Goal: Task Accomplishment & Management: Complete application form

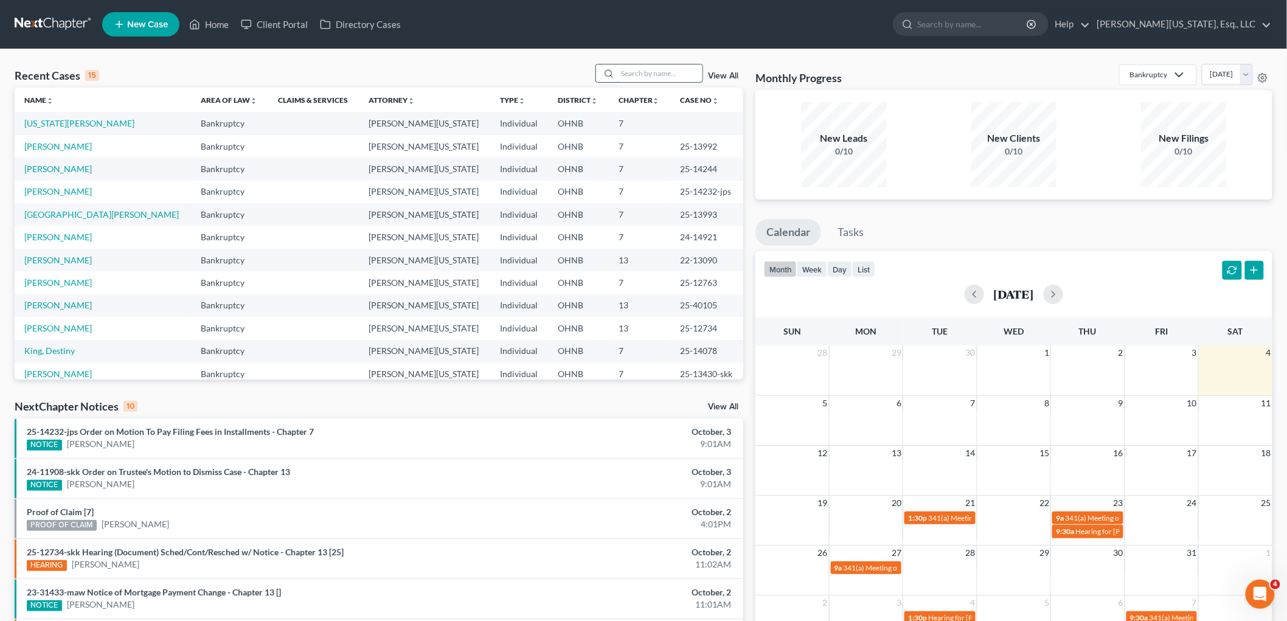
click at [657, 71] on input "search" at bounding box center [659, 73] width 85 height 18
type input "[PERSON_NAME]"
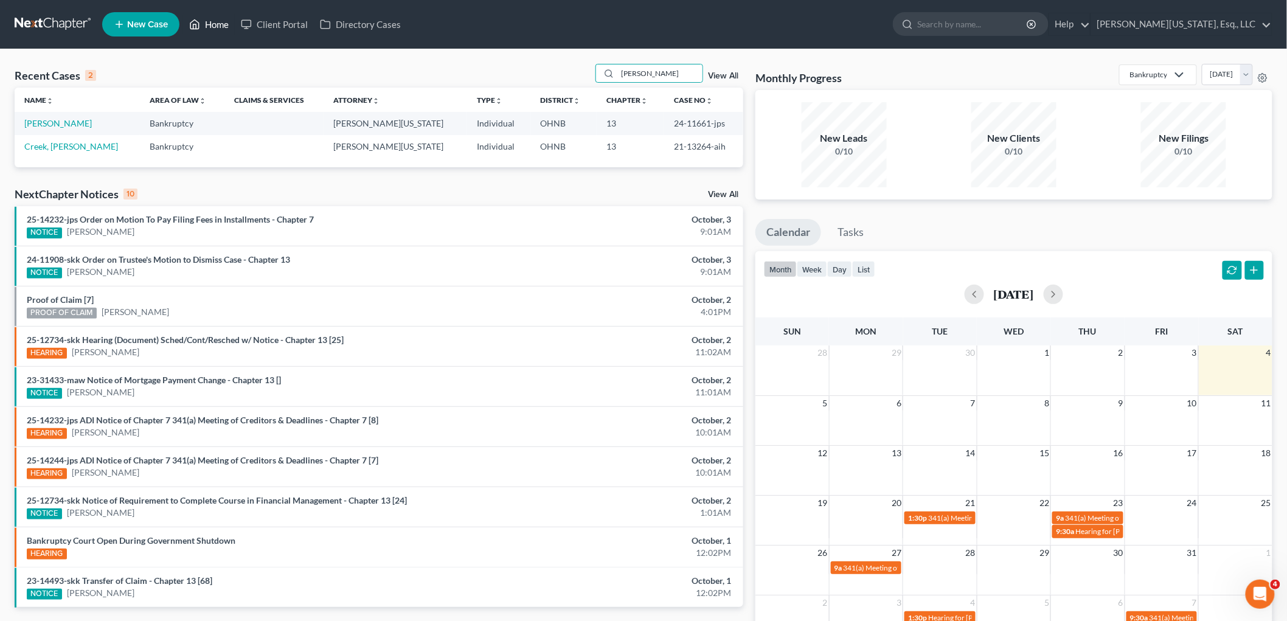
click at [204, 15] on link "Home" at bounding box center [209, 24] width 52 height 22
click at [153, 26] on span "New Case" at bounding box center [147, 24] width 41 height 9
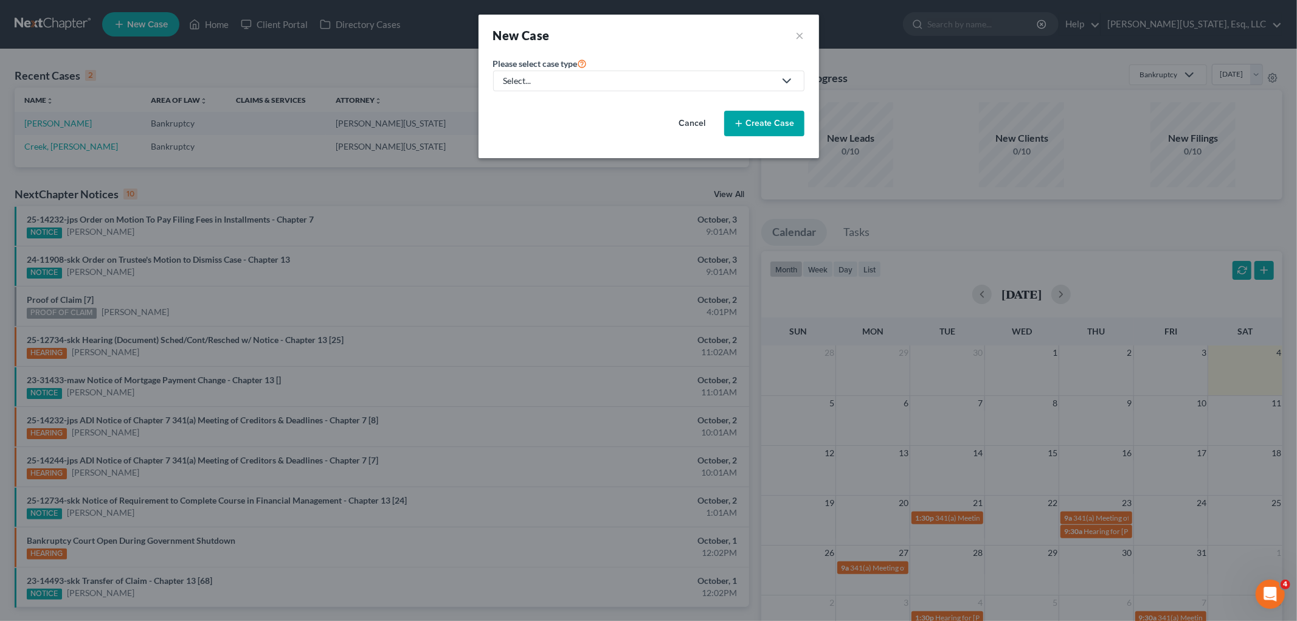
click at [581, 69] on label "Please select case type *" at bounding box center [540, 63] width 94 height 15
click at [583, 86] on div "Select..." at bounding box center [639, 81] width 271 height 12
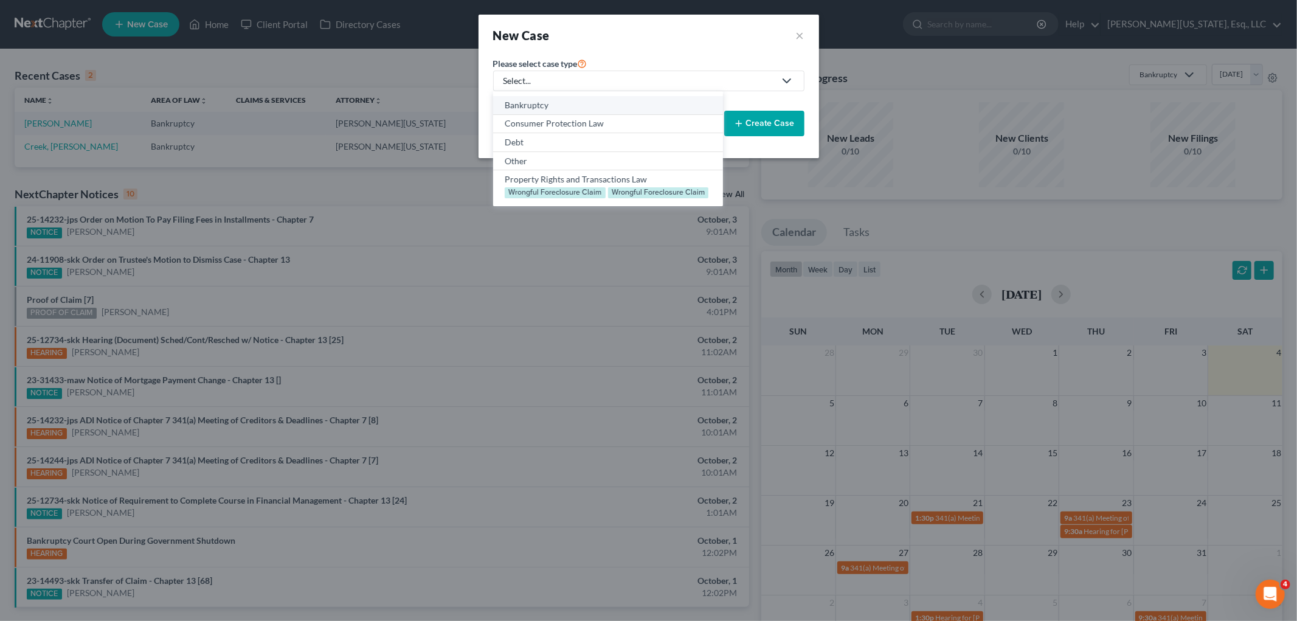
click at [582, 108] on div "Bankruptcy" at bounding box center [608, 105] width 206 height 12
select select "61"
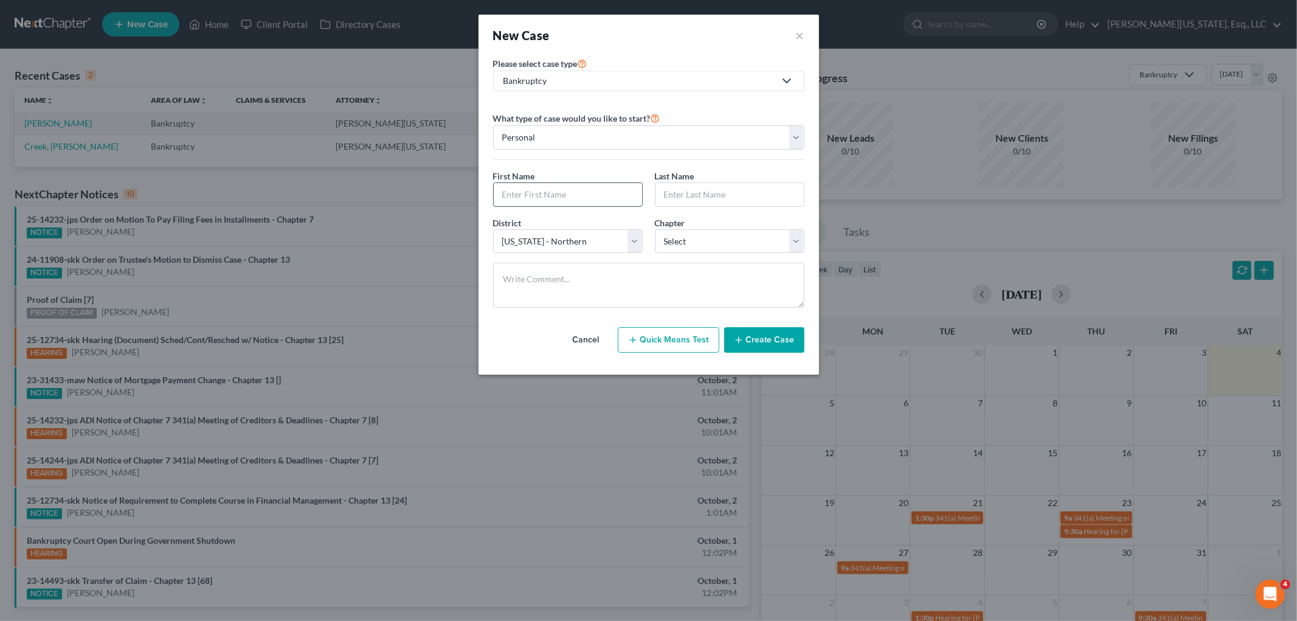
click at [574, 195] on input "text" at bounding box center [568, 194] width 148 height 23
type input "[PERSON_NAME]"
click at [759, 234] on select "Select 7 11 12 13" at bounding box center [730, 241] width 150 height 24
select select "0"
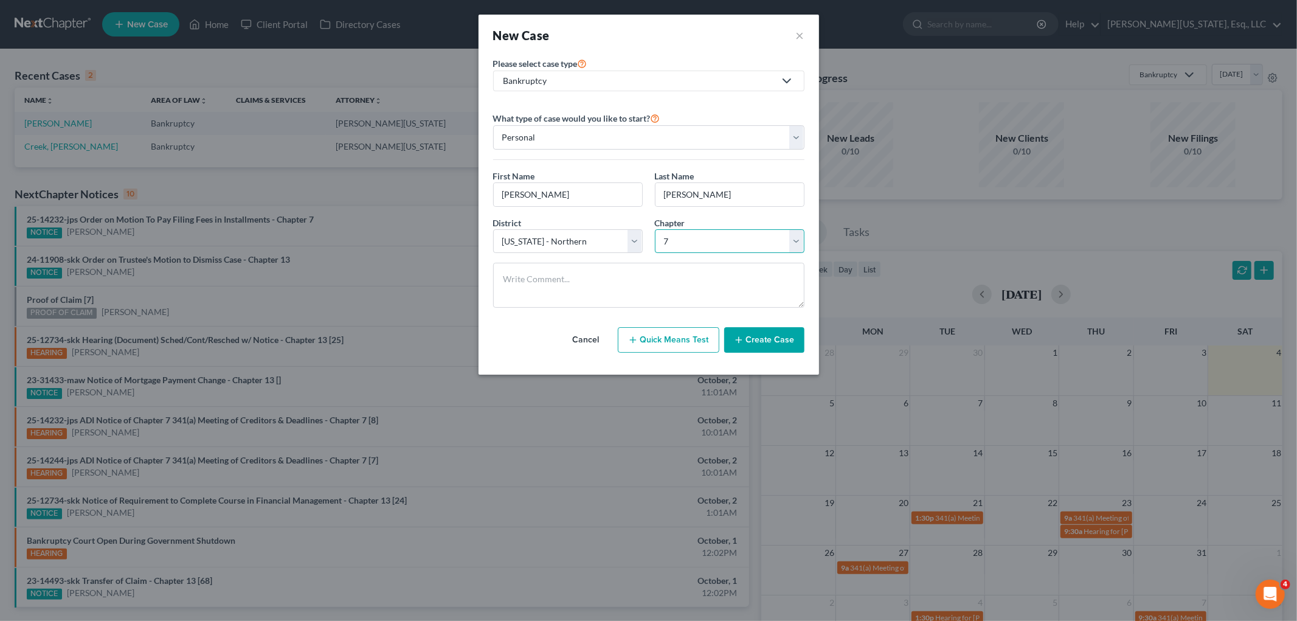
click at [655, 229] on select "Select 7 11 12 13" at bounding box center [730, 241] width 150 height 24
click at [776, 343] on button "Create Case" at bounding box center [764, 340] width 80 height 26
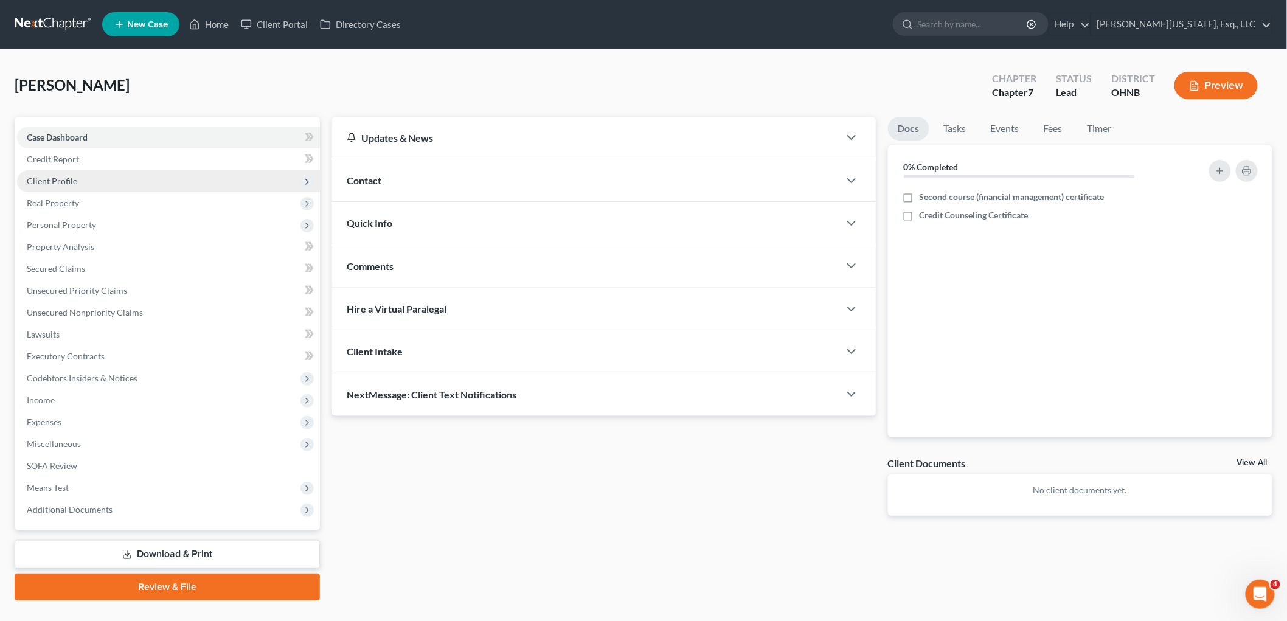
click at [123, 179] on span "Client Profile" at bounding box center [168, 181] width 303 height 22
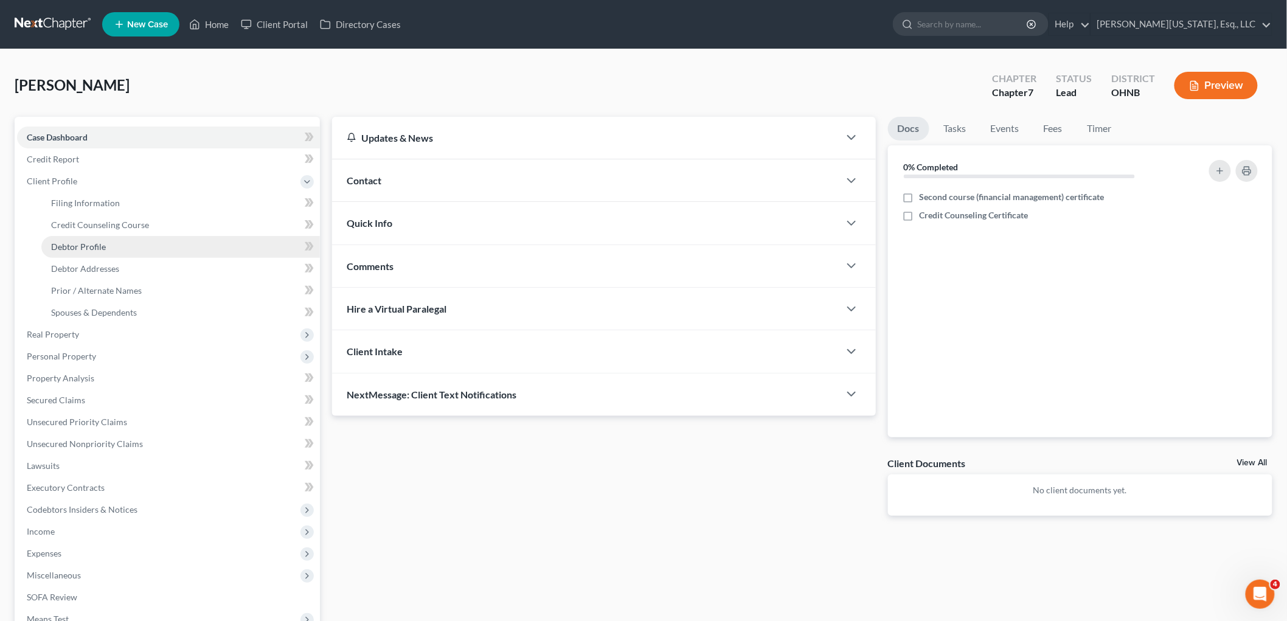
click at [102, 243] on span "Debtor Profile" at bounding box center [78, 246] width 55 height 10
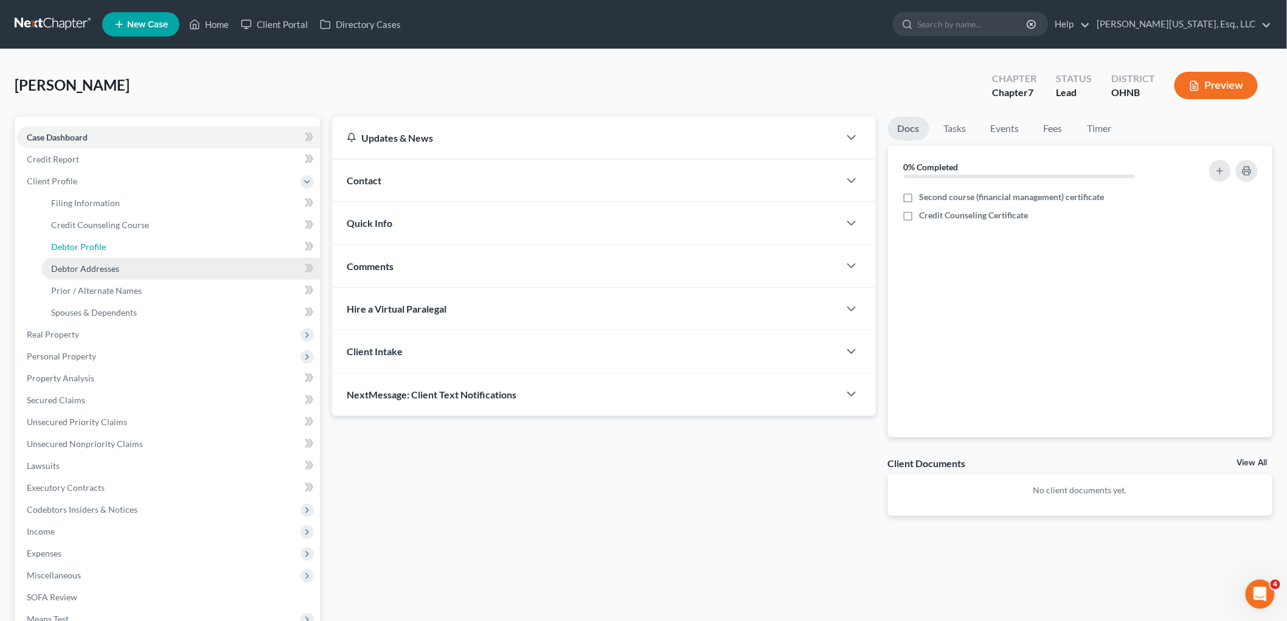
select select "0"
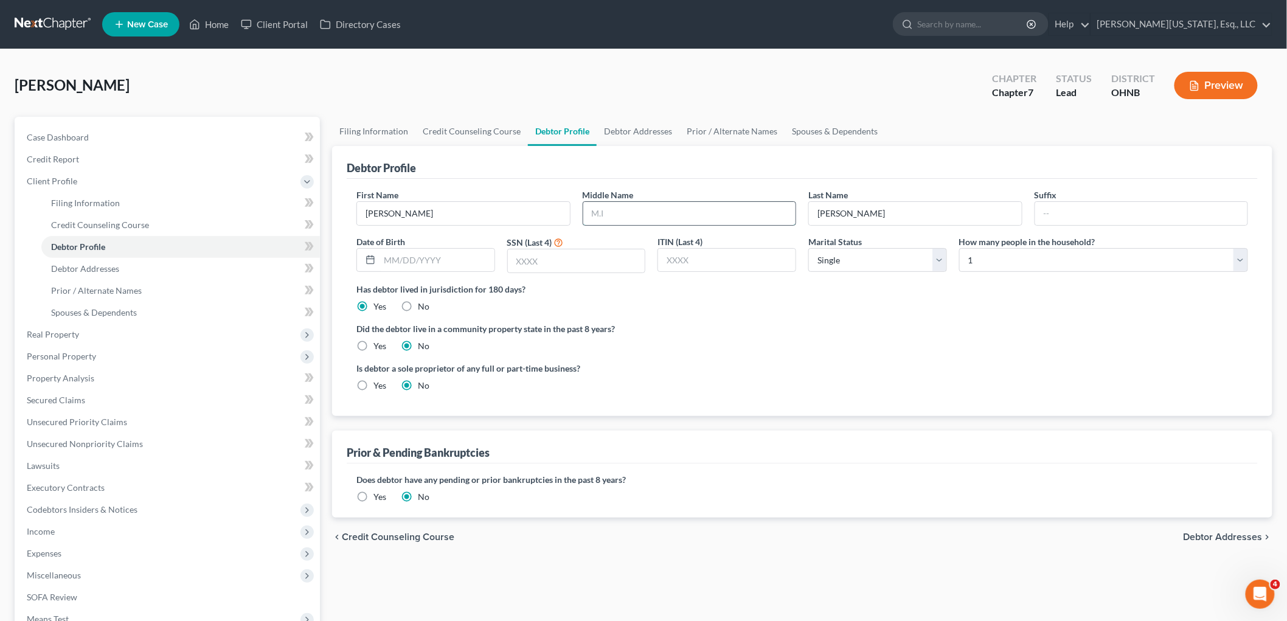
click at [647, 212] on input "text" at bounding box center [689, 213] width 213 height 23
type input "[PERSON_NAME]"
click at [550, 286] on label "Has debtor lived in jurisdiction for 180 days?" at bounding box center [802, 289] width 892 height 13
click at [556, 270] on input "text" at bounding box center [576, 260] width 137 height 23
type input "8801"
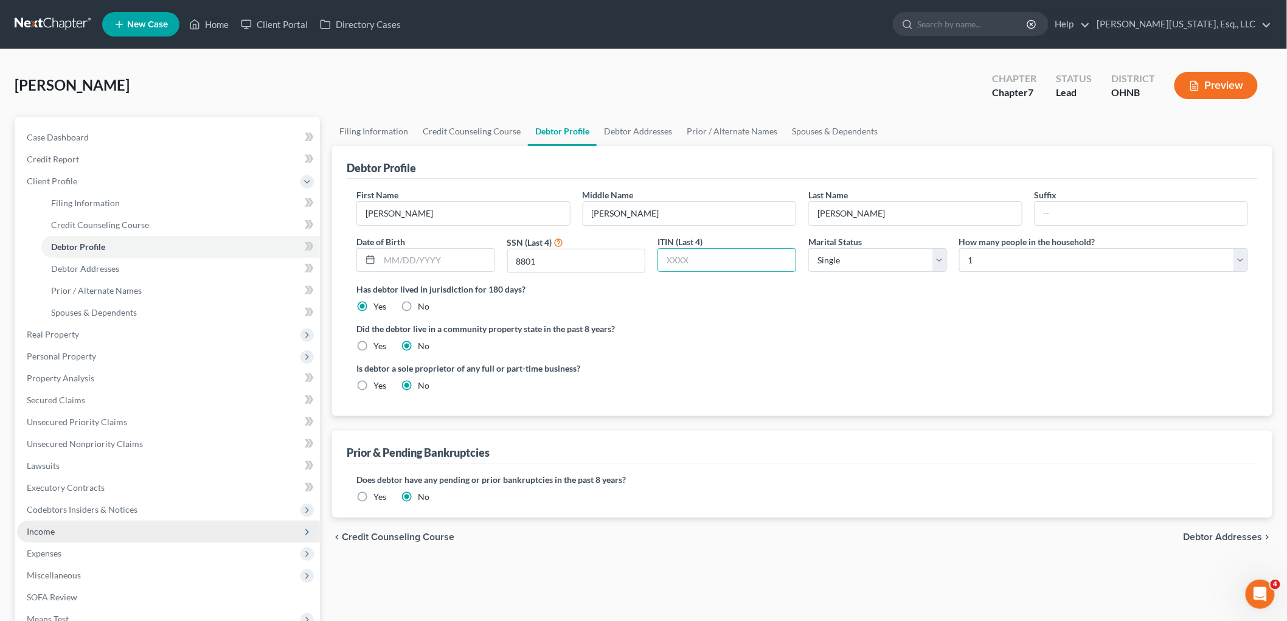
click at [52, 533] on span "Income" at bounding box center [41, 531] width 28 height 10
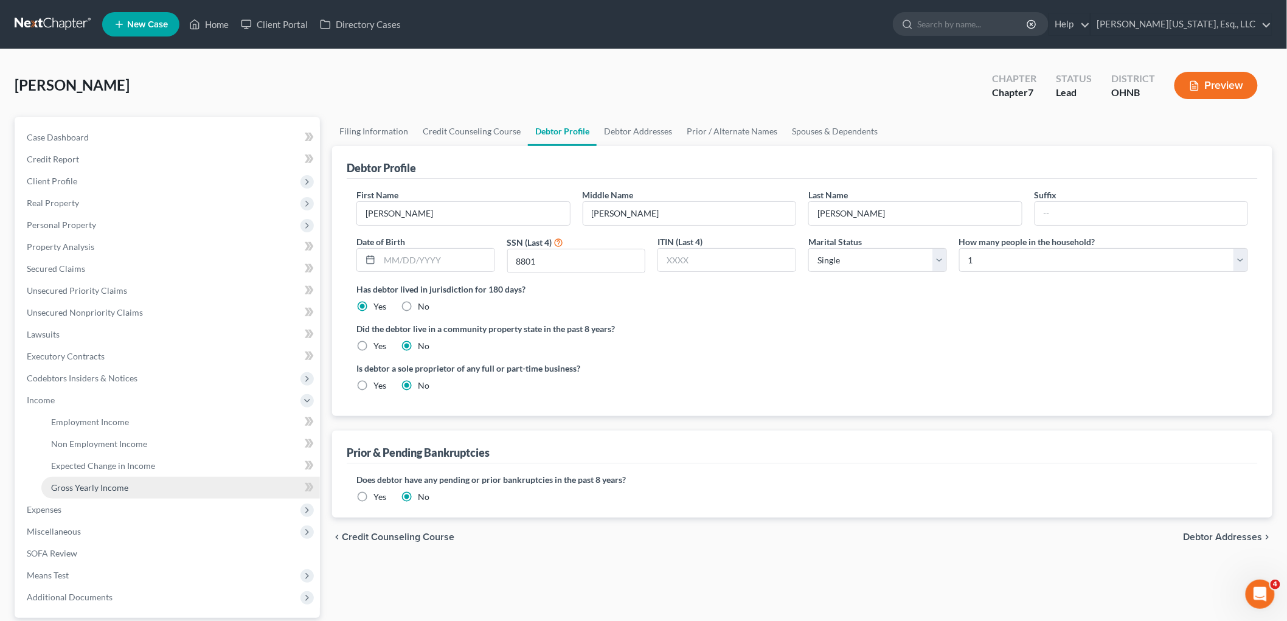
click at [104, 487] on span "Gross Yearly Income" at bounding box center [89, 487] width 77 height 10
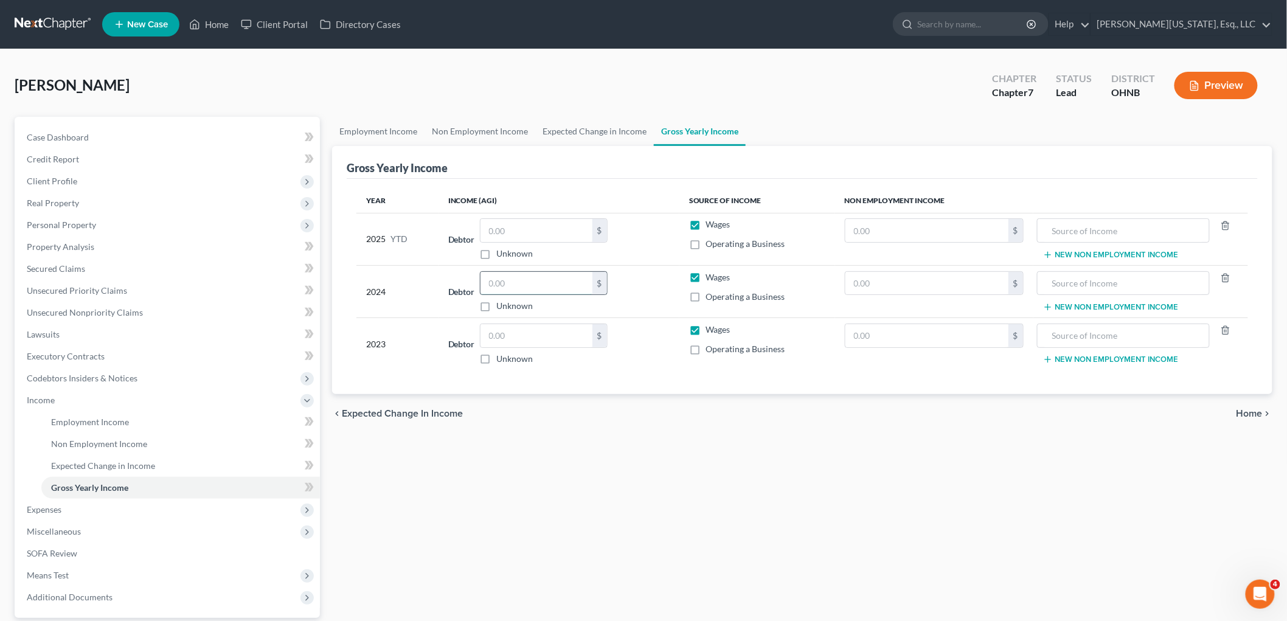
click at [546, 281] on input "text" at bounding box center [536, 283] width 112 height 23
type input "21,251"
click at [47, 180] on span "Client Profile" at bounding box center [52, 181] width 50 height 10
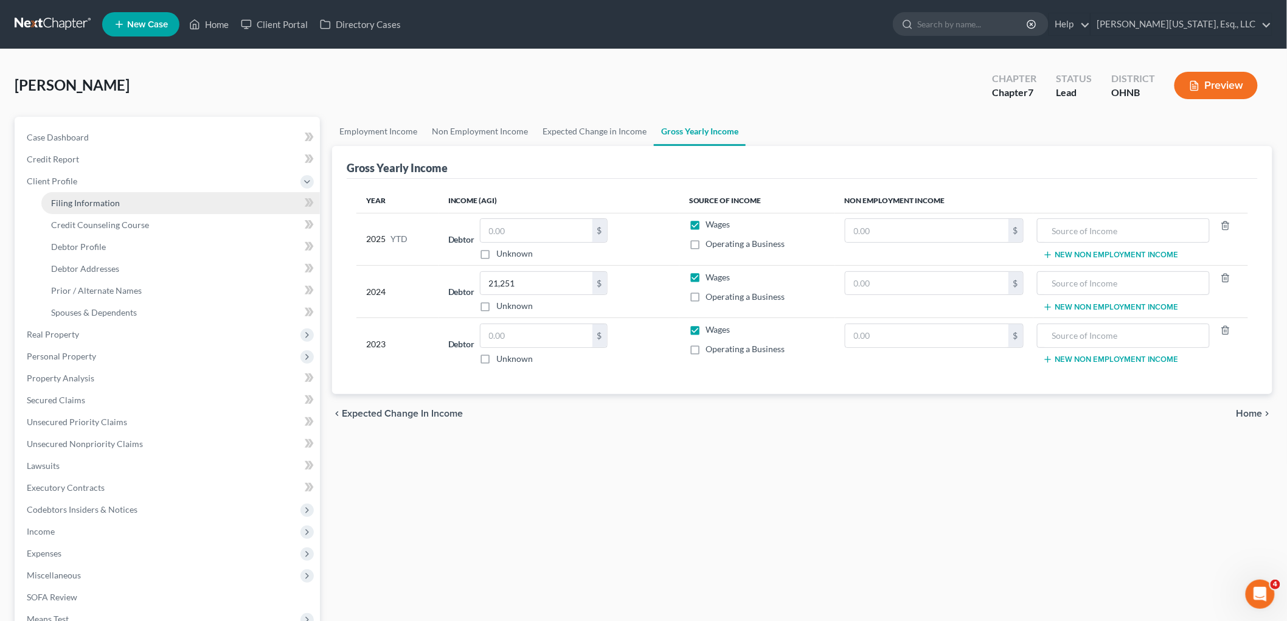
click at [107, 201] on span "Filing Information" at bounding box center [85, 203] width 69 height 10
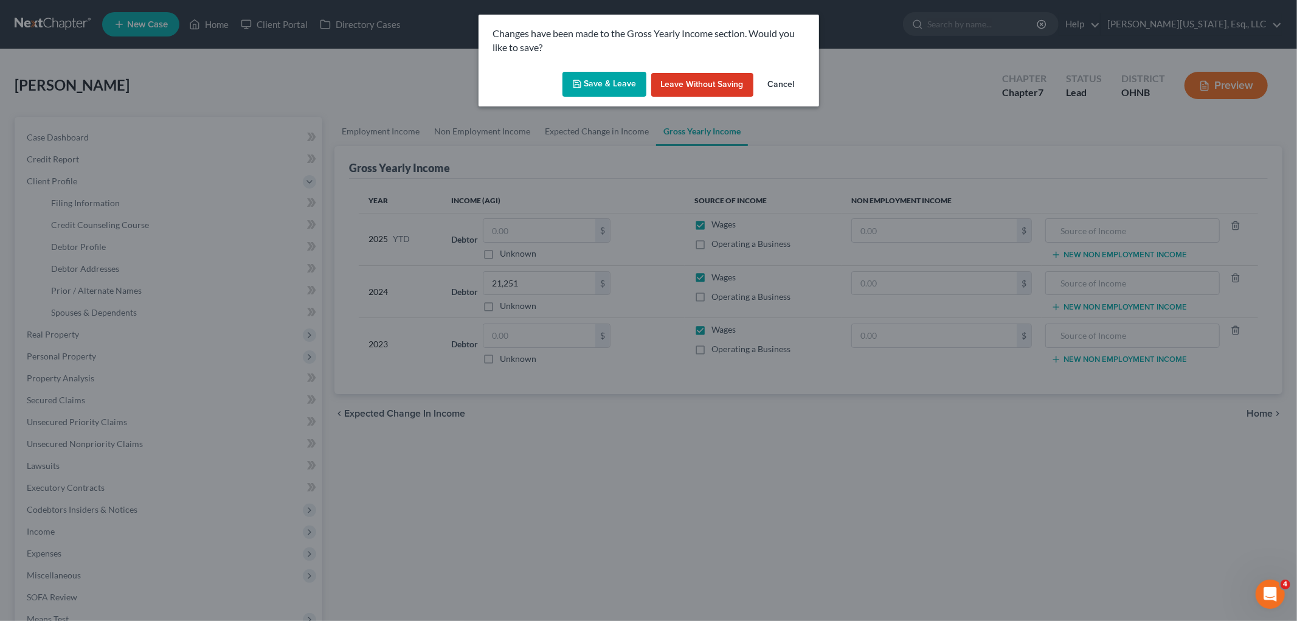
click at [590, 86] on button "Save & Leave" at bounding box center [605, 85] width 84 height 26
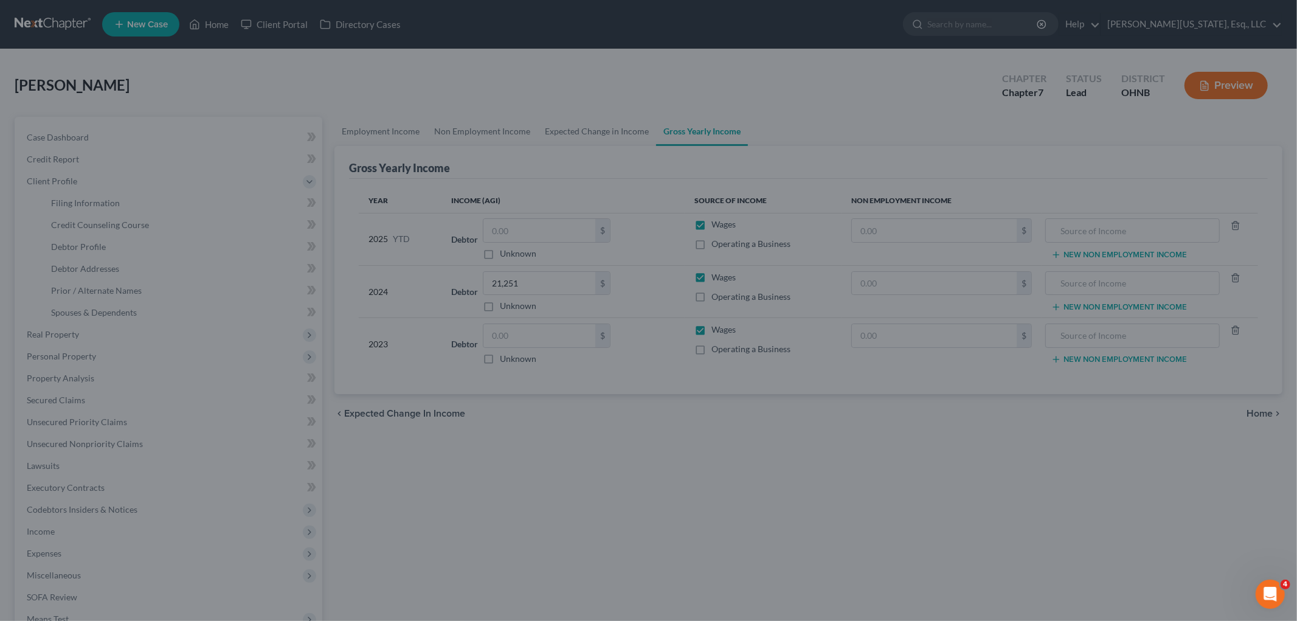
select select "1"
select select "0"
select select "61"
select select "36"
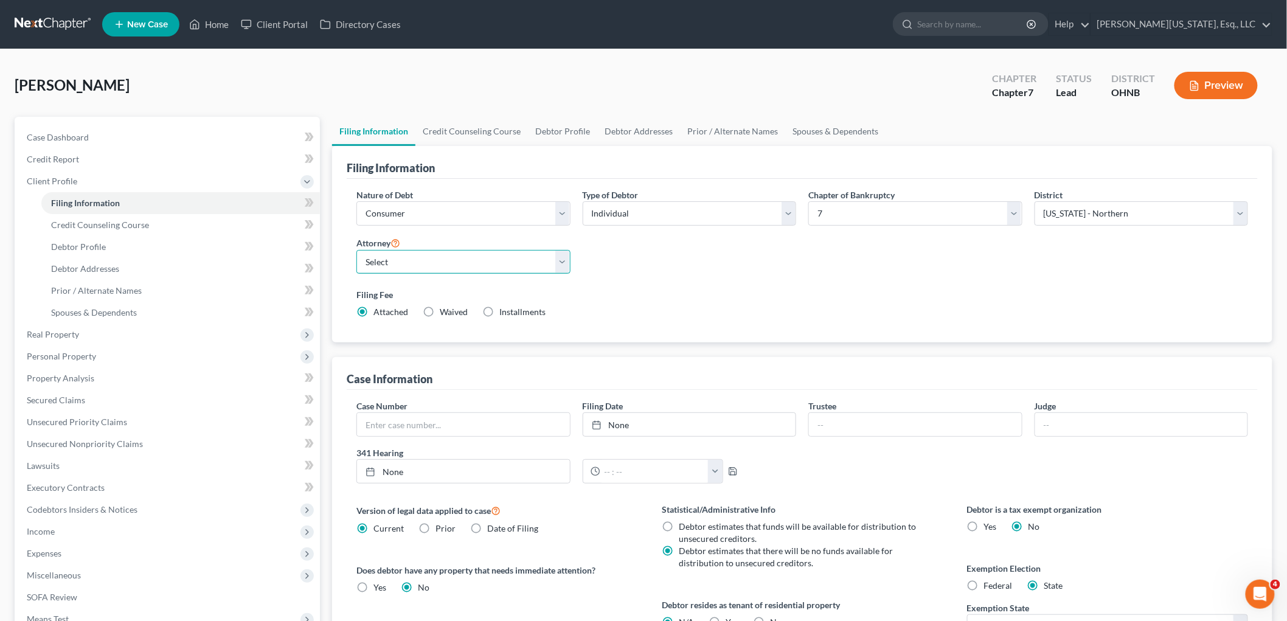
click at [448, 256] on select "Select [PERSON_NAME][US_STATE] - OHNB [PERSON_NAME][US_STATE] - OHSB [GEOGRAPHI…" at bounding box center [463, 262] width 214 height 24
select select "2"
click at [356, 250] on select "Select [PERSON_NAME][US_STATE] - OHNB [PERSON_NAME][US_STATE] - OHSB [GEOGRAPHI…" at bounding box center [463, 262] width 214 height 24
drag, startPoint x: 123, startPoint y: 226, endPoint x: 134, endPoint y: 229, distance: 11.5
click at [123, 226] on span "Credit Counseling Course" at bounding box center [100, 225] width 98 height 10
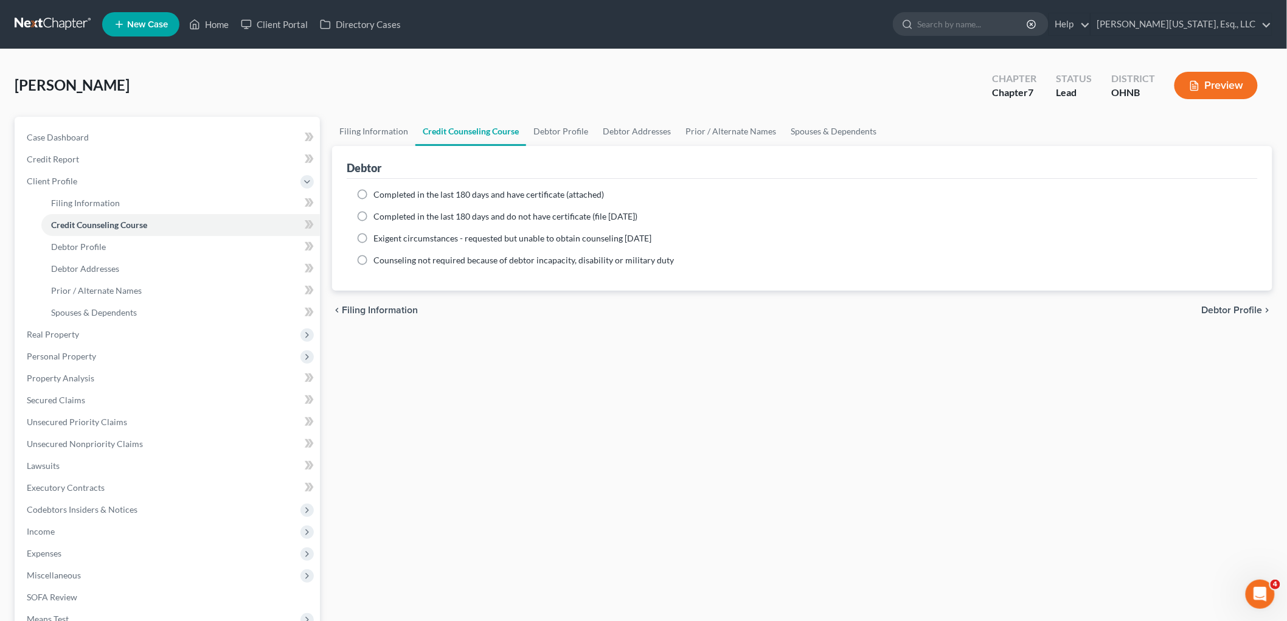
click at [472, 193] on span "Completed in the last 180 days and have certificate (attached)" at bounding box center [488, 194] width 231 height 10
click at [386, 193] on input "Completed in the last 180 days and have certificate (attached)" at bounding box center [382, 193] width 8 height 8
radio input "true"
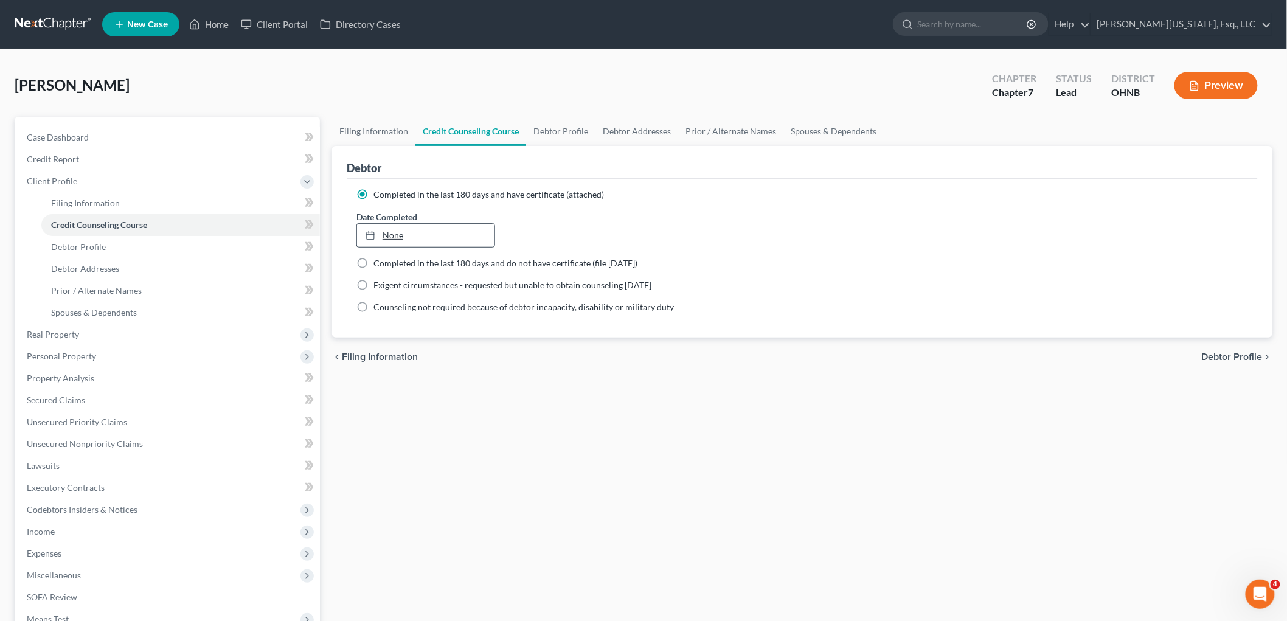
click at [470, 227] on link "None" at bounding box center [425, 235] width 137 height 23
type input "[DATE]"
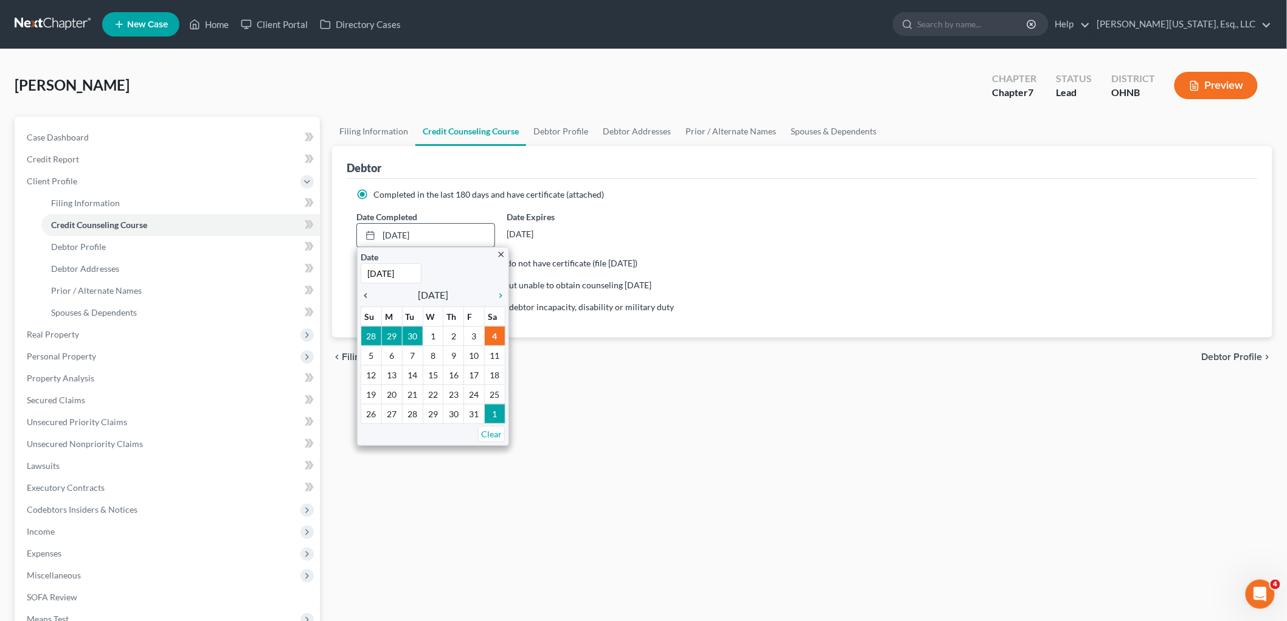
click at [362, 295] on icon "chevron_left" at bounding box center [369, 296] width 16 height 10
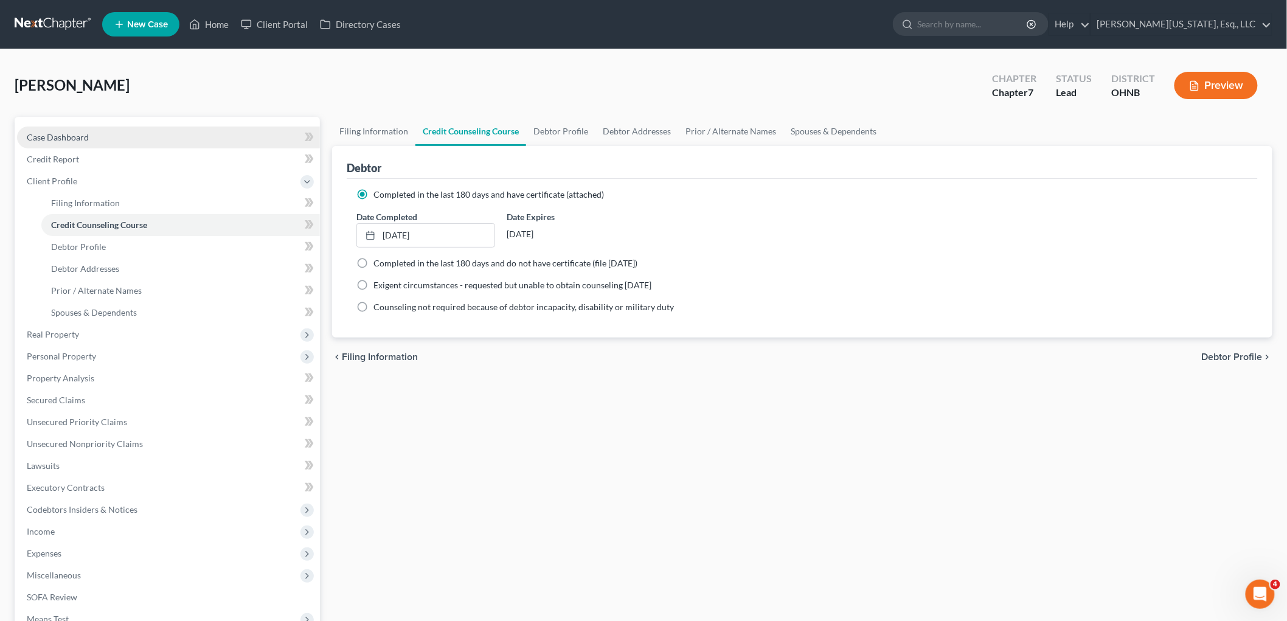
click at [78, 135] on span "Case Dashboard" at bounding box center [58, 137] width 62 height 10
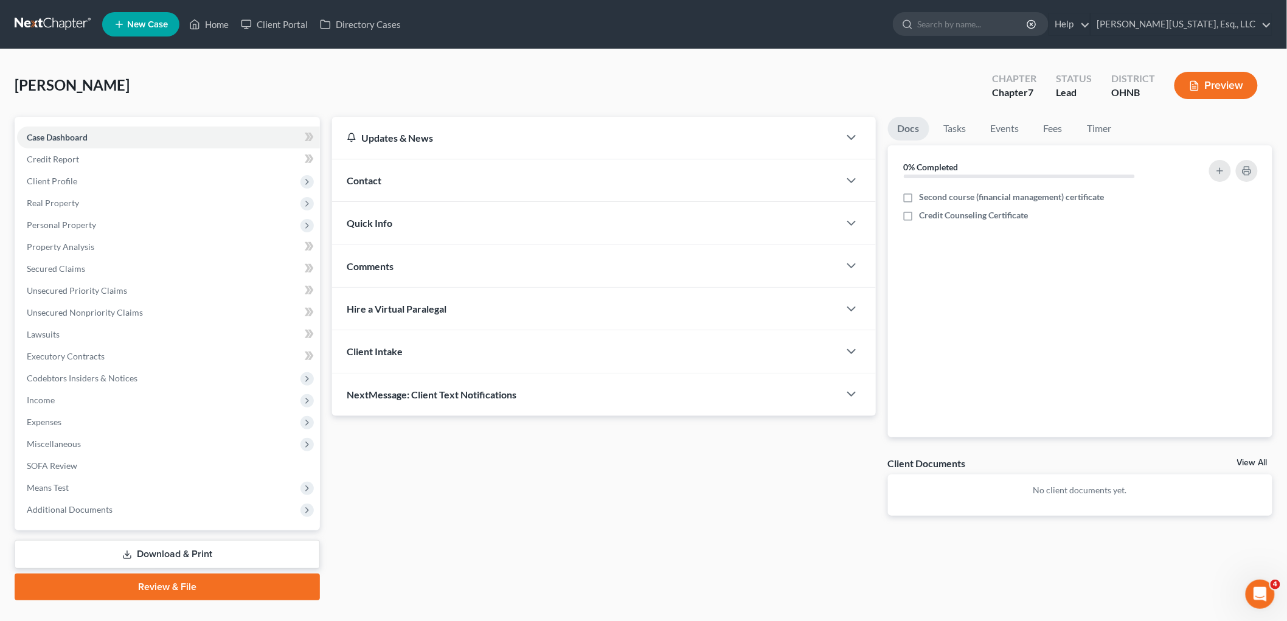
click at [395, 268] on div "Comments" at bounding box center [585, 266] width 507 height 42
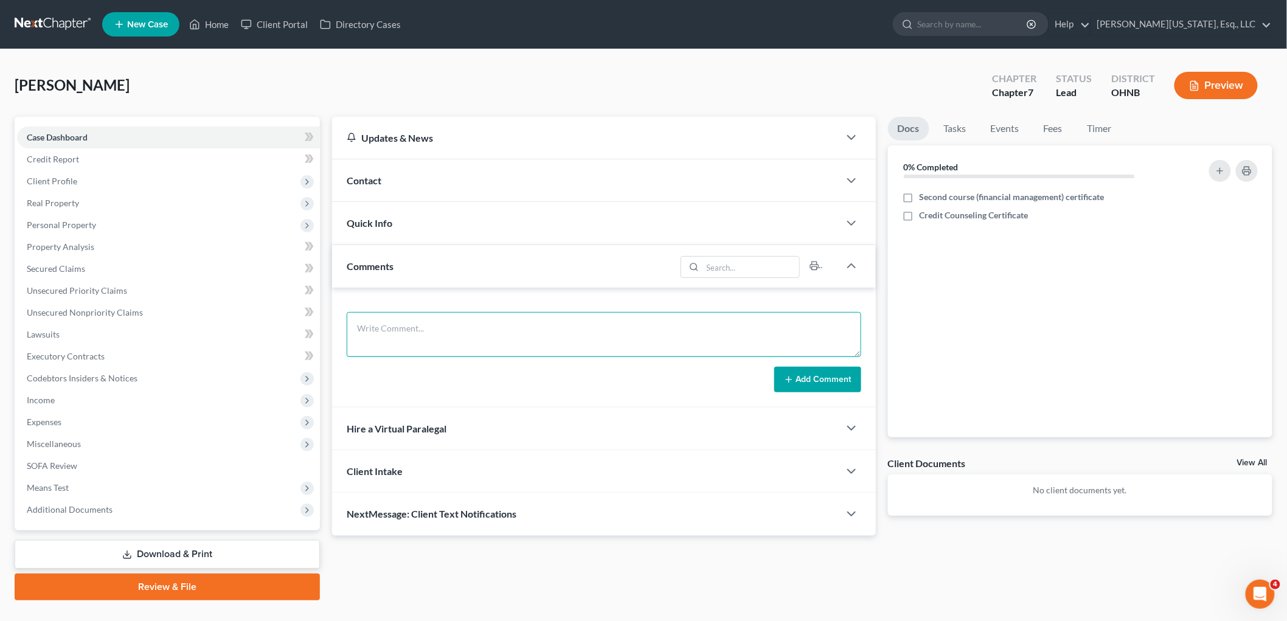
click at [525, 339] on textarea at bounding box center [604, 334] width 515 height 45
type textarea "DOCS NEEDED DL SS card"
click at [822, 372] on button "Add Comment" at bounding box center [817, 380] width 87 height 26
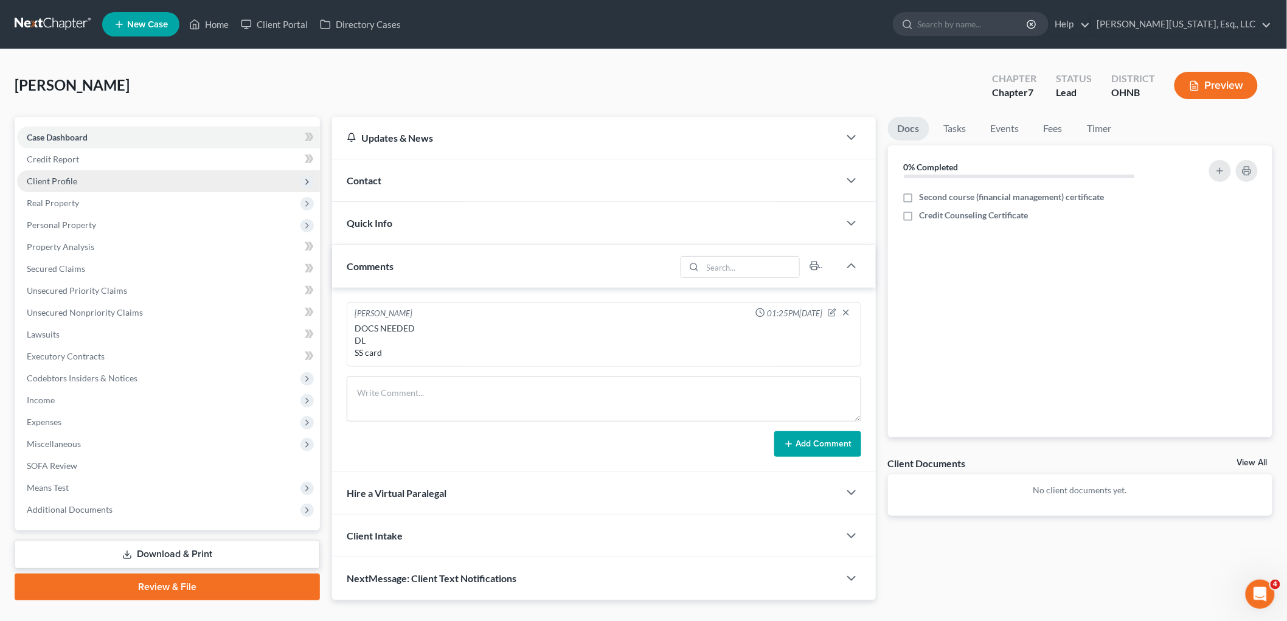
click at [49, 190] on span "Client Profile" at bounding box center [168, 181] width 303 height 22
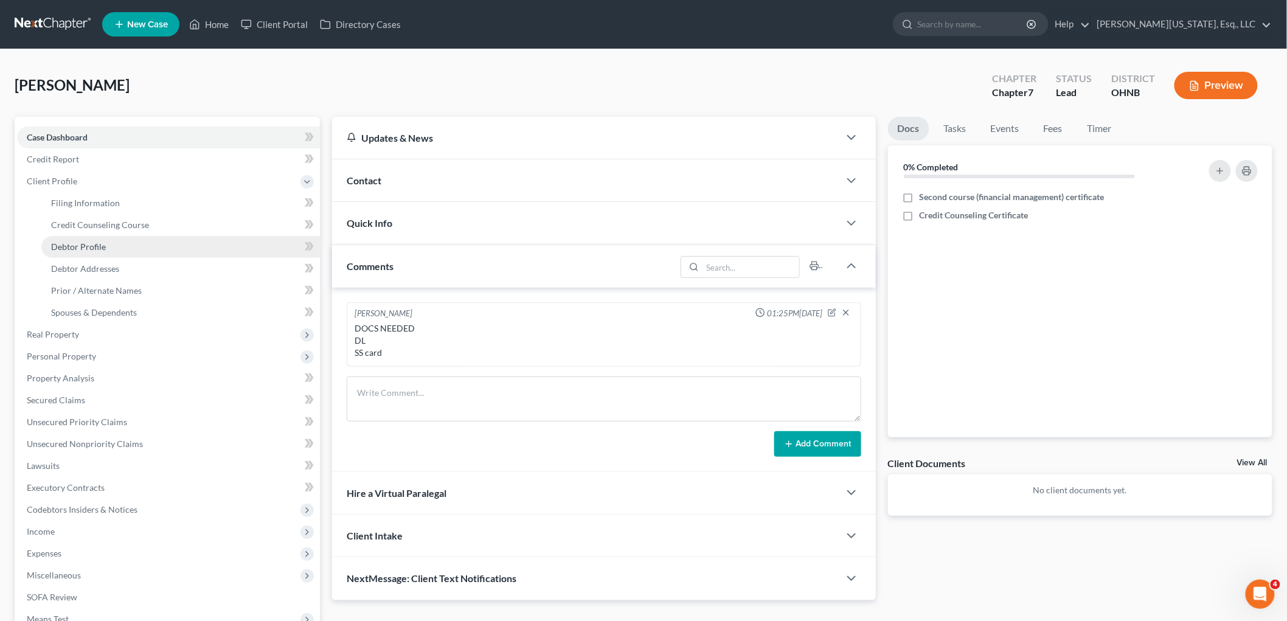
click at [120, 252] on link "Debtor Profile" at bounding box center [180, 247] width 279 height 22
select select "0"
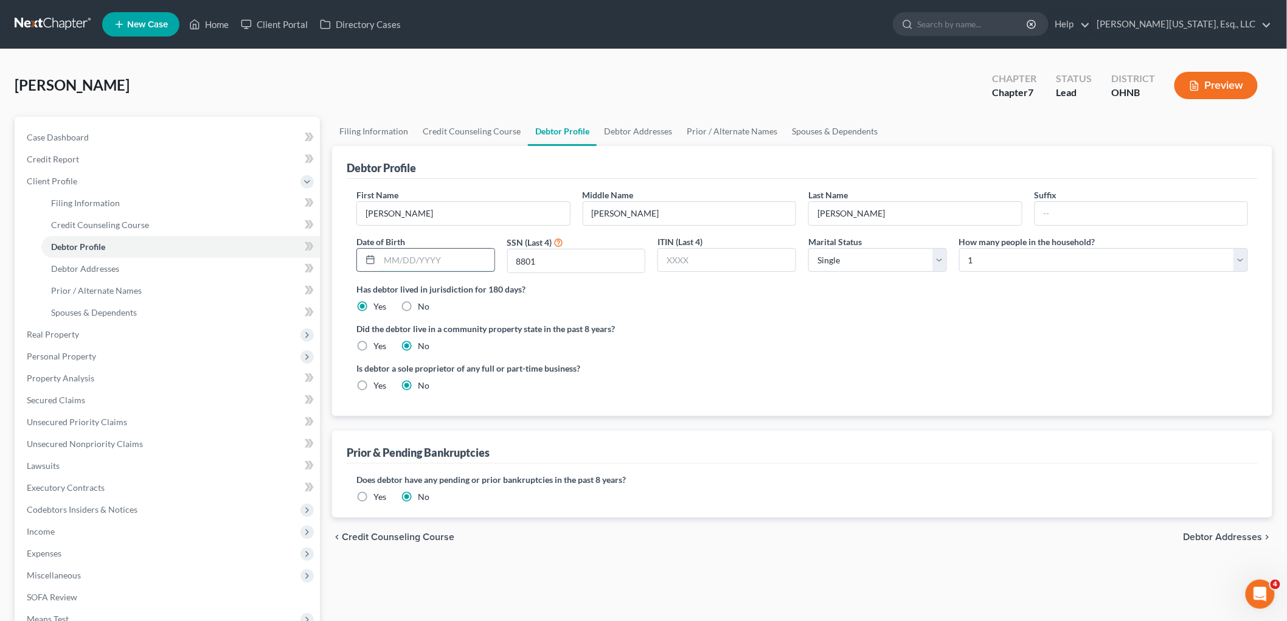
click at [448, 259] on input "text" at bounding box center [437, 260] width 115 height 23
type input "[DATE]"
click at [753, 256] on input "text" at bounding box center [726, 260] width 137 height 23
click at [33, 129] on link "Case Dashboard" at bounding box center [168, 138] width 303 height 22
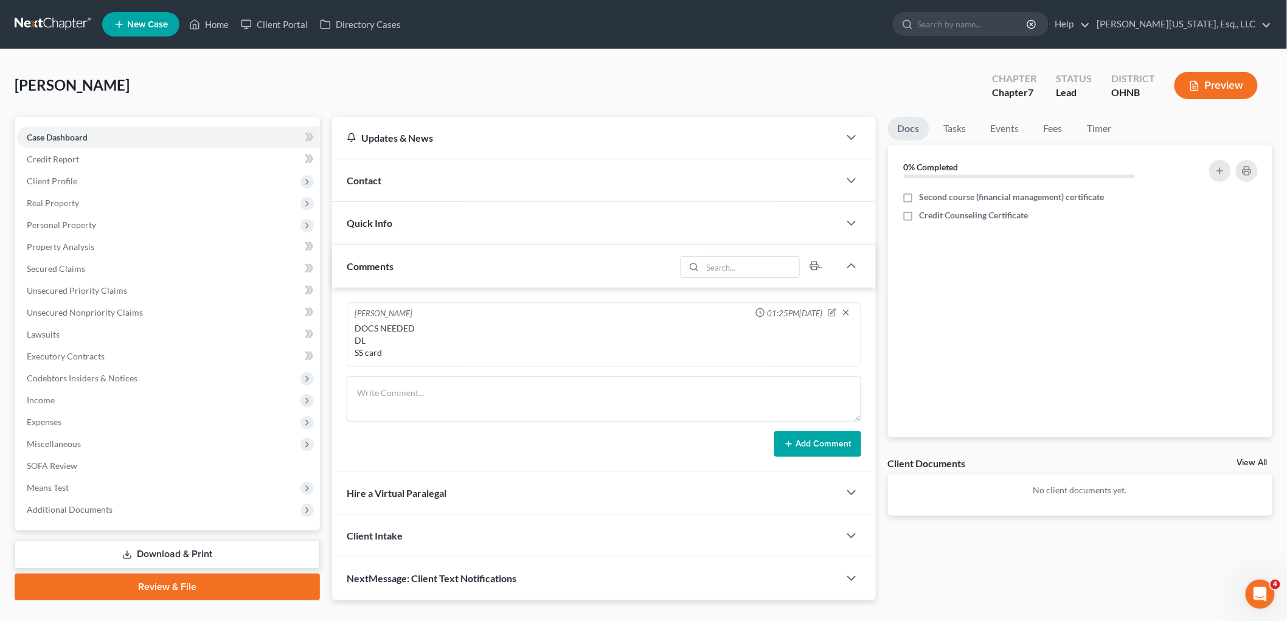
click at [381, 184] on div "Contact" at bounding box center [585, 180] width 507 height 42
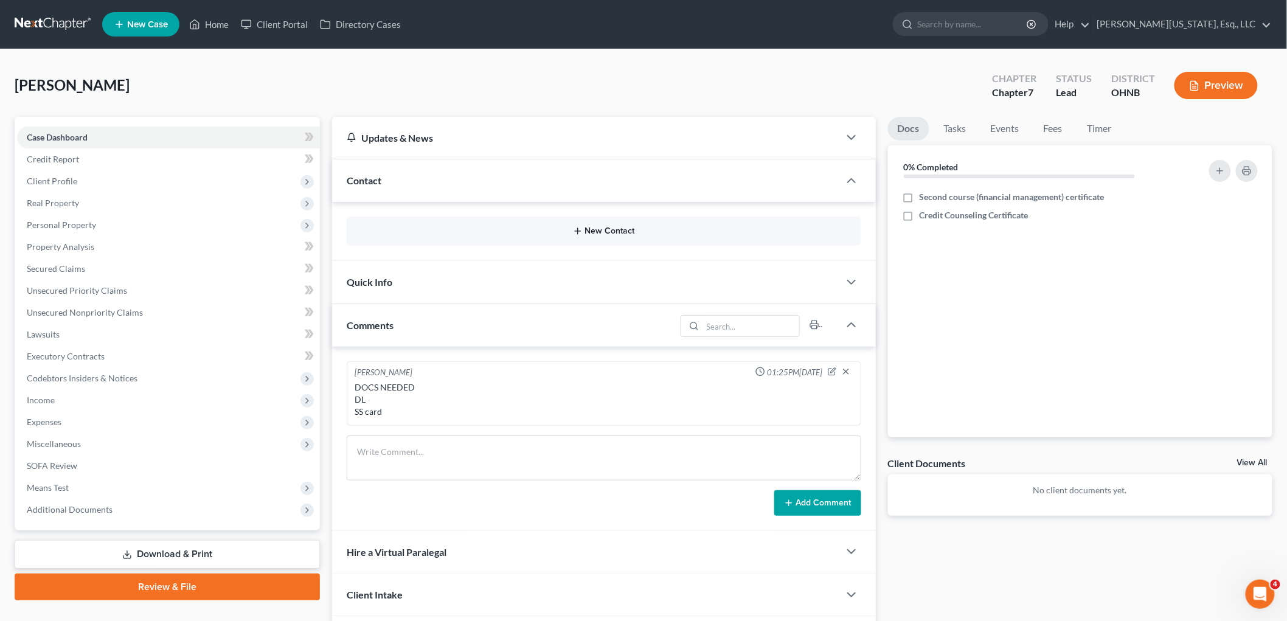
click at [612, 232] on button "New Contact" at bounding box center [603, 231] width 495 height 10
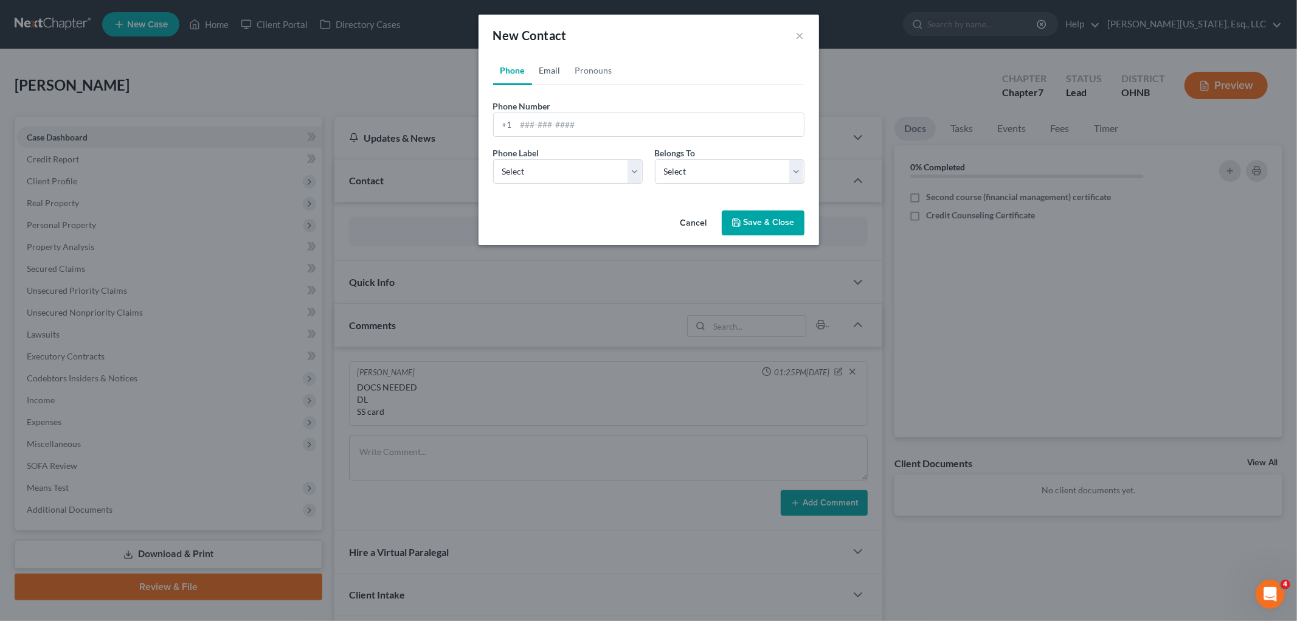
click at [556, 74] on link "Email" at bounding box center [550, 70] width 36 height 29
click at [561, 129] on input "email" at bounding box center [660, 124] width 288 height 23
click at [556, 184] on div "Email Label Select Home Work Other Belongs To * Select Client Other" at bounding box center [649, 170] width 324 height 47
click at [555, 174] on select "Select Home Work Other" at bounding box center [568, 171] width 150 height 24
select select "0"
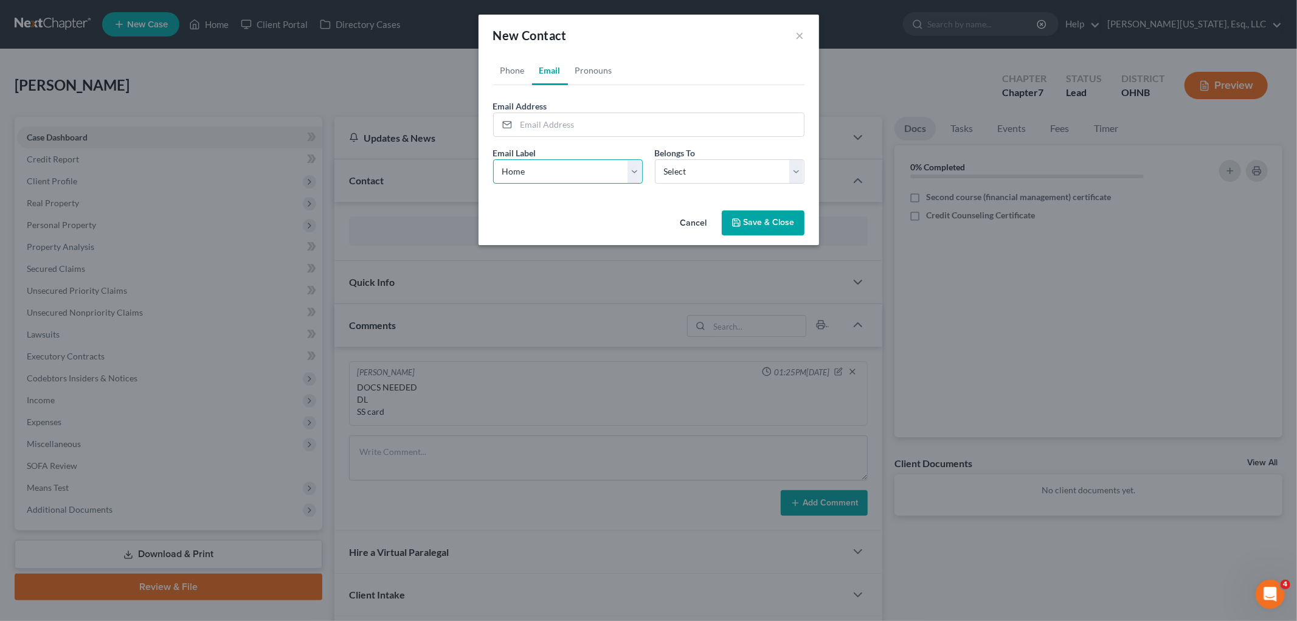
click at [493, 159] on select "Select Home Work Other" at bounding box center [568, 171] width 150 height 24
click at [569, 125] on input "email" at bounding box center [660, 124] width 288 height 23
click at [580, 124] on input "email" at bounding box center [660, 124] width 288 height 23
click at [623, 120] on input "email" at bounding box center [660, 124] width 288 height 23
paste input "[EMAIL_ADDRESS][DOMAIN_NAME]"
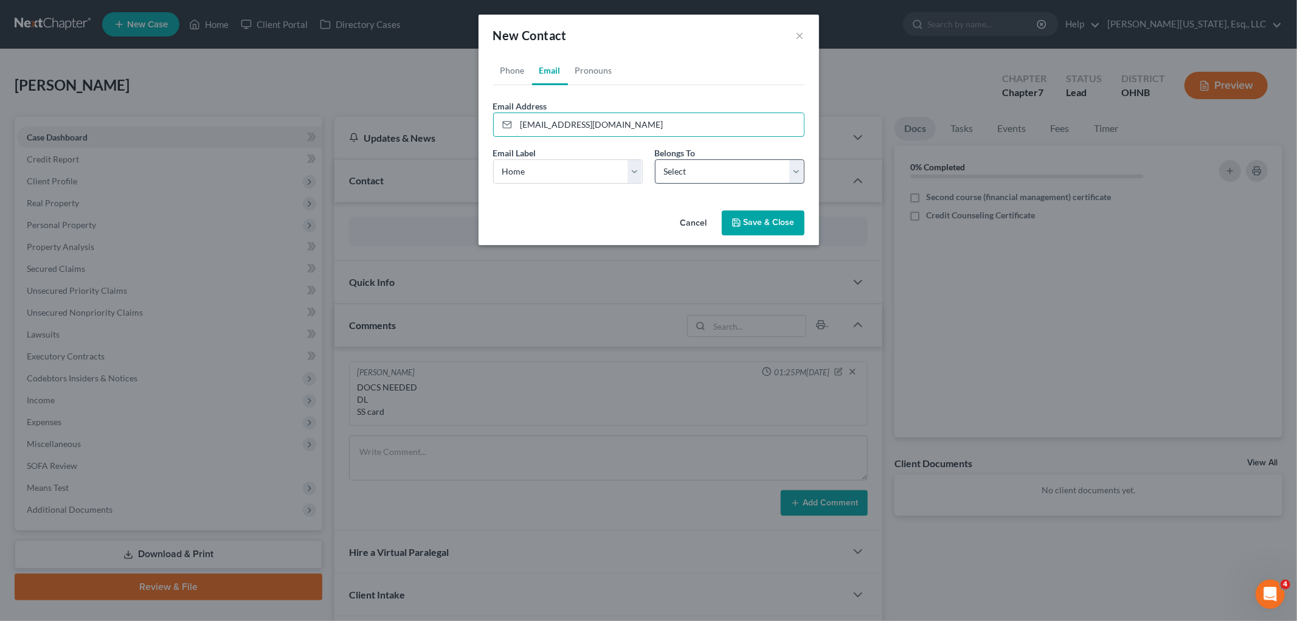
type input "[EMAIL_ADDRESS][DOMAIN_NAME]"
click at [700, 166] on select "Select Client Other" at bounding box center [730, 171] width 150 height 24
select select "0"
click at [655, 159] on select "Select Client Other" at bounding box center [730, 171] width 150 height 24
drag, startPoint x: 756, startPoint y: 223, endPoint x: 740, endPoint y: 235, distance: 20.4
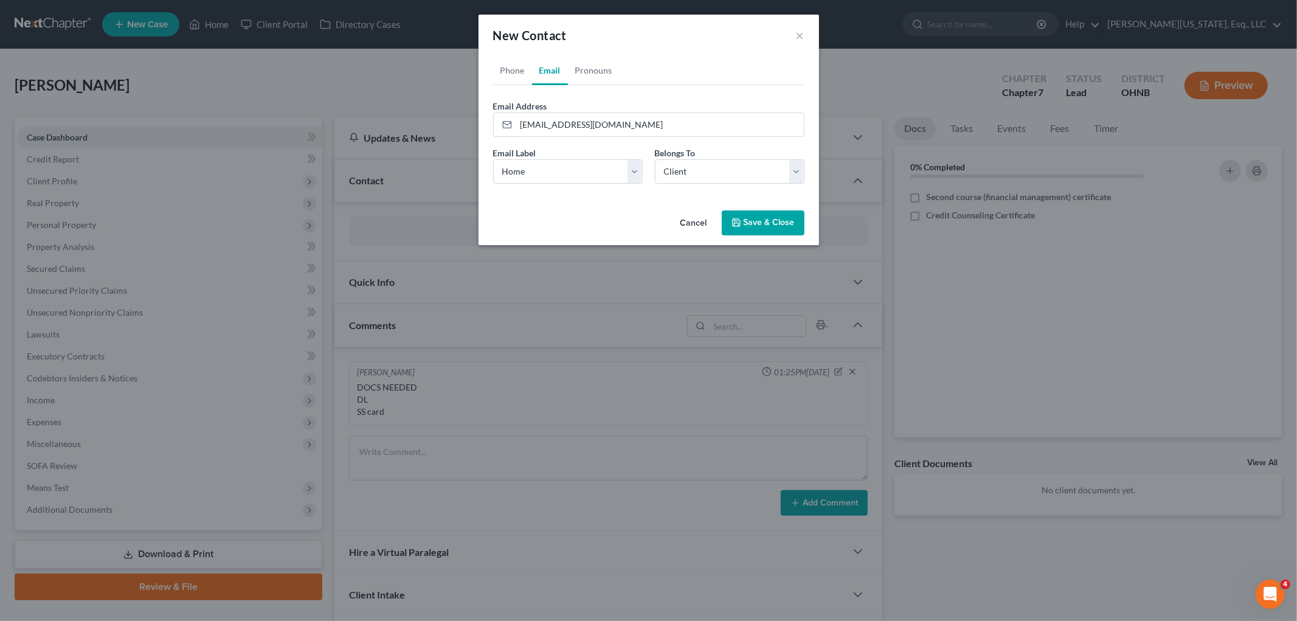
click at [757, 223] on button "Save & Close" at bounding box center [763, 223] width 83 height 26
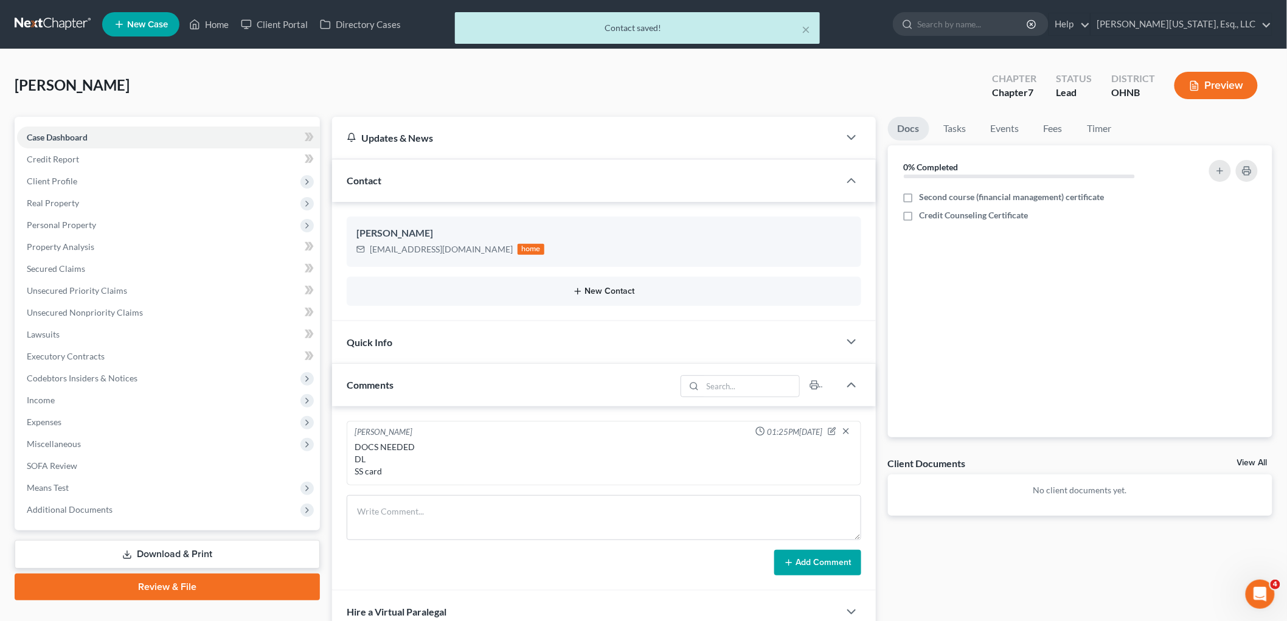
drag, startPoint x: 607, startPoint y: 296, endPoint x: 576, endPoint y: 294, distance: 31.0
click at [607, 296] on div "New Contact" at bounding box center [604, 291] width 515 height 29
click at [597, 291] on button "New Contact" at bounding box center [603, 291] width 495 height 10
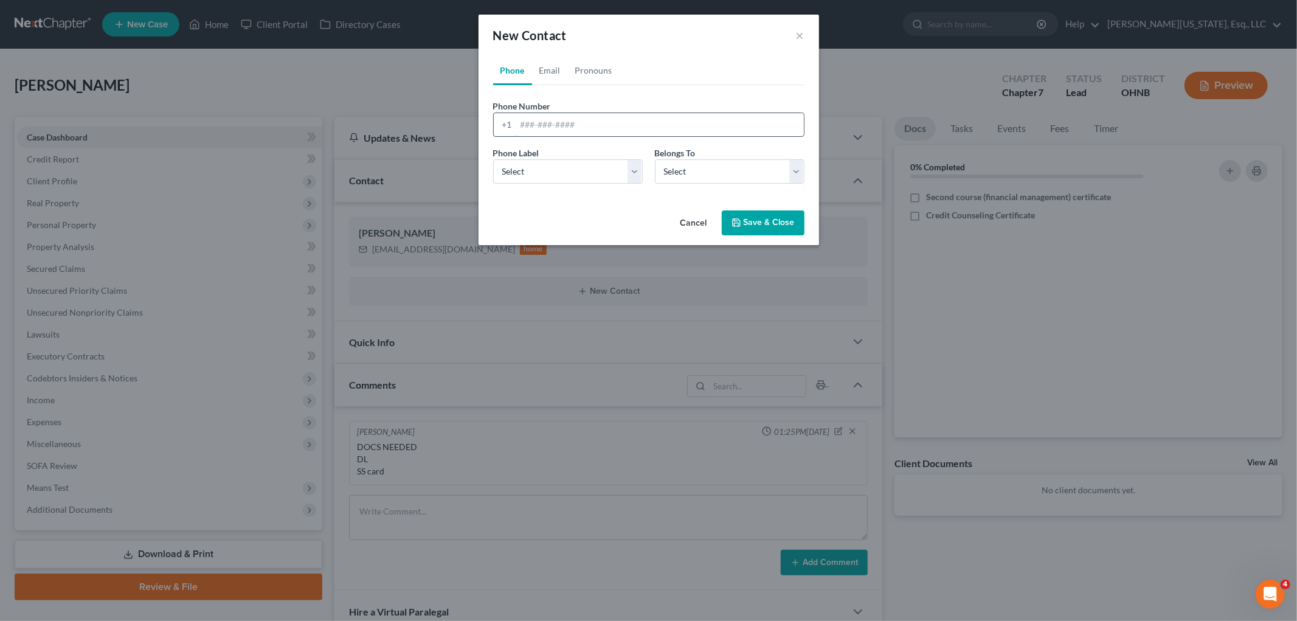
click at [575, 122] on input "tel" at bounding box center [660, 124] width 288 height 23
type input "2168541426"
drag, startPoint x: 601, startPoint y: 175, endPoint x: 603, endPoint y: 183, distance: 8.7
click at [601, 175] on select "Select Mobile Home Work Other" at bounding box center [568, 171] width 150 height 24
select select "0"
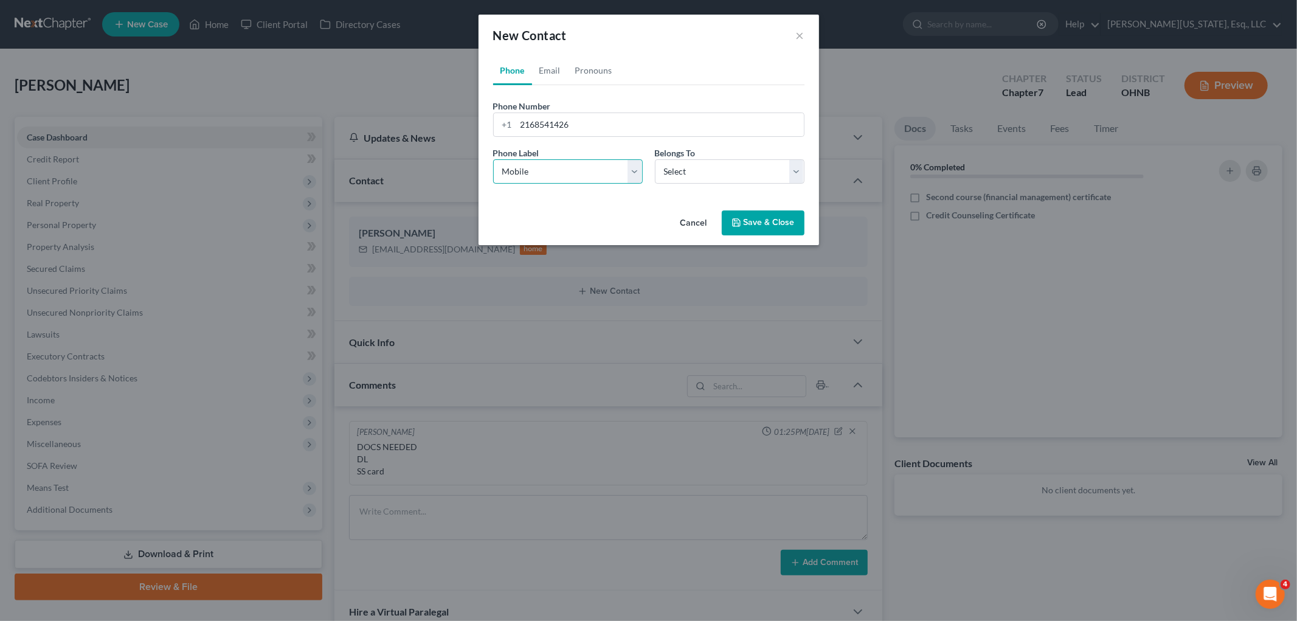
click at [493, 159] on select "Select Mobile Home Work Other" at bounding box center [568, 171] width 150 height 24
drag, startPoint x: 702, startPoint y: 165, endPoint x: 704, endPoint y: 183, distance: 17.8
click at [702, 165] on select "Select Client Other" at bounding box center [730, 171] width 150 height 24
select select "0"
click at [655, 159] on select "Select Client Other" at bounding box center [730, 171] width 150 height 24
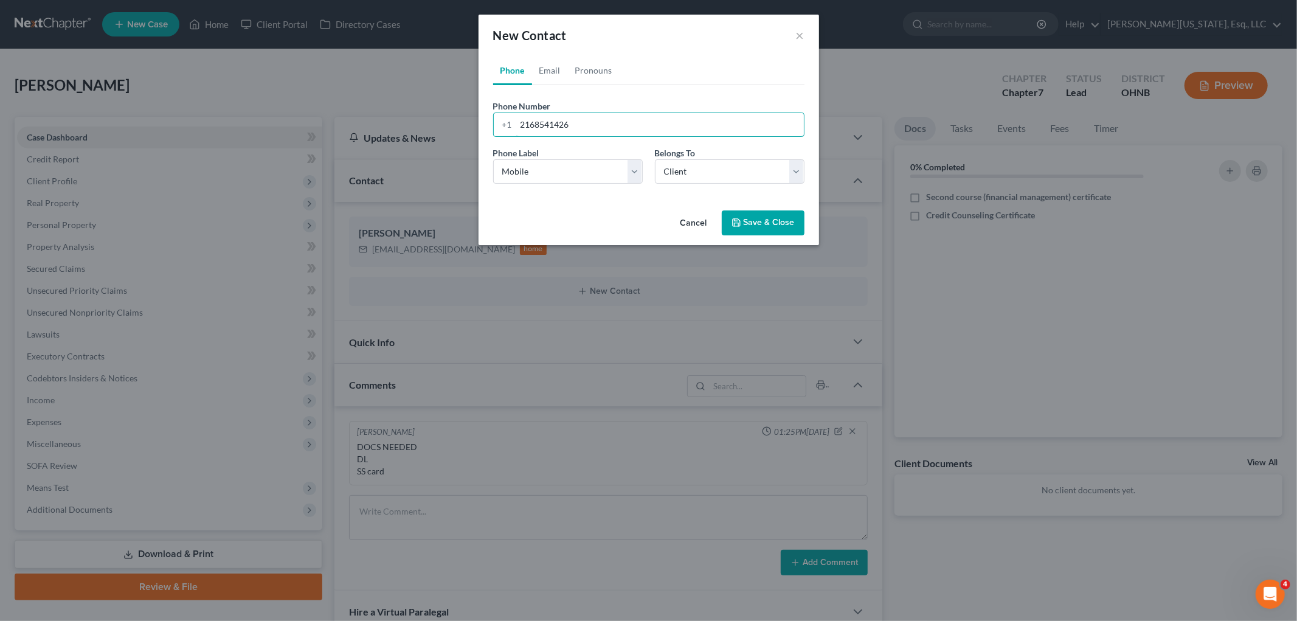
drag, startPoint x: 628, startPoint y: 120, endPoint x: 490, endPoint y: 122, distance: 138.7
click at [490, 122] on div "Phone Number * [PHONE_NUMBER]" at bounding box center [649, 118] width 324 height 37
type input "[PHONE_NUMBER]"
click at [757, 221] on button "Save & Close" at bounding box center [763, 223] width 83 height 26
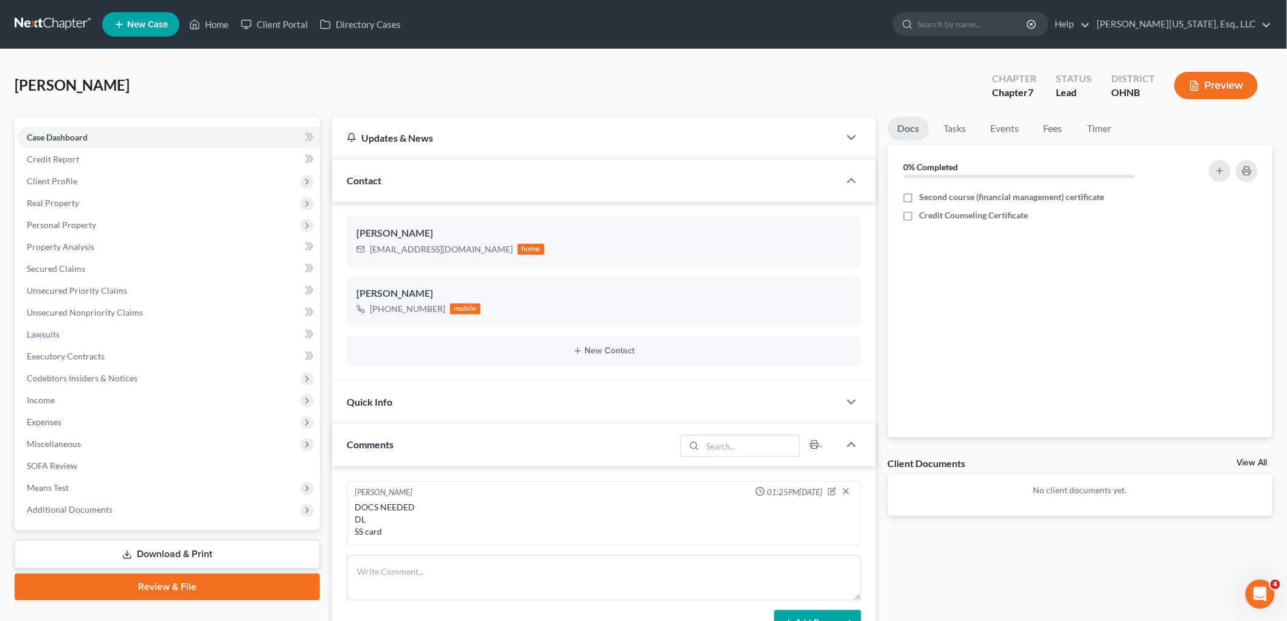
drag, startPoint x: 609, startPoint y: 327, endPoint x: 608, endPoint y: 333, distance: 6.1
click at [609, 327] on ng-include "[PERSON_NAME] [EMAIL_ADDRESS][DOMAIN_NAME] home [PERSON_NAME] [PHONE_NUMBER] mo…" at bounding box center [604, 291] width 515 height 149
click at [606, 339] on div "New Contact" at bounding box center [604, 350] width 515 height 29
click at [588, 350] on button "New Contact" at bounding box center [603, 351] width 495 height 10
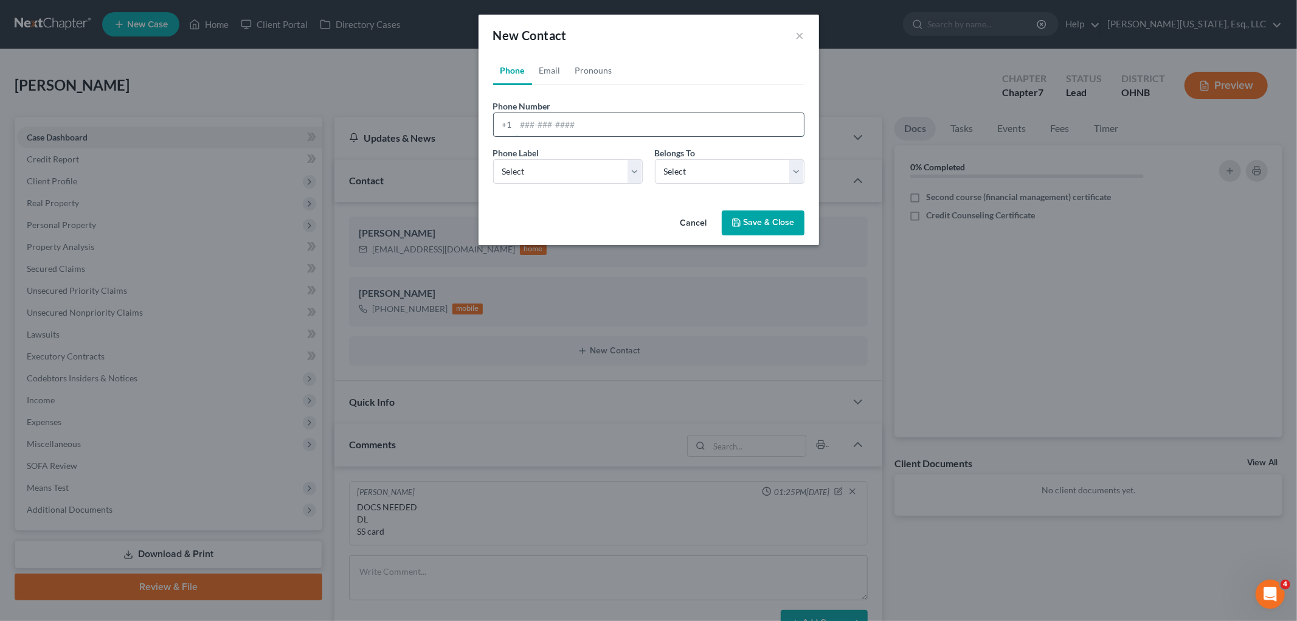
click at [563, 117] on input "tel" at bounding box center [660, 124] width 288 height 23
type input "279-04-8801"
click at [631, 169] on select "Select Mobile Home Work Other" at bounding box center [568, 171] width 150 height 24
select select "3"
click at [493, 159] on select "Select Mobile Home Work Other" at bounding box center [568, 171] width 150 height 24
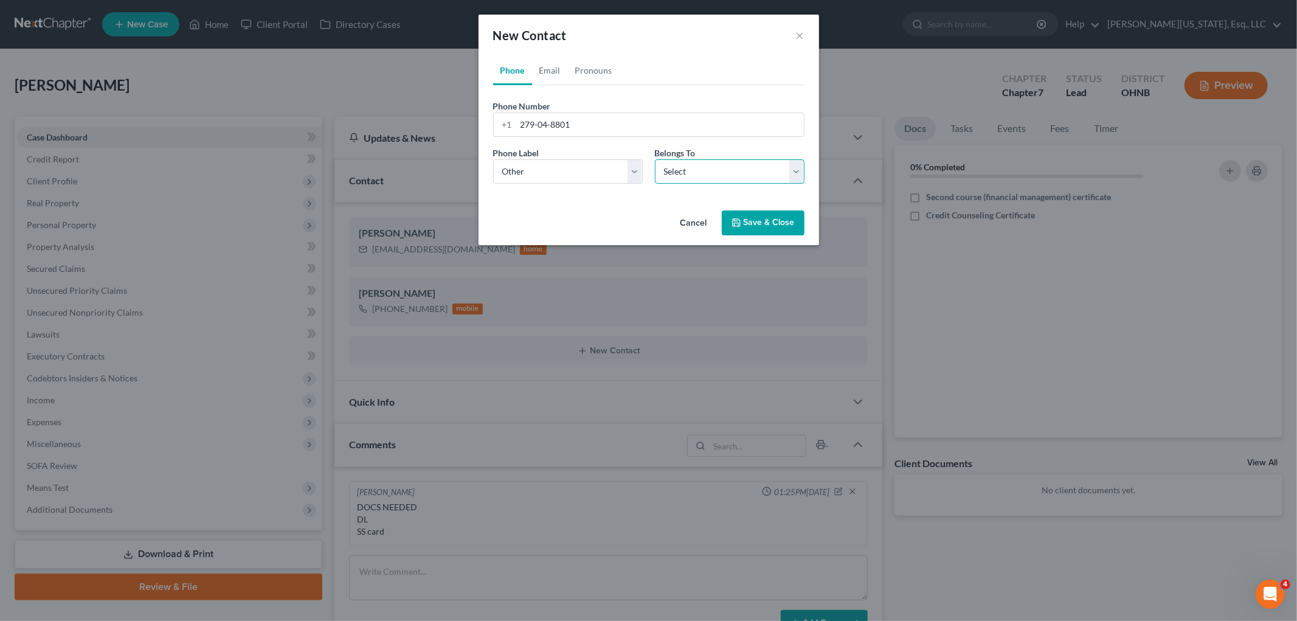
click at [724, 175] on select "Select Client Other" at bounding box center [730, 171] width 150 height 24
select select "0"
click at [655, 159] on select "Select Client Other" at bounding box center [730, 171] width 150 height 24
click at [751, 229] on button "Save & Close" at bounding box center [763, 223] width 83 height 26
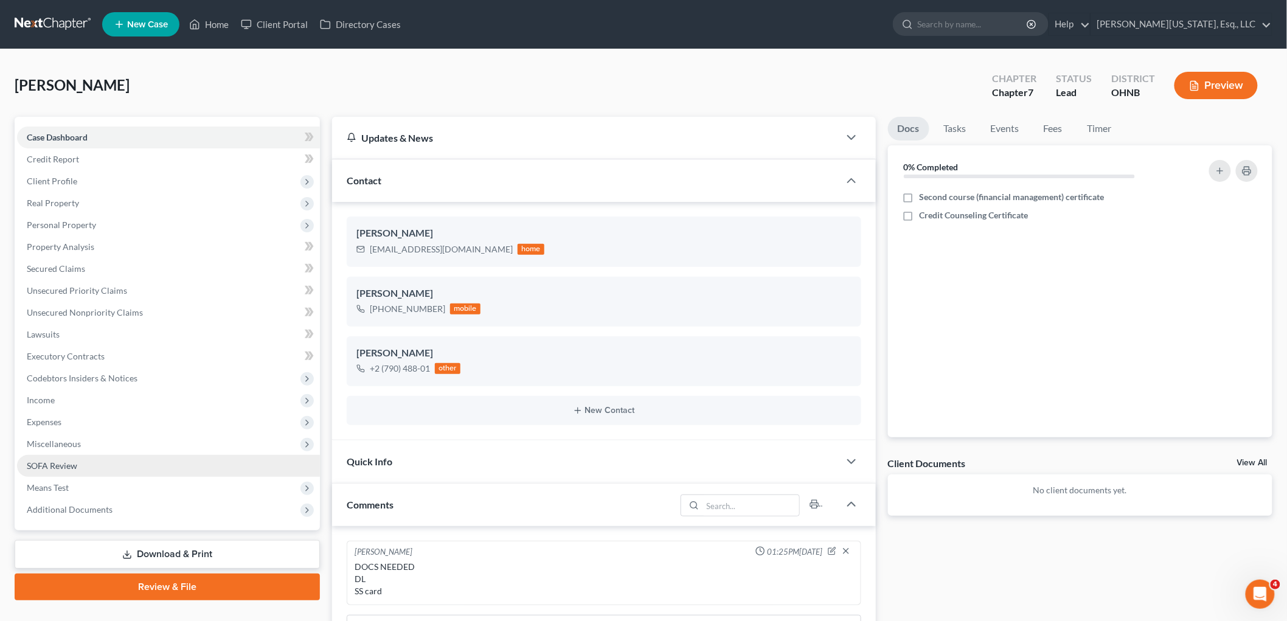
click at [72, 444] on span "Miscellaneous" at bounding box center [54, 444] width 54 height 10
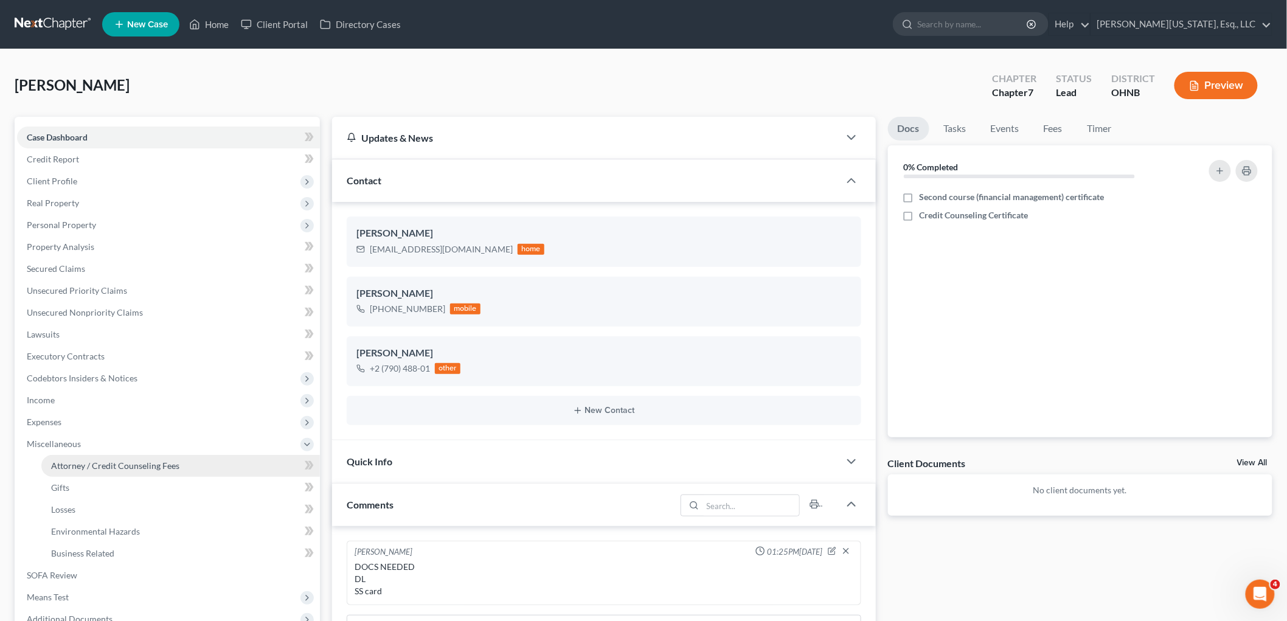
click at [117, 457] on link "Attorney / Credit Counseling Fees" at bounding box center [180, 466] width 279 height 22
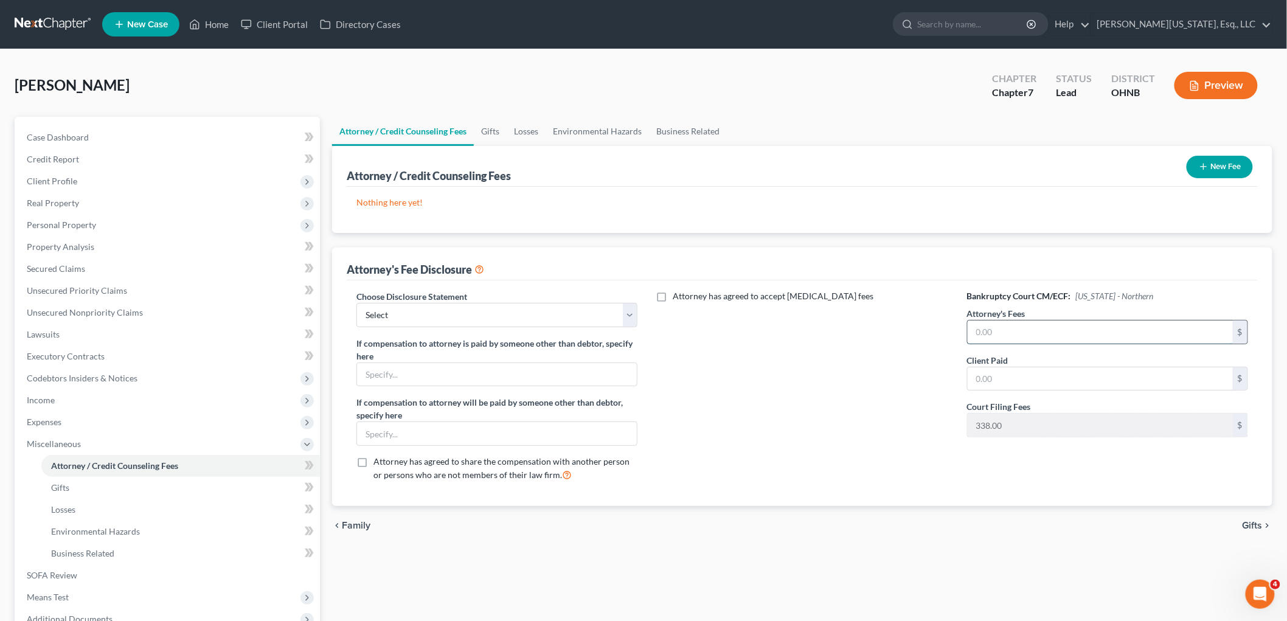
click at [1101, 335] on input "text" at bounding box center [1100, 332] width 265 height 23
type input "700"
click at [589, 307] on select "Select Disclosure" at bounding box center [496, 315] width 281 height 24
select select "0"
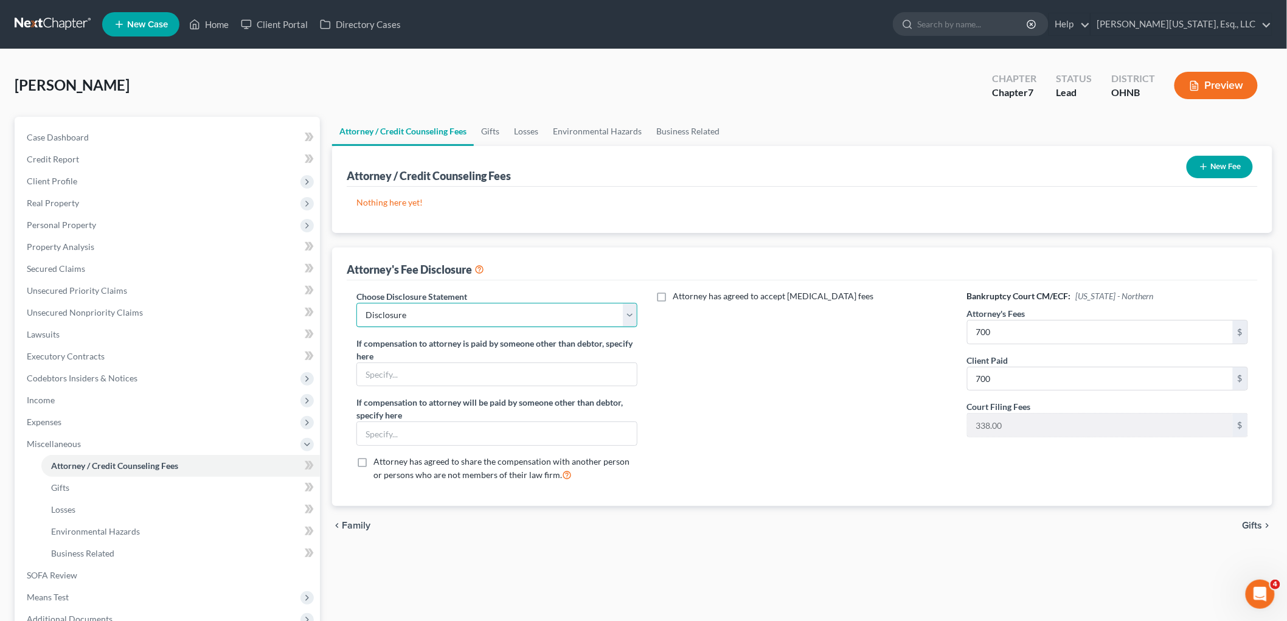
click at [356, 303] on select "Select Disclosure" at bounding box center [496, 315] width 281 height 24
click at [1238, 168] on button "New Fee" at bounding box center [1220, 167] width 66 height 23
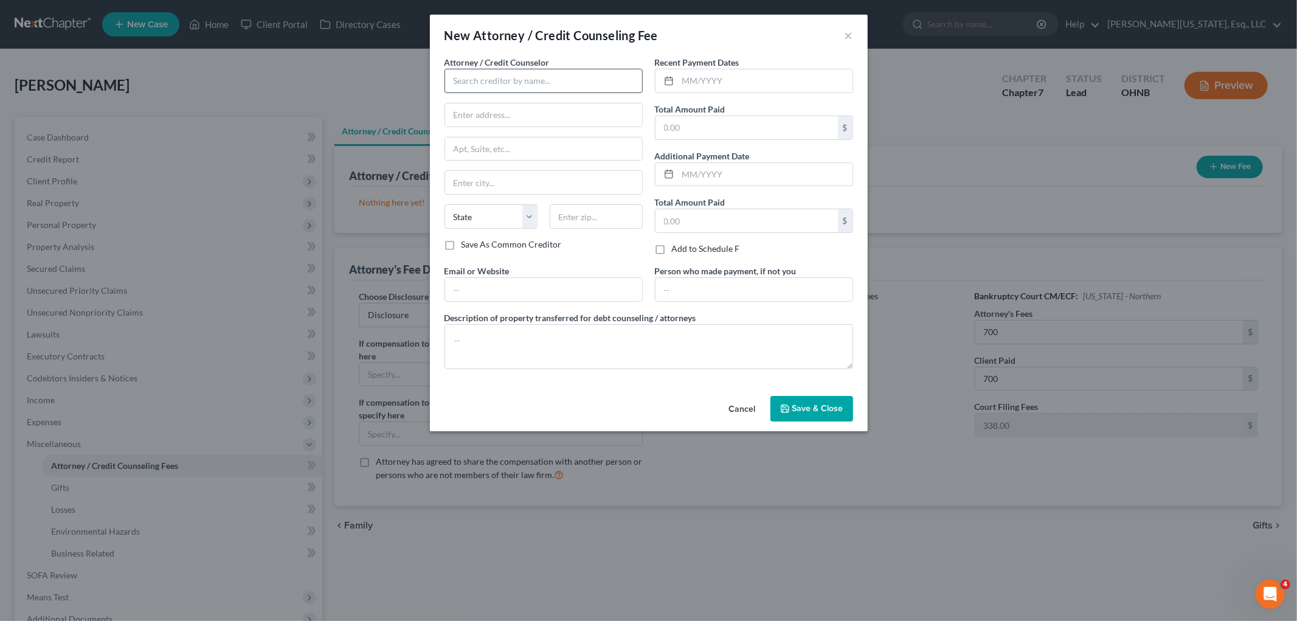
click at [511, 92] on div "Attorney / Credit Counselor * State [US_STATE] AK AR AZ CA CO [GEOGRAPHIC_DATA]…" at bounding box center [544, 147] width 198 height 182
click at [514, 83] on input "text" at bounding box center [544, 81] width 198 height 24
click at [525, 102] on div "[PERSON_NAME][US_STATE], Esq." at bounding box center [518, 102] width 129 height 12
type input "[PERSON_NAME][US_STATE], Esq."
type input "[STREET_ADDRESS][PERSON_NAME]"
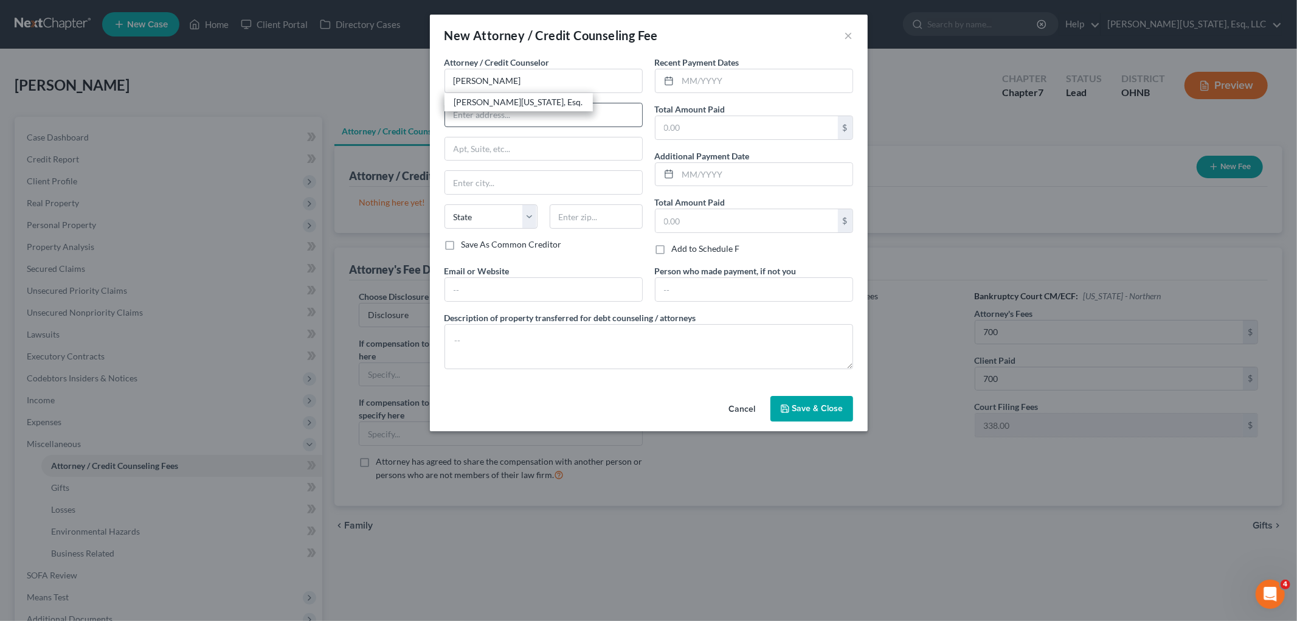
type input "Richmond Hts."
select select "36"
type input "44143"
click at [712, 131] on input "text" at bounding box center [747, 127] width 182 height 23
type input "700"
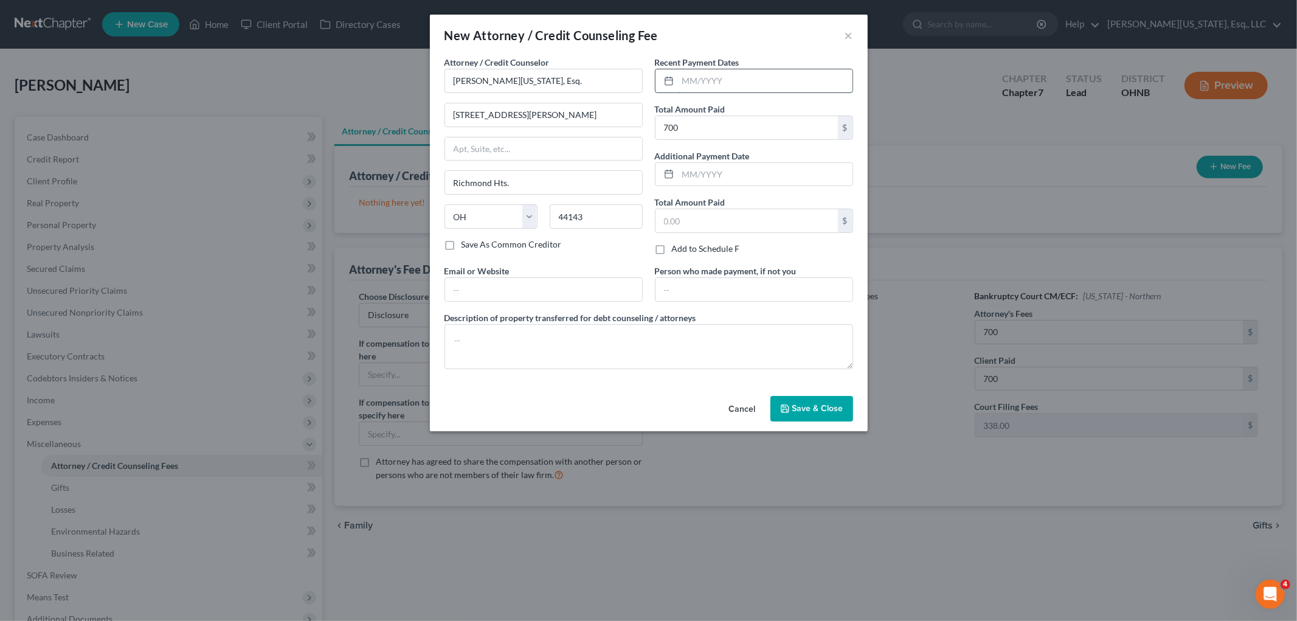
click at [787, 75] on input "text" at bounding box center [765, 80] width 175 height 23
type input "10/002/2025"
click at [793, 415] on button "Save & Close" at bounding box center [812, 409] width 83 height 26
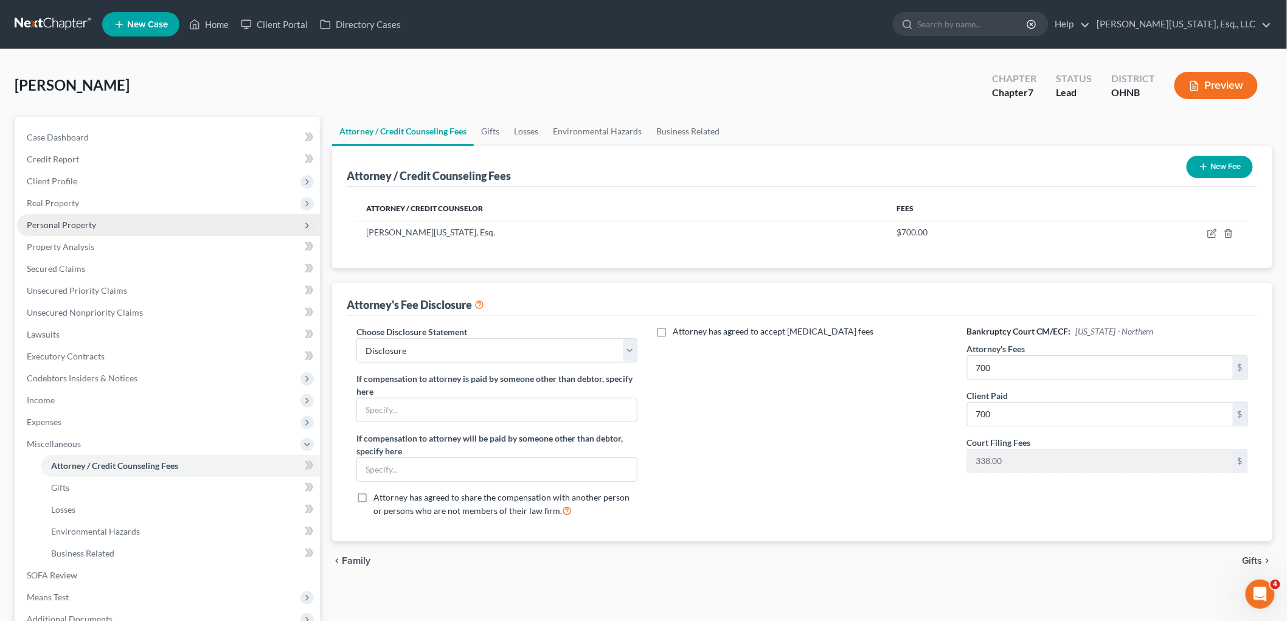
drag, startPoint x: 68, startPoint y: 215, endPoint x: 72, endPoint y: 225, distance: 10.4
click at [69, 216] on span "Personal Property" at bounding box center [168, 225] width 303 height 22
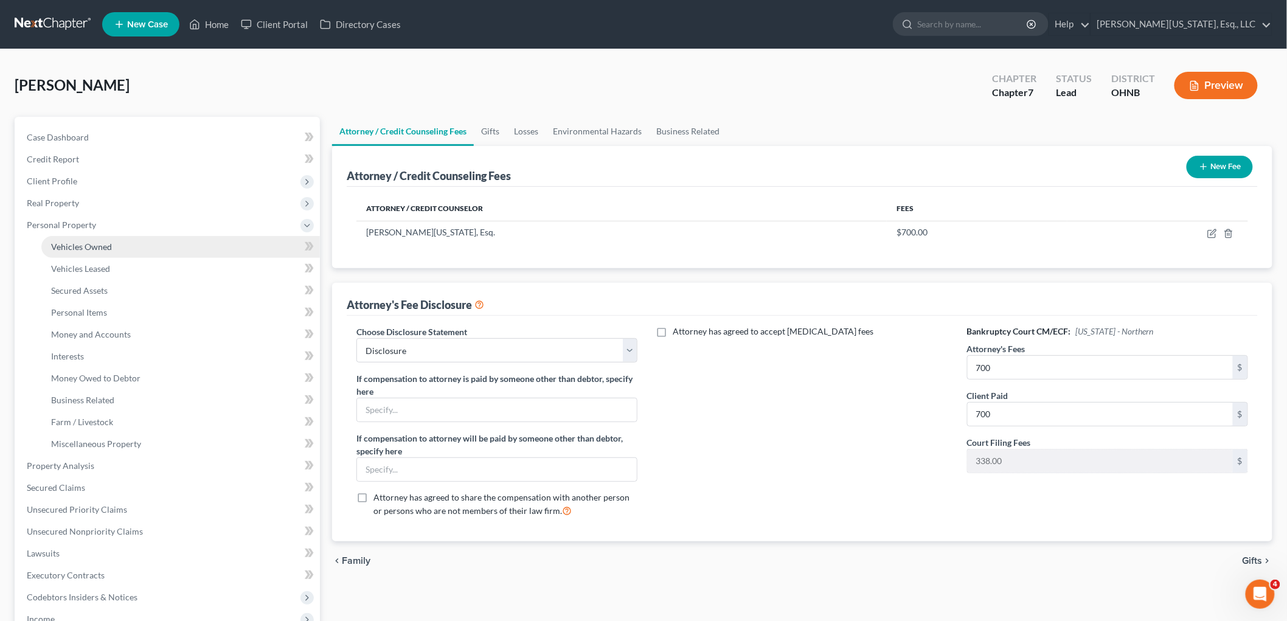
click at [124, 239] on link "Vehicles Owned" at bounding box center [180, 247] width 279 height 22
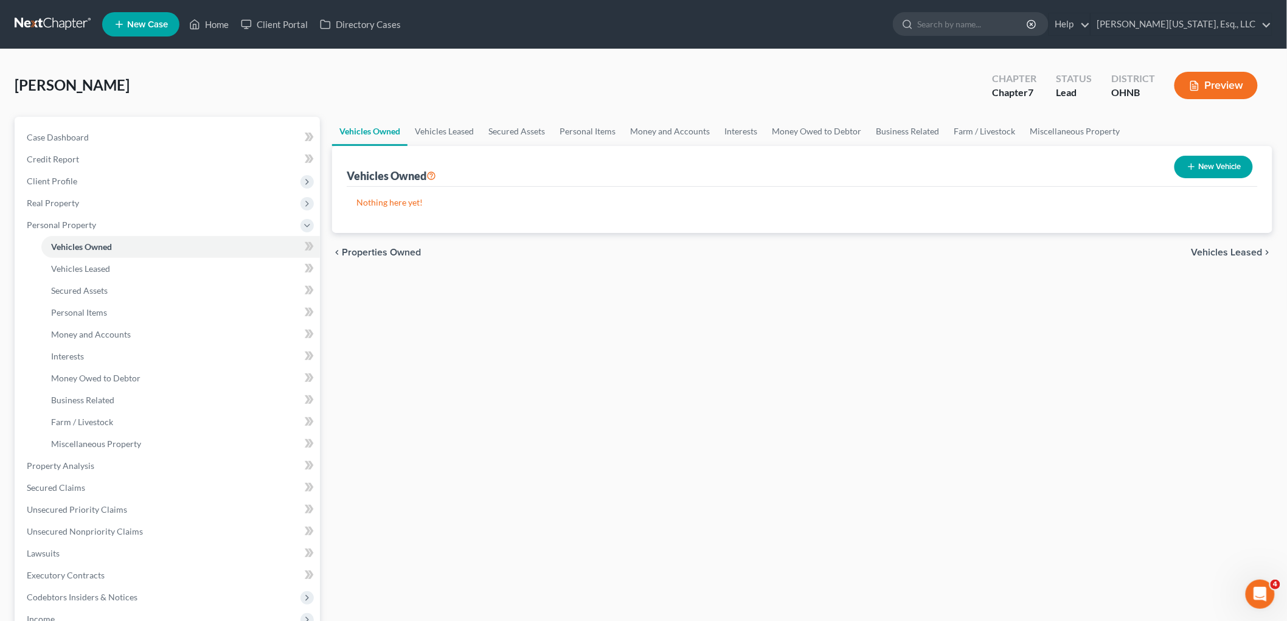
click at [1236, 161] on button "New Vehicle" at bounding box center [1213, 167] width 78 height 23
select select "0"
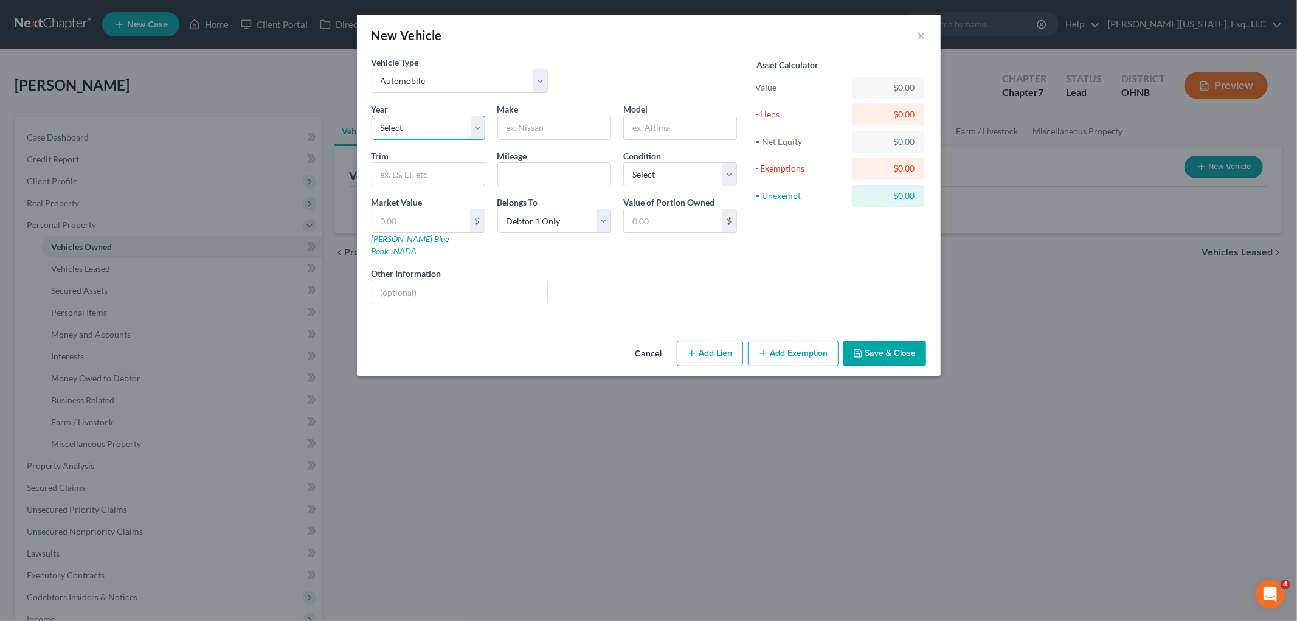
click at [446, 117] on select "Select 2026 2025 2024 2023 2022 2021 2020 2019 2018 2017 2016 2015 2014 2013 20…" at bounding box center [429, 128] width 114 height 24
click at [372, 116] on select "Select 2026 2025 2024 2023 2022 2021 2020 2019 2018 2017 2016 2015 2014 2013 20…" at bounding box center [429, 128] width 114 height 24
click at [444, 117] on select "Select 2026 2025 2024 2023 2022 2021 2020 2019 2018 2017 2016 2015 2014 2013 20…" at bounding box center [429, 128] width 114 height 24
click at [372, 116] on select "Select 2026 2025 2024 2023 2022 2021 2020 2019 2018 2017 2016 2015 2014 2013 20…" at bounding box center [429, 128] width 114 height 24
click at [479, 133] on select "Select 2026 2025 2024 2023 2022 2021 2020 2019 2018 2017 2016 2015 2014 2013 20…" at bounding box center [429, 128] width 114 height 24
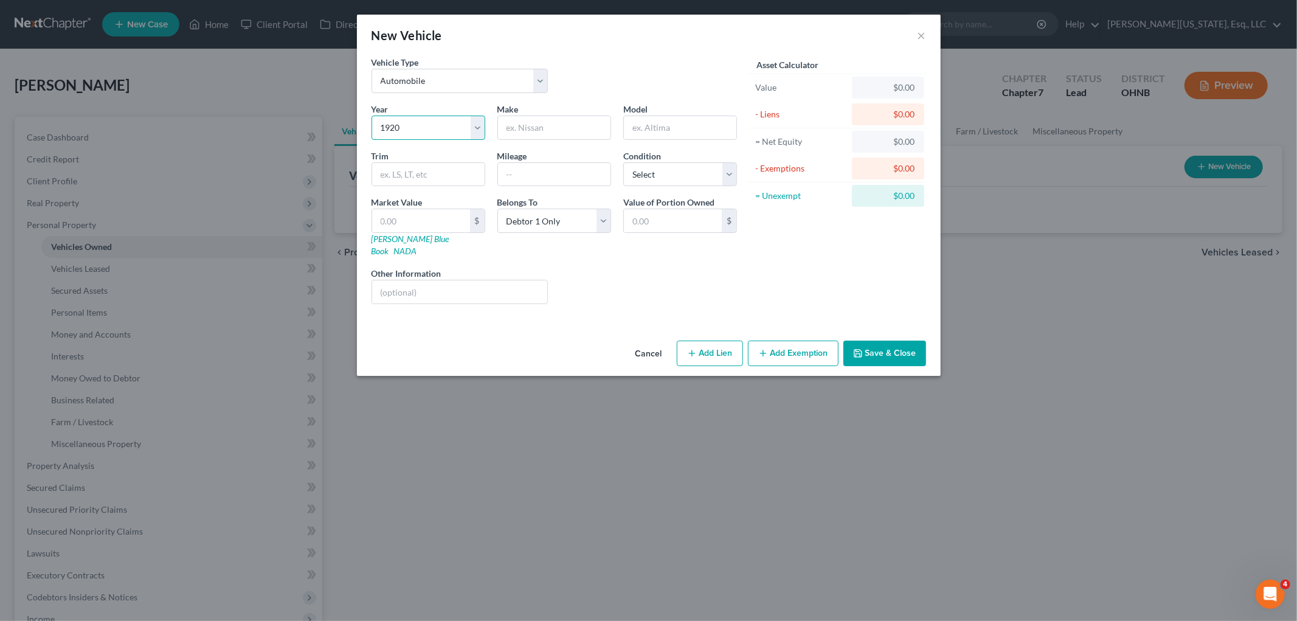
select select "7"
click at [372, 116] on select "Select 2026 2025 2024 2023 2022 2021 2020 2019 2018 2017 2016 2015 2014 2013 20…" at bounding box center [429, 128] width 114 height 24
click at [584, 131] on input "text" at bounding box center [554, 127] width 113 height 23
type input "Dodge"
type input "C"
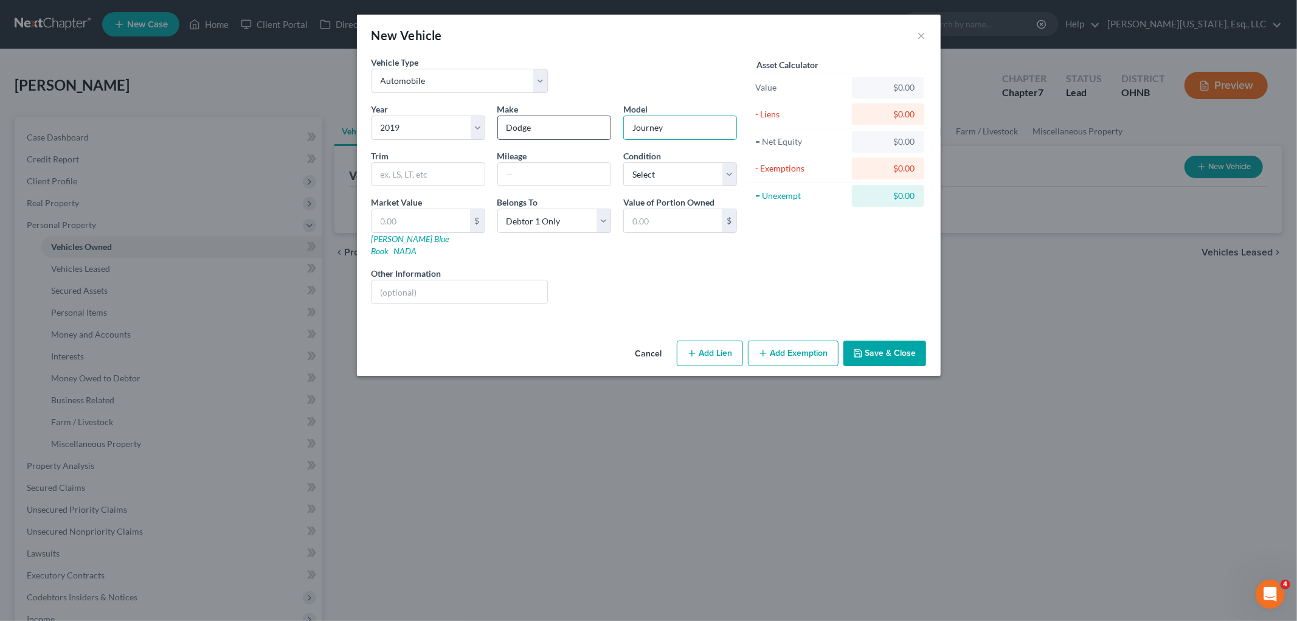
type input "Journey"
type input "SW"
click at [692, 179] on select "Select Excellent Very Good Good Fair Poor" at bounding box center [680, 174] width 114 height 24
select select "2"
click at [623, 162] on select "Select Excellent Very Good Good Fair Poor" at bounding box center [680, 174] width 114 height 24
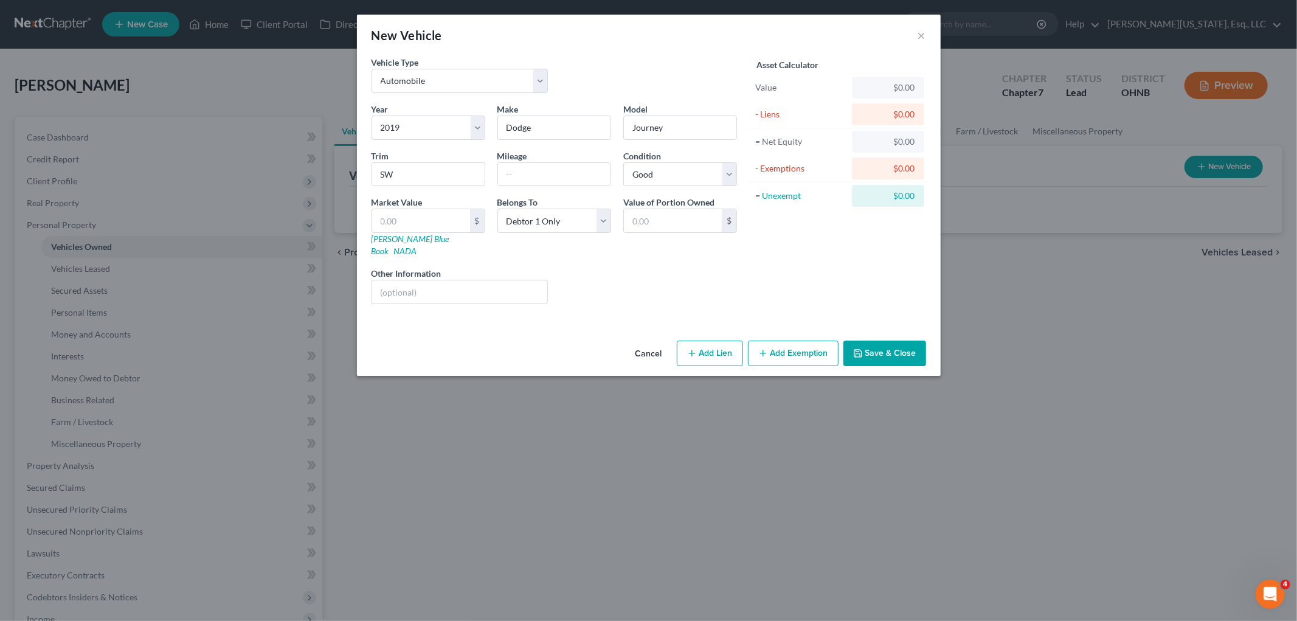
click at [893, 341] on button "Save & Close" at bounding box center [885, 354] width 83 height 26
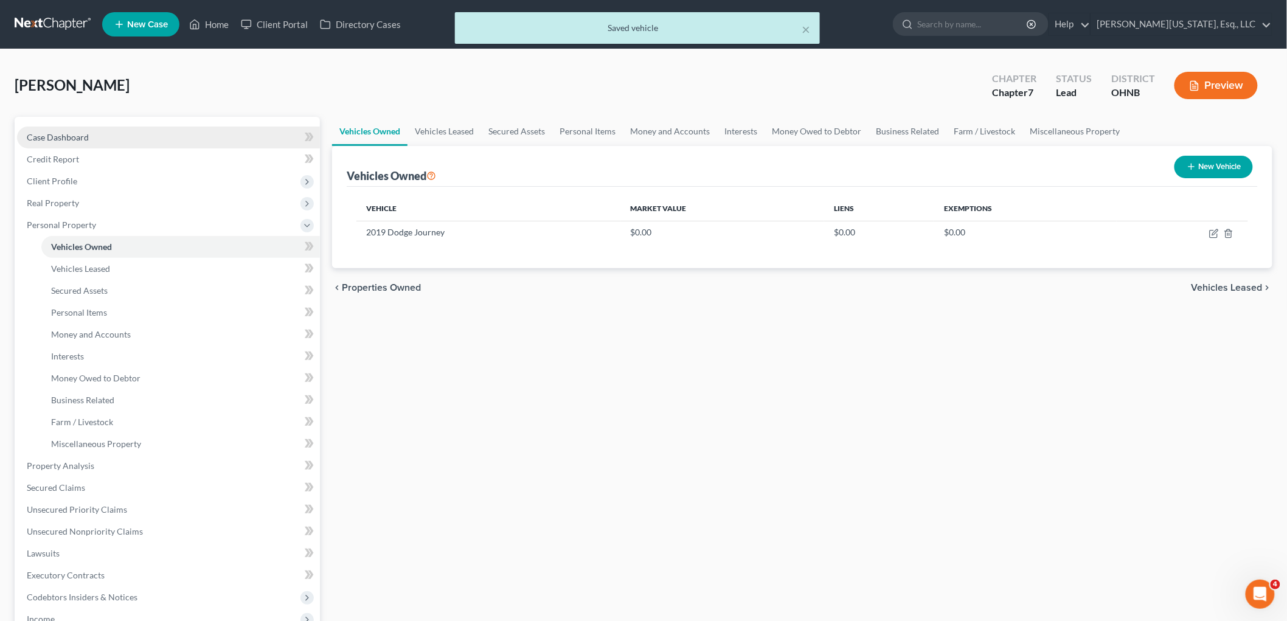
click at [98, 131] on link "Case Dashboard" at bounding box center [168, 138] width 303 height 22
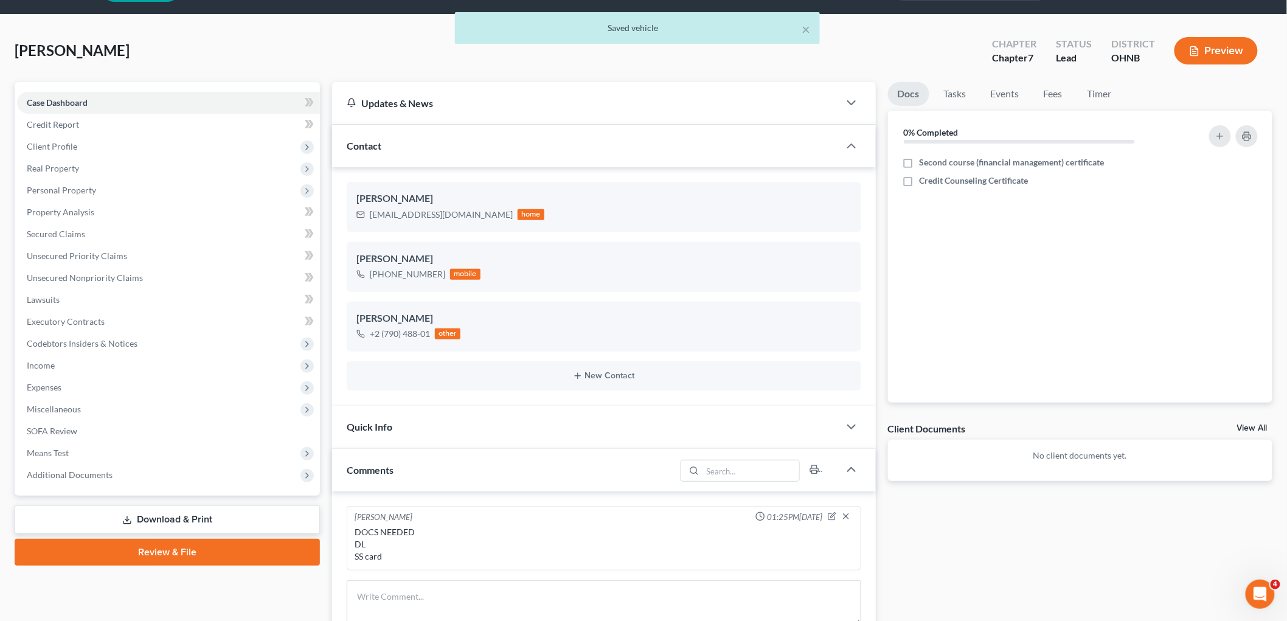
scroll to position [68, 0]
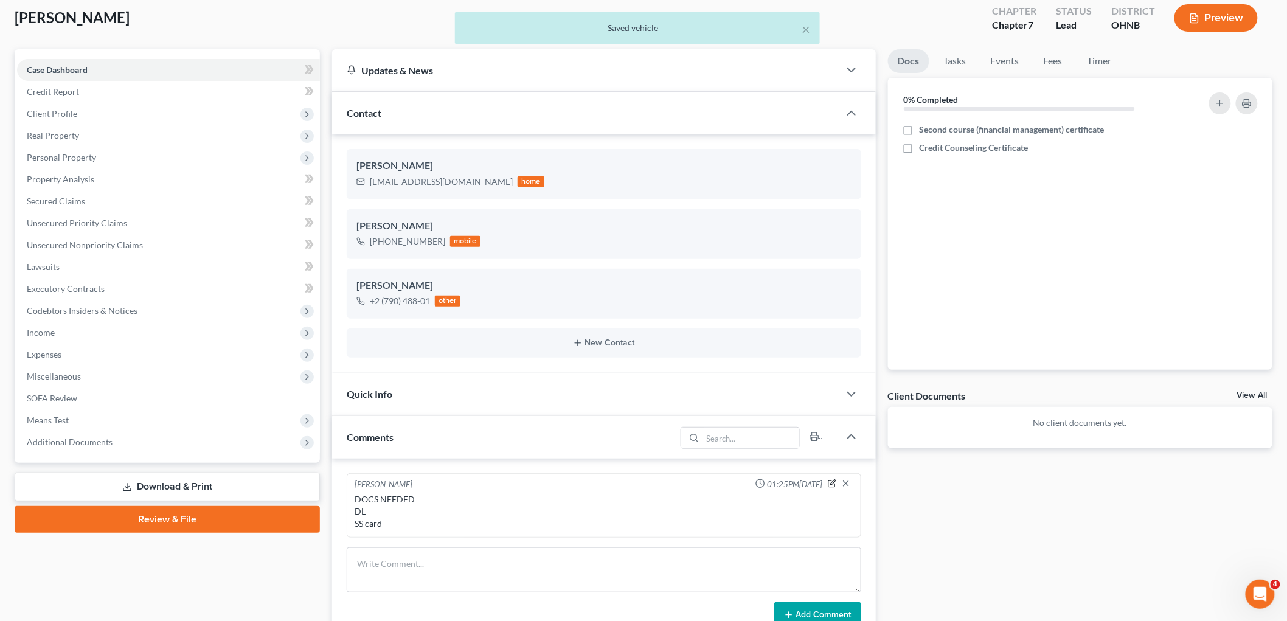
click at [834, 479] on icon "button" at bounding box center [832, 483] width 9 height 9
click at [443, 532] on textarea "DOCS NEEDED DL SS card" at bounding box center [604, 515] width 499 height 45
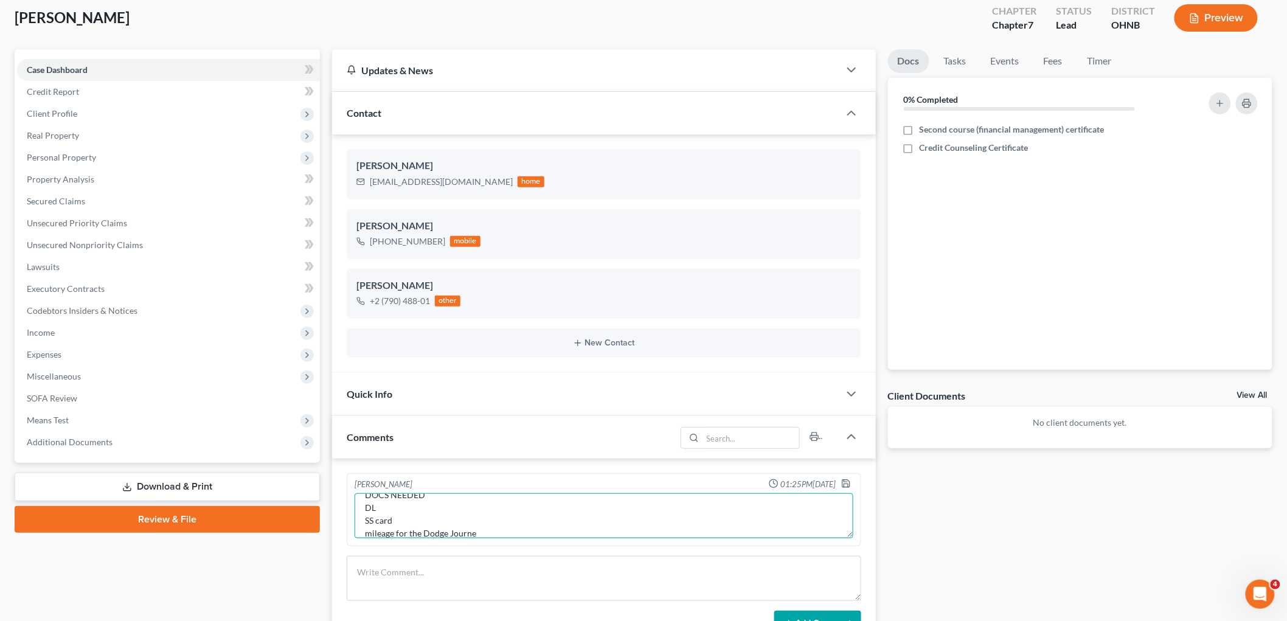
type textarea "DOCS NEEDED DL SS card mileage for the Dodge Journey"
click at [849, 483] on icon "button" at bounding box center [845, 483] width 7 height 7
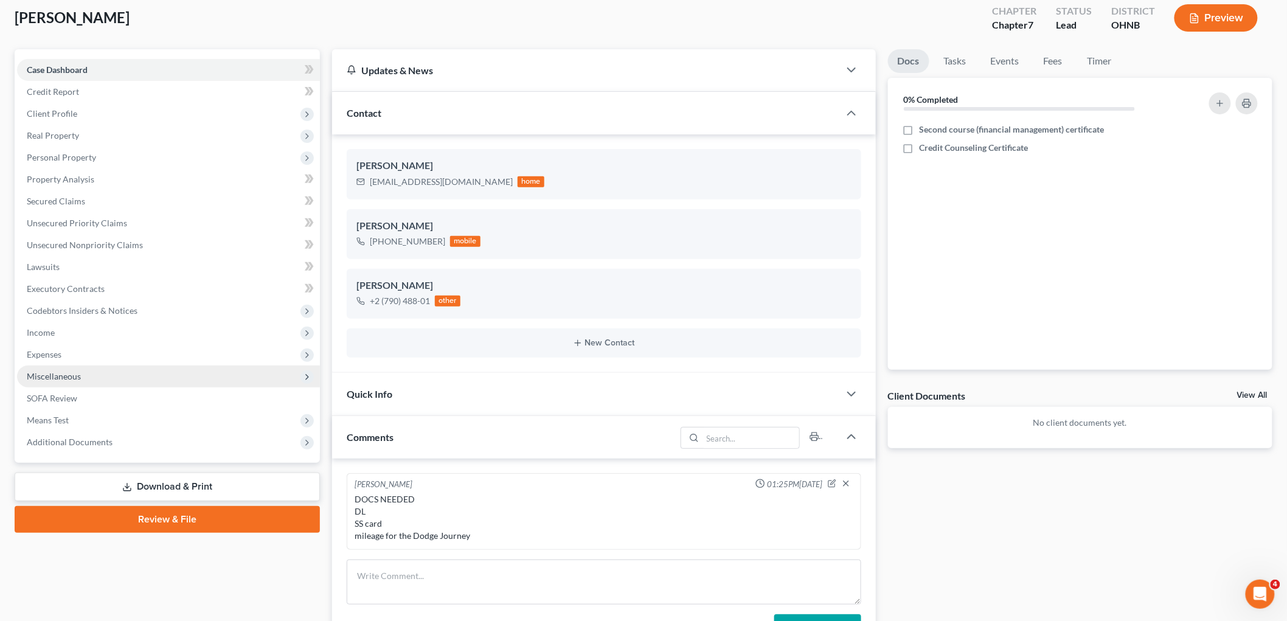
drag, startPoint x: 21, startPoint y: 327, endPoint x: 213, endPoint y: 375, distance: 198.3
click at [21, 326] on span "Income" at bounding box center [168, 333] width 303 height 22
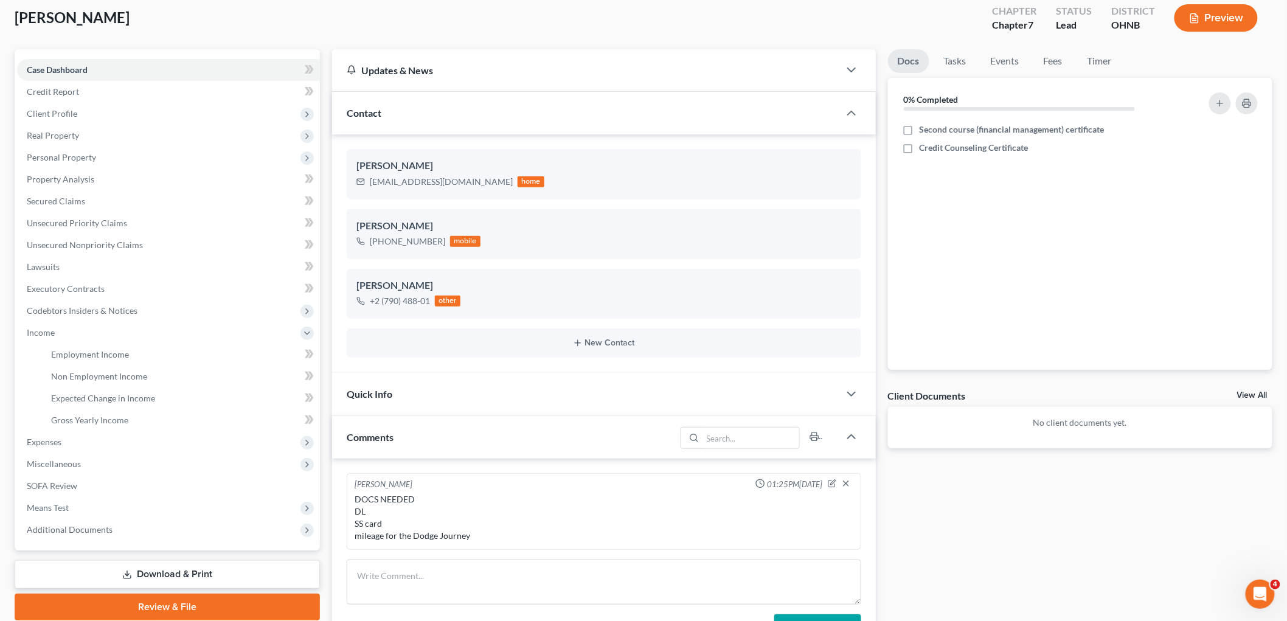
click at [118, 342] on span "Income" at bounding box center [168, 333] width 303 height 22
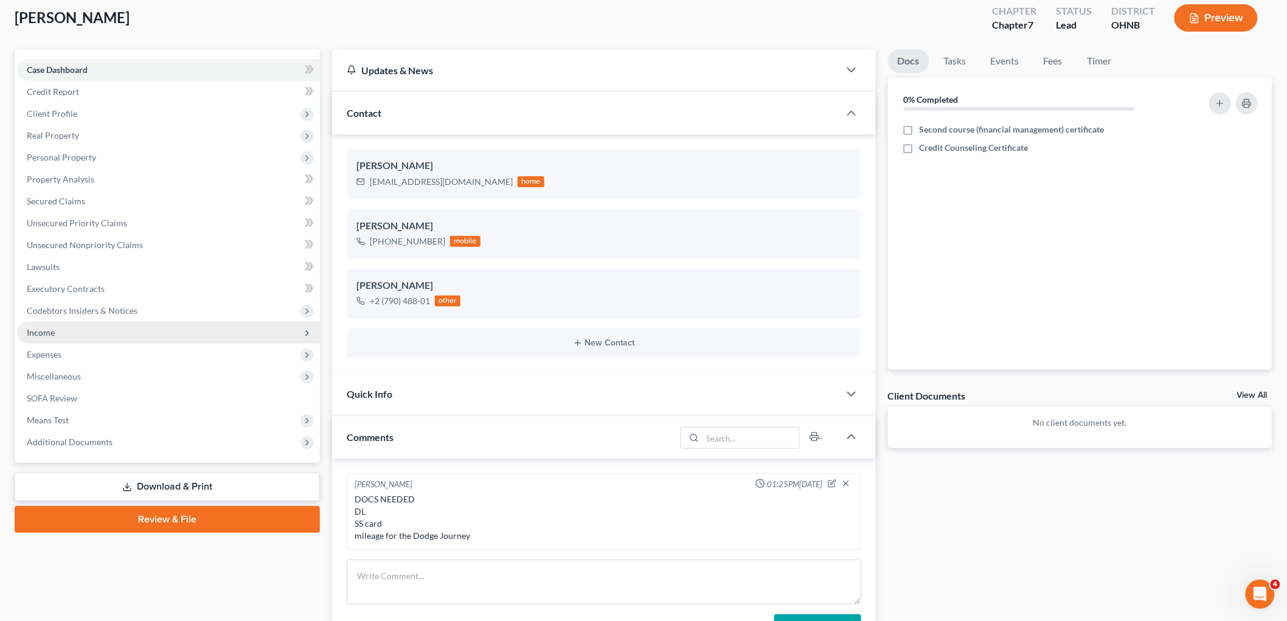
click at [101, 336] on span "Income" at bounding box center [168, 333] width 303 height 22
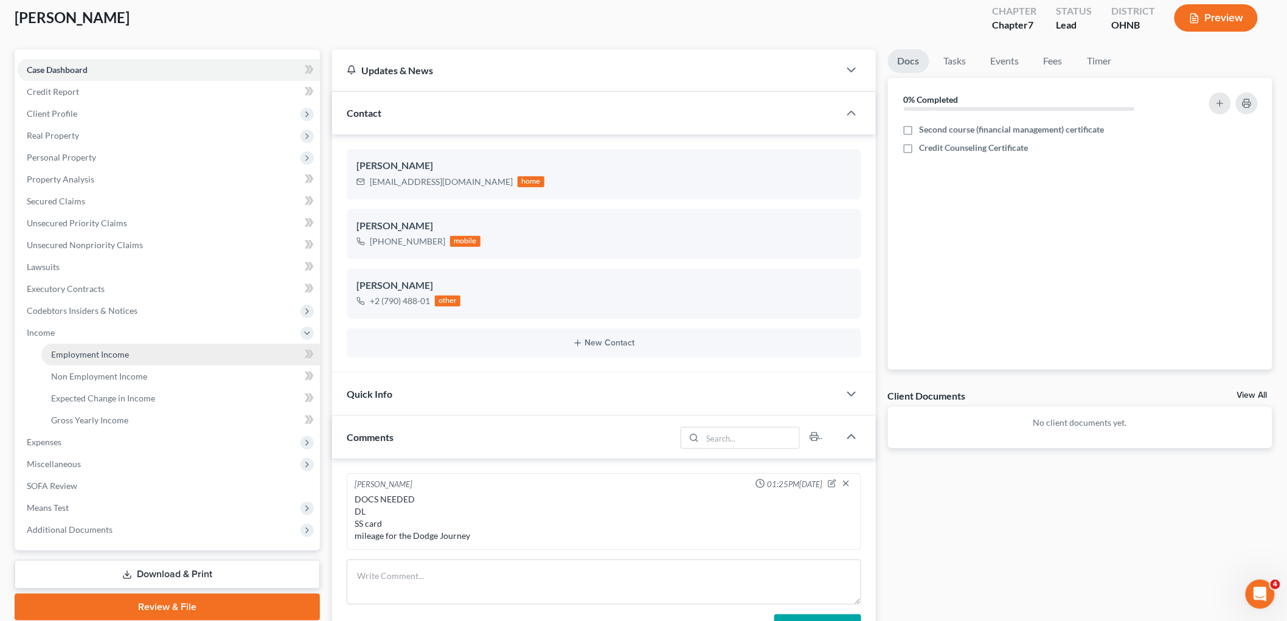
click at [111, 350] on span "Employment Income" at bounding box center [90, 354] width 78 height 10
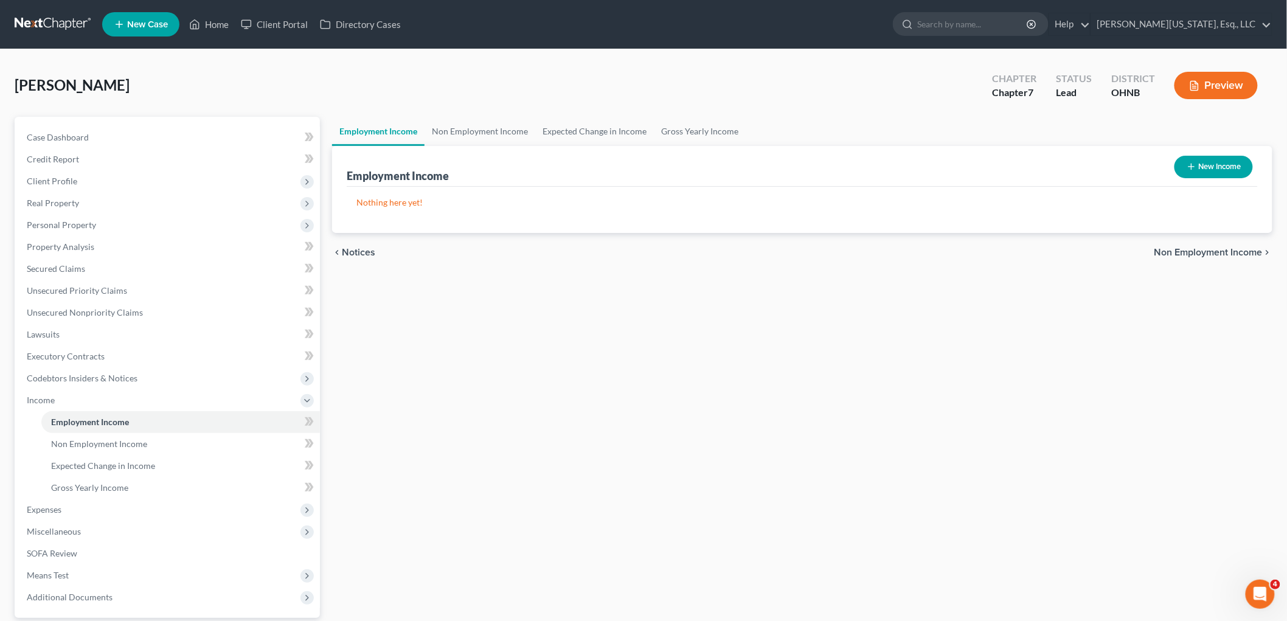
click at [1203, 165] on button "New Income" at bounding box center [1213, 167] width 78 height 23
select select "0"
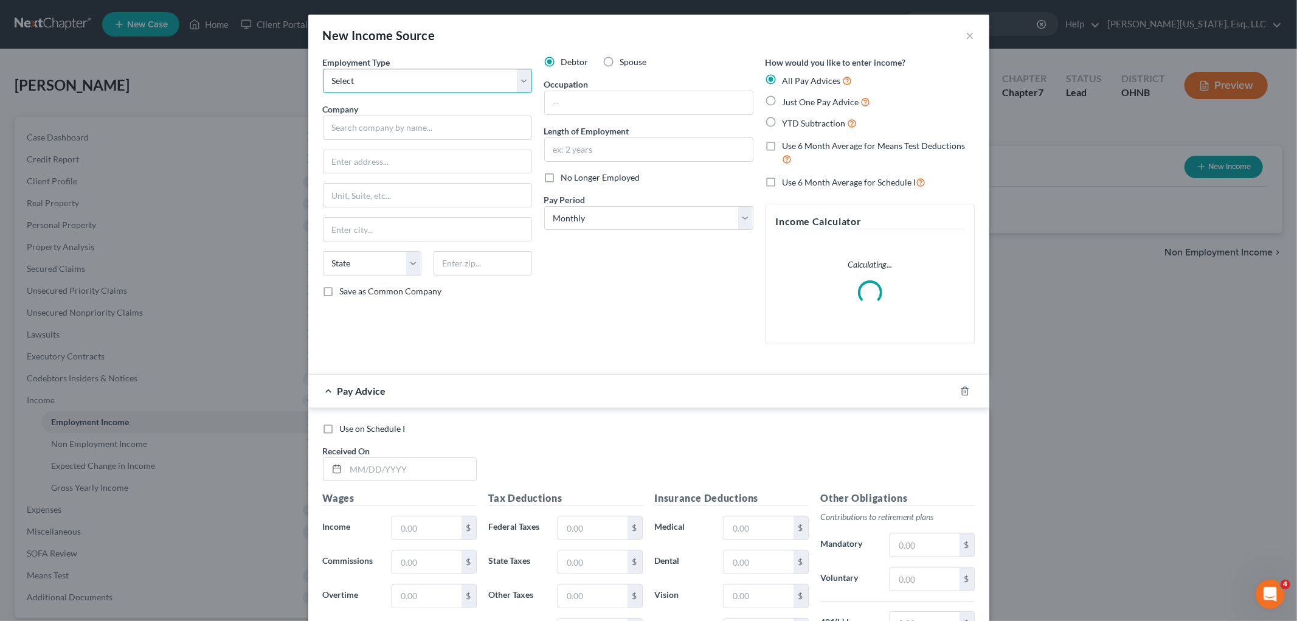
drag, startPoint x: 451, startPoint y: 80, endPoint x: 447, endPoint y: 89, distance: 10.4
click at [451, 80] on select "Select Full or [DEMOGRAPHIC_DATA] Employment Self Employment" at bounding box center [427, 81] width 209 height 24
select select "0"
click at [323, 69] on select "Select Full or [DEMOGRAPHIC_DATA] Employment Self Employment" at bounding box center [427, 81] width 209 height 24
click at [435, 119] on input "text" at bounding box center [427, 128] width 209 height 24
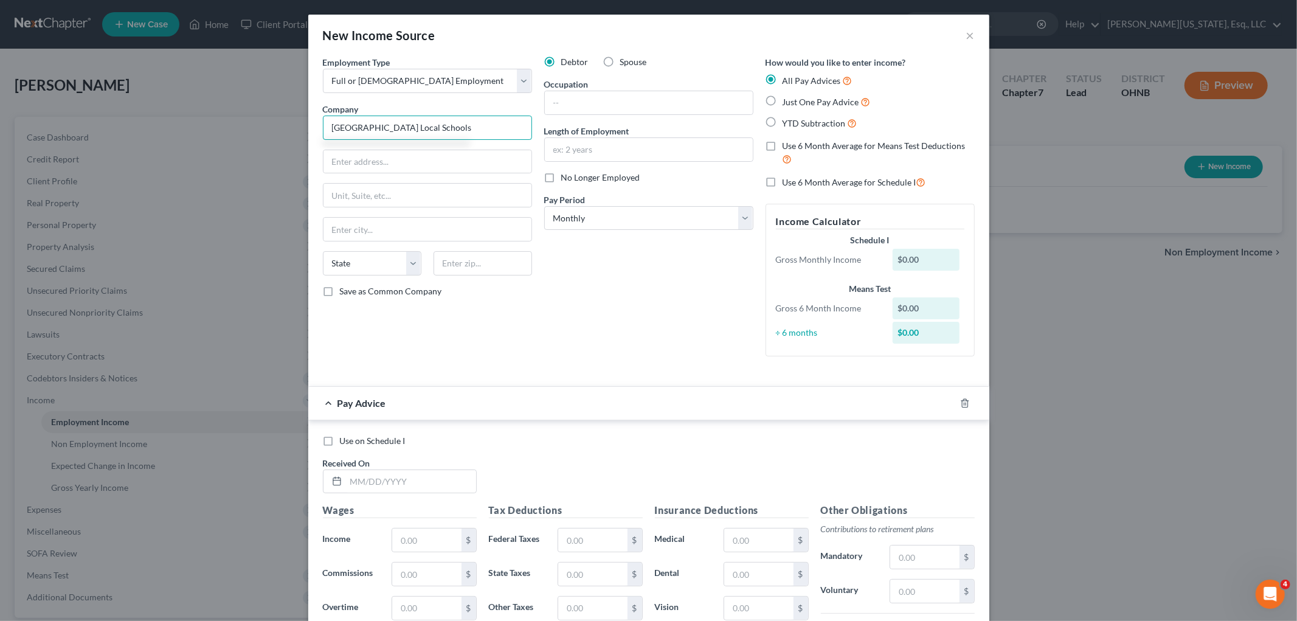
type input "[GEOGRAPHIC_DATA] Local Schools"
click at [327, 161] on input "[GEOGRAPHIC_DATA]" at bounding box center [428, 161] width 208 height 23
type input "[STREET_ADDRESS]"
click at [502, 276] on input "text" at bounding box center [483, 263] width 99 height 24
click at [622, 101] on input "text" at bounding box center [649, 102] width 208 height 23
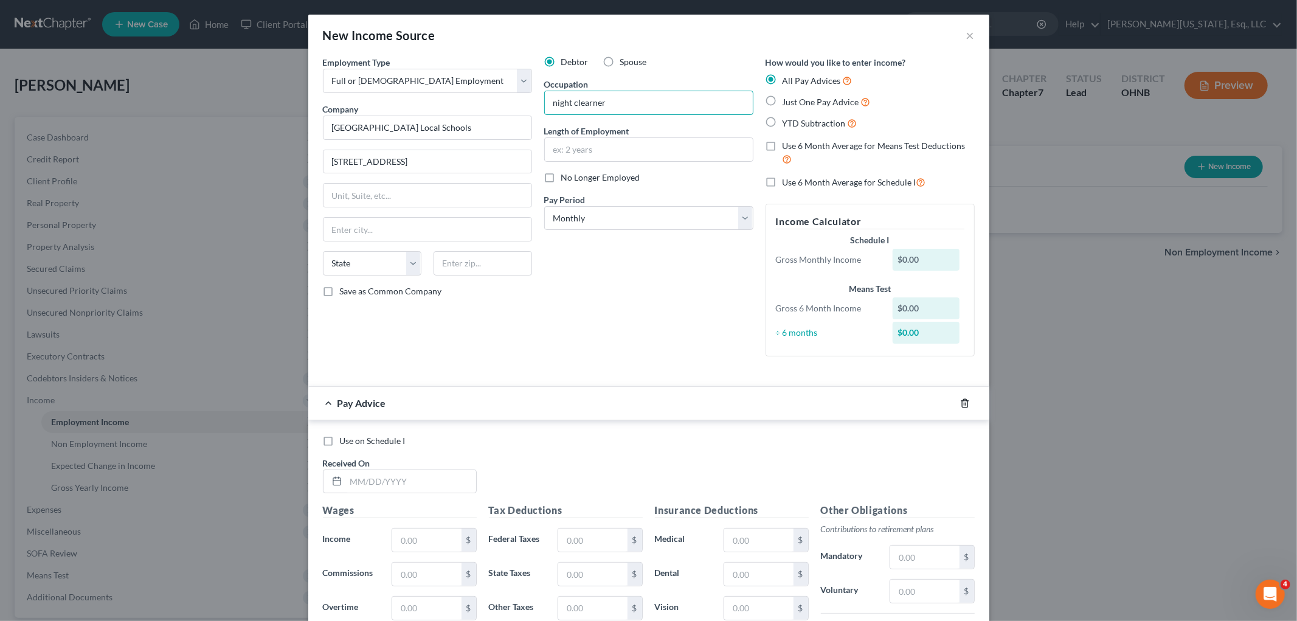
type input "night clearner"
click at [962, 404] on icon "button" at bounding box center [965, 403] width 10 height 10
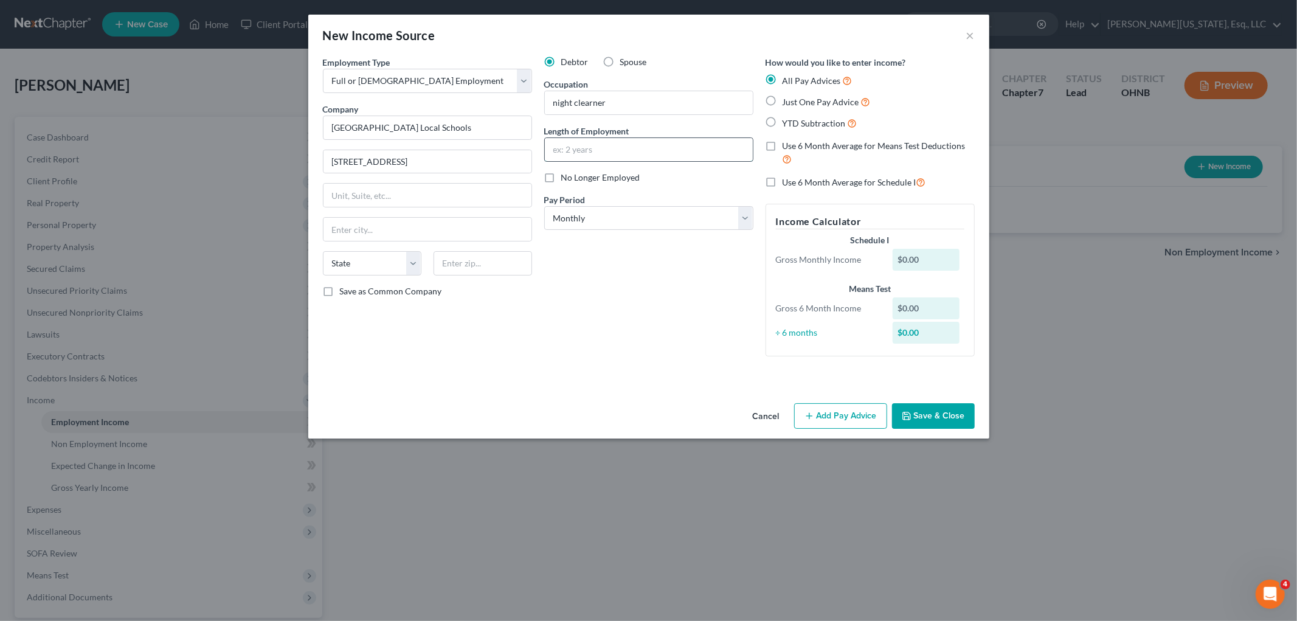
click at [629, 140] on input "text" at bounding box center [649, 149] width 208 height 23
type input "8"
drag, startPoint x: 951, startPoint y: 427, endPoint x: 945, endPoint y: 412, distance: 15.6
click at [949, 426] on button "Save & Close" at bounding box center [933, 416] width 83 height 26
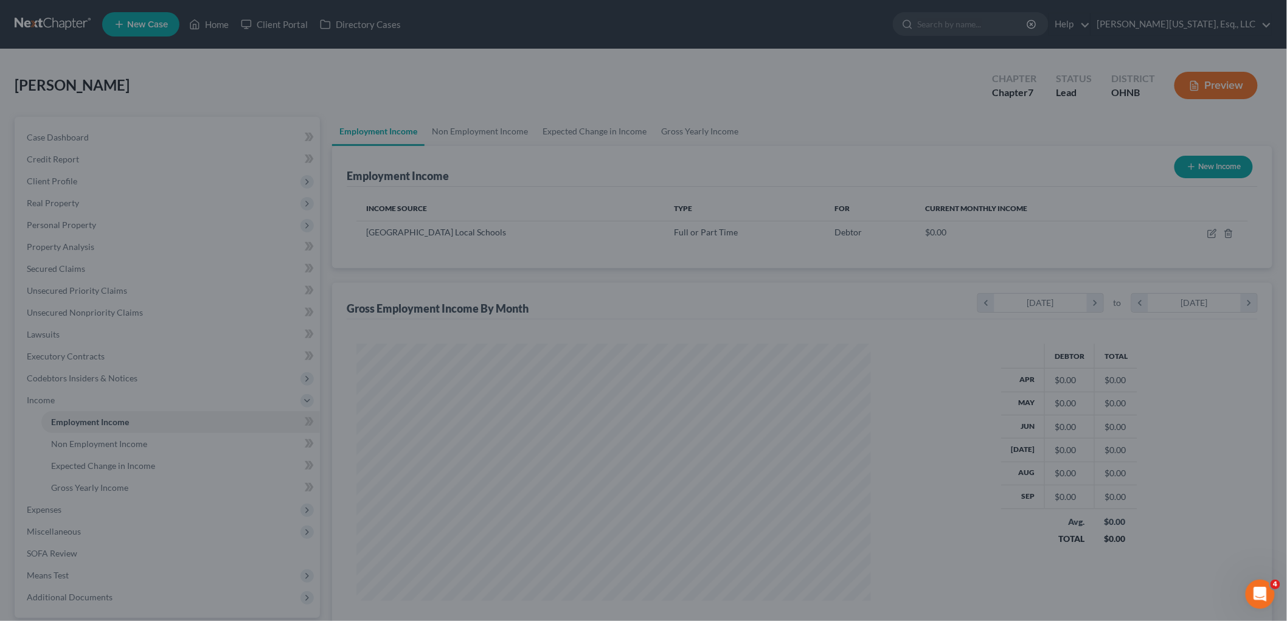
scroll to position [607945, 607665]
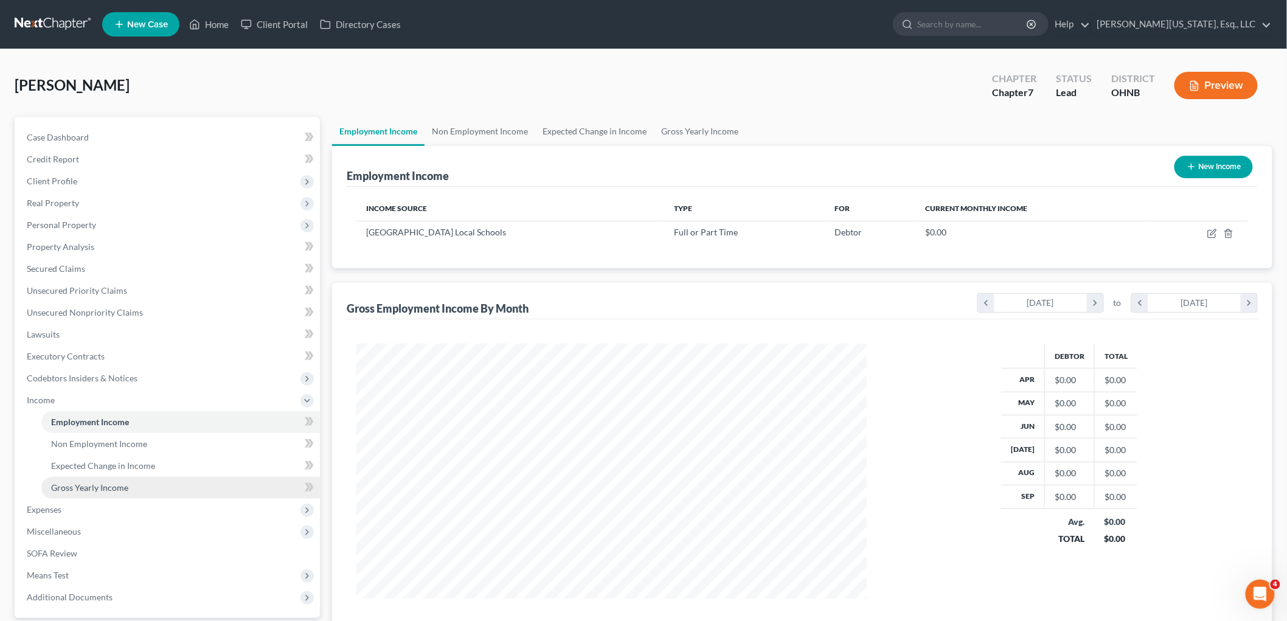
click at [92, 491] on link "Gross Yearly Income" at bounding box center [180, 488] width 279 height 22
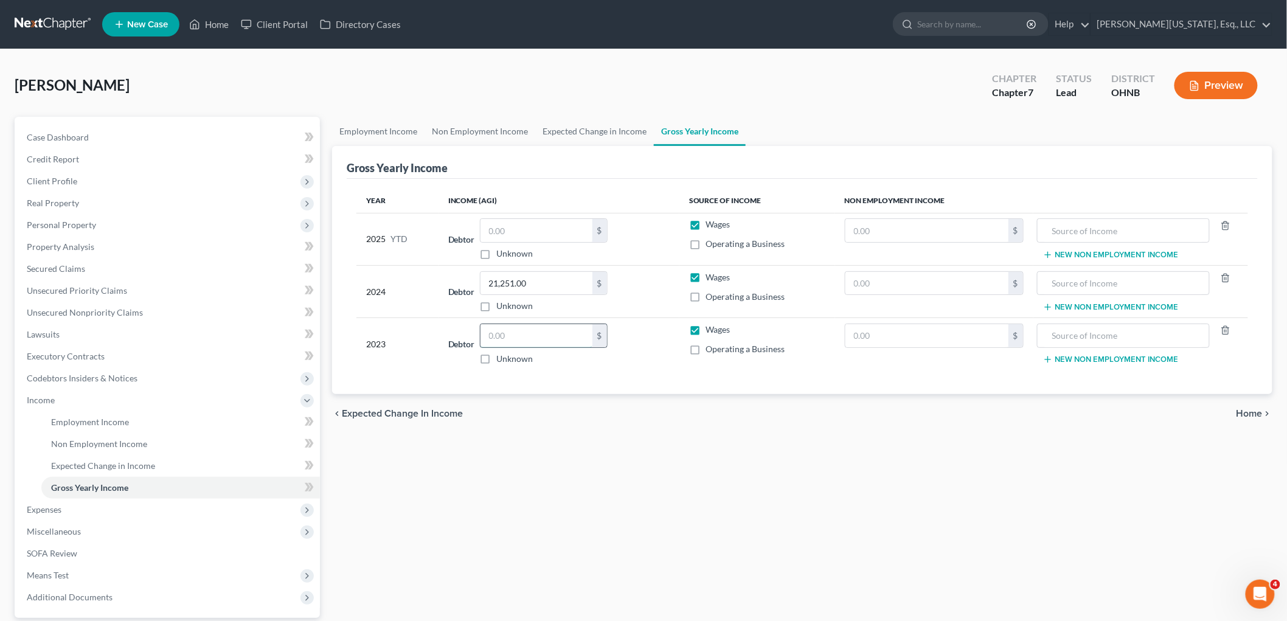
click at [560, 342] on input "text" at bounding box center [536, 335] width 112 height 23
type input "21,086.64"
click at [521, 215] on td "Debtor $ Unknown Balance Undetermined $ Unknown" at bounding box center [559, 239] width 241 height 52
click at [524, 230] on input "text" at bounding box center [536, 230] width 112 height 23
click at [71, 561] on link "SOFA Review" at bounding box center [168, 554] width 303 height 22
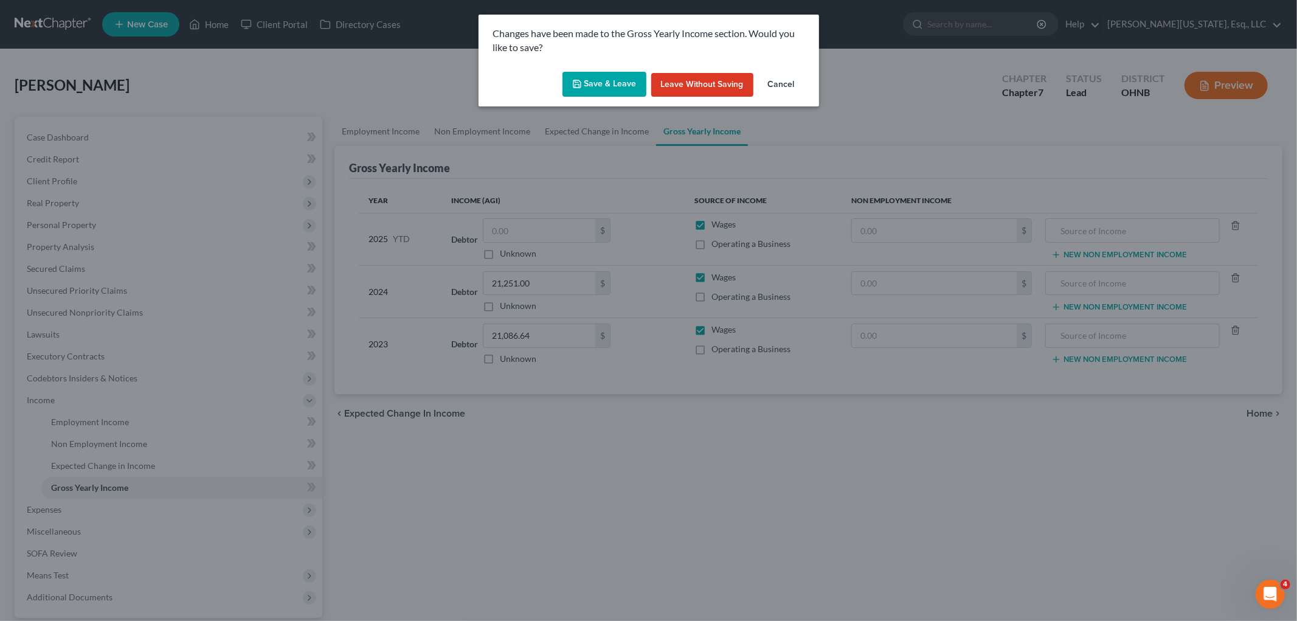
click at [597, 81] on button "Save & Leave" at bounding box center [605, 85] width 84 height 26
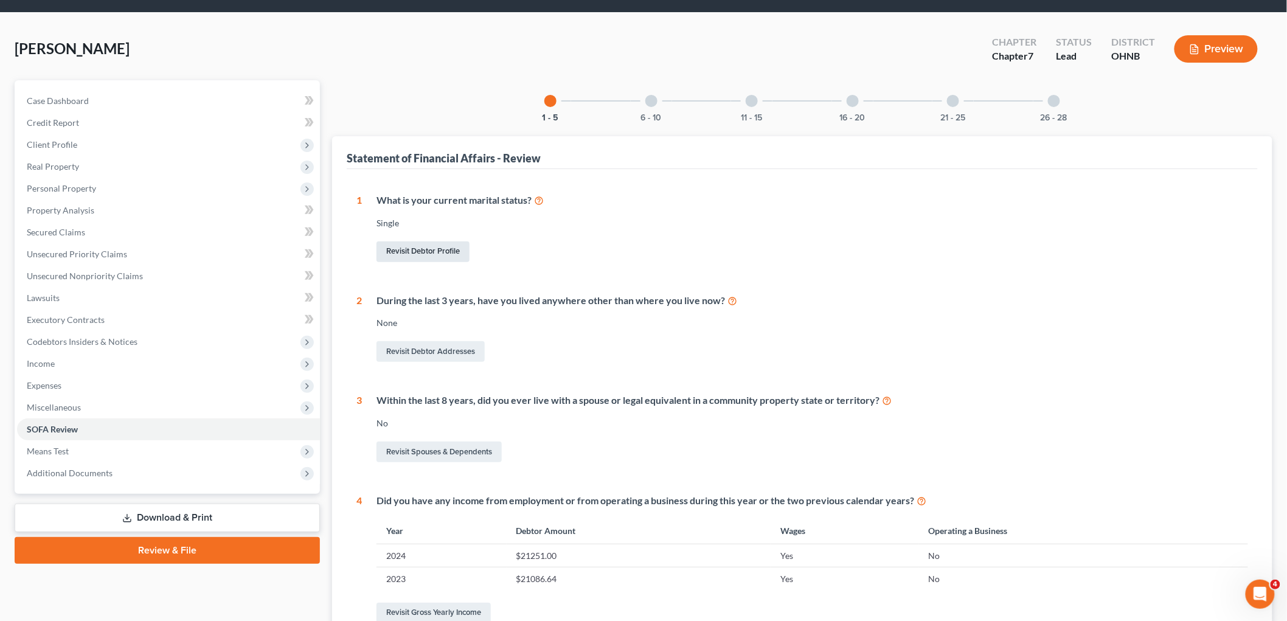
scroll to position [68, 0]
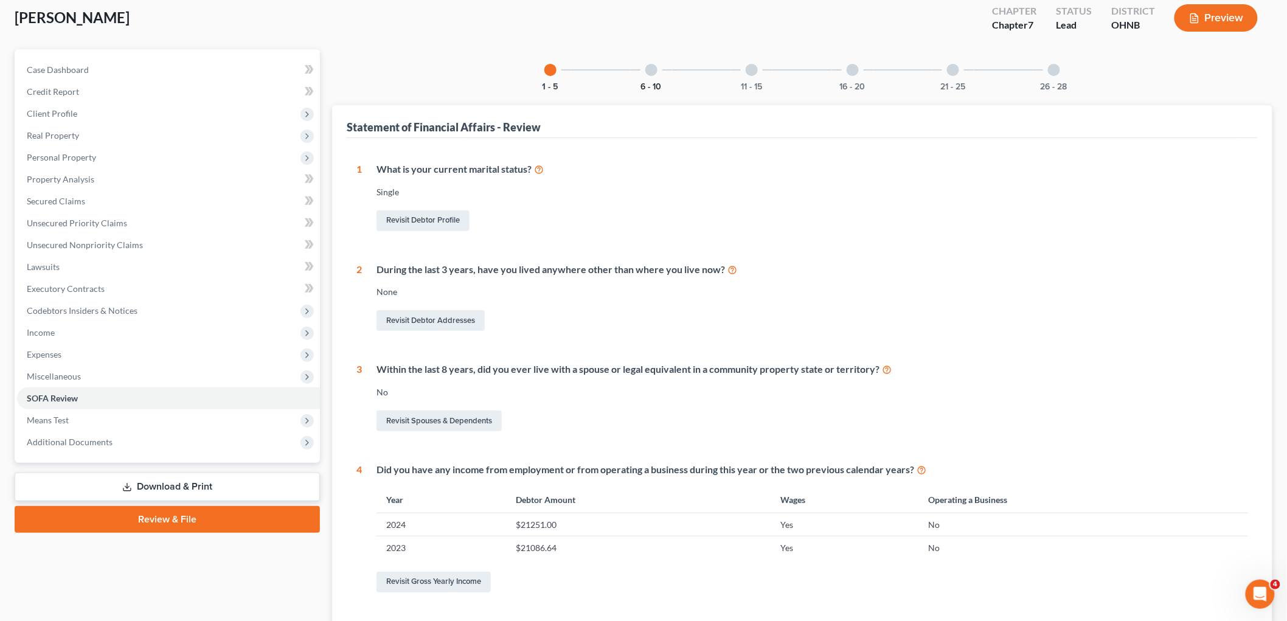
click at [653, 83] on button "6 - 10" at bounding box center [651, 87] width 21 height 9
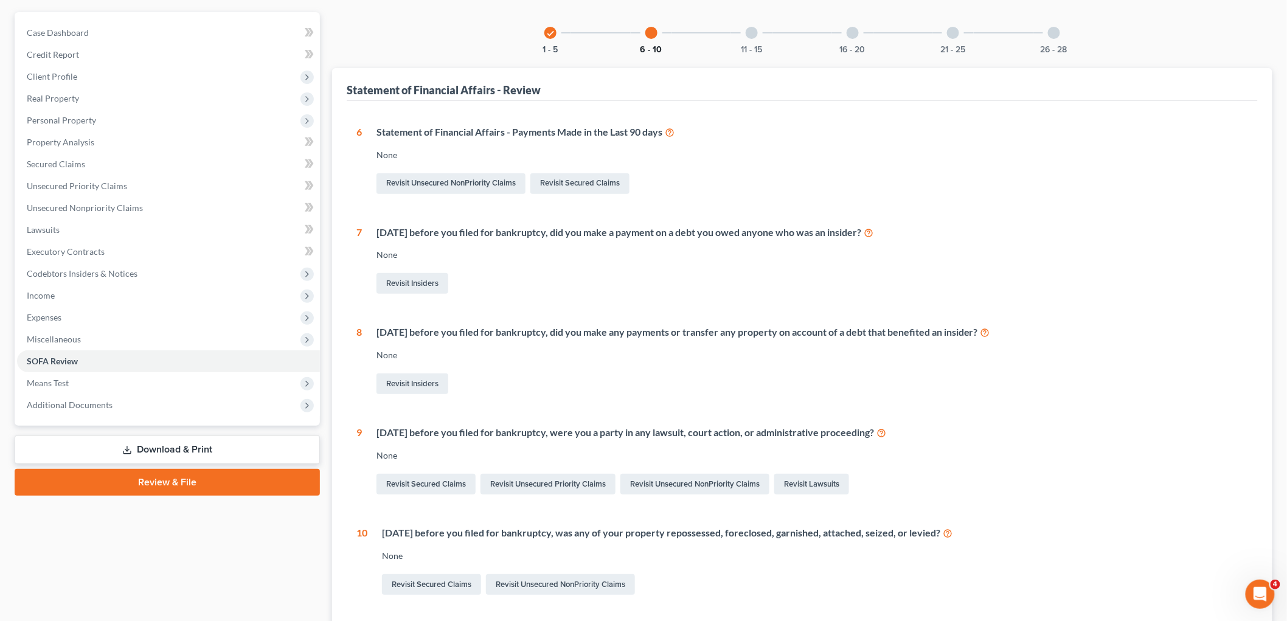
scroll to position [0, 0]
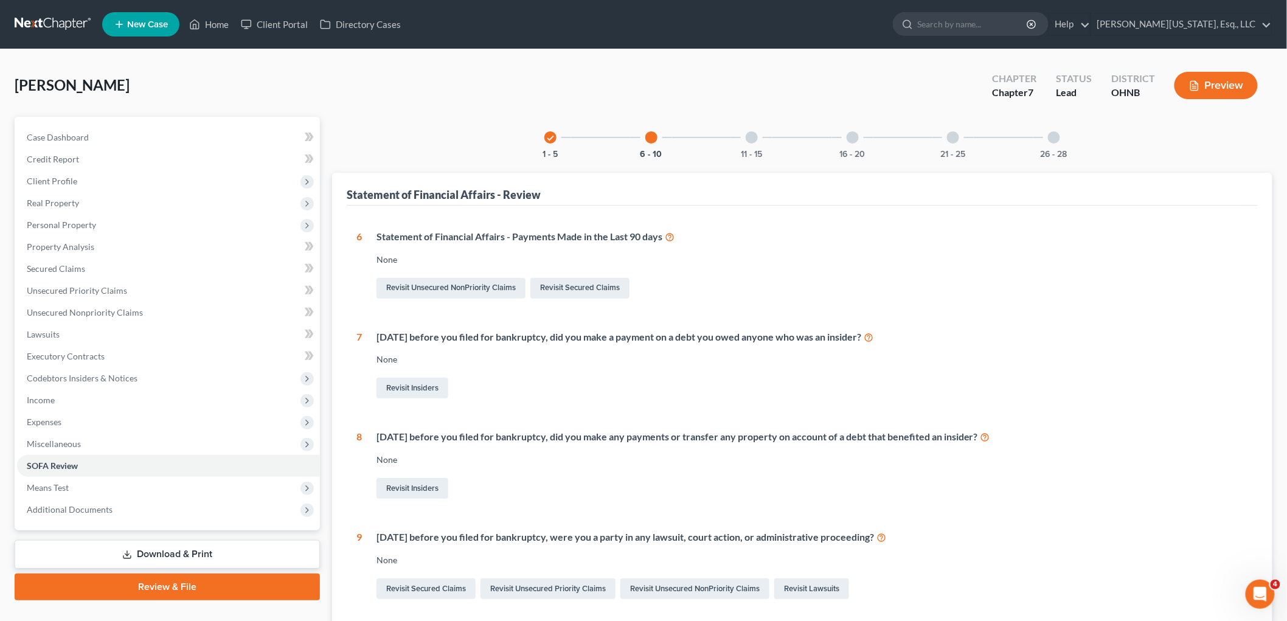
click at [748, 136] on div at bounding box center [752, 137] width 12 height 12
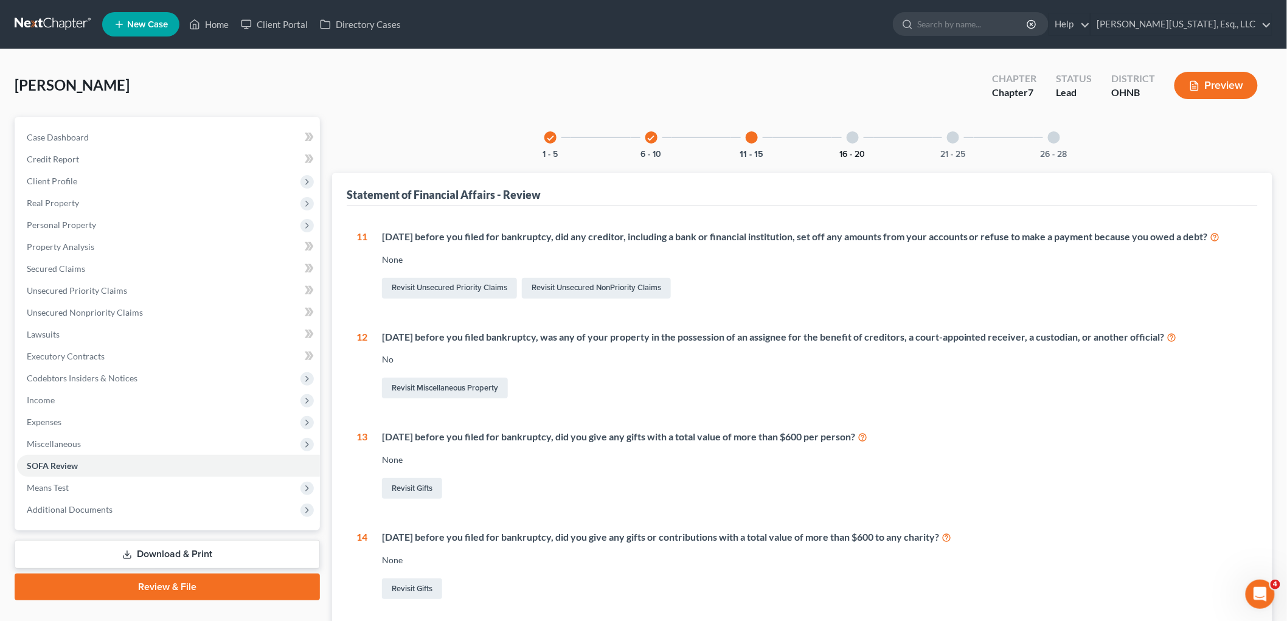
click at [850, 150] on button "16 - 20" at bounding box center [853, 154] width 26 height 9
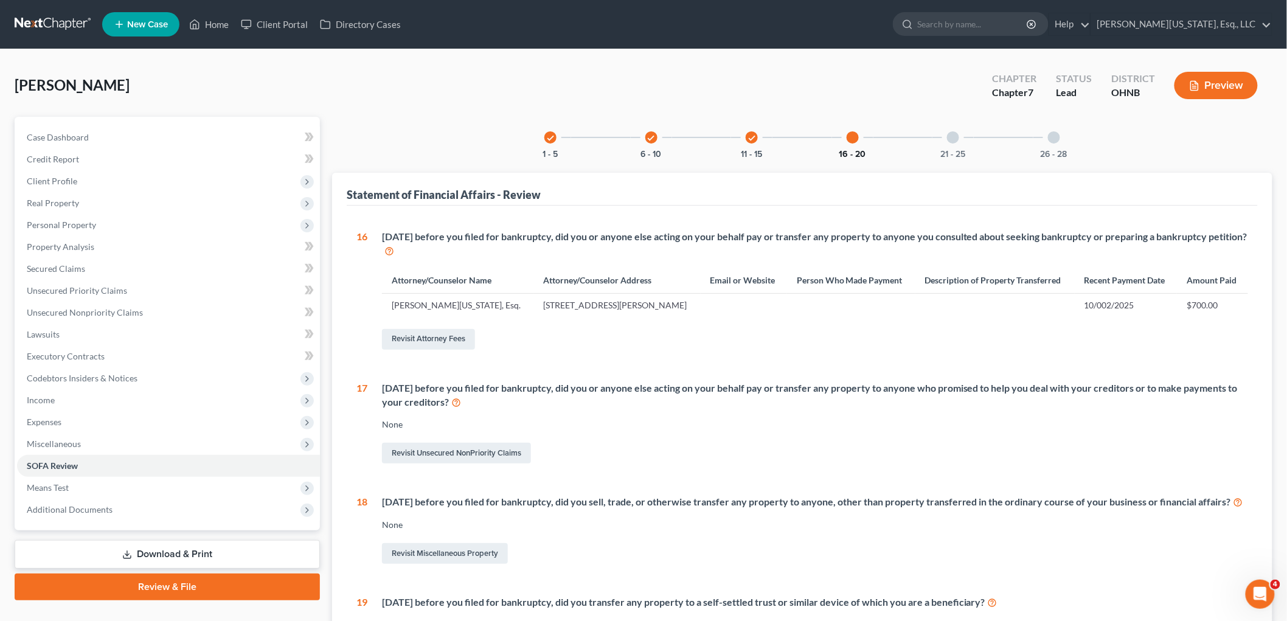
scroll to position [68, 0]
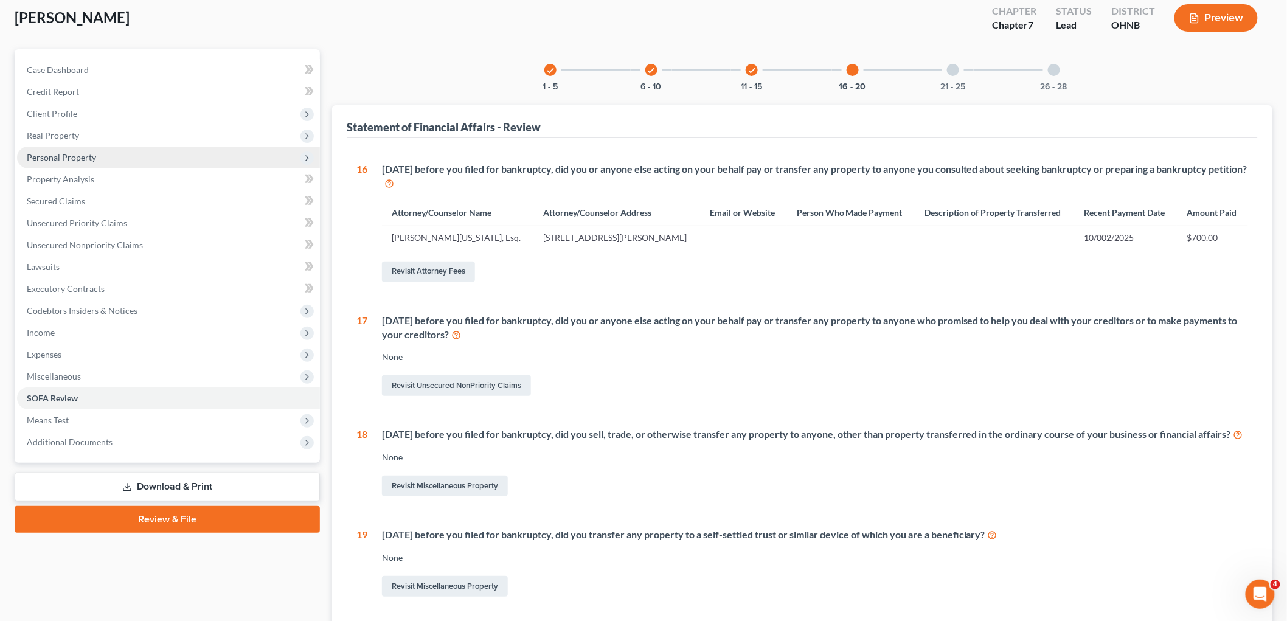
click at [64, 157] on span "Personal Property" at bounding box center [61, 157] width 69 height 10
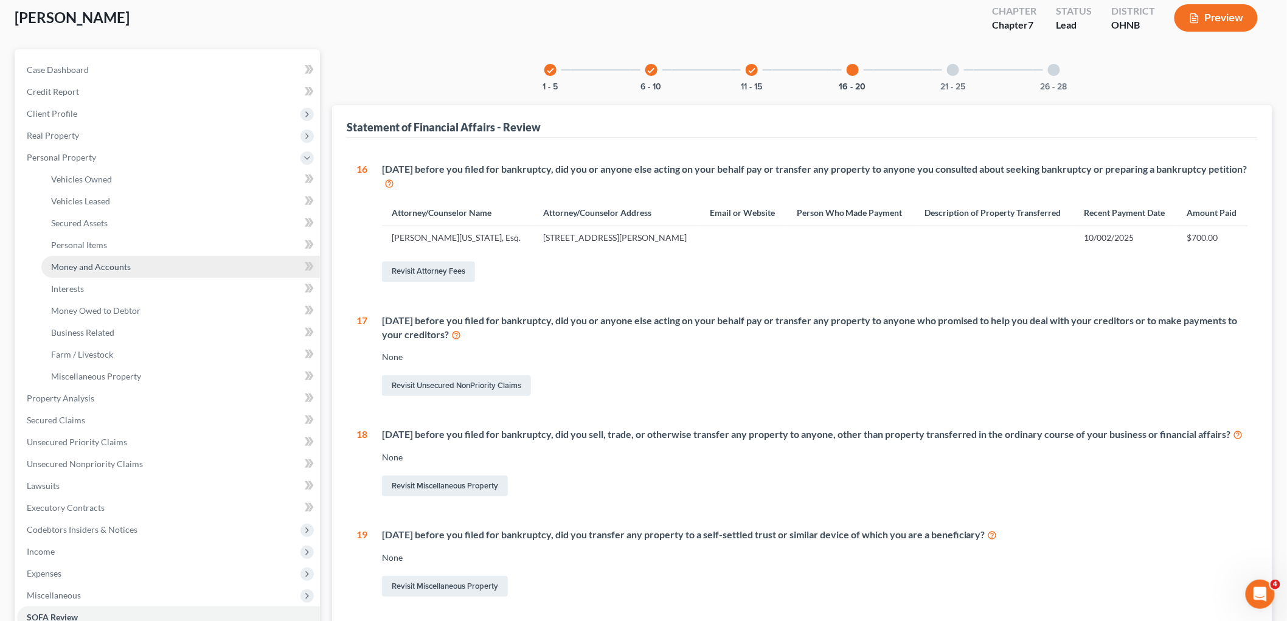
click at [89, 268] on span "Money and Accounts" at bounding box center [91, 267] width 80 height 10
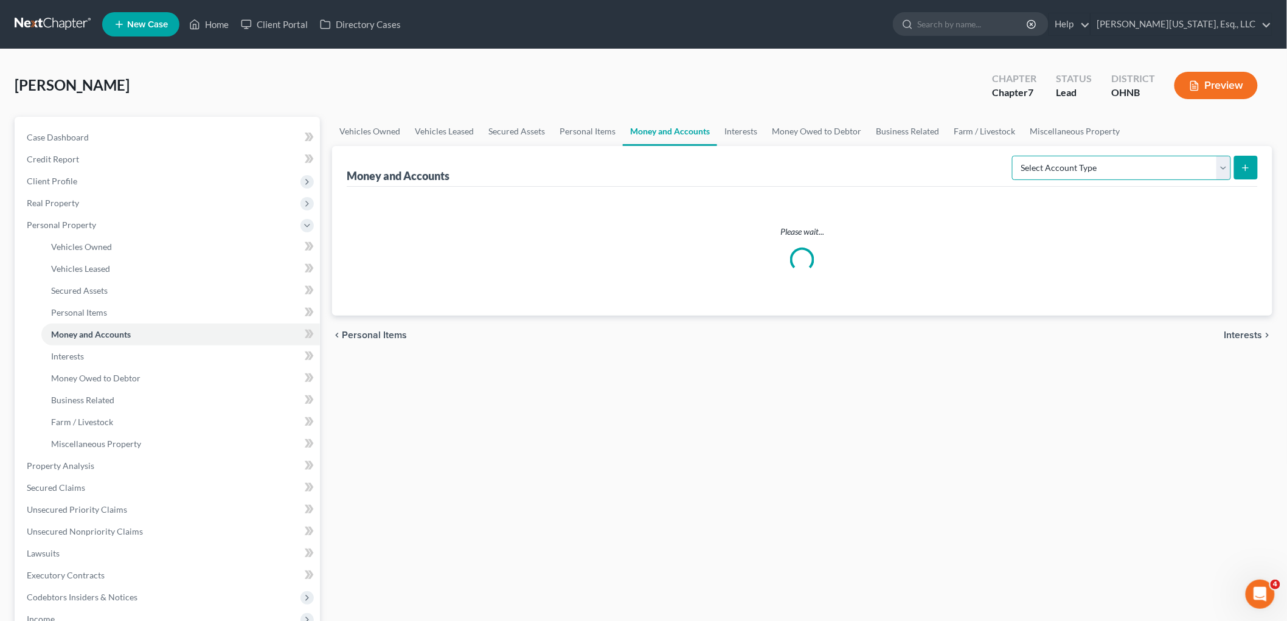
drag, startPoint x: 1081, startPoint y: 167, endPoint x: 1081, endPoint y: 178, distance: 11.0
click at [1081, 167] on select "Select Account Type Brokerage Cash on Hand Certificates of Deposit Checking Acc…" at bounding box center [1121, 168] width 219 height 24
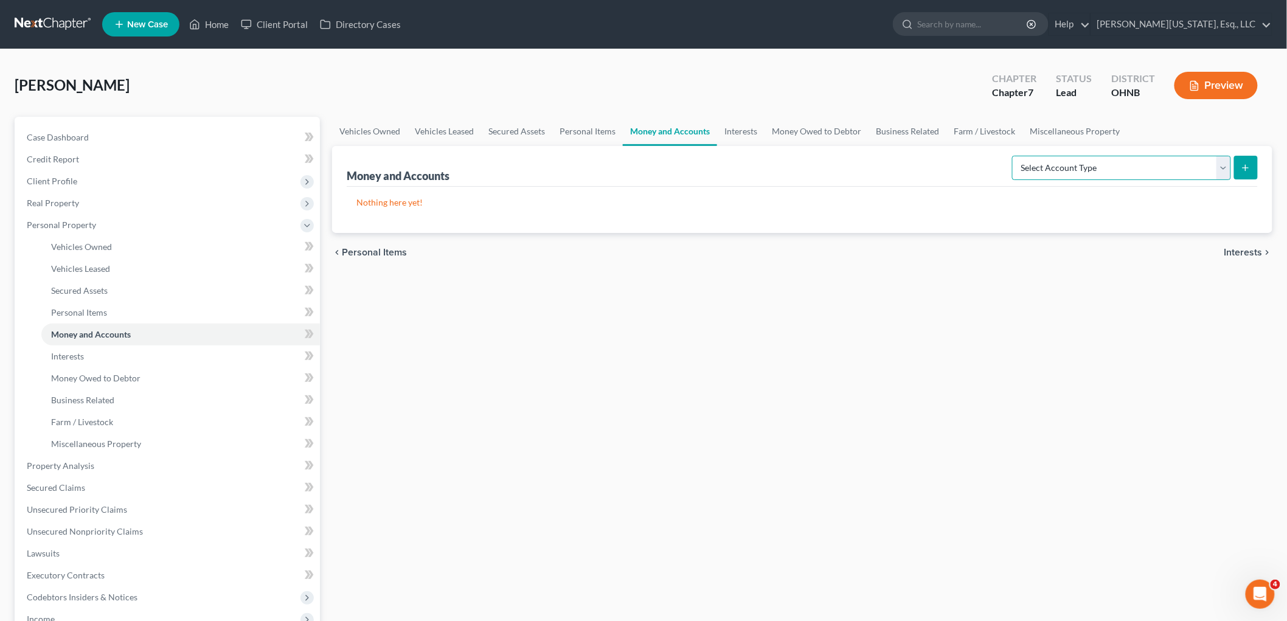
select select "cash_on_hand"
click at [1014, 156] on select "Select Account Type Brokerage Cash on Hand Certificates of Deposit Checking Acc…" at bounding box center [1121, 168] width 219 height 24
click at [1244, 172] on button "submit" at bounding box center [1246, 168] width 24 height 24
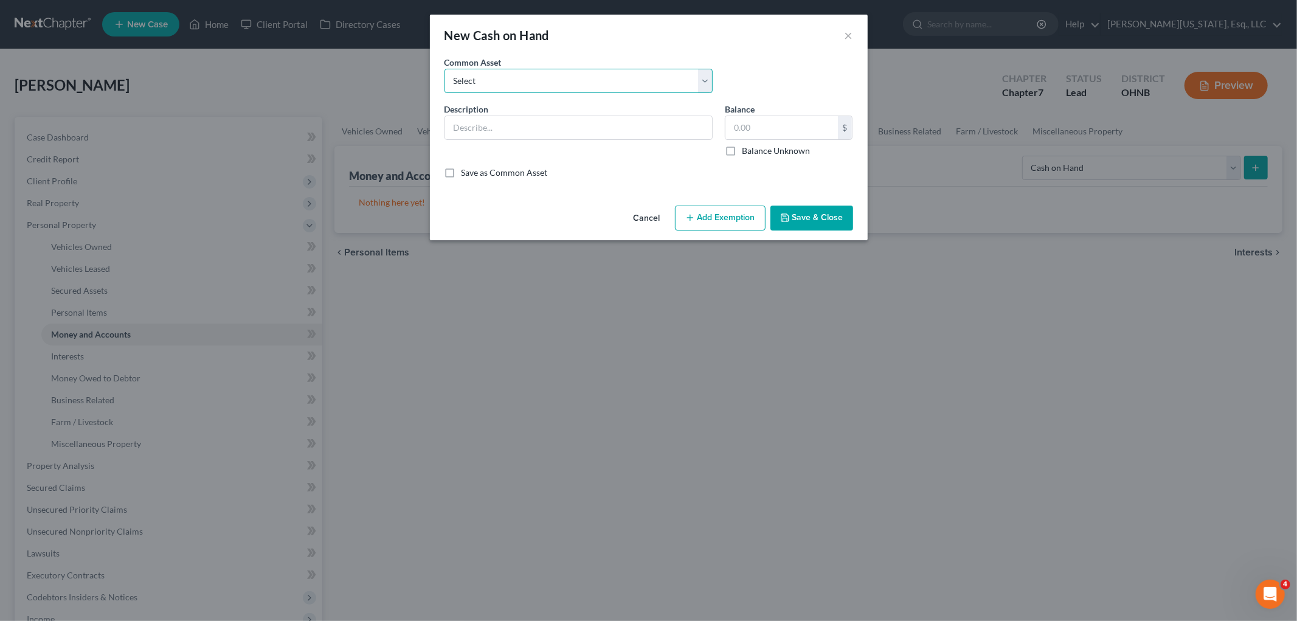
drag, startPoint x: 496, startPoint y: 81, endPoint x: 497, endPoint y: 90, distance: 8.6
click at [496, 81] on select "Select Cash On Hand" at bounding box center [579, 81] width 268 height 24
select select "0"
click at [445, 69] on select "Select Cash On Hand" at bounding box center [579, 81] width 268 height 24
type input "Cash On Hand"
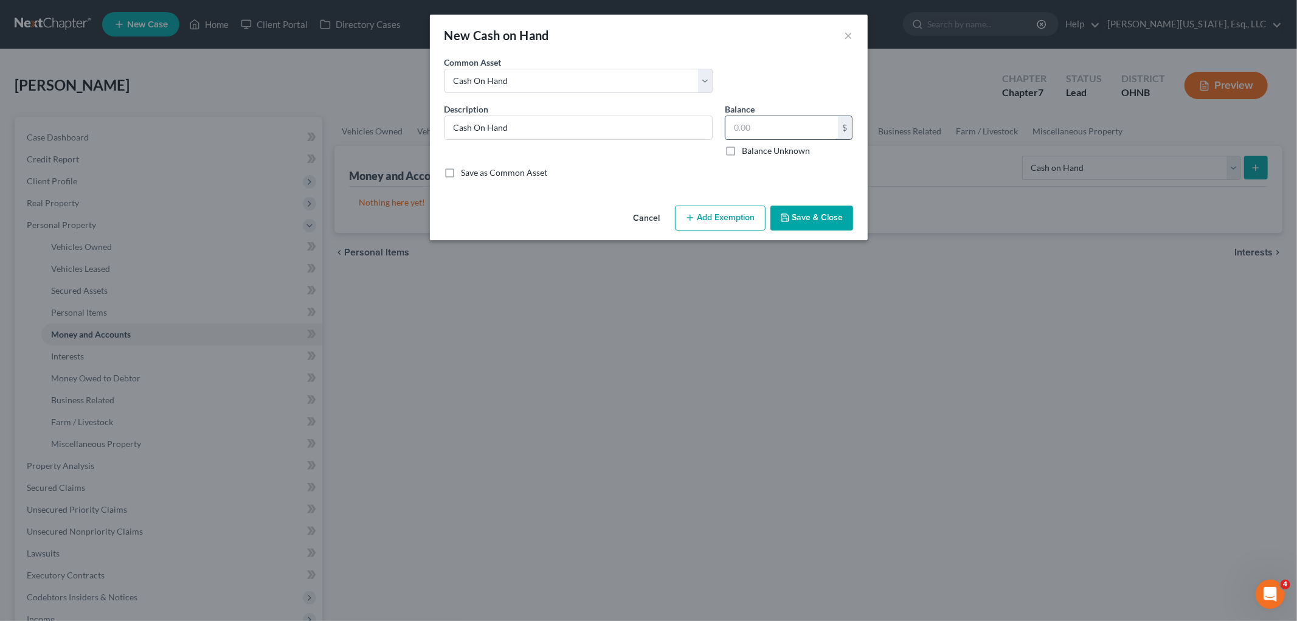
click at [769, 124] on input "text" at bounding box center [782, 127] width 113 height 23
type input "1.20"
click at [733, 217] on button "Add Exemption" at bounding box center [720, 219] width 91 height 26
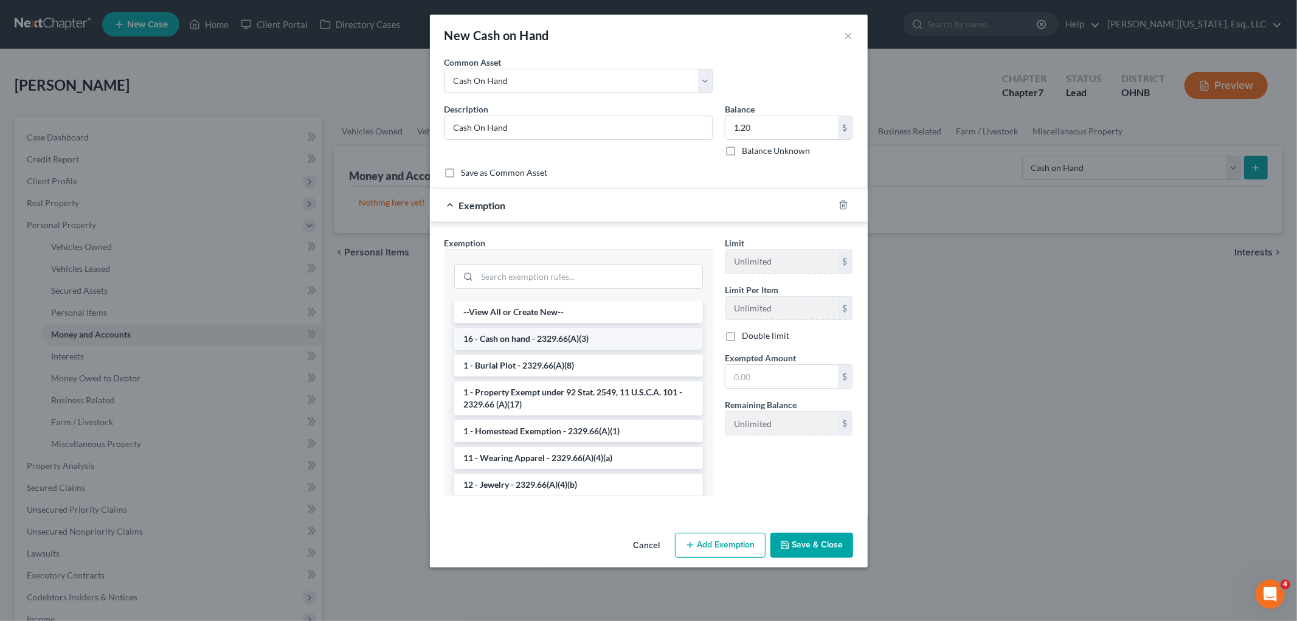
click at [563, 339] on li "16 - Cash on hand - 2329.66(A)(3)" at bounding box center [578, 339] width 249 height 22
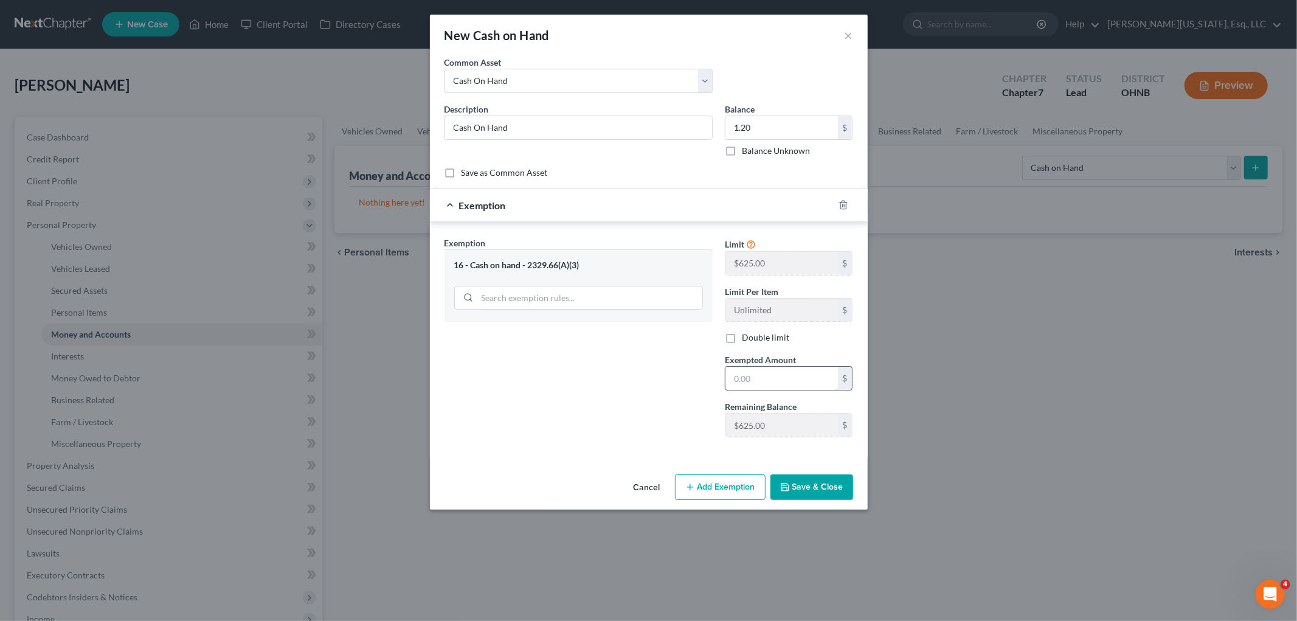
click at [758, 373] on input "text" at bounding box center [782, 378] width 113 height 23
type input "1.2"
click at [805, 488] on button "Save & Close" at bounding box center [812, 487] width 83 height 26
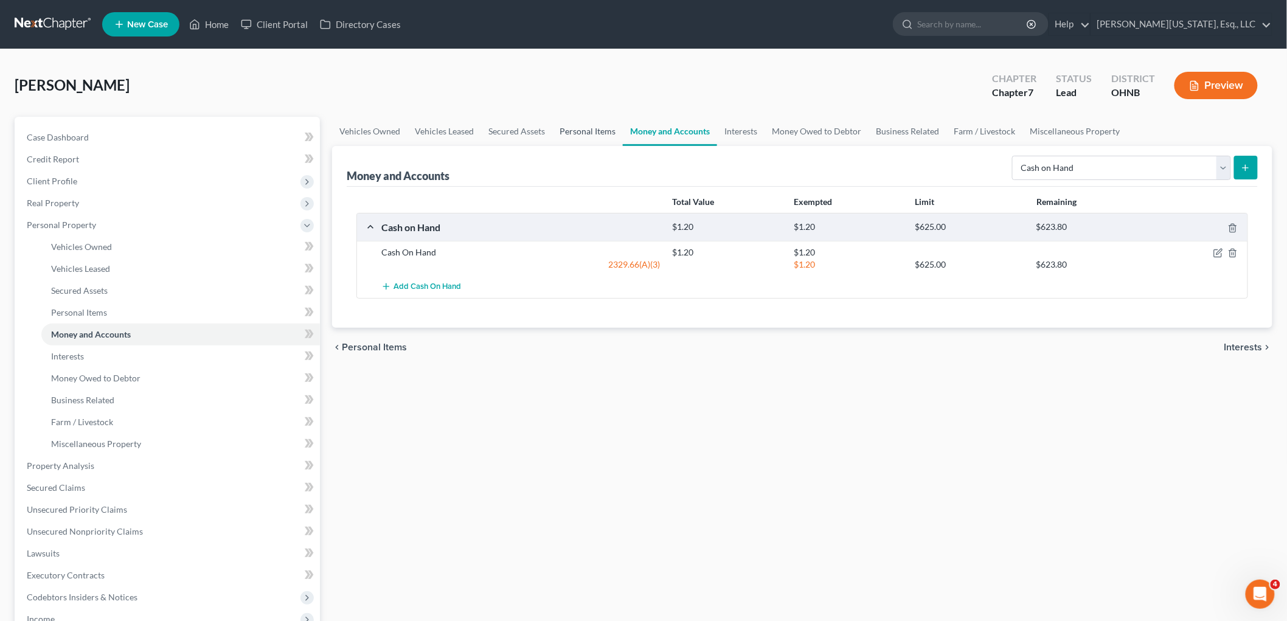
click at [589, 122] on link "Personal Items" at bounding box center [587, 131] width 71 height 29
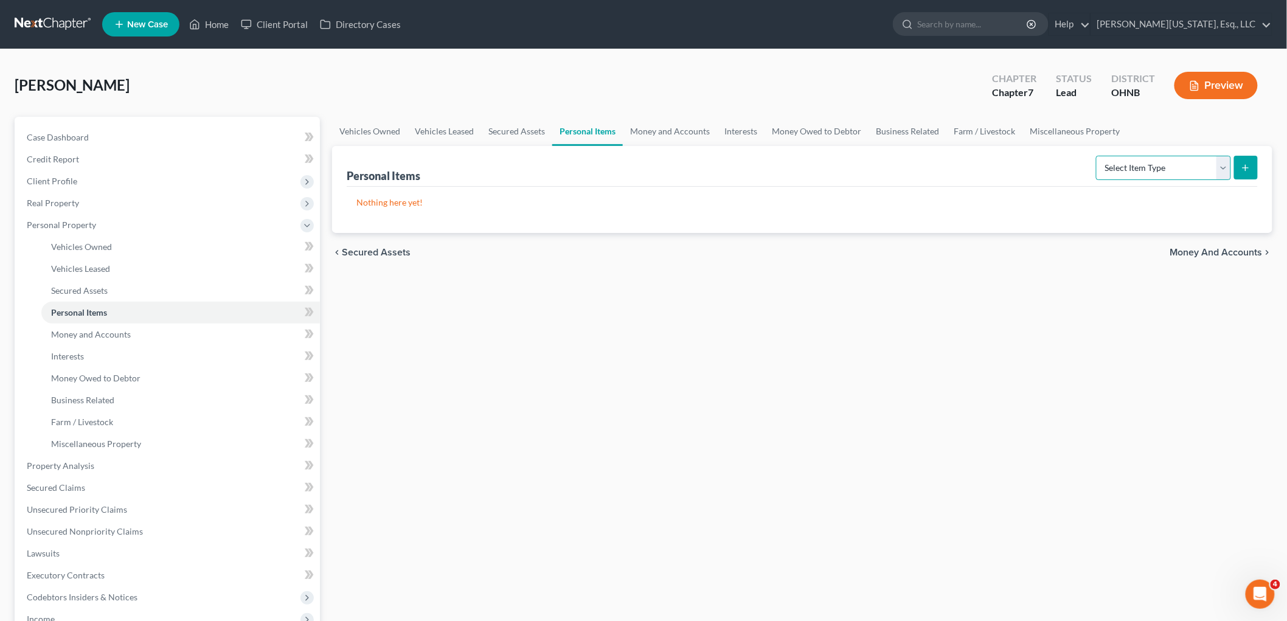
click at [1117, 156] on select "Select Item Type Clothing Collectibles Of Value Electronics Firearms Household …" at bounding box center [1163, 168] width 135 height 24
select select "clothing"
click at [1097, 156] on select "Select Item Type Clothing Collectibles Of Value Electronics Firearms Household …" at bounding box center [1163, 168] width 135 height 24
click at [1240, 166] on button "submit" at bounding box center [1246, 168] width 24 height 24
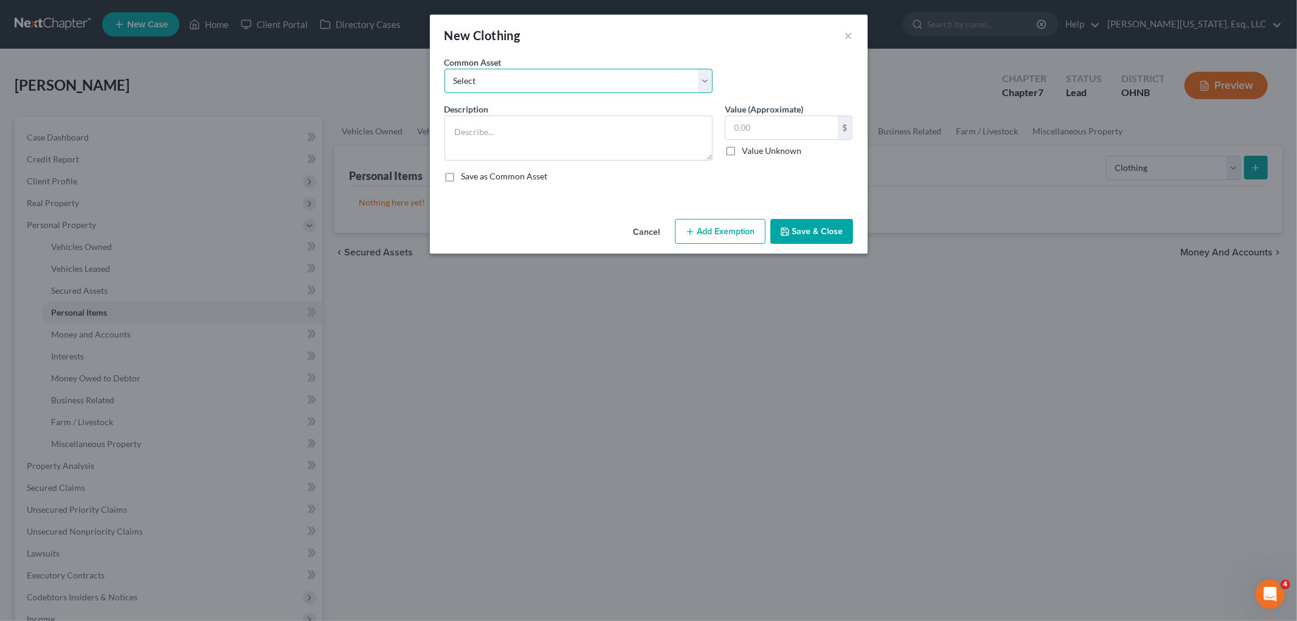
drag, startPoint x: 536, startPoint y: 74, endPoint x: 536, endPoint y: 88, distance: 14.6
click at [536, 74] on select "Select Everyday clothing" at bounding box center [579, 81] width 268 height 24
select select "0"
click at [445, 69] on select "Select Everyday clothing" at bounding box center [579, 81] width 268 height 24
type textarea "Everyday clothing"
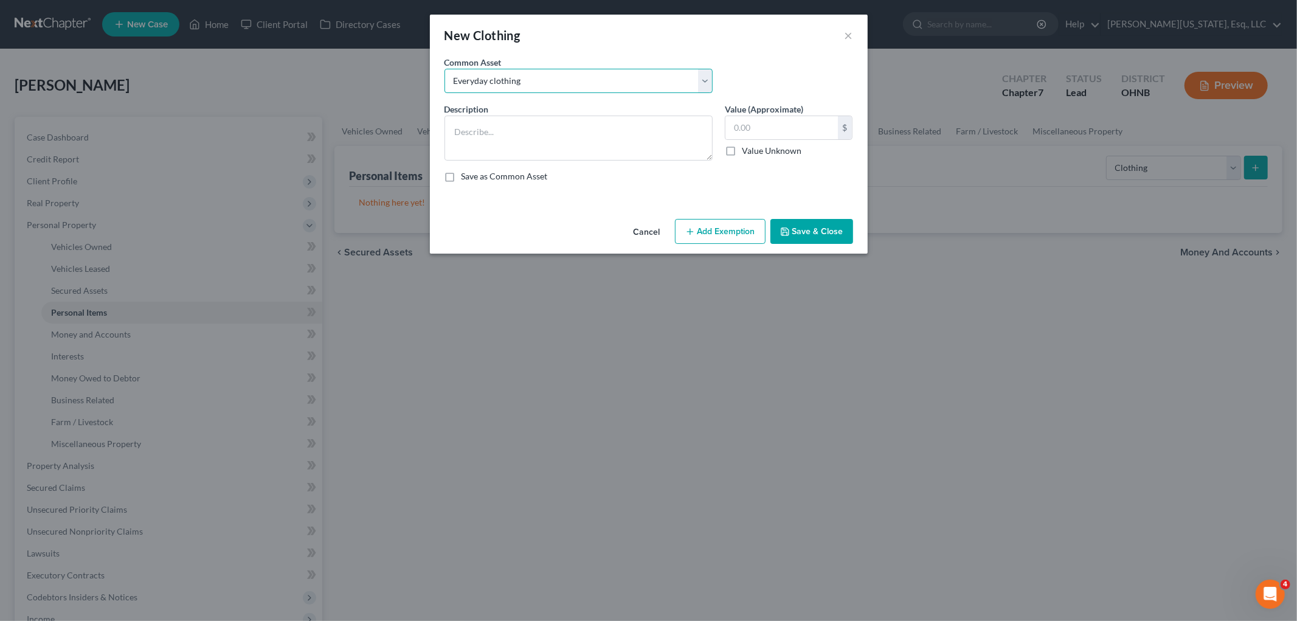
type input "500.00"
click at [712, 233] on button "Add Exemption" at bounding box center [720, 232] width 91 height 26
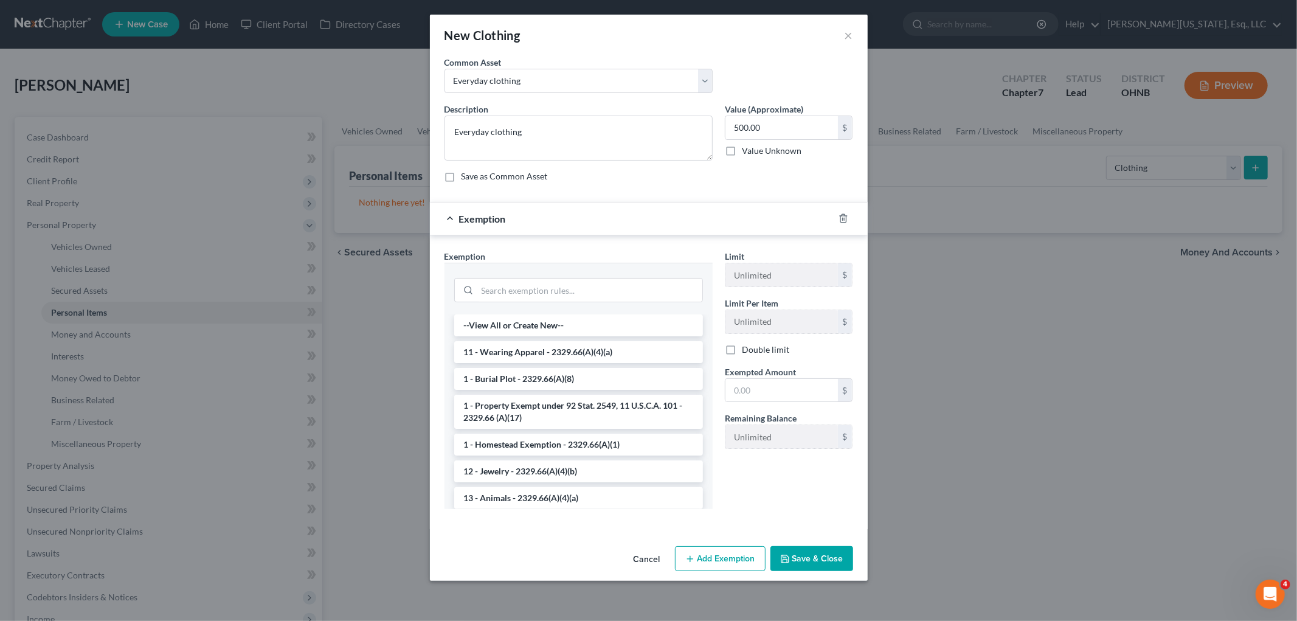
drag, startPoint x: 536, startPoint y: 357, endPoint x: 586, endPoint y: 371, distance: 51.8
click at [536, 358] on li "11 - Wearing Apparel - 2329.66(A)(4)(a)" at bounding box center [578, 352] width 249 height 22
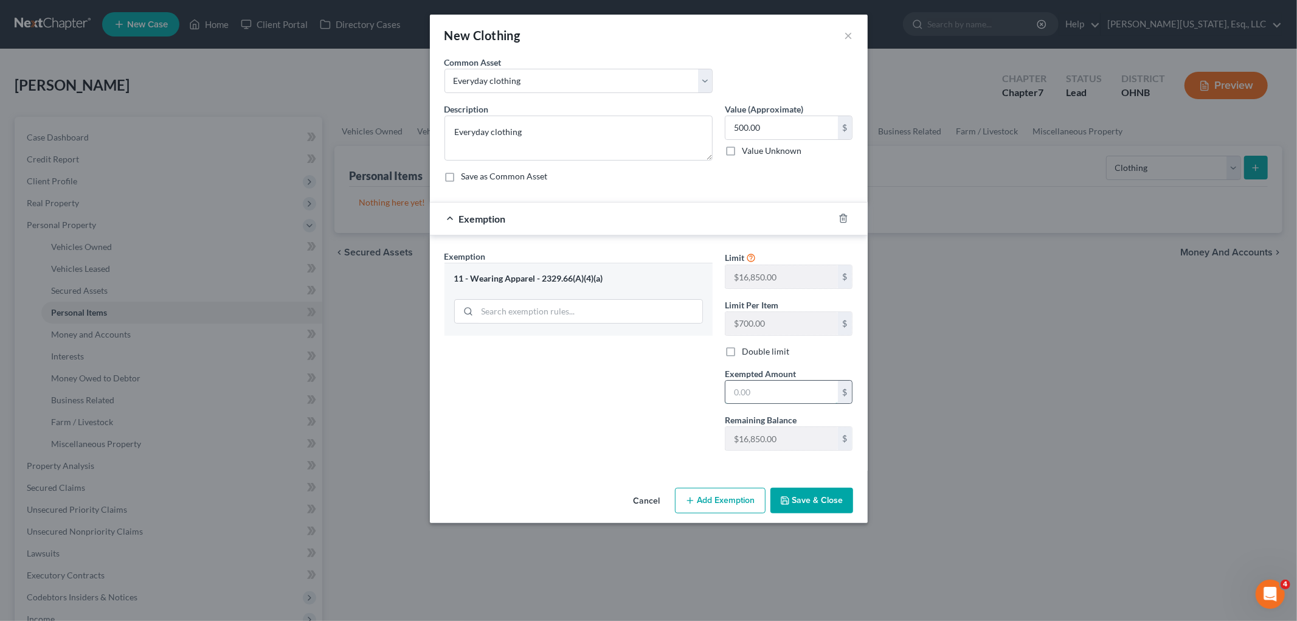
click at [743, 391] on input "text" at bounding box center [782, 392] width 113 height 23
type input "500"
click at [806, 502] on button "Save & Close" at bounding box center [812, 501] width 83 height 26
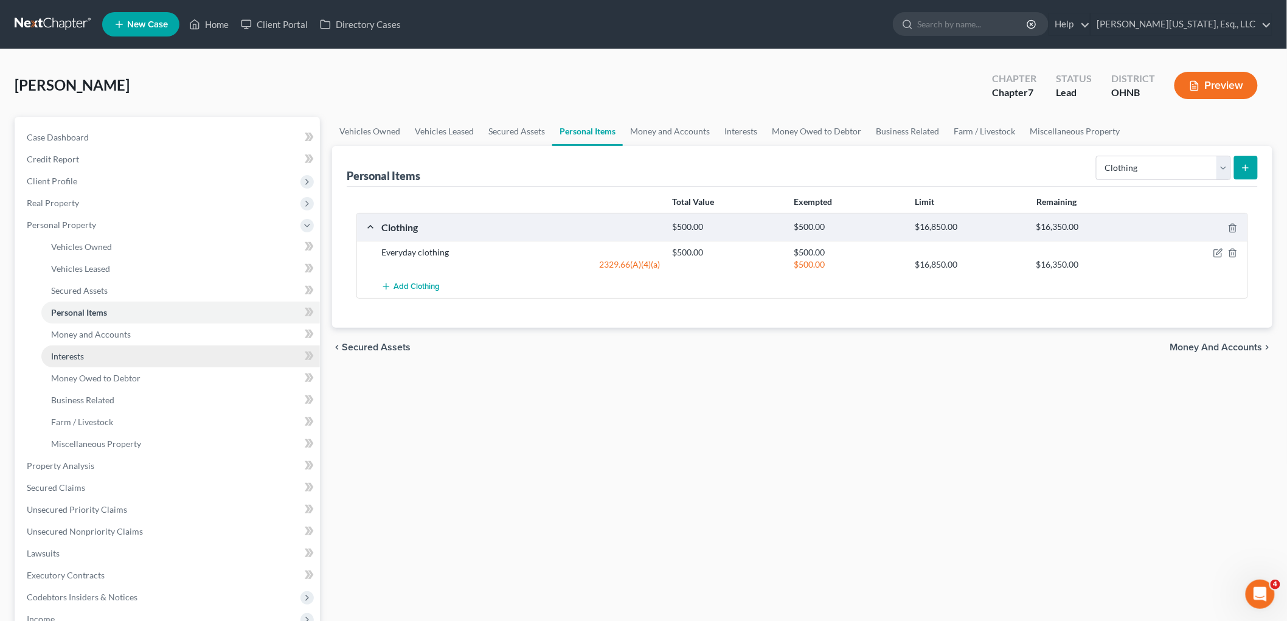
click at [79, 357] on span "Interests" at bounding box center [67, 356] width 33 height 10
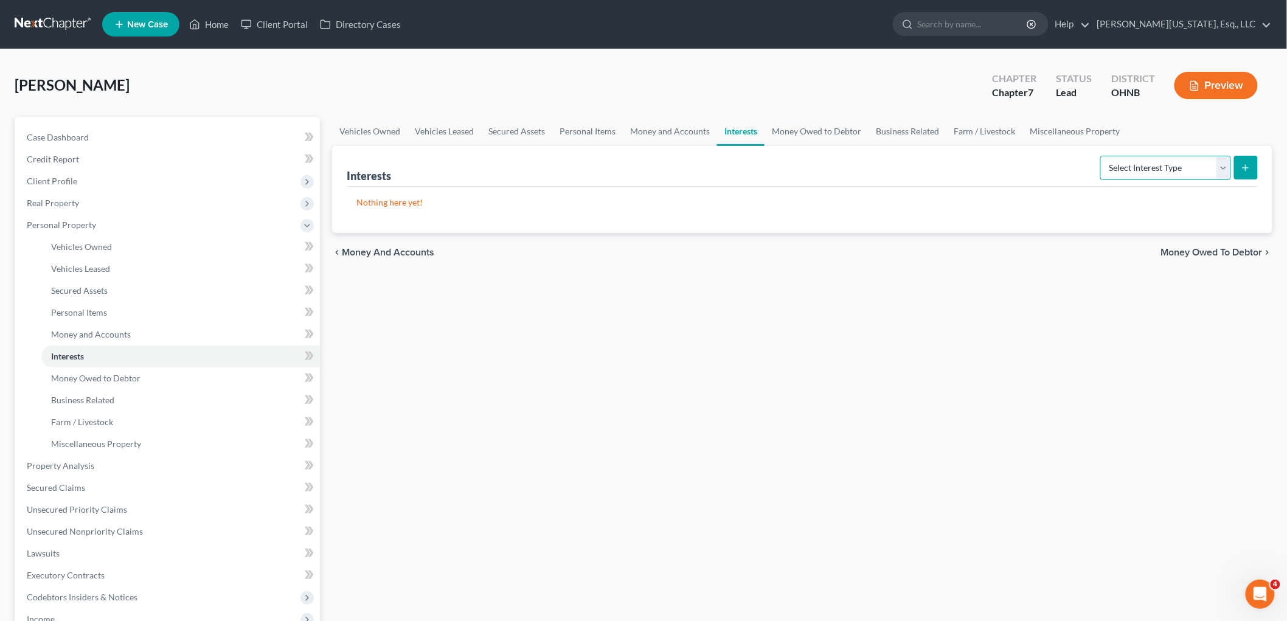
click at [1151, 168] on select "Select Interest Type 401K Annuity Bond Education IRA Government Bond Government…" at bounding box center [1165, 168] width 131 height 24
select select "pension_plan"
click at [1102, 156] on select "Select Interest Type 401K Annuity Bond Education IRA Government Bond Government…" at bounding box center [1165, 168] width 131 height 24
click at [1243, 168] on icon "submit" at bounding box center [1246, 168] width 10 height 10
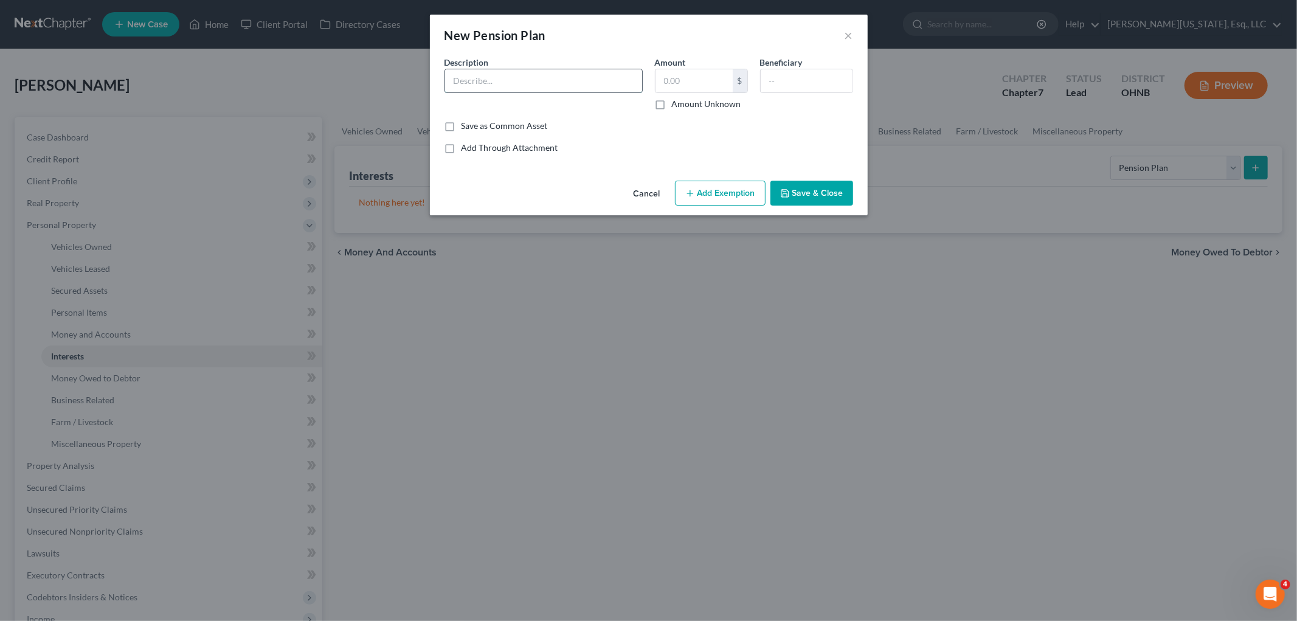
click at [539, 83] on input "text" at bounding box center [543, 80] width 197 height 23
type input "SERS School Employees Retirement System"
click at [672, 98] on label "Amount Unknown" at bounding box center [706, 104] width 69 height 12
click at [677, 98] on input "Amount Unknown" at bounding box center [681, 102] width 8 height 8
checkbox input "true"
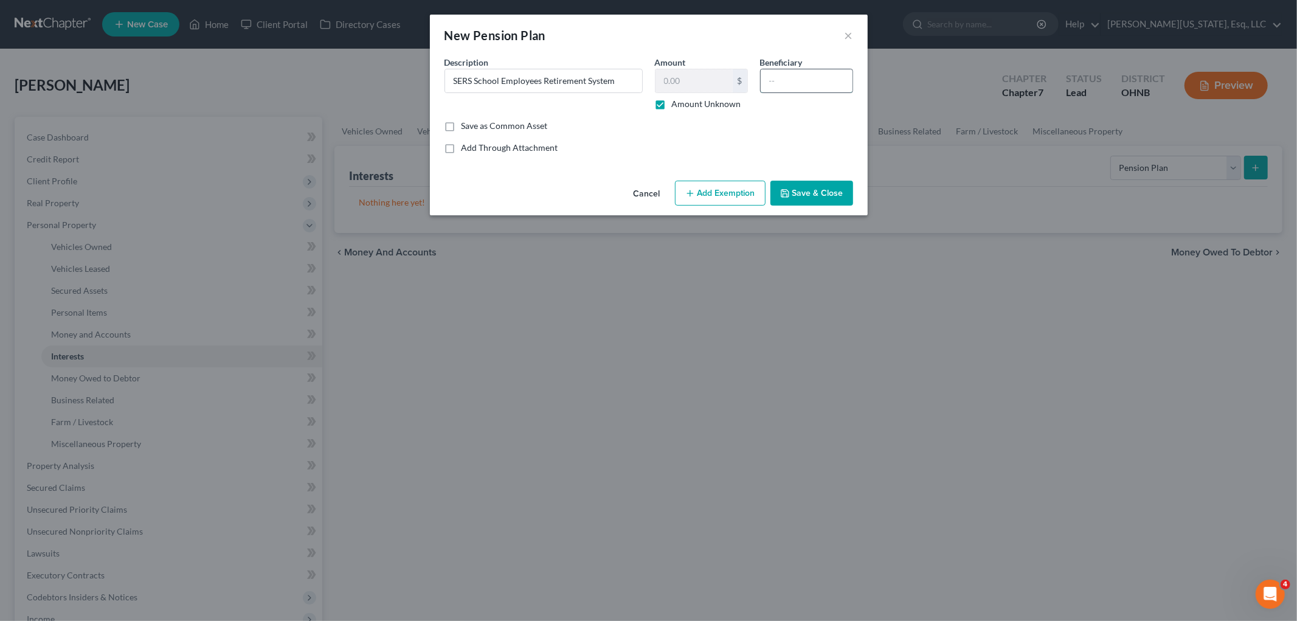
click at [774, 80] on input "text" at bounding box center [807, 80] width 92 height 23
type input "debtor"
click at [799, 201] on button "Save & Close" at bounding box center [812, 194] width 83 height 26
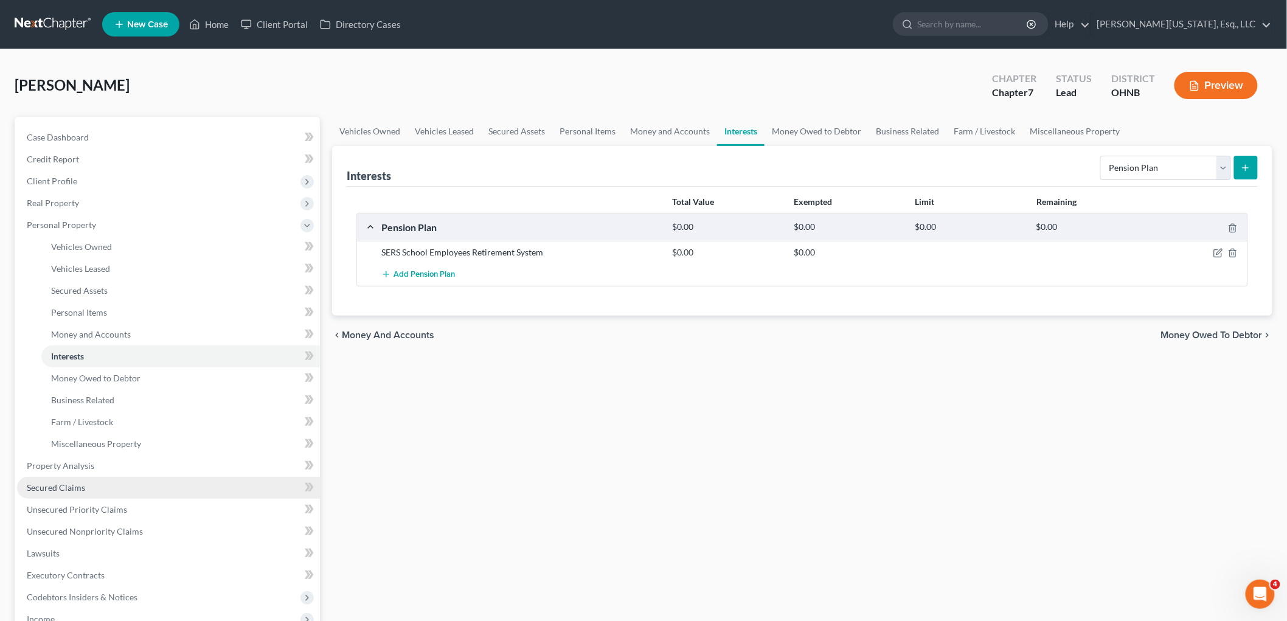
click at [86, 487] on link "Secured Claims" at bounding box center [168, 488] width 303 height 22
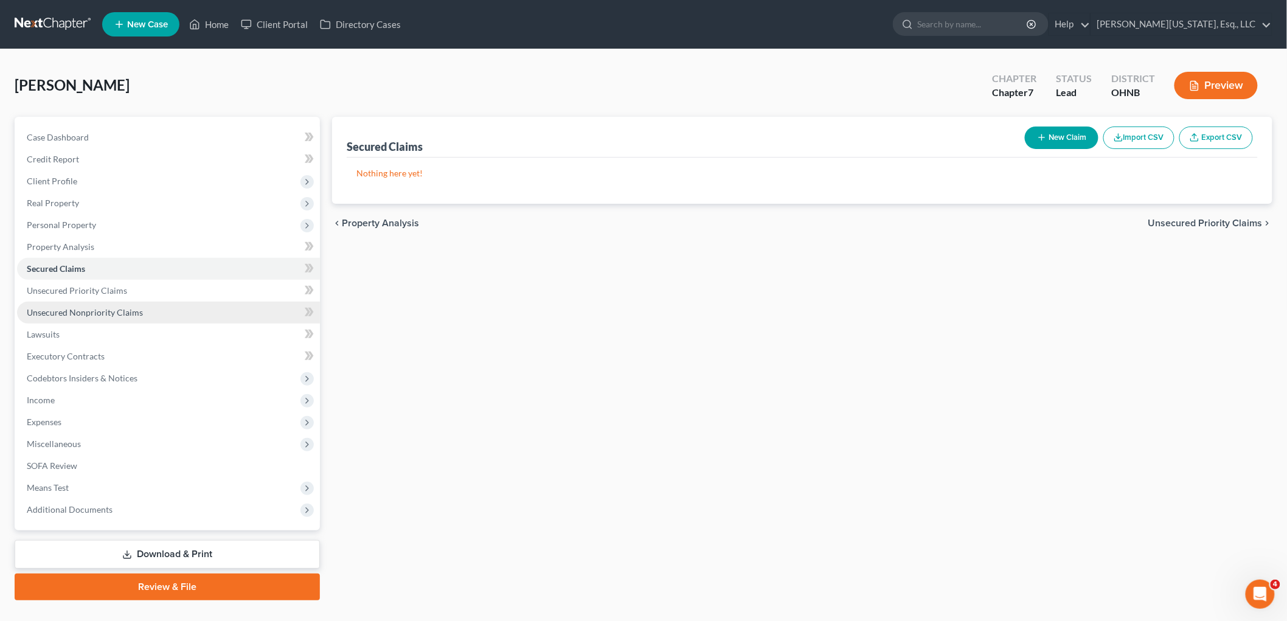
click at [111, 316] on span "Unsecured Nonpriority Claims" at bounding box center [85, 312] width 116 height 10
click at [1059, 144] on button "New Claim" at bounding box center [1062, 138] width 74 height 23
select select "0"
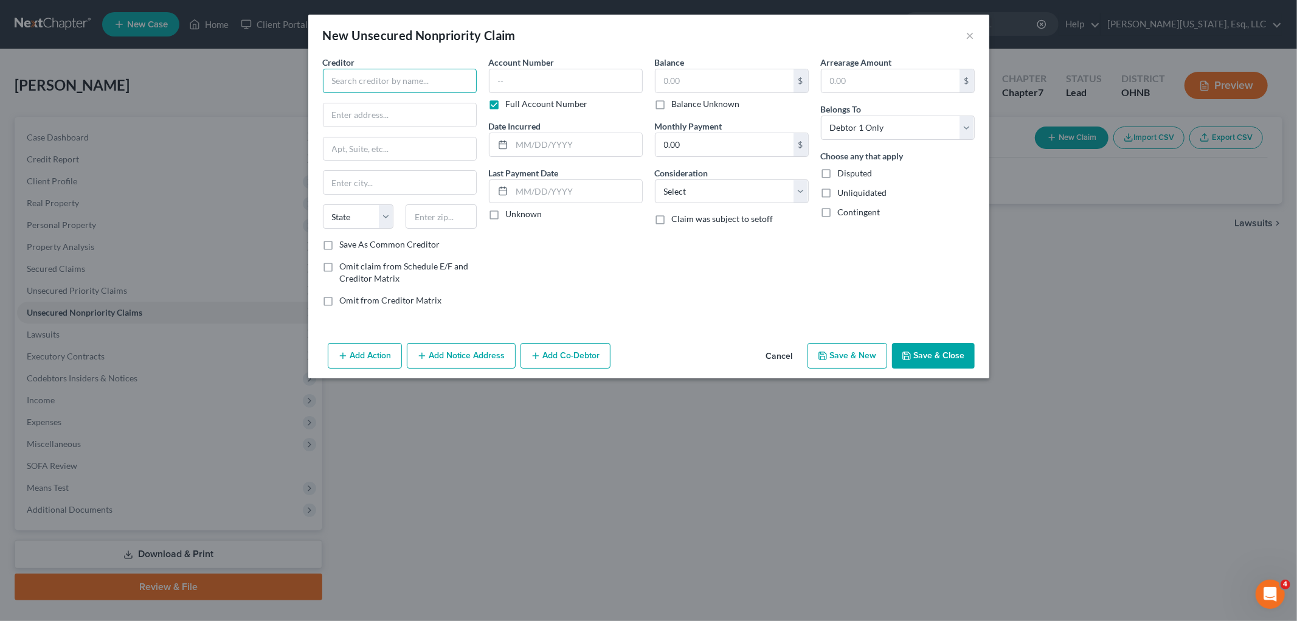
click at [443, 81] on input "text" at bounding box center [400, 81] width 154 height 24
type input "Credit One Bank"
type input "Po Box 98872"
type input "89193"
type input "[GEOGRAPHIC_DATA]"
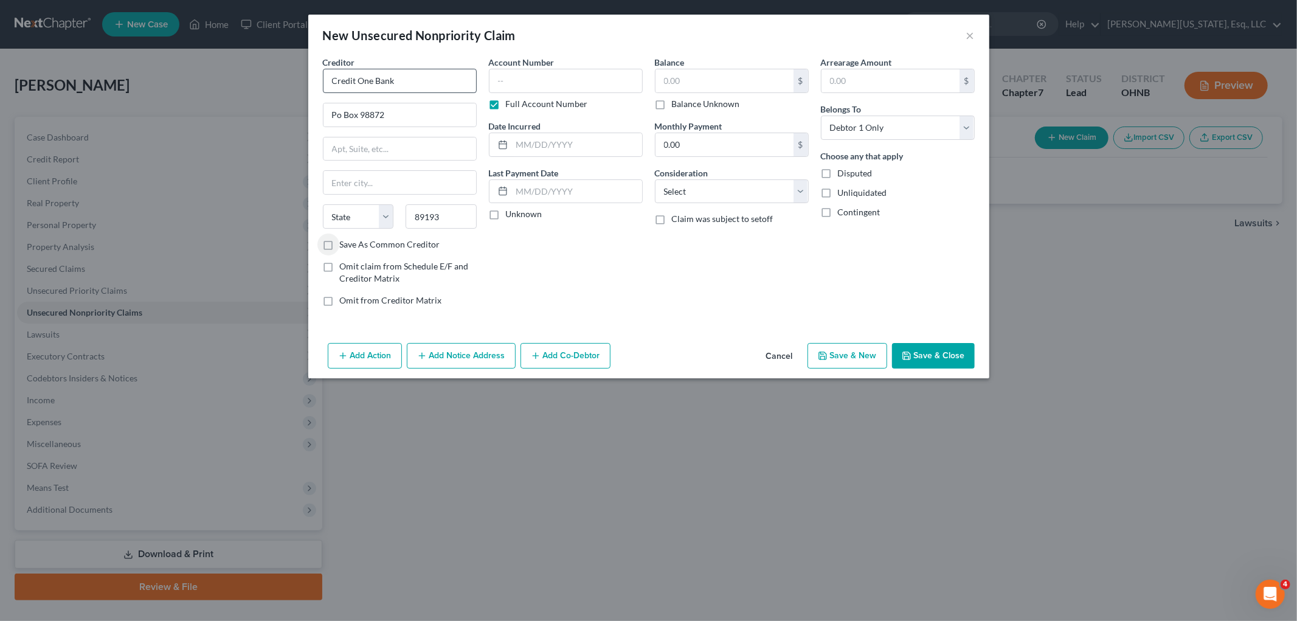
select select "31"
click at [564, 103] on label "Full Account Number" at bounding box center [547, 104] width 82 height 12
click at [519, 103] on input "Full Account Number" at bounding box center [515, 102] width 8 height 8
click at [561, 81] on input "text" at bounding box center [566, 81] width 154 height 24
click at [704, 76] on input "text" at bounding box center [725, 80] width 138 height 23
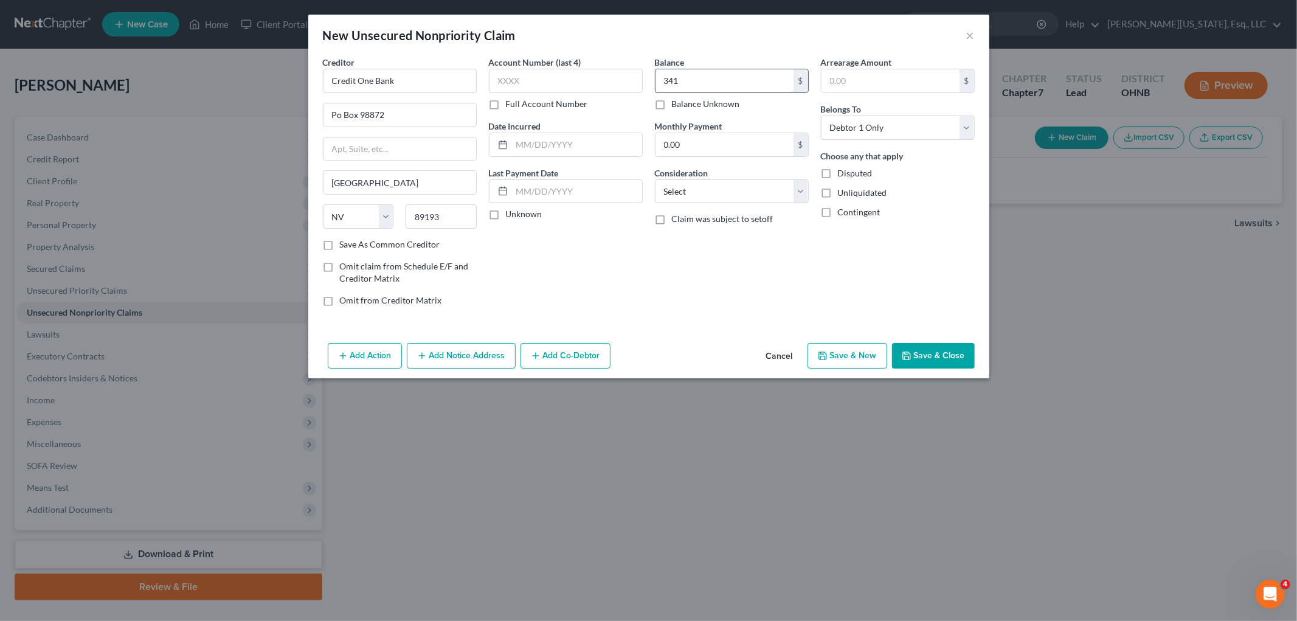
type input "341"
drag, startPoint x: 775, startPoint y: 195, endPoint x: 772, endPoint y: 203, distance: 8.3
click at [775, 195] on select "Select Cable / Satellite Services Collection Agency Credit Card Debt Debt Couns…" at bounding box center [732, 191] width 154 height 24
select select "2"
click at [655, 179] on select "Select Cable / Satellite Services Collection Agency Credit Card Debt Debt Couns…" at bounding box center [732, 191] width 154 height 24
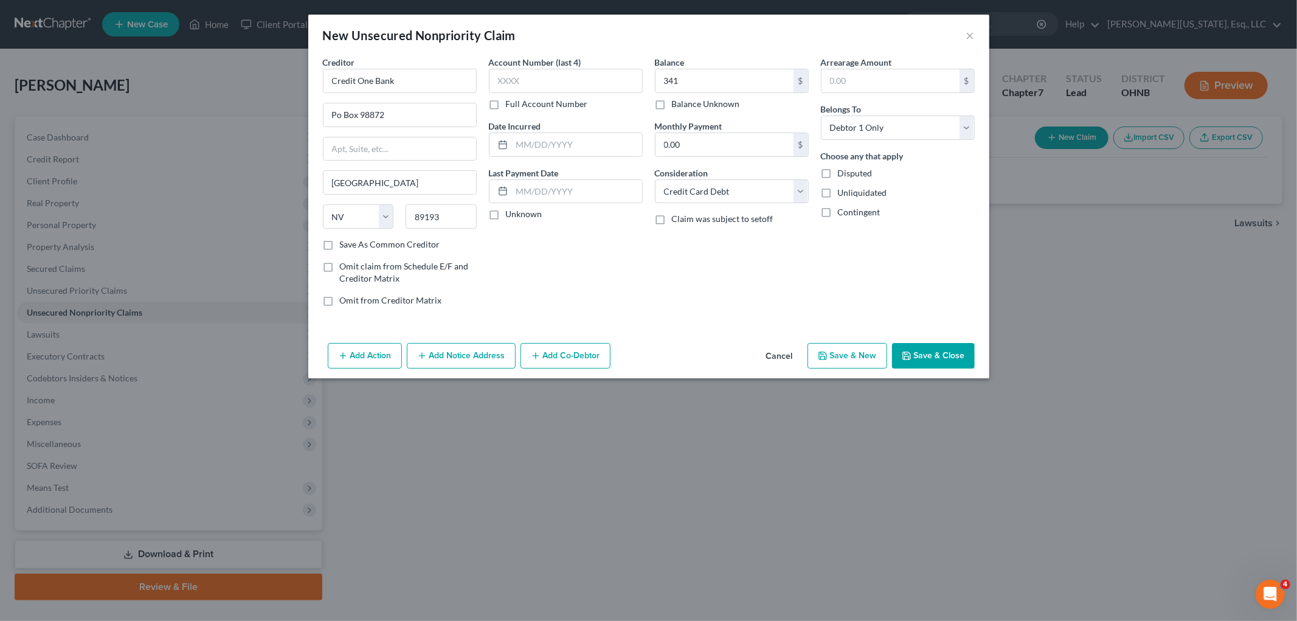
click at [927, 357] on button "Save & Close" at bounding box center [933, 356] width 83 height 26
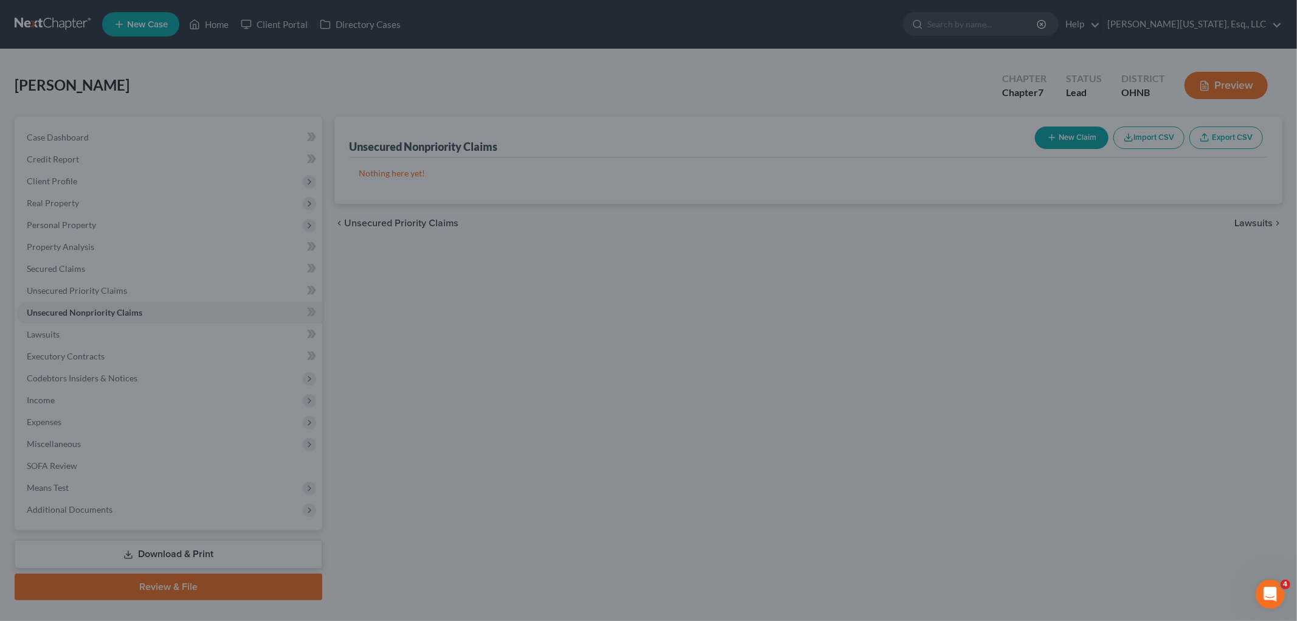
type input "341.00"
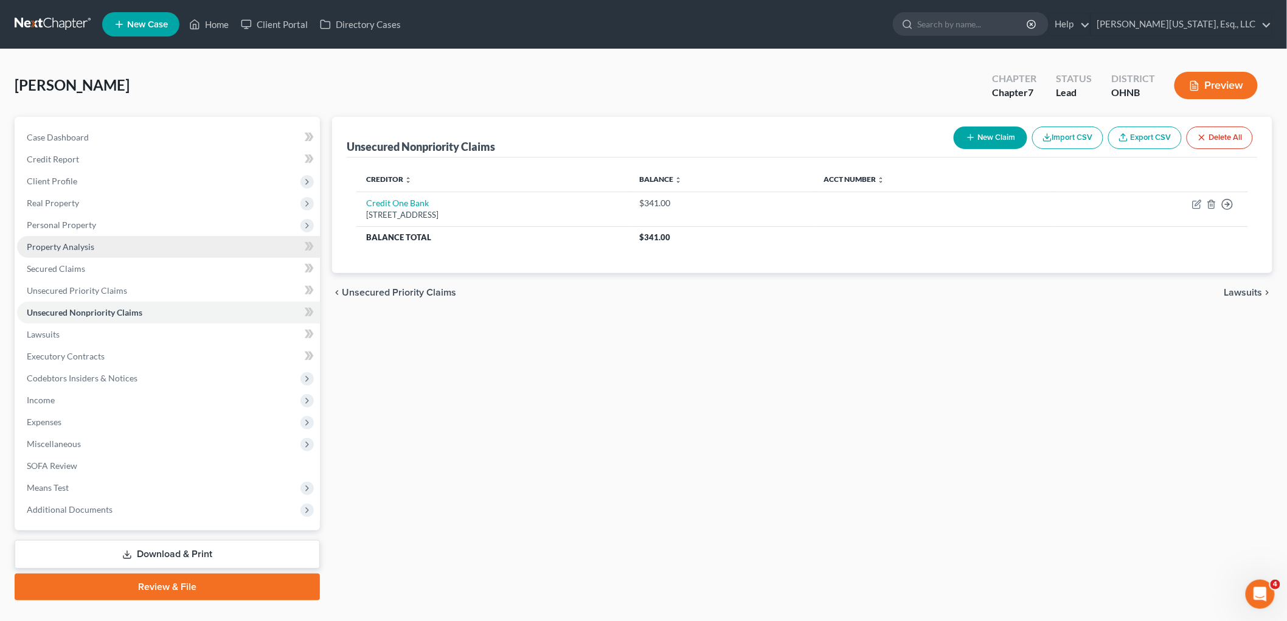
drag, startPoint x: 70, startPoint y: 221, endPoint x: 87, endPoint y: 238, distance: 24.5
click at [70, 221] on span "Personal Property" at bounding box center [61, 225] width 69 height 10
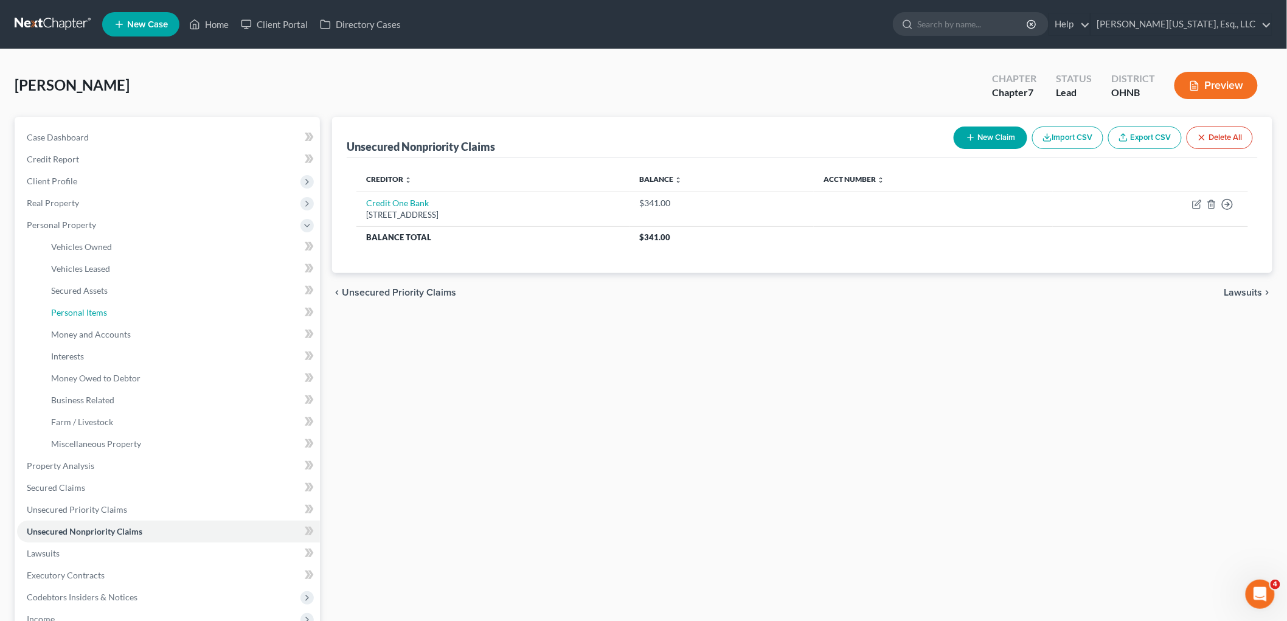
drag, startPoint x: 106, startPoint y: 314, endPoint x: 682, endPoint y: 348, distance: 577.0
click at [106, 314] on span "Personal Items" at bounding box center [79, 312] width 56 height 10
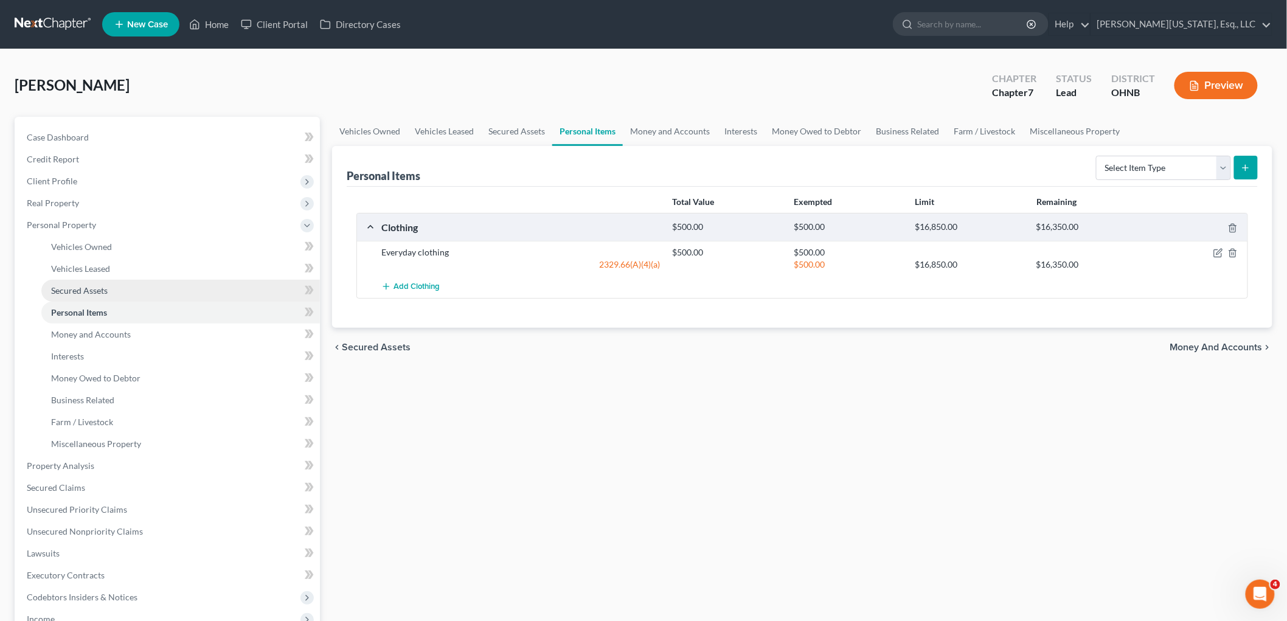
click at [112, 290] on link "Secured Assets" at bounding box center [180, 291] width 279 height 22
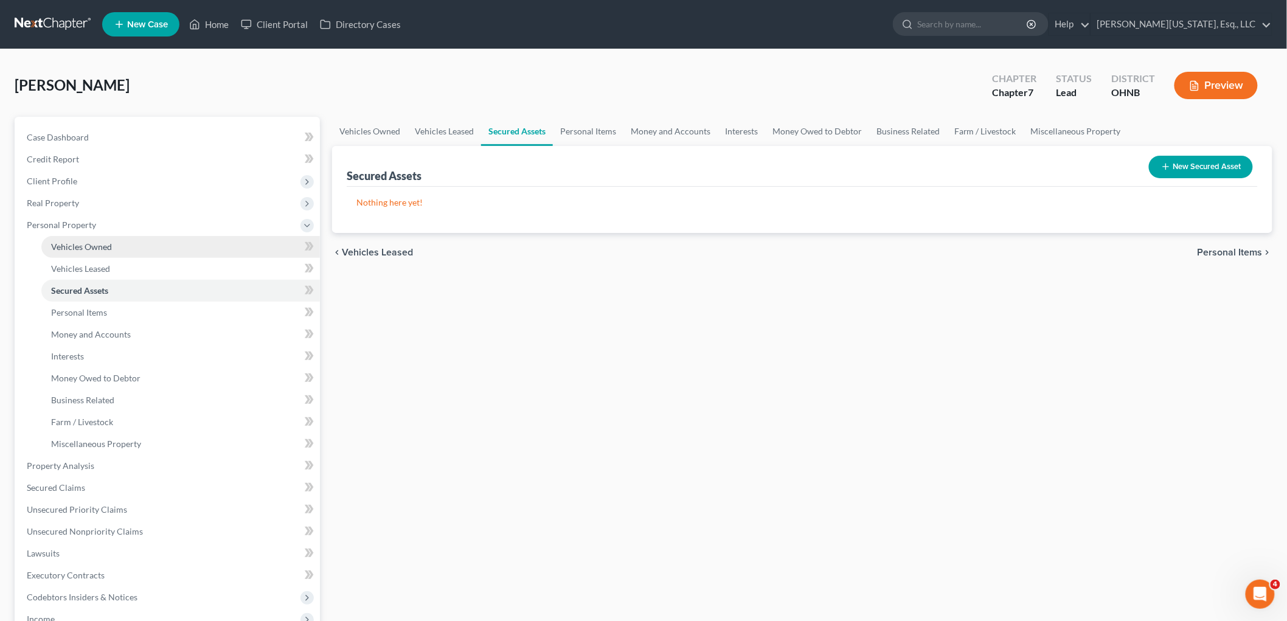
click at [99, 249] on span "Vehicles Owned" at bounding box center [81, 246] width 61 height 10
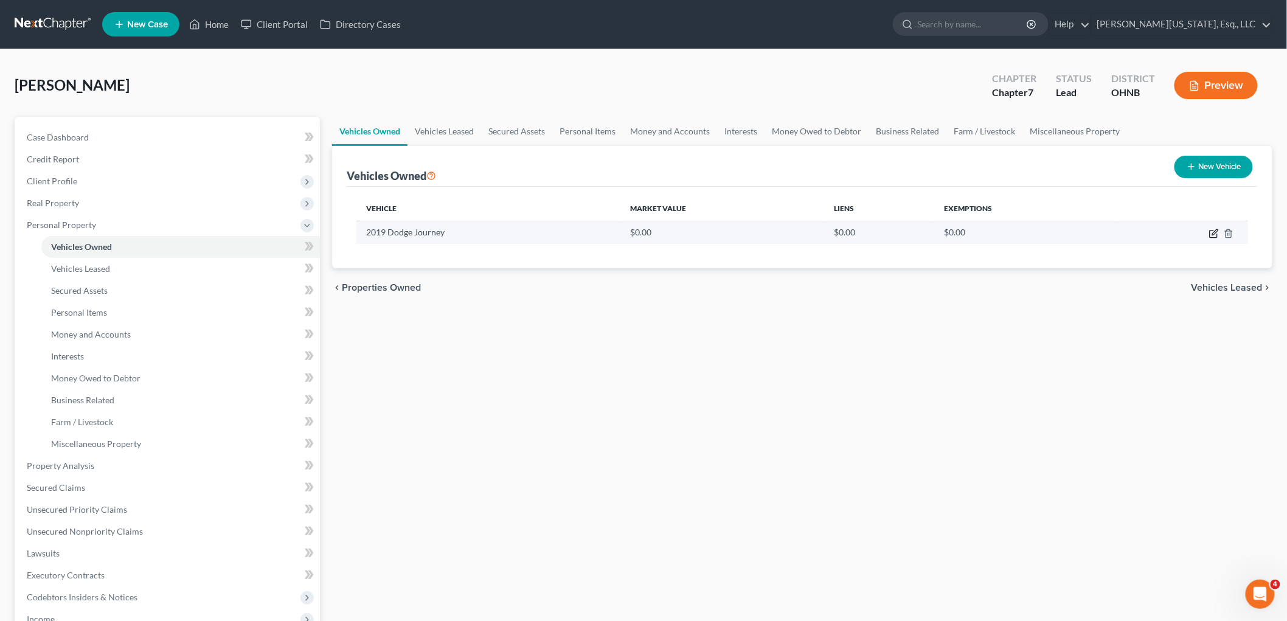
click at [1213, 231] on icon "button" at bounding box center [1214, 234] width 10 height 10
select select "0"
select select "7"
select select "2"
select select "0"
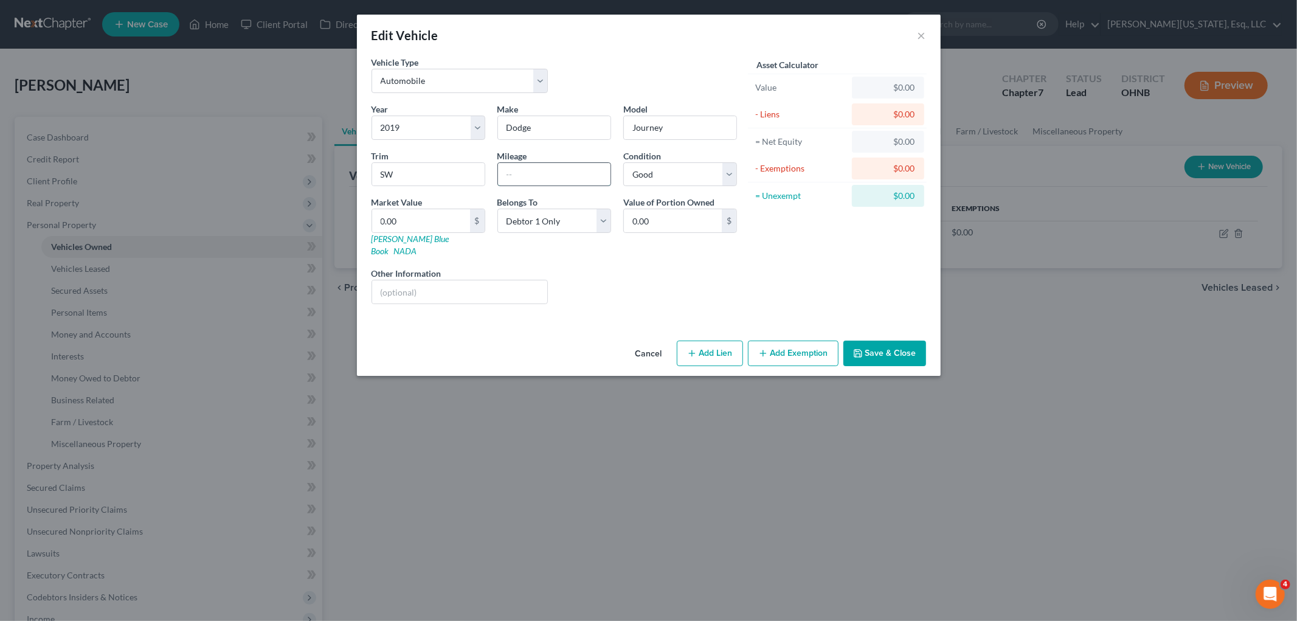
click at [549, 175] on input "text" at bounding box center [554, 174] width 113 height 23
type input "14000"
click at [858, 341] on button "Save & Close" at bounding box center [885, 354] width 83 height 26
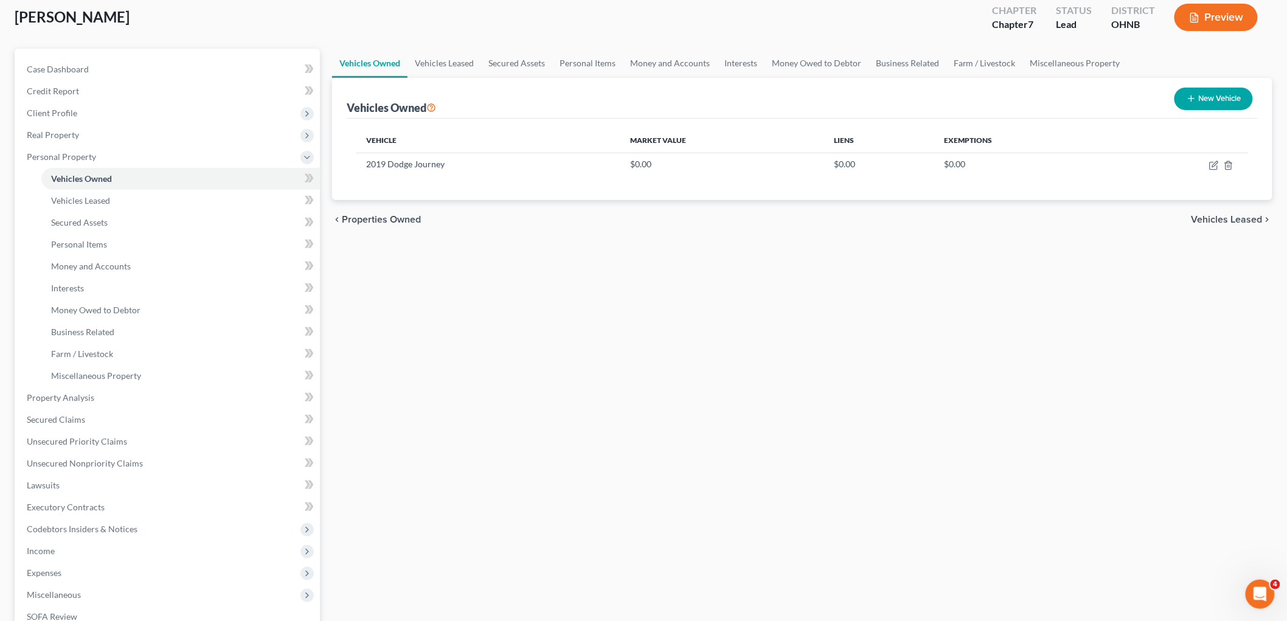
scroll to position [243, 0]
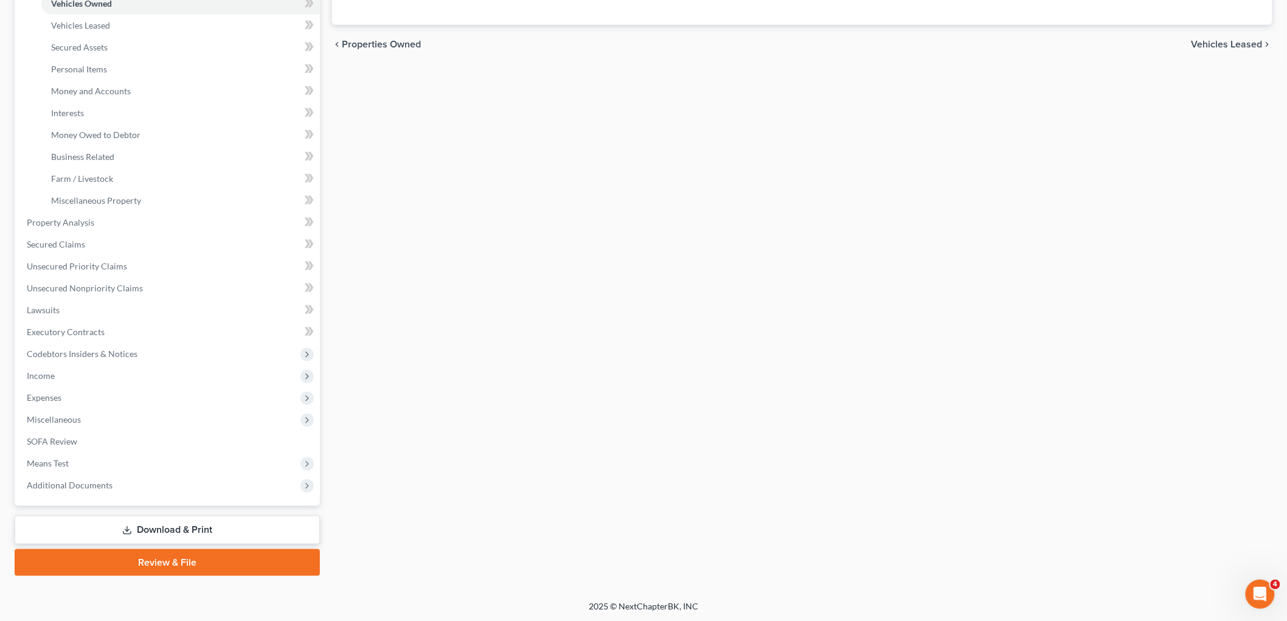
click at [135, 491] on span "Additional Documents" at bounding box center [168, 485] width 303 height 22
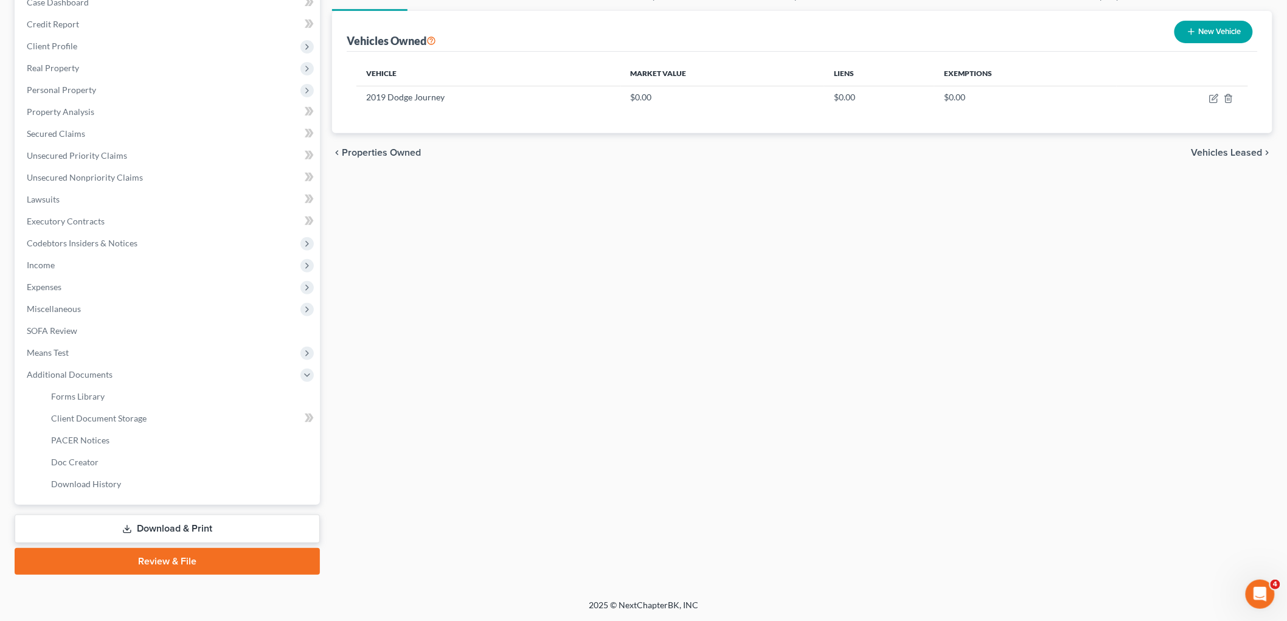
scroll to position [134, 0]
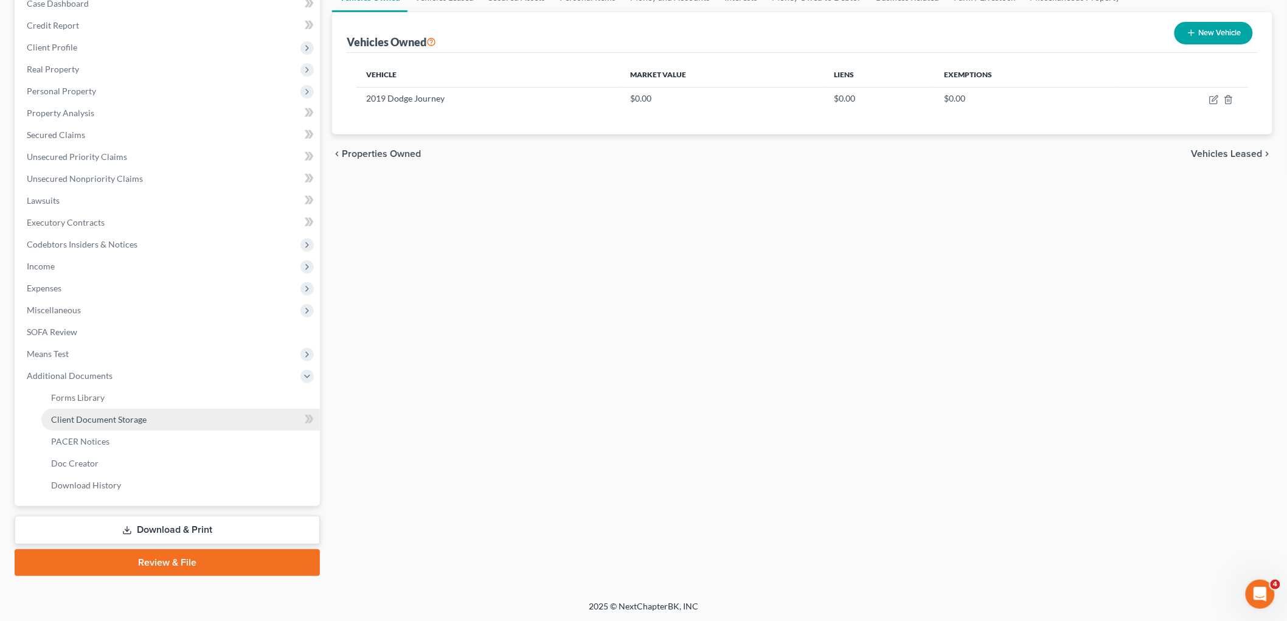
click at [129, 425] on link "Client Document Storage" at bounding box center [180, 420] width 279 height 22
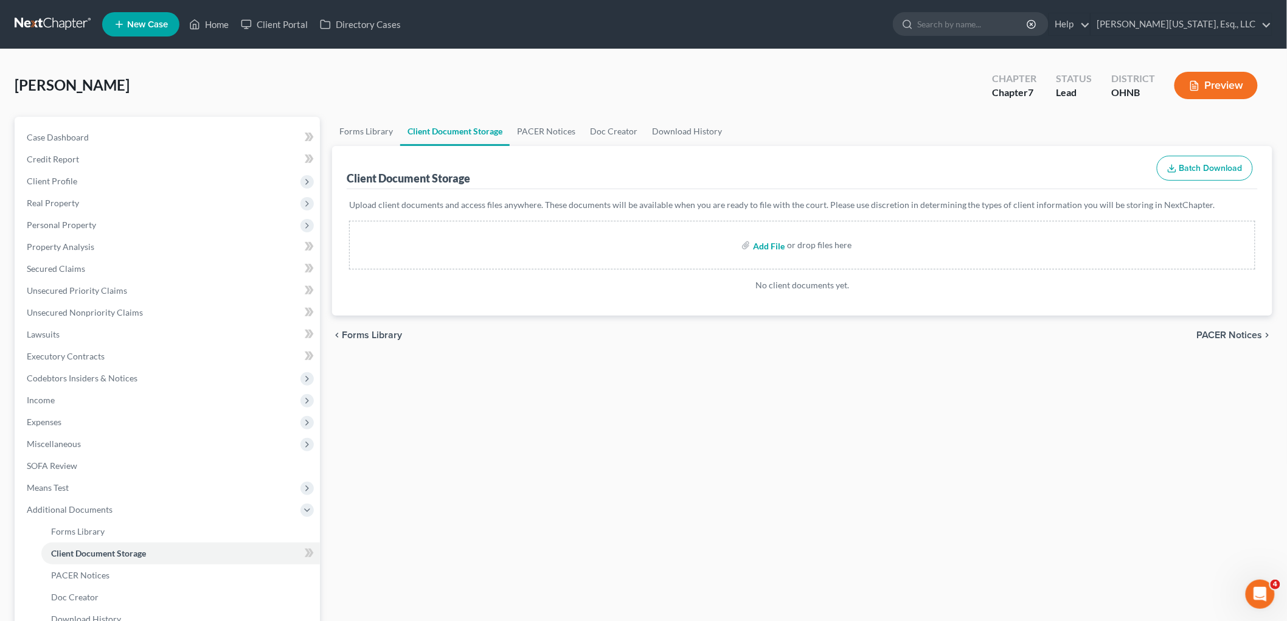
click at [758, 244] on input "file" at bounding box center [767, 245] width 29 height 22
type input "C:\fakepath\13858-OHN-CC-040145748.pdf"
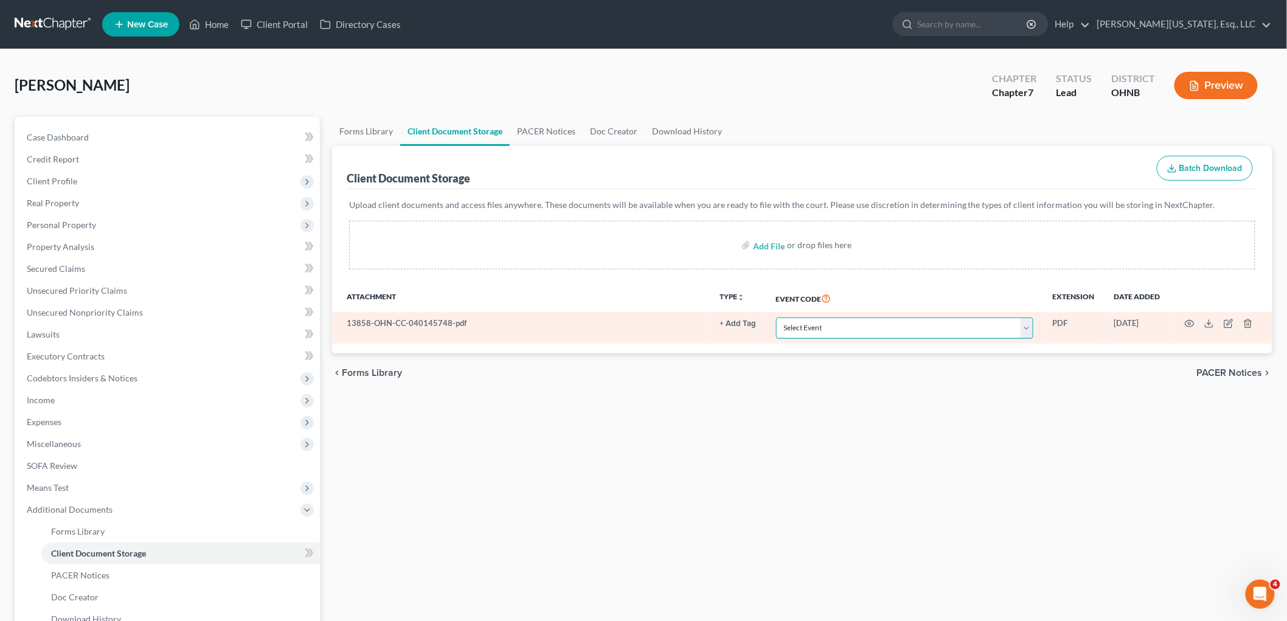
click at [1025, 324] on select "Select Event 20 Largest Unsecured Creditors Amended List of Creditors (Fee) Ame…" at bounding box center [904, 327] width 257 height 21
select select "5"
click at [776, 317] on select "Select Event 20 Largest Unsecured Creditors Amended List of Creditors (Fee) Ame…" at bounding box center [904, 327] width 257 height 21
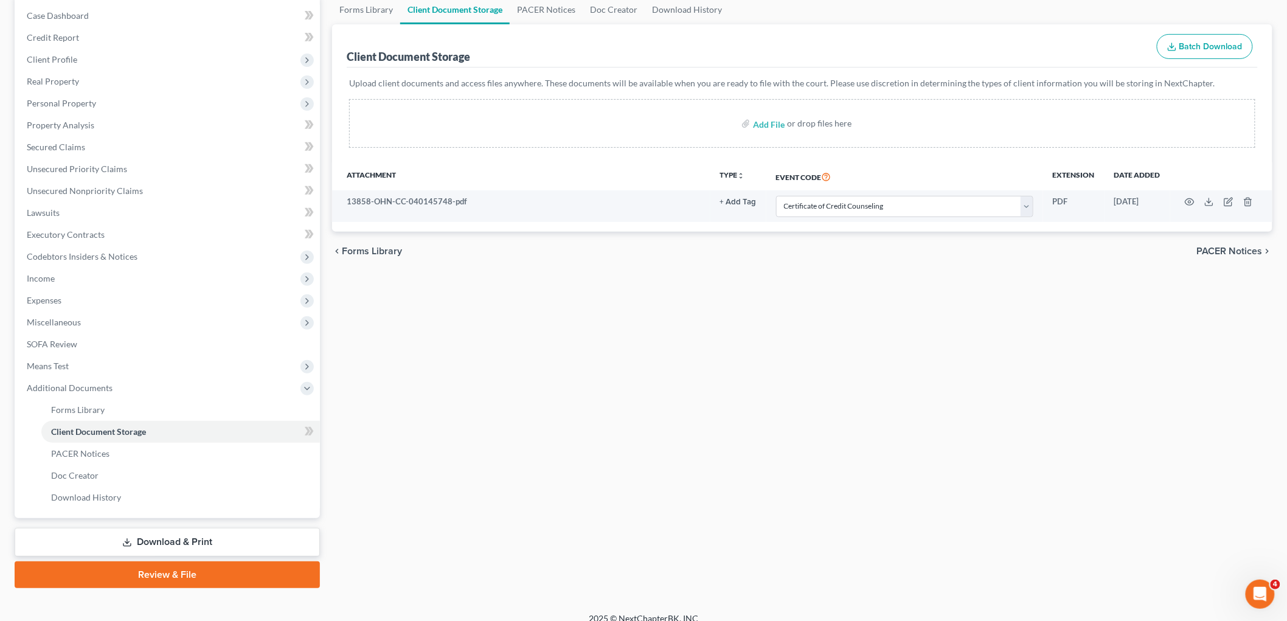
scroll to position [134, 0]
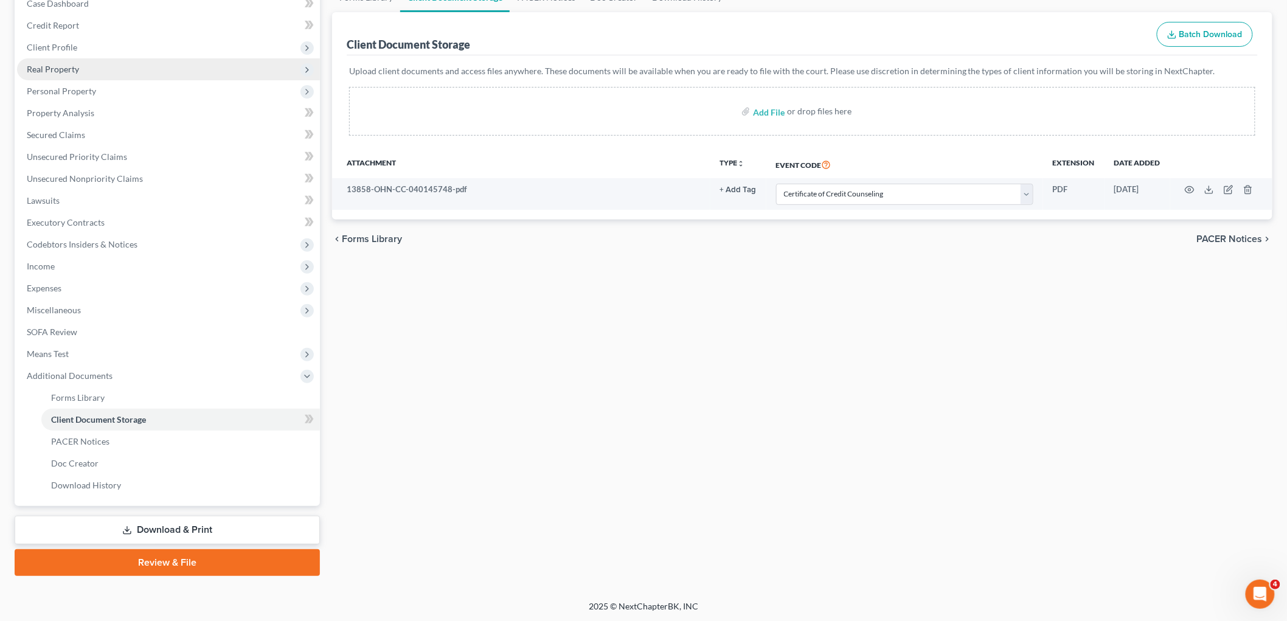
click at [80, 63] on span "Real Property" at bounding box center [168, 69] width 303 height 22
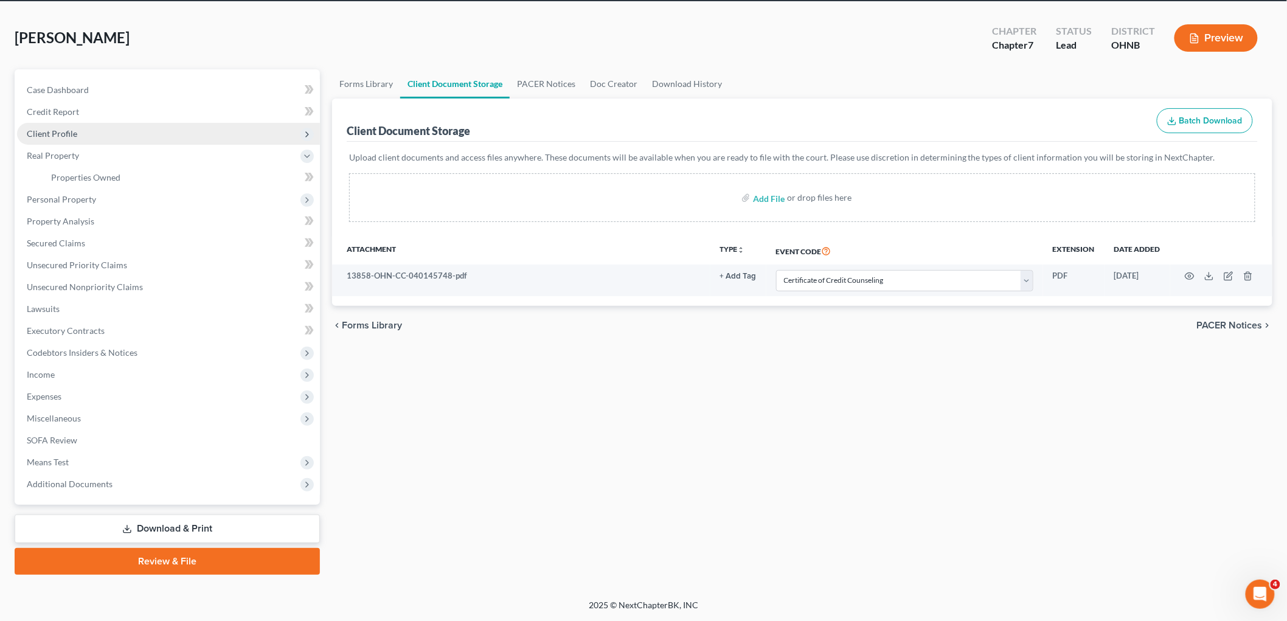
scroll to position [46, 0]
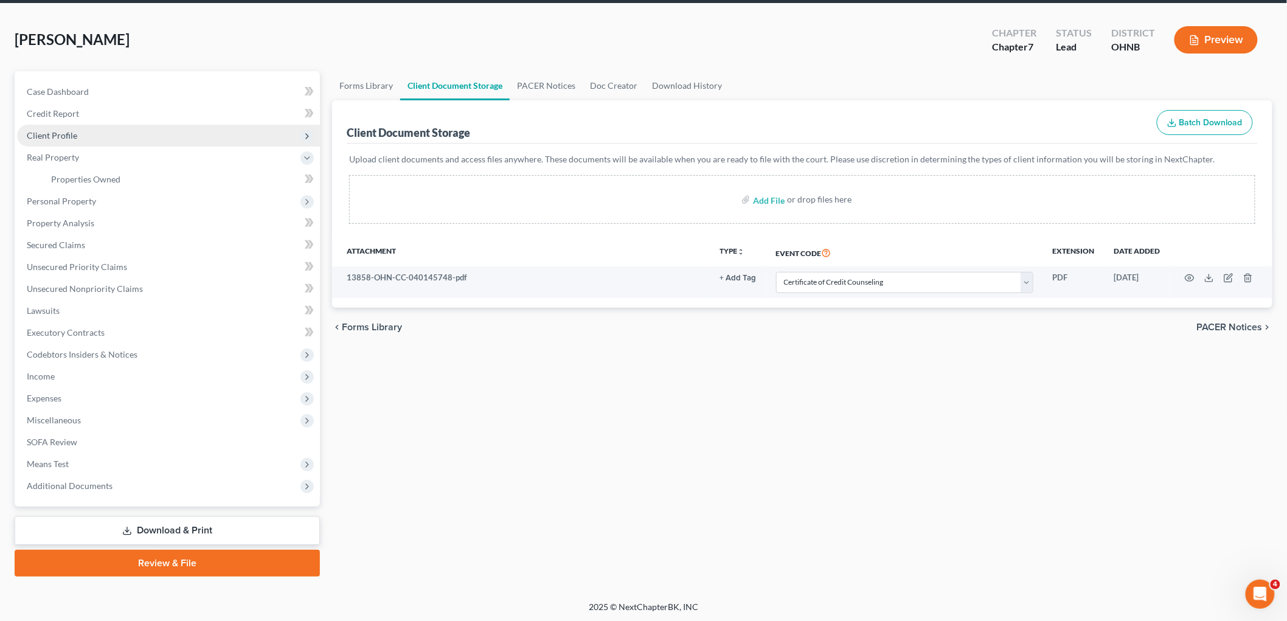
click at [68, 125] on span "Client Profile" at bounding box center [168, 136] width 303 height 22
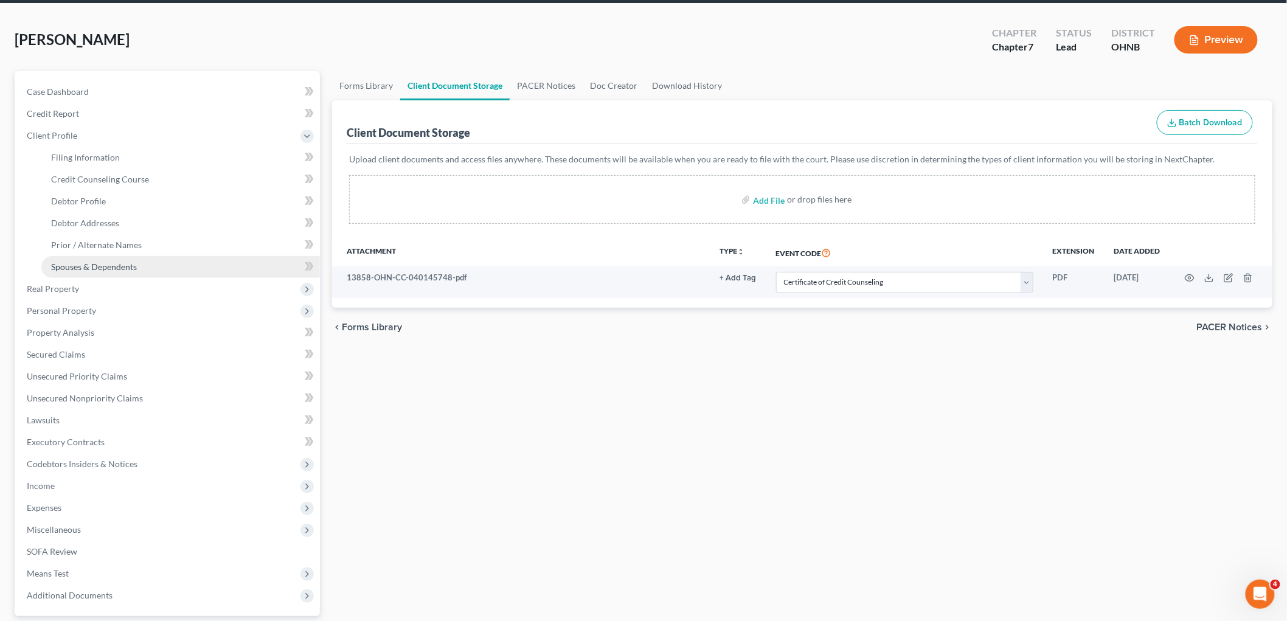
scroll to position [134, 0]
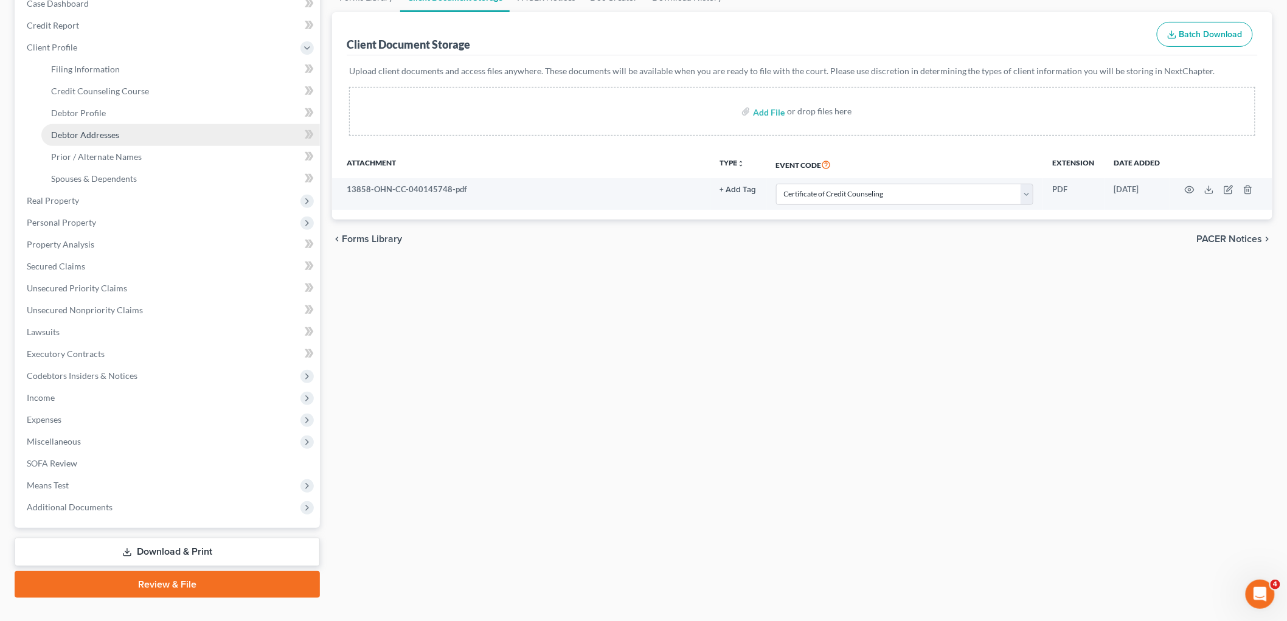
click at [131, 131] on link "Debtor Addresses" at bounding box center [180, 135] width 279 height 22
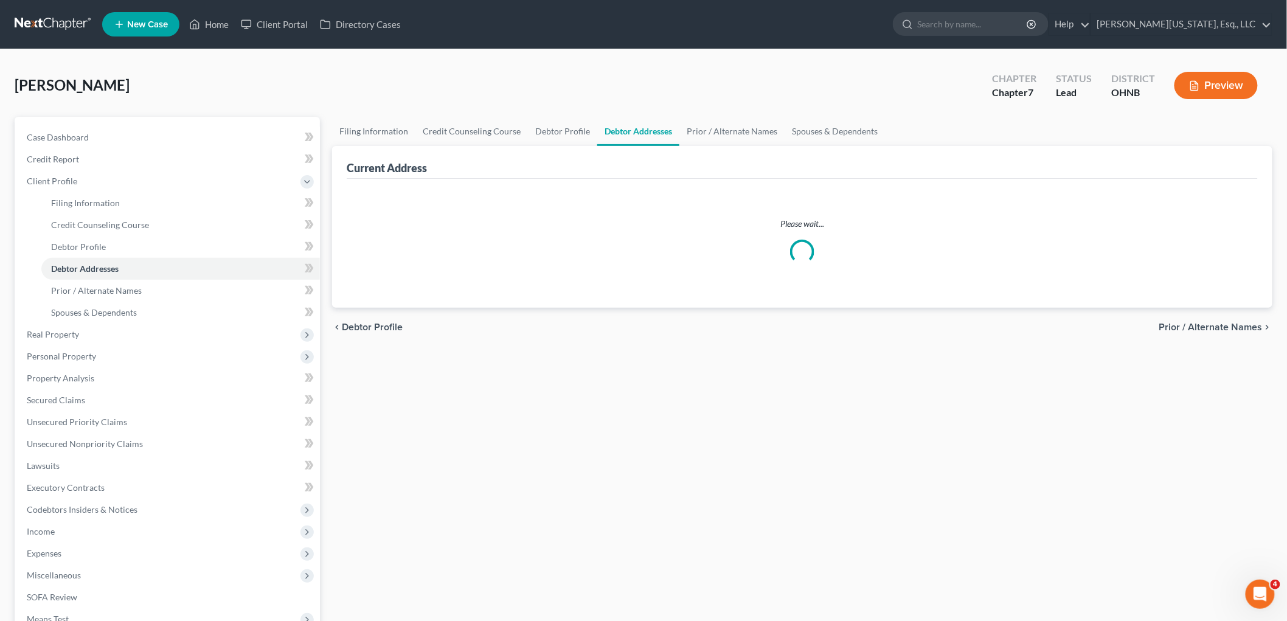
select select "0"
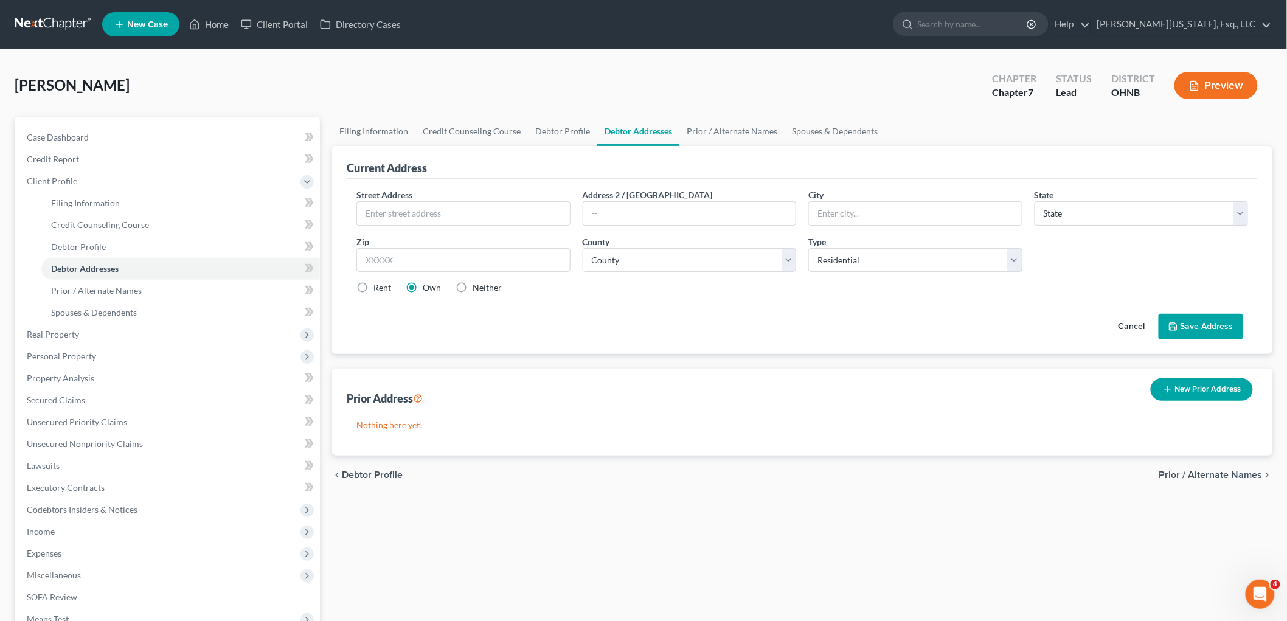
click at [373, 288] on label "Rent" at bounding box center [382, 288] width 18 height 12
click at [378, 288] on input "Rent" at bounding box center [382, 286] width 8 height 8
radio input "true"
click at [451, 220] on input "text" at bounding box center [463, 213] width 213 height 23
type input "[STREET_ADDRESS]"
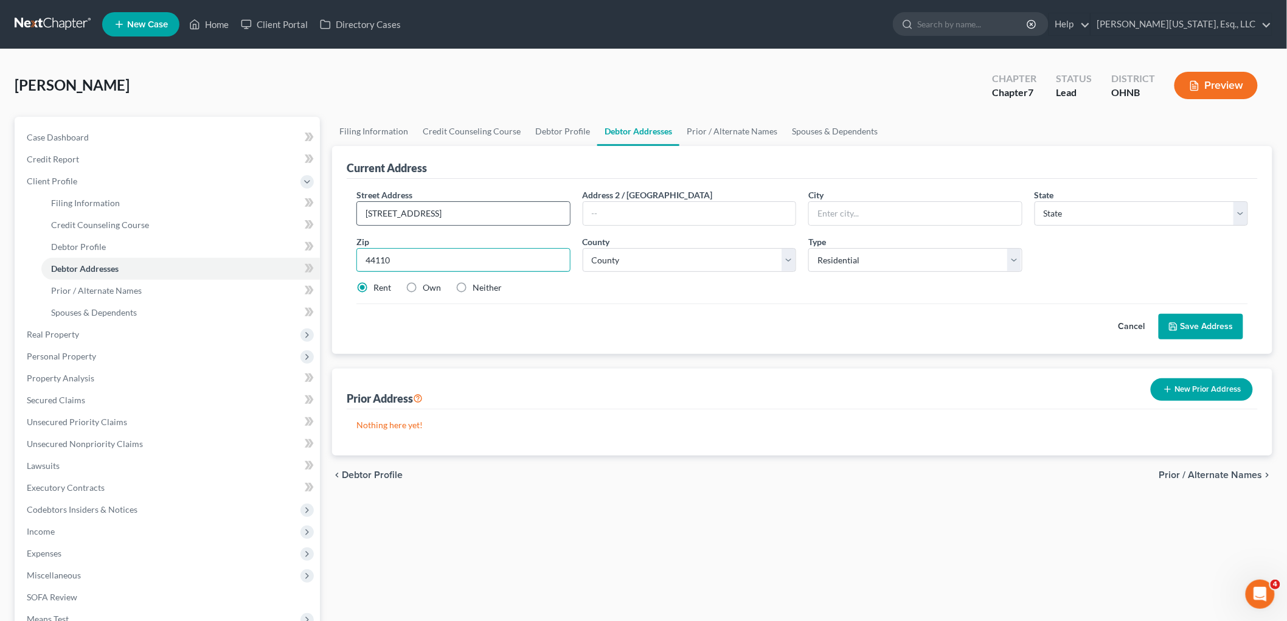
type input "44110"
type input "[GEOGRAPHIC_DATA]"
select select "36"
click at [640, 252] on select "County [GEOGRAPHIC_DATA] [GEOGRAPHIC_DATA] [GEOGRAPHIC_DATA] [GEOGRAPHIC_DATA] …" at bounding box center [690, 260] width 214 height 24
select select "17"
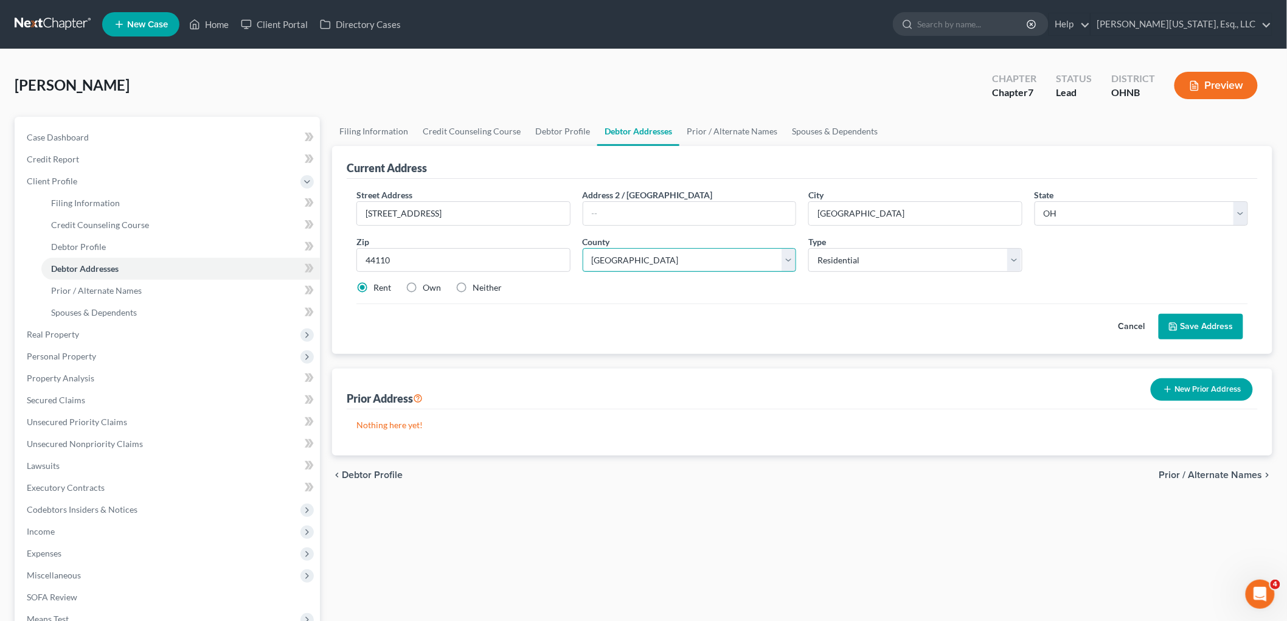
click at [583, 248] on select "County [GEOGRAPHIC_DATA] [GEOGRAPHIC_DATA] [GEOGRAPHIC_DATA] [GEOGRAPHIC_DATA] …" at bounding box center [690, 260] width 214 height 24
click at [1206, 329] on button "Save Address" at bounding box center [1201, 327] width 85 height 26
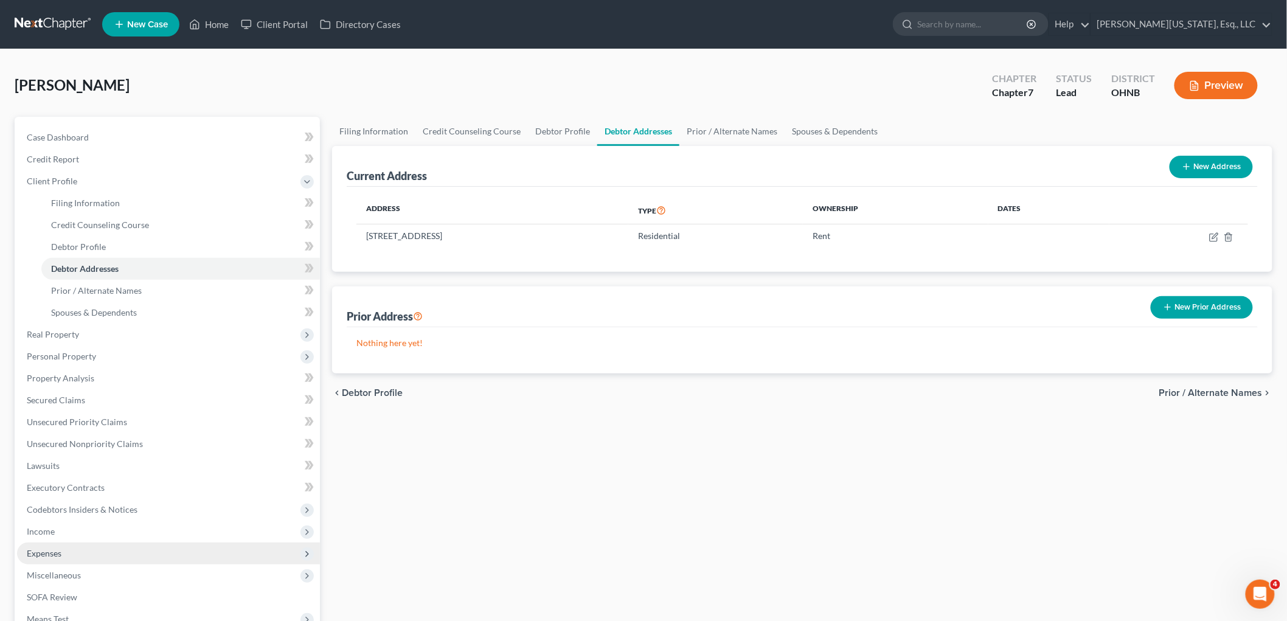
click at [85, 554] on span "Expenses" at bounding box center [168, 554] width 303 height 22
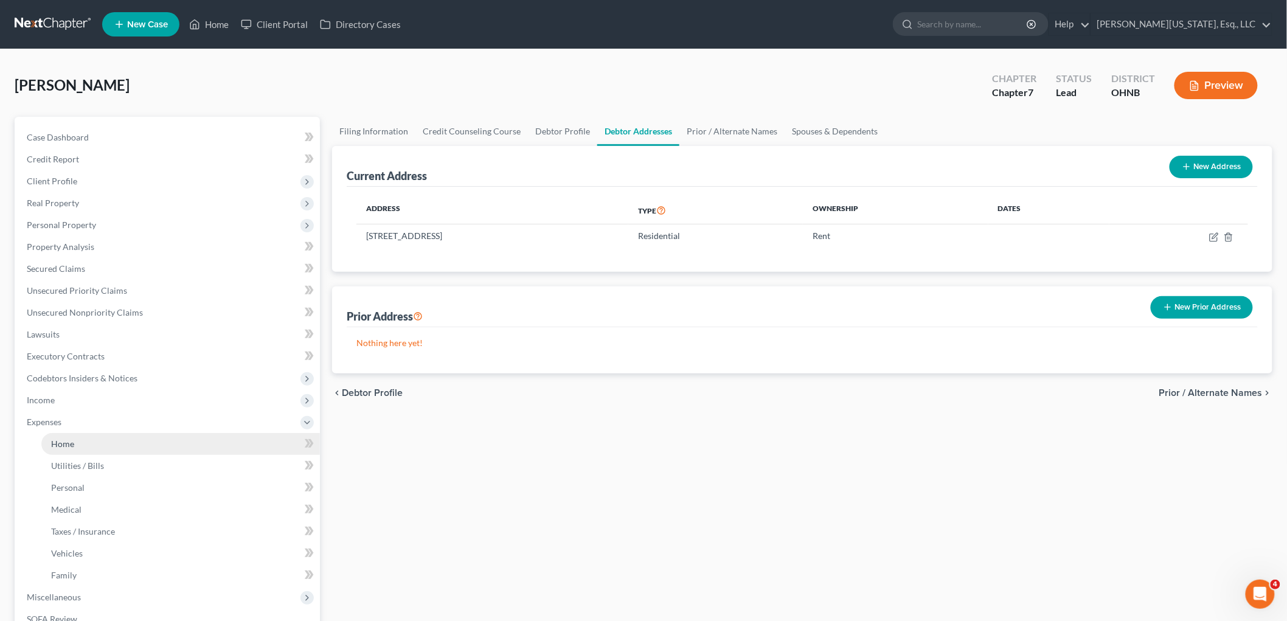
click at [84, 443] on link "Home" at bounding box center [180, 444] width 279 height 22
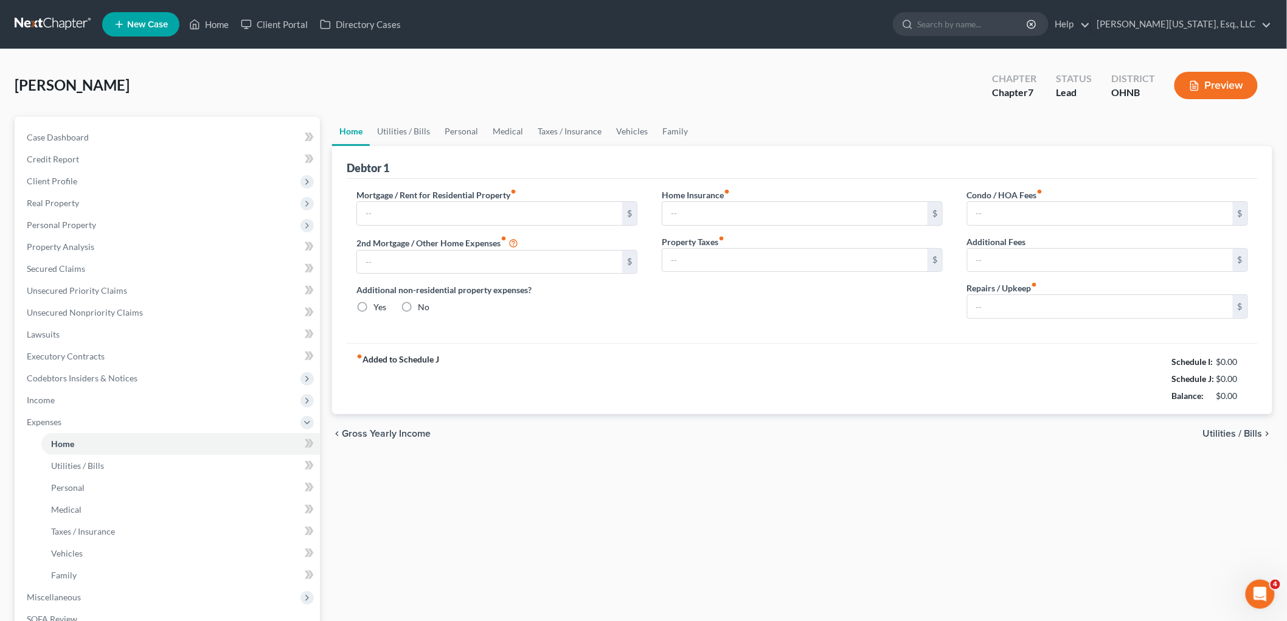
type input "0.00"
radio input "true"
type input "0.00"
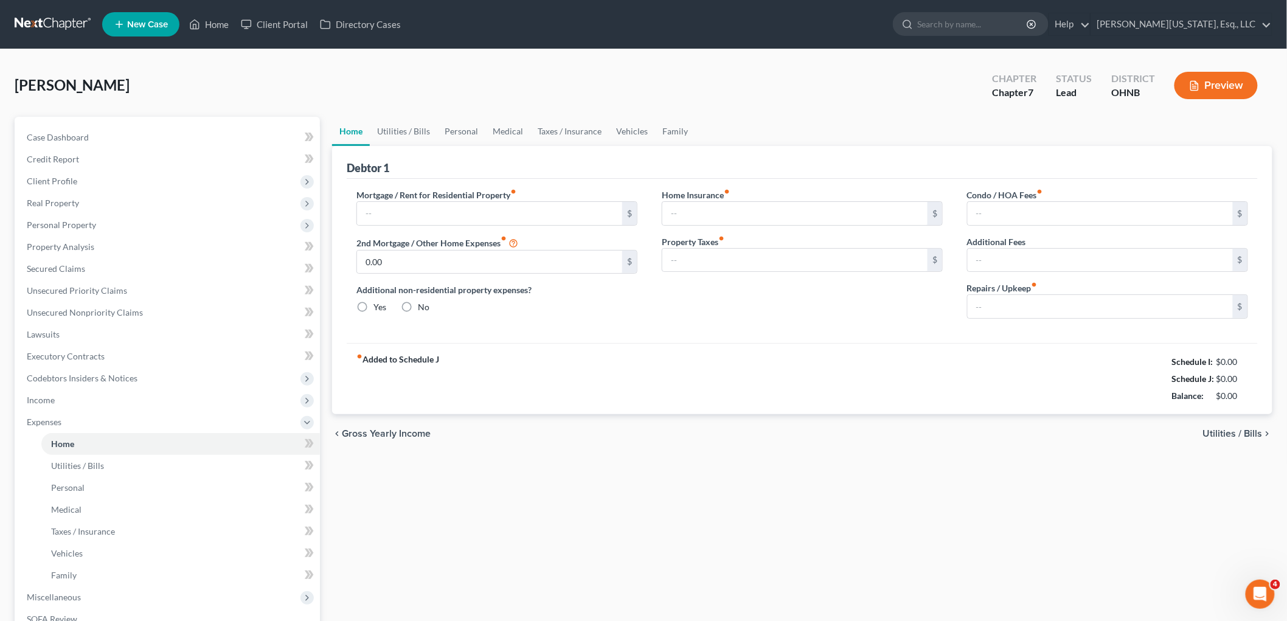
type input "0.00"
drag, startPoint x: 421, startPoint y: 218, endPoint x: 415, endPoint y: 216, distance: 6.3
click at [421, 218] on input "text" at bounding box center [489, 213] width 265 height 23
type input "390"
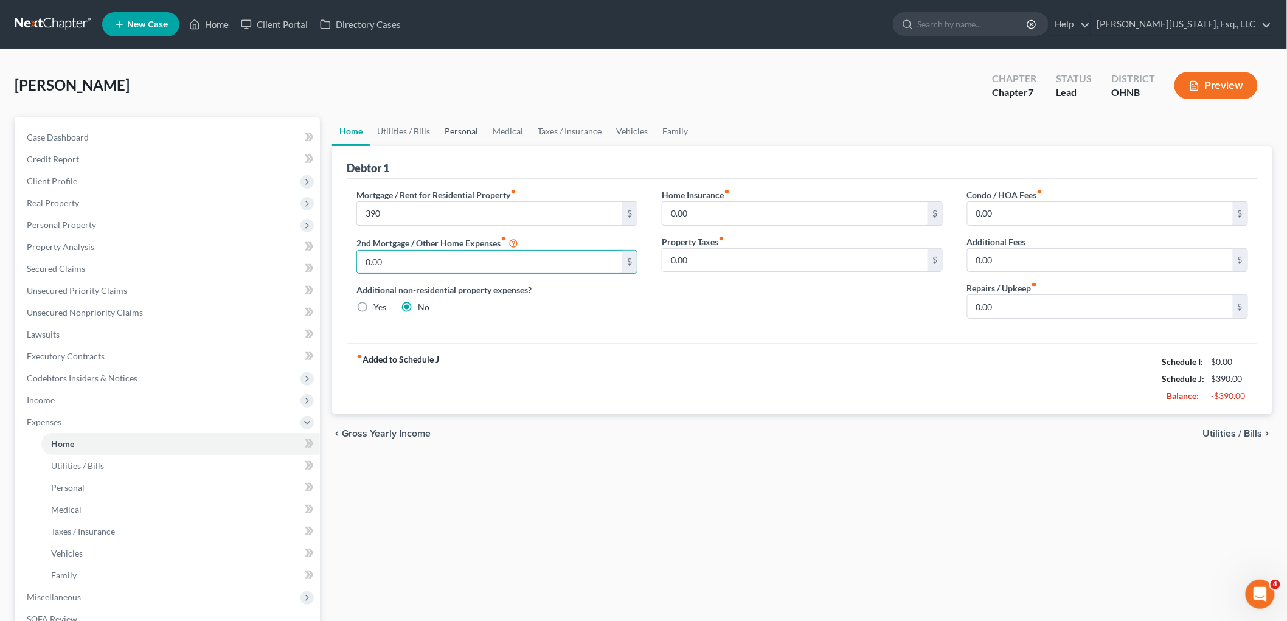
click at [452, 123] on link "Personal" at bounding box center [461, 131] width 48 height 29
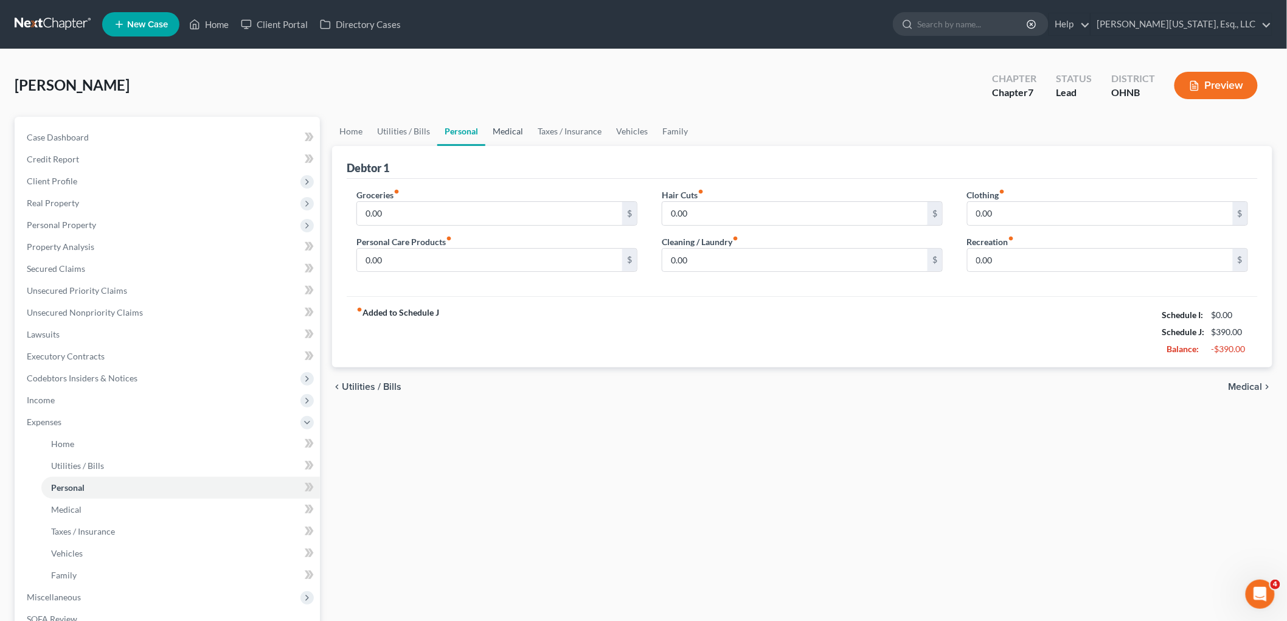
click at [521, 126] on link "Medical" at bounding box center [507, 131] width 45 height 29
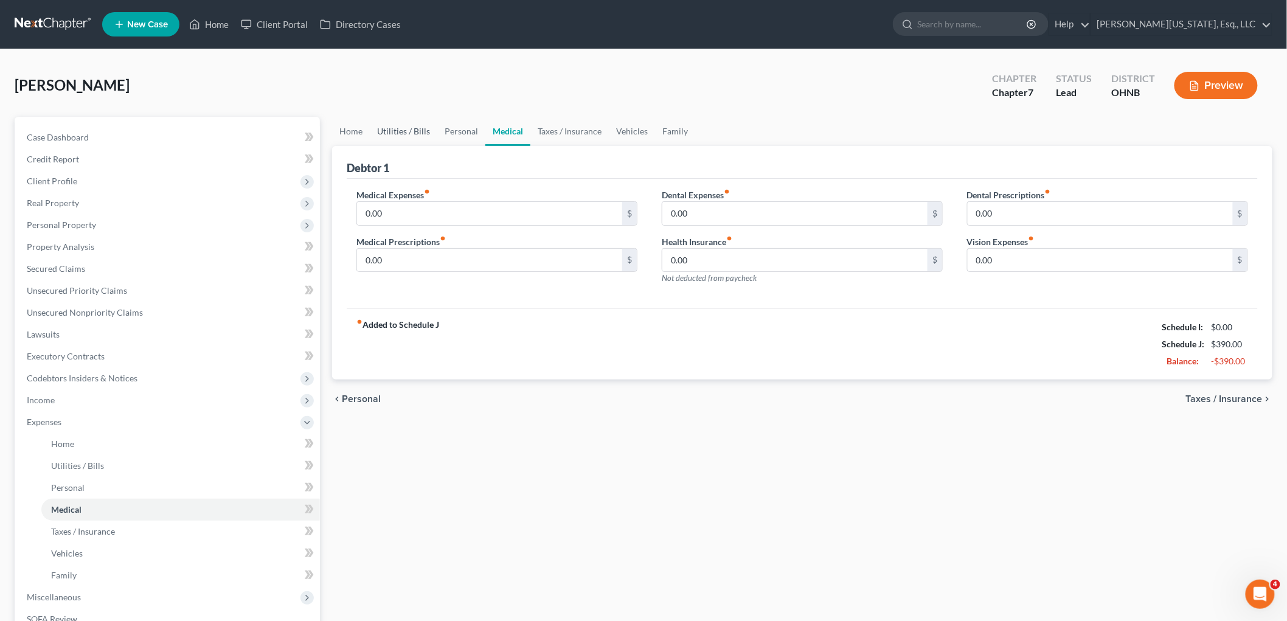
click at [421, 123] on link "Utilities / Bills" at bounding box center [404, 131] width 68 height 29
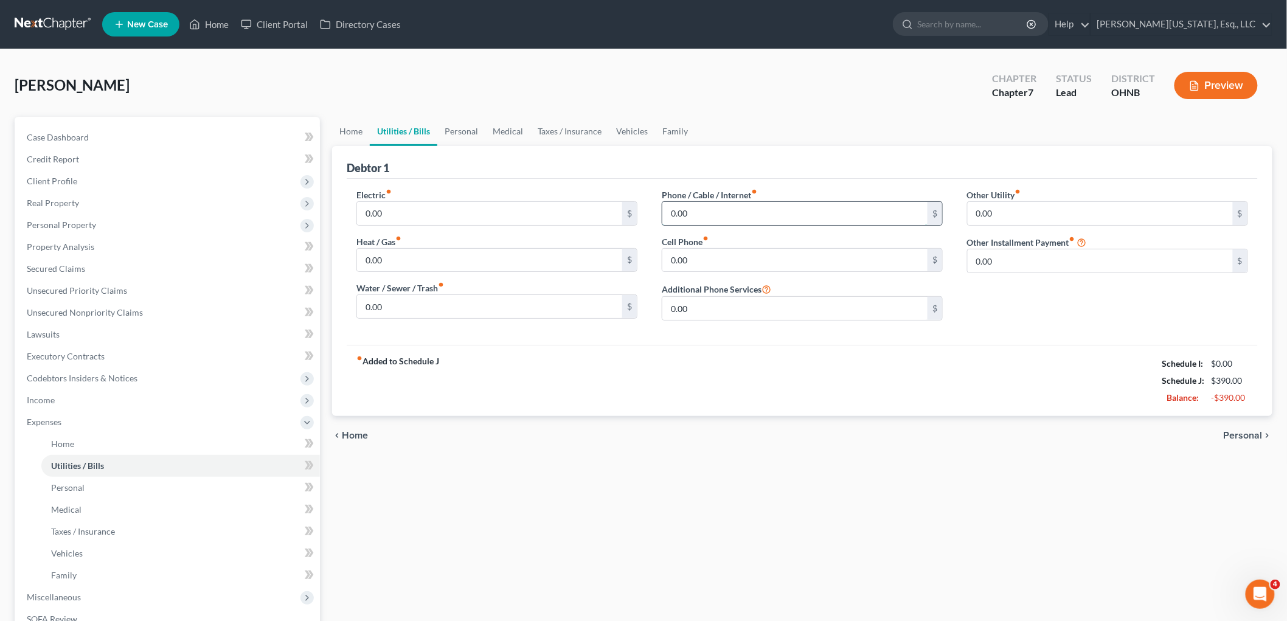
click at [740, 209] on input "0.00" at bounding box center [794, 213] width 265 height 23
type input "144"
click at [453, 130] on link "Personal" at bounding box center [461, 131] width 48 height 29
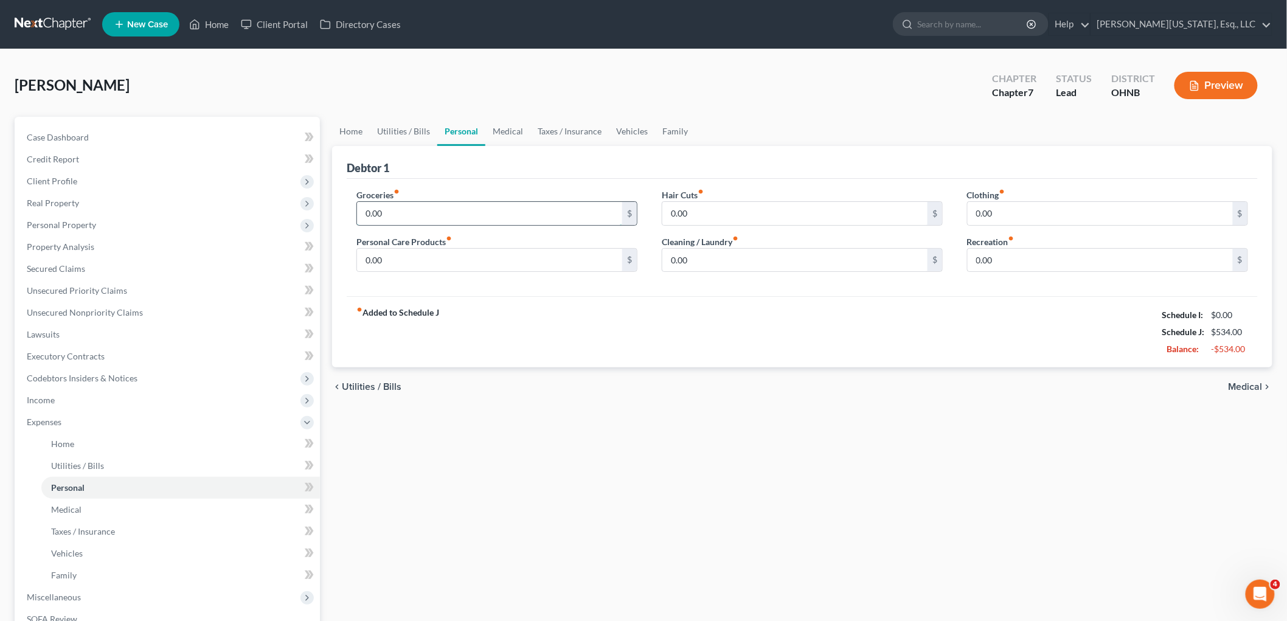
click at [431, 213] on input "0.00" at bounding box center [489, 213] width 265 height 23
type input "200"
click at [1010, 210] on input "0.00" at bounding box center [1100, 213] width 265 height 23
type input "25"
click at [507, 128] on link "Medical" at bounding box center [507, 131] width 45 height 29
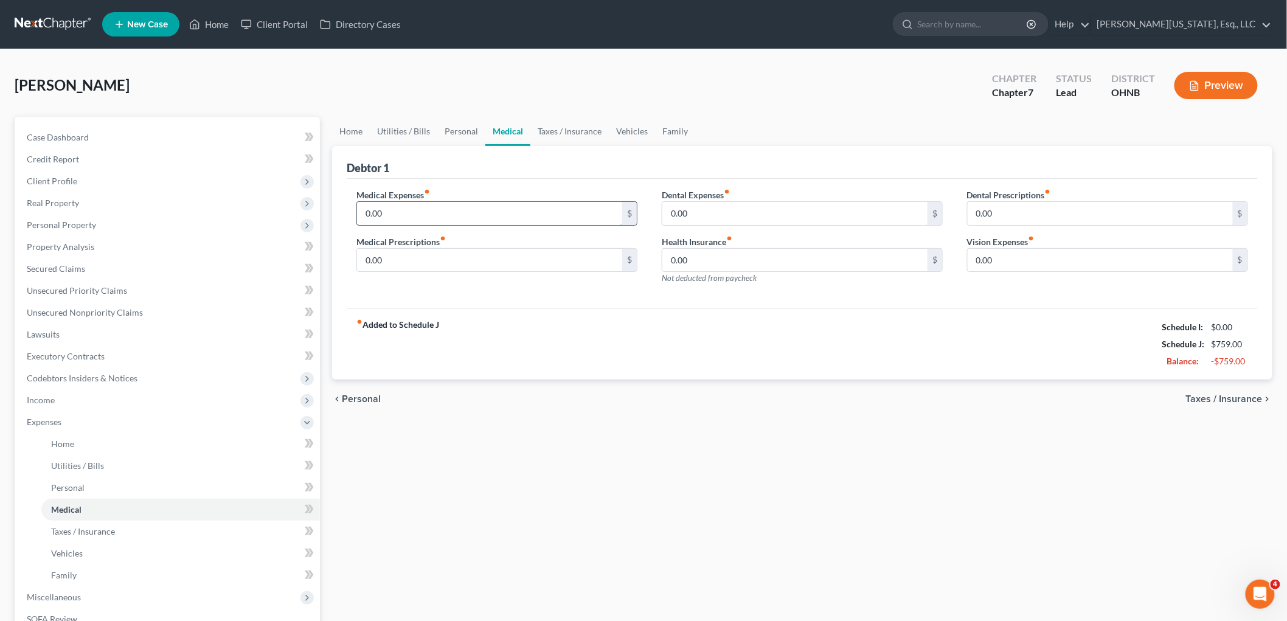
click at [471, 207] on input "0.00" at bounding box center [489, 213] width 265 height 23
type input "25"
click at [625, 128] on link "Vehicles" at bounding box center [632, 131] width 46 height 29
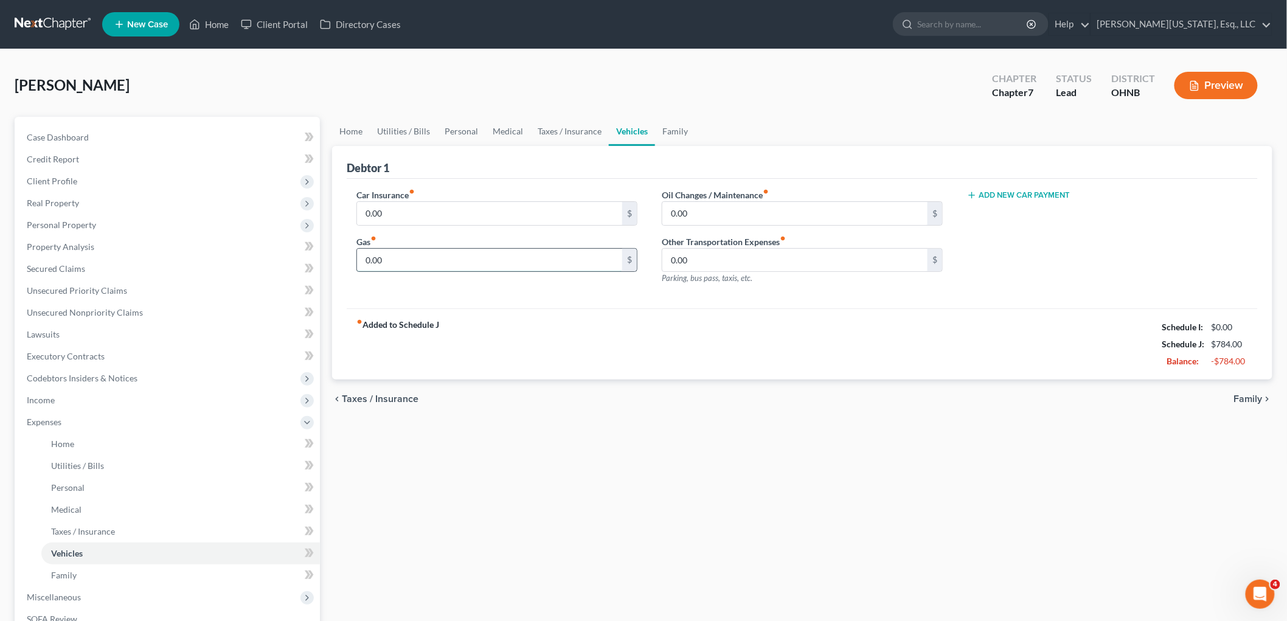
click at [421, 260] on input "0.00" at bounding box center [489, 260] width 265 height 23
type input "75"
click at [478, 130] on link "Personal" at bounding box center [461, 131] width 48 height 29
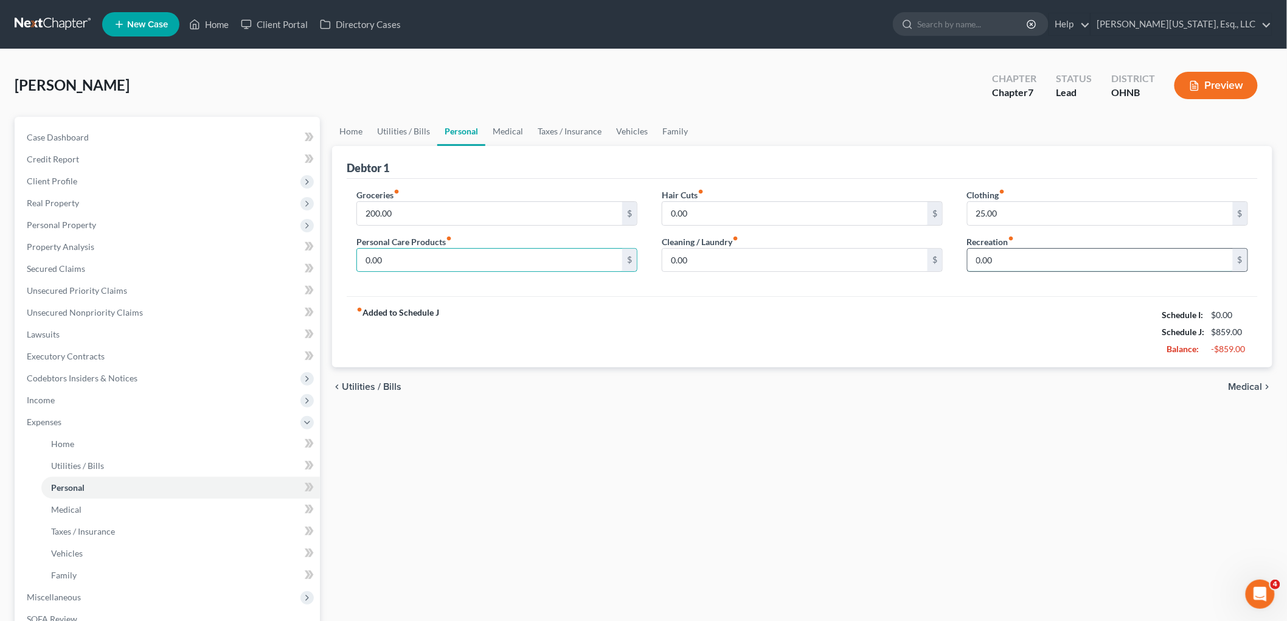
click at [1120, 263] on input "0.00" at bounding box center [1100, 260] width 265 height 23
type input "50"
drag, startPoint x: 666, startPoint y: 127, endPoint x: 1035, endPoint y: 251, distance: 389.1
click at [666, 128] on link "Family" at bounding box center [675, 131] width 40 height 29
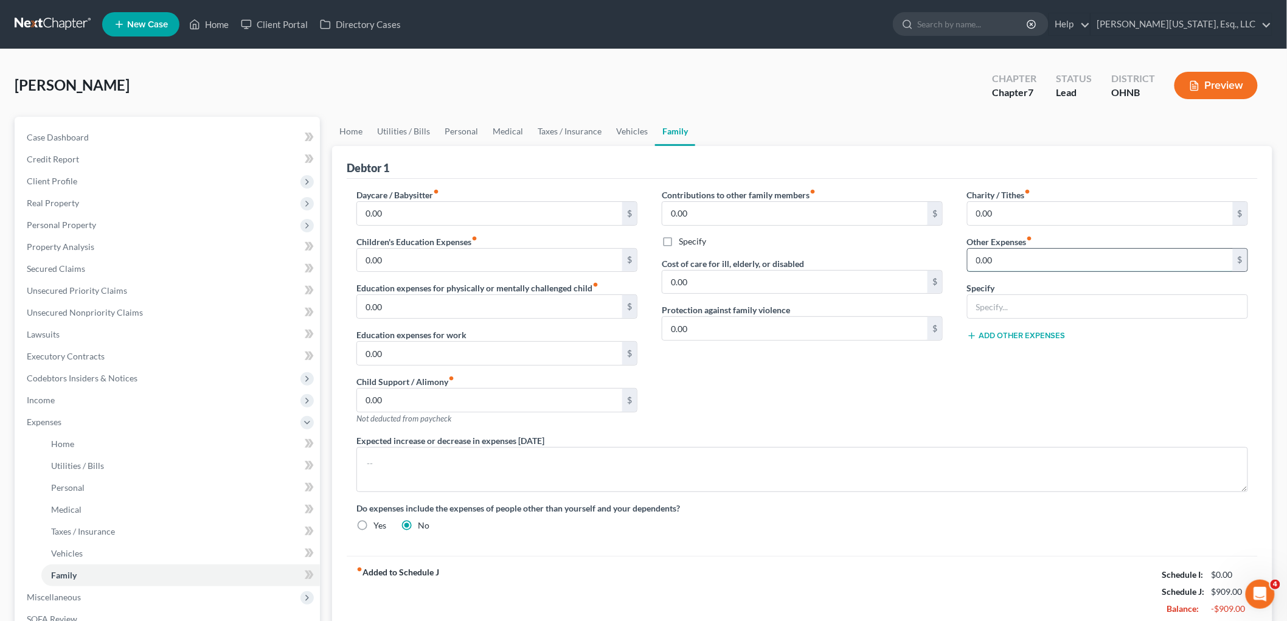
click at [1050, 256] on input "0.00" at bounding box center [1100, 260] width 265 height 23
type input "75"
type input "Pet expenses"
click at [65, 218] on span "Personal Property" at bounding box center [168, 225] width 303 height 22
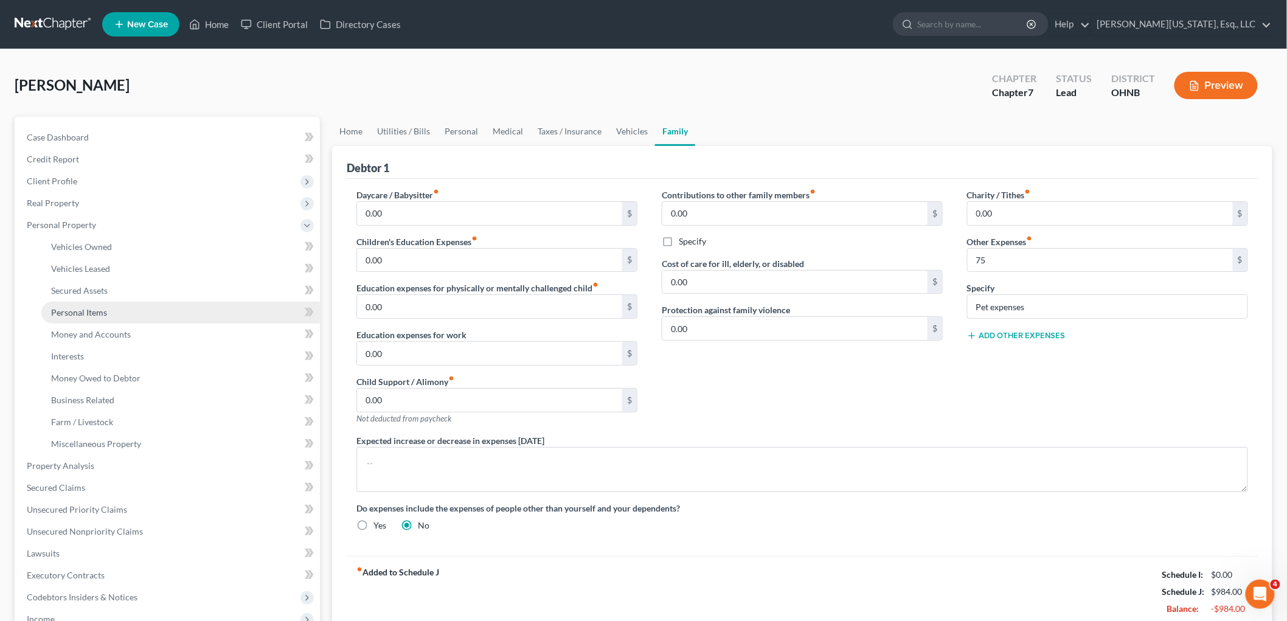
click at [98, 318] on link "Personal Items" at bounding box center [180, 313] width 279 height 22
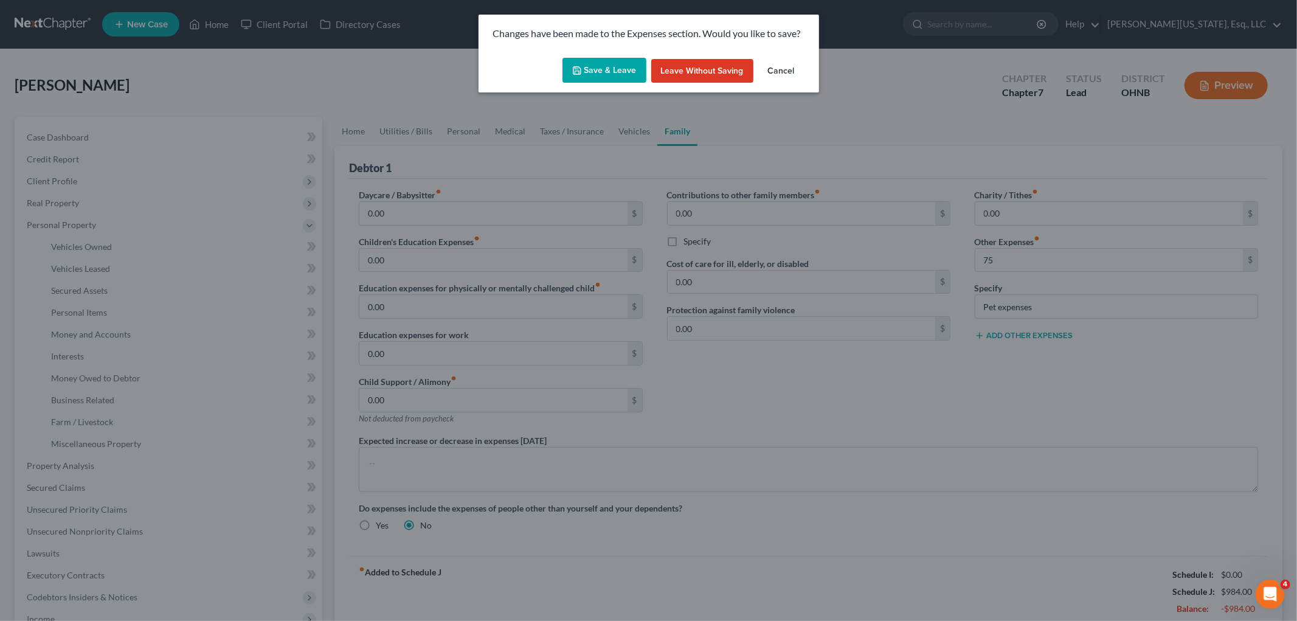
click at [578, 71] on polyline "button" at bounding box center [577, 72] width 4 height 3
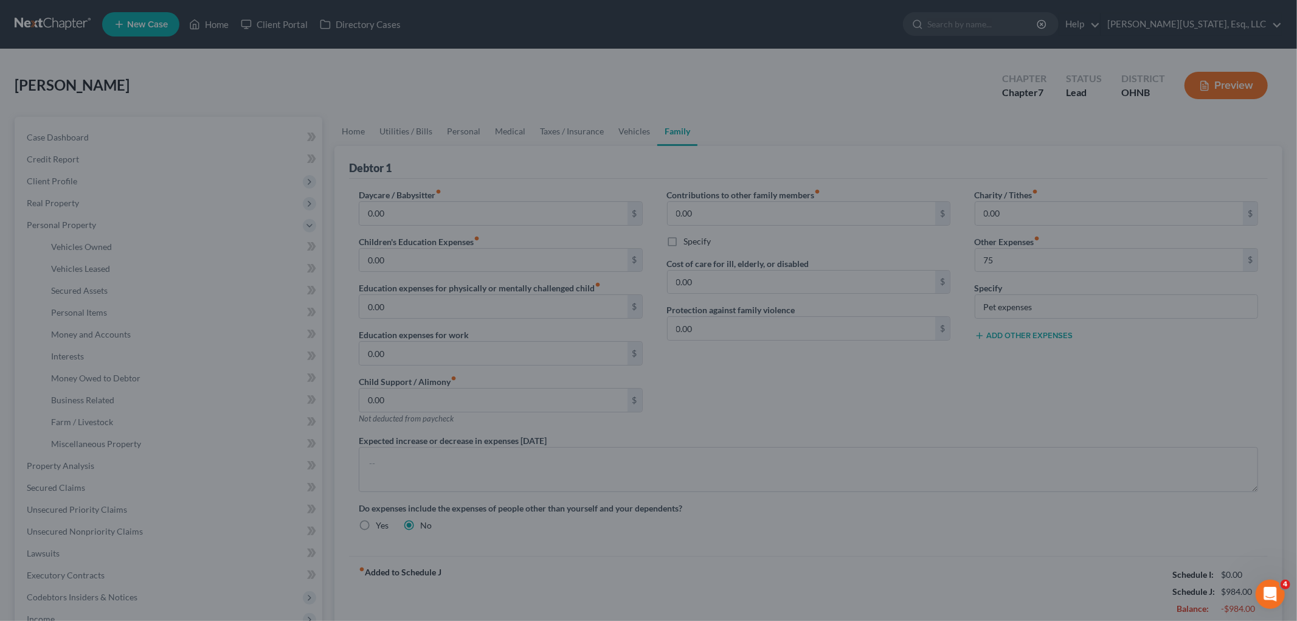
type input "75.00"
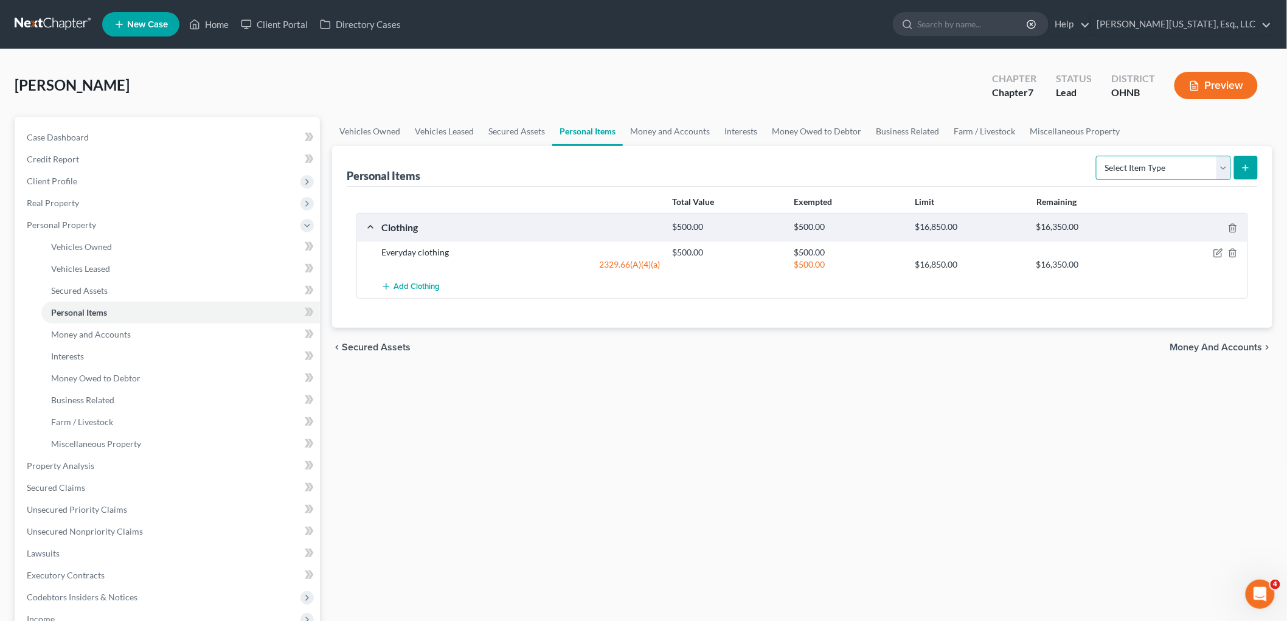
drag, startPoint x: 1136, startPoint y: 167, endPoint x: 1139, endPoint y: 174, distance: 7.9
click at [1136, 167] on select "Select Item Type Clothing Collectibles Of Value Electronics Firearms Household …" at bounding box center [1163, 168] width 135 height 24
select select "pets"
click at [1097, 156] on select "Select Item Type Clothing Collectibles Of Value Electronics Firearms Household …" at bounding box center [1163, 168] width 135 height 24
click at [1238, 168] on button "submit" at bounding box center [1246, 168] width 24 height 24
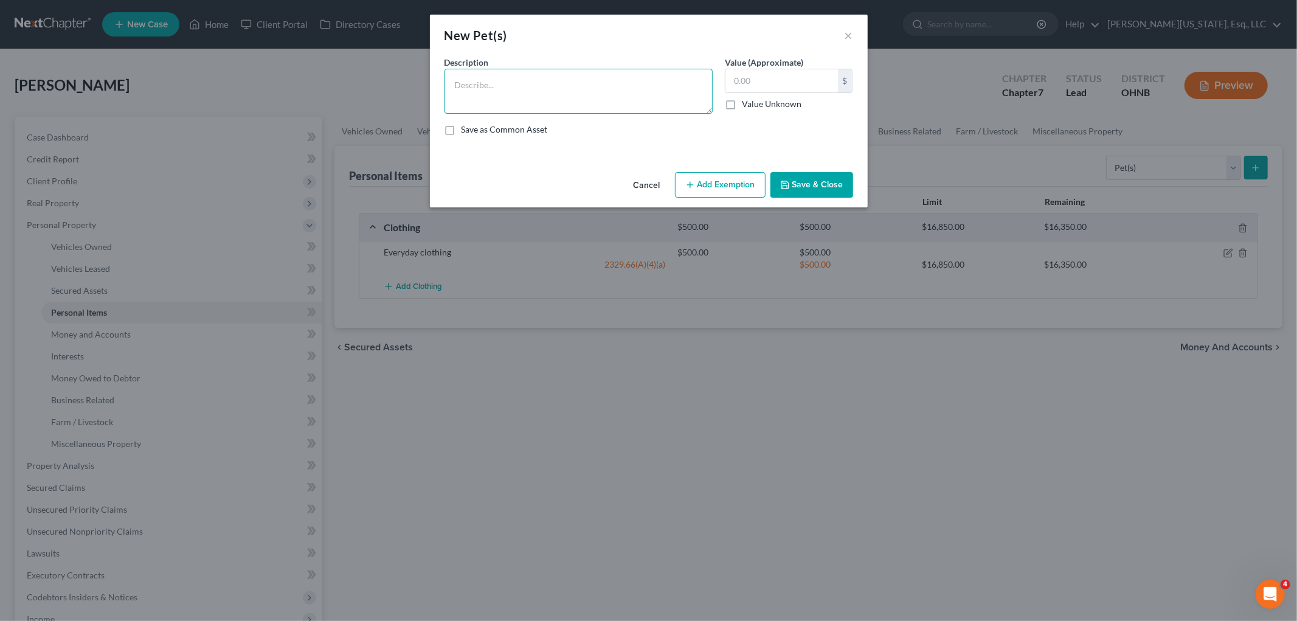
click at [490, 86] on textarea at bounding box center [579, 91] width 268 height 45
type textarea "Cat"
type input "1"
click at [738, 192] on button "Add Exemption" at bounding box center [720, 185] width 91 height 26
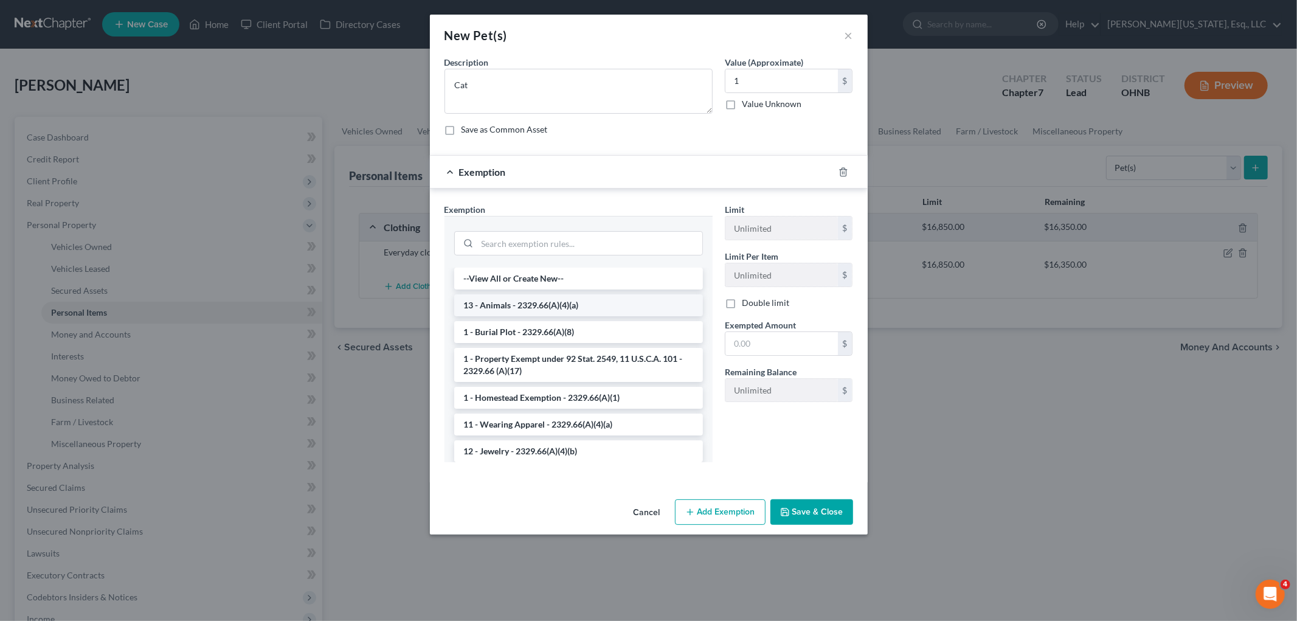
click at [639, 307] on li "13 - Animals - 2329.66(A)(4)(a)" at bounding box center [578, 305] width 249 height 22
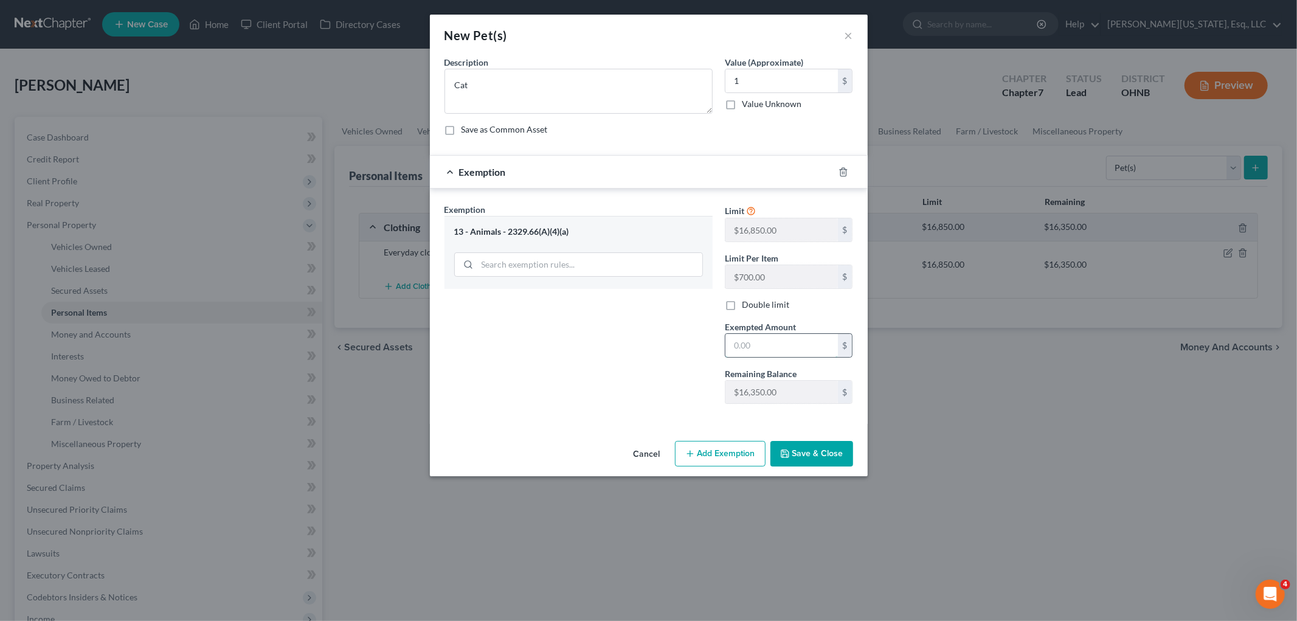
click at [782, 356] on input "text" at bounding box center [782, 345] width 113 height 23
type input "1"
click at [708, 406] on div "Exemption Set must be selected for CA. Exemption * 13 - Animals - 2329.66(A)(4)…" at bounding box center [579, 308] width 280 height 210
click at [836, 454] on button "Save & Close" at bounding box center [812, 454] width 83 height 26
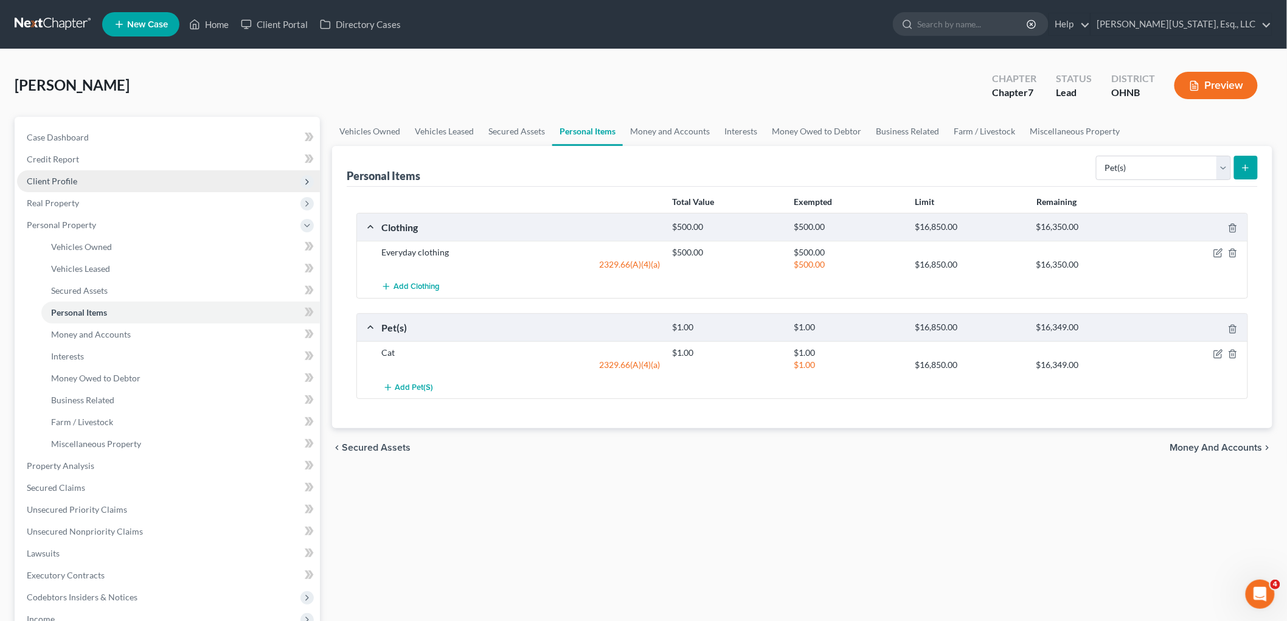
click at [66, 180] on span "Client Profile" at bounding box center [52, 181] width 50 height 10
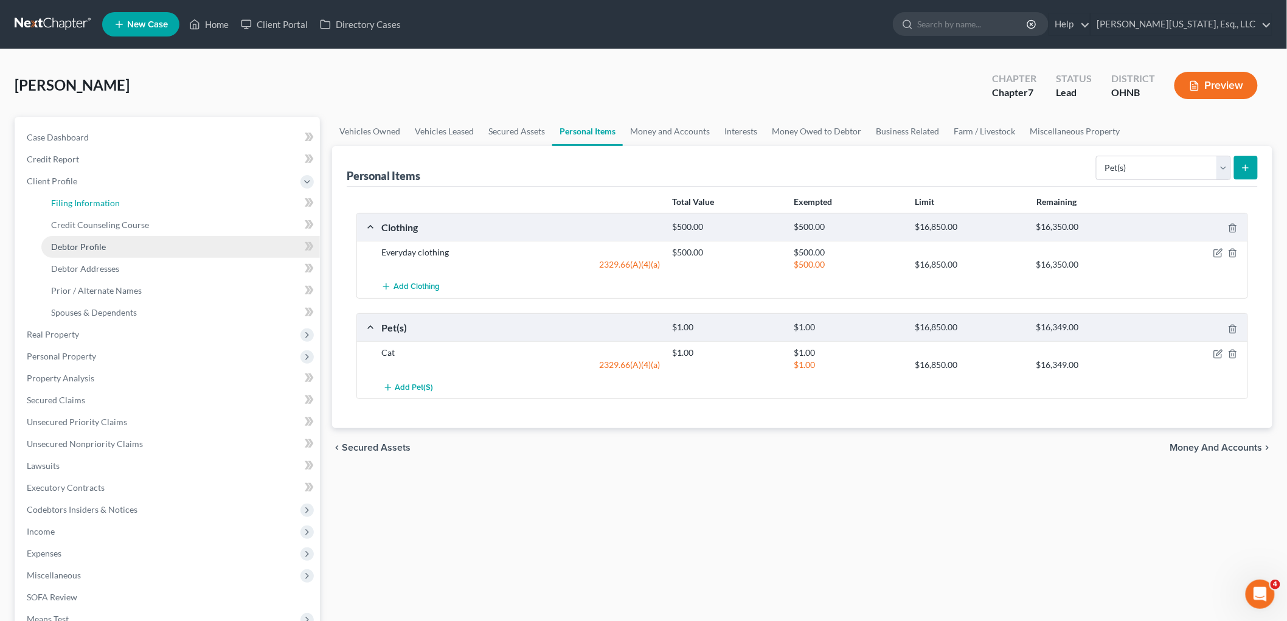
drag, startPoint x: 85, startPoint y: 201, endPoint x: 134, endPoint y: 237, distance: 60.9
click at [86, 201] on span "Filing Information" at bounding box center [85, 203] width 69 height 10
select select "1"
select select "0"
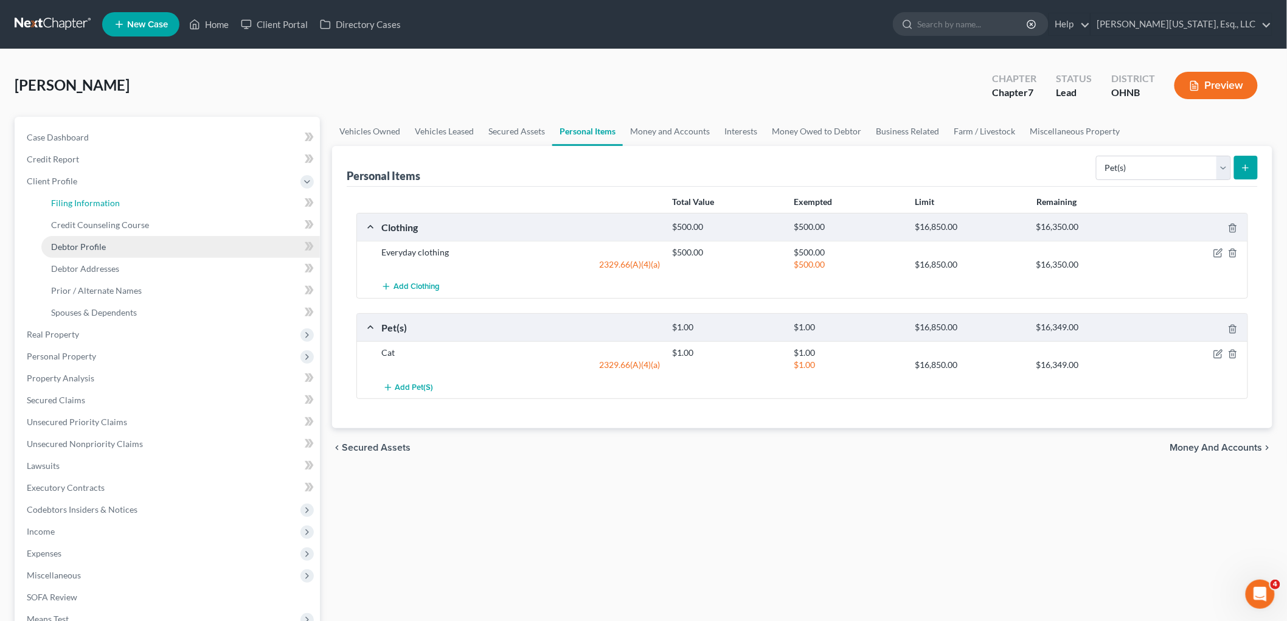
select select "61"
select select "2"
select select "36"
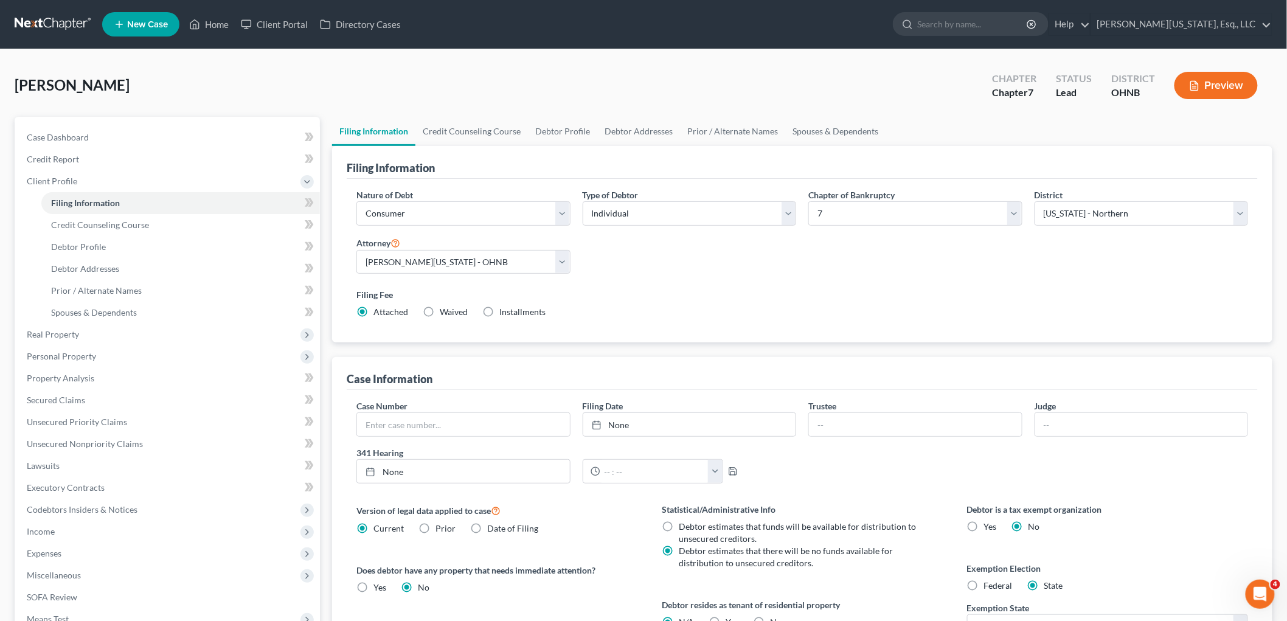
click at [442, 308] on span "Waived" at bounding box center [454, 312] width 28 height 10
click at [445, 308] on input "Waived Waived" at bounding box center [449, 310] width 8 height 8
radio input "true"
radio input "false"
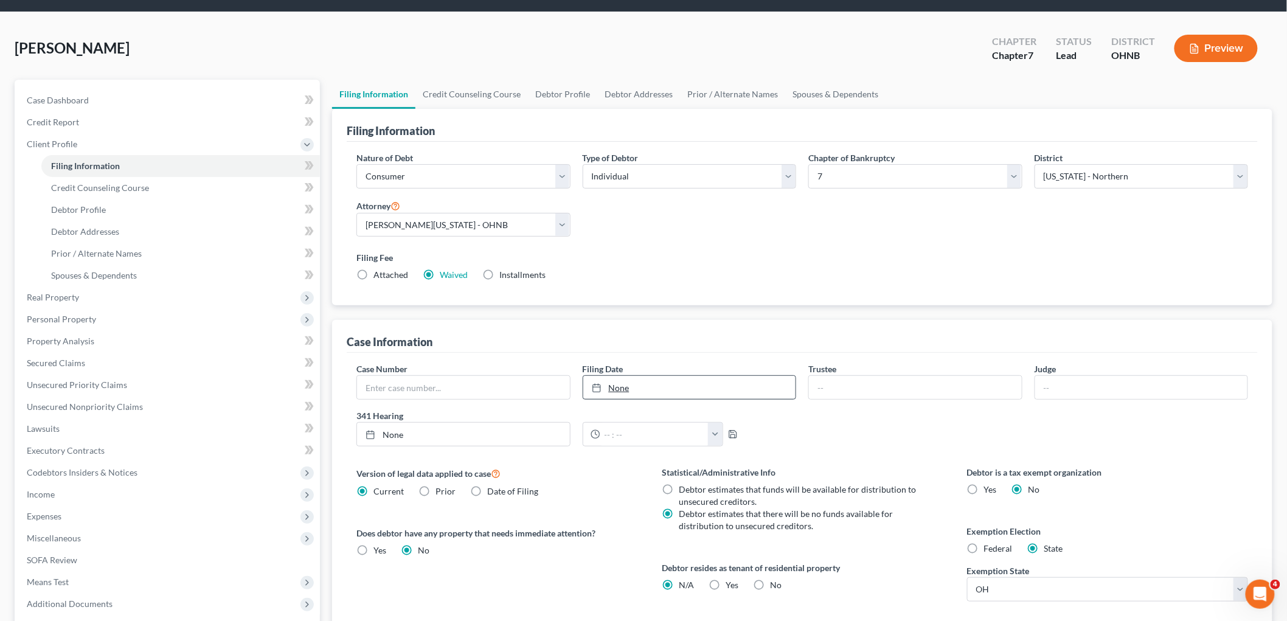
scroll to position [180, 0]
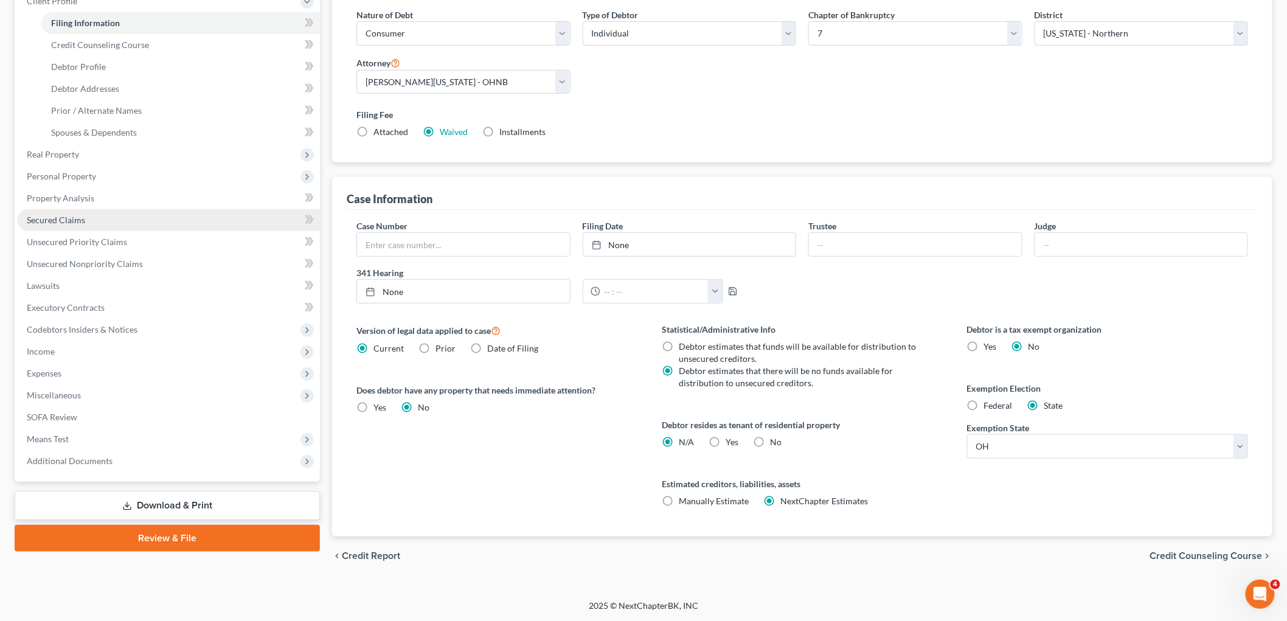
drag, startPoint x: 86, startPoint y: 221, endPoint x: 239, endPoint y: 225, distance: 153.3
click at [86, 221] on link "Secured Claims" at bounding box center [168, 220] width 303 height 22
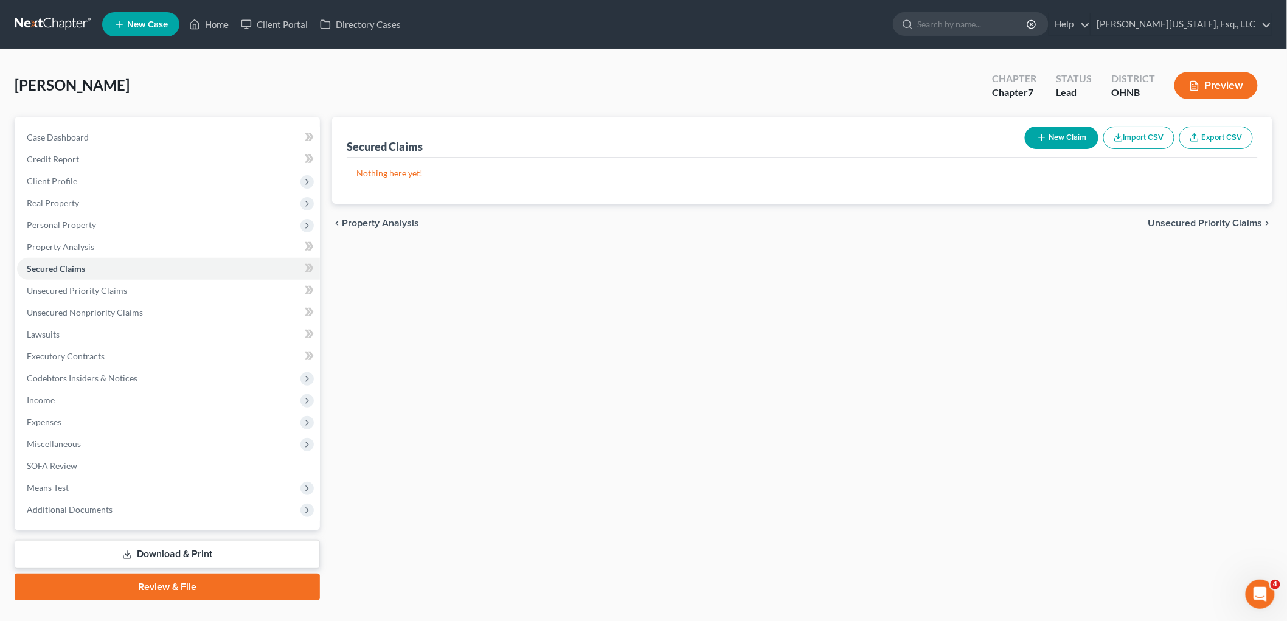
click at [1068, 128] on button "New Claim" at bounding box center [1062, 138] width 74 height 23
select select "0"
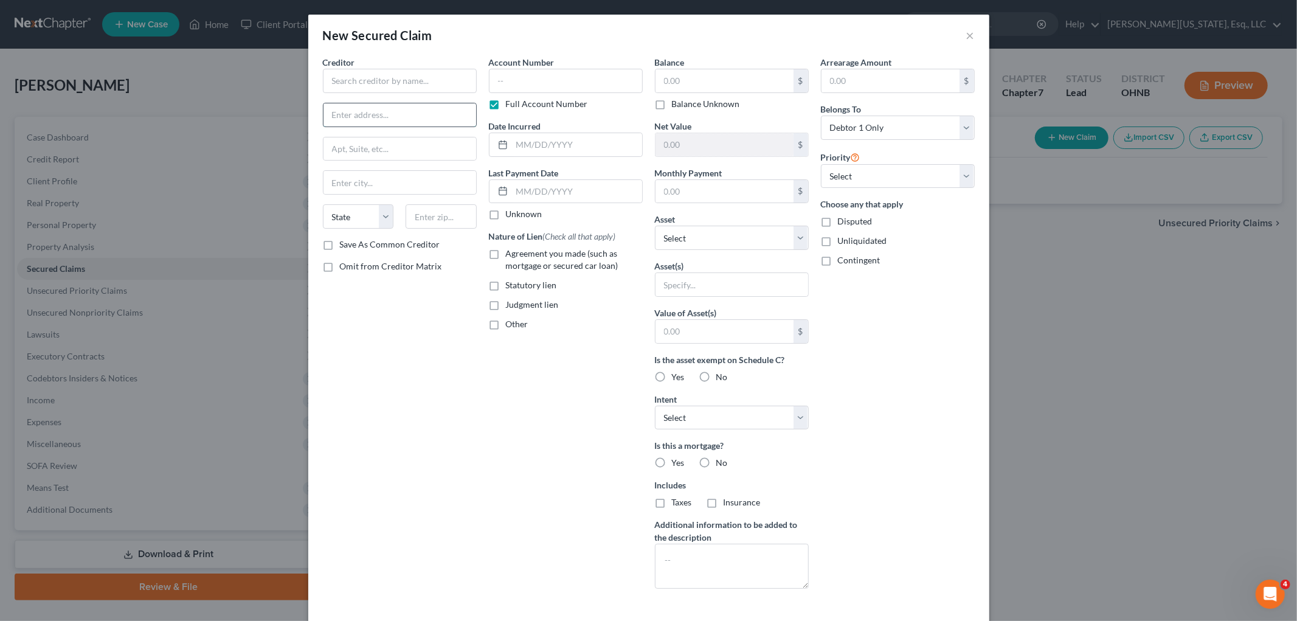
click at [458, 108] on input "text" at bounding box center [400, 114] width 153 height 23
drag, startPoint x: 443, startPoint y: 78, endPoint x: 437, endPoint y: 80, distance: 6.3
click at [442, 78] on input "text" at bounding box center [400, 81] width 154 height 24
type input "Lendmark Financial Services"
type input "[STREET_ADDRESS][PERSON_NAME]"
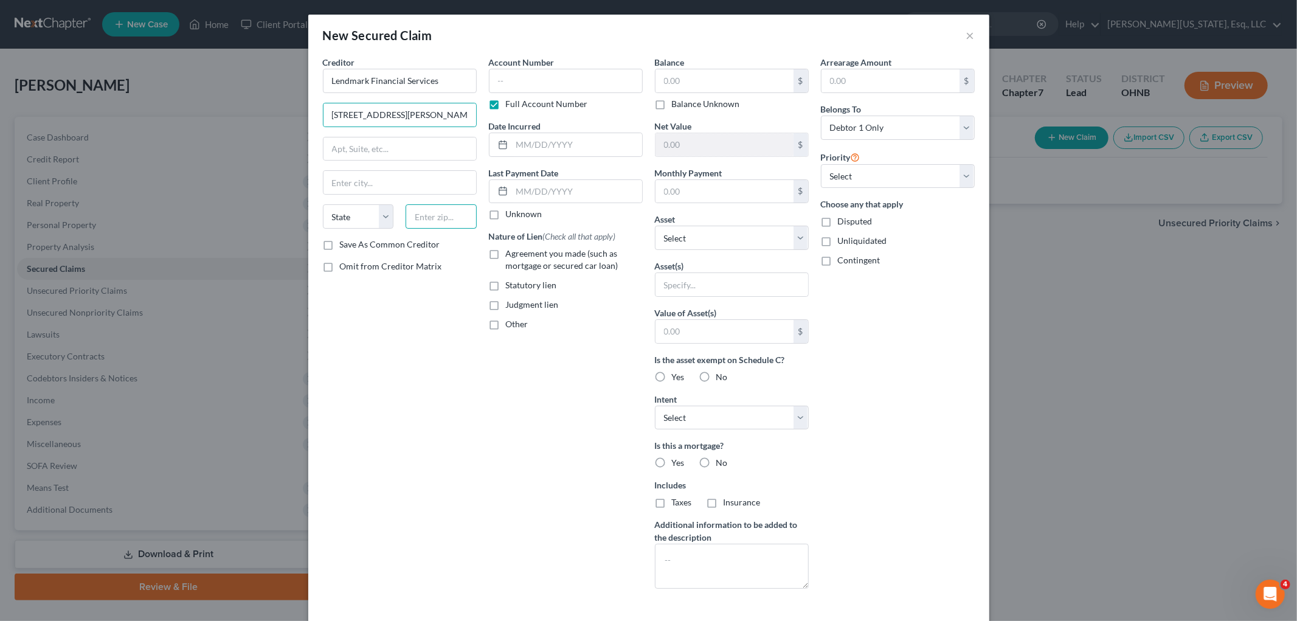
click at [435, 221] on input "text" at bounding box center [441, 216] width 71 height 24
type input "30014"
type input "[PERSON_NAME]"
select select "10"
click at [506, 108] on label "Full Account Number" at bounding box center [547, 104] width 82 height 12
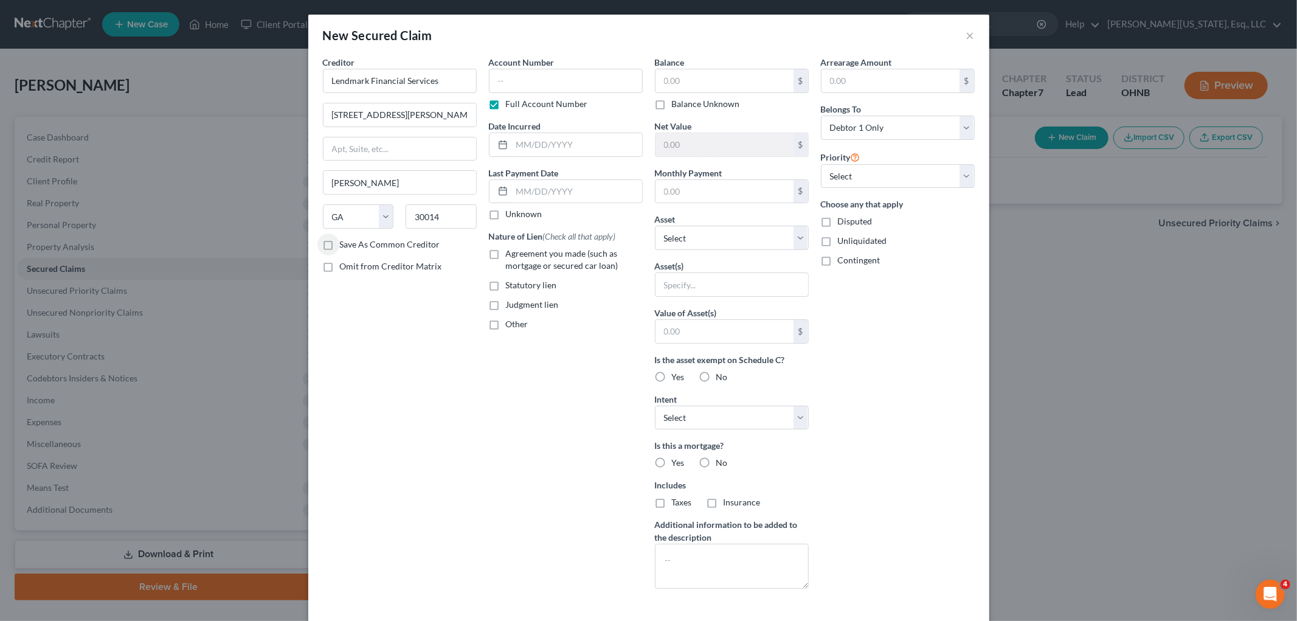
click at [511, 106] on input "Full Account Number" at bounding box center [515, 102] width 8 height 8
click at [515, 85] on input "text" at bounding box center [566, 81] width 154 height 24
type input "0"
type input "2006"
click at [720, 72] on input "text" at bounding box center [725, 80] width 138 height 23
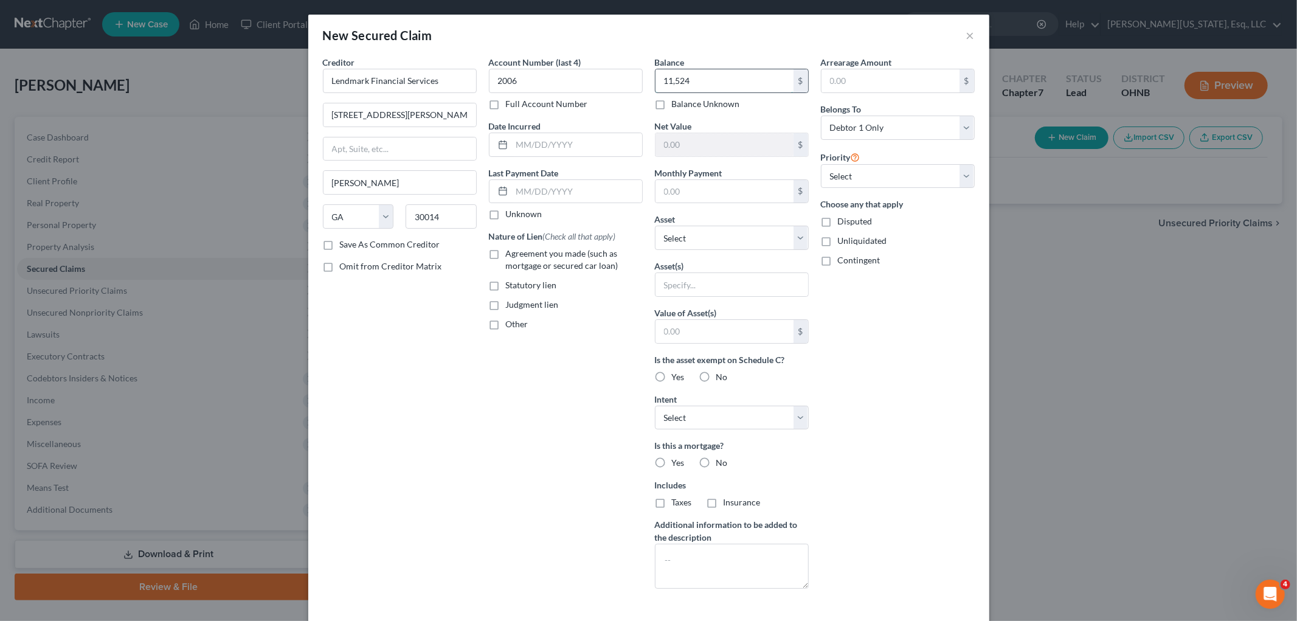
type input "11,524"
click at [702, 186] on input "text" at bounding box center [725, 191] width 138 height 23
type input "346"
select select "0"
click at [550, 136] on input "text" at bounding box center [577, 144] width 130 height 23
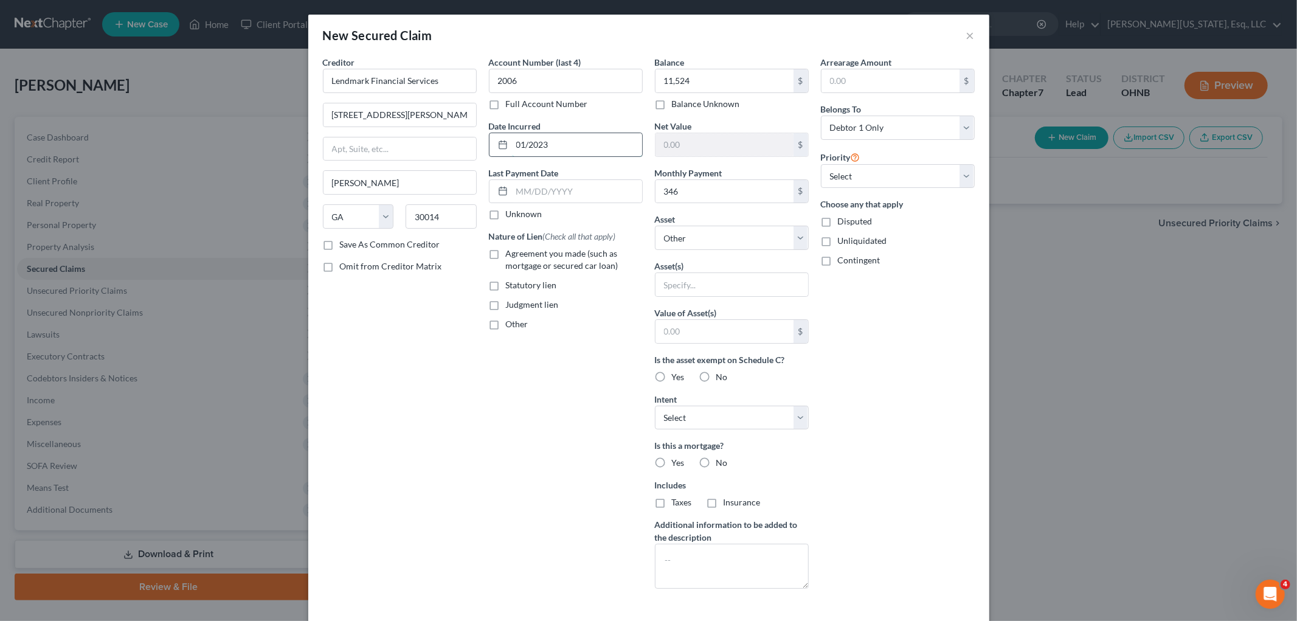
type input "01/2023"
click at [506, 251] on label "Agreement you made (such as mortgage or secured car loan)" at bounding box center [574, 260] width 137 height 24
click at [511, 251] on input "Agreement you made (such as mortgage or secured car loan)" at bounding box center [515, 252] width 8 height 8
checkbox input "true"
click at [672, 374] on label "Yes" at bounding box center [678, 377] width 13 height 12
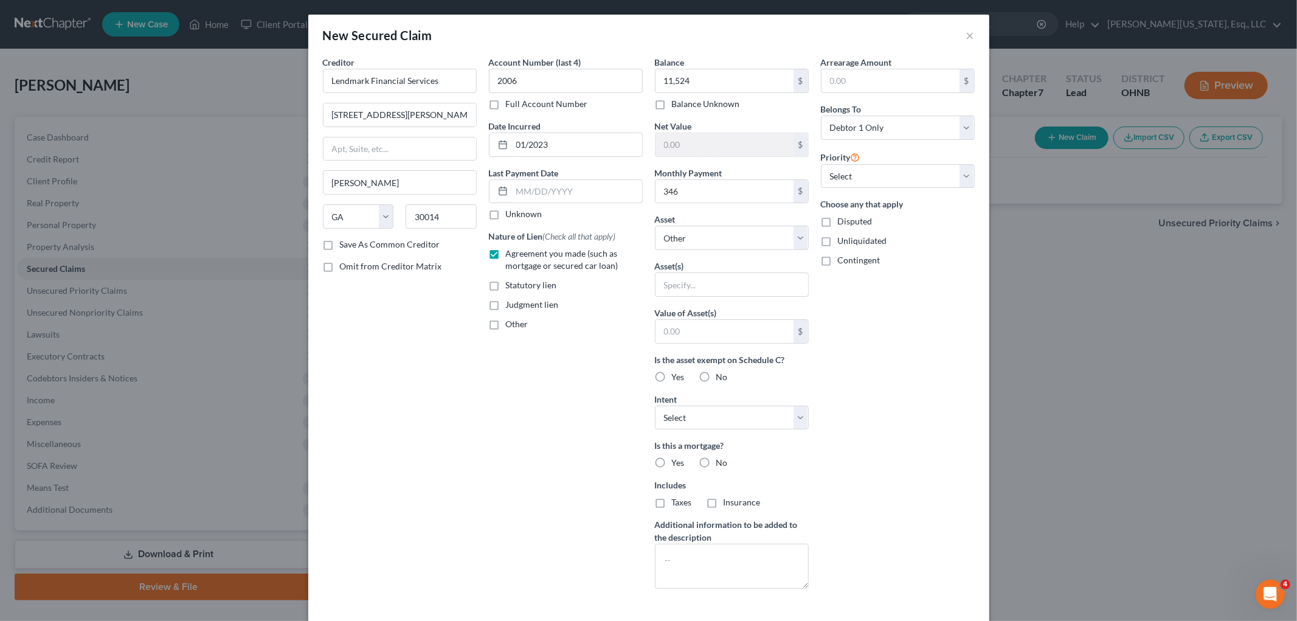
click at [677, 374] on input "Yes" at bounding box center [681, 375] width 8 height 8
radio input "true"
click at [716, 463] on label "No" at bounding box center [722, 463] width 12 height 12
click at [721, 463] on input "No" at bounding box center [725, 461] width 8 height 8
radio input "true"
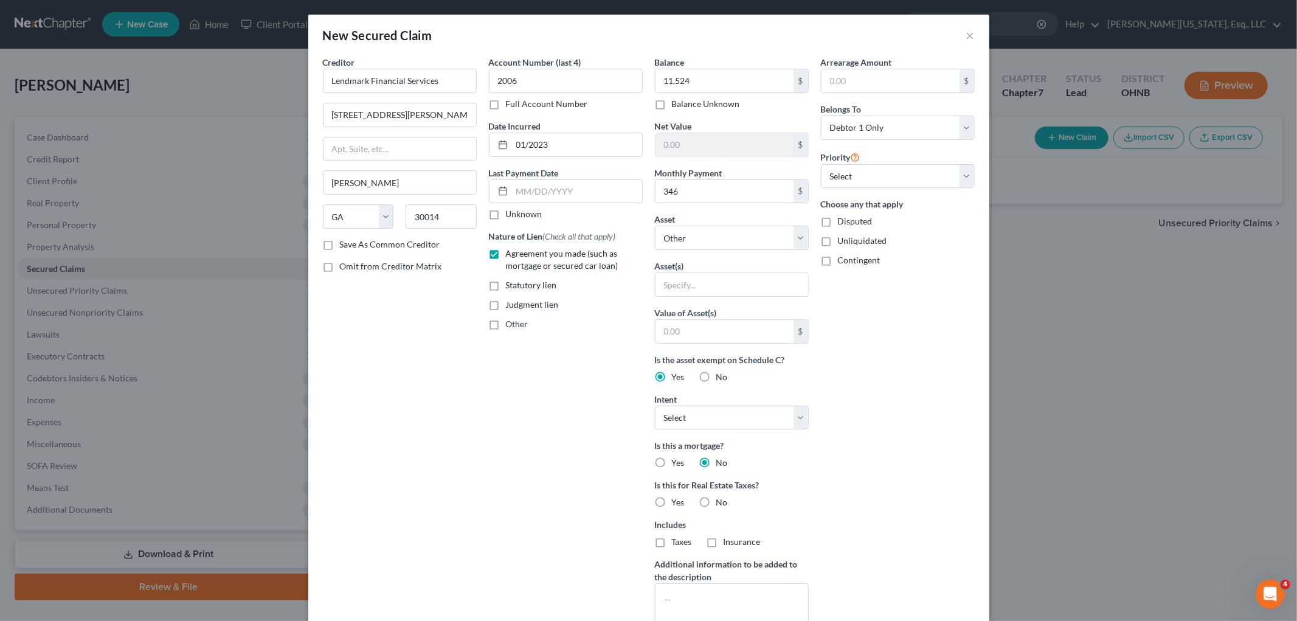
click at [716, 506] on span "No" at bounding box center [722, 502] width 12 height 10
click at [721, 504] on input "No" at bounding box center [725, 500] width 8 height 8
radio input "true"
click at [721, 233] on select "Select Other Multiple Assets 2019 Dodge Journey - $0.0 SERS School Employees Re…" at bounding box center [732, 238] width 154 height 24
select select "2"
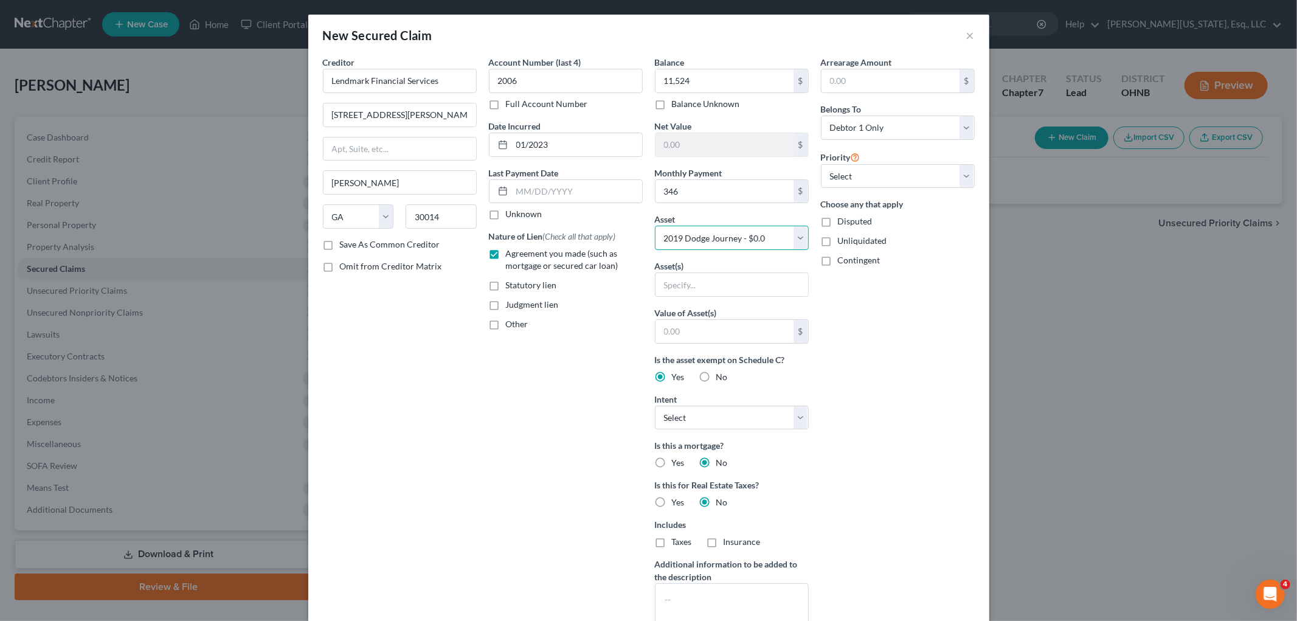
click at [655, 226] on select "Select Other Multiple Assets 2019 Dodge Journey - $0.0 SERS School Employees Re…" at bounding box center [732, 238] width 154 height 24
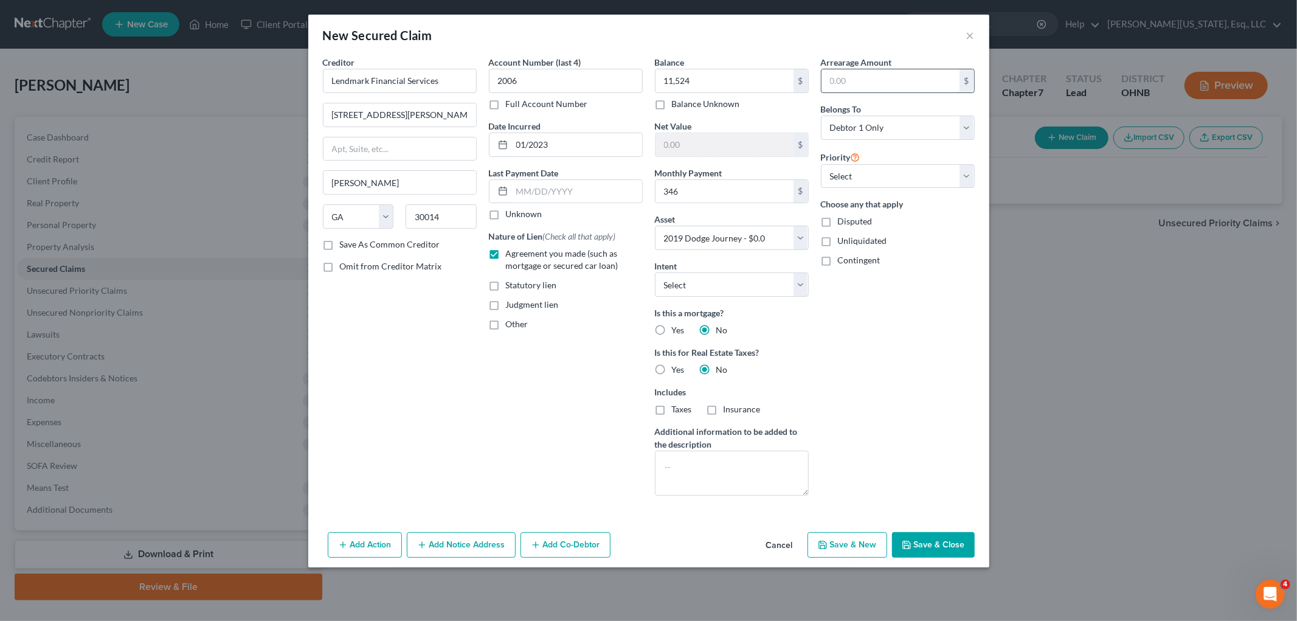
click at [912, 80] on input "text" at bounding box center [891, 80] width 138 height 23
type input "1,530"
drag, startPoint x: 941, startPoint y: 538, endPoint x: 925, endPoint y: 527, distance: 19.2
click at [941, 538] on button "Save & Close" at bounding box center [933, 545] width 83 height 26
select select
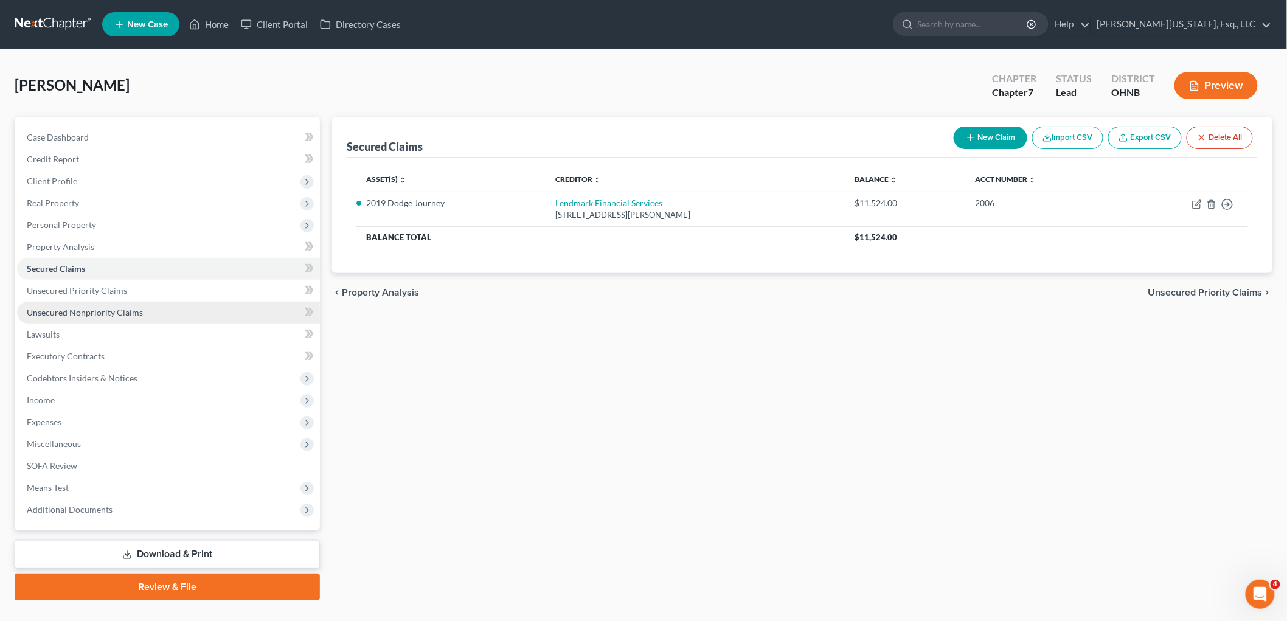
click at [92, 314] on span "Unsecured Nonpriority Claims" at bounding box center [85, 312] width 116 height 10
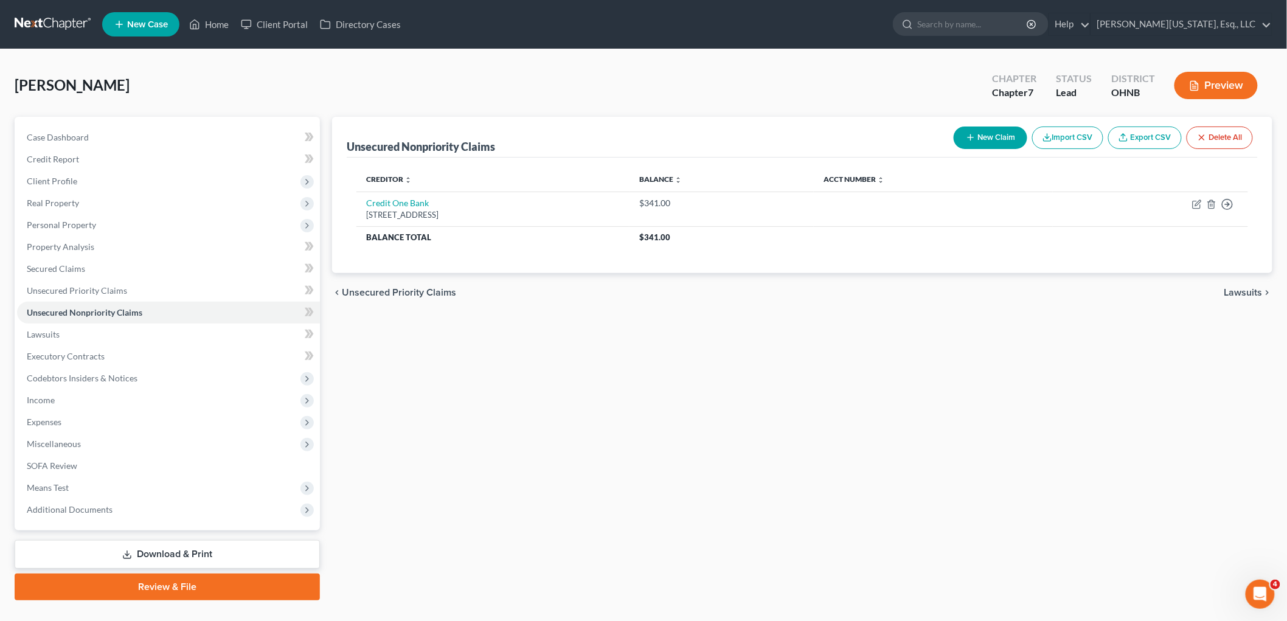
click at [1069, 142] on button "Import CSV" at bounding box center [1067, 138] width 71 height 23
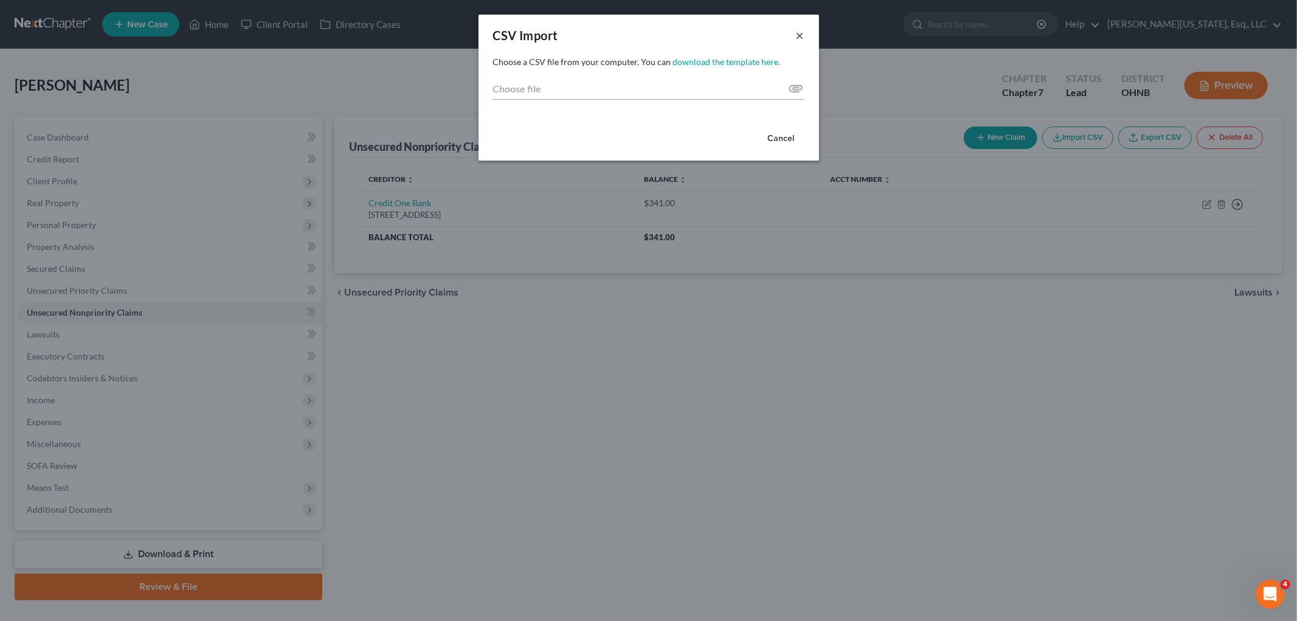
click at [802, 41] on button "×" at bounding box center [800, 35] width 9 height 15
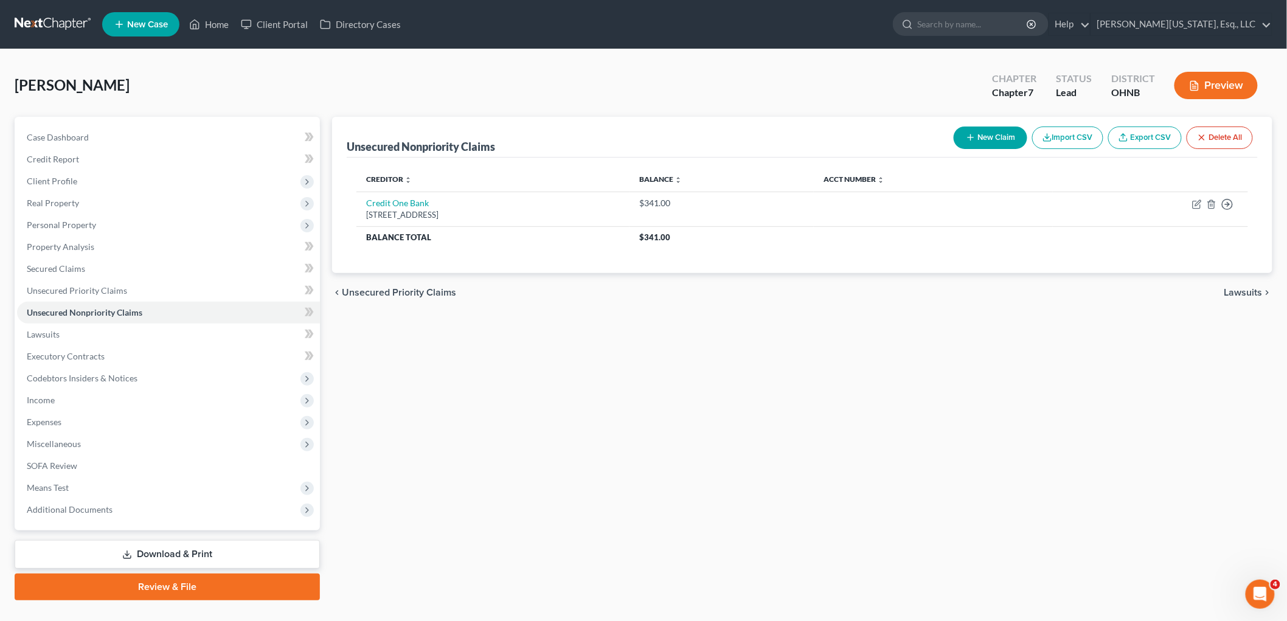
click at [1002, 130] on button "New Claim" at bounding box center [991, 138] width 74 height 23
select select "0"
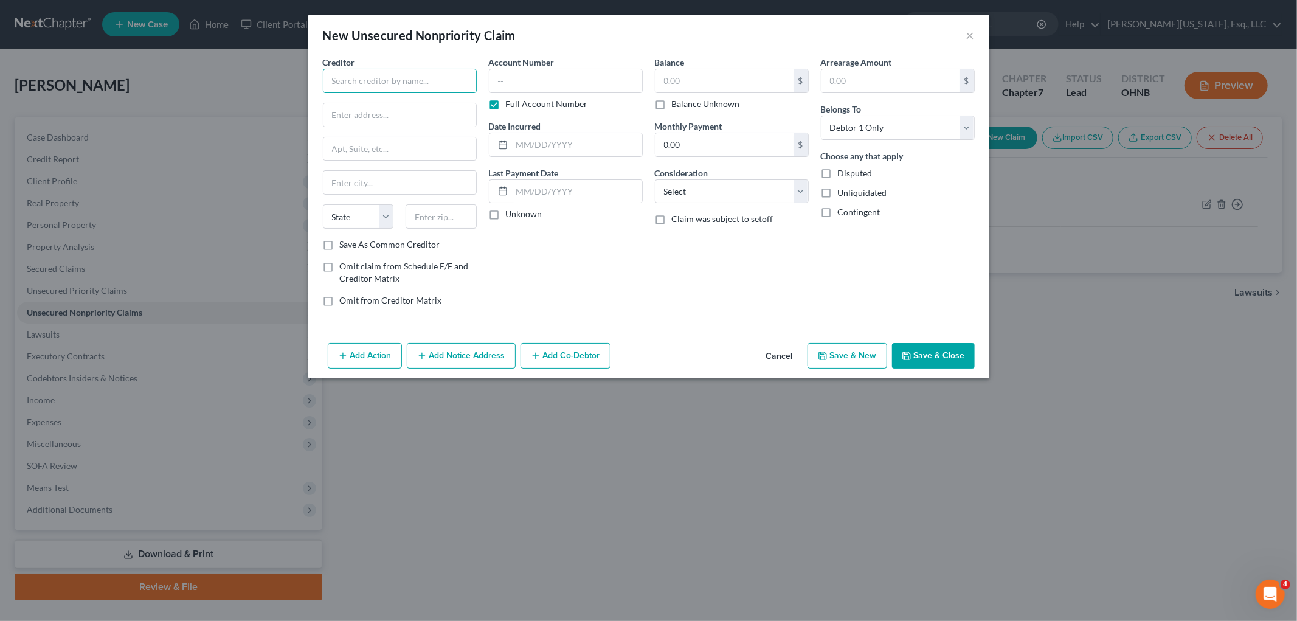
click at [411, 82] on input "text" at bounding box center [400, 81] width 154 height 24
type input "The Bureaus Inc"
type input "Attn: Bankruptcy"
click at [360, 143] on input "text" at bounding box center [400, 148] width 153 height 23
type input "[STREET_ADDRESS]"
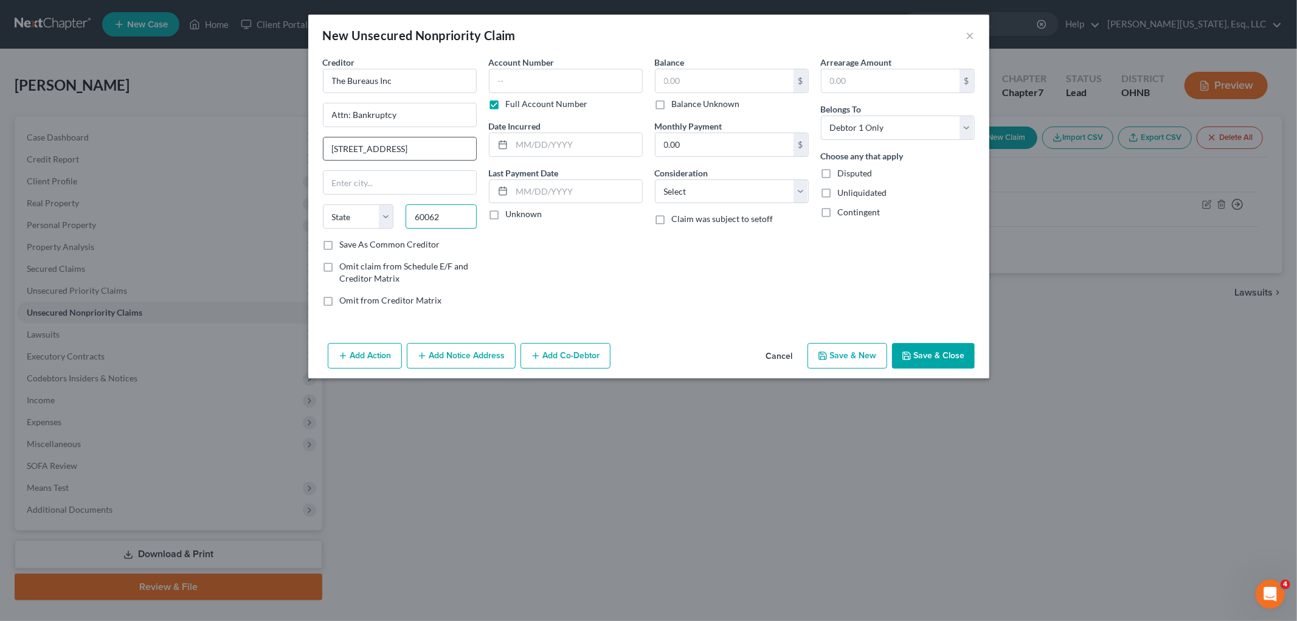
type input "60062"
type input "[GEOGRAPHIC_DATA]"
select select "14"
click at [506, 104] on label "Full Account Number" at bounding box center [547, 104] width 82 height 12
click at [511, 104] on input "Full Account Number" at bounding box center [515, 102] width 8 height 8
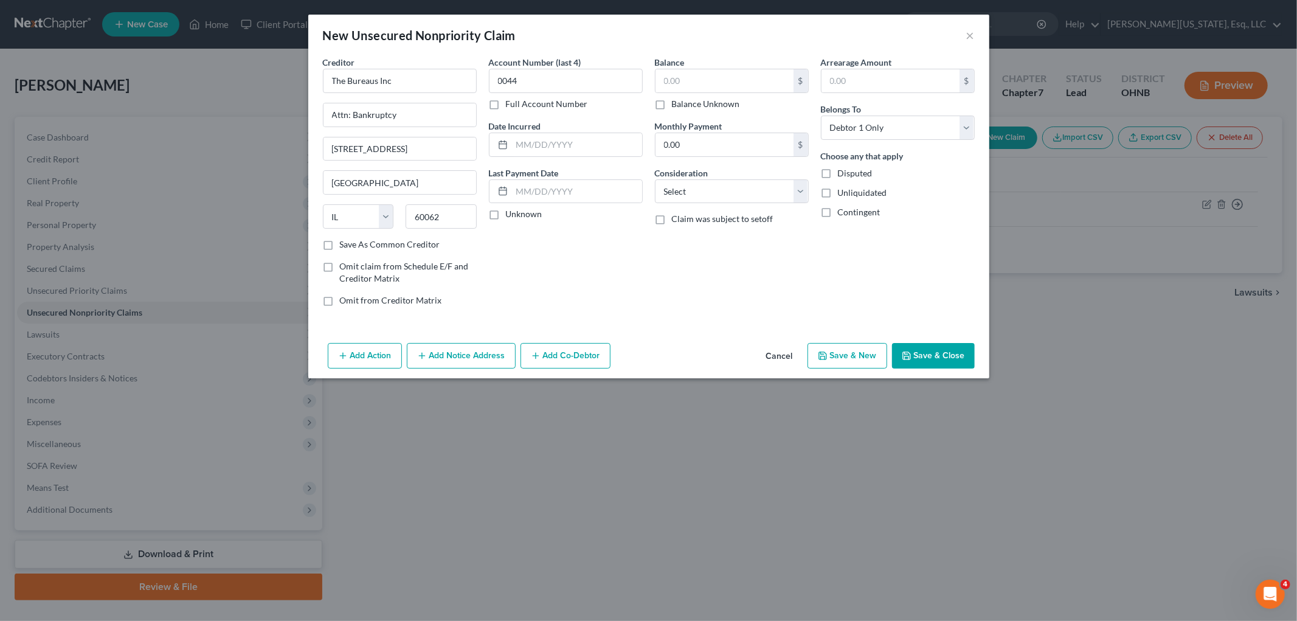
type input "0044"
click at [726, 83] on input "text" at bounding box center [725, 80] width 138 height 23
type input "825"
click at [587, 153] on input "text" at bounding box center [577, 144] width 130 height 23
click at [587, 149] on input "text" at bounding box center [577, 144] width 130 height 23
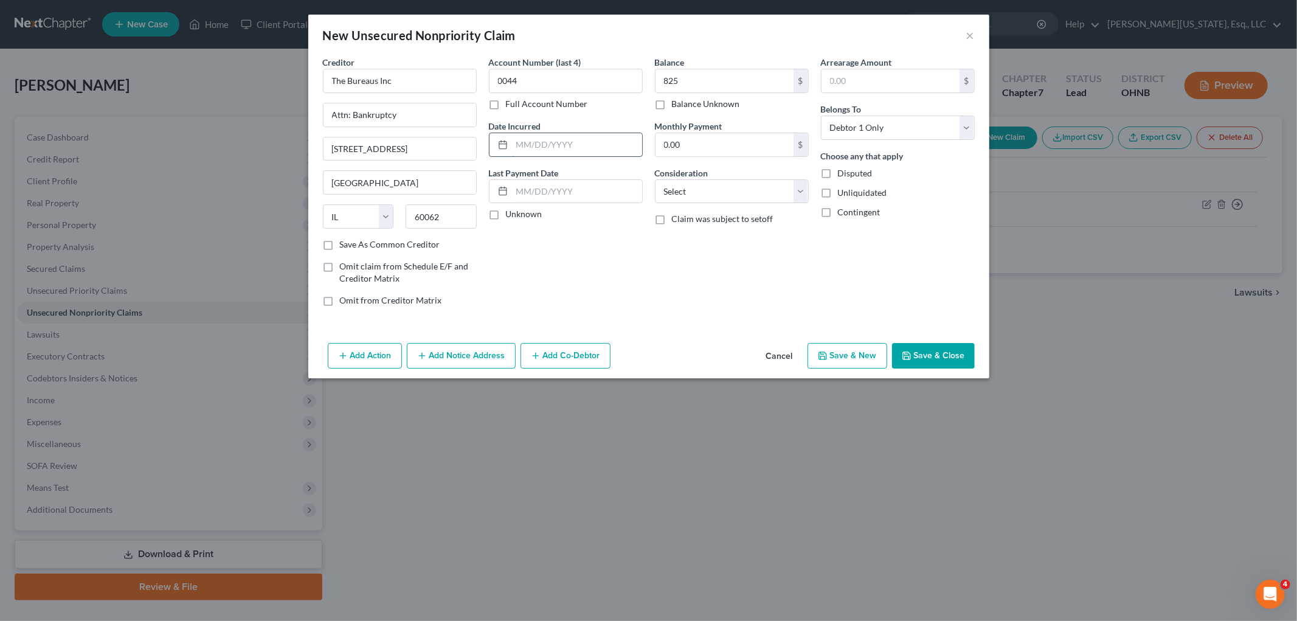
click at [589, 144] on input "text" at bounding box center [577, 144] width 130 height 23
type input "12/2024"
click at [698, 201] on select "Select Cable / Satellite Services Collection Agency Credit Card Debt Debt Couns…" at bounding box center [732, 191] width 154 height 24
click at [655, 179] on select "Select Cable / Satellite Services Collection Agency Credit Card Debt Debt Couns…" at bounding box center [732, 191] width 154 height 24
drag, startPoint x: 709, startPoint y: 189, endPoint x: 709, endPoint y: 198, distance: 8.5
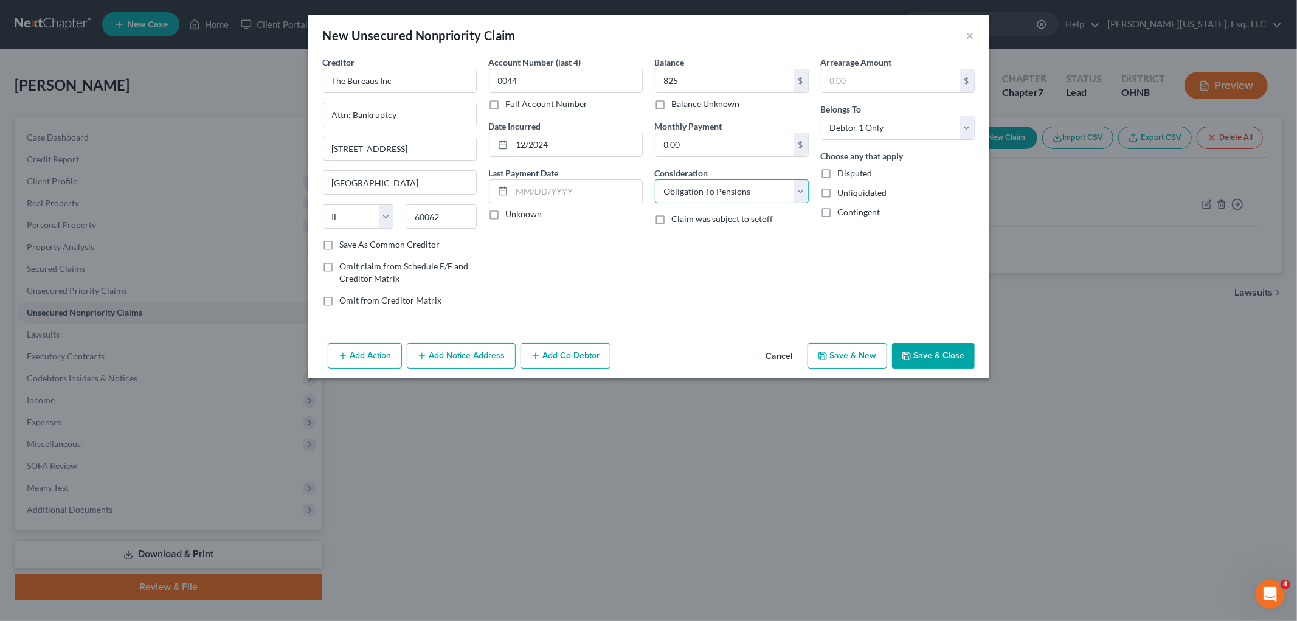
click at [709, 189] on select "Select Cable / Satellite Services Collection Agency Credit Card Debt Debt Couns…" at bounding box center [732, 191] width 154 height 24
select select "14"
click at [655, 179] on select "Select Cable / Satellite Services Collection Agency Credit Card Debt Debt Couns…" at bounding box center [732, 191] width 154 height 24
click at [714, 237] on input "text" at bounding box center [732, 237] width 153 height 23
type input "collection for Capital One"
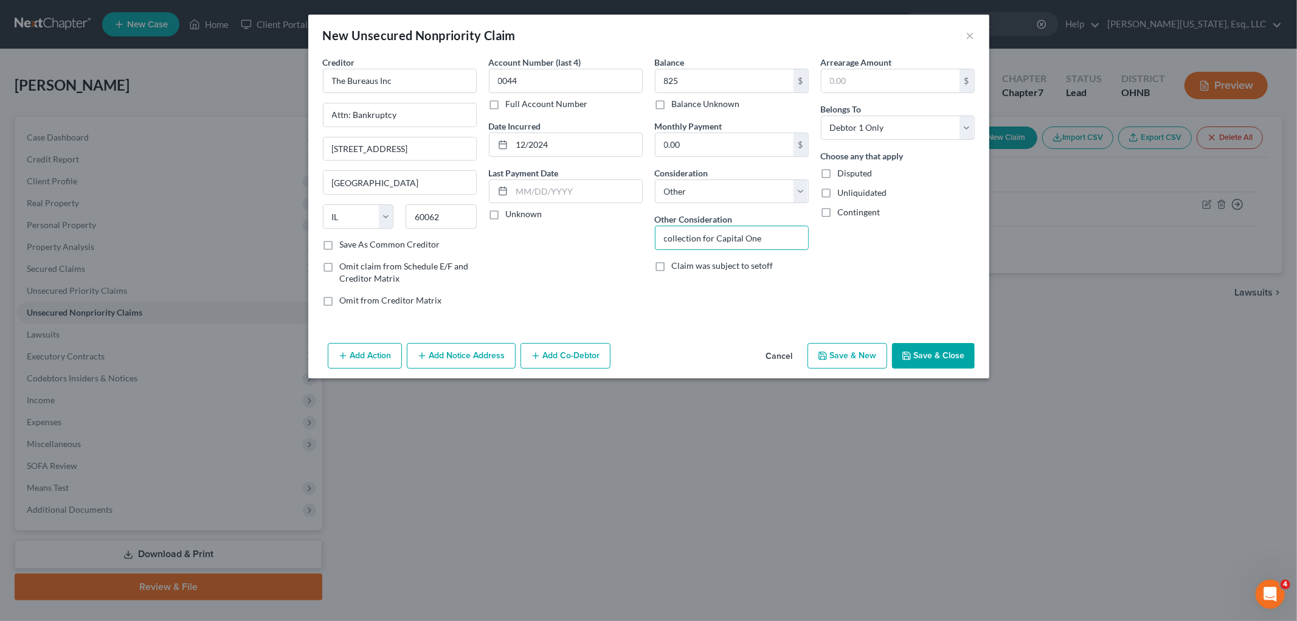
click at [927, 368] on button "Save & Close" at bounding box center [933, 356] width 83 height 26
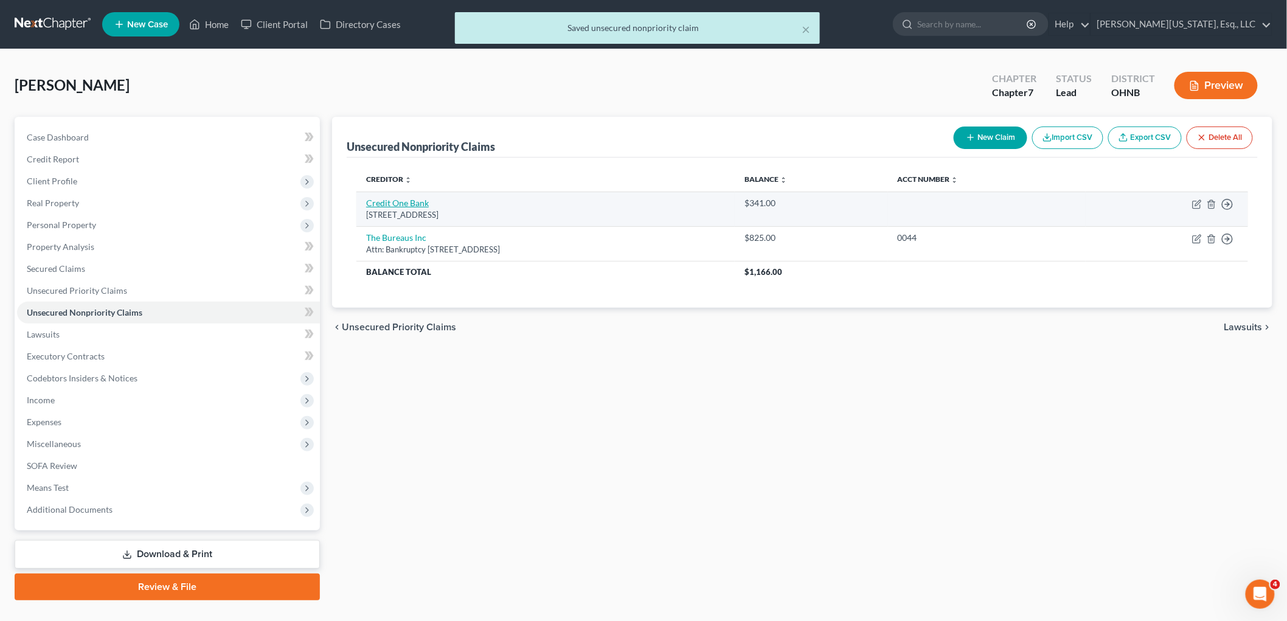
click at [415, 199] on link "Credit One Bank" at bounding box center [397, 203] width 63 height 10
select select "31"
select select "2"
select select "0"
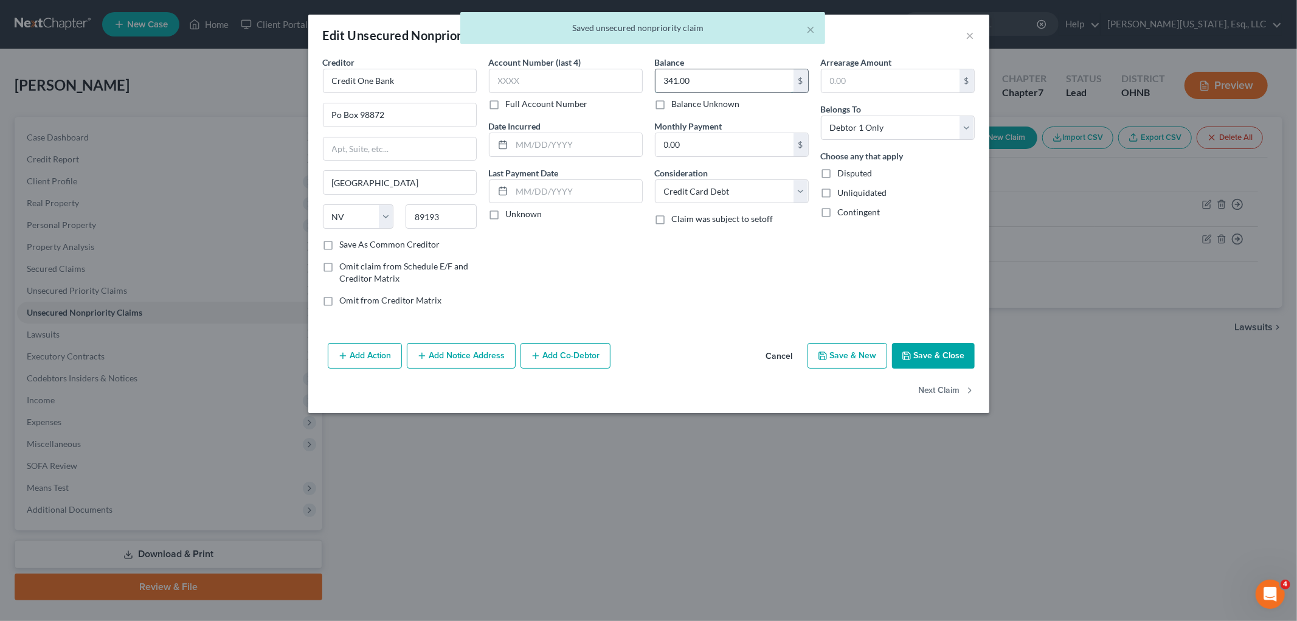
click at [749, 87] on input "341.00" at bounding box center [725, 80] width 138 height 23
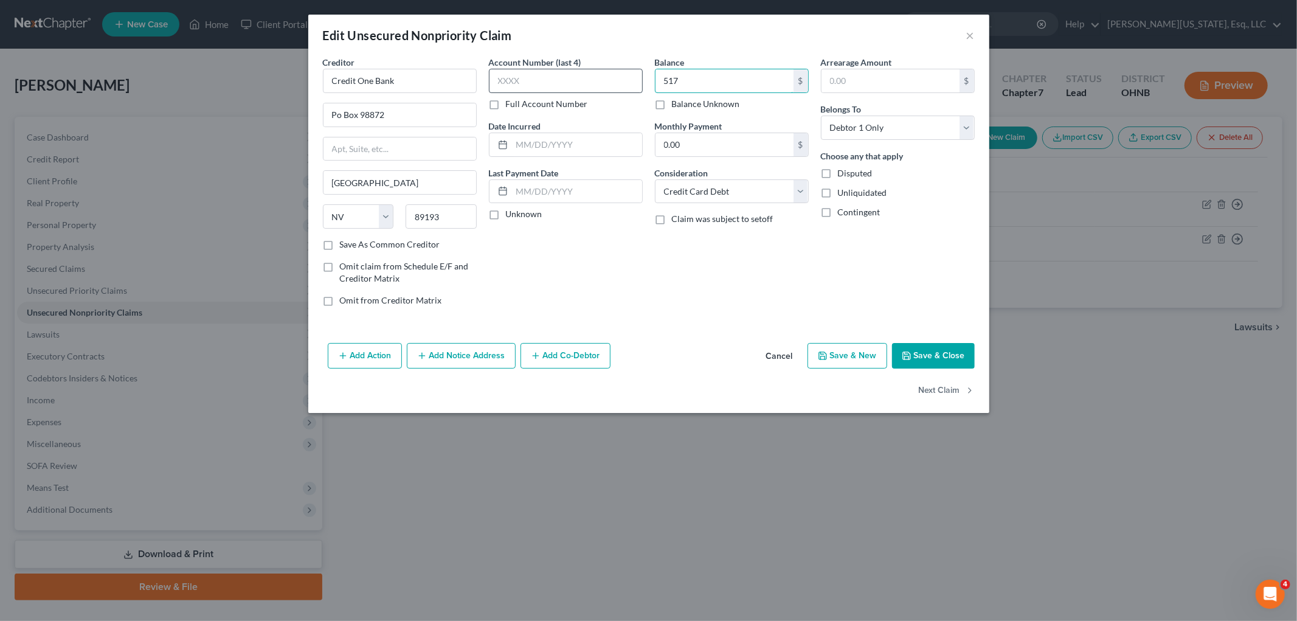
type input "517"
click at [575, 80] on input "text" at bounding box center [566, 81] width 154 height 24
type input "1486"
click at [566, 140] on input "text" at bounding box center [577, 144] width 130 height 23
type input "04/2025"
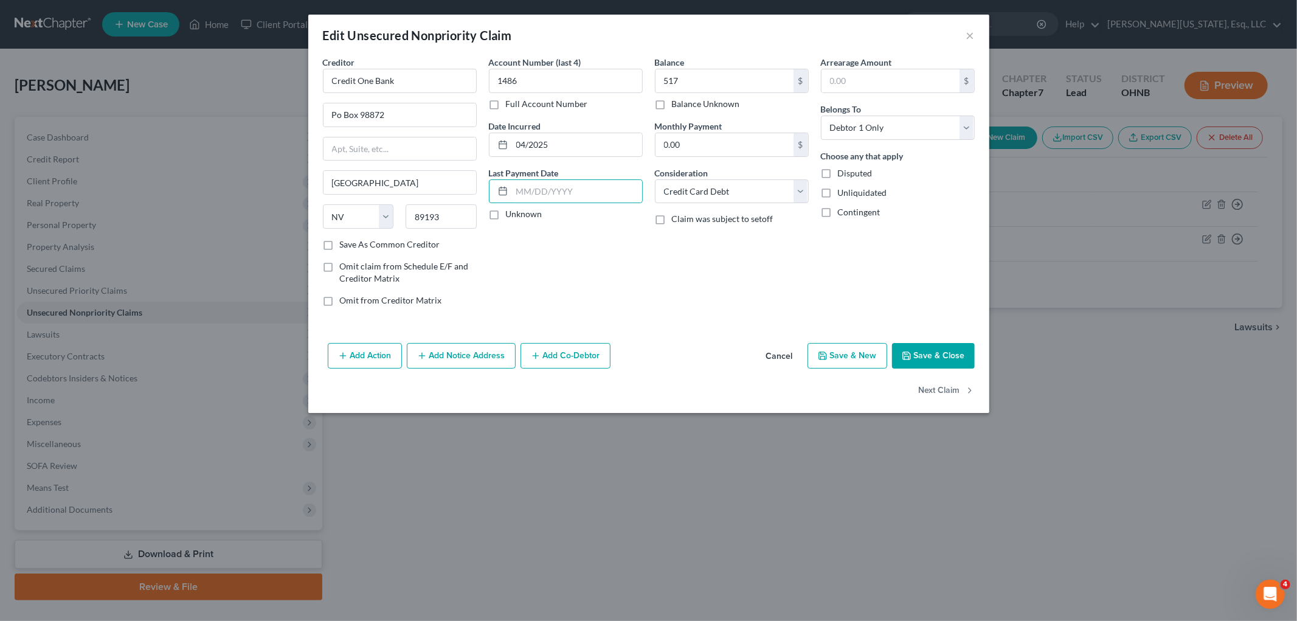
click at [484, 356] on button "Add Notice Address" at bounding box center [461, 356] width 109 height 26
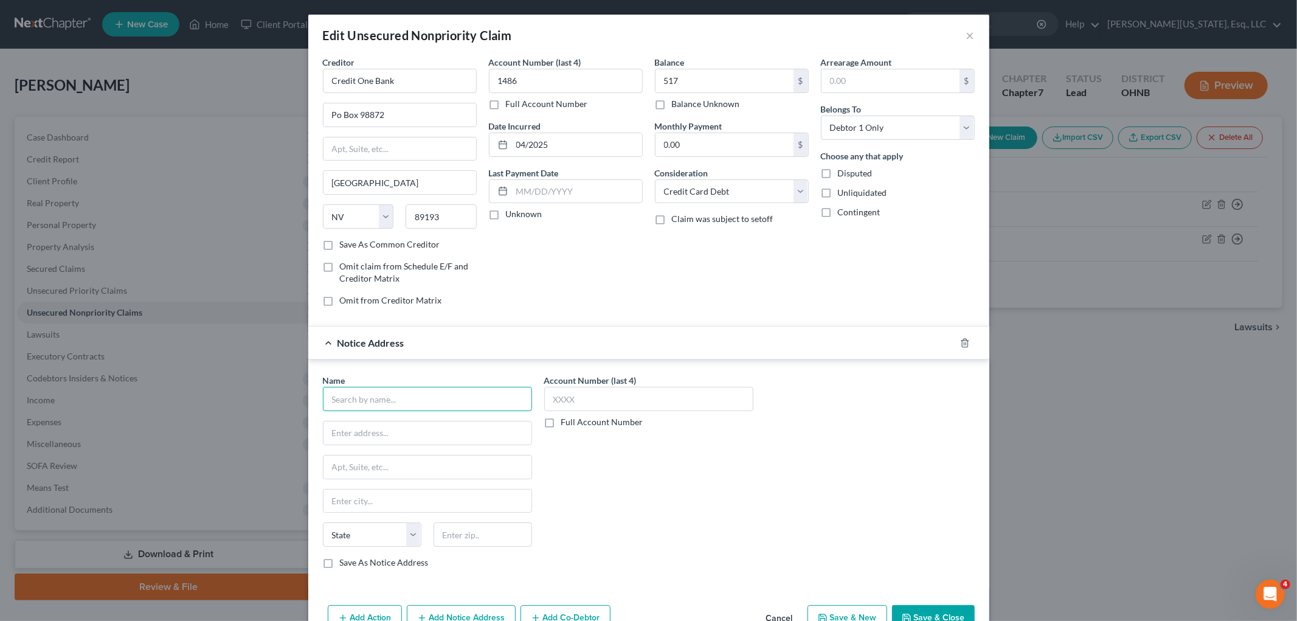
click at [446, 388] on input "text" at bounding box center [427, 399] width 209 height 24
type input "Credit One Bank"
type input "Attn Bankruptcy Dept"
type input "89113"
type input "[GEOGRAPHIC_DATA]"
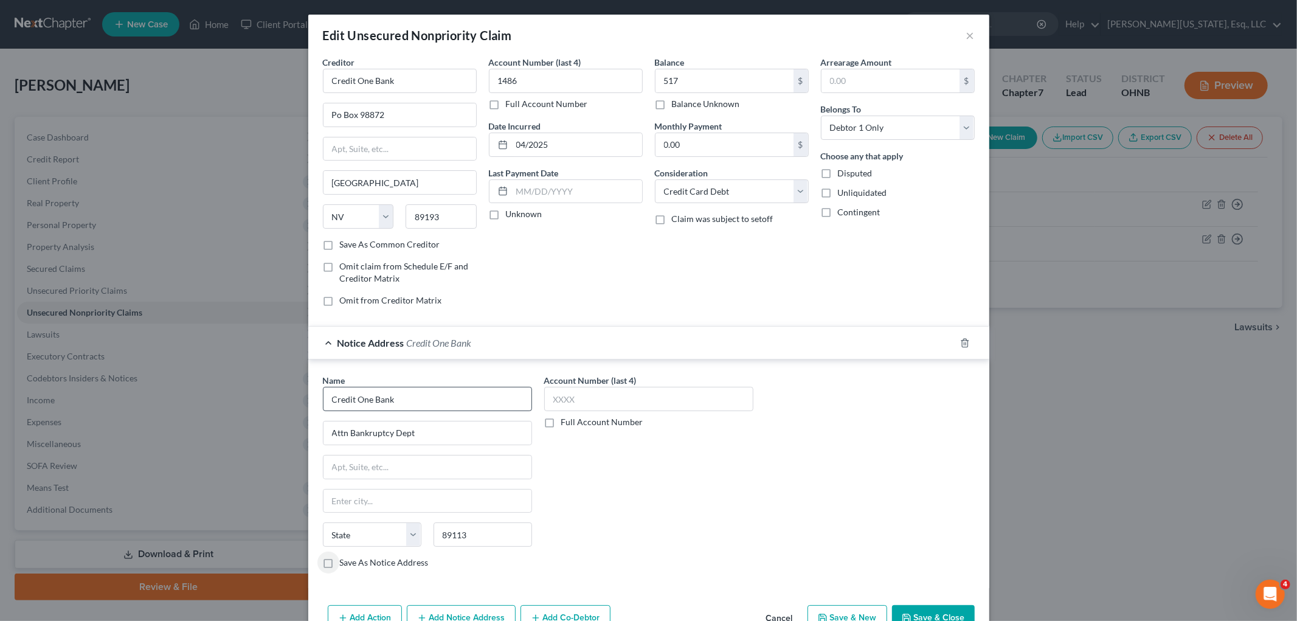
select select "31"
click at [429, 468] on input "text" at bounding box center [428, 467] width 208 height 23
type input "[STREET_ADDRESS]"
click at [626, 403] on input "text" at bounding box center [648, 399] width 209 height 24
type input "1486"
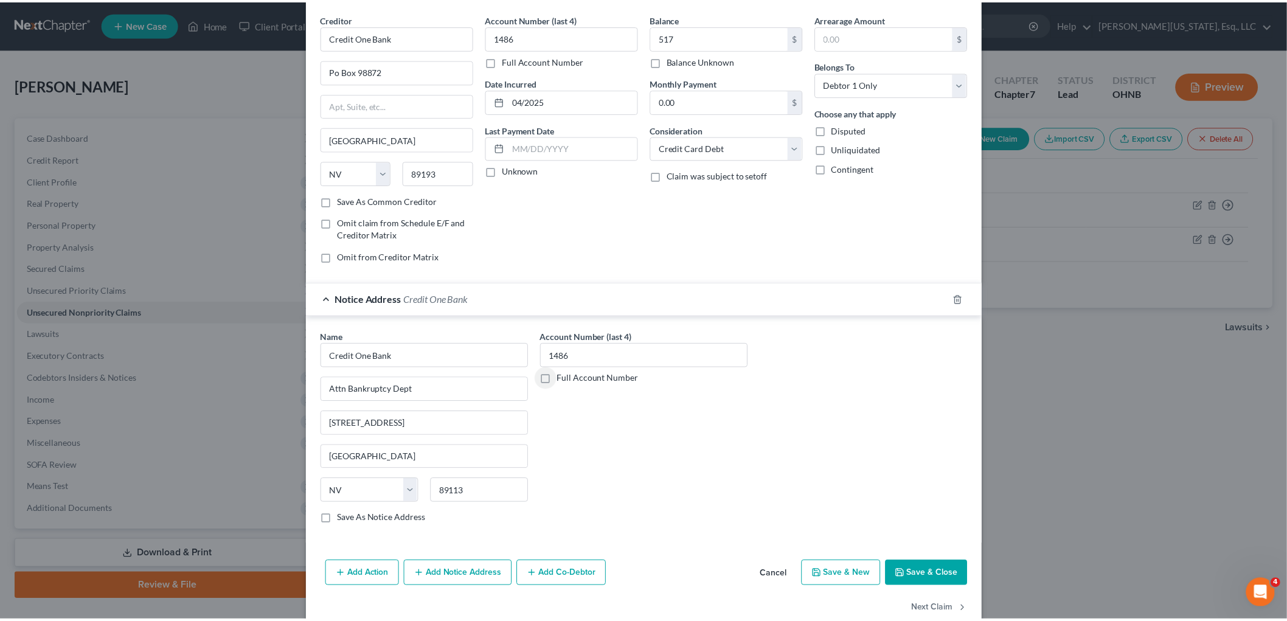
scroll to position [68, 0]
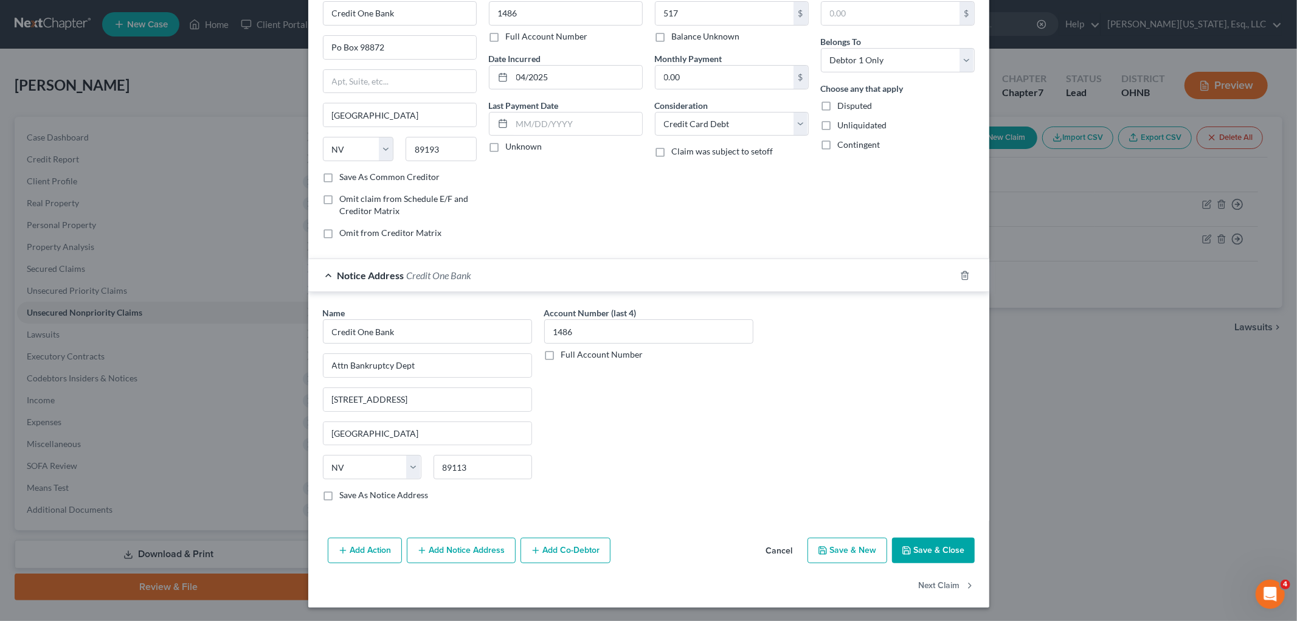
click at [904, 544] on button "Save & Close" at bounding box center [933, 551] width 83 height 26
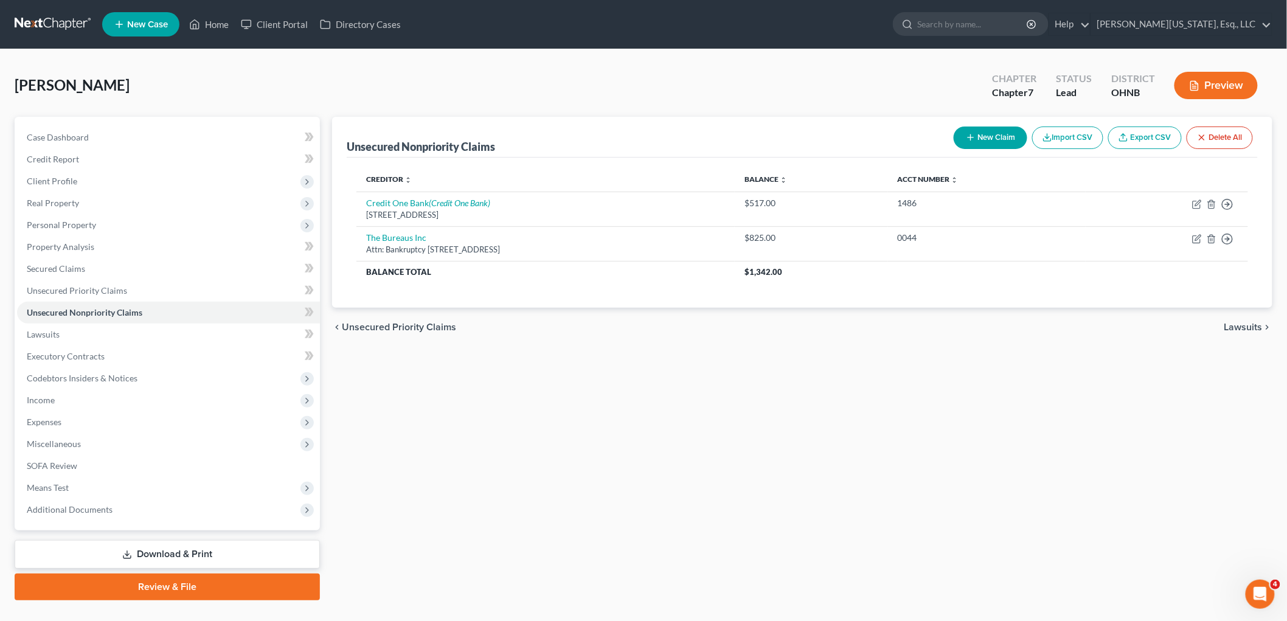
click at [980, 135] on button "New Claim" at bounding box center [991, 138] width 74 height 23
select select "0"
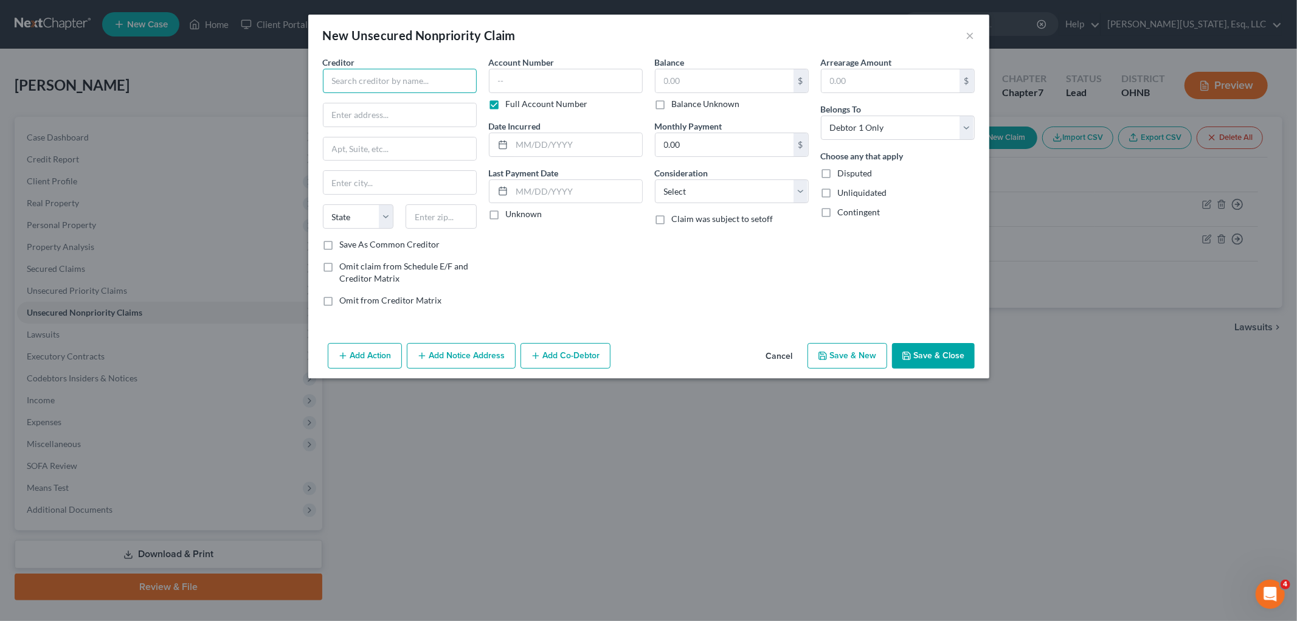
click at [412, 86] on input "text" at bounding box center [400, 81] width 154 height 24
type input "Affirm"
type input "Attn: Bankruptcy"
click at [359, 153] on input "text" at bounding box center [400, 148] width 153 height 23
type input "650 [US_STATE] SXt [GEOGRAPHIC_DATA] 12"
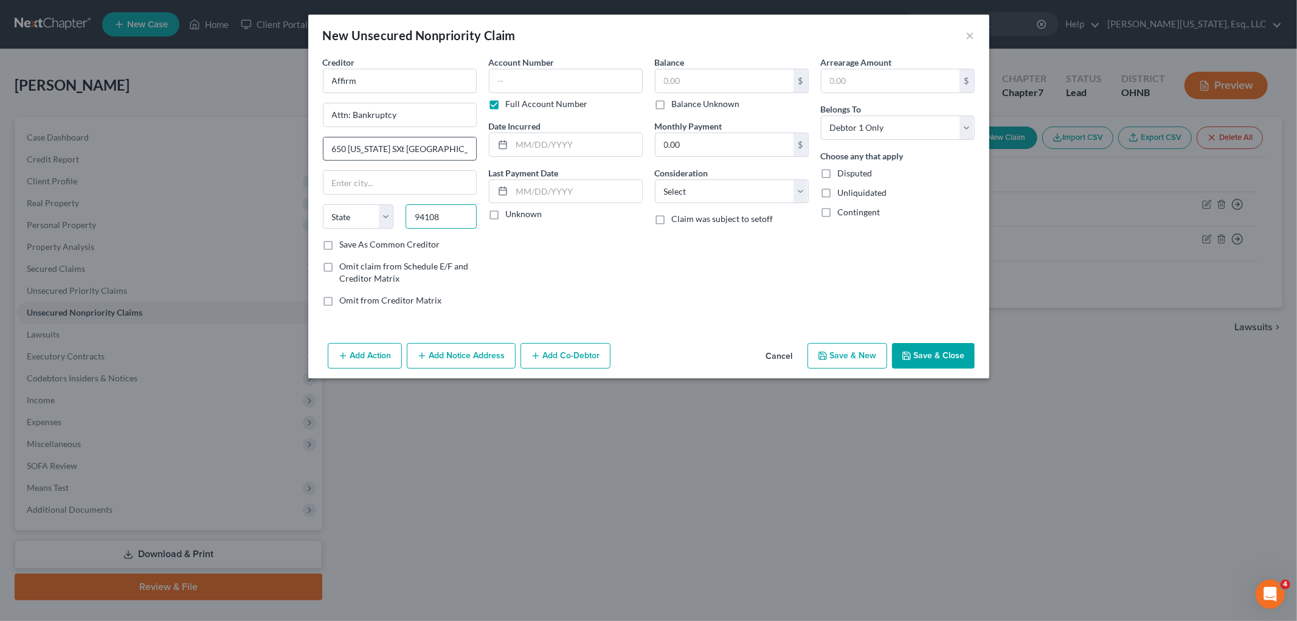
type input "94108"
type input "[GEOGRAPHIC_DATA]"
select select "4"
click at [401, 143] on input "650 [US_STATE] SXt [GEOGRAPHIC_DATA] 12" at bounding box center [400, 148] width 153 height 23
type input "[STREET_ADDRESS][US_STATE]"
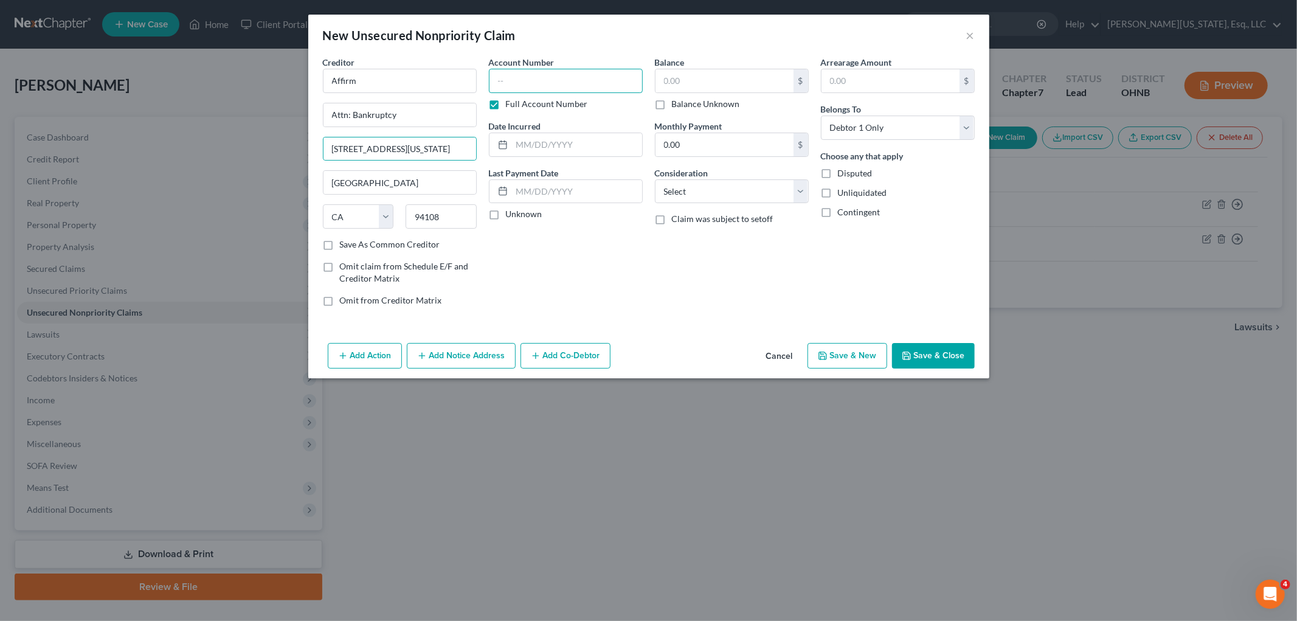
click at [550, 89] on input "text" at bounding box center [566, 81] width 154 height 24
type input "CU90"
click at [510, 99] on label "Full Account Number" at bounding box center [547, 104] width 82 height 12
click at [511, 99] on input "Full Account Number" at bounding box center [515, 102] width 8 height 8
click at [704, 80] on input "text" at bounding box center [725, 80] width 138 height 23
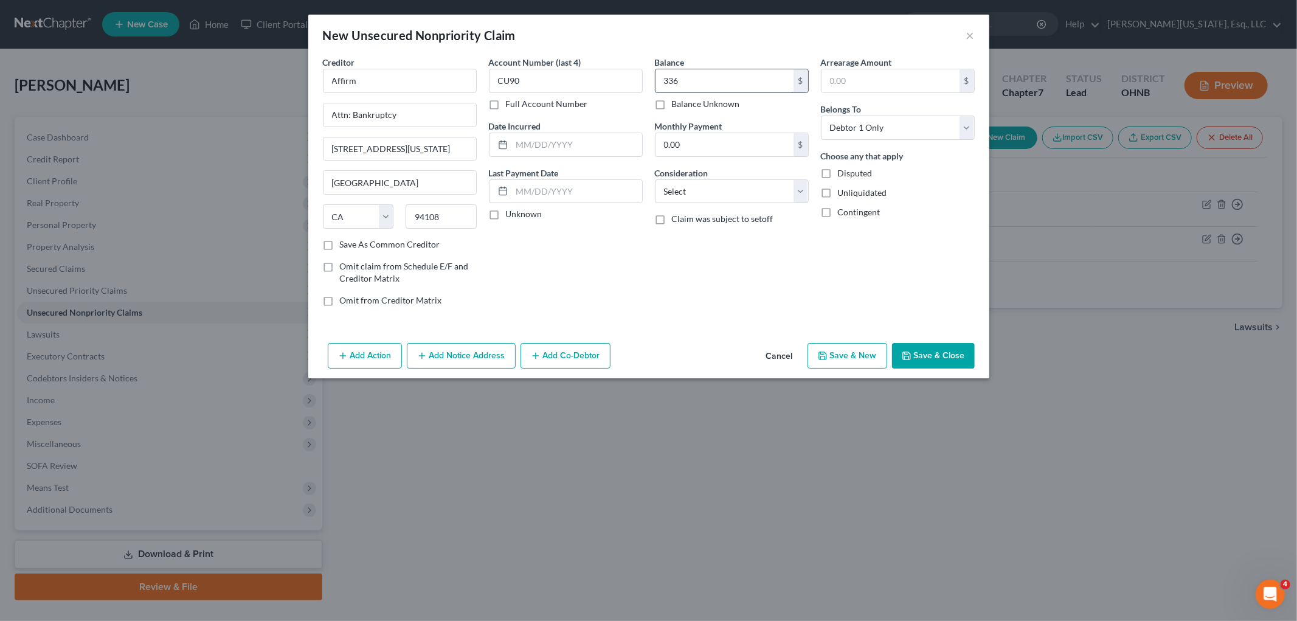
type input "336"
click at [599, 152] on input "text" at bounding box center [577, 144] width 130 height 23
type input "12/2022"
click at [963, 362] on button "Save & Close" at bounding box center [933, 356] width 83 height 26
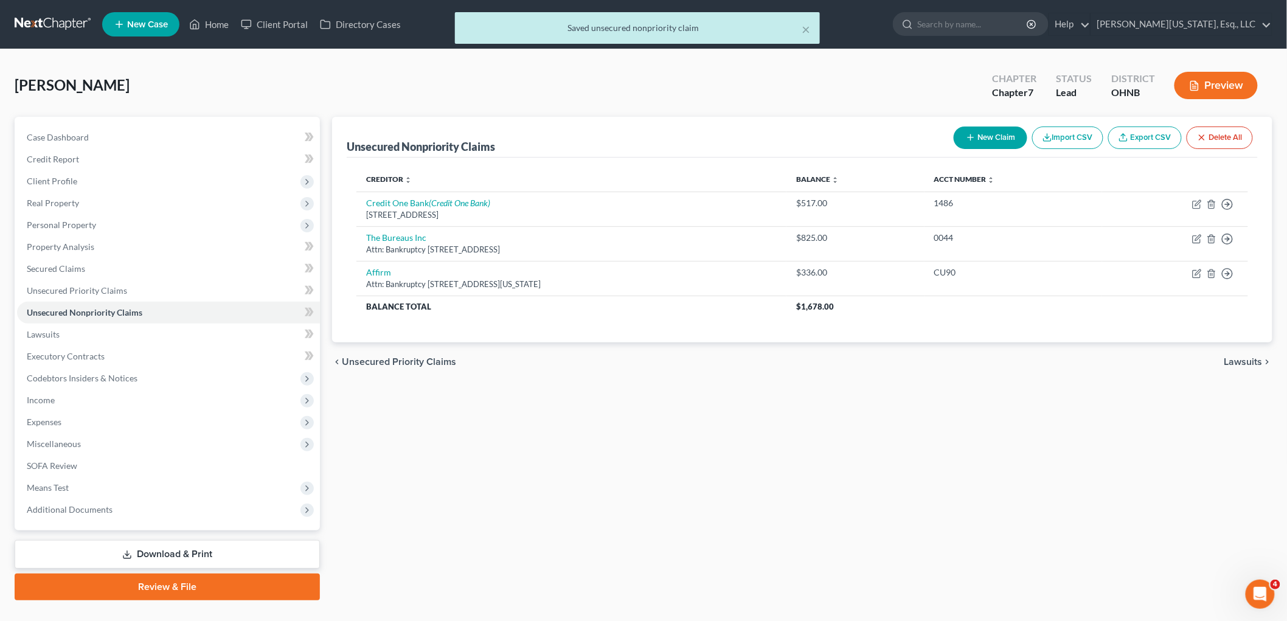
click at [993, 139] on button "New Claim" at bounding box center [991, 138] width 74 height 23
select select "0"
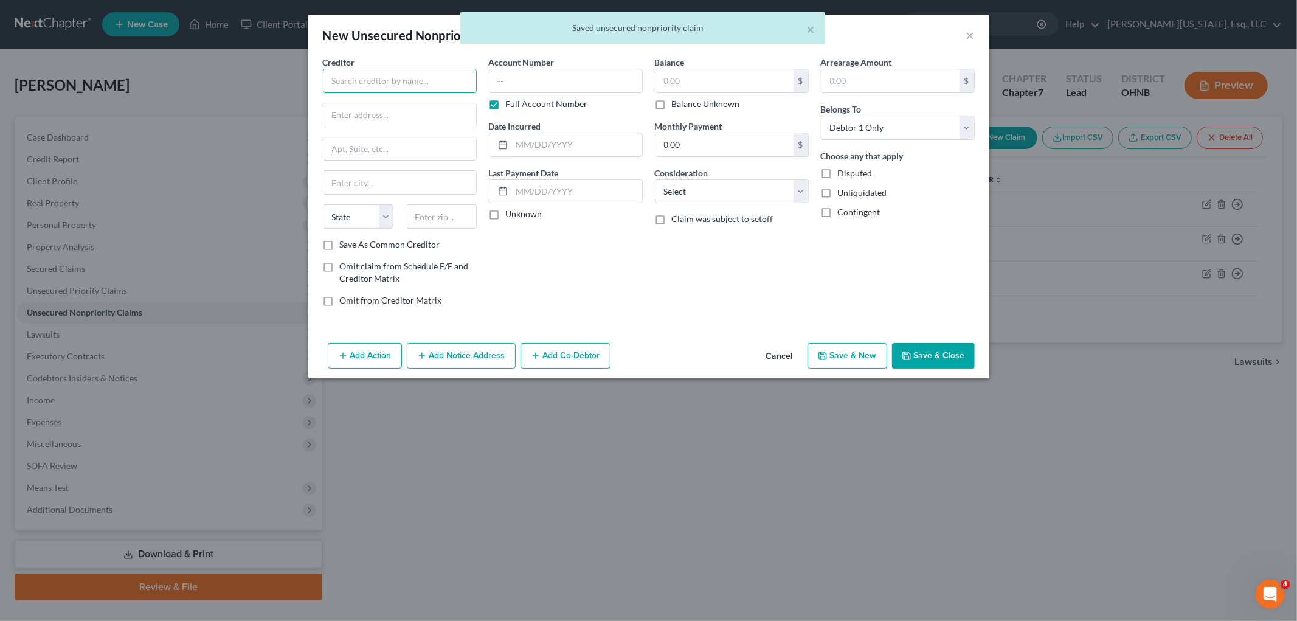
click at [440, 92] on input "text" at bounding box center [400, 81] width 154 height 24
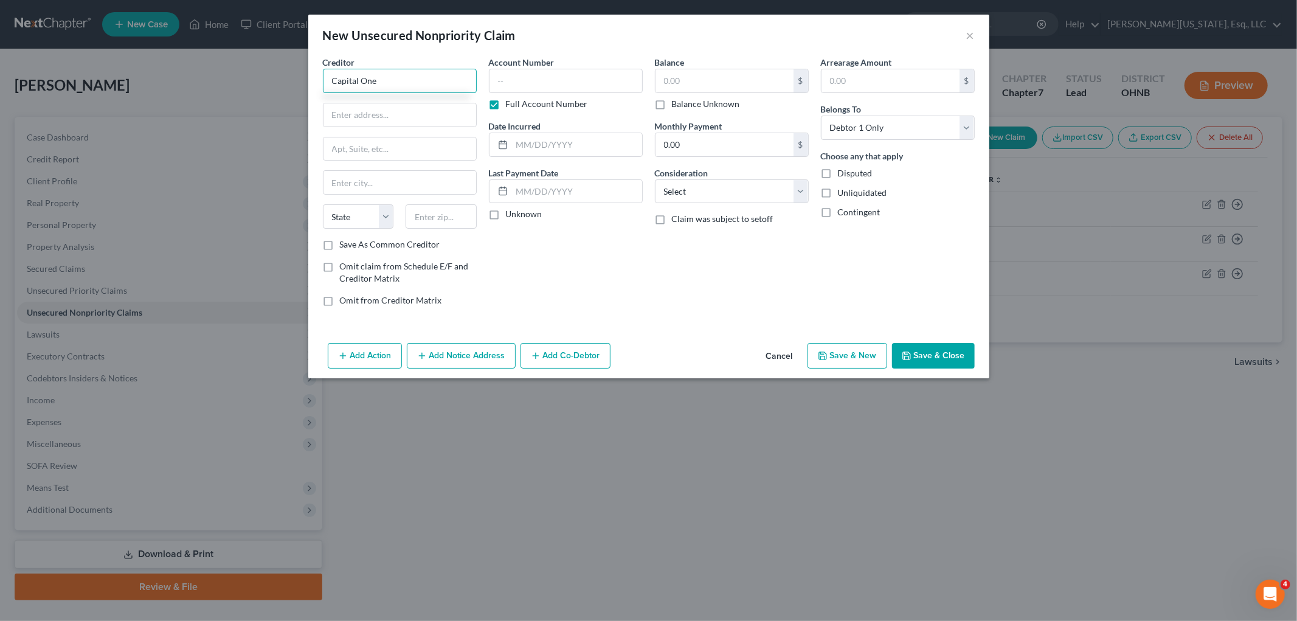
type input "Capital One"
type input "Attn: Bankruptcy"
click at [392, 156] on input "text" at bounding box center [400, 148] width 153 height 23
type input "Po Box 30285"
type input "84130"
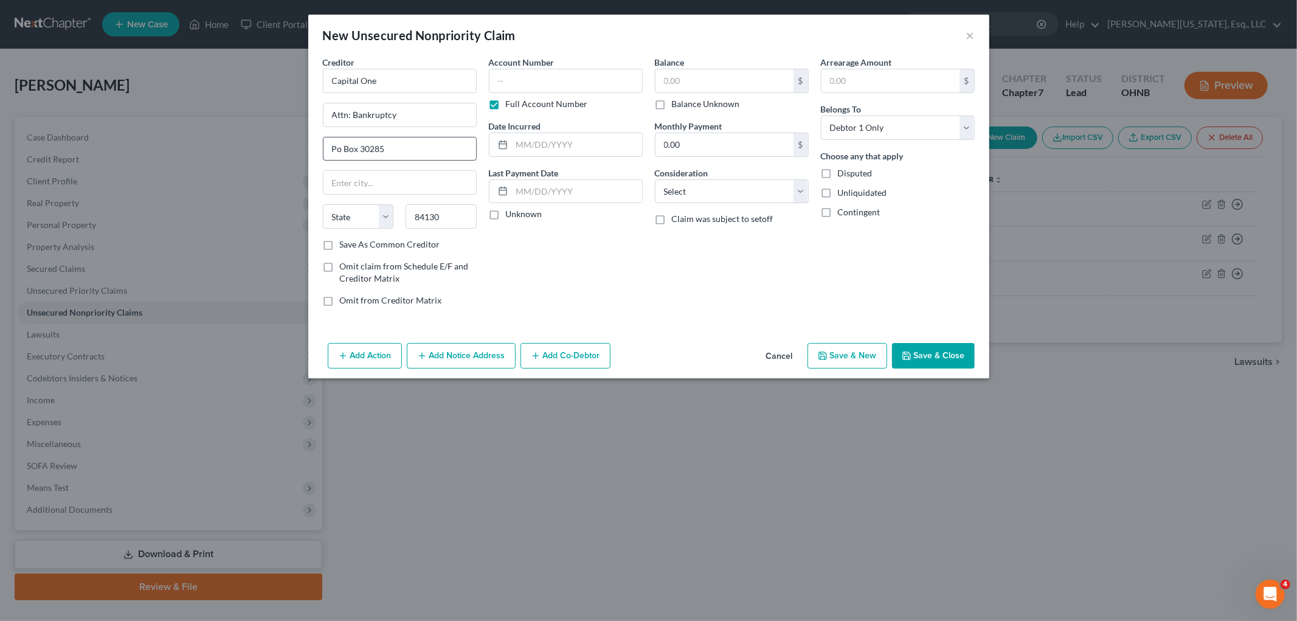
type input "[GEOGRAPHIC_DATA]"
select select "46"
click at [506, 103] on label "Full Account Number" at bounding box center [547, 104] width 82 height 12
click at [511, 103] on input "Full Account Number" at bounding box center [515, 102] width 8 height 8
click at [521, 78] on input "text" at bounding box center [566, 81] width 154 height 24
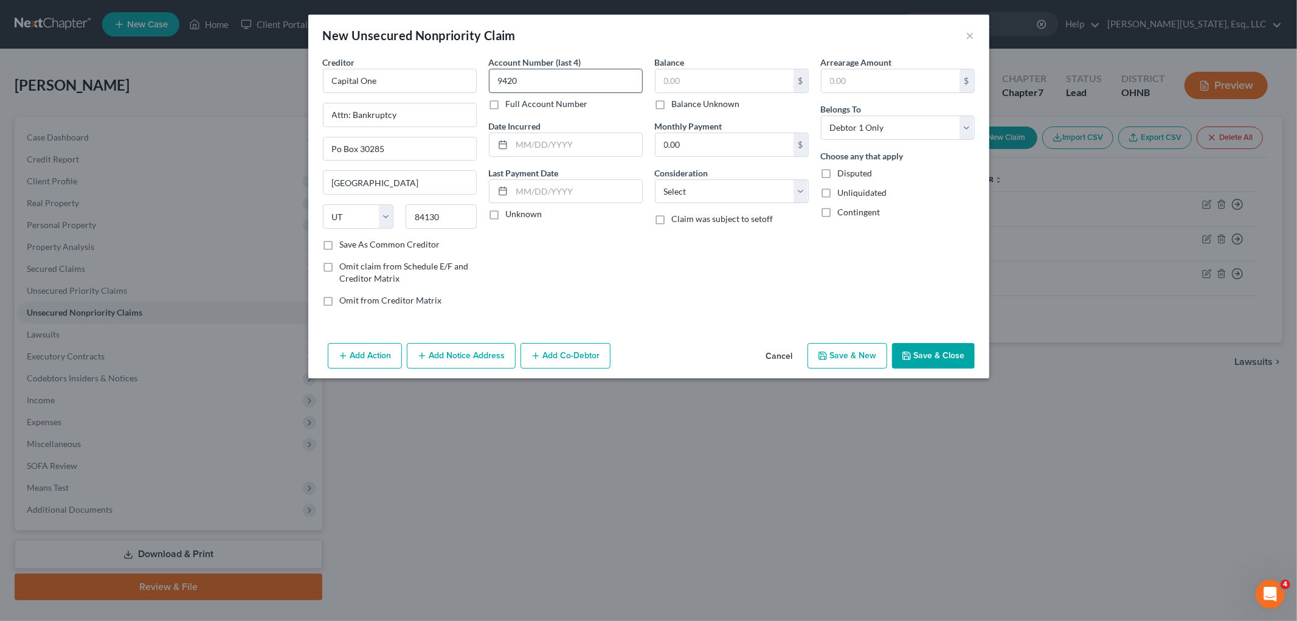
type input "9420"
click at [706, 85] on input "text" at bounding box center [725, 80] width 138 height 23
type input "280"
click at [516, 142] on input "text" at bounding box center [577, 144] width 130 height 23
type input "09/2021"
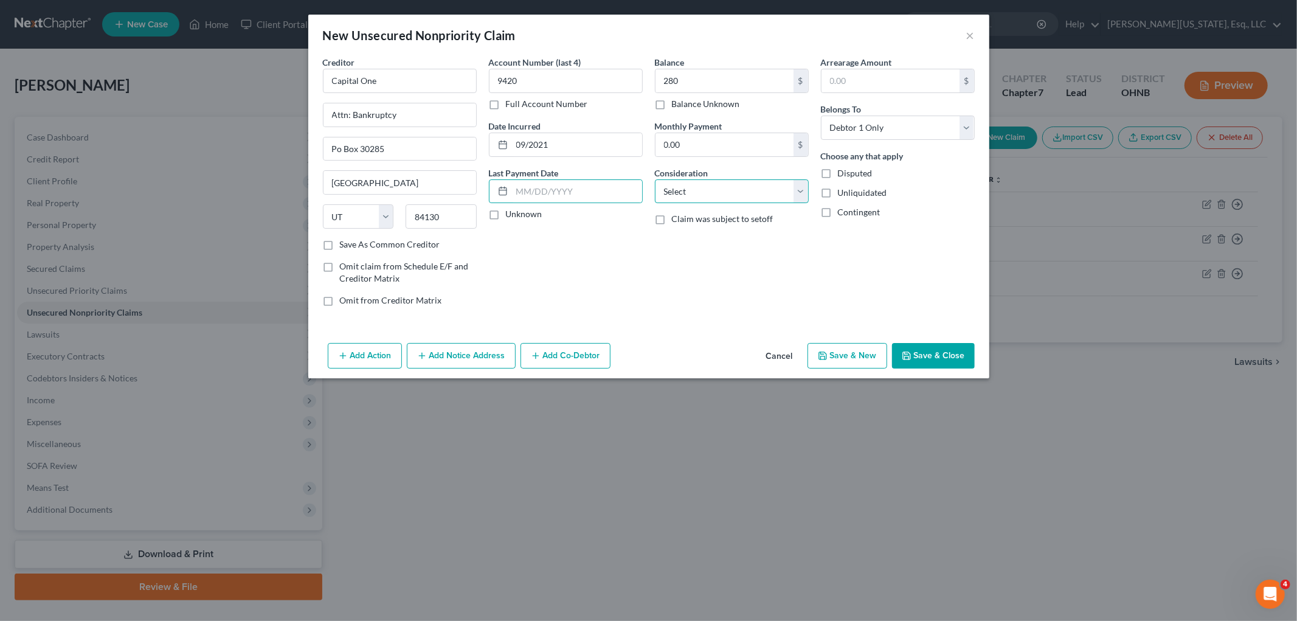
drag, startPoint x: 770, startPoint y: 187, endPoint x: 762, endPoint y: 201, distance: 16.1
click at [770, 187] on select "Select Cable / Satellite Services Collection Agency Credit Card Debt Debt Couns…" at bounding box center [732, 191] width 154 height 24
select select "2"
click at [655, 179] on select "Select Cable / Satellite Services Collection Agency Credit Card Debt Debt Couns…" at bounding box center [732, 191] width 154 height 24
click at [955, 344] on button "Save & Close" at bounding box center [933, 356] width 83 height 26
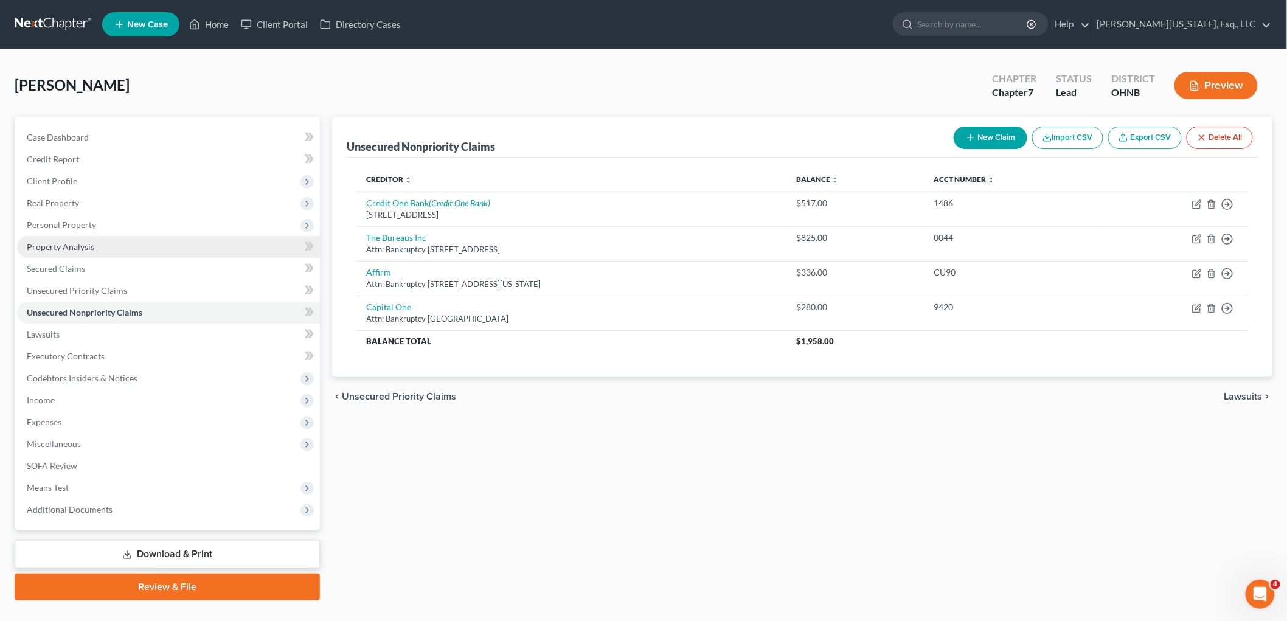
drag, startPoint x: 71, startPoint y: 225, endPoint x: 83, endPoint y: 241, distance: 19.6
click at [71, 225] on span "Personal Property" at bounding box center [61, 225] width 69 height 10
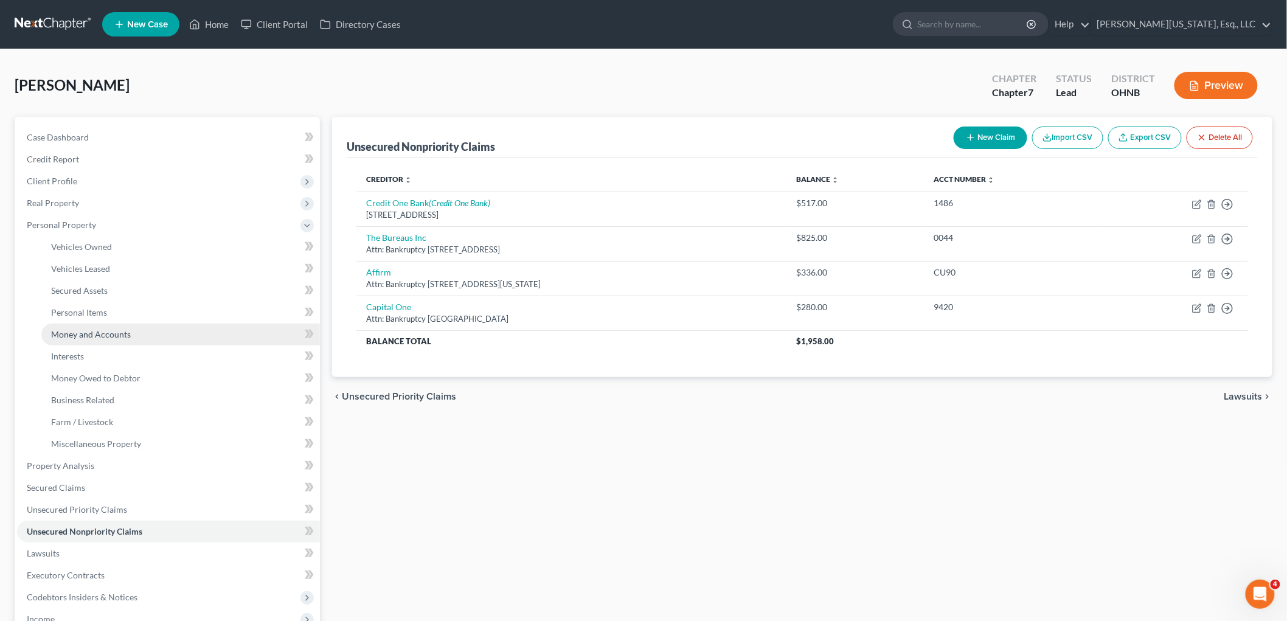
click at [108, 331] on span "Money and Accounts" at bounding box center [91, 334] width 80 height 10
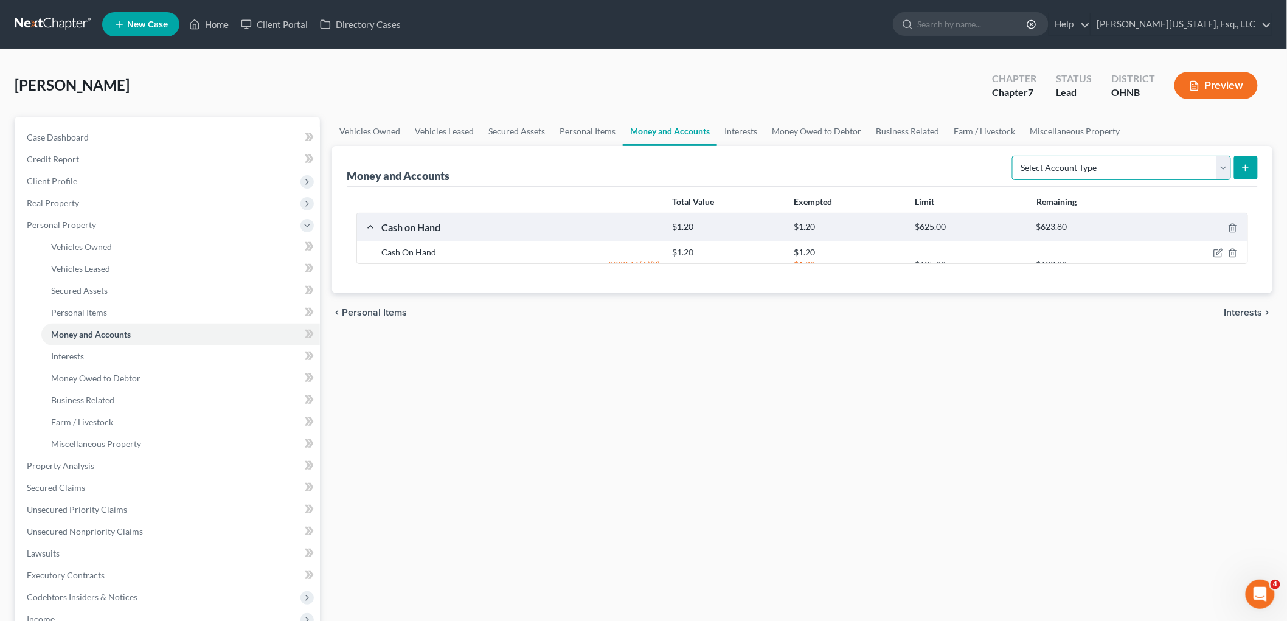
click at [1075, 157] on select "Select Account Type Brokerage Cash on Hand Certificates of Deposit Checking Acc…" at bounding box center [1121, 168] width 219 height 24
select select "checking"
click at [1014, 156] on select "Select Account Type Brokerage Cash on Hand Certificates of Deposit Checking Acc…" at bounding box center [1121, 168] width 219 height 24
click at [1238, 169] on button "submit" at bounding box center [1246, 168] width 24 height 24
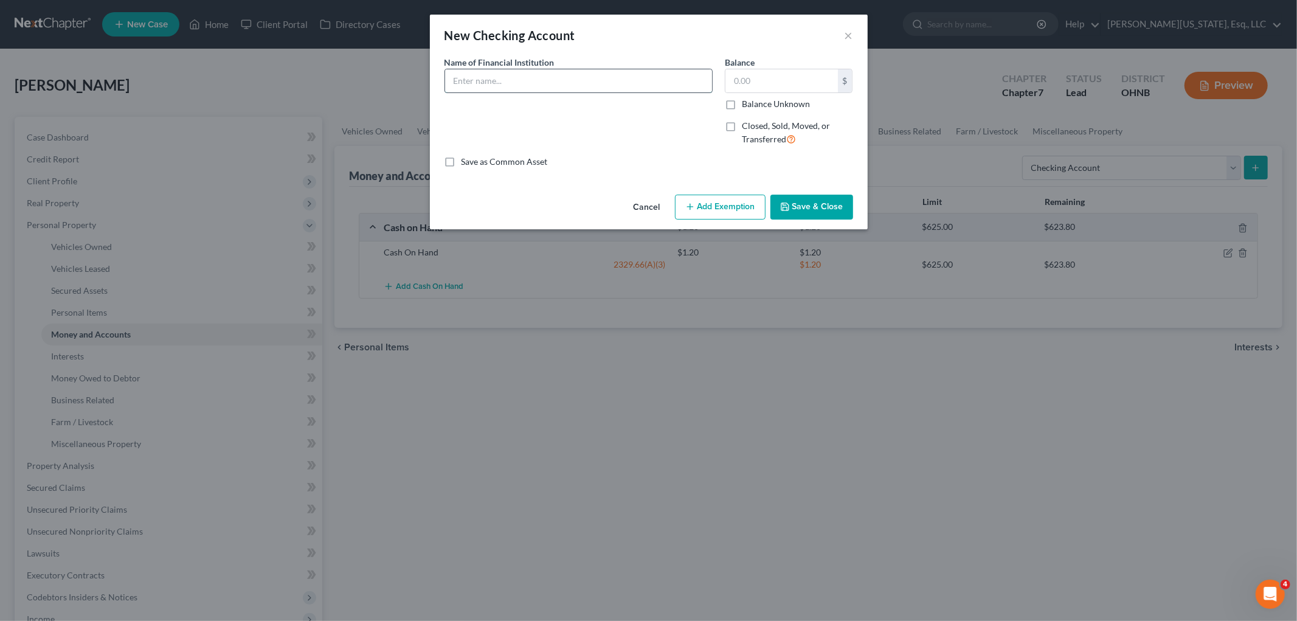
click at [509, 80] on input "text" at bounding box center [578, 80] width 267 height 23
type input "Chase Total Checking"
click at [797, 206] on button "Save & Close" at bounding box center [812, 208] width 83 height 26
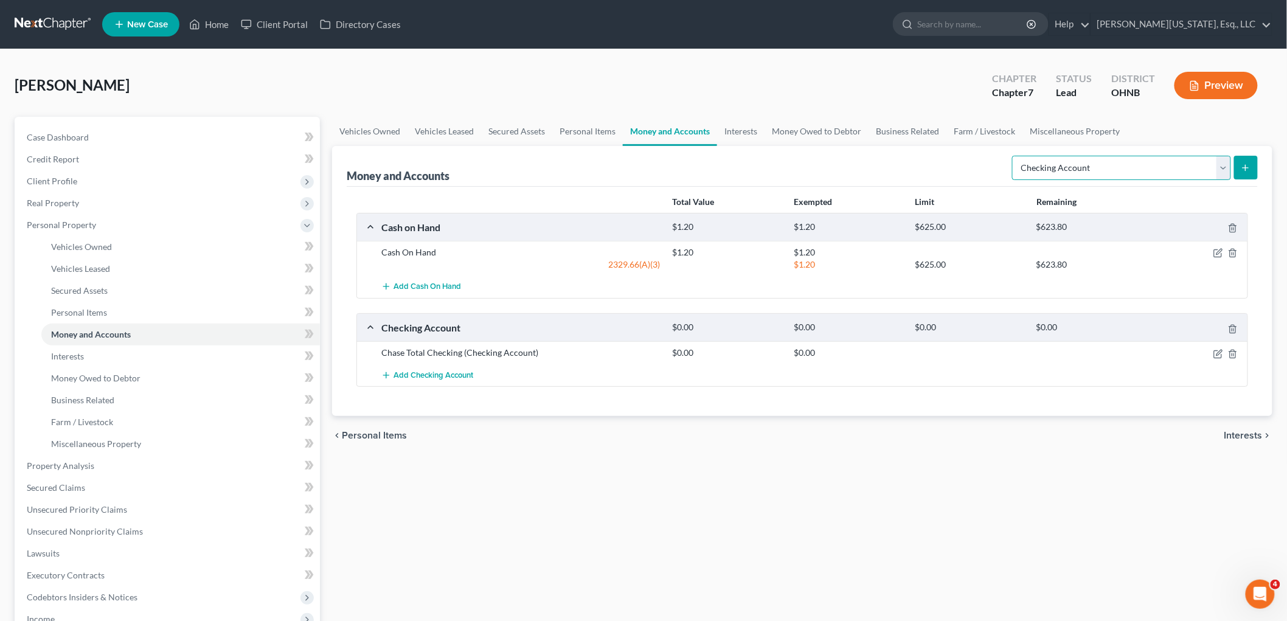
drag, startPoint x: 1095, startPoint y: 167, endPoint x: 1097, endPoint y: 179, distance: 11.6
click at [1095, 168] on select "Select Account Type Brokerage Cash on Hand Certificates of Deposit Checking Acc…" at bounding box center [1121, 168] width 219 height 24
select select "savings"
click at [1014, 156] on select "Select Account Type Brokerage Cash on Hand Certificates of Deposit Checking Acc…" at bounding box center [1121, 168] width 219 height 24
click at [1250, 168] on icon "submit" at bounding box center [1246, 168] width 10 height 10
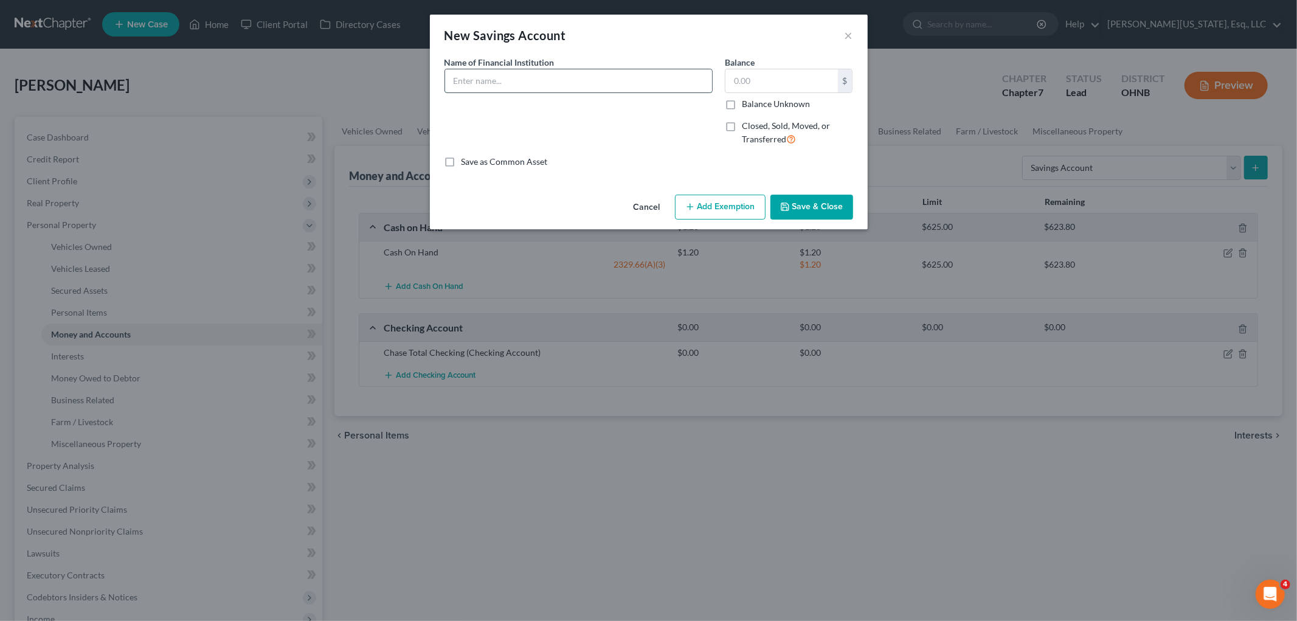
click at [495, 73] on input "text" at bounding box center [578, 80] width 267 height 23
type input "Chase Savings"
click at [807, 211] on button "Save & Close" at bounding box center [812, 208] width 83 height 26
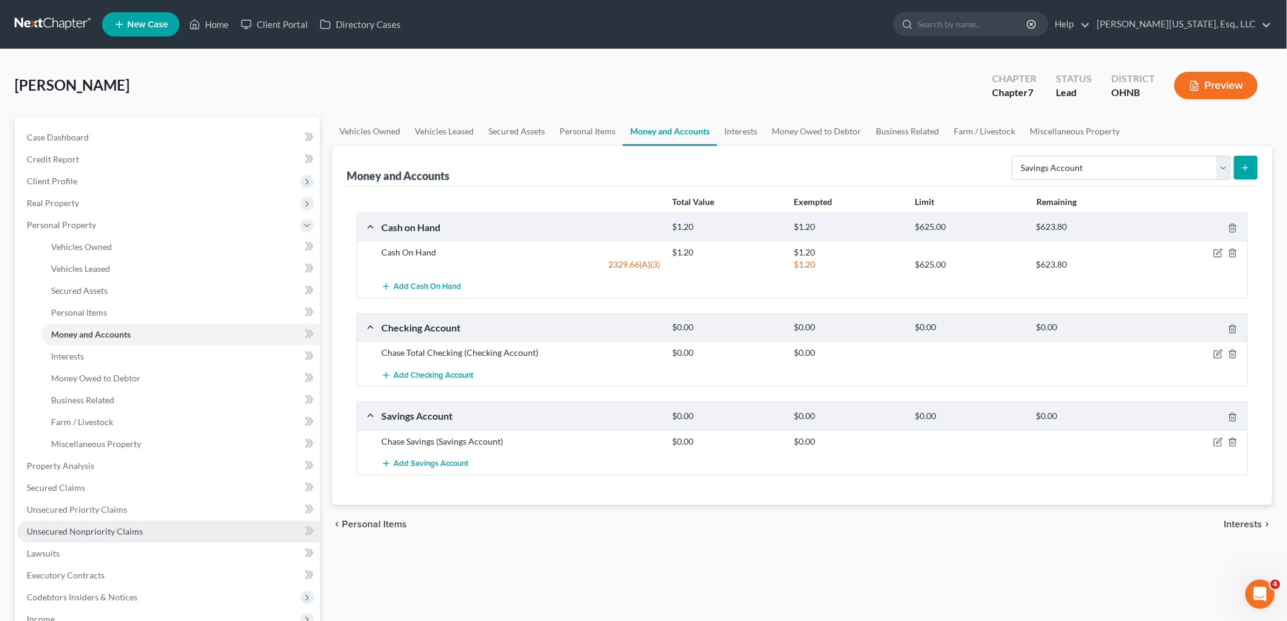
scroll to position [135, 0]
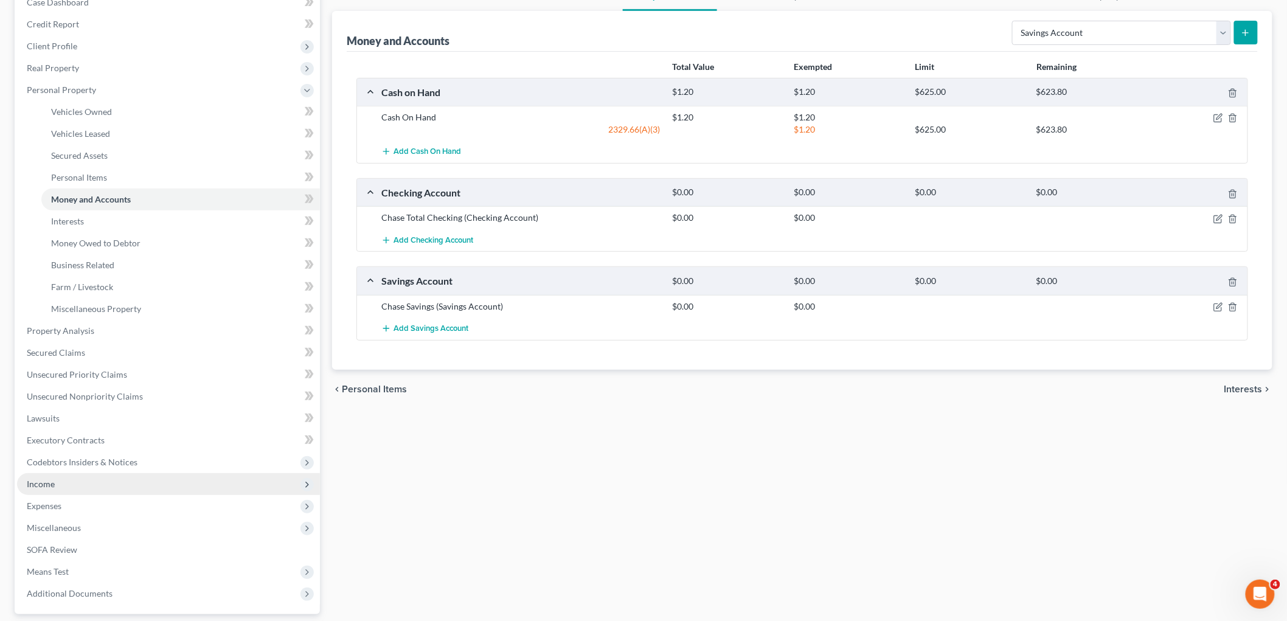
click at [35, 487] on span "Income" at bounding box center [41, 484] width 28 height 10
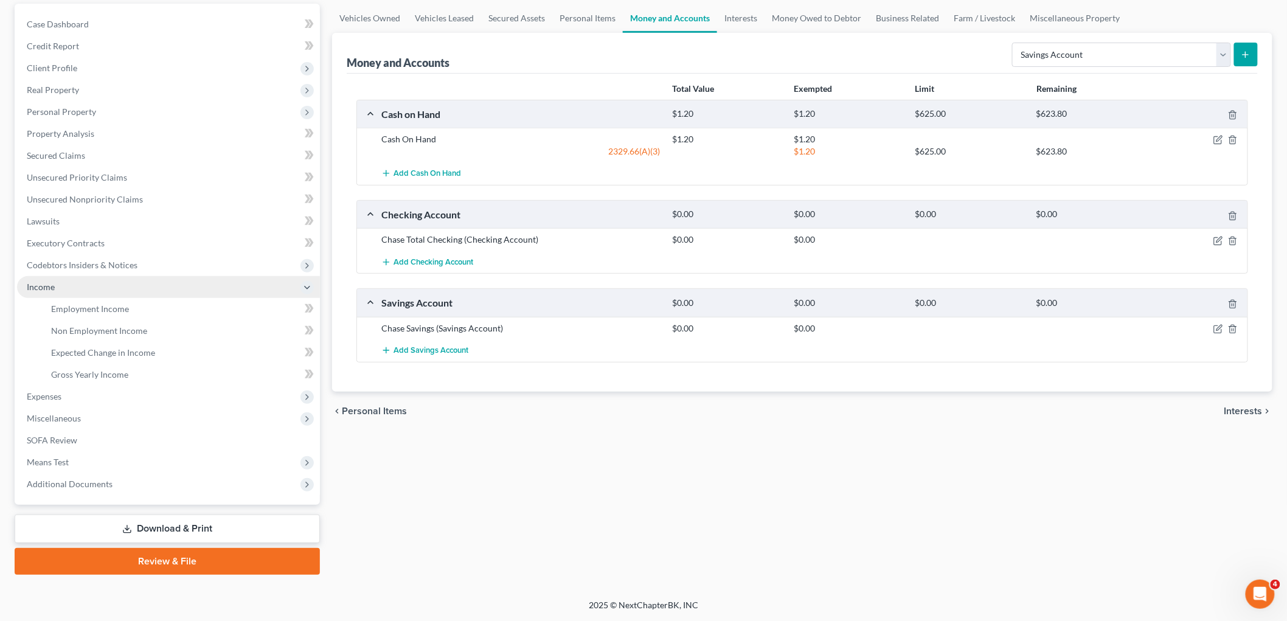
scroll to position [111, 0]
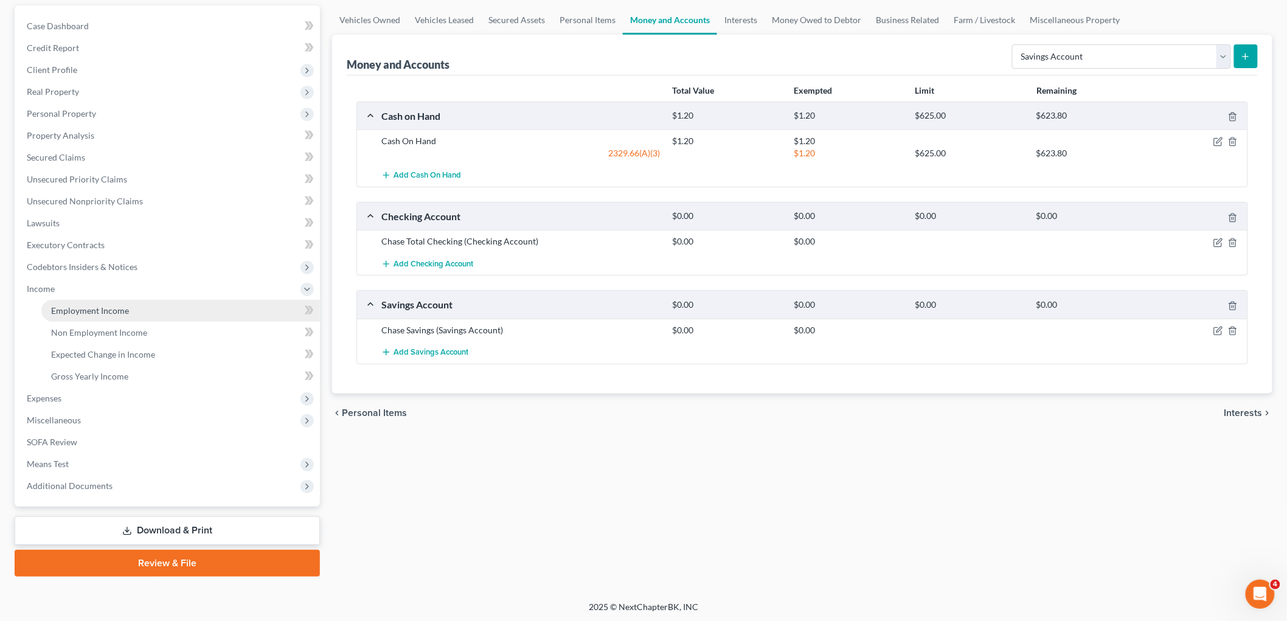
click at [99, 305] on span "Employment Income" at bounding box center [90, 310] width 78 height 10
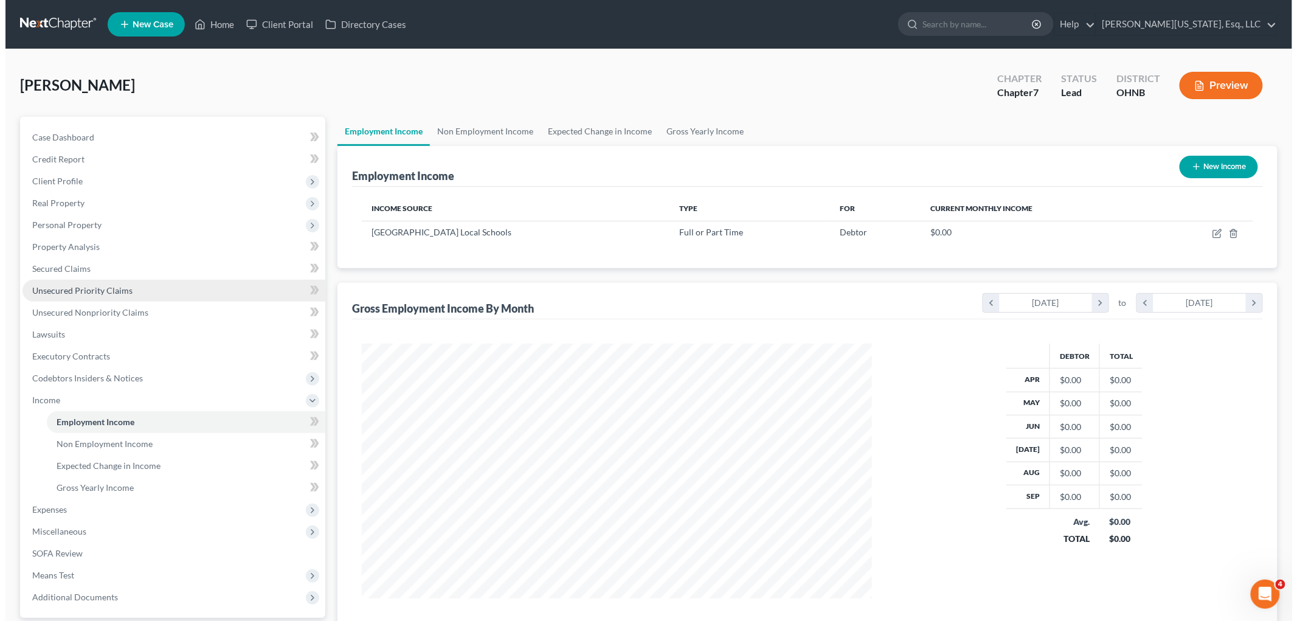
scroll to position [254, 534]
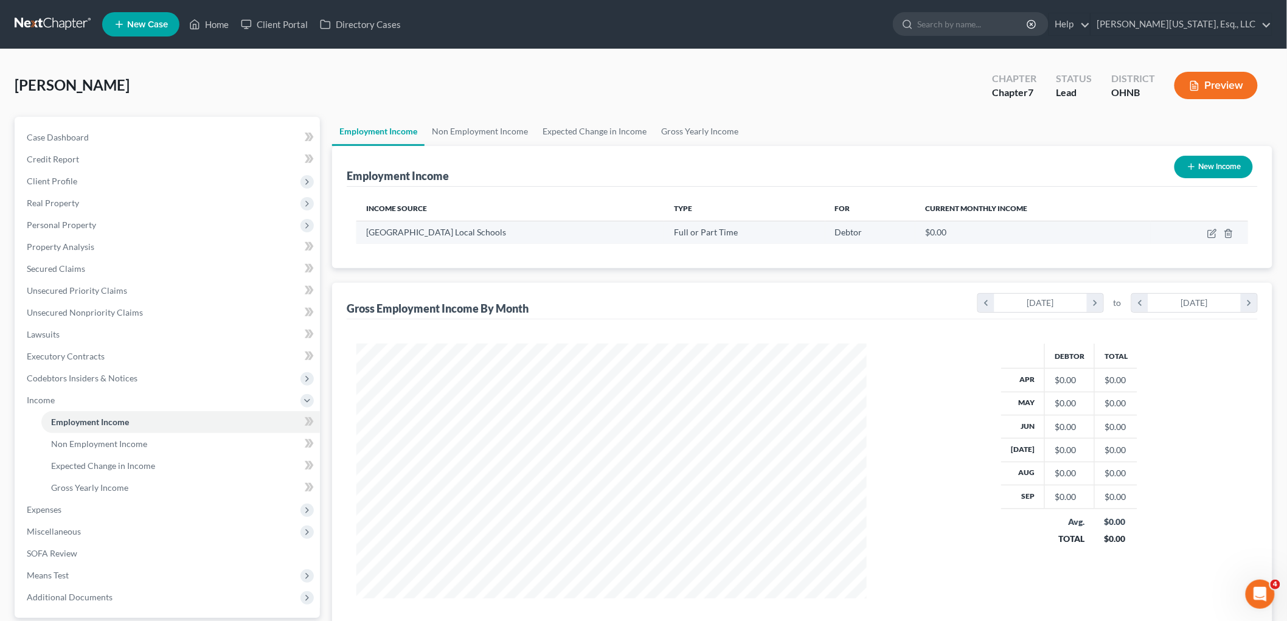
click at [1205, 232] on td at bounding box center [1199, 232] width 97 height 23
click at [1209, 237] on icon "button" at bounding box center [1211, 234] width 7 height 7
select select "0"
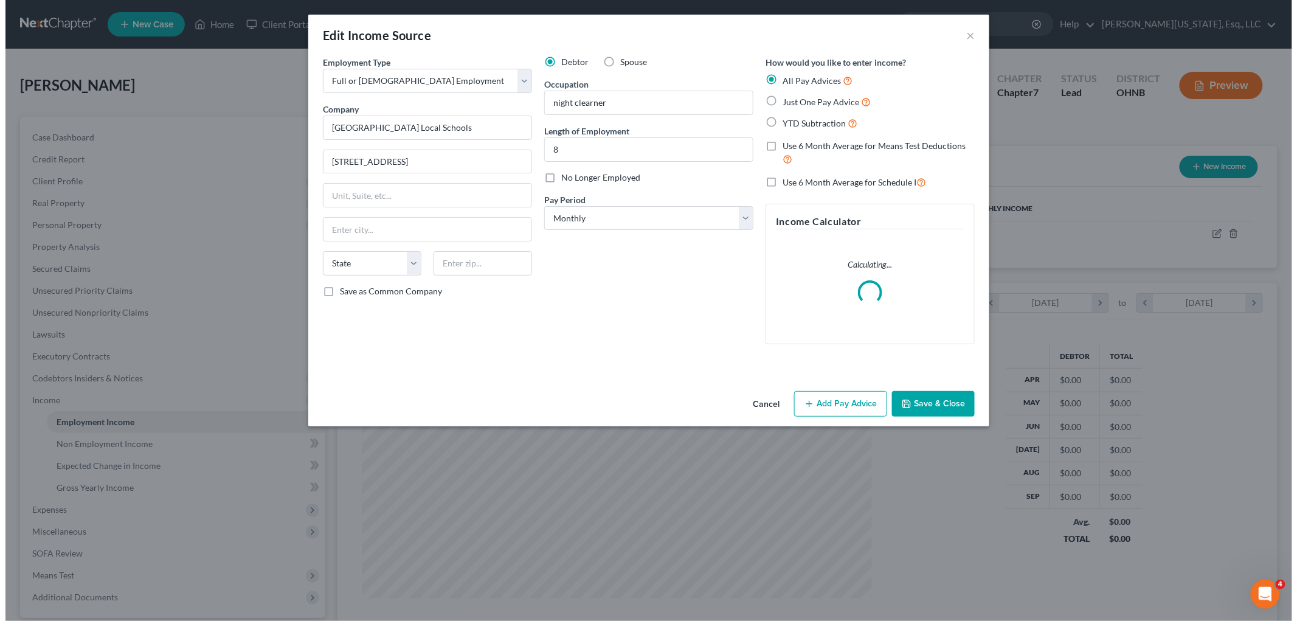
scroll to position [257, 539]
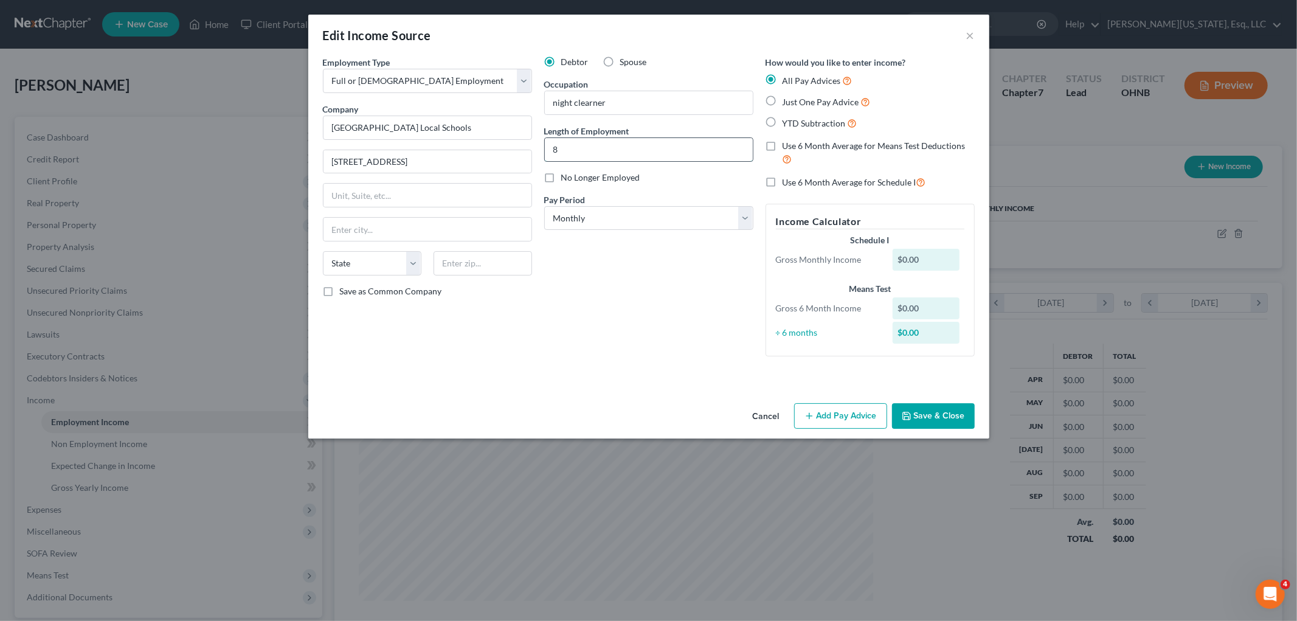
click at [592, 146] on input "8" at bounding box center [649, 149] width 208 height 23
click at [568, 224] on select "Select Monthly Twice Monthly Every Other Week Weekly" at bounding box center [648, 218] width 209 height 24
click at [544, 206] on select "Select Monthly Twice Monthly Every Other Week Weekly" at bounding box center [648, 218] width 209 height 24
click at [834, 416] on button "Add Pay Advice" at bounding box center [840, 416] width 93 height 26
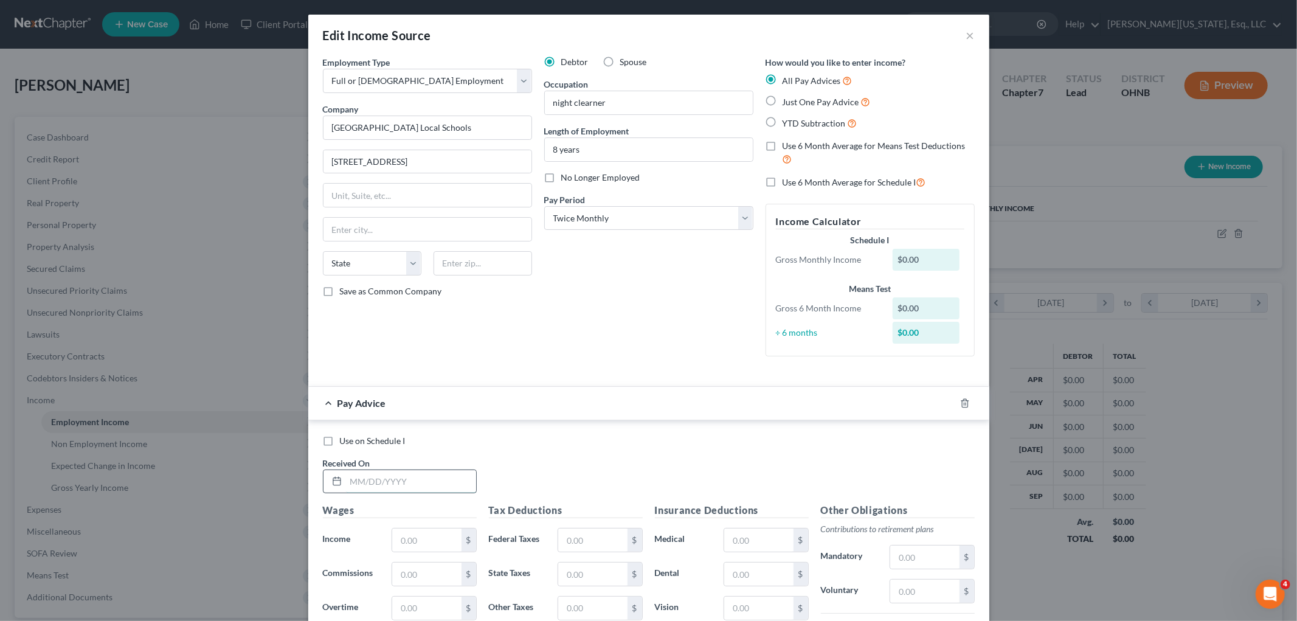
click at [422, 479] on input "text" at bounding box center [411, 481] width 130 height 23
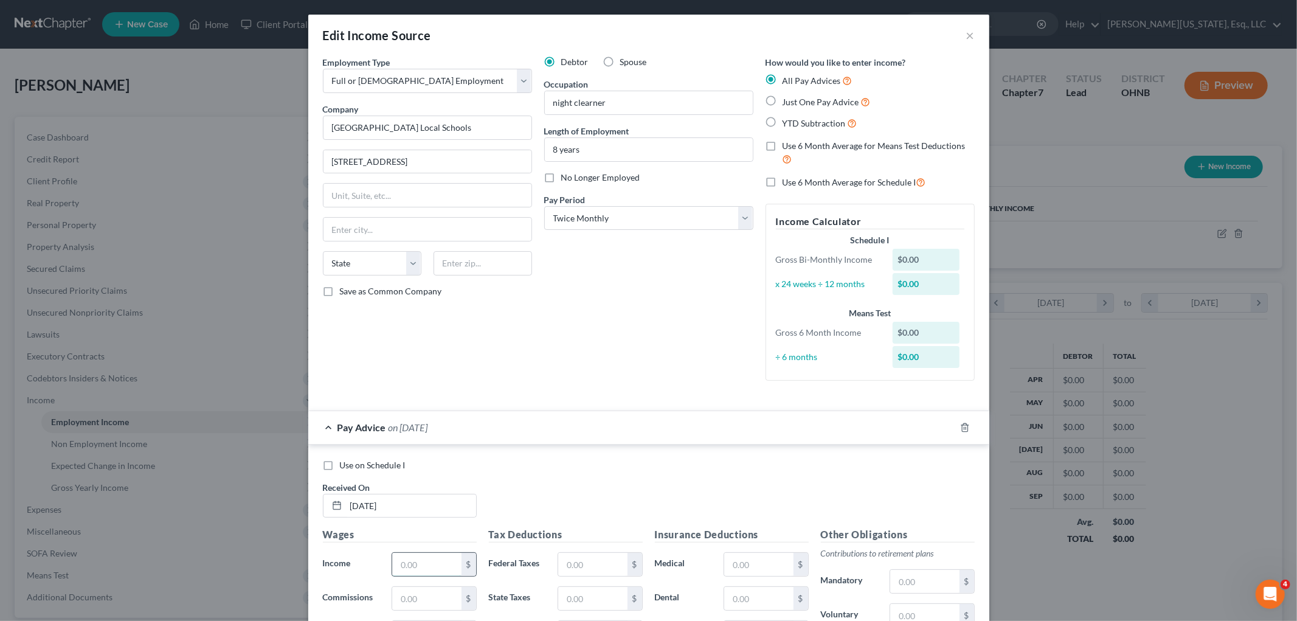
click at [454, 566] on input "text" at bounding box center [426, 564] width 69 height 23
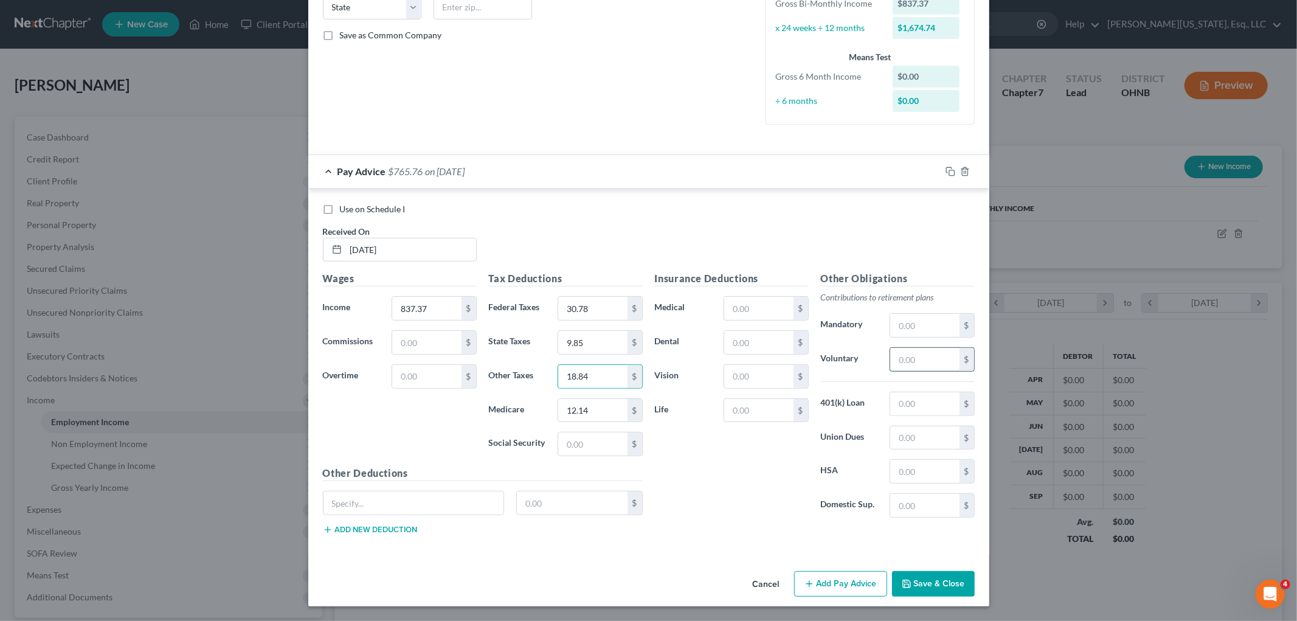
click at [926, 356] on input "text" at bounding box center [924, 359] width 69 height 23
click at [743, 405] on input "text" at bounding box center [758, 410] width 69 height 23
drag, startPoint x: 905, startPoint y: 358, endPoint x: 912, endPoint y: 368, distance: 12.7
click at [905, 358] on input "text" at bounding box center [924, 359] width 69 height 23
click at [743, 299] on input "text" at bounding box center [758, 308] width 69 height 23
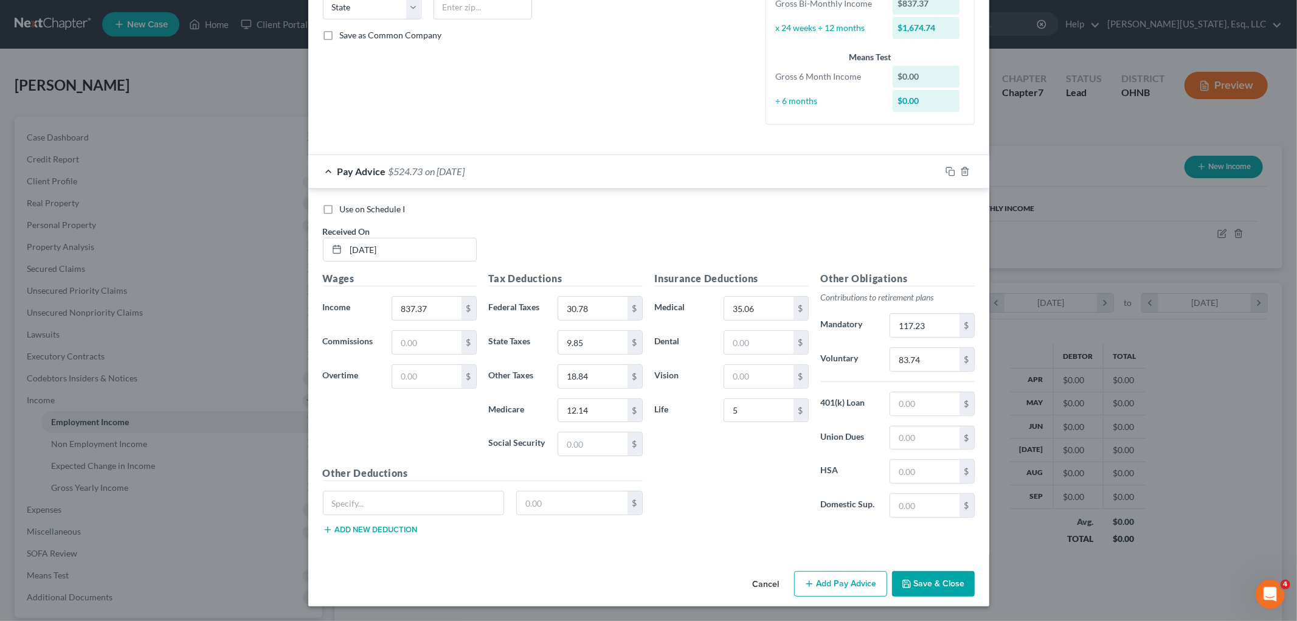
click at [845, 582] on button "Add Pay Advice" at bounding box center [840, 584] width 93 height 26
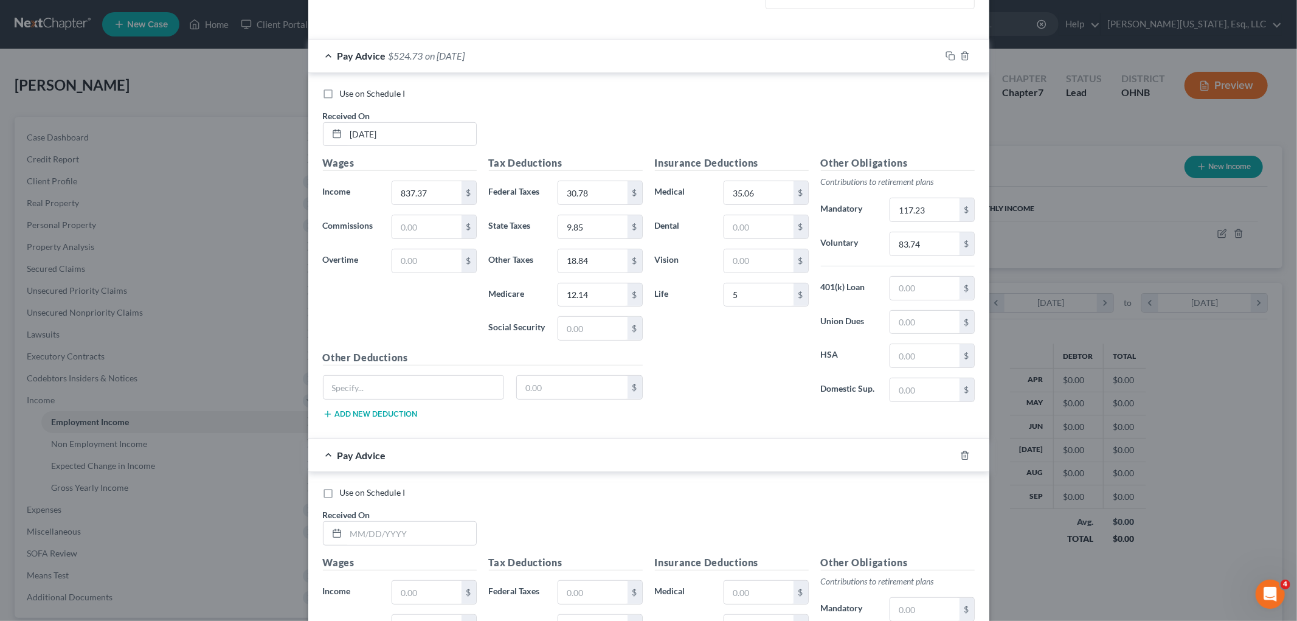
scroll to position [657, 0]
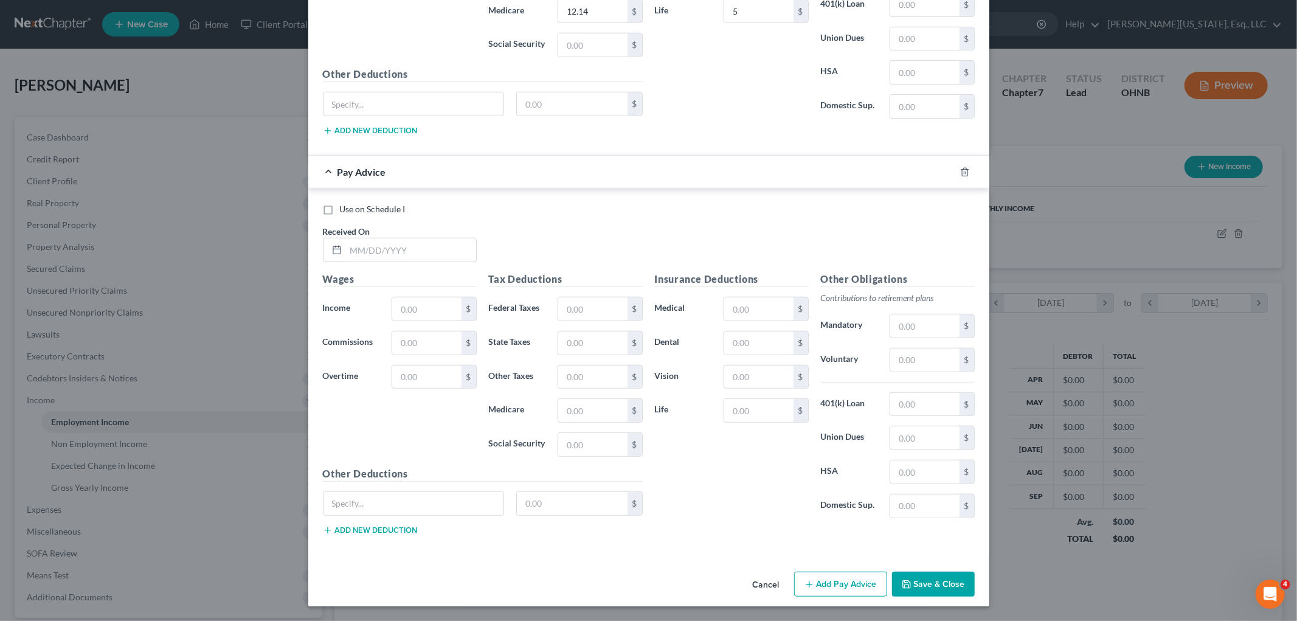
click at [400, 223] on div "Use on Schedule I Received On *" at bounding box center [649, 237] width 664 height 69
click at [404, 238] on input "text" at bounding box center [411, 249] width 130 height 23
drag, startPoint x: 446, startPoint y: 306, endPoint x: 421, endPoint y: 308, distance: 24.4
click at [446, 306] on input "text" at bounding box center [426, 308] width 69 height 23
click at [927, 321] on input "text" at bounding box center [924, 325] width 69 height 23
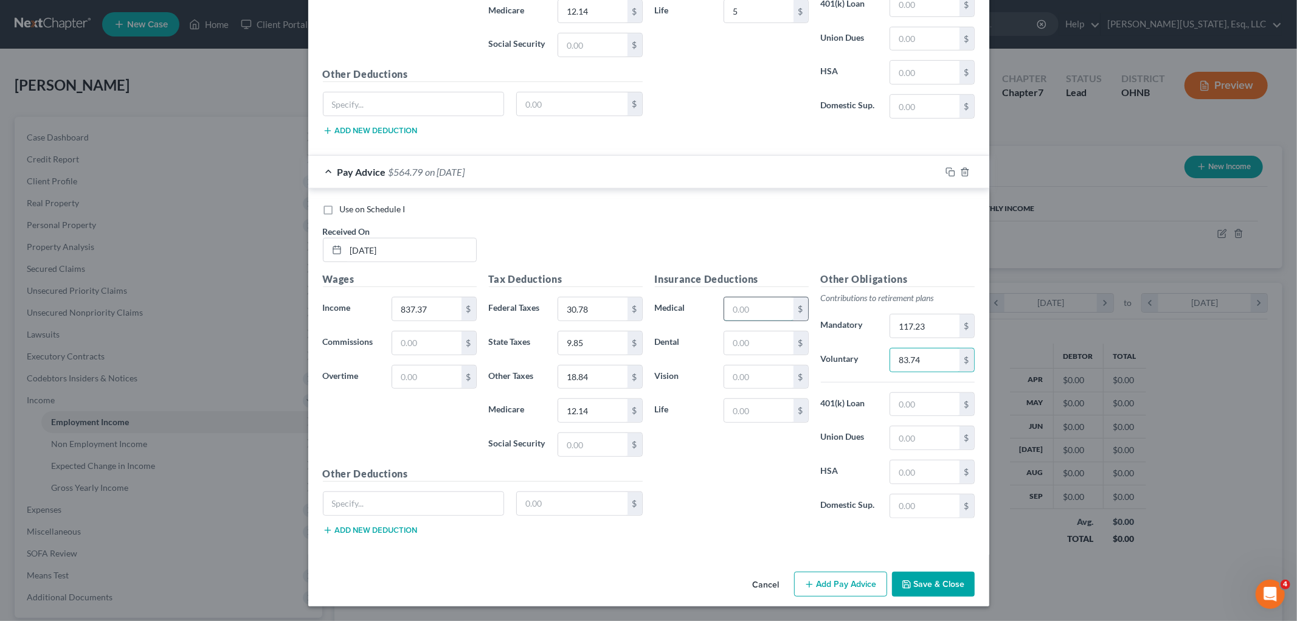
click at [763, 302] on input "text" at bounding box center [758, 308] width 69 height 23
click at [733, 418] on input "text" at bounding box center [758, 410] width 69 height 23
click at [837, 582] on button "Add Pay Advice" at bounding box center [840, 585] width 93 height 26
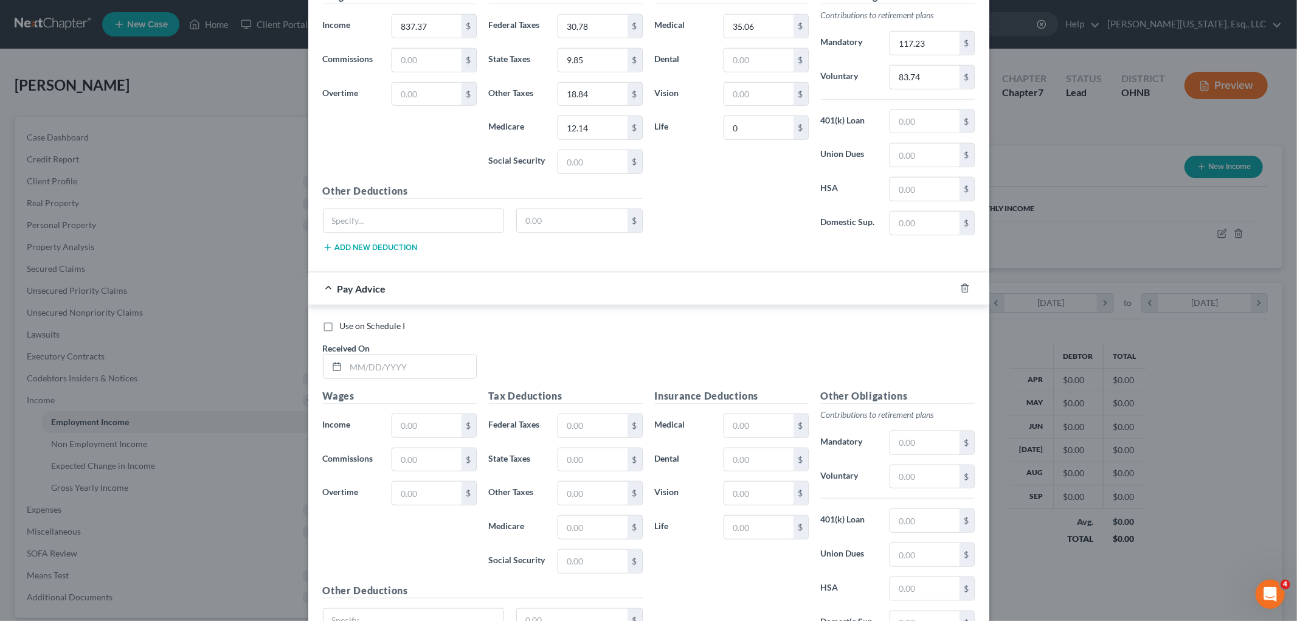
scroll to position [1057, 0]
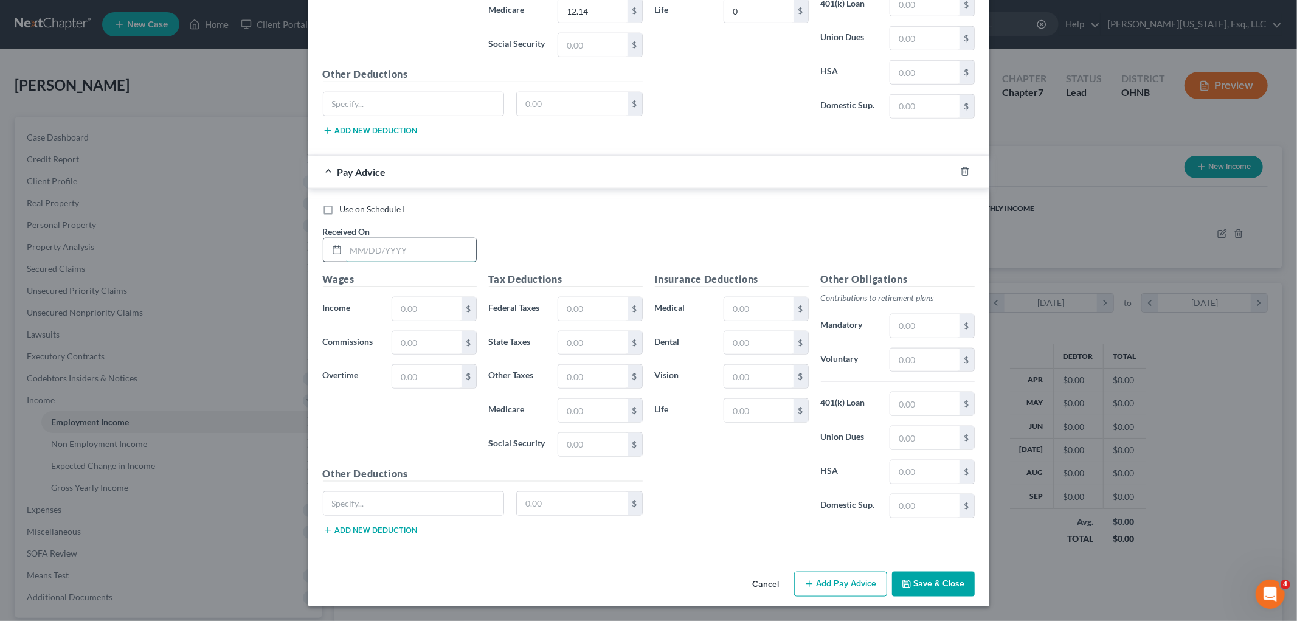
click at [375, 256] on input "text" at bounding box center [411, 249] width 130 height 23
click at [613, 310] on input "text" at bounding box center [592, 308] width 69 height 23
click at [739, 312] on input "text" at bounding box center [758, 308] width 69 height 23
click at [613, 409] on input "text" at bounding box center [592, 410] width 69 height 23
click at [910, 330] on input "text" at bounding box center [924, 325] width 69 height 23
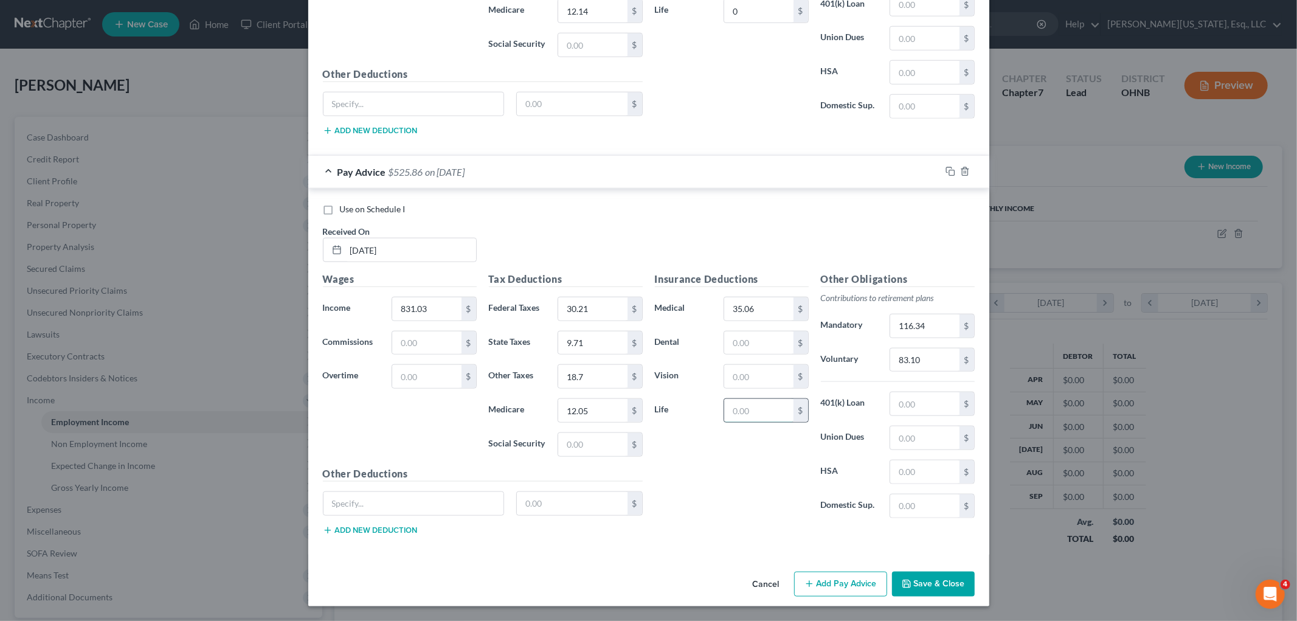
click at [749, 409] on input "text" at bounding box center [758, 410] width 69 height 23
click at [918, 463] on input "text" at bounding box center [924, 471] width 69 height 23
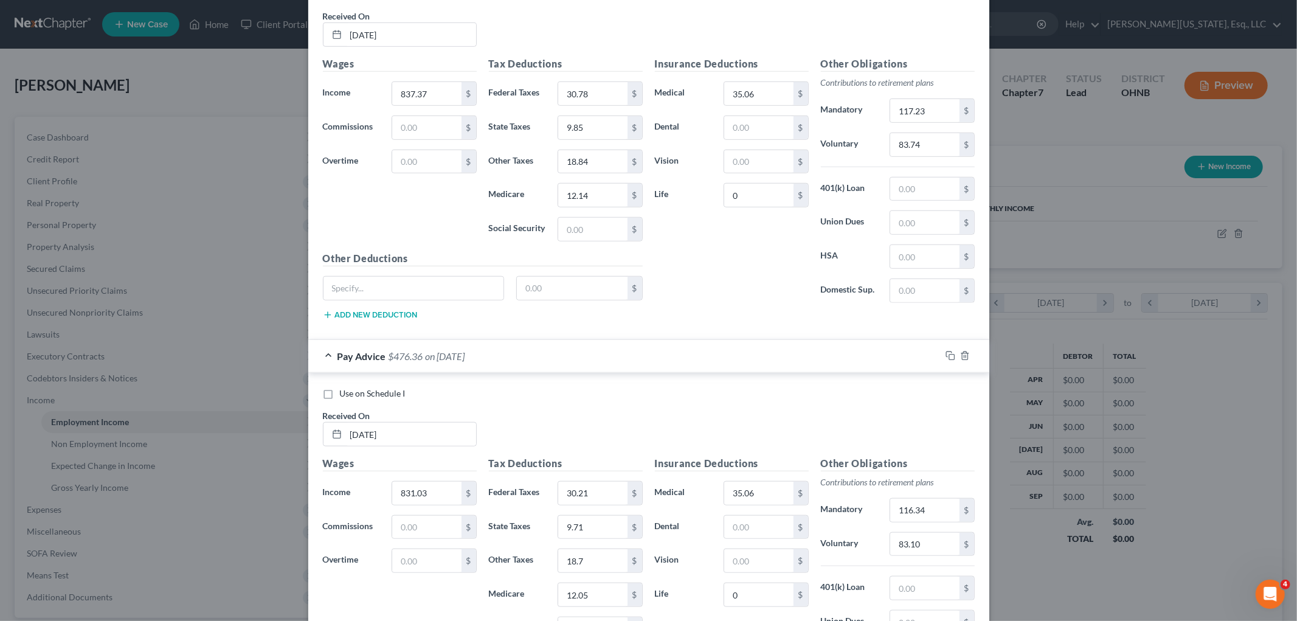
scroll to position [855, 0]
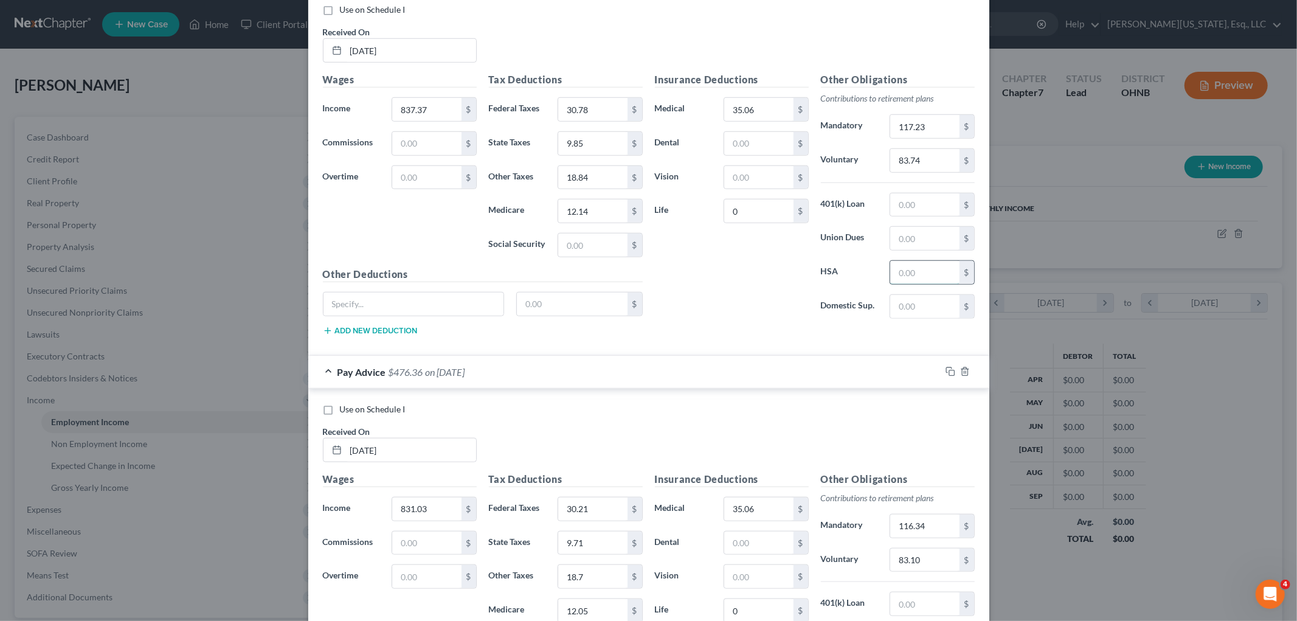
click at [923, 284] on input "text" at bounding box center [924, 272] width 69 height 23
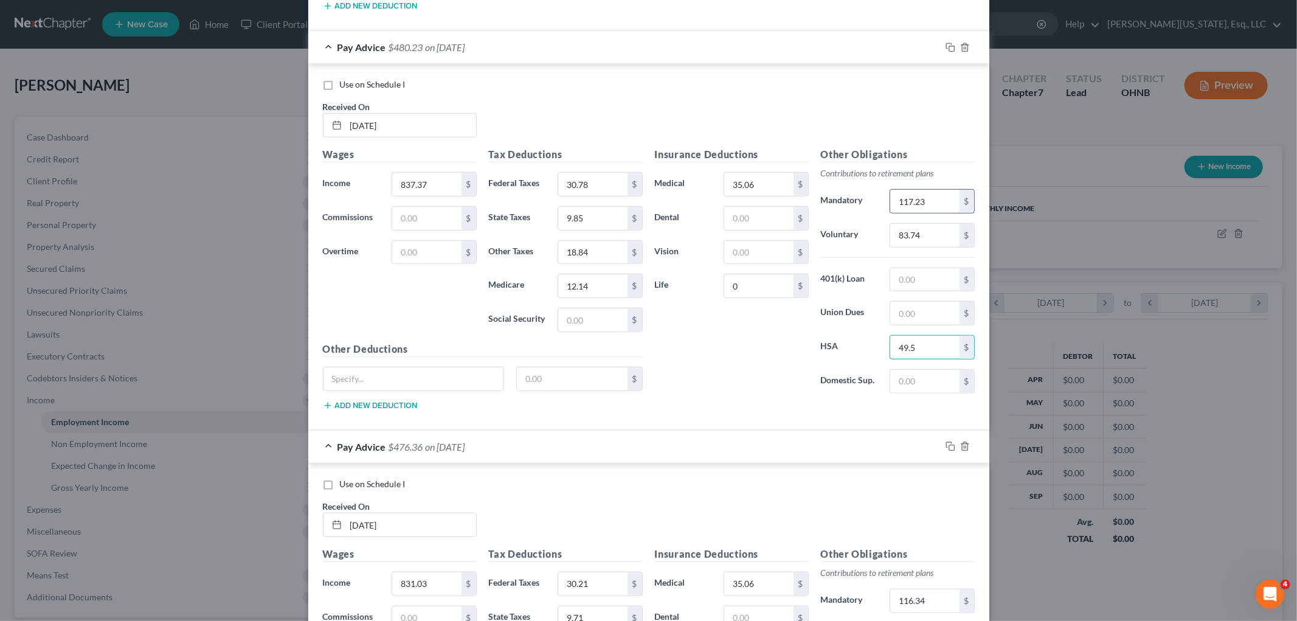
scroll to position [517, 0]
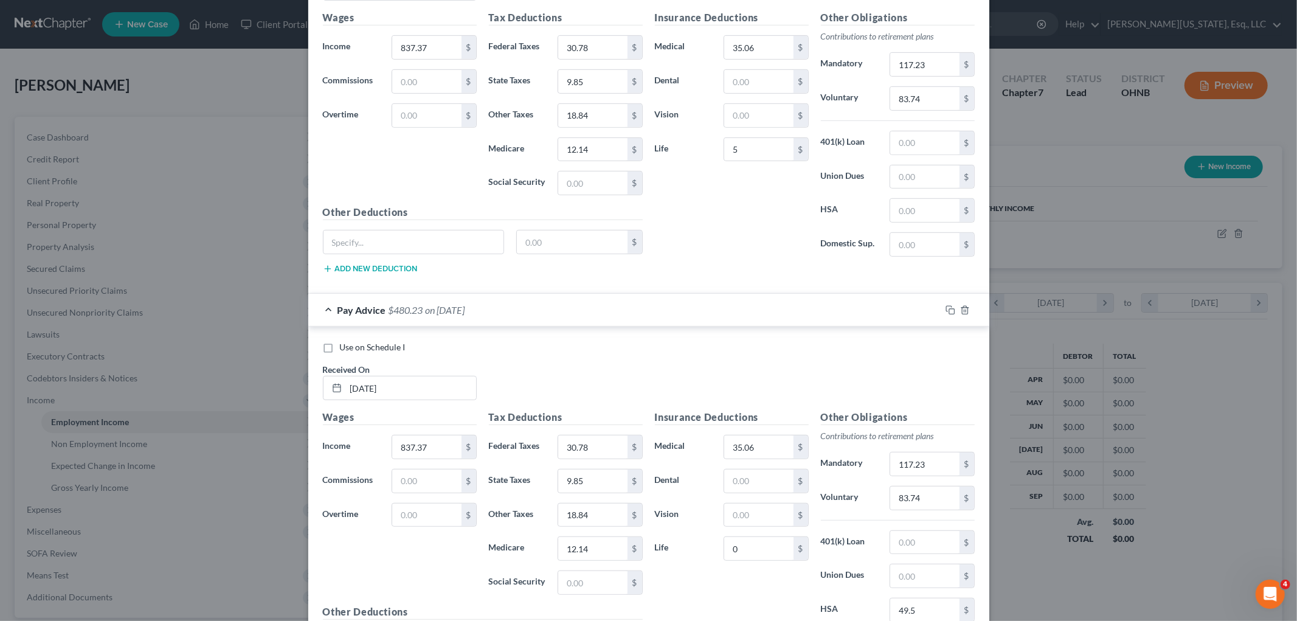
click at [917, 226] on div "Other Obligations Contributions to retirement plans Mandatory 117.23 $ Voluntar…" at bounding box center [898, 138] width 166 height 256
click at [918, 214] on input "text" at bounding box center [924, 210] width 69 height 23
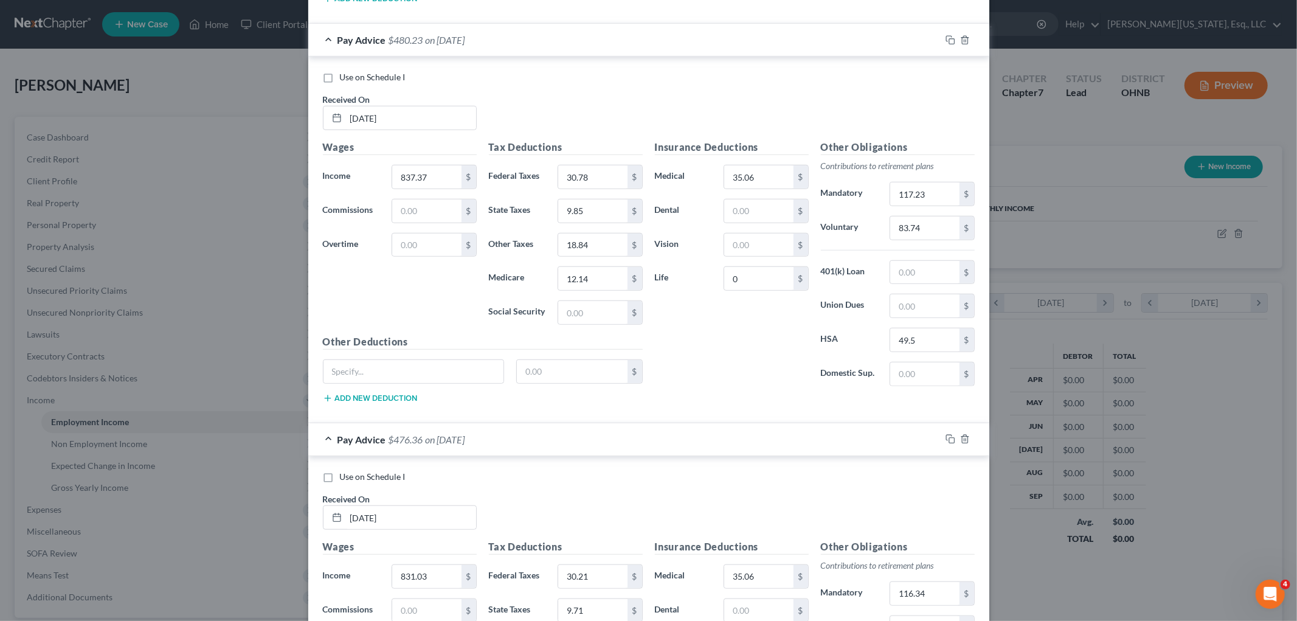
scroll to position [1057, 0]
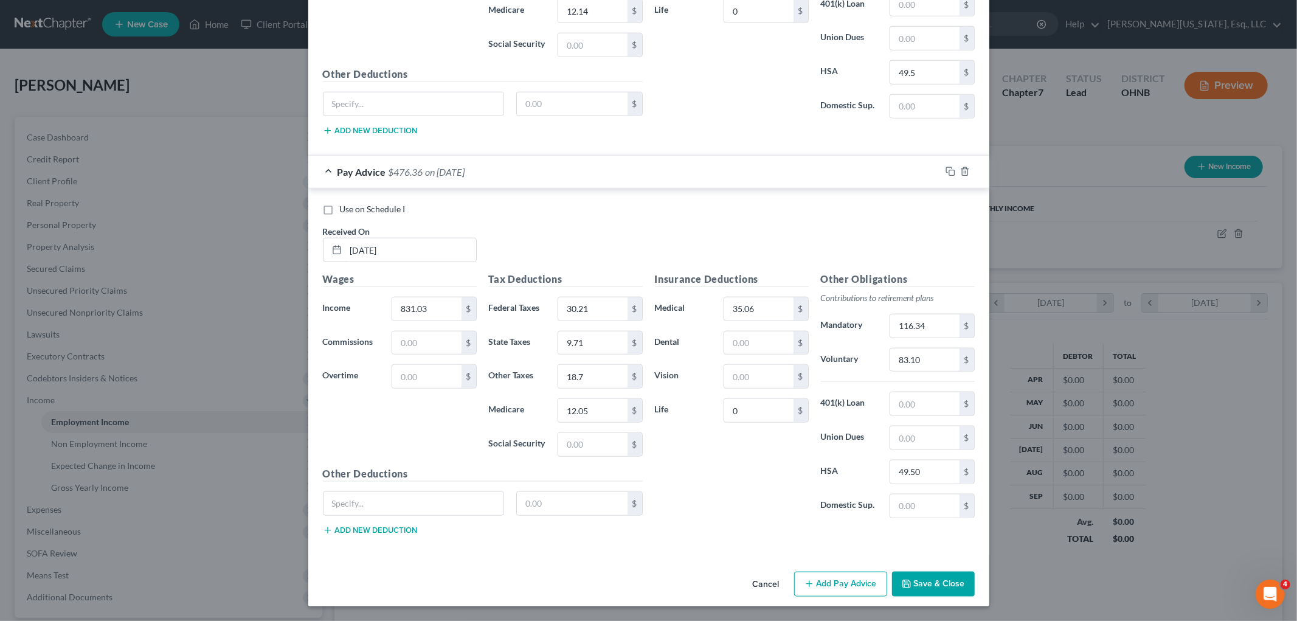
click at [811, 574] on button "Add Pay Advice" at bounding box center [840, 585] width 93 height 26
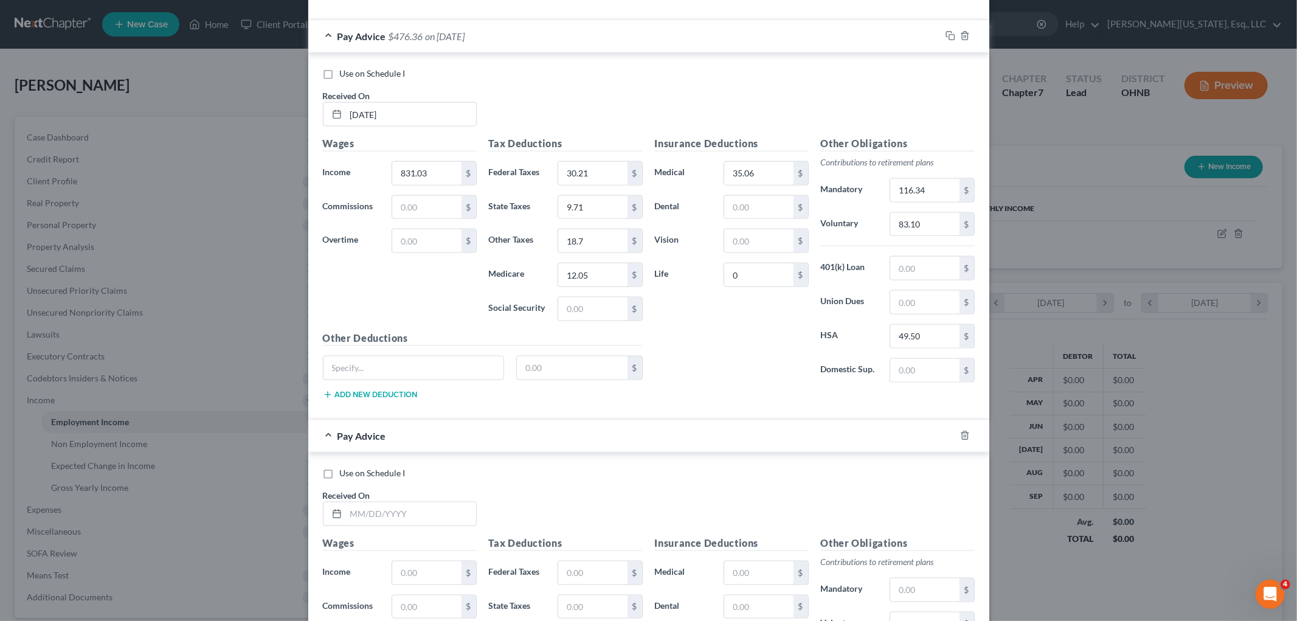
scroll to position [1429, 0]
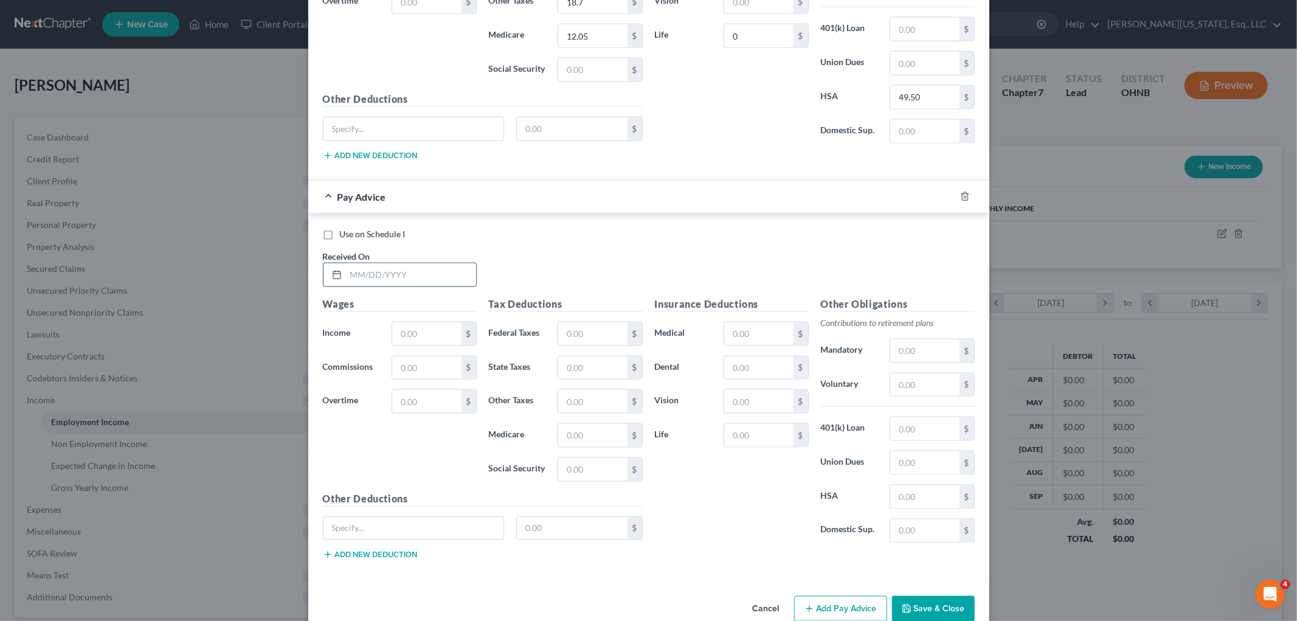
click at [431, 279] on input "text" at bounding box center [411, 274] width 130 height 23
click at [746, 323] on div "Insurance Deductions Medical $ Dental $ Vision $ Life $" at bounding box center [732, 425] width 166 height 256
click at [752, 338] on input "text" at bounding box center [758, 333] width 69 height 23
click at [749, 429] on input "text" at bounding box center [758, 435] width 69 height 23
click at [906, 470] on input "text" at bounding box center [924, 462] width 69 height 23
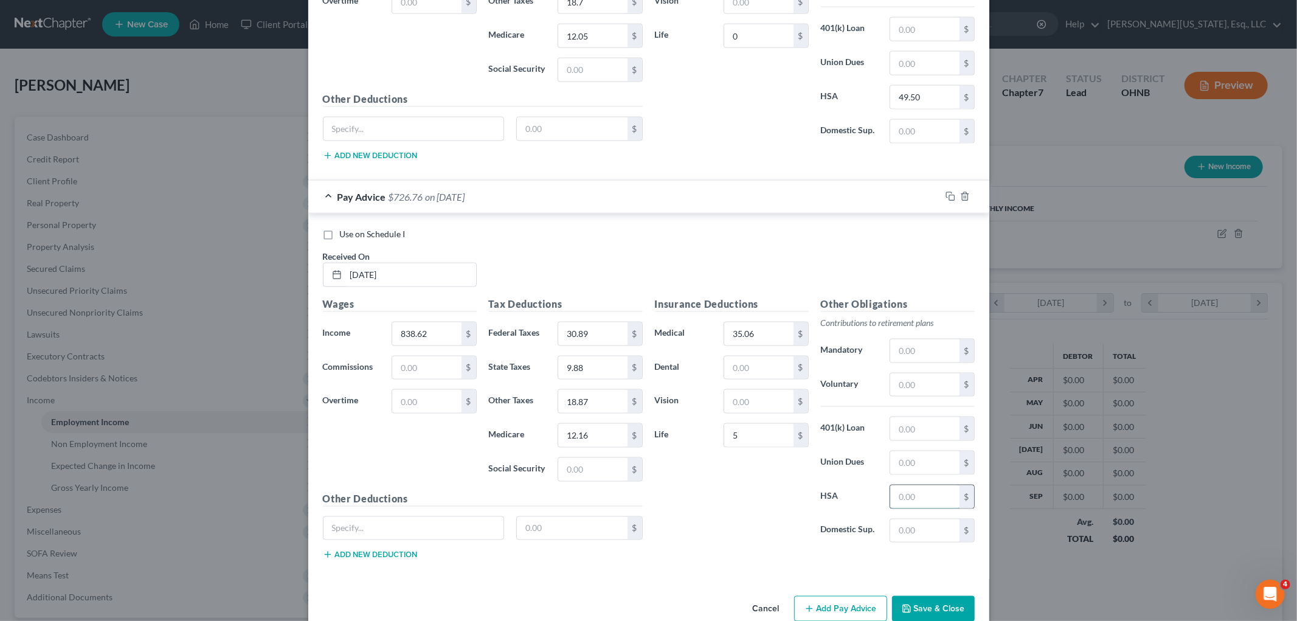
click at [912, 497] on input "text" at bounding box center [924, 496] width 69 height 23
drag, startPoint x: 905, startPoint y: 362, endPoint x: 909, endPoint y: 355, distance: 7.6
click at [904, 362] on input "text" at bounding box center [924, 350] width 69 height 23
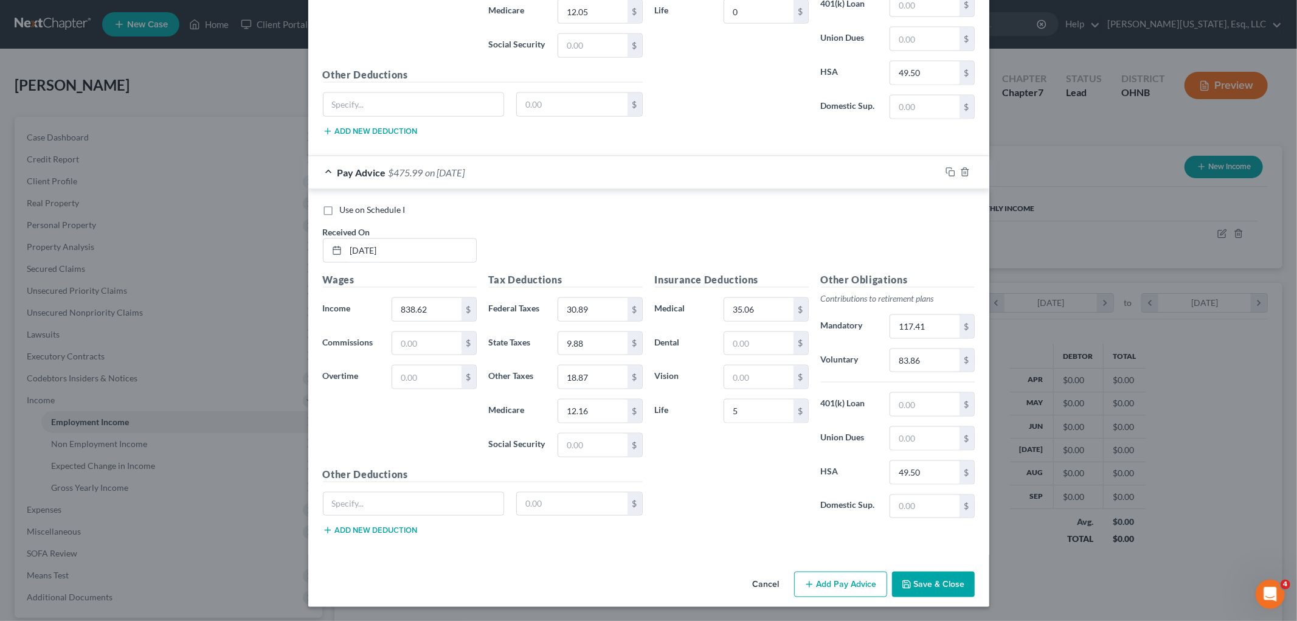
scroll to position [1458, 0]
click at [836, 587] on button "Add Pay Advice" at bounding box center [840, 584] width 93 height 26
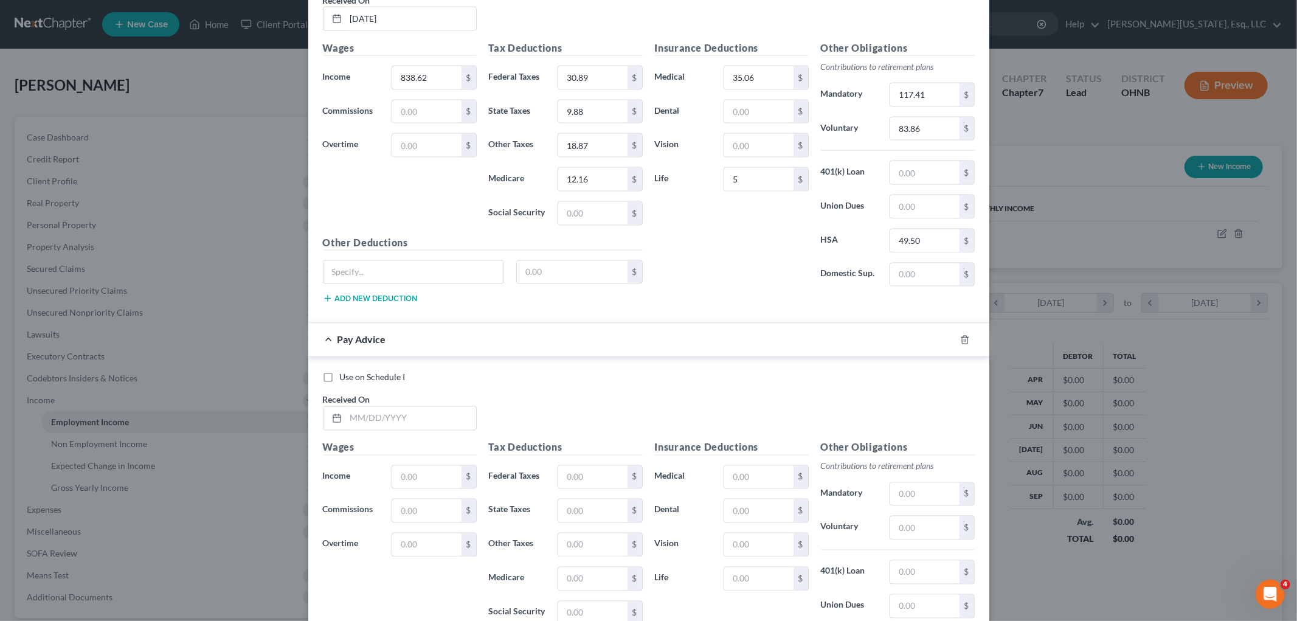
scroll to position [1694, 0]
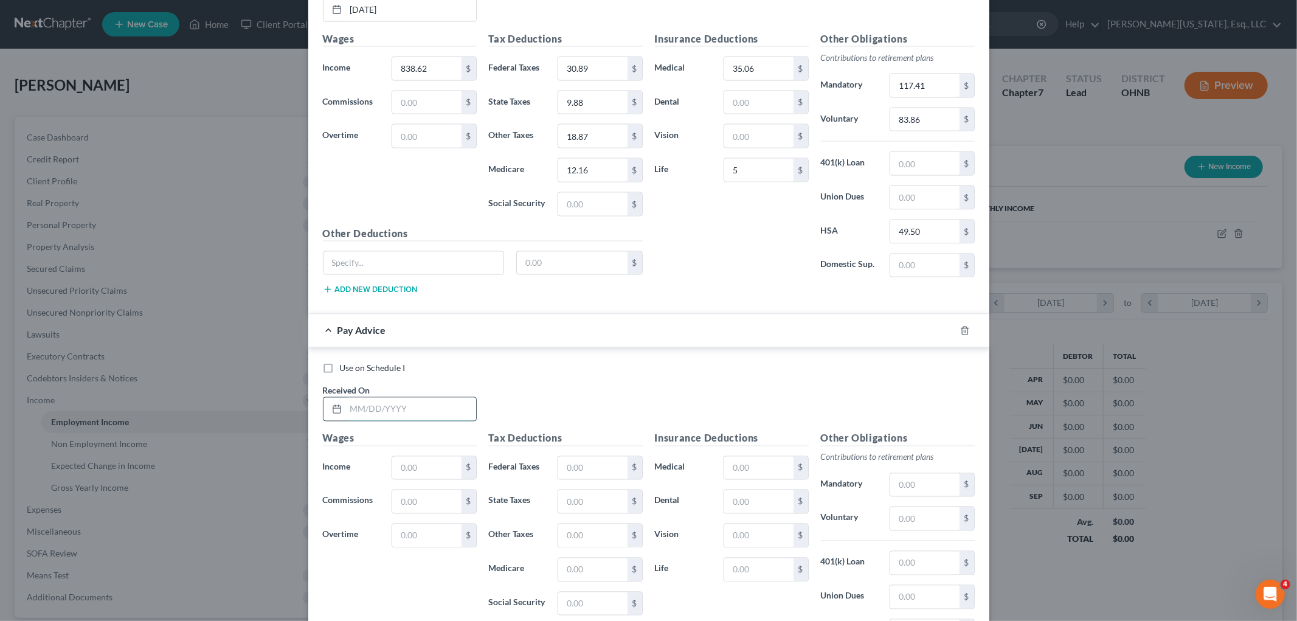
click at [424, 406] on input "text" at bounding box center [411, 409] width 130 height 23
click at [920, 521] on input "text" at bounding box center [924, 518] width 69 height 23
click at [765, 471] on input "text" at bounding box center [758, 468] width 69 height 23
click at [606, 575] on input "text" at bounding box center [592, 569] width 69 height 23
click at [600, 509] on input "text" at bounding box center [592, 501] width 69 height 23
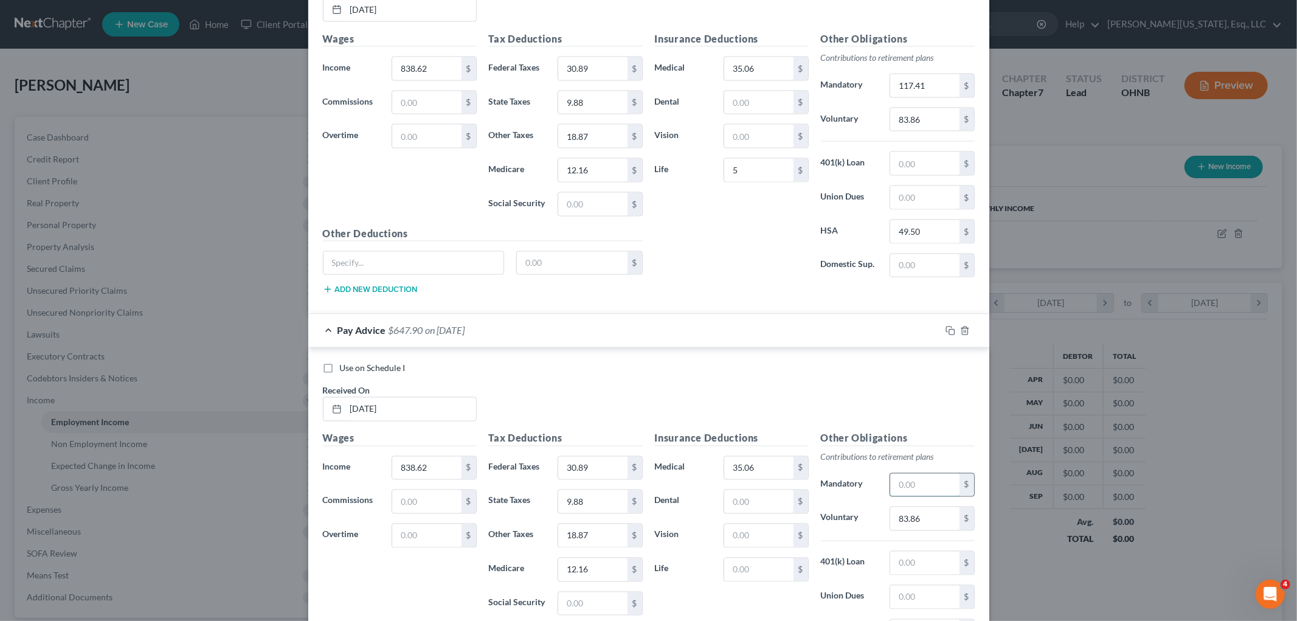
click at [920, 483] on input "text" at bounding box center [924, 485] width 69 height 23
click at [759, 572] on input "text" at bounding box center [758, 569] width 69 height 23
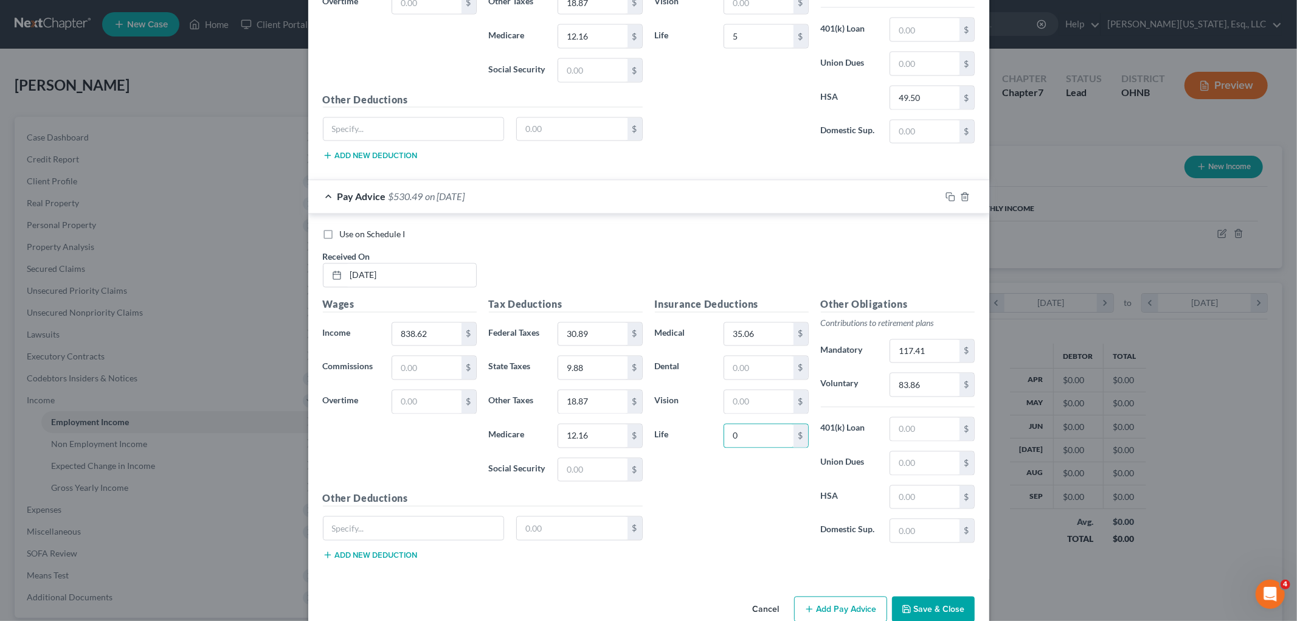
scroll to position [1829, 0]
click at [938, 507] on input "text" at bounding box center [924, 496] width 69 height 23
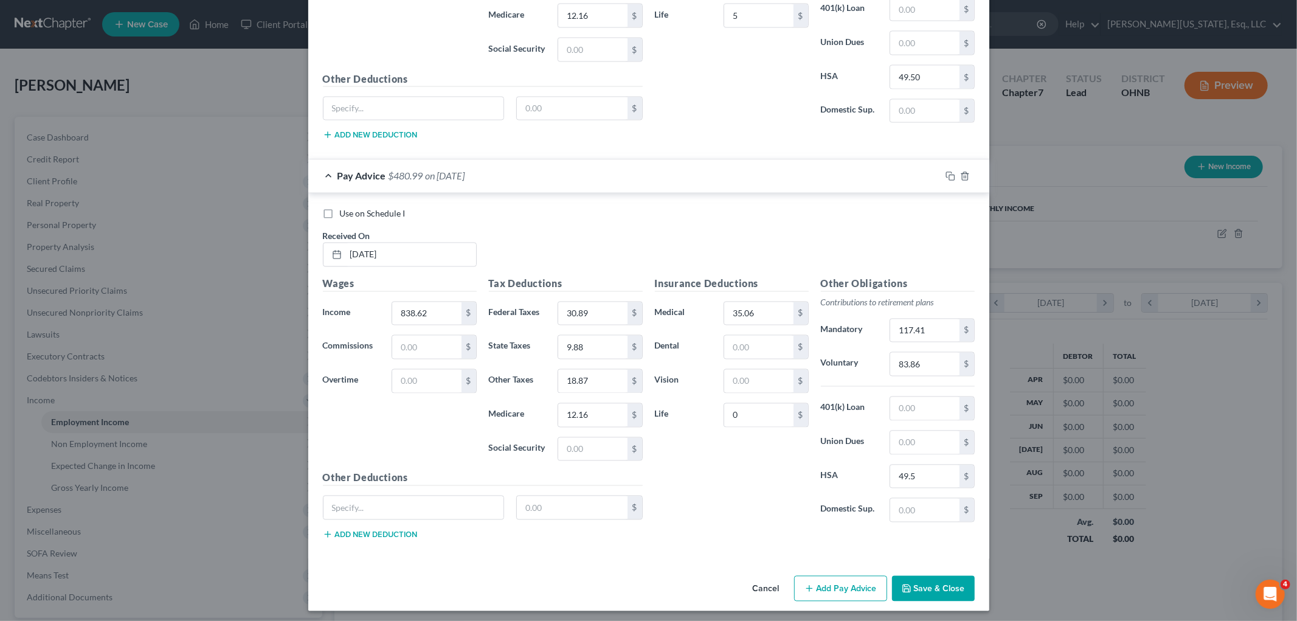
scroll to position [1859, 0]
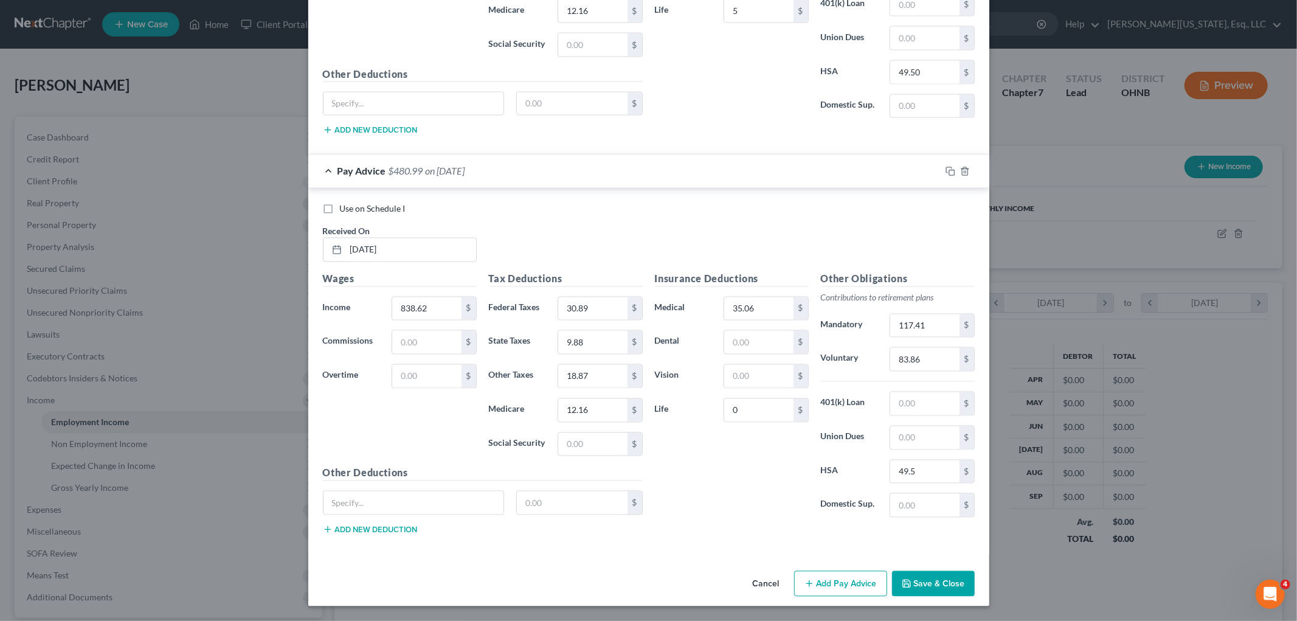
drag, startPoint x: 833, startPoint y: 591, endPoint x: 522, endPoint y: 435, distance: 348.2
click at [833, 591] on button "Add Pay Advice" at bounding box center [840, 584] width 93 height 26
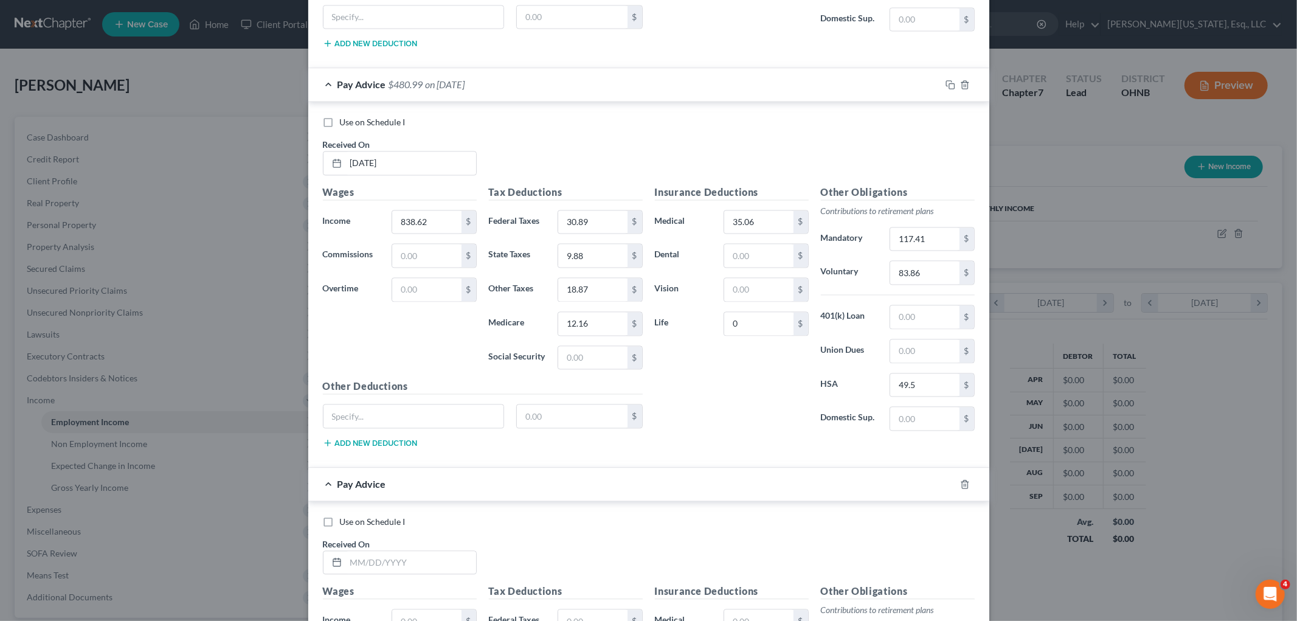
scroll to position [2062, 0]
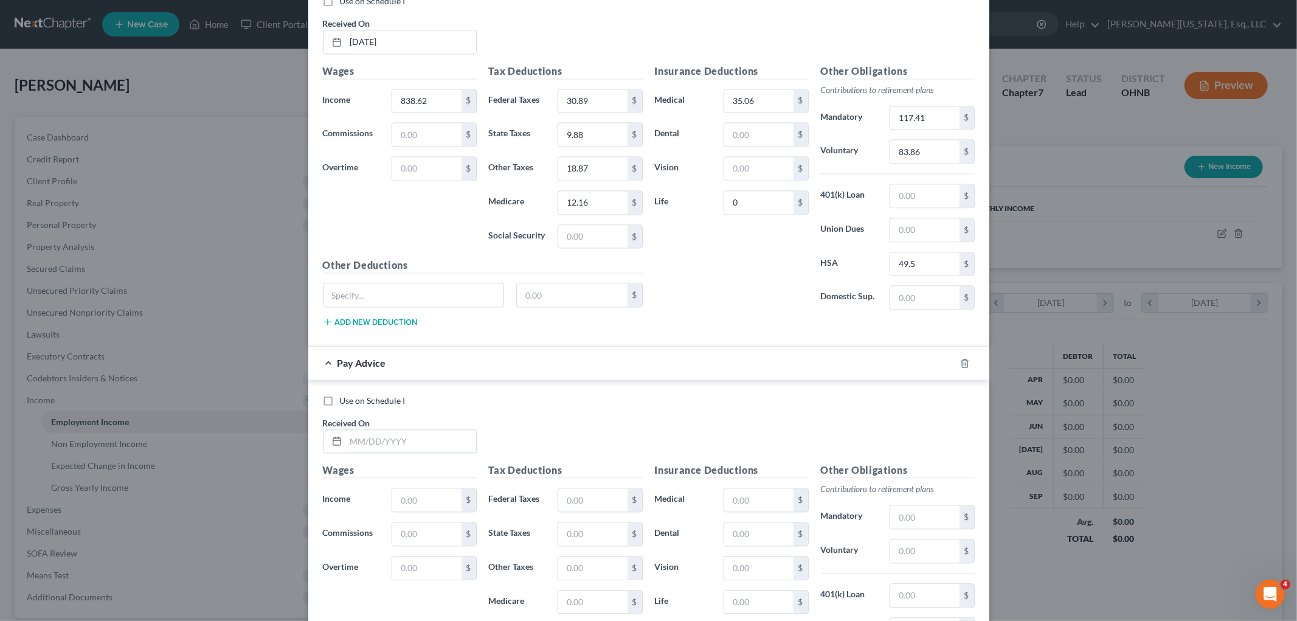
drag, startPoint x: 430, startPoint y: 442, endPoint x: 430, endPoint y: 433, distance: 9.1
click at [430, 442] on input "text" at bounding box center [411, 441] width 130 height 23
click at [913, 553] on input "text" at bounding box center [924, 550] width 69 height 23
click at [774, 502] on input "text" at bounding box center [758, 499] width 69 height 23
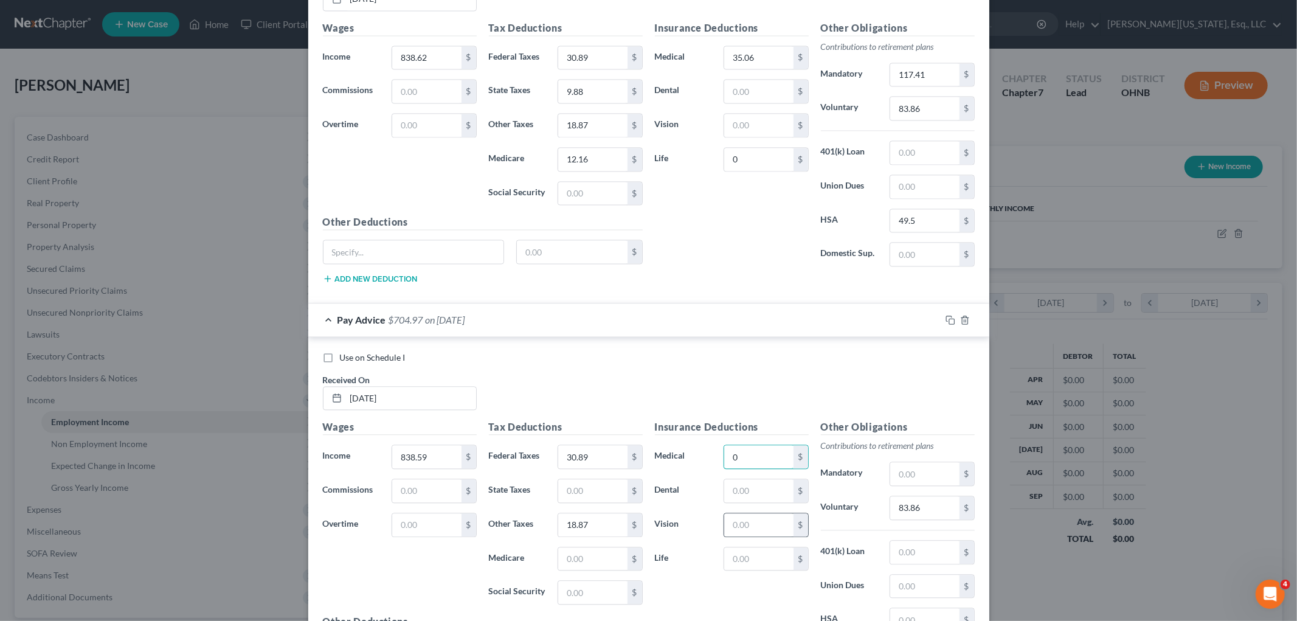
scroll to position [2129, 0]
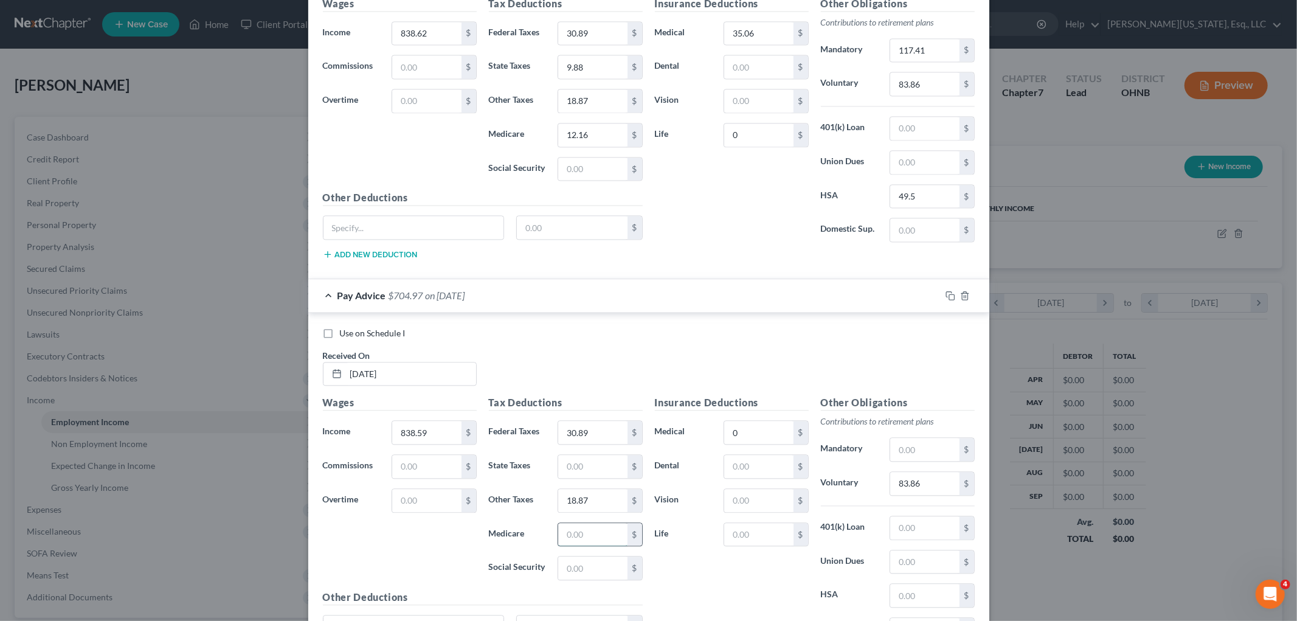
click at [579, 539] on input "text" at bounding box center [592, 534] width 69 height 23
click at [574, 477] on input "text" at bounding box center [592, 466] width 69 height 23
click at [945, 457] on input "text" at bounding box center [924, 449] width 69 height 23
click at [740, 546] on input "text" at bounding box center [758, 534] width 69 height 23
click at [922, 602] on input "text" at bounding box center [924, 595] width 69 height 23
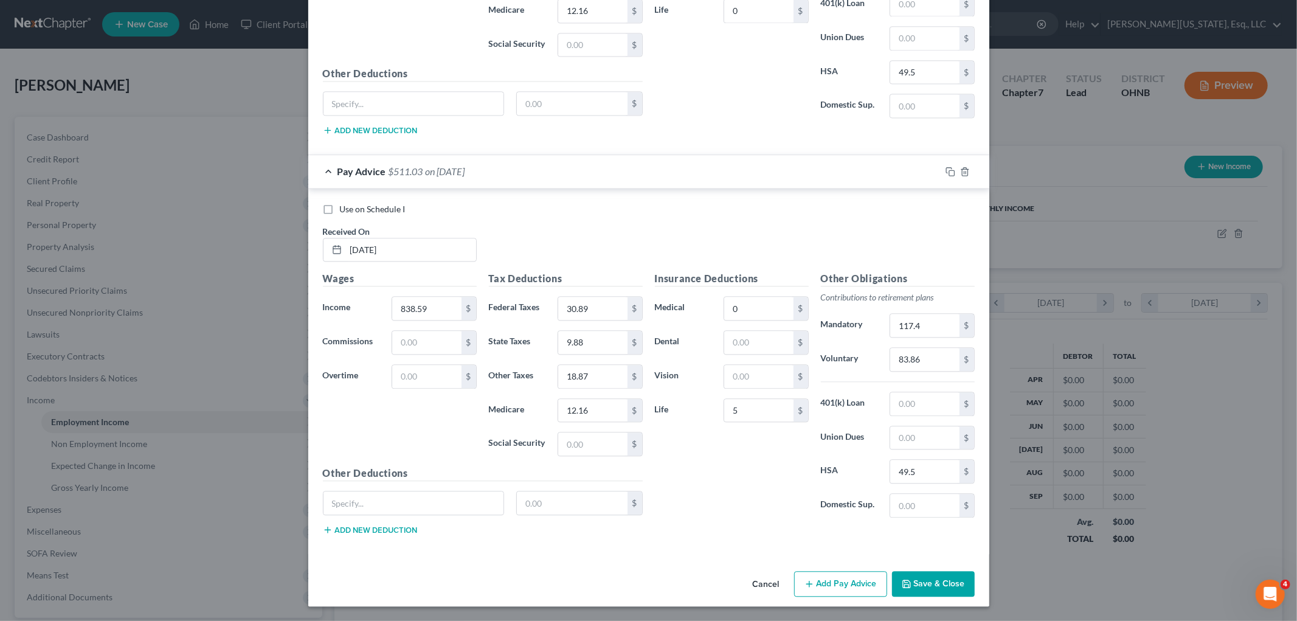
scroll to position [2259, 0]
click at [881, 588] on button "Add Pay Advice" at bounding box center [840, 584] width 93 height 26
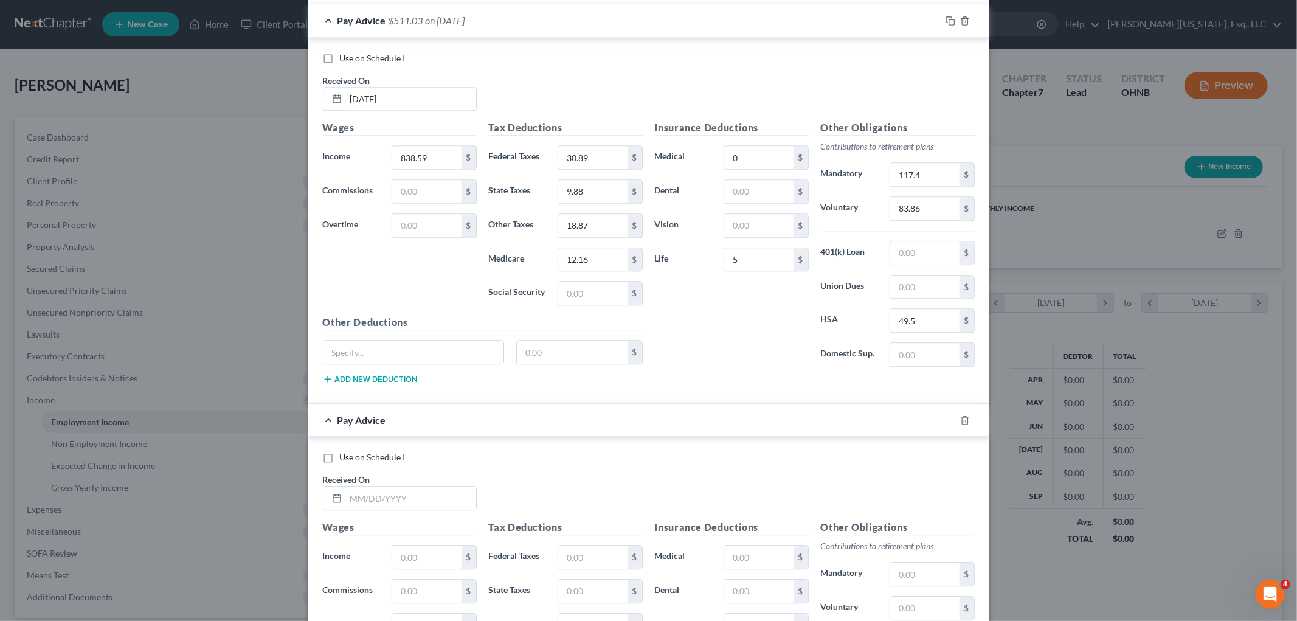
scroll to position [2660, 0]
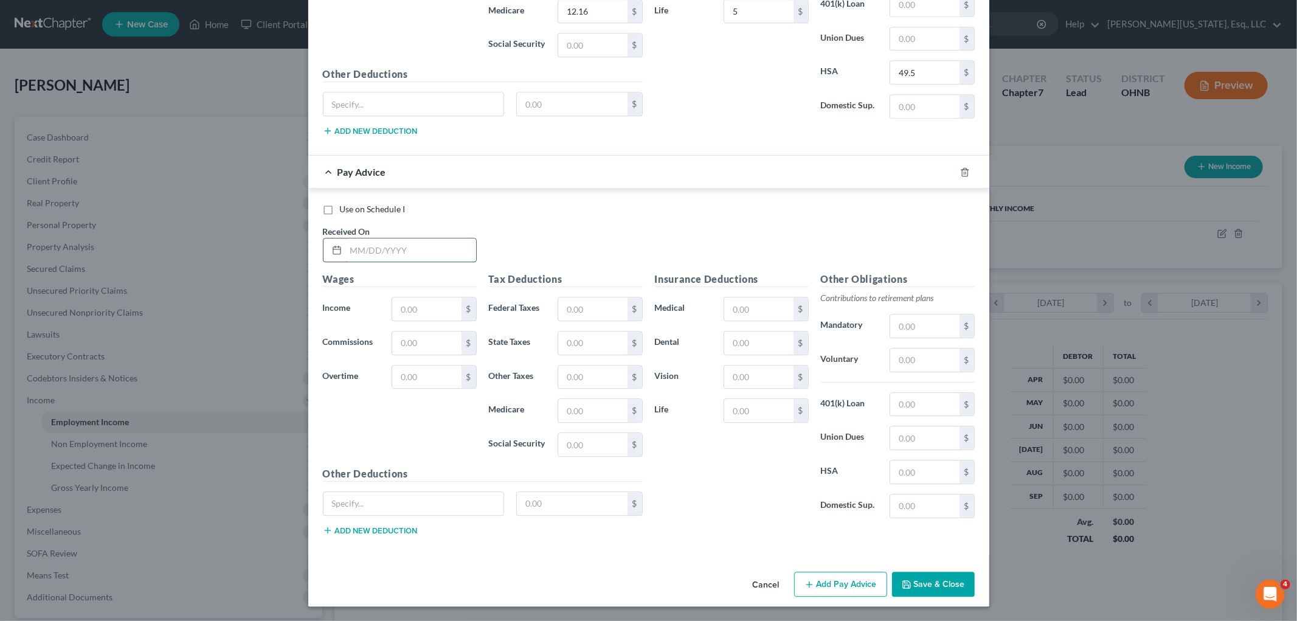
click at [403, 255] on input "text" at bounding box center [411, 249] width 130 height 23
click at [909, 359] on input "text" at bounding box center [924, 359] width 69 height 23
click at [765, 292] on div "Insurance Deductions Medical $ Dental $ Vision $ Life $" at bounding box center [732, 400] width 166 height 256
click at [765, 308] on input "text" at bounding box center [758, 308] width 69 height 23
click at [577, 414] on input "text" at bounding box center [592, 410] width 69 height 23
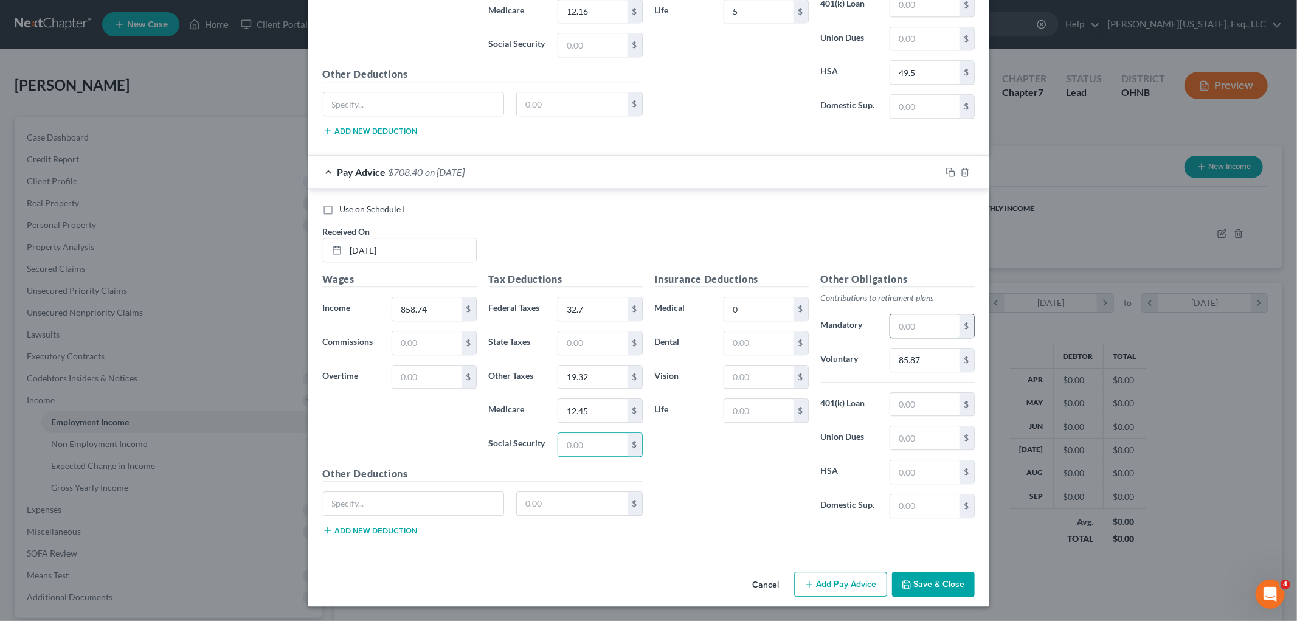
click at [918, 319] on input "text" at bounding box center [924, 325] width 69 height 23
click at [564, 337] on input "text" at bounding box center [592, 342] width 69 height 23
click at [747, 409] on input "text" at bounding box center [758, 410] width 69 height 23
drag, startPoint x: 931, startPoint y: 440, endPoint x: 931, endPoint y: 448, distance: 7.9
click at [931, 440] on input "text" at bounding box center [924, 437] width 69 height 23
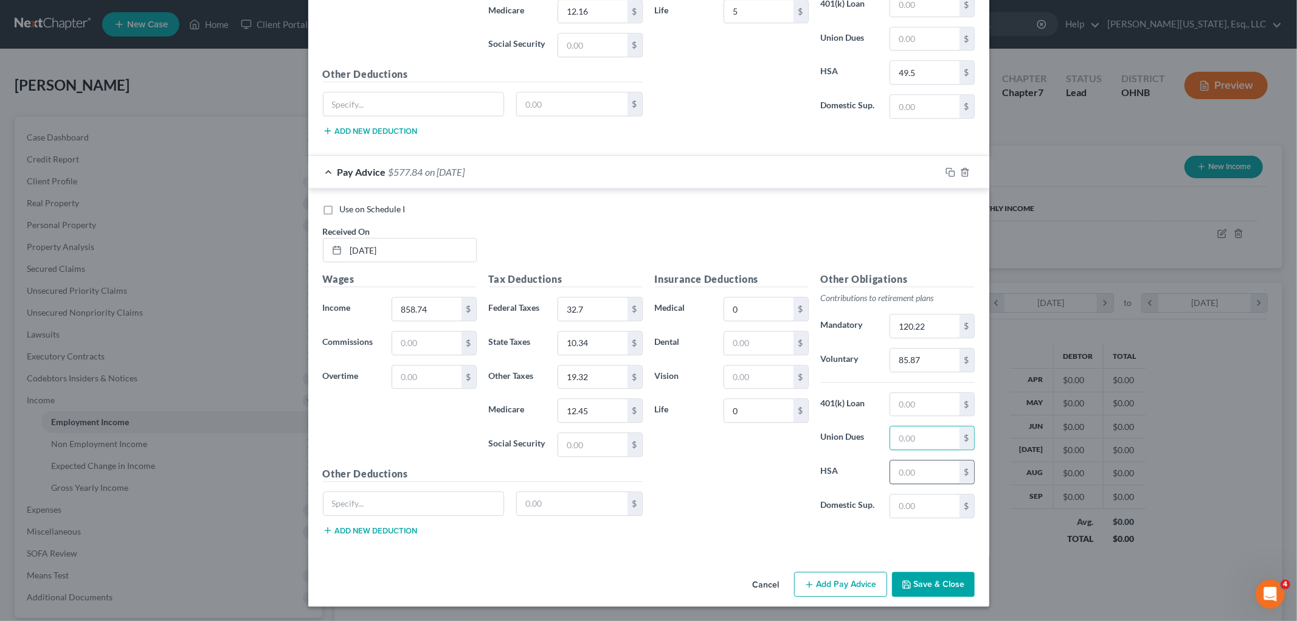
click at [890, 473] on input "text" at bounding box center [924, 471] width 69 height 23
drag, startPoint x: 818, startPoint y: 570, endPoint x: 615, endPoint y: 399, distance: 265.4
click at [818, 572] on button "Add Pay Advice" at bounding box center [840, 585] width 93 height 26
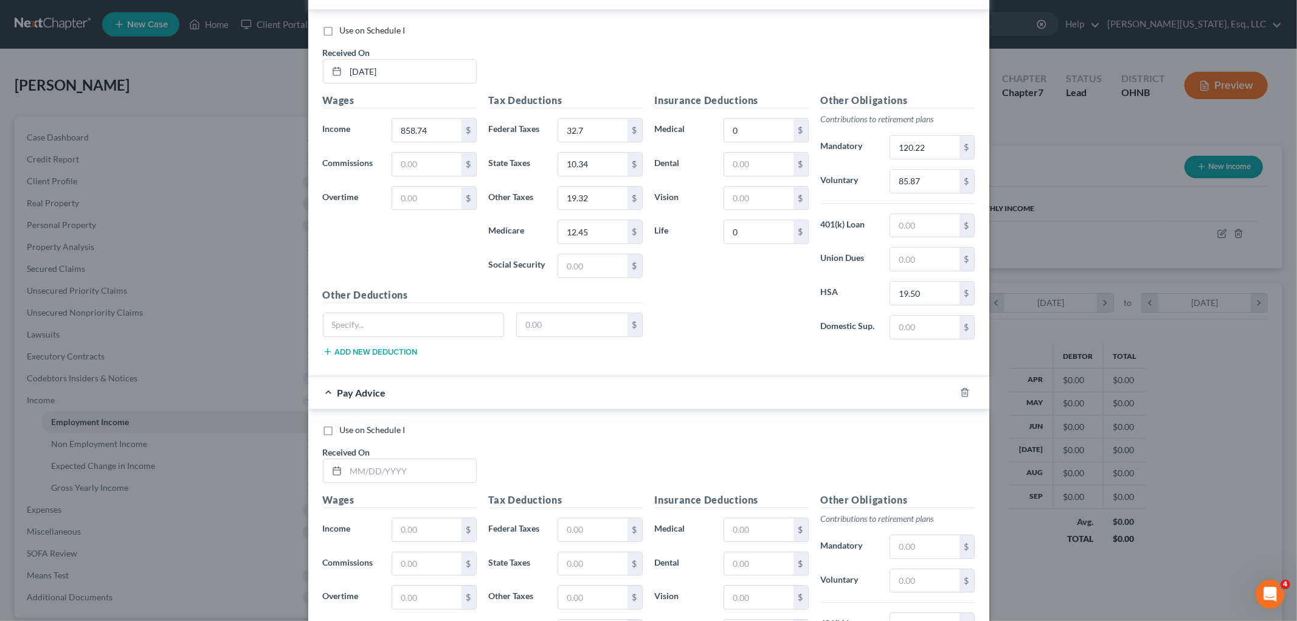
scroll to position [2997, 0]
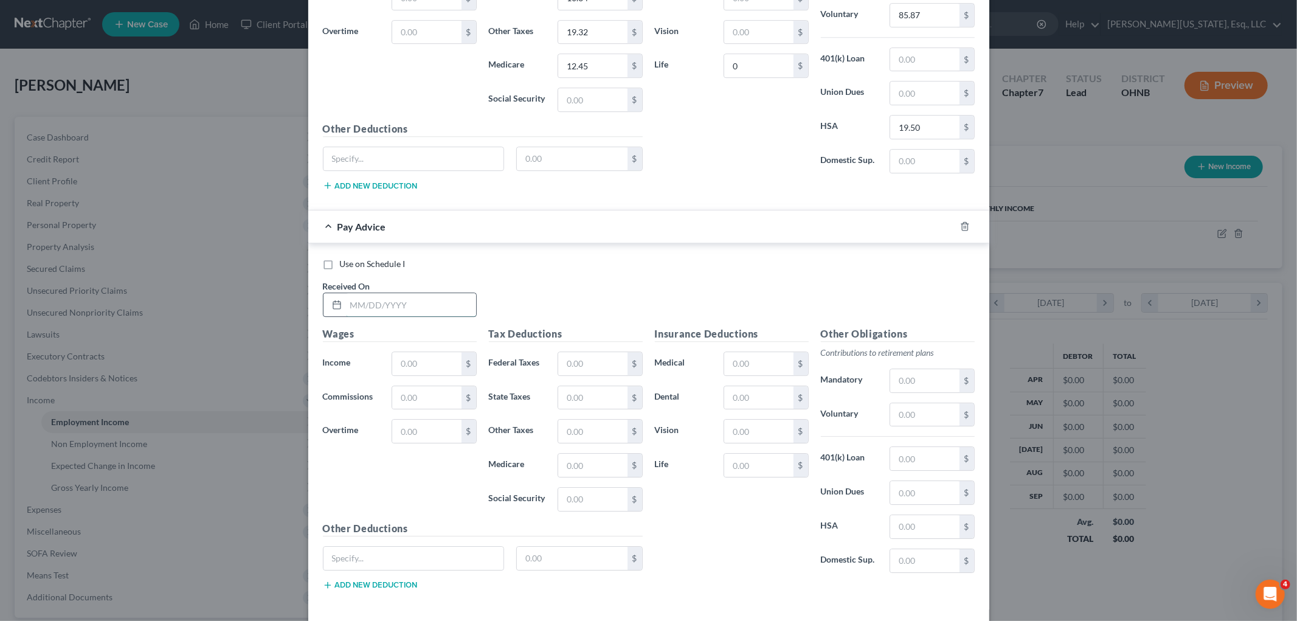
click at [409, 305] on input "text" at bounding box center [411, 304] width 130 height 23
click at [896, 420] on input "text" at bounding box center [924, 414] width 69 height 23
click at [747, 359] on input "text" at bounding box center [758, 363] width 69 height 23
drag, startPoint x: 572, startPoint y: 479, endPoint x: 561, endPoint y: 467, distance: 15.9
click at [572, 477] on input "text" at bounding box center [592, 465] width 69 height 23
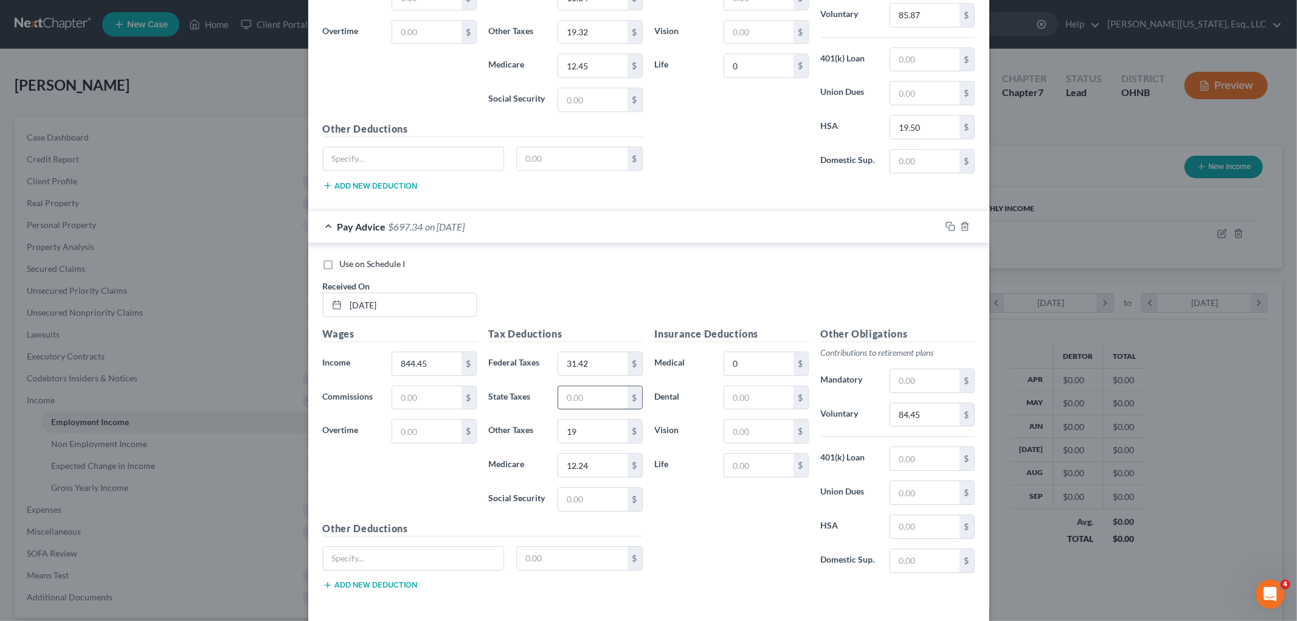
click at [591, 405] on input "text" at bounding box center [592, 397] width 69 height 23
click at [747, 472] on input "text" at bounding box center [758, 465] width 69 height 23
click at [917, 500] on input "text" at bounding box center [924, 492] width 69 height 23
click at [914, 538] on input "text" at bounding box center [924, 526] width 69 height 23
click at [911, 538] on input "text" at bounding box center [924, 526] width 69 height 23
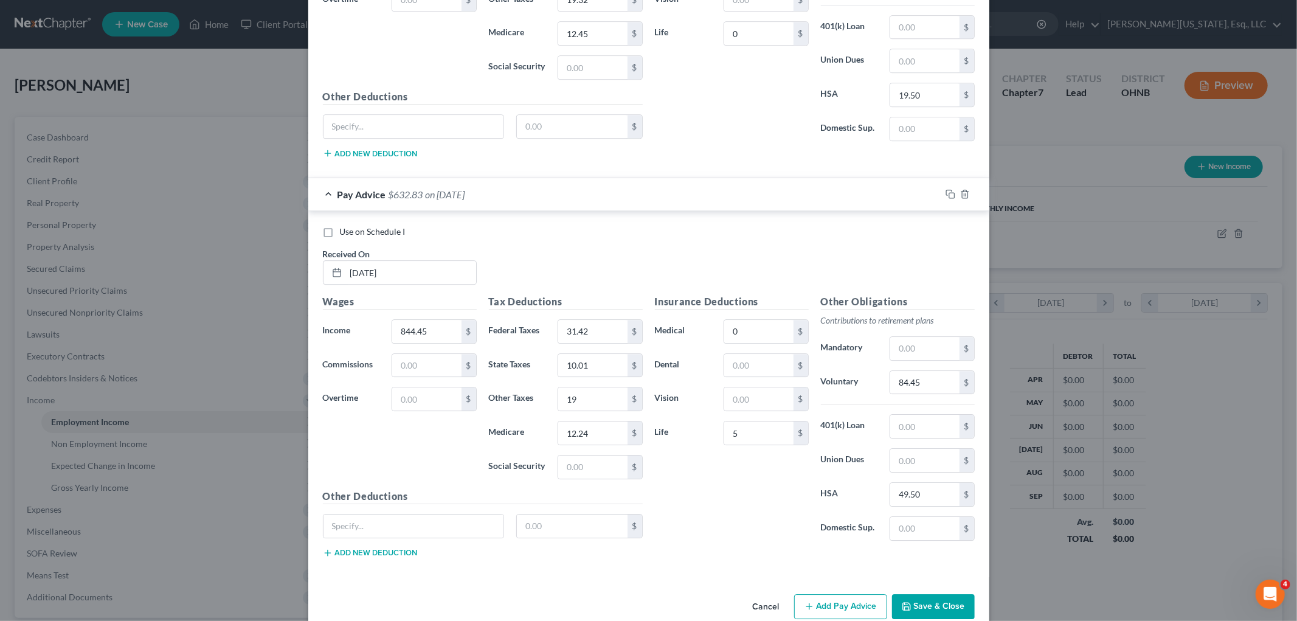
scroll to position [3060, 0]
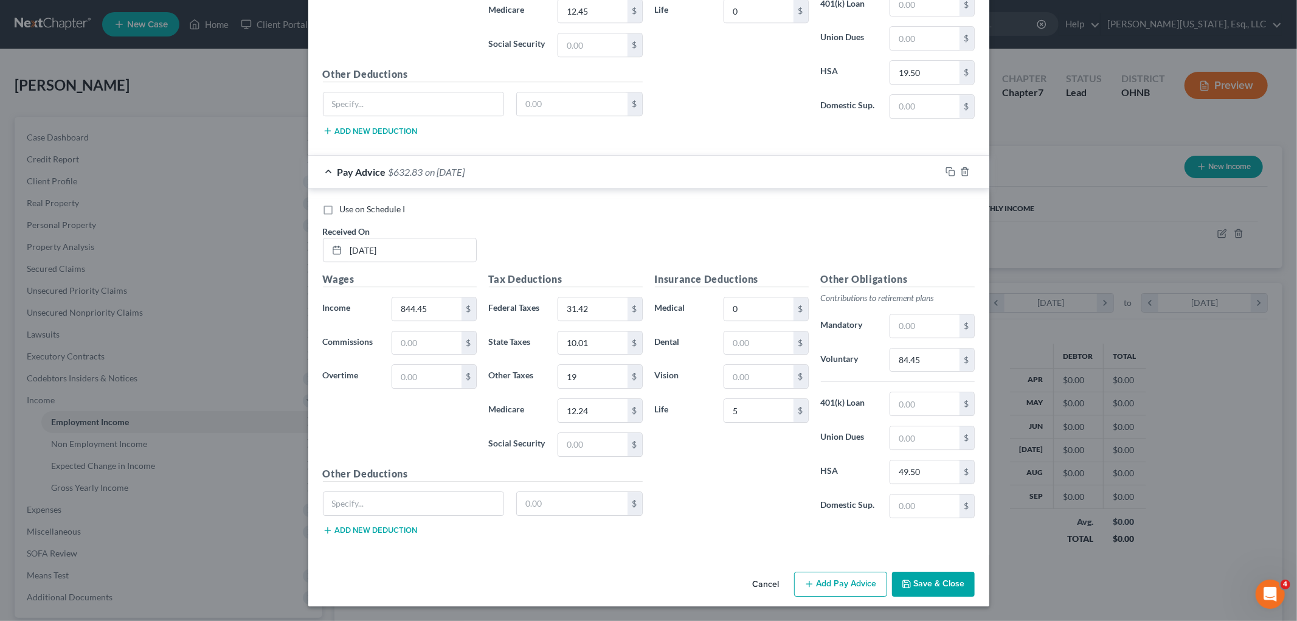
drag, startPoint x: 846, startPoint y: 588, endPoint x: 521, endPoint y: 424, distance: 363.9
click at [846, 588] on button "Add Pay Advice" at bounding box center [840, 585] width 93 height 26
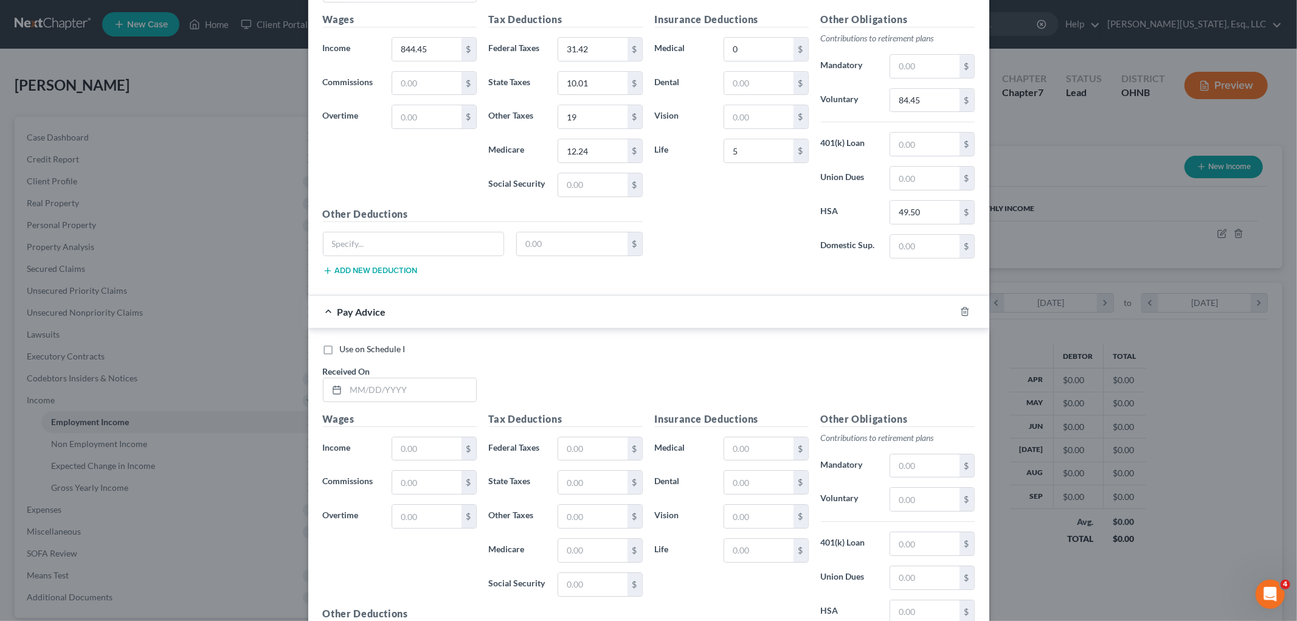
scroll to position [3398, 0]
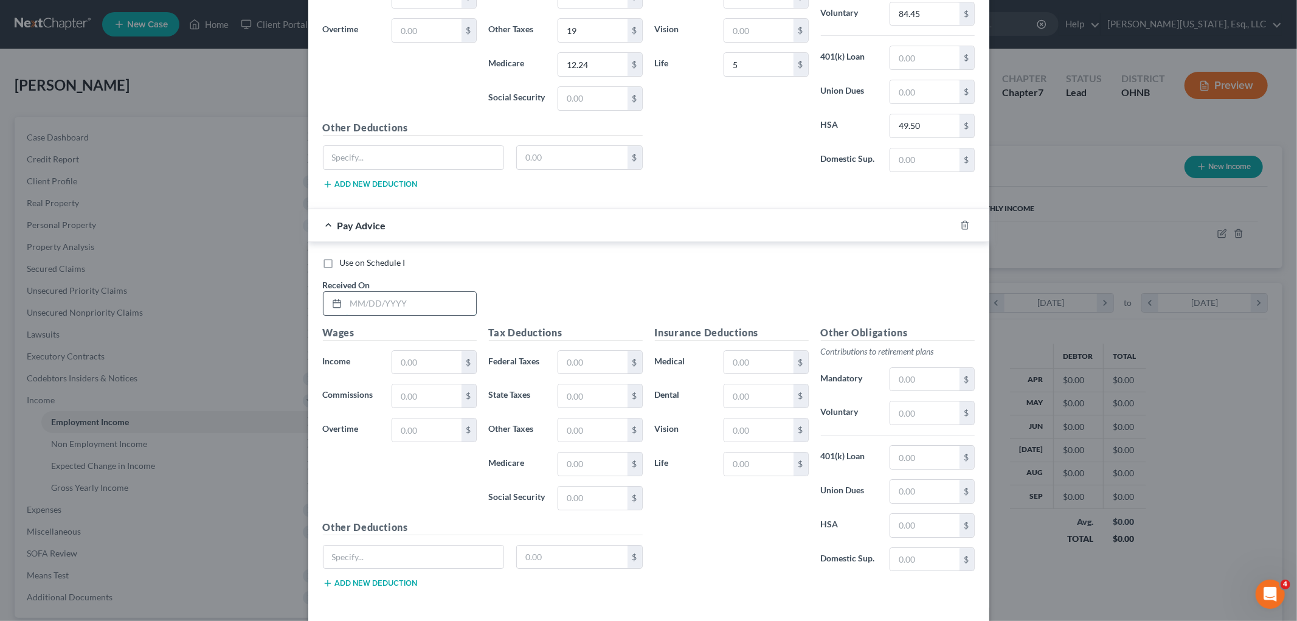
click at [420, 309] on input "text" at bounding box center [411, 303] width 130 height 23
click at [926, 412] on input "text" at bounding box center [924, 412] width 69 height 23
click at [757, 374] on input "text" at bounding box center [758, 362] width 69 height 23
click at [581, 461] on input "text" at bounding box center [592, 464] width 69 height 23
click at [593, 390] on div "Tax Deductions Federal Taxes 32.59 $ State Taxes $ Other Taxes 19.29 $ Medicare…" at bounding box center [566, 422] width 166 height 195
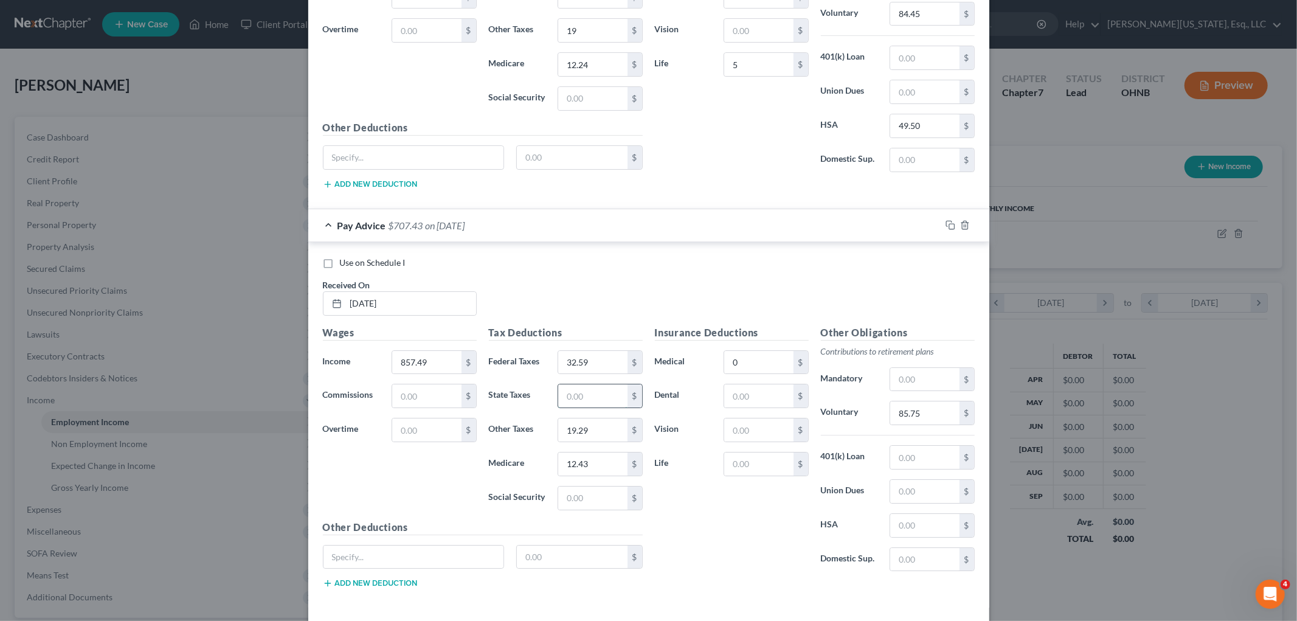
click at [590, 405] on input "text" at bounding box center [592, 395] width 69 height 23
click at [920, 391] on input "text" at bounding box center [924, 379] width 69 height 23
click at [743, 476] on input "text" at bounding box center [758, 464] width 69 height 23
click at [917, 528] on input "text" at bounding box center [924, 525] width 69 height 23
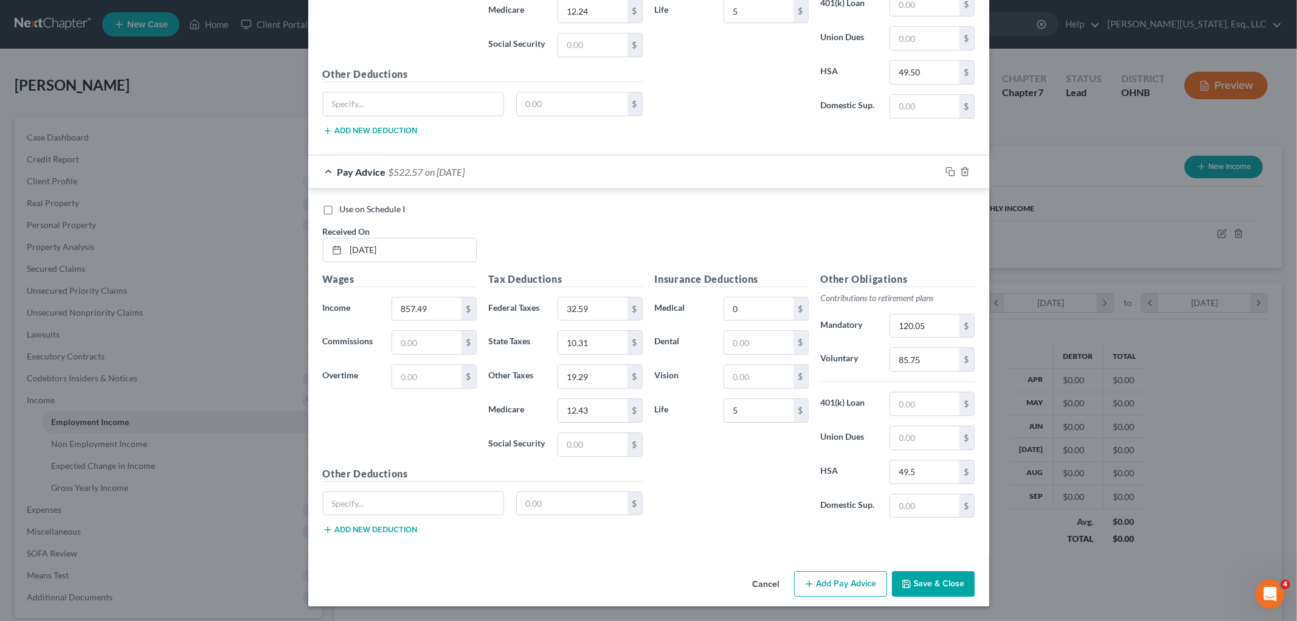
scroll to position [3461, 0]
drag, startPoint x: 842, startPoint y: 588, endPoint x: 454, endPoint y: 477, distance: 403.1
click at [842, 588] on button "Add Pay Advice" at bounding box center [840, 584] width 93 height 26
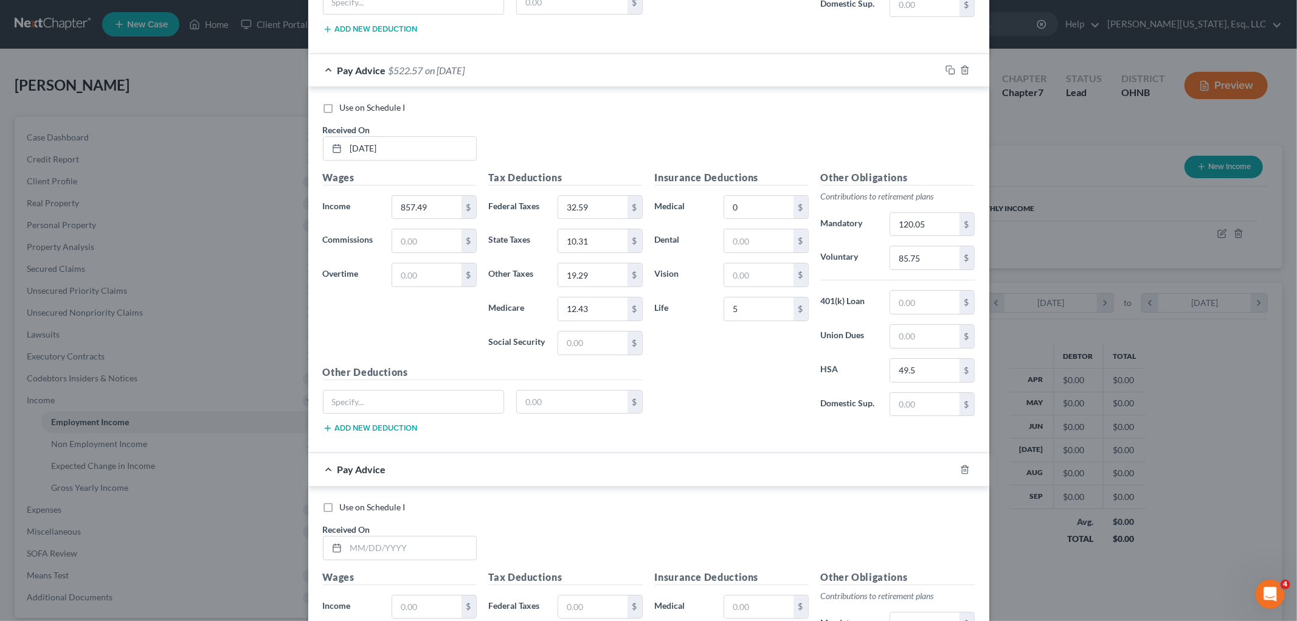
scroll to position [3798, 0]
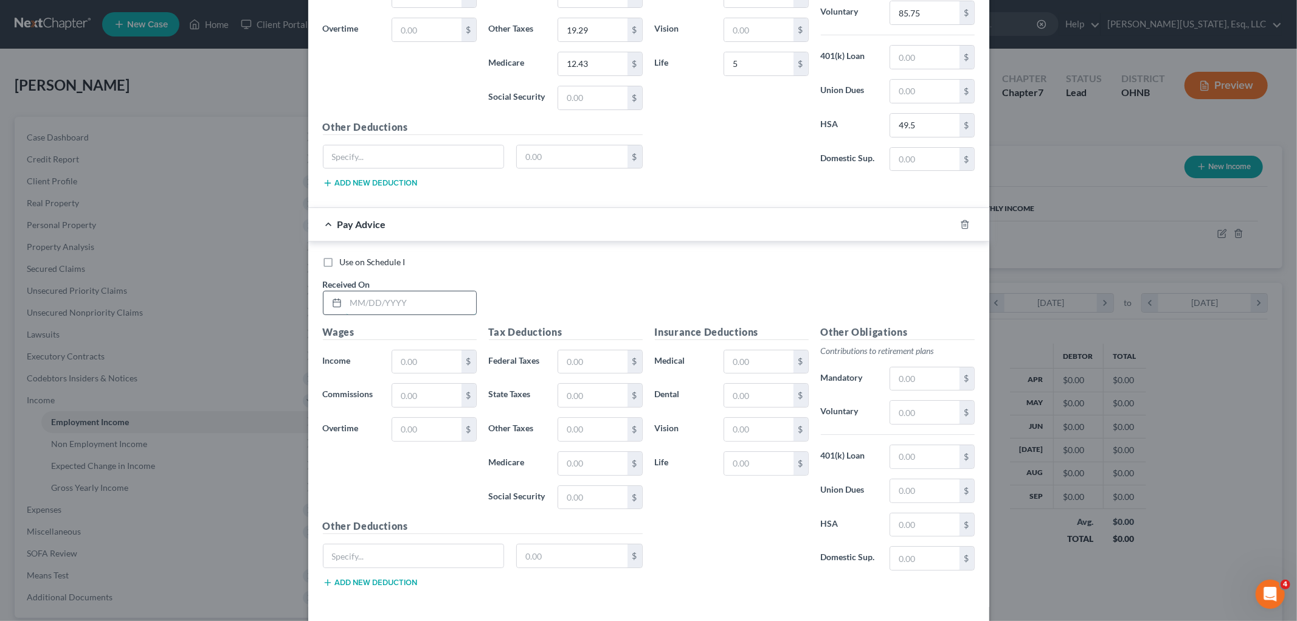
click at [420, 310] on input "text" at bounding box center [411, 302] width 130 height 23
click at [920, 423] on input "text" at bounding box center [924, 412] width 69 height 23
click at [771, 359] on input "text" at bounding box center [758, 361] width 69 height 23
click at [561, 406] on input "text" at bounding box center [592, 395] width 69 height 23
click at [567, 473] on input "text" at bounding box center [592, 463] width 69 height 23
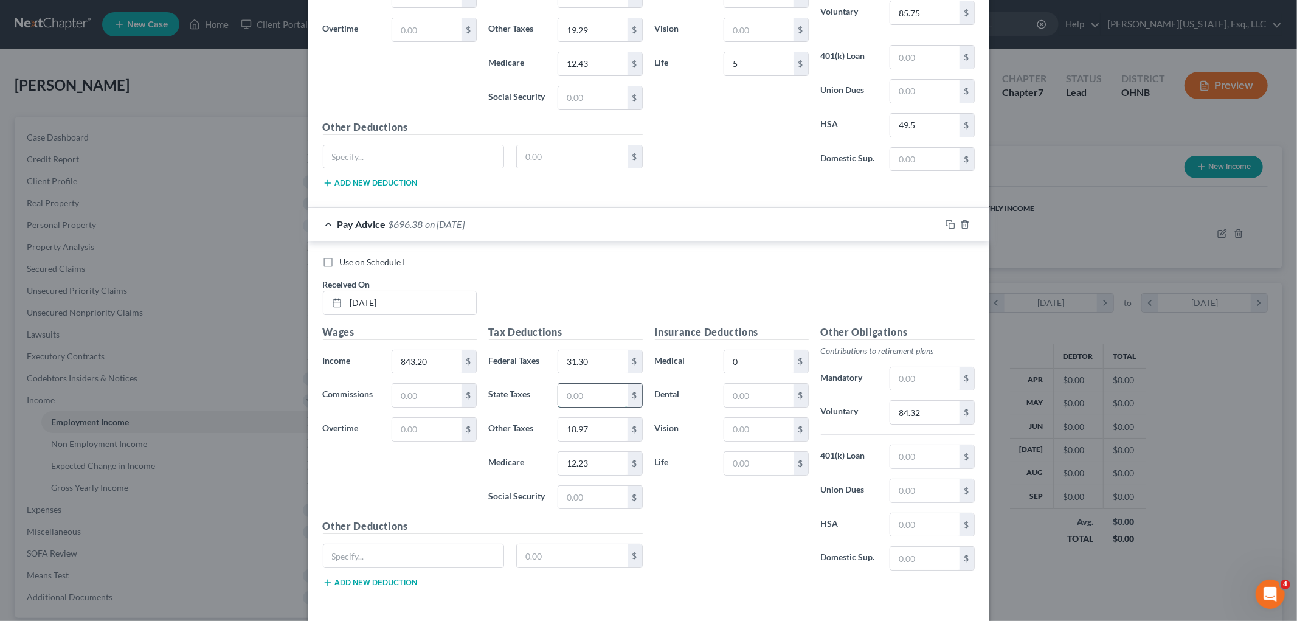
click at [581, 407] on input "text" at bounding box center [592, 395] width 69 height 23
click at [929, 384] on input "text" at bounding box center [924, 378] width 69 height 23
click at [763, 470] on input "text" at bounding box center [758, 463] width 69 height 23
click at [904, 536] on input "text" at bounding box center [924, 524] width 69 height 23
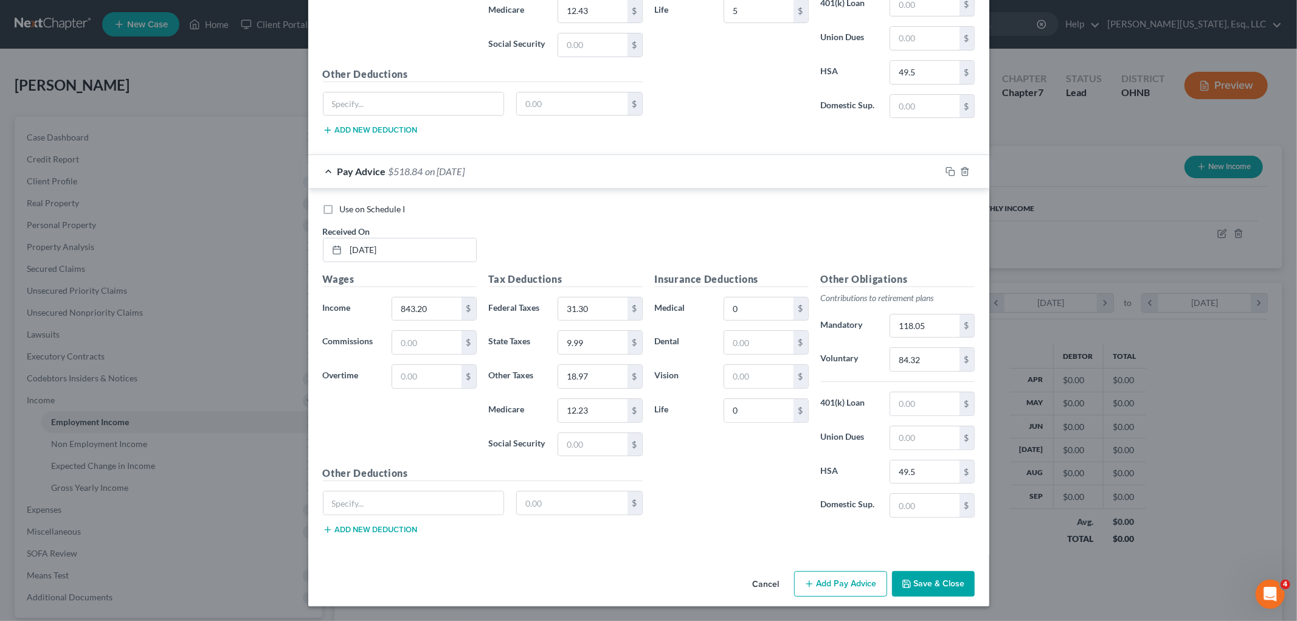
scroll to position [3861, 0]
drag, startPoint x: 851, startPoint y: 588, endPoint x: 511, endPoint y: 303, distance: 443.4
click at [851, 588] on button "Add Pay Advice" at bounding box center [840, 584] width 93 height 26
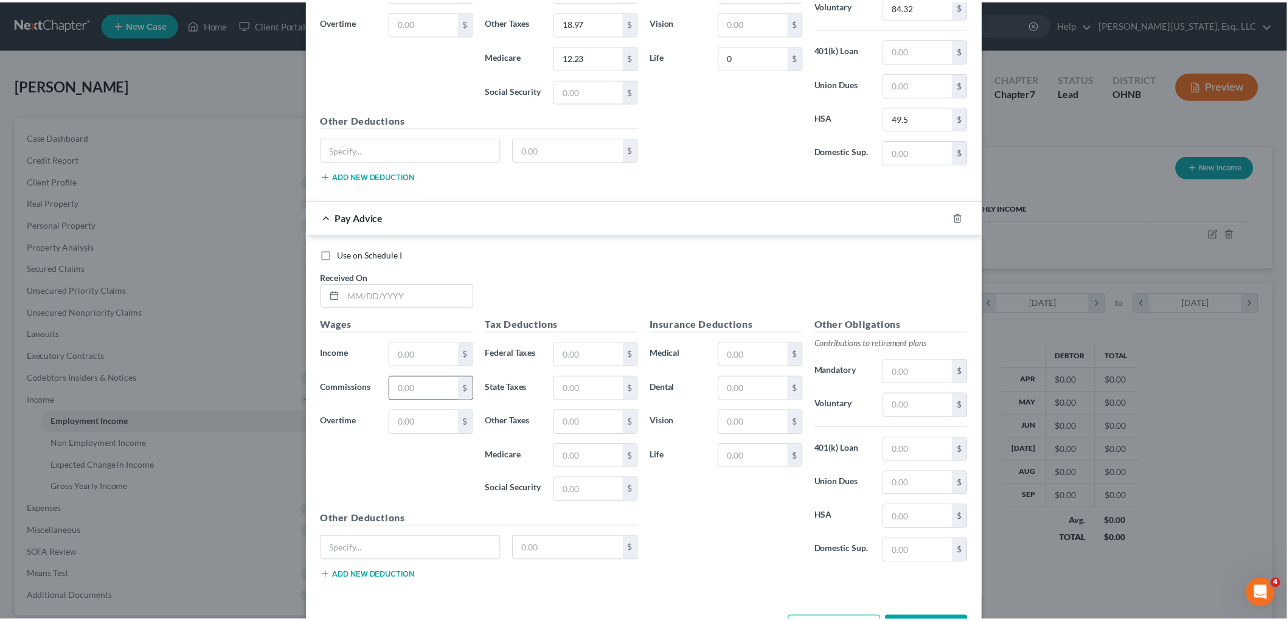
scroll to position [4262, 0]
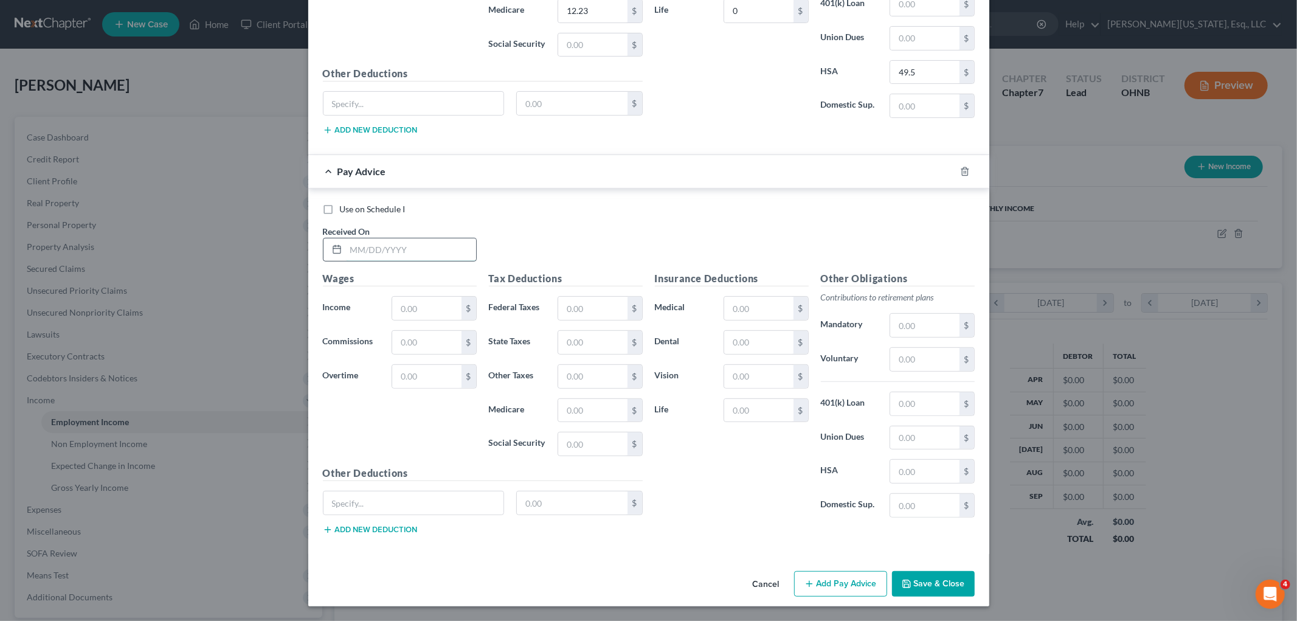
click at [423, 241] on input "text" at bounding box center [411, 249] width 130 height 23
click at [925, 366] on input "text" at bounding box center [924, 359] width 69 height 23
click at [915, 327] on input "text" at bounding box center [924, 325] width 69 height 23
drag, startPoint x: 905, startPoint y: 584, endPoint x: 912, endPoint y: 582, distance: 7.5
click at [905, 584] on icon "button" at bounding box center [907, 584] width 10 height 10
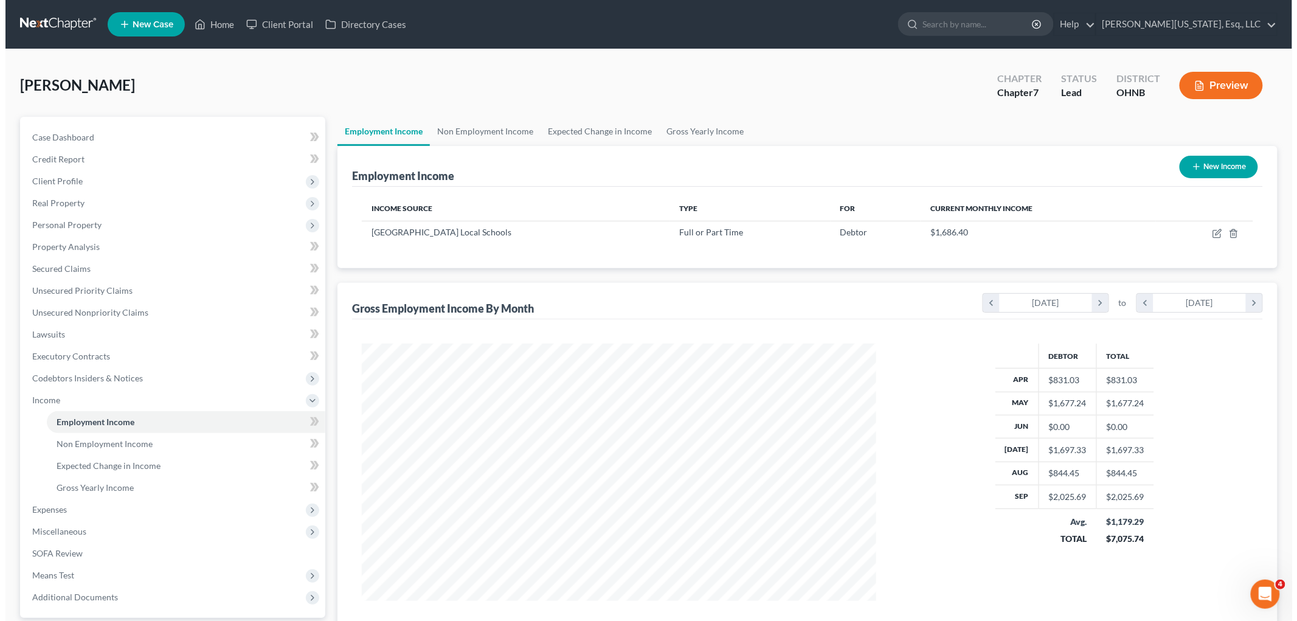
scroll to position [607945, 607665]
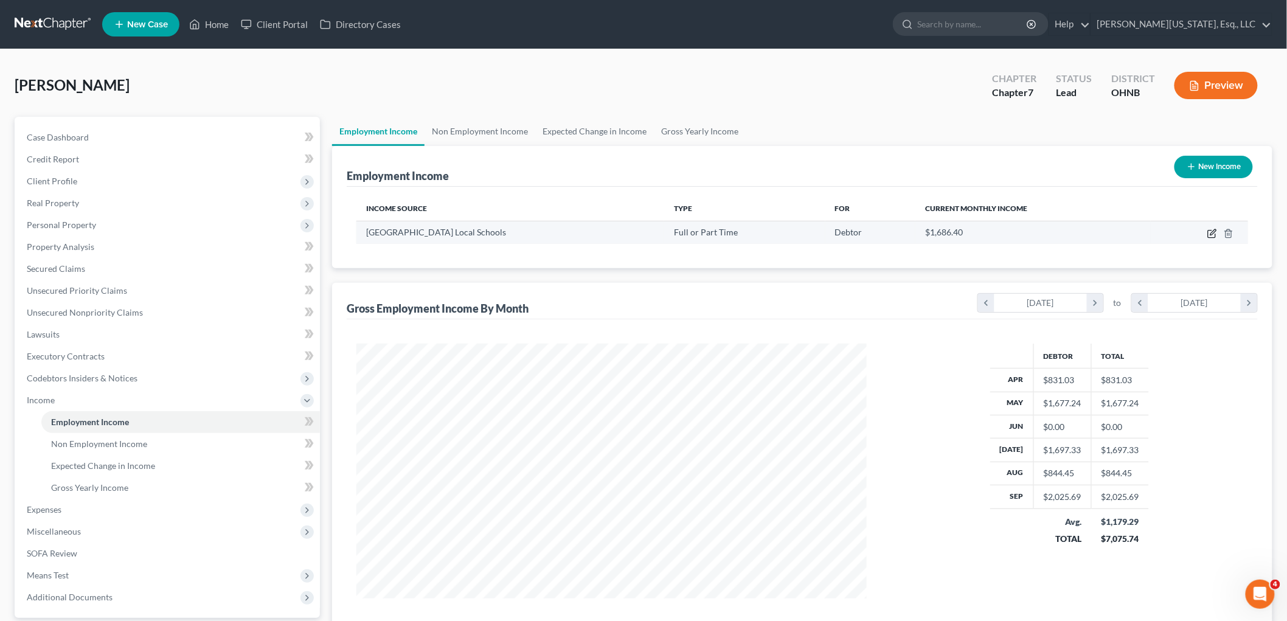
click at [1210, 234] on icon "button" at bounding box center [1212, 234] width 10 height 10
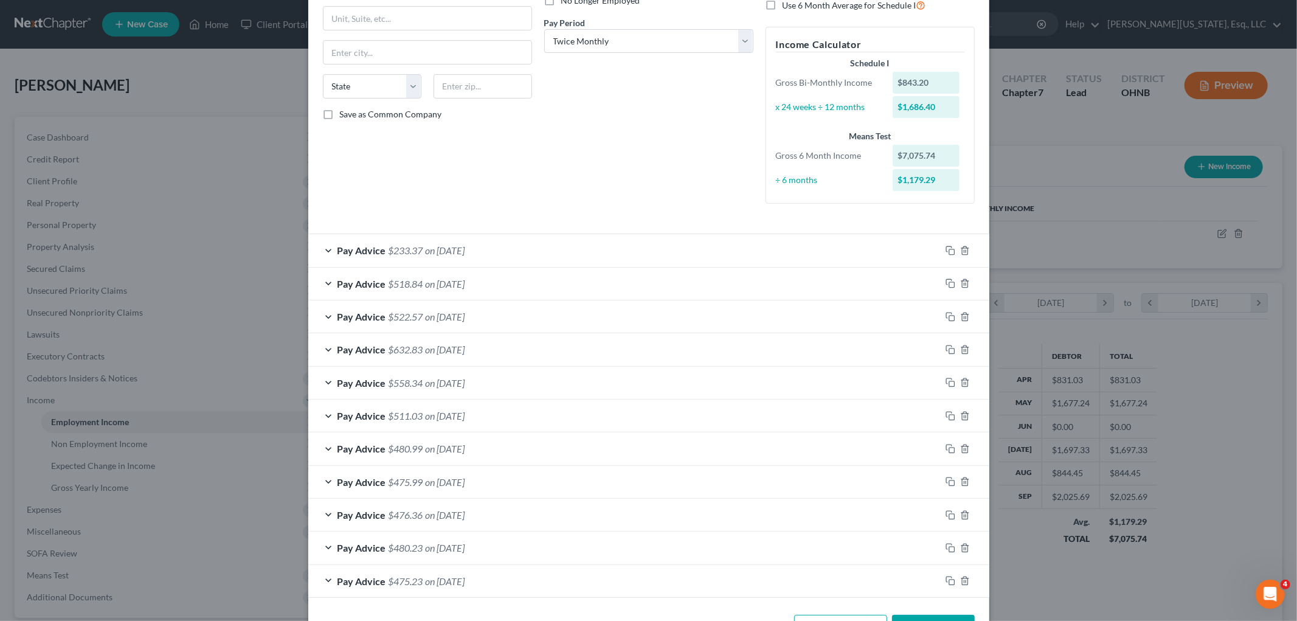
scroll to position [221, 0]
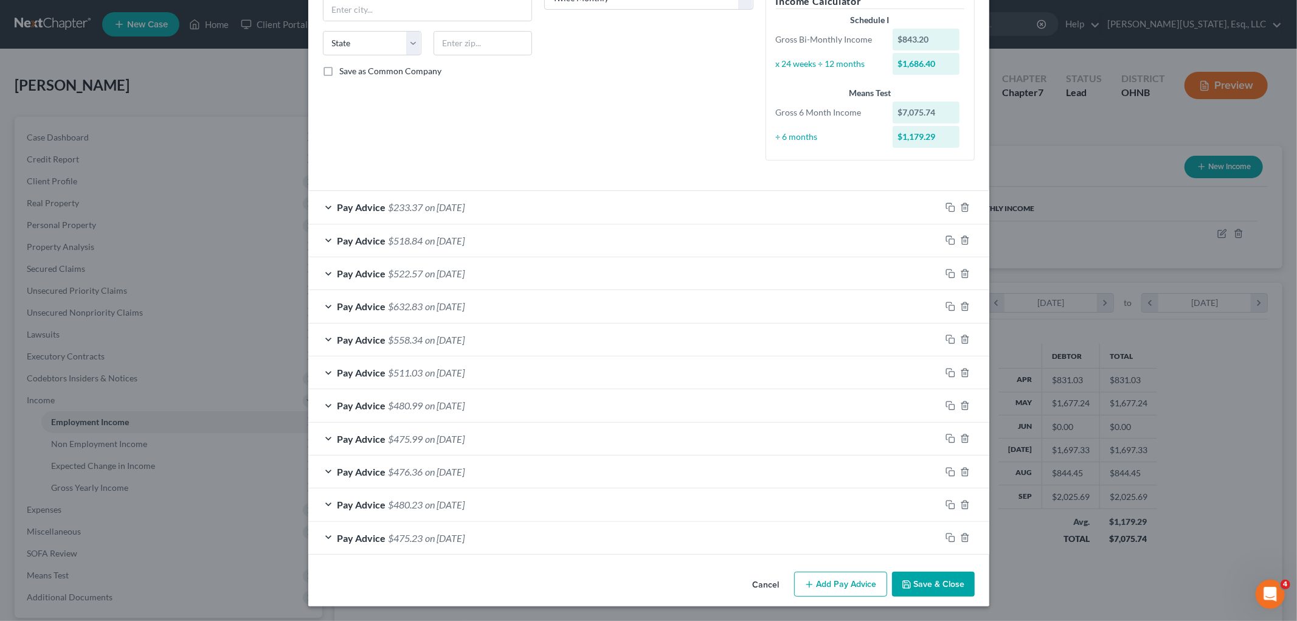
click at [810, 592] on button "Add Pay Advice" at bounding box center [840, 585] width 93 height 26
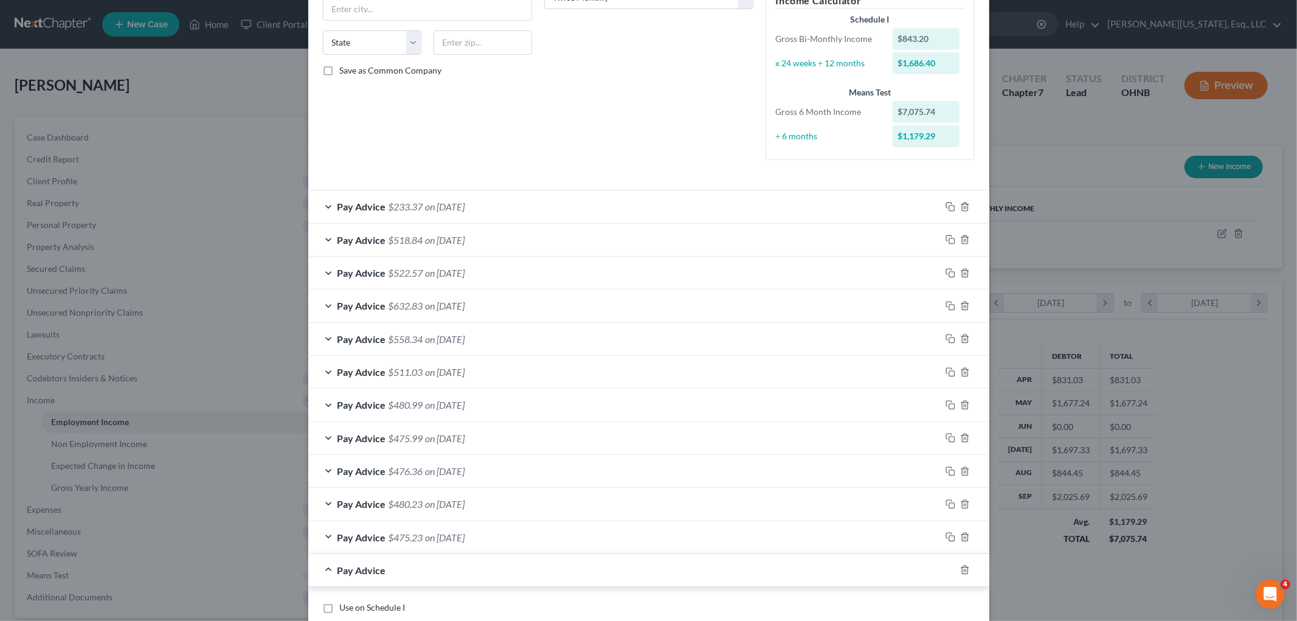
scroll to position [621, 0]
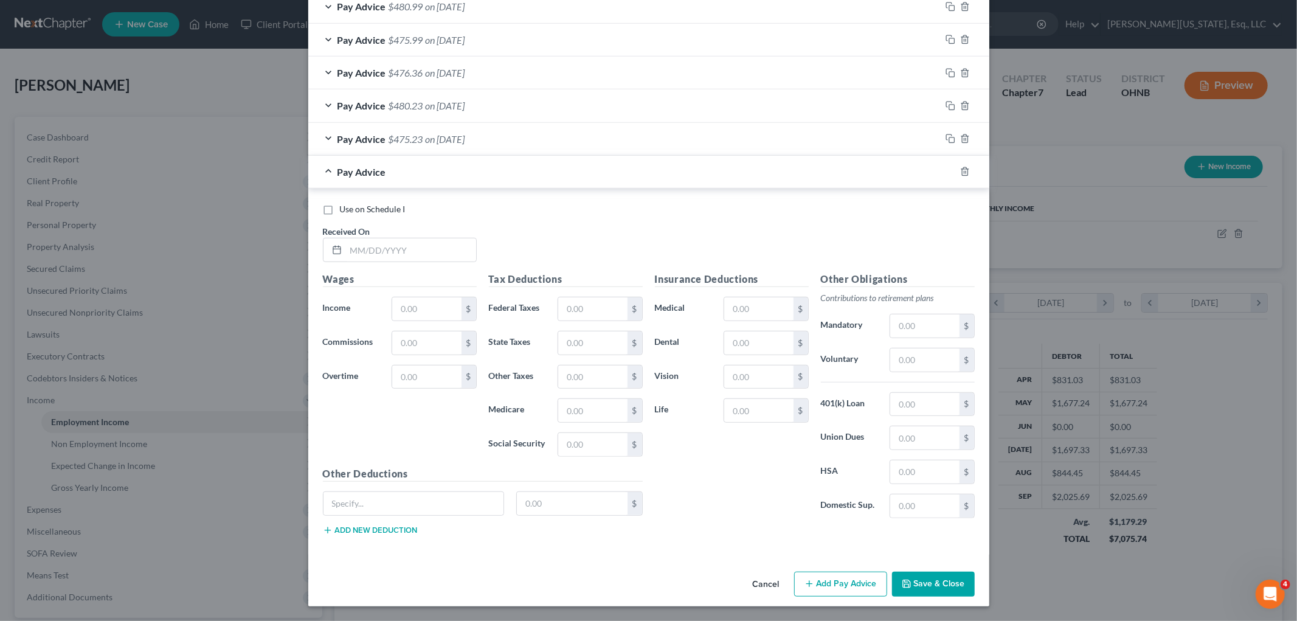
click at [389, 269] on div "Use on Schedule I Received On *" at bounding box center [649, 237] width 664 height 69
click at [390, 260] on div at bounding box center [400, 250] width 154 height 24
click at [392, 257] on input "text" at bounding box center [411, 249] width 130 height 23
click at [766, 297] on input "text" at bounding box center [758, 308] width 69 height 23
click at [842, 580] on button "Add Pay Advice" at bounding box center [840, 585] width 93 height 26
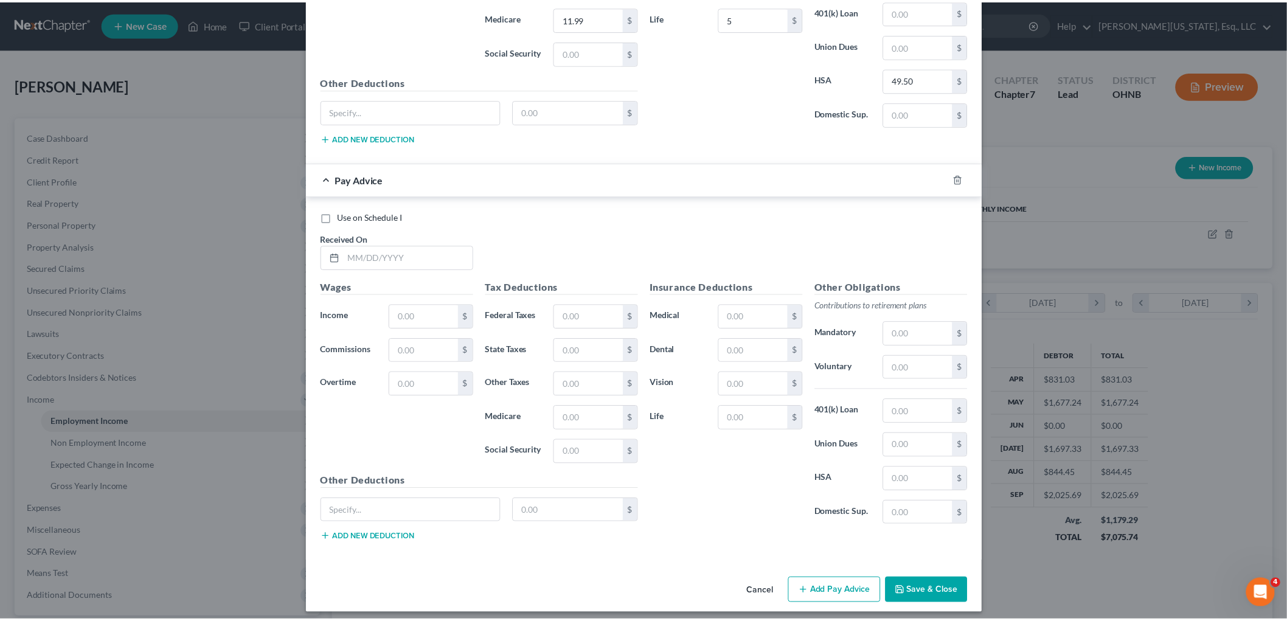
scroll to position [1022, 0]
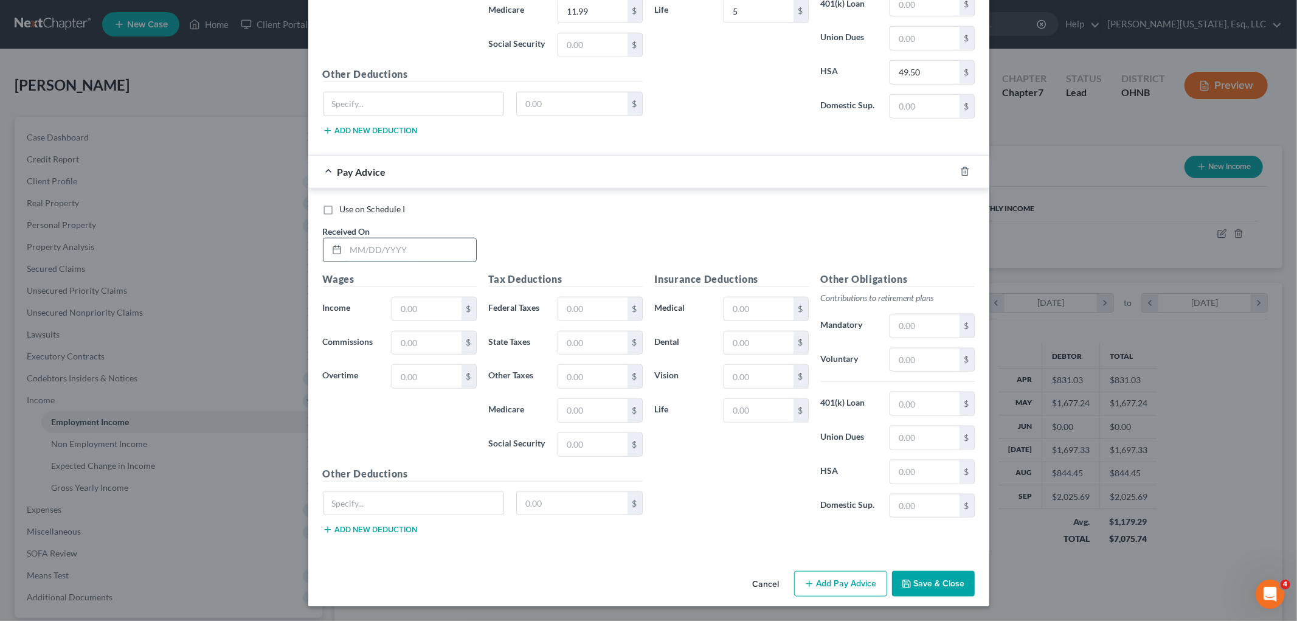
click at [393, 252] on input "text" at bounding box center [411, 249] width 130 height 23
click at [755, 308] on input "text" at bounding box center [758, 308] width 69 height 23
click at [915, 354] on input "text" at bounding box center [924, 359] width 69 height 23
click at [909, 326] on input "text" at bounding box center [924, 325] width 69 height 23
click at [923, 467] on input "text" at bounding box center [924, 471] width 69 height 23
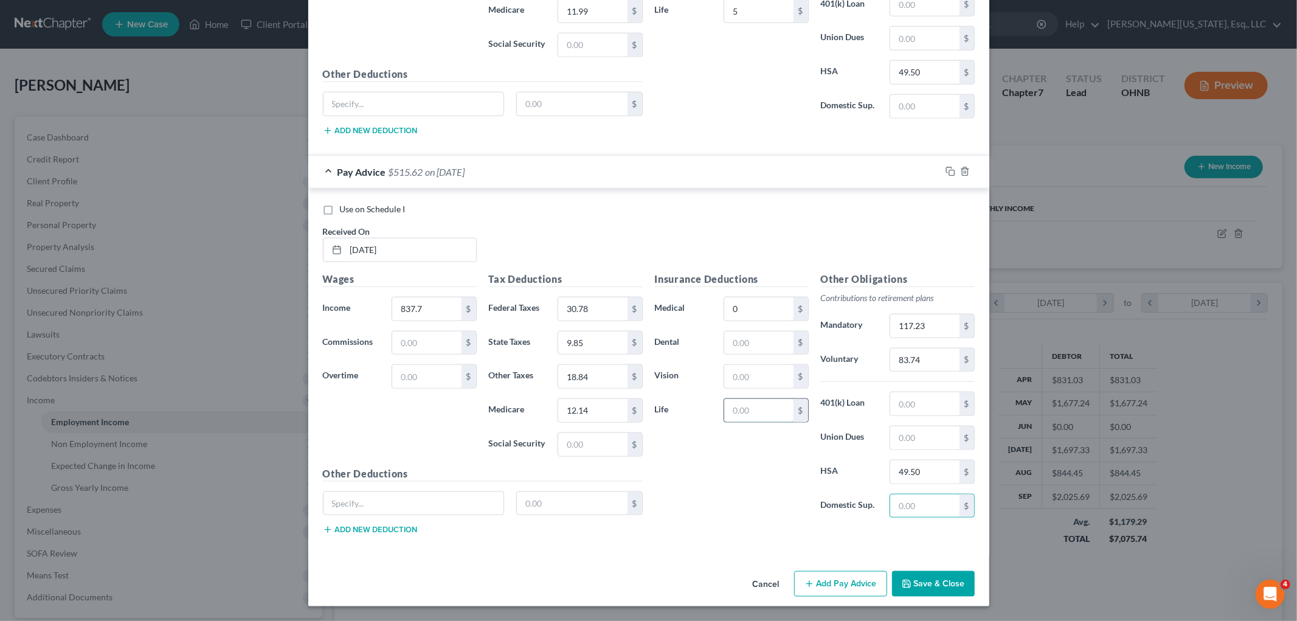
click at [764, 412] on input "text" at bounding box center [758, 410] width 69 height 23
click at [939, 578] on button "Save & Close" at bounding box center [933, 584] width 83 height 26
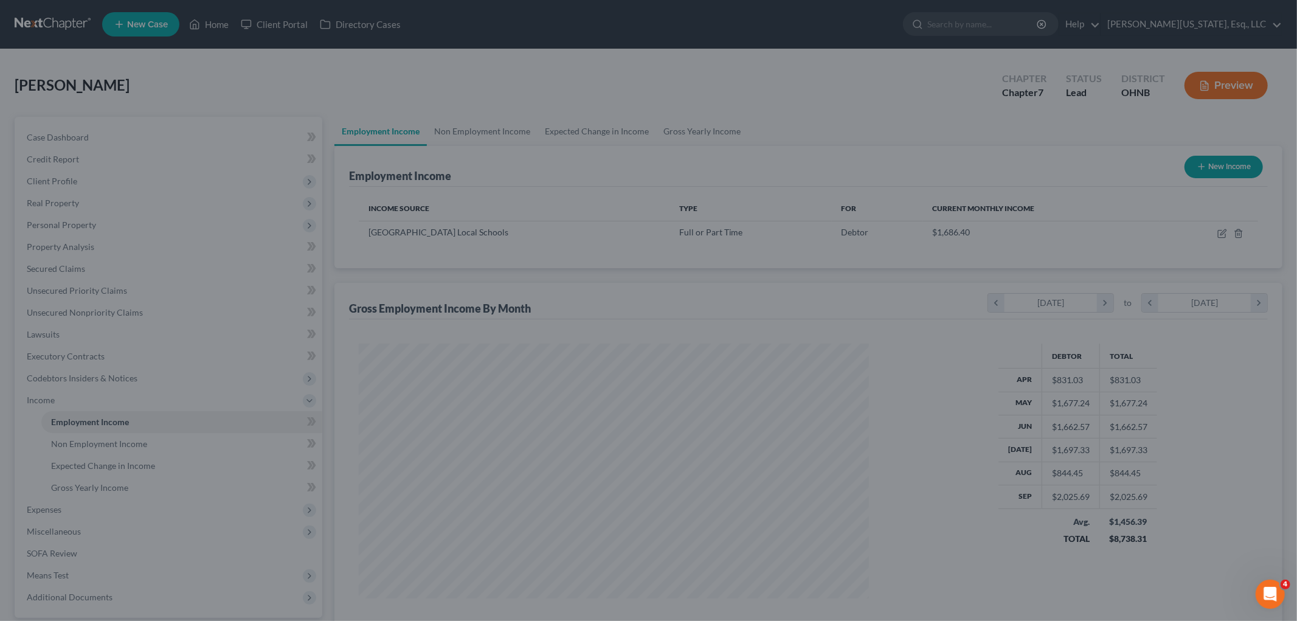
scroll to position [607945, 607665]
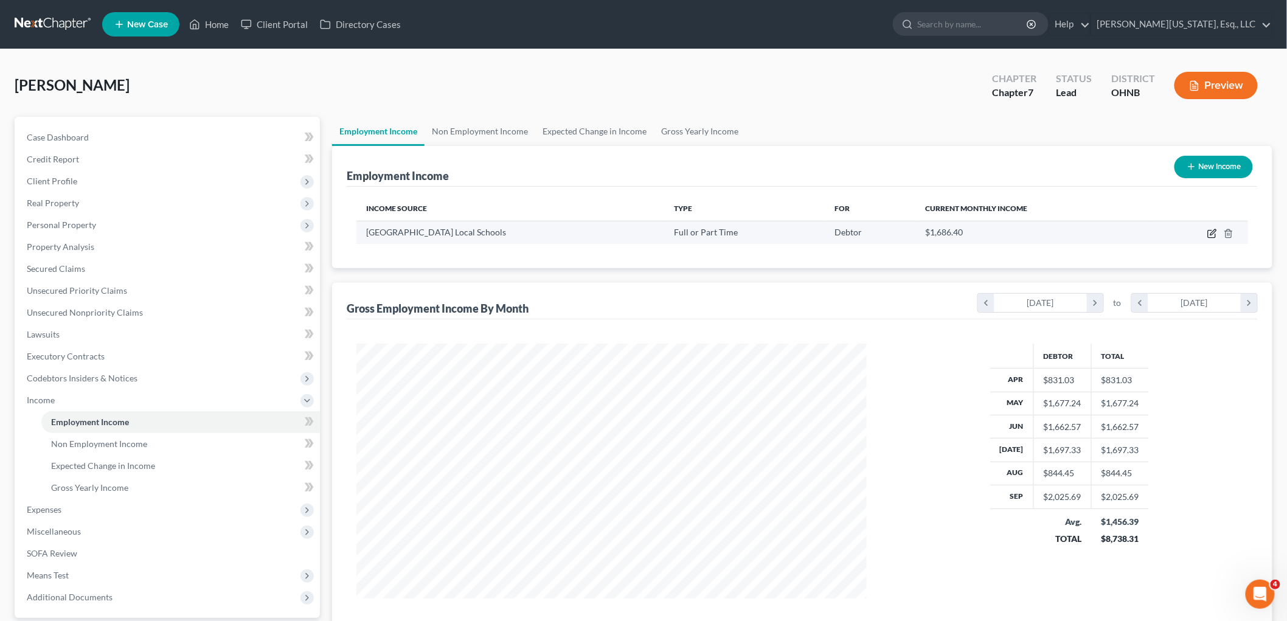
click at [1208, 233] on icon "button" at bounding box center [1211, 234] width 7 height 7
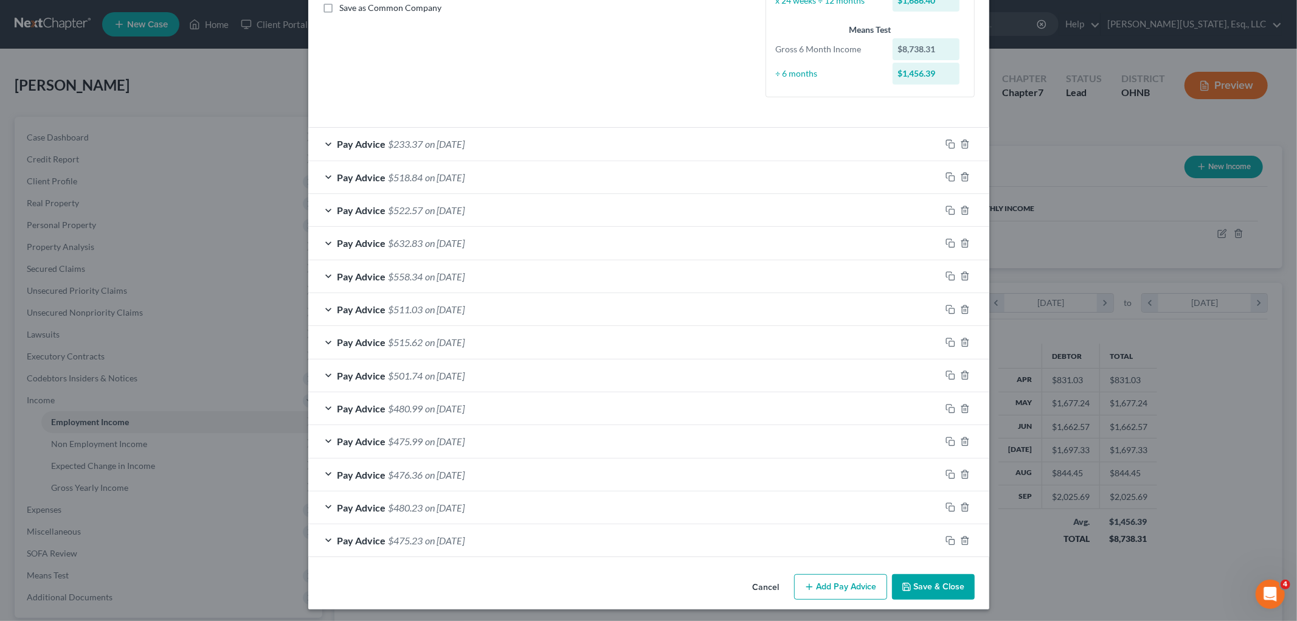
scroll to position [287, 0]
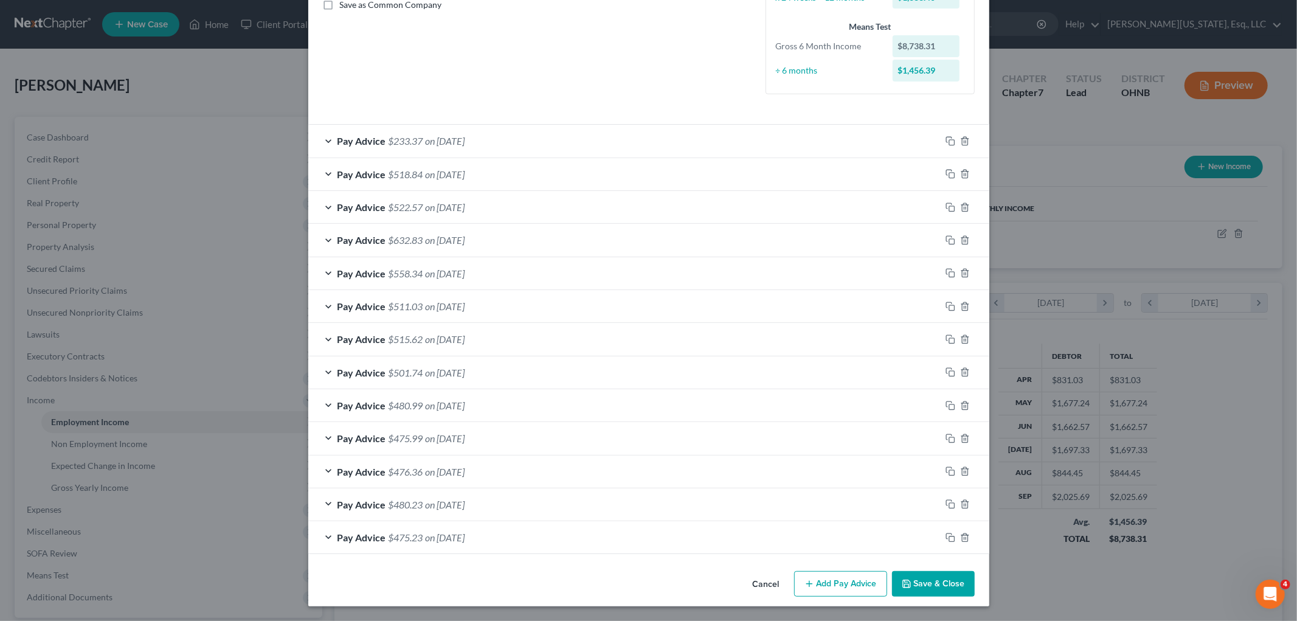
drag, startPoint x: 840, startPoint y: 585, endPoint x: 509, endPoint y: 366, distance: 397.1
click at [840, 585] on button "Add Pay Advice" at bounding box center [840, 584] width 93 height 26
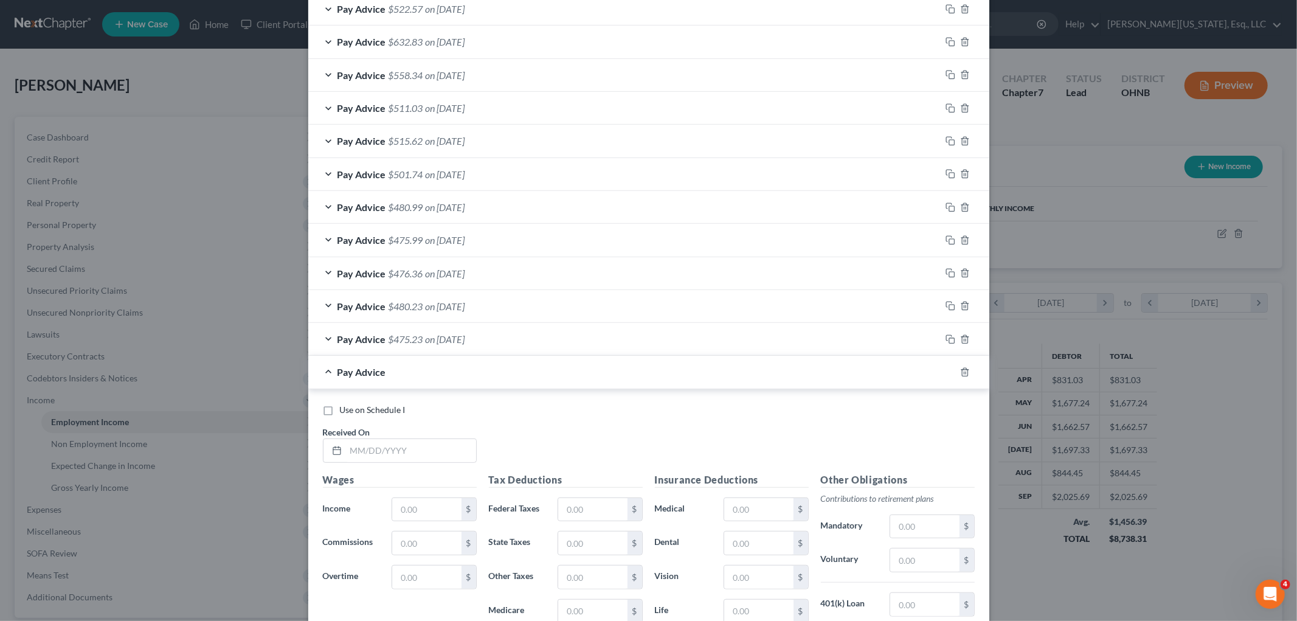
scroll to position [490, 0]
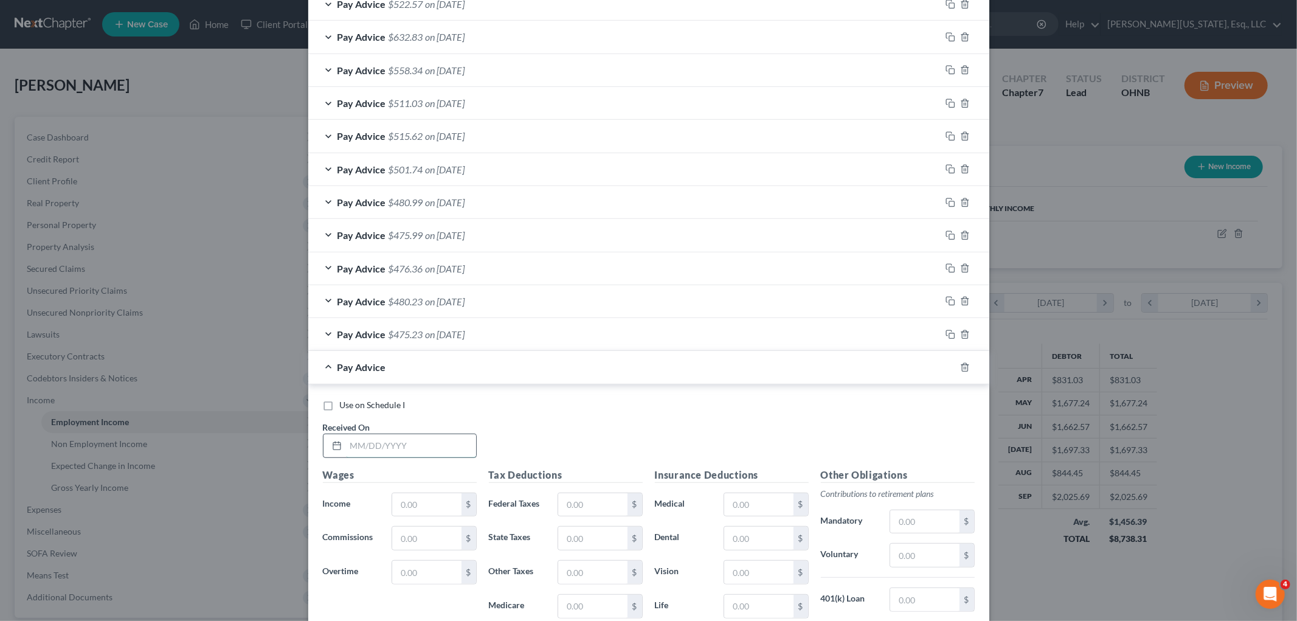
click at [439, 448] on input "text" at bounding box center [411, 445] width 130 height 23
drag, startPoint x: 573, startPoint y: 502, endPoint x: 1041, endPoint y: 439, distance: 471.9
click at [573, 502] on input "text" at bounding box center [592, 504] width 69 height 23
drag, startPoint x: 582, startPoint y: 582, endPoint x: 568, endPoint y: 561, distance: 25.5
click at [582, 582] on input "text" at bounding box center [592, 572] width 69 height 23
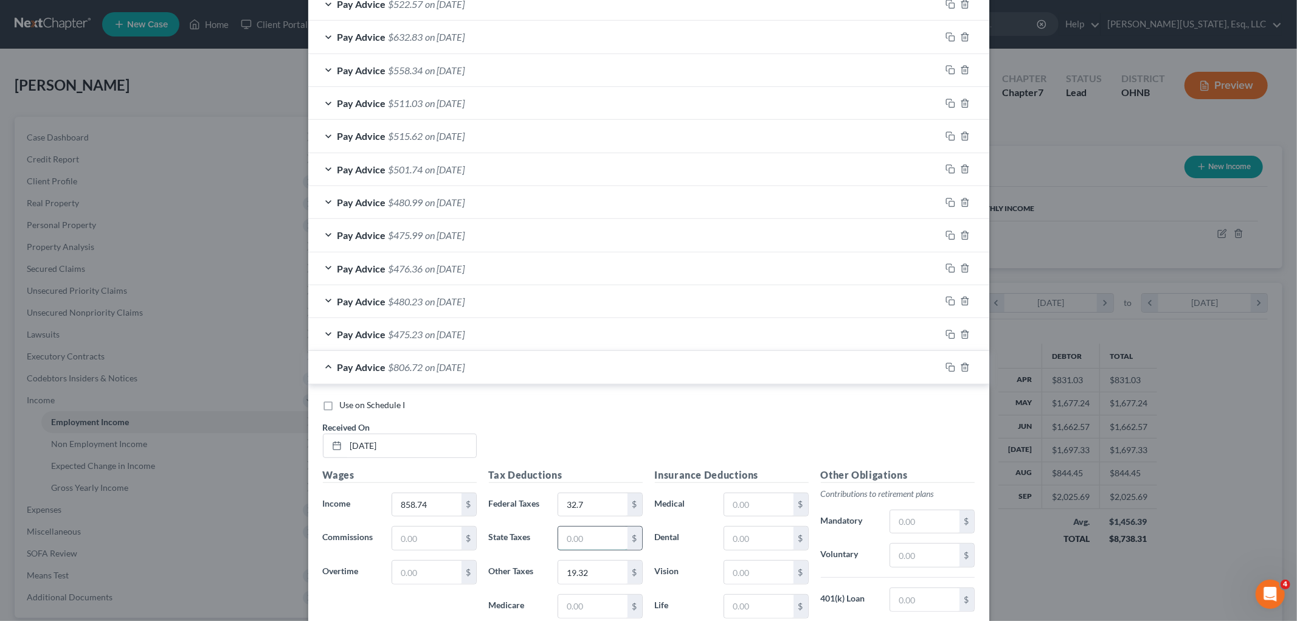
click at [586, 548] on input "text" at bounding box center [592, 538] width 69 height 23
click at [898, 514] on input "text" at bounding box center [924, 521] width 69 height 23
click at [917, 551] on input "text" at bounding box center [924, 555] width 69 height 23
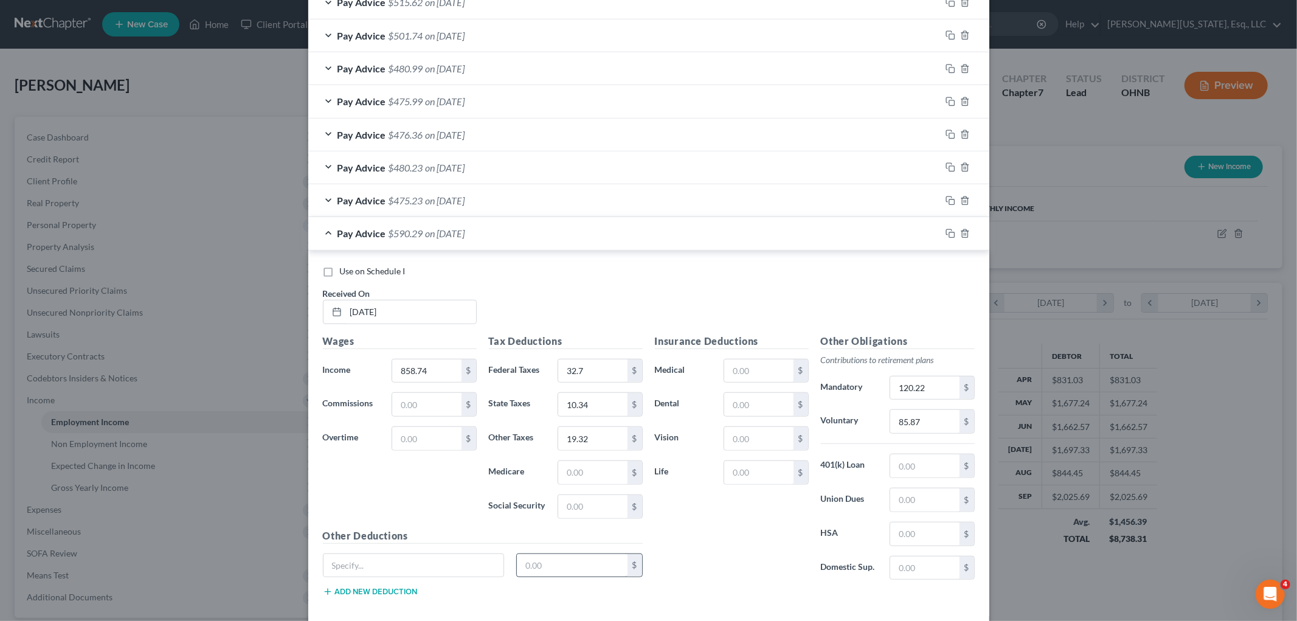
scroll to position [625, 0]
click at [577, 478] on input "text" at bounding box center [592, 471] width 69 height 23
click at [753, 476] on input "text" at bounding box center [758, 471] width 69 height 23
click at [763, 362] on input "text" at bounding box center [758, 369] width 69 height 23
click at [914, 528] on input "text" at bounding box center [924, 532] width 69 height 23
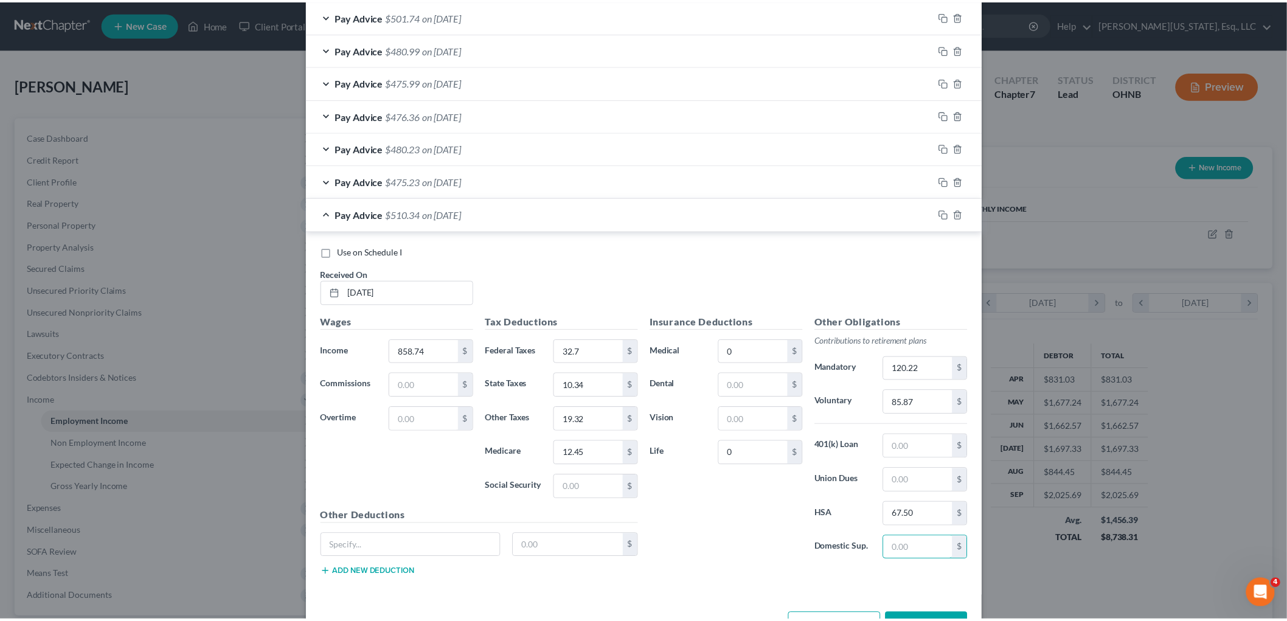
scroll to position [687, 0]
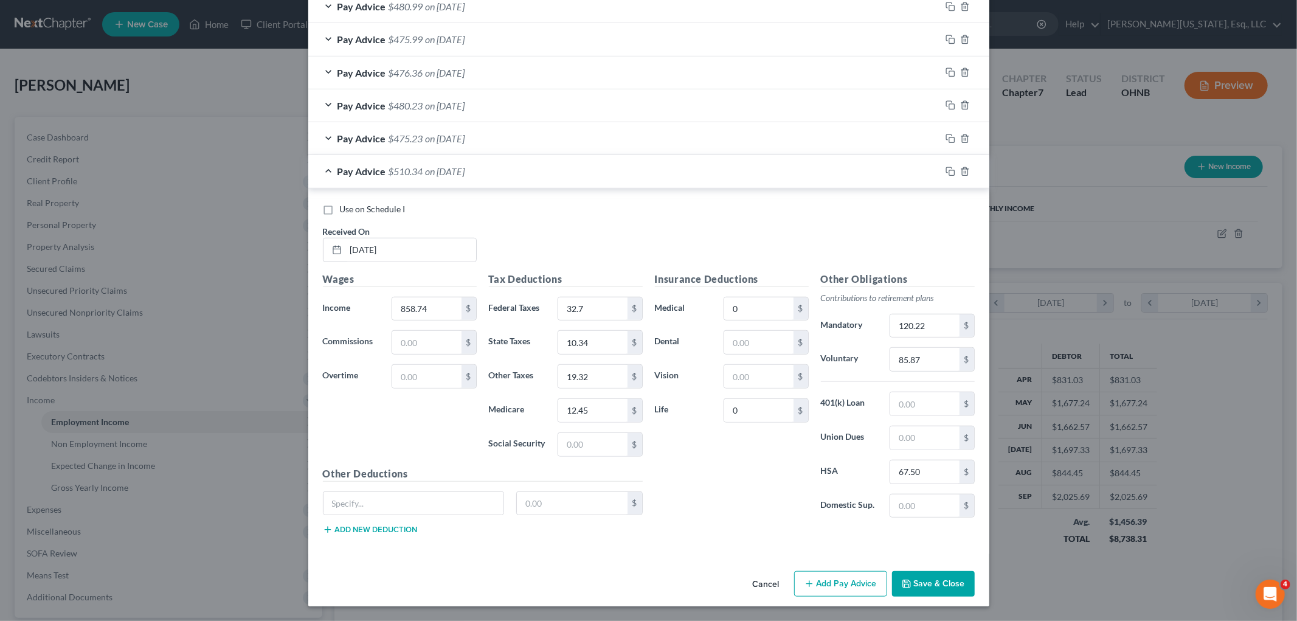
click at [931, 584] on button "Save & Close" at bounding box center [933, 584] width 83 height 26
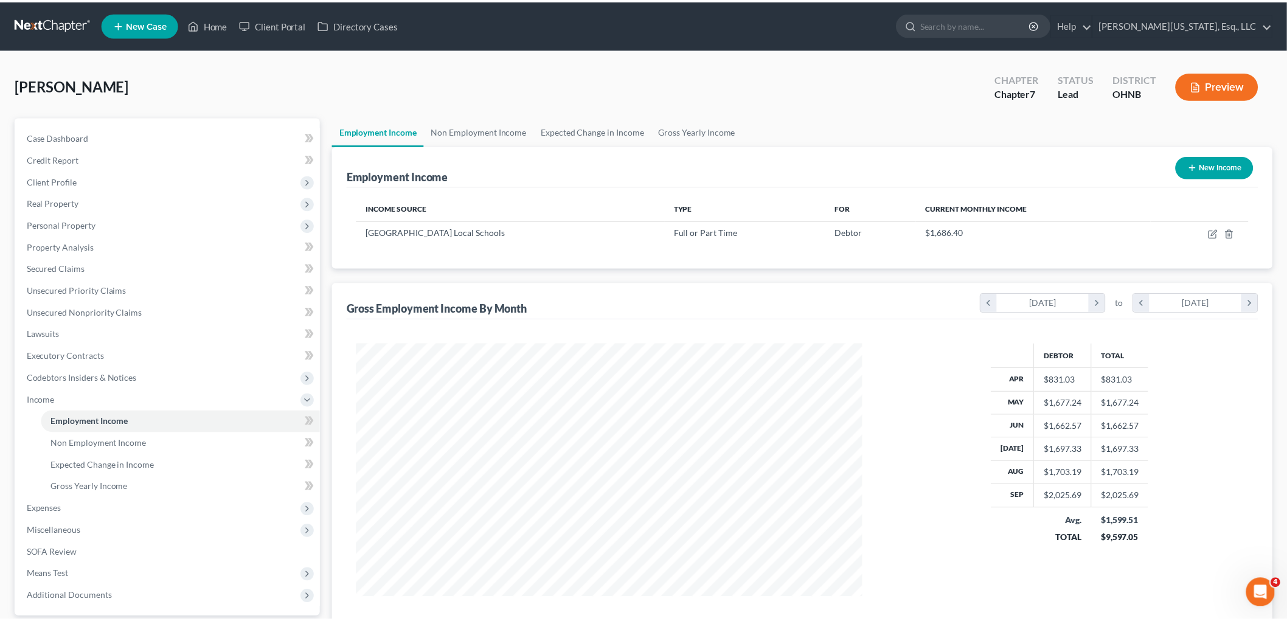
scroll to position [607945, 607665]
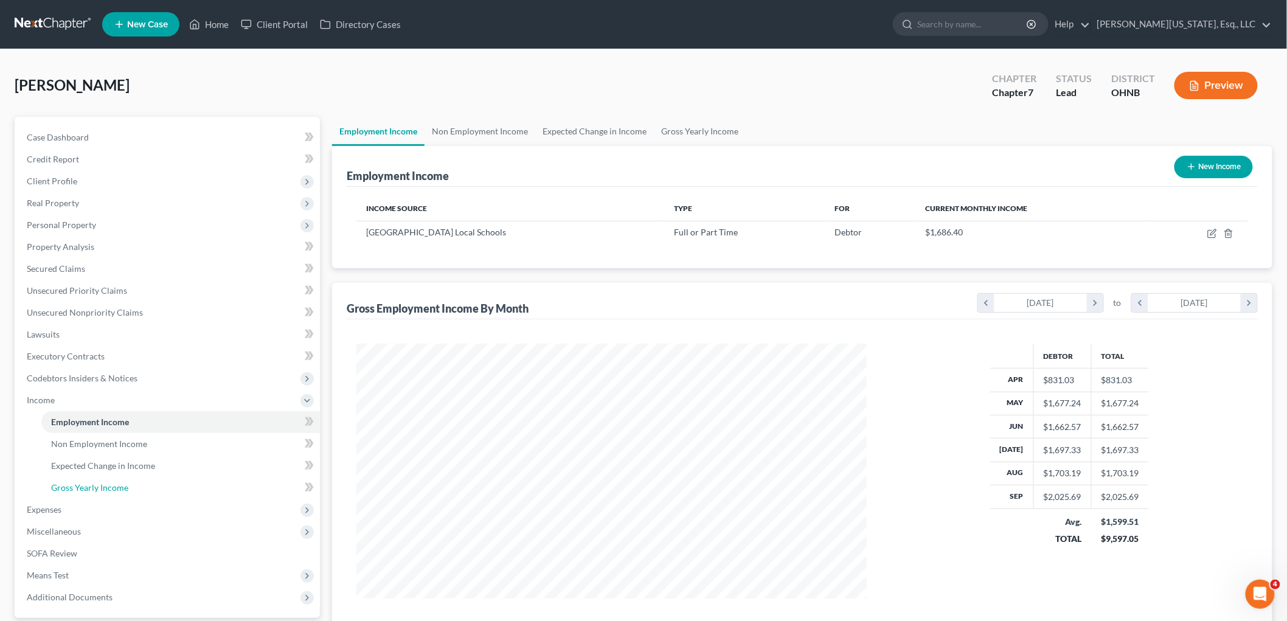
click at [94, 487] on span "Gross Yearly Income" at bounding box center [89, 487] width 77 height 10
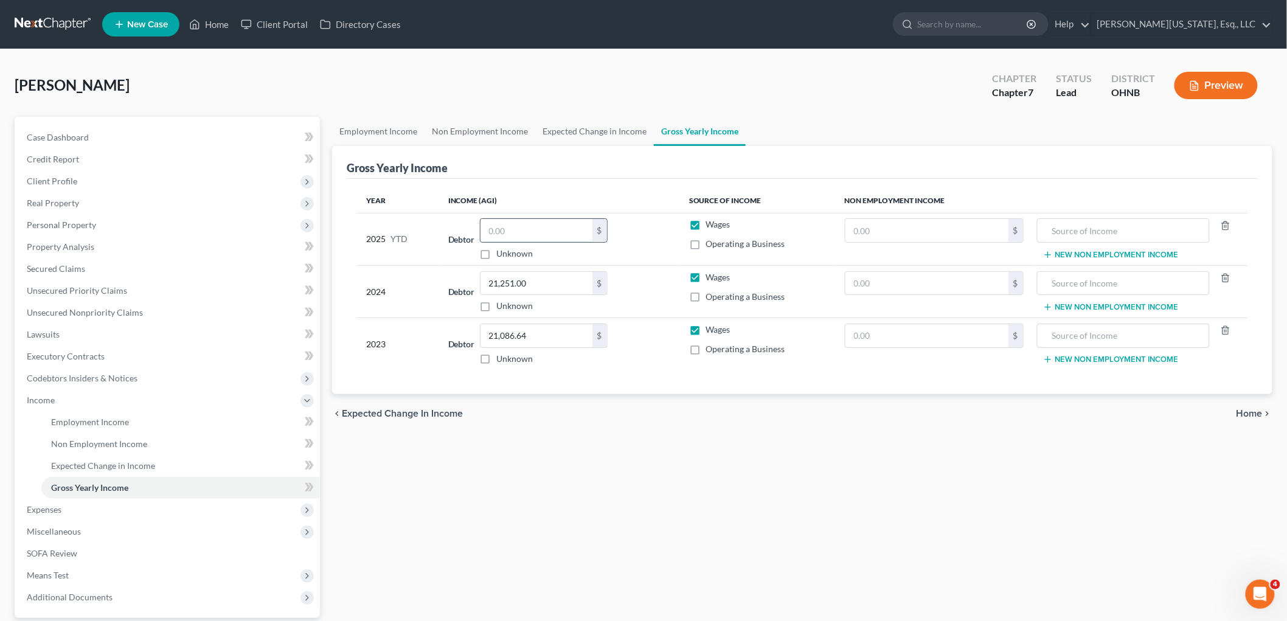
click at [519, 229] on input "text" at bounding box center [536, 230] width 112 height 23
click at [64, 414] on link "Employment Income" at bounding box center [180, 422] width 279 height 22
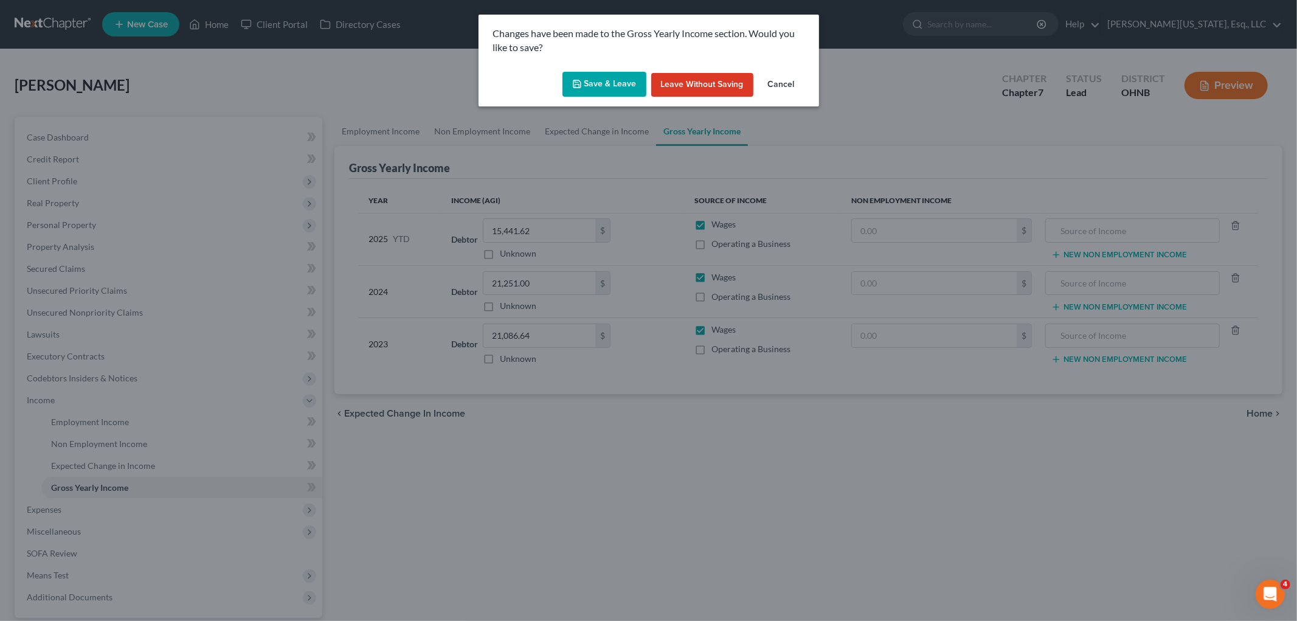
click at [584, 78] on button "Save & Leave" at bounding box center [605, 85] width 84 height 26
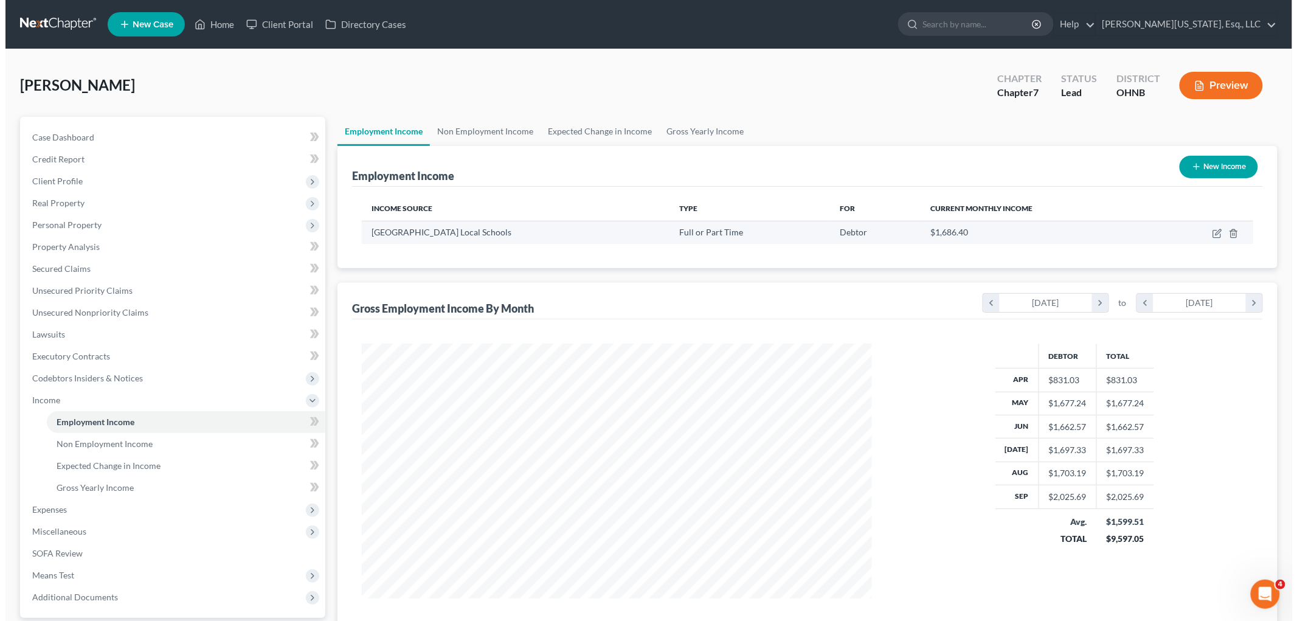
scroll to position [254, 534]
click at [1212, 237] on icon "button" at bounding box center [1211, 234] width 7 height 7
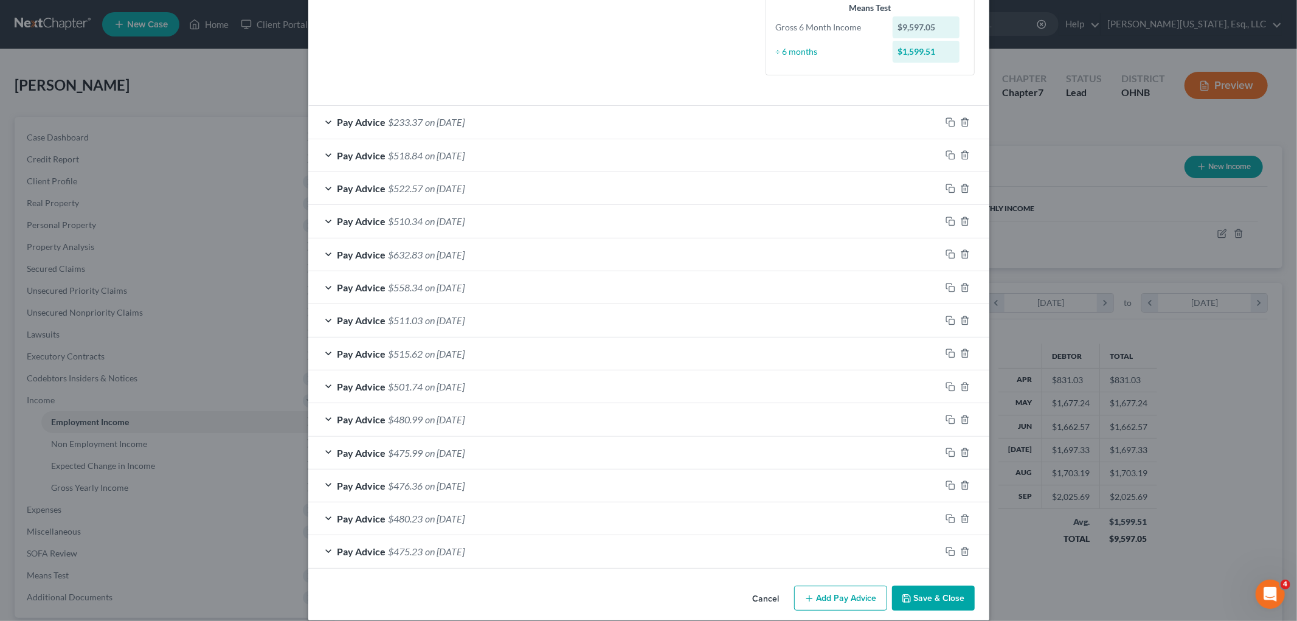
scroll to position [320, 0]
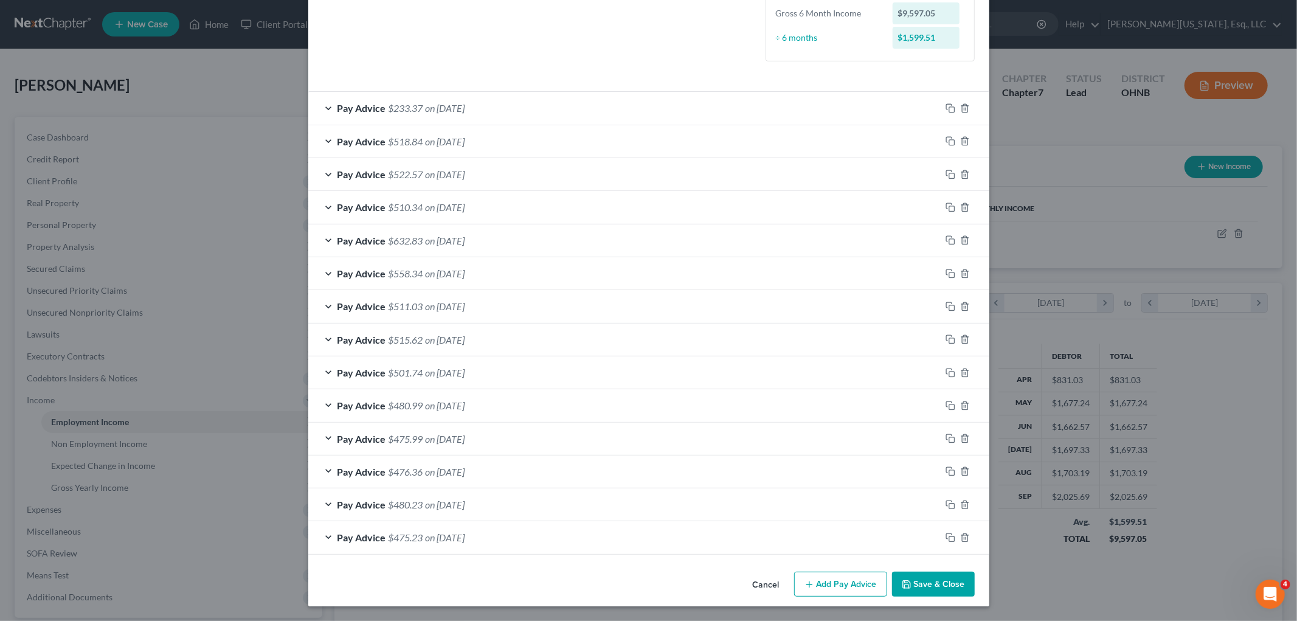
drag, startPoint x: 828, startPoint y: 596, endPoint x: 467, endPoint y: 387, distance: 416.6
click at [828, 596] on button "Add Pay Advice" at bounding box center [840, 585] width 93 height 26
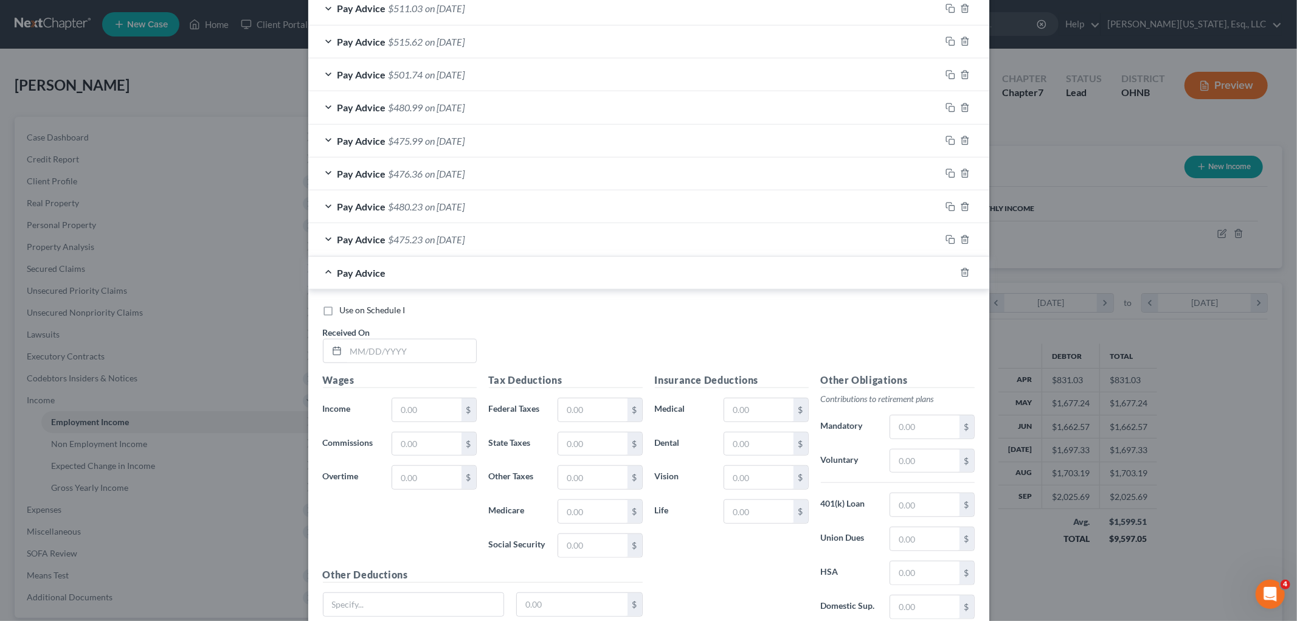
scroll to position [658, 0]
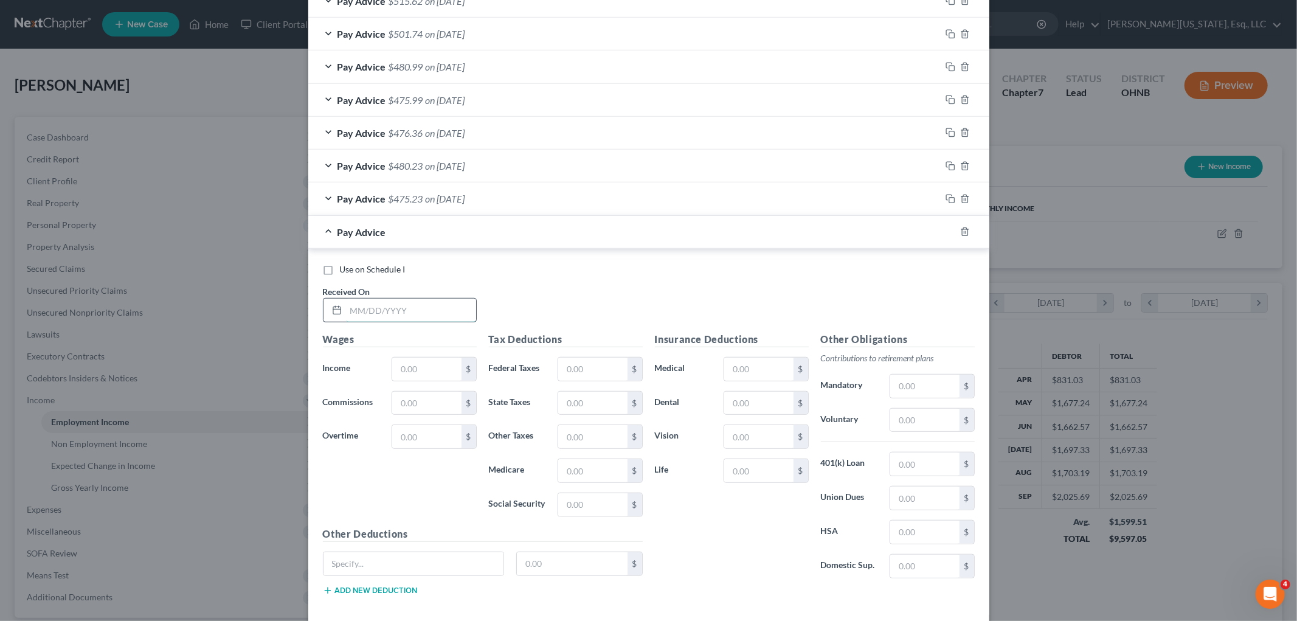
click at [423, 313] on input "text" at bounding box center [411, 310] width 130 height 23
click at [769, 368] on input "text" at bounding box center [758, 369] width 69 height 23
click at [935, 424] on input "text" at bounding box center [924, 420] width 69 height 23
click at [926, 386] on input "text" at bounding box center [924, 386] width 69 height 23
click at [761, 478] on input "text" at bounding box center [758, 470] width 69 height 23
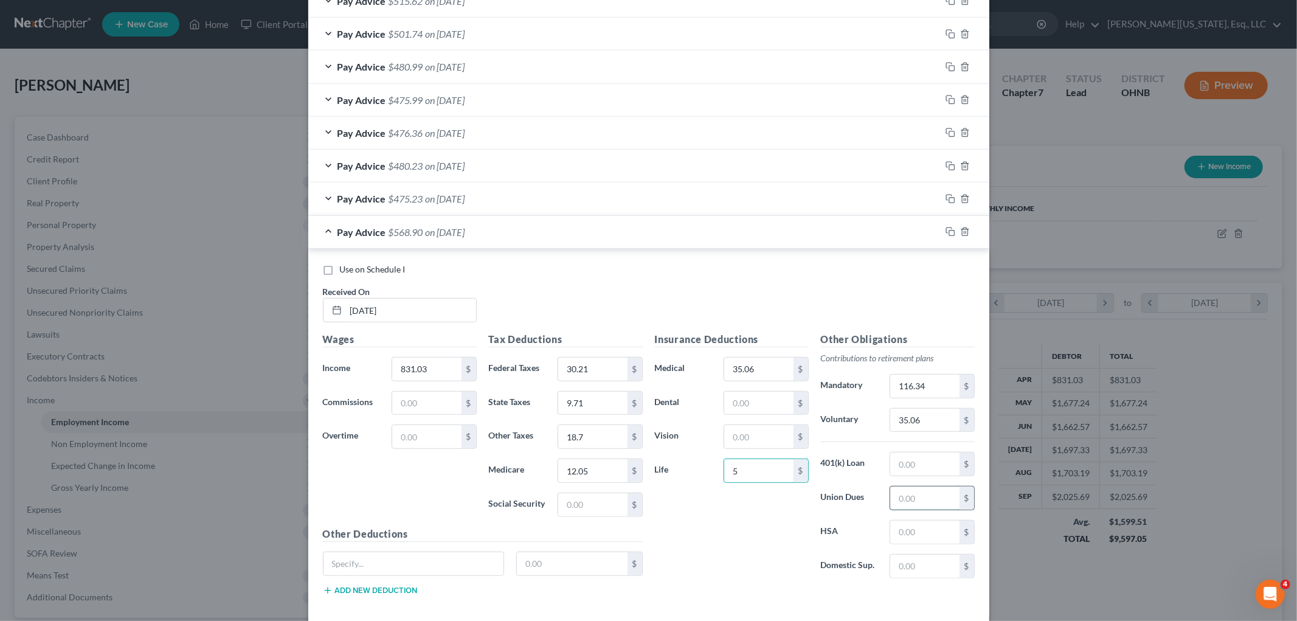
click at [917, 508] on input "text" at bounding box center [924, 498] width 69 height 23
click at [915, 535] on input "text" at bounding box center [924, 532] width 69 height 23
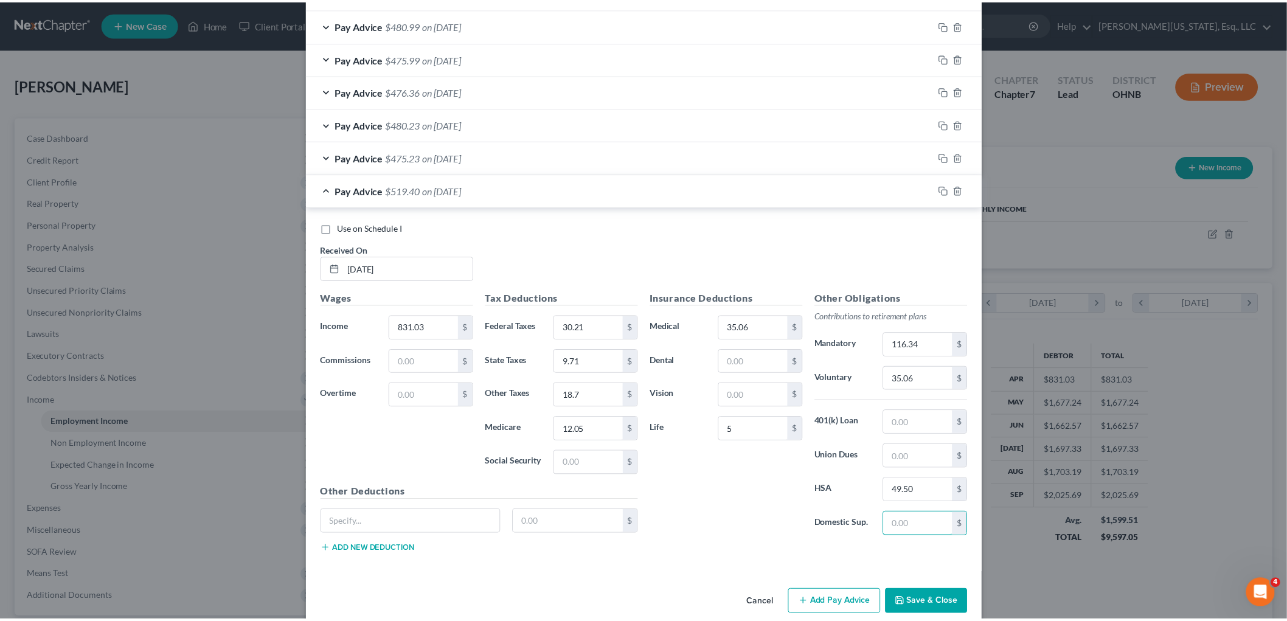
scroll to position [720, 0]
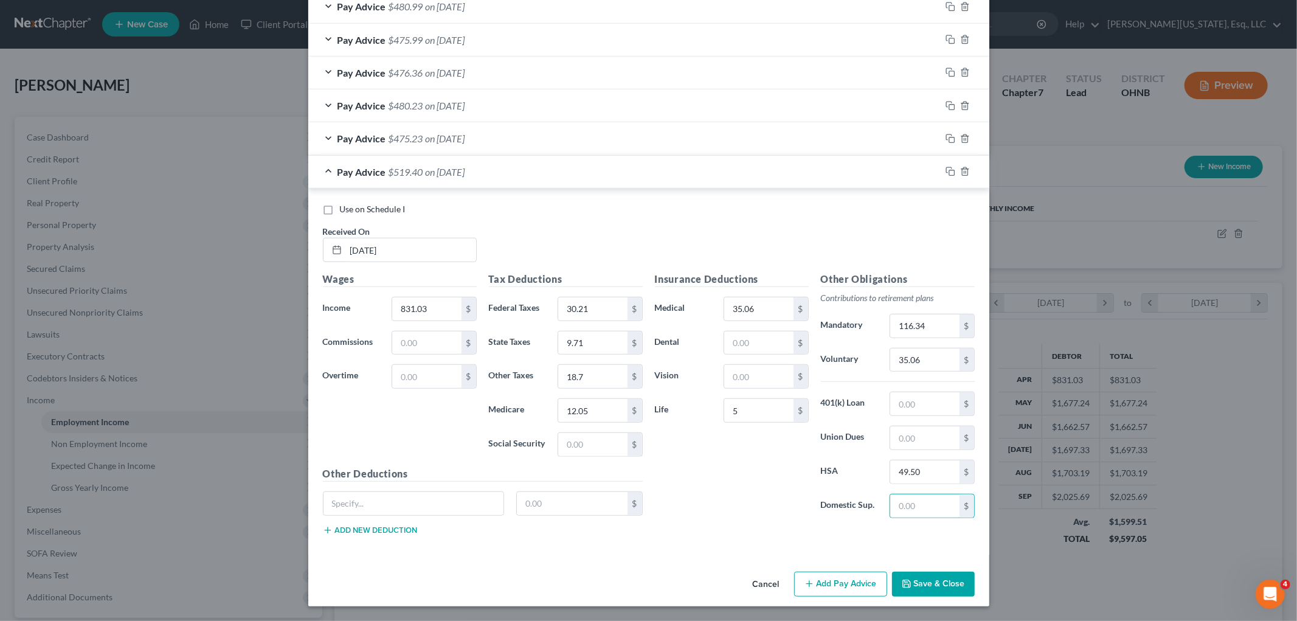
click at [912, 589] on button "Save & Close" at bounding box center [933, 585] width 83 height 26
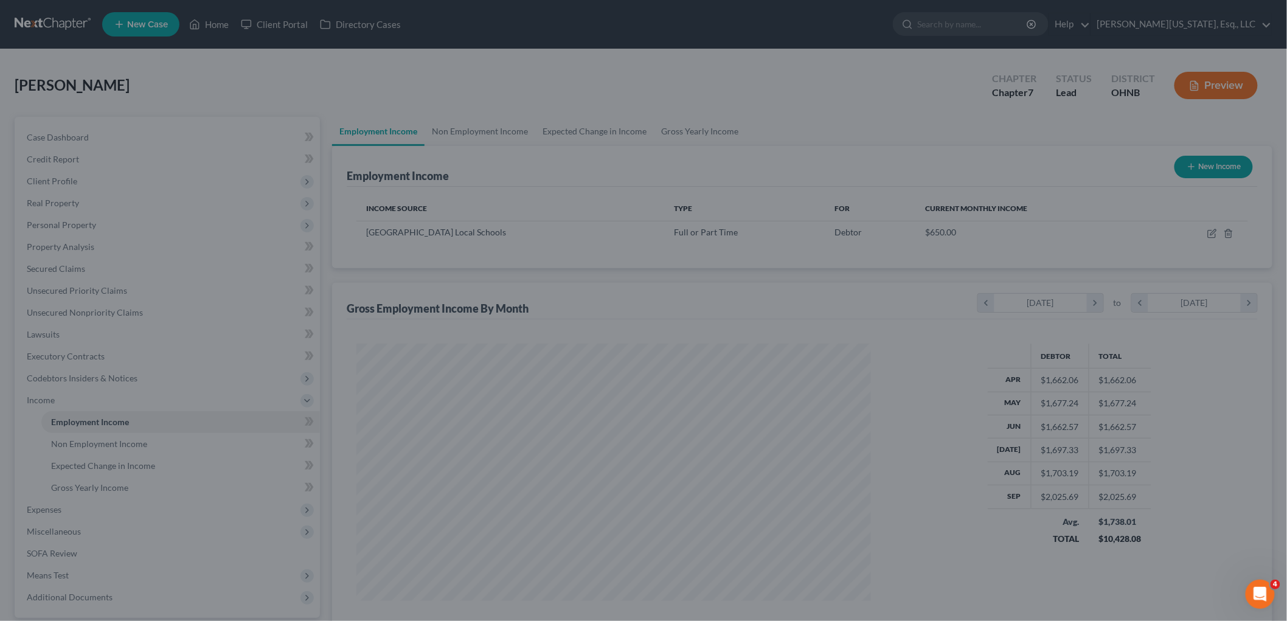
scroll to position [607945, 607665]
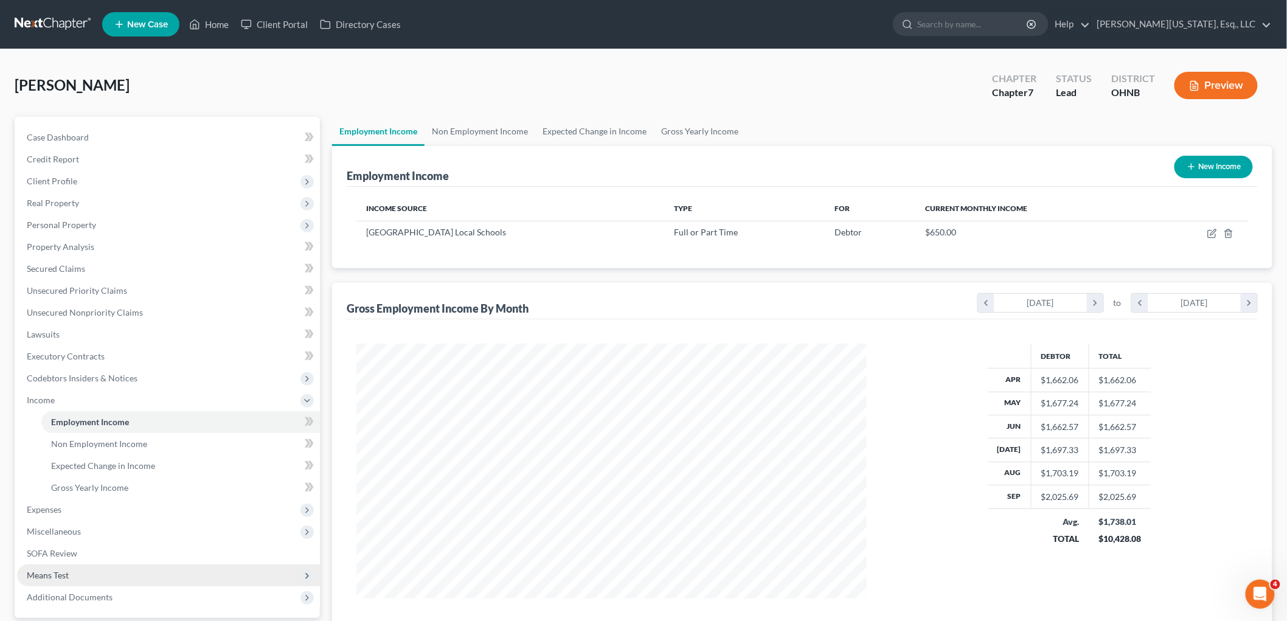
drag, startPoint x: 73, startPoint y: 567, endPoint x: 117, endPoint y: 570, distance: 44.5
click at [73, 567] on span "Means Test" at bounding box center [168, 575] width 303 height 22
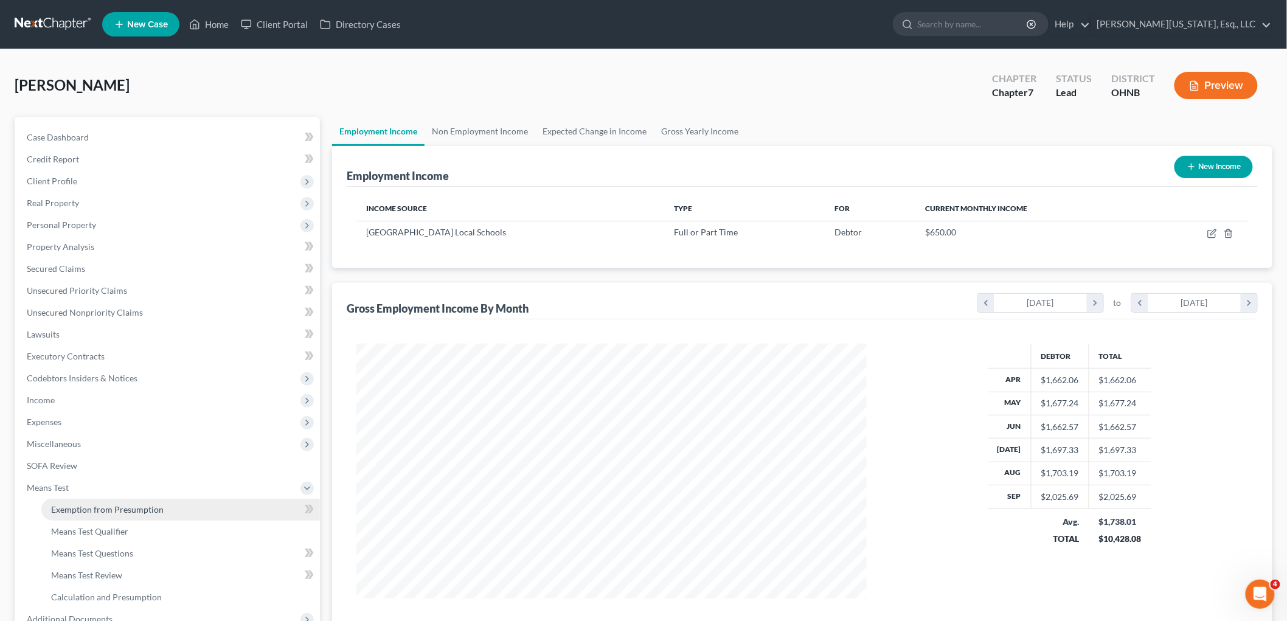
click at [122, 504] on span "Exemption from Presumption" at bounding box center [107, 509] width 113 height 10
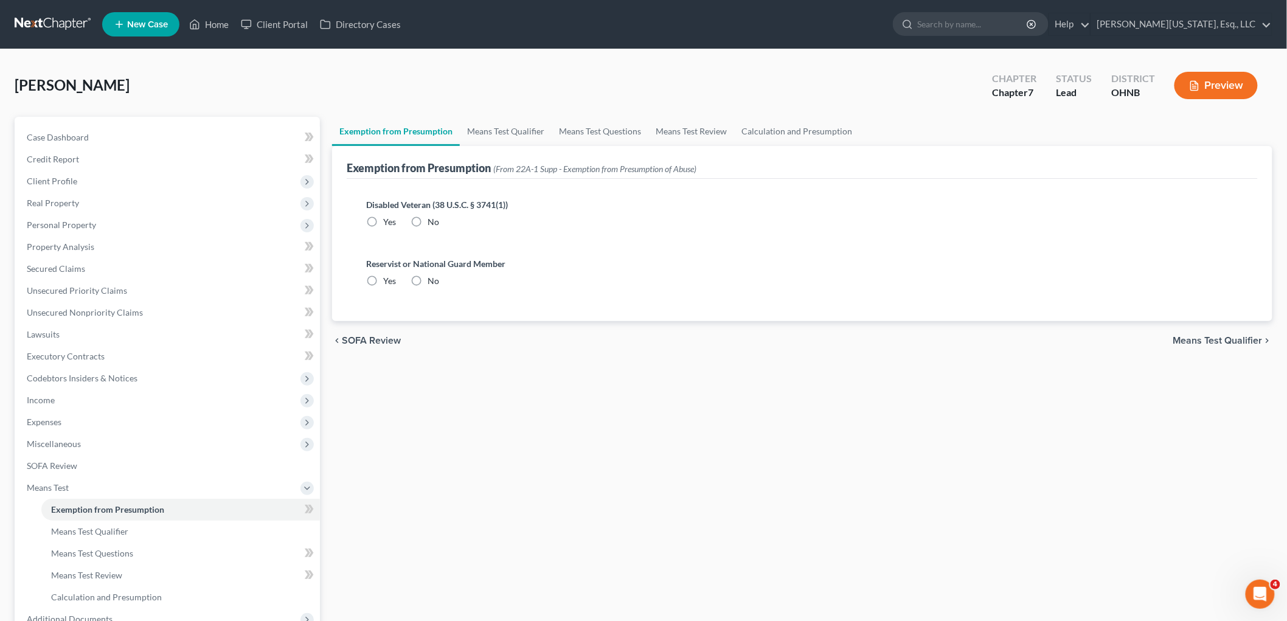
click at [428, 224] on label "No" at bounding box center [434, 222] width 12 height 12
click at [432, 224] on input "No" at bounding box center [436, 220] width 8 height 8
click at [428, 282] on label "No" at bounding box center [434, 281] width 12 height 12
click at [432, 282] on input "No" at bounding box center [436, 279] width 8 height 8
click at [482, 117] on link "Means Test Qualifier" at bounding box center [506, 131] width 92 height 29
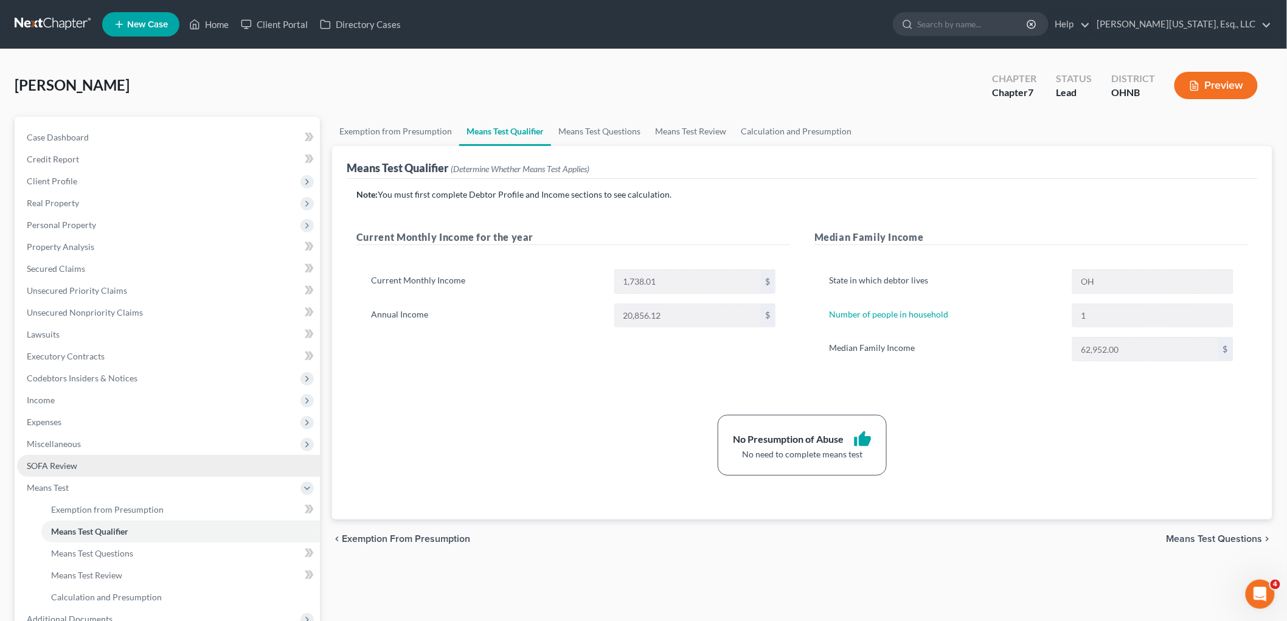
drag, startPoint x: 71, startPoint y: 448, endPoint x: 127, endPoint y: 455, distance: 55.8
click at [71, 448] on span "Miscellaneous" at bounding box center [168, 444] width 303 height 22
click at [172, 456] on link "Attorney / Credit Counseling Fees" at bounding box center [180, 466] width 279 height 22
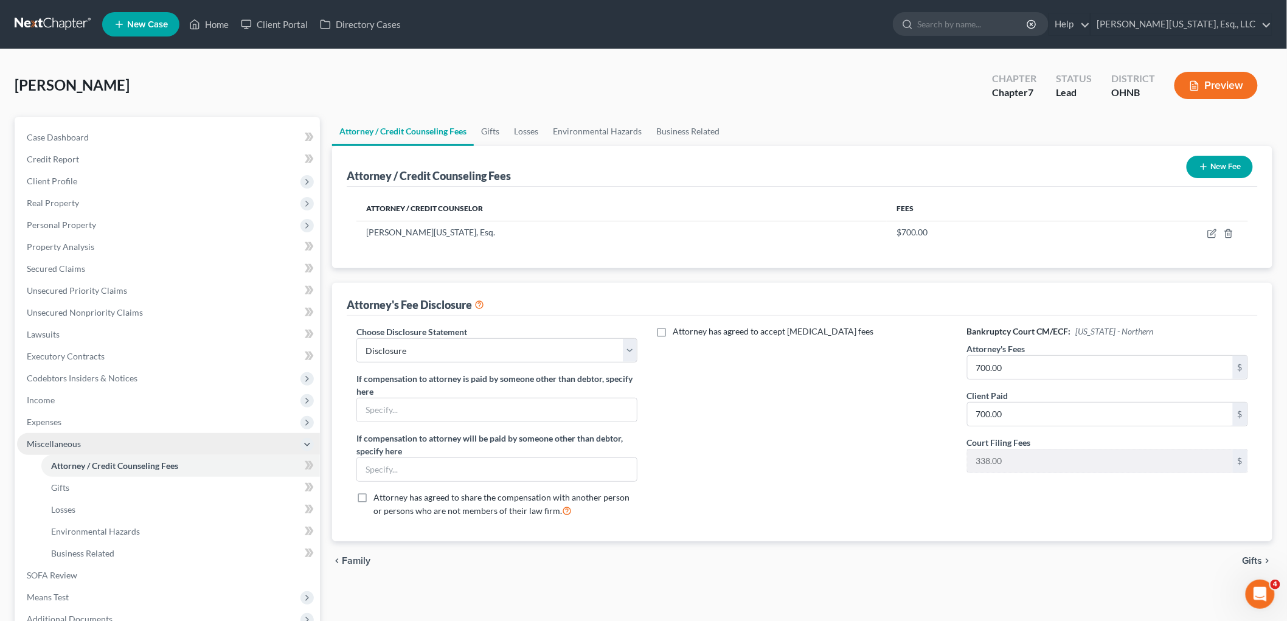
scroll to position [68, 0]
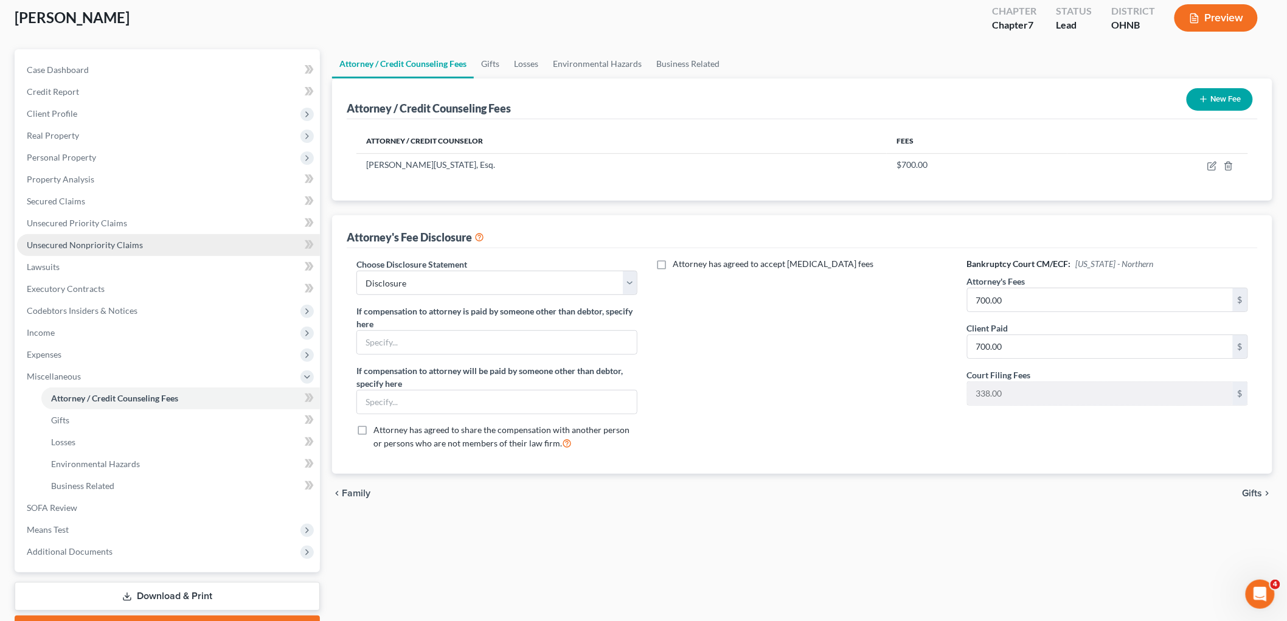
click at [67, 242] on span "Unsecured Nonpriority Claims" at bounding box center [85, 245] width 116 height 10
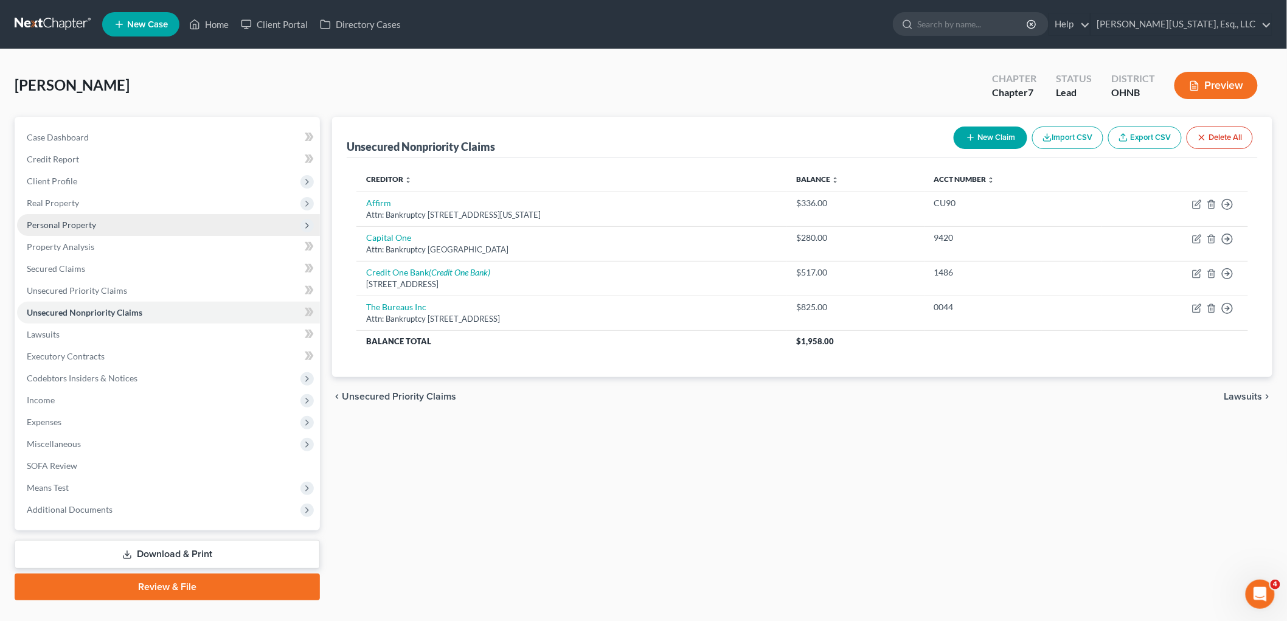
drag, startPoint x: 74, startPoint y: 222, endPoint x: 85, endPoint y: 227, distance: 12.5
click at [74, 222] on span "Personal Property" at bounding box center [61, 225] width 69 height 10
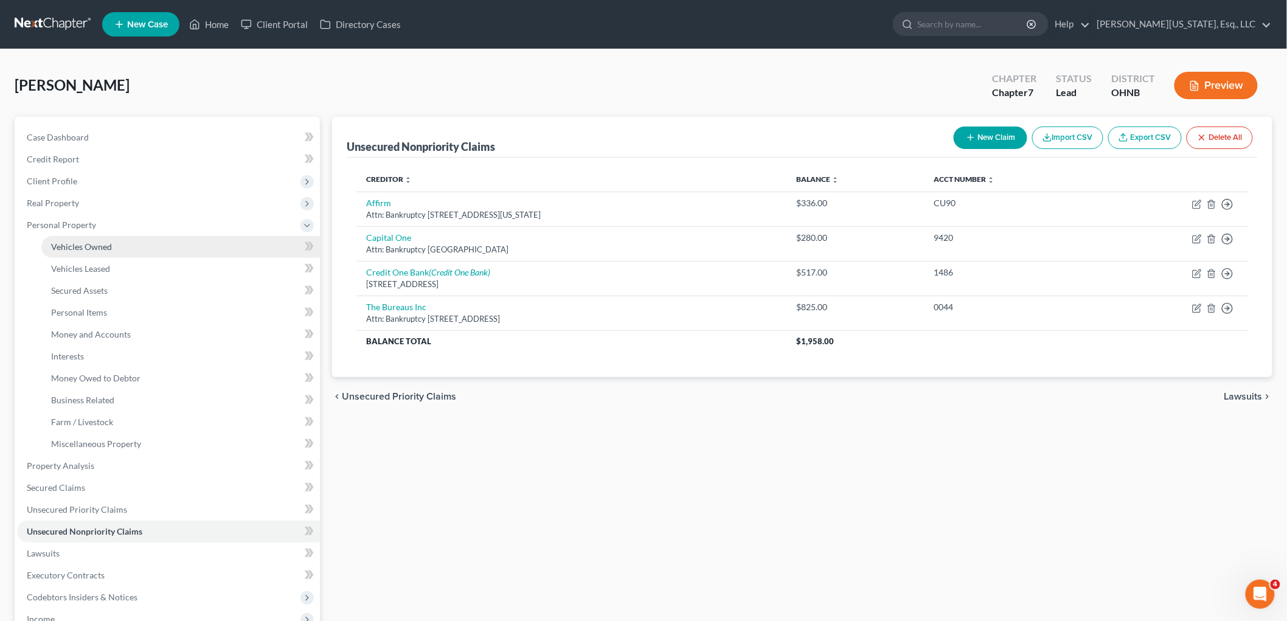
click at [112, 241] on link "Vehicles Owned" at bounding box center [180, 247] width 279 height 22
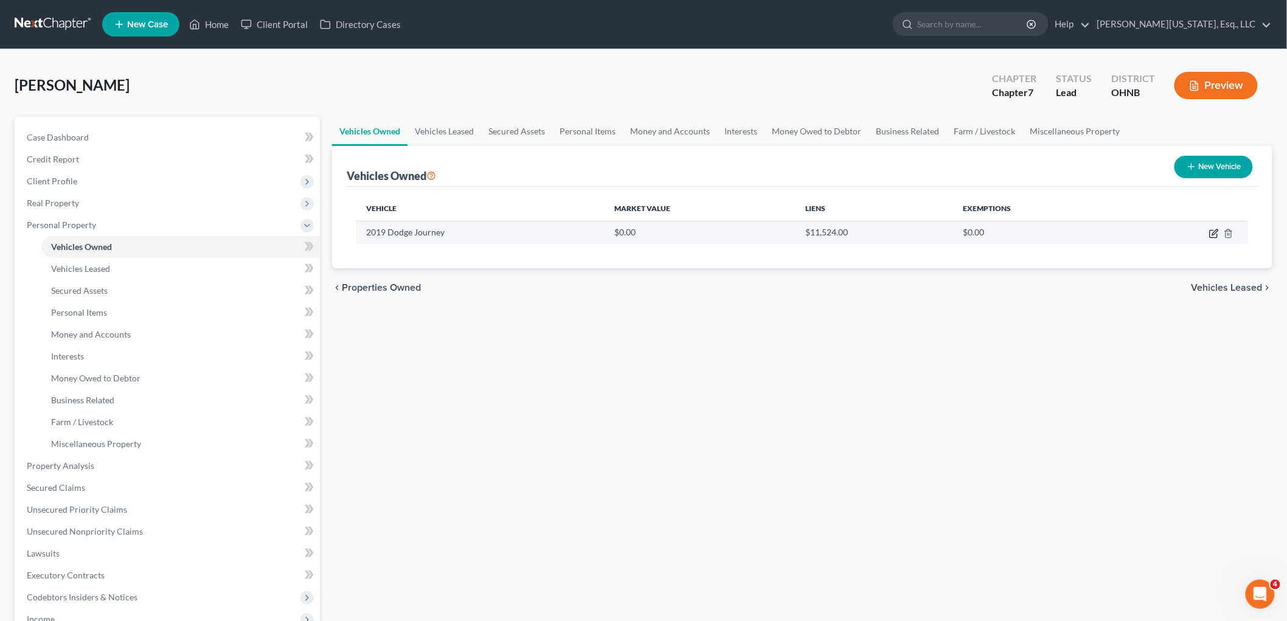
drag, startPoint x: 1212, startPoint y: 232, endPoint x: 1205, endPoint y: 240, distance: 9.5
click at [1212, 232] on icon "button" at bounding box center [1214, 234] width 10 height 10
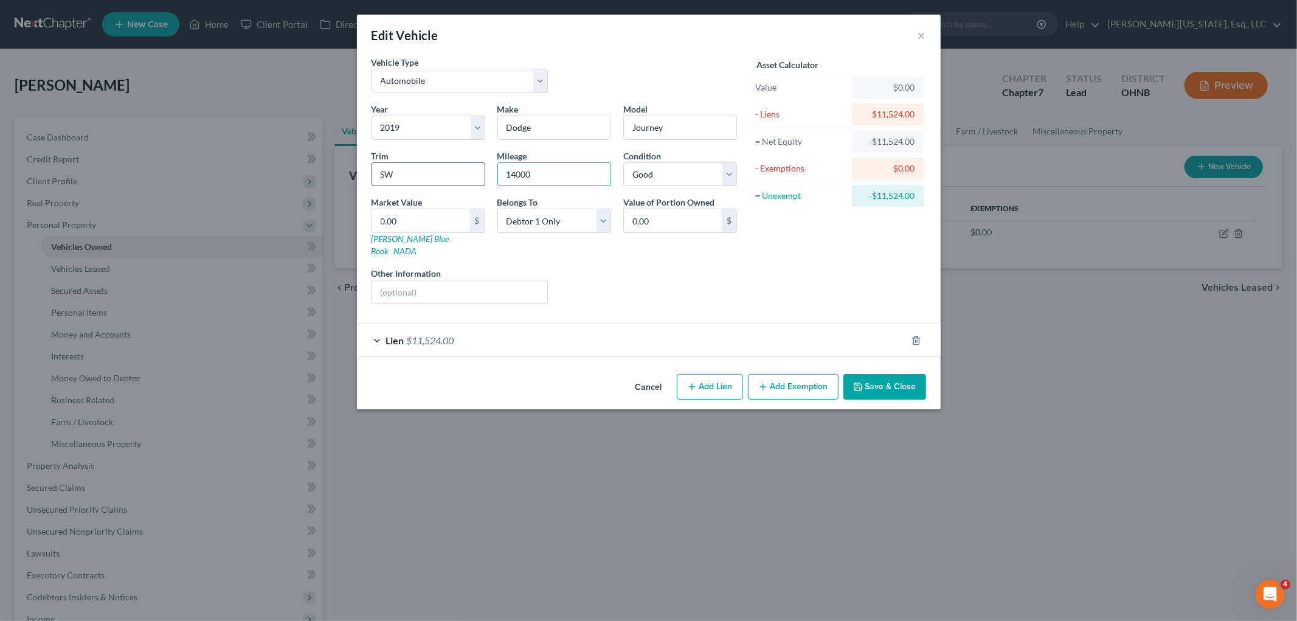
drag, startPoint x: 570, startPoint y: 176, endPoint x: 462, endPoint y: 172, distance: 108.3
click at [462, 172] on div "Year Select 2026 2025 2024 2023 2022 2021 2020 2019 2018 2017 2016 2015 2014 20…" at bounding box center [555, 208] width 378 height 211
drag, startPoint x: 675, startPoint y: 222, endPoint x: 667, endPoint y: 223, distance: 8.0
click at [675, 222] on input "0.00" at bounding box center [673, 220] width 98 height 23
click at [412, 235] on link "[PERSON_NAME] Blue Book" at bounding box center [411, 245] width 78 height 23
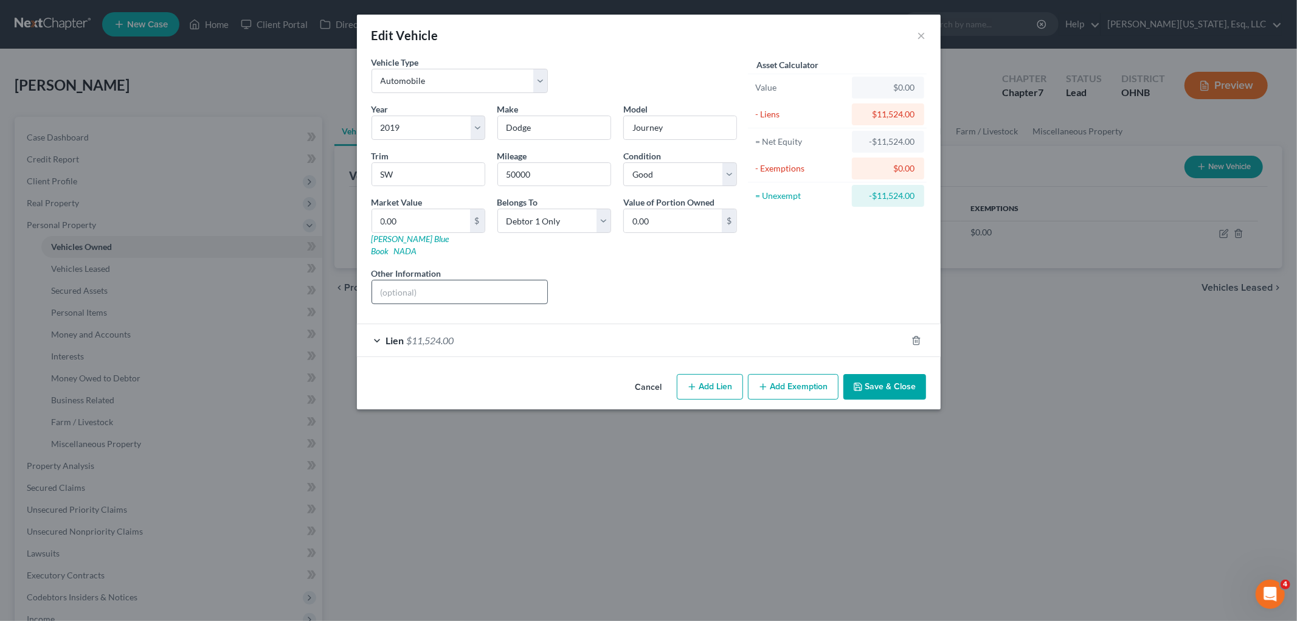
click at [401, 296] on div "Year Select 2026 2025 2024 2023 2022 2021 2020 2019 2018 2017 2016 2015 2014 20…" at bounding box center [555, 208] width 378 height 211
click at [399, 286] on input "text" at bounding box center [460, 291] width 176 height 23
click at [405, 224] on input "0.00" at bounding box center [421, 220] width 98 height 23
click at [878, 378] on button "Save & Close" at bounding box center [885, 387] width 83 height 26
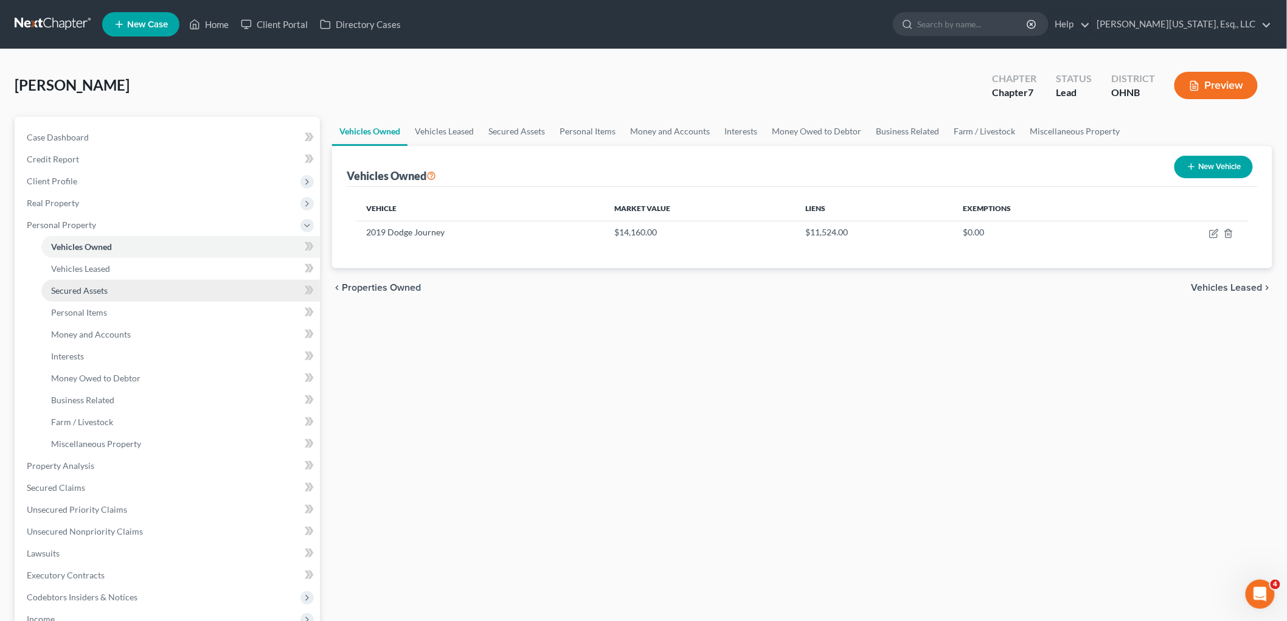
click at [154, 293] on link "Secured Assets" at bounding box center [180, 291] width 279 height 22
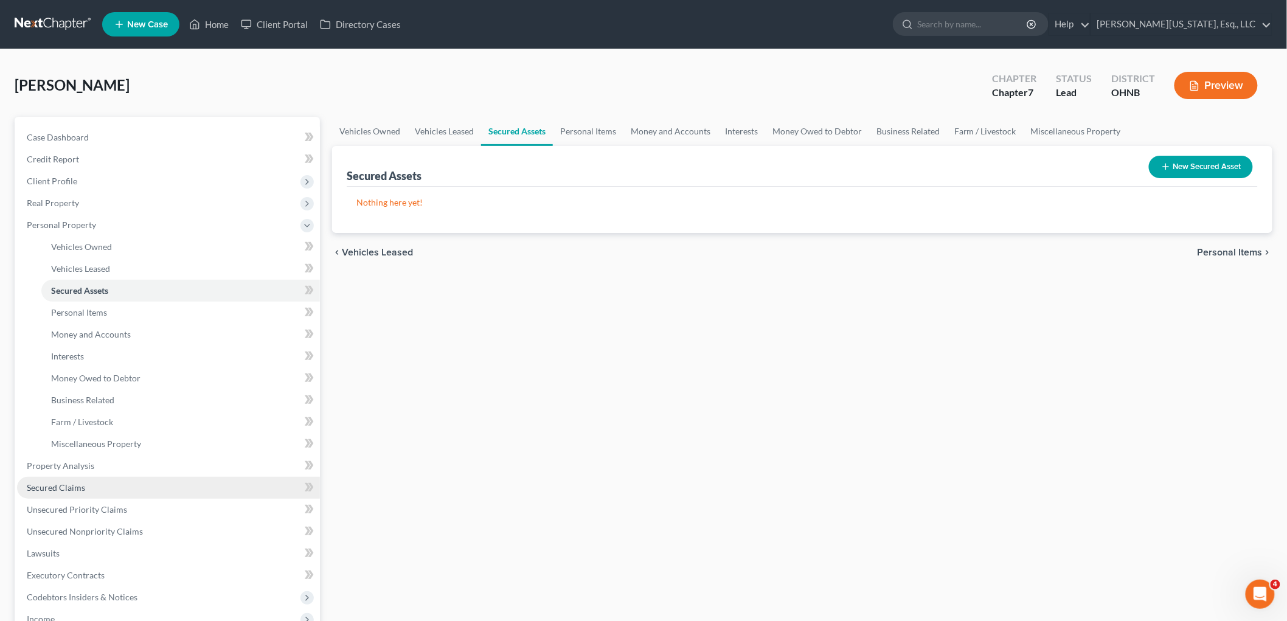
click at [93, 484] on link "Secured Claims" at bounding box center [168, 488] width 303 height 22
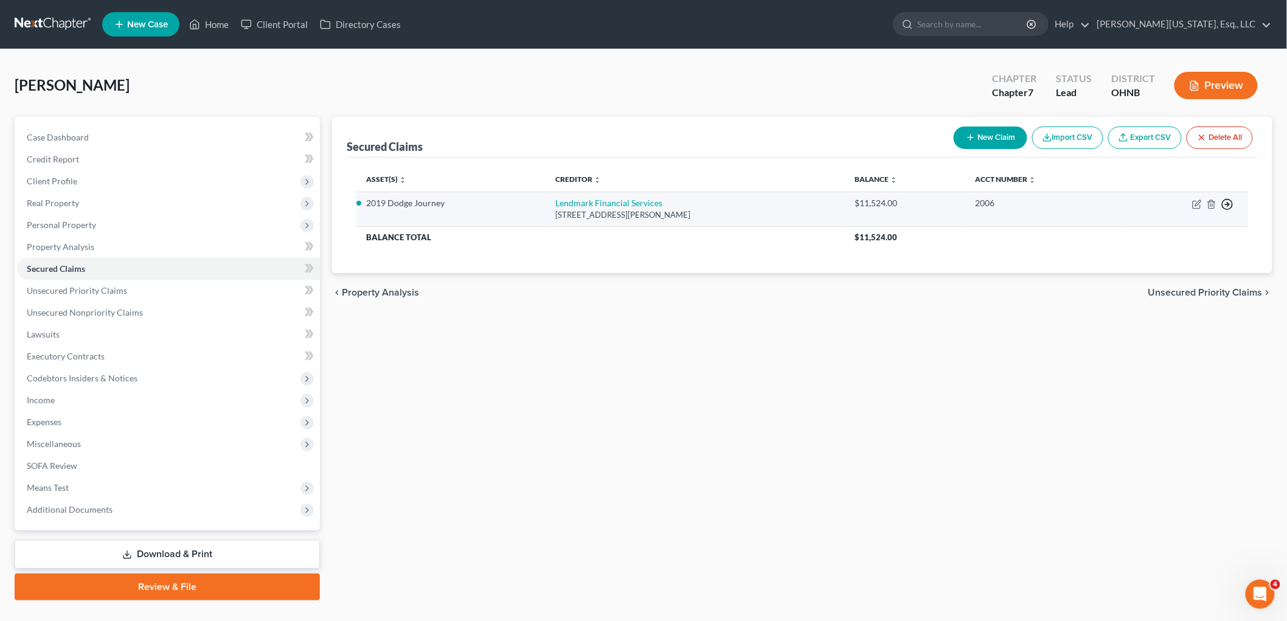
click at [1229, 206] on icon "button" at bounding box center [1227, 204] width 12 height 12
click at [1159, 238] on link "Move to F" at bounding box center [1172, 233] width 102 height 21
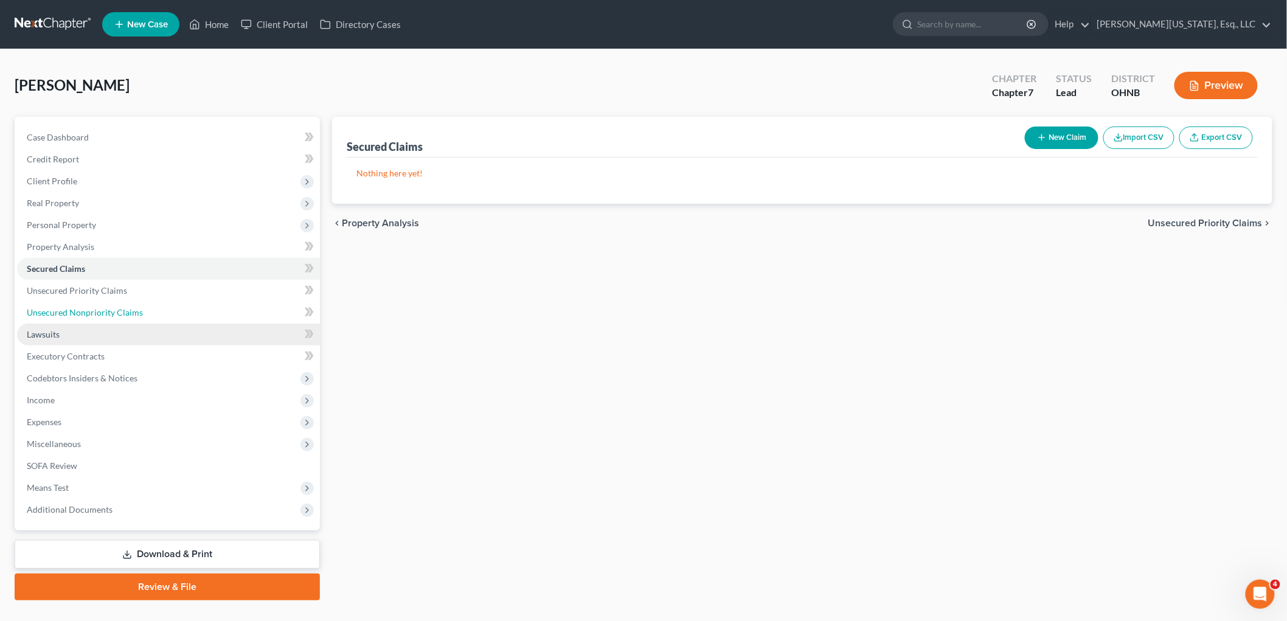
drag, startPoint x: 83, startPoint y: 314, endPoint x: 214, endPoint y: 333, distance: 132.2
click at [83, 313] on span "Unsecured Nonpriority Claims" at bounding box center [85, 312] width 116 height 10
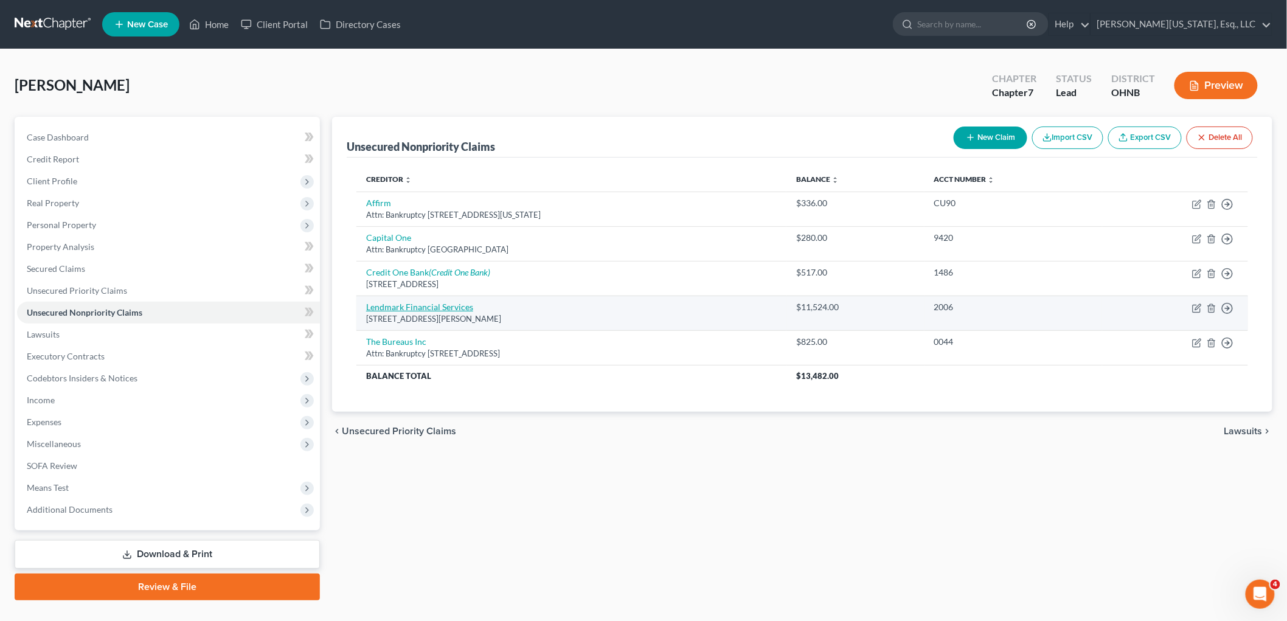
click at [435, 306] on link "Lendmark Financial Services" at bounding box center [419, 307] width 107 height 10
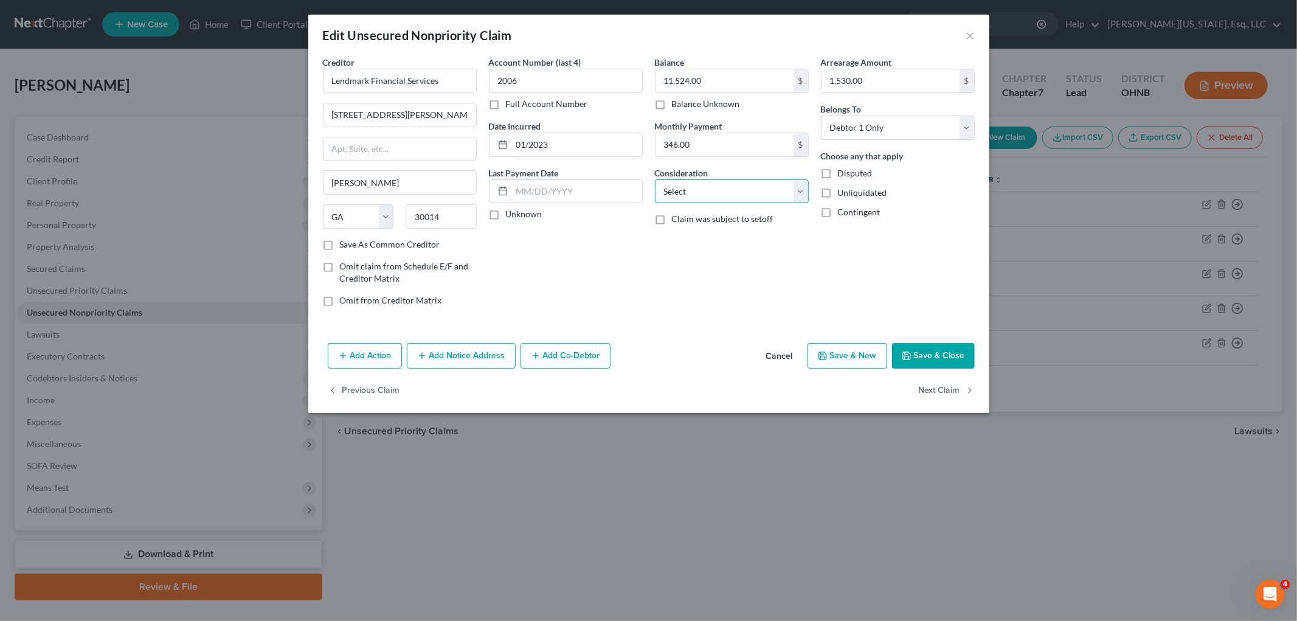
drag, startPoint x: 695, startPoint y: 193, endPoint x: 695, endPoint y: 201, distance: 7.9
click at [695, 193] on select "Select Cable / Satellite Services Collection Agency Credit Card Debt Debt Couns…" at bounding box center [732, 191] width 154 height 24
click at [655, 179] on select "Select Cable / Satellite Services Collection Agency Credit Card Debt Debt Couns…" at bounding box center [732, 191] width 154 height 24
click at [841, 123] on select "Select Debtor 1 Only Debtor 2 Only Debtor 1 And Debtor 2 Only At Least One Of T…" at bounding box center [898, 128] width 154 height 24
click at [821, 116] on select "Select Debtor 1 Only Debtor 2 Only Debtor 1 And Debtor 2 Only At Least One Of T…" at bounding box center [898, 128] width 154 height 24
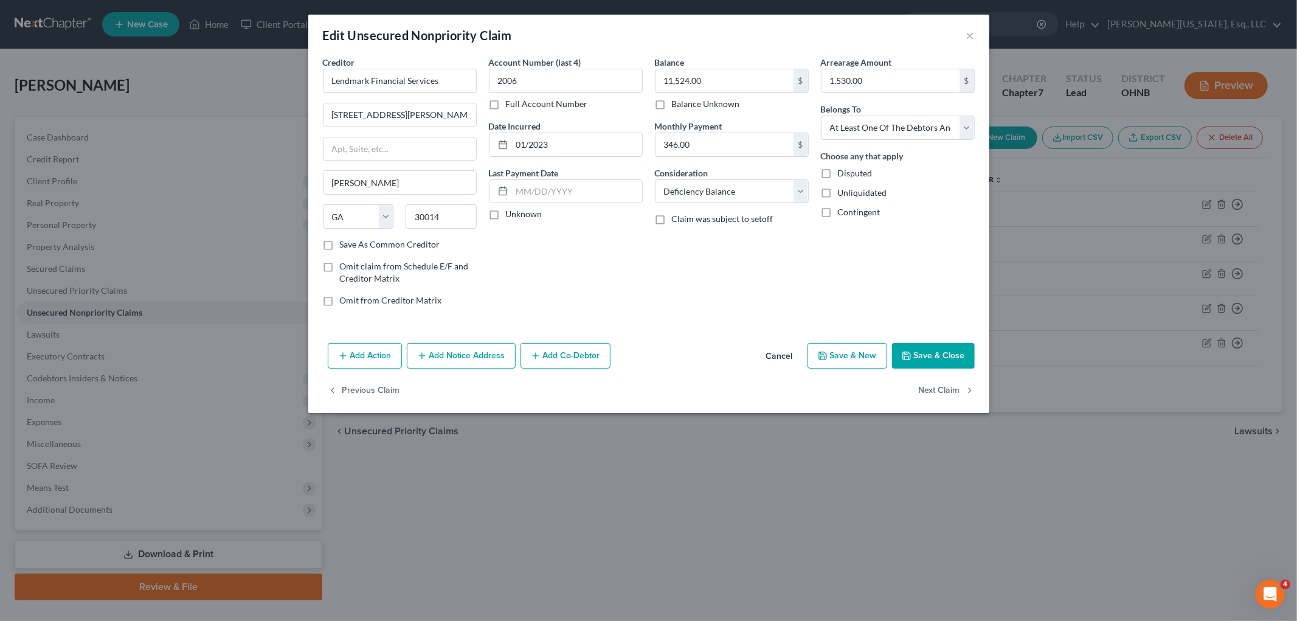
click at [915, 364] on button "Save & Close" at bounding box center [933, 356] width 83 height 26
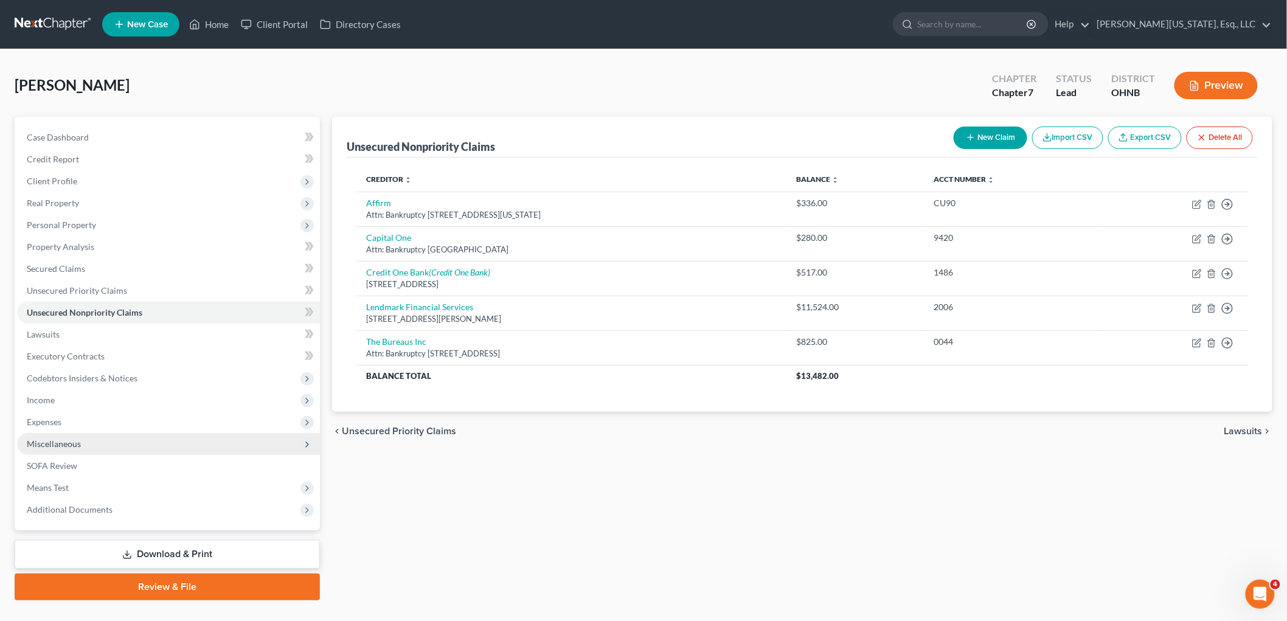
click at [62, 446] on span "Miscellaneous" at bounding box center [54, 444] width 54 height 10
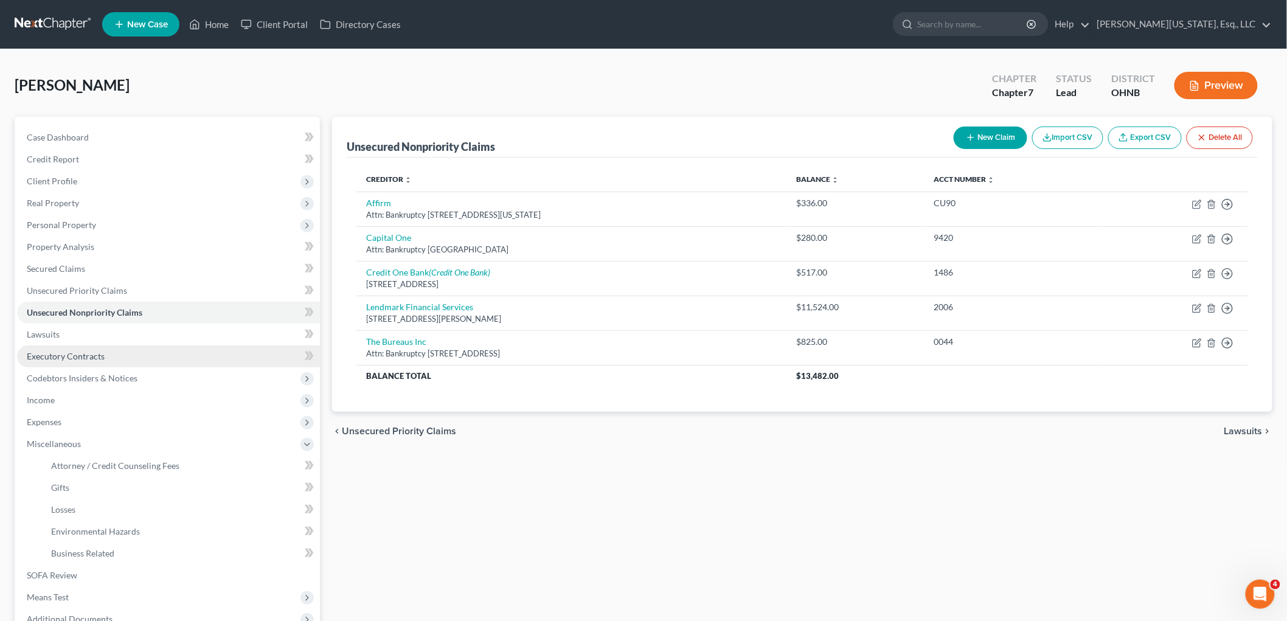
click at [75, 358] on span "Executory Contracts" at bounding box center [66, 356] width 78 height 10
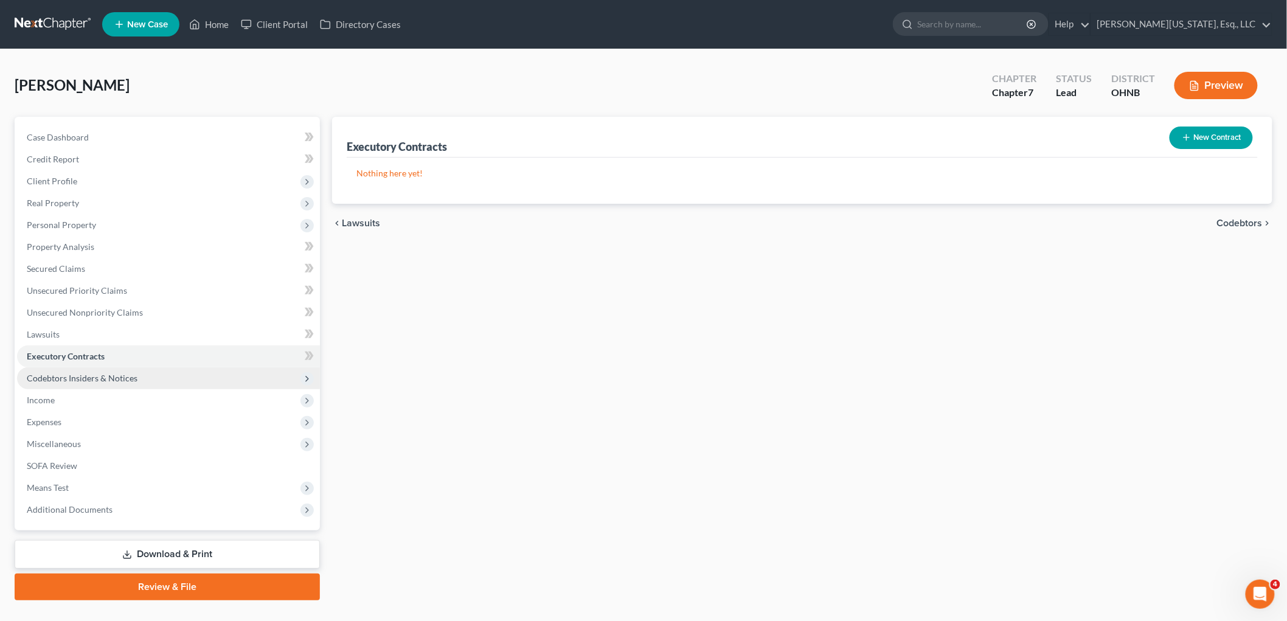
click at [85, 381] on span "Codebtors Insiders & Notices" at bounding box center [82, 378] width 111 height 10
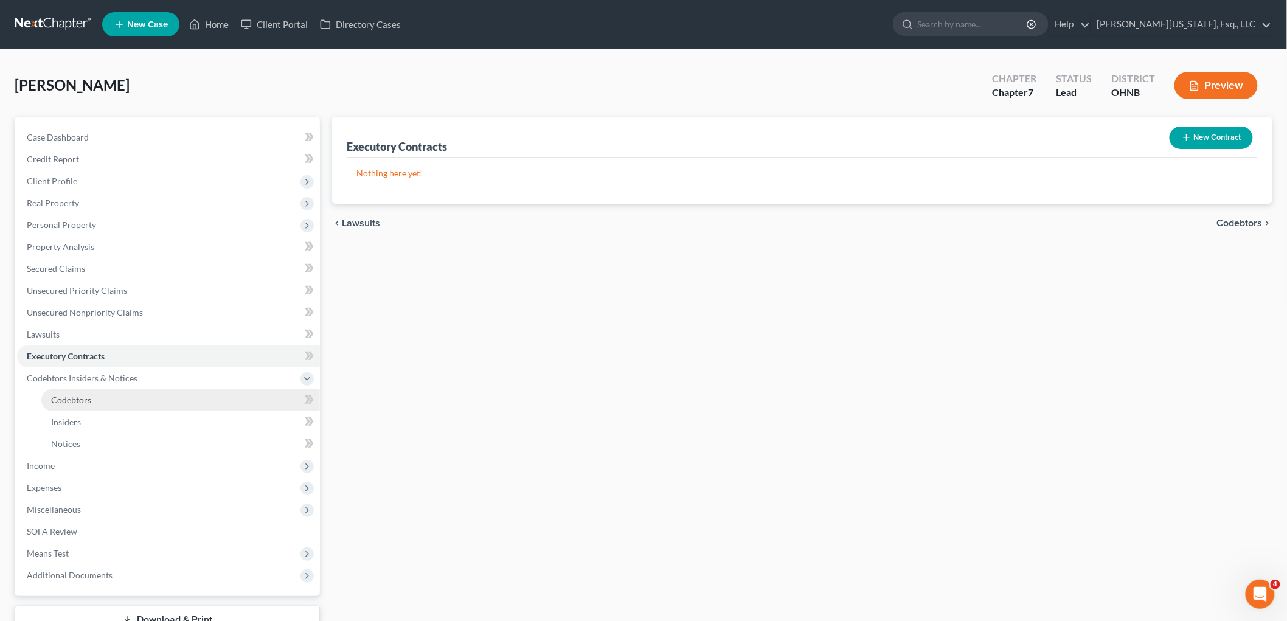
click at [118, 404] on link "Codebtors" at bounding box center [180, 400] width 279 height 22
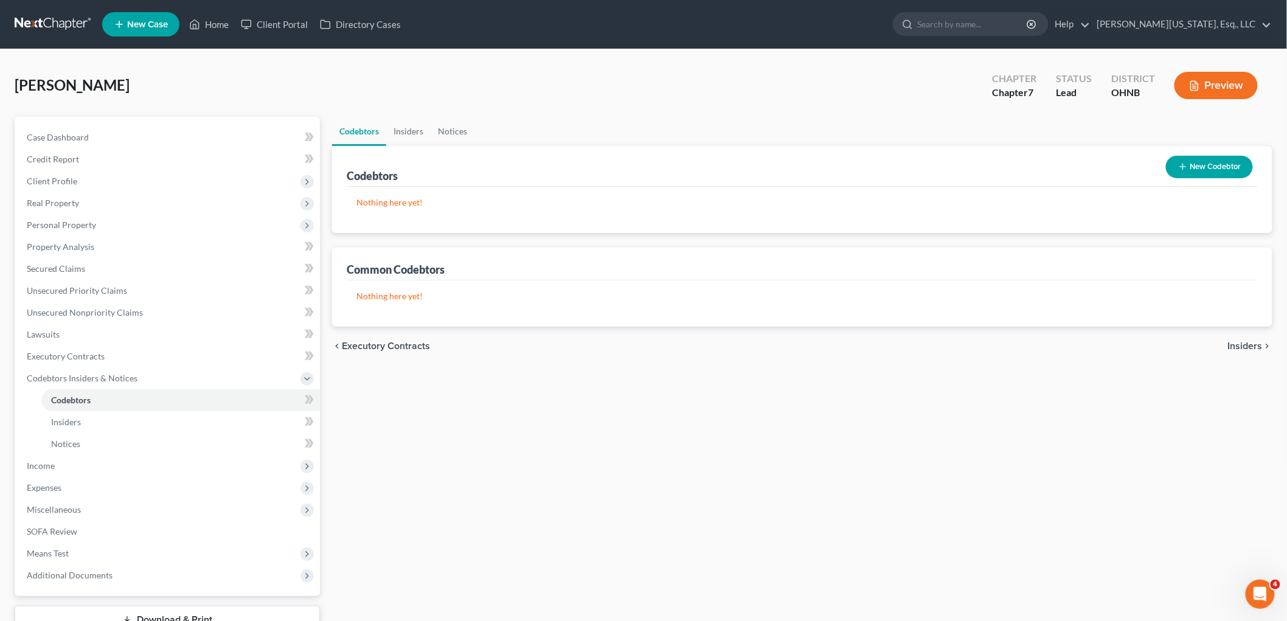
click at [1195, 165] on button "New Codebtor" at bounding box center [1209, 167] width 87 height 23
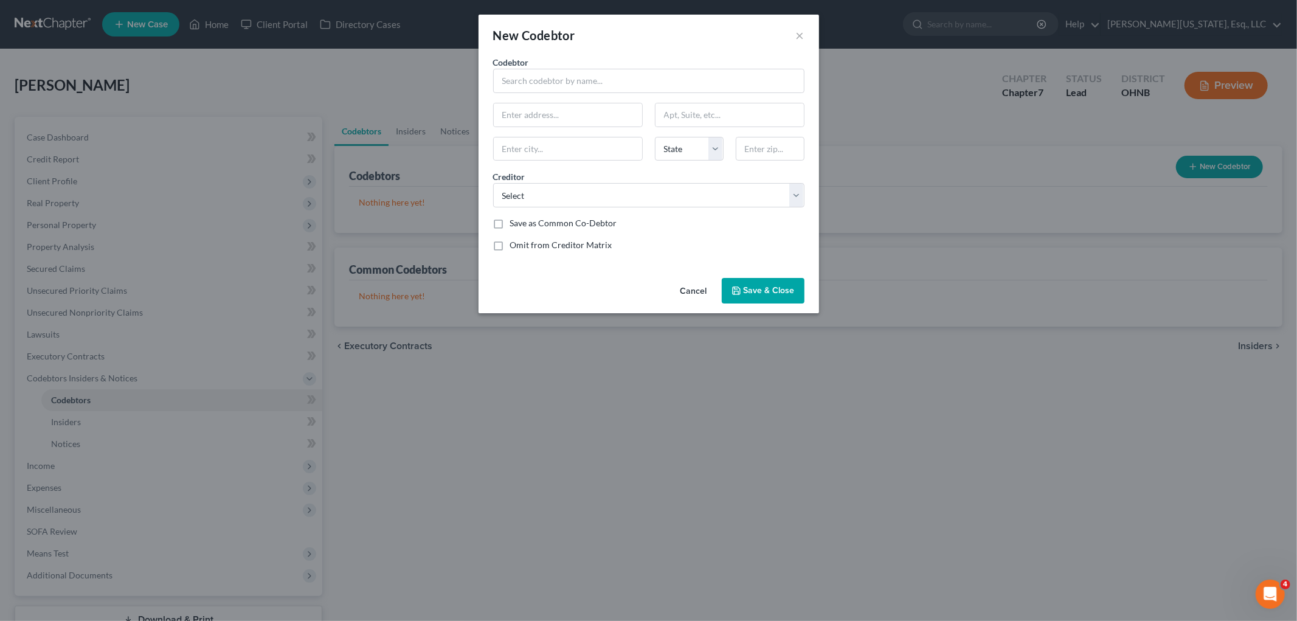
click at [528, 68] on label "Codebtor *" at bounding box center [511, 62] width 36 height 13
click at [529, 75] on input "text" at bounding box center [648, 81] width 311 height 24
click at [530, 204] on select "Select Affirm Capital One [PERSON_NAME][US_STATE], Esq. The Bureaus Inc Lendmar…" at bounding box center [648, 195] width 311 height 24
click at [493, 183] on select "Select Affirm Capital One [PERSON_NAME][US_STATE], Esq. The Bureaus Inc Lendmar…" at bounding box center [648, 195] width 311 height 24
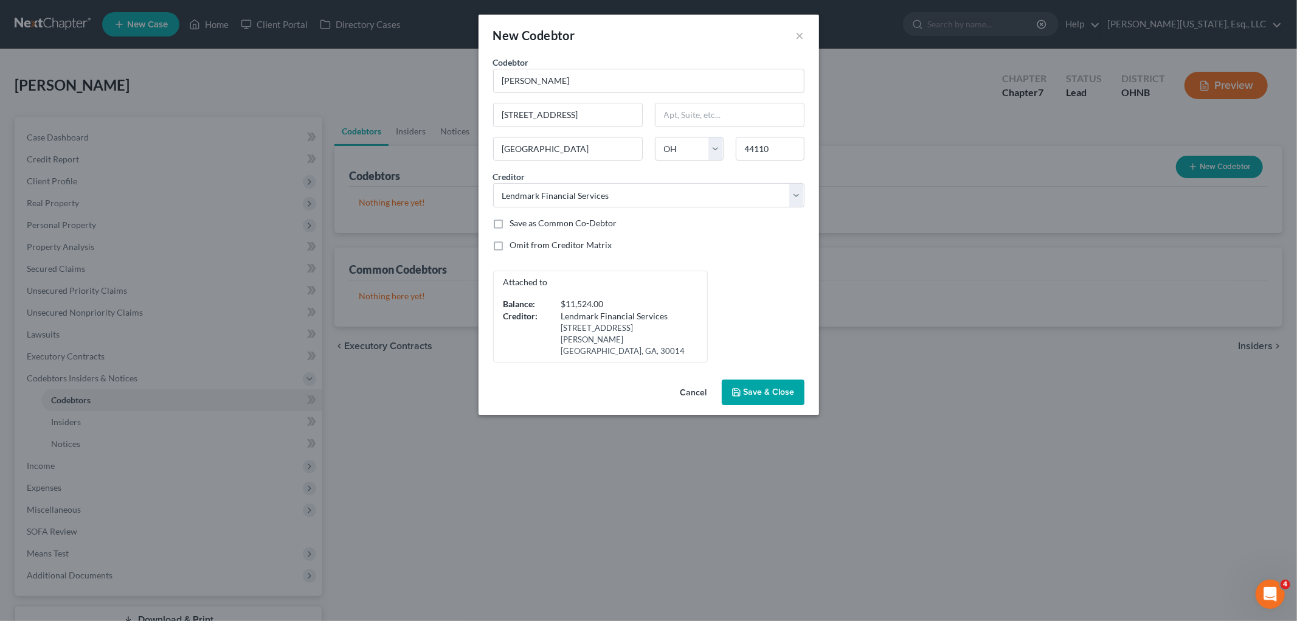
click at [775, 387] on span "Save & Close" at bounding box center [769, 392] width 51 height 10
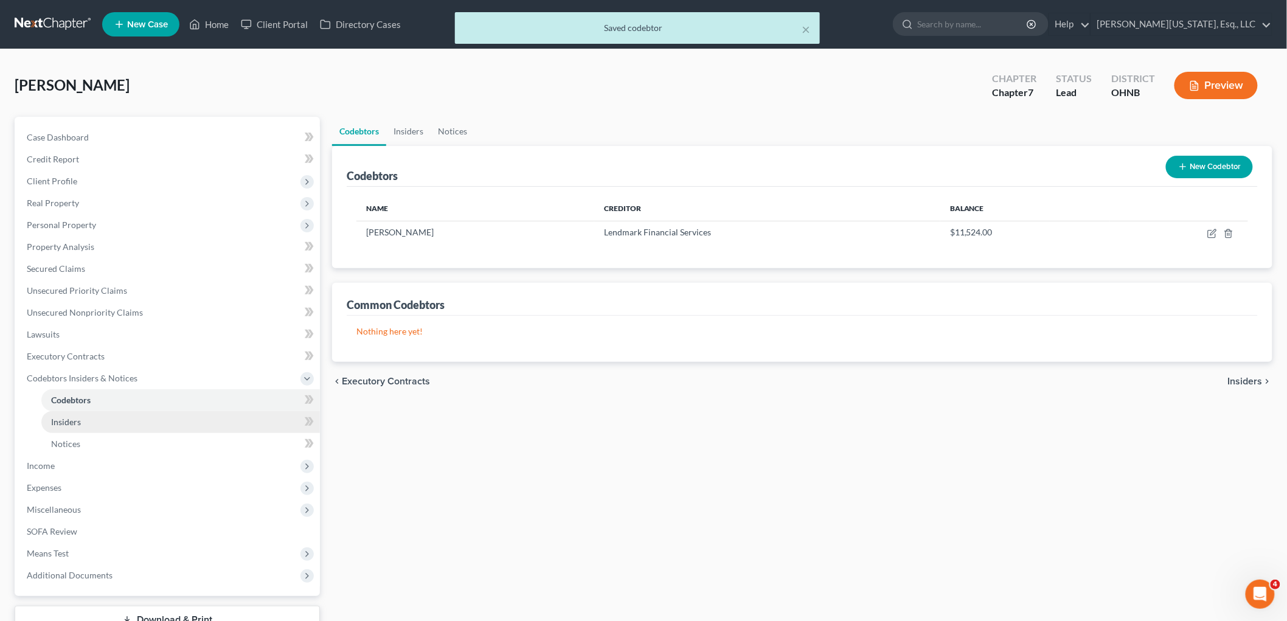
click at [57, 428] on link "Insiders" at bounding box center [180, 422] width 279 height 22
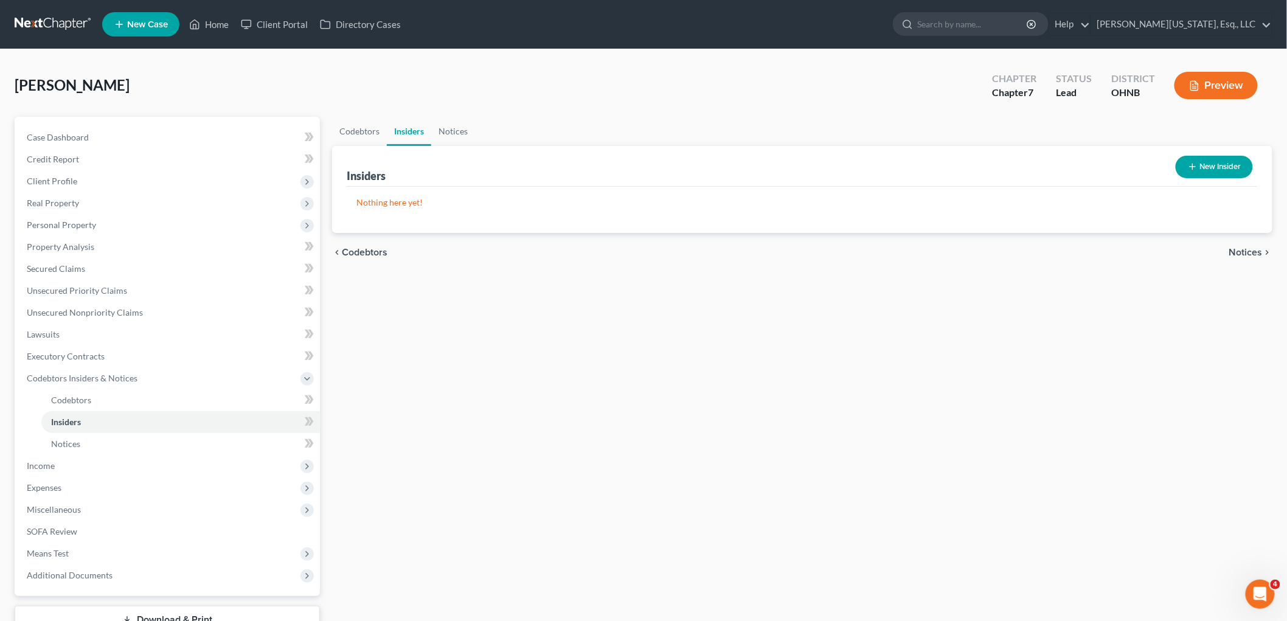
drag, startPoint x: 71, startPoint y: 219, endPoint x: 437, endPoint y: 292, distance: 372.7
click at [72, 220] on span "Personal Property" at bounding box center [61, 225] width 69 height 10
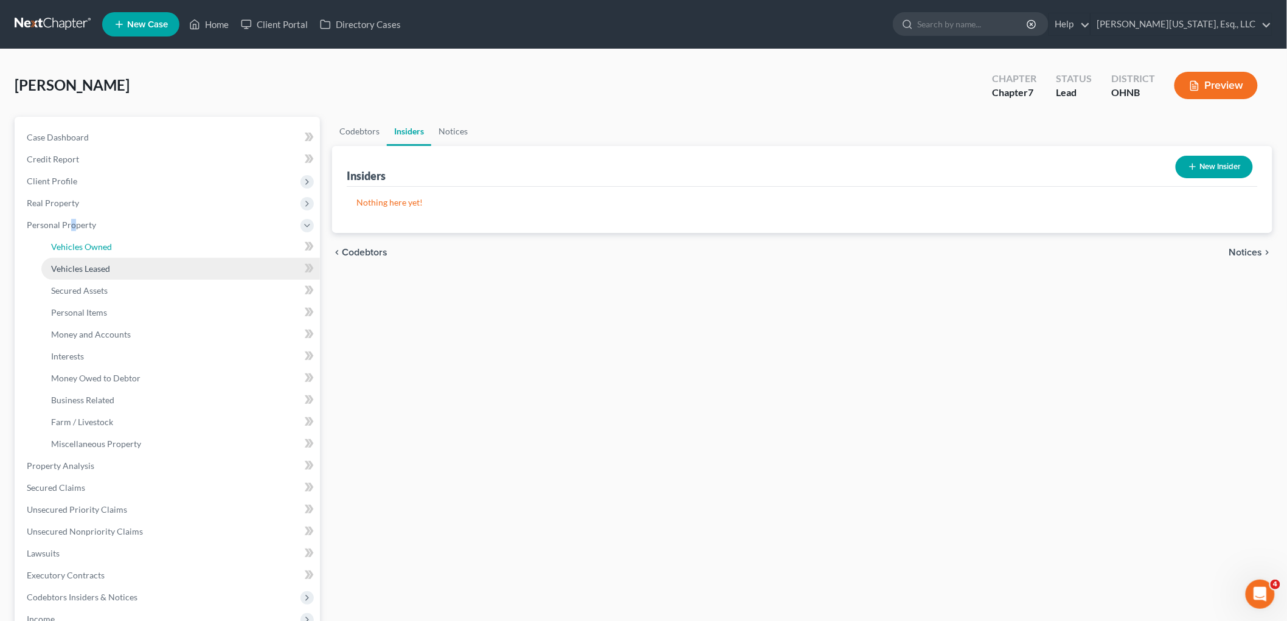
click at [114, 253] on link "Vehicles Owned" at bounding box center [180, 247] width 279 height 22
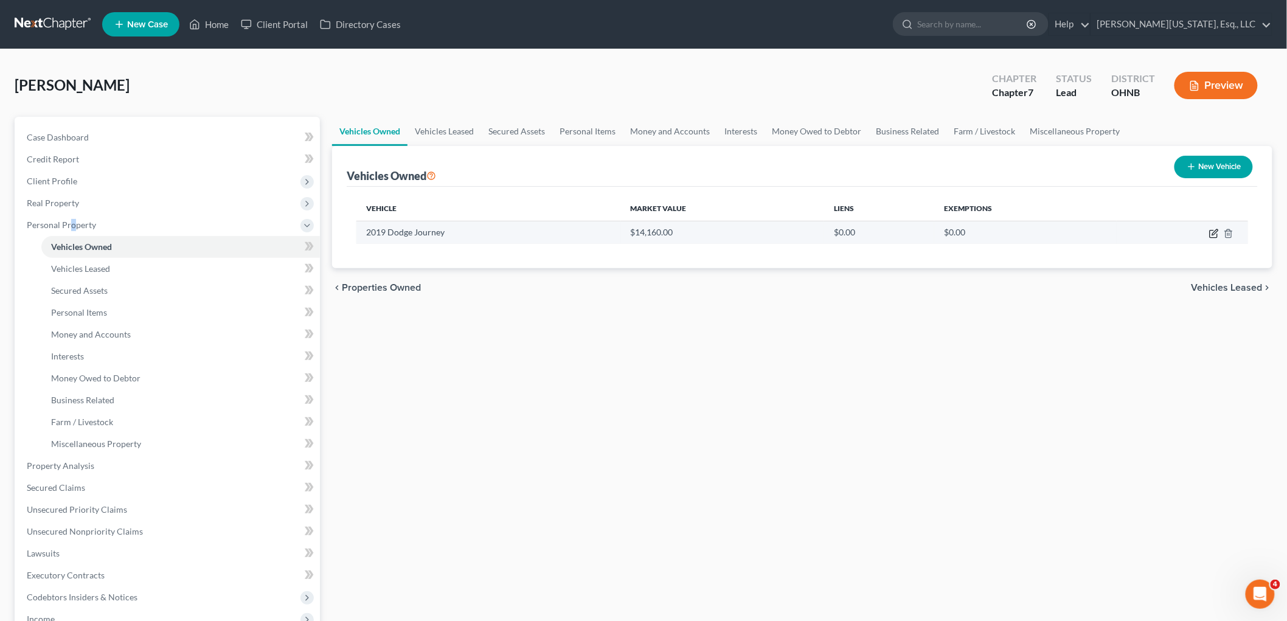
click at [1213, 232] on icon "button" at bounding box center [1214, 231] width 5 height 5
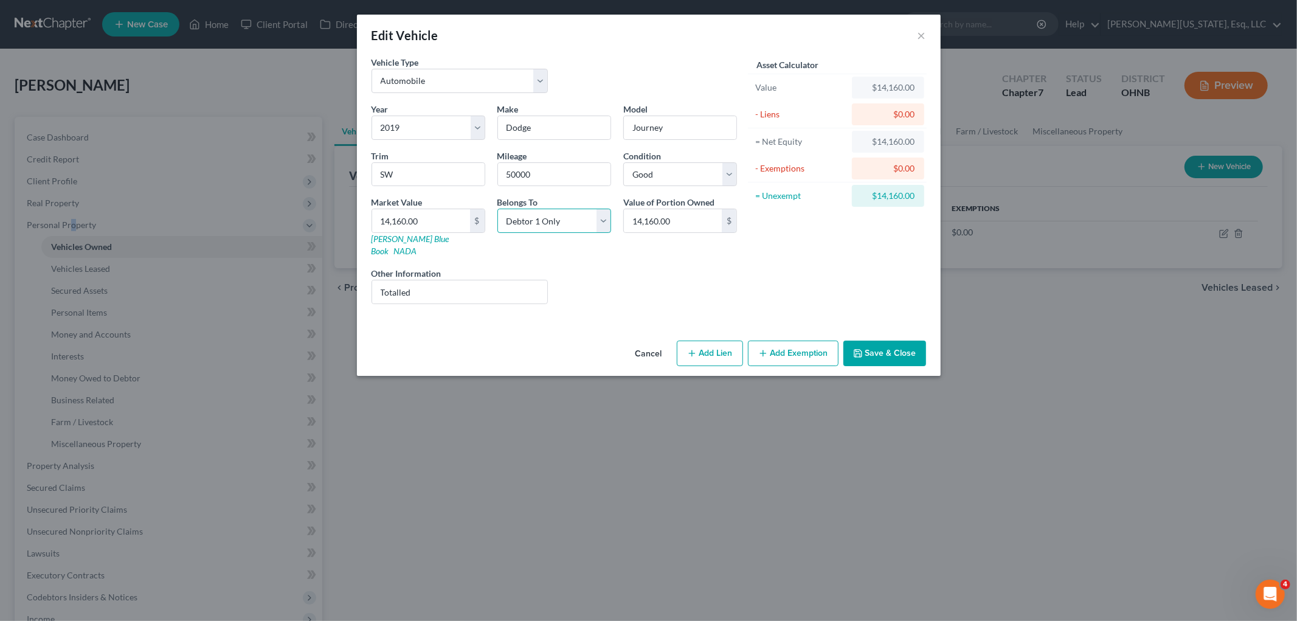
click at [592, 226] on select "Select Debtor 1 Only Debtor 2 Only Debtor 1 And Debtor 2 Only At Least One Of T…" at bounding box center [555, 221] width 114 height 24
click at [498, 209] on select "Select Debtor 1 Only Debtor 2 Only Debtor 1 And Debtor 2 Only At Least One Of T…" at bounding box center [555, 221] width 114 height 24
click at [889, 341] on button "Save & Close" at bounding box center [885, 354] width 83 height 26
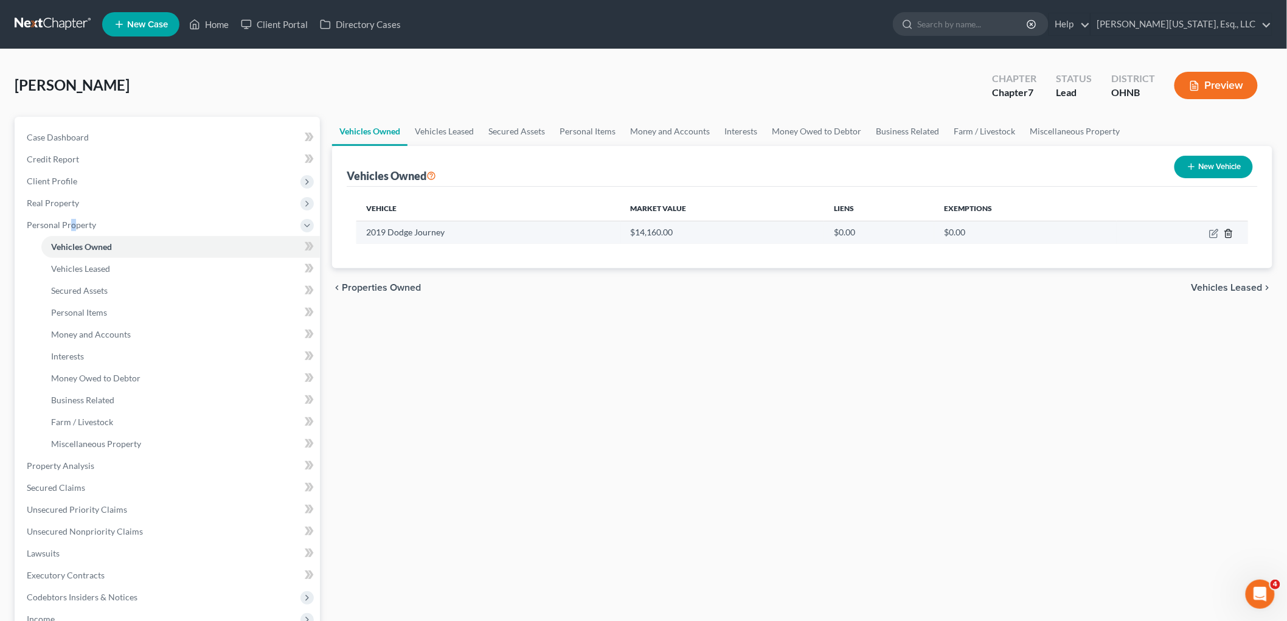
click at [1231, 232] on icon "button" at bounding box center [1228, 233] width 5 height 8
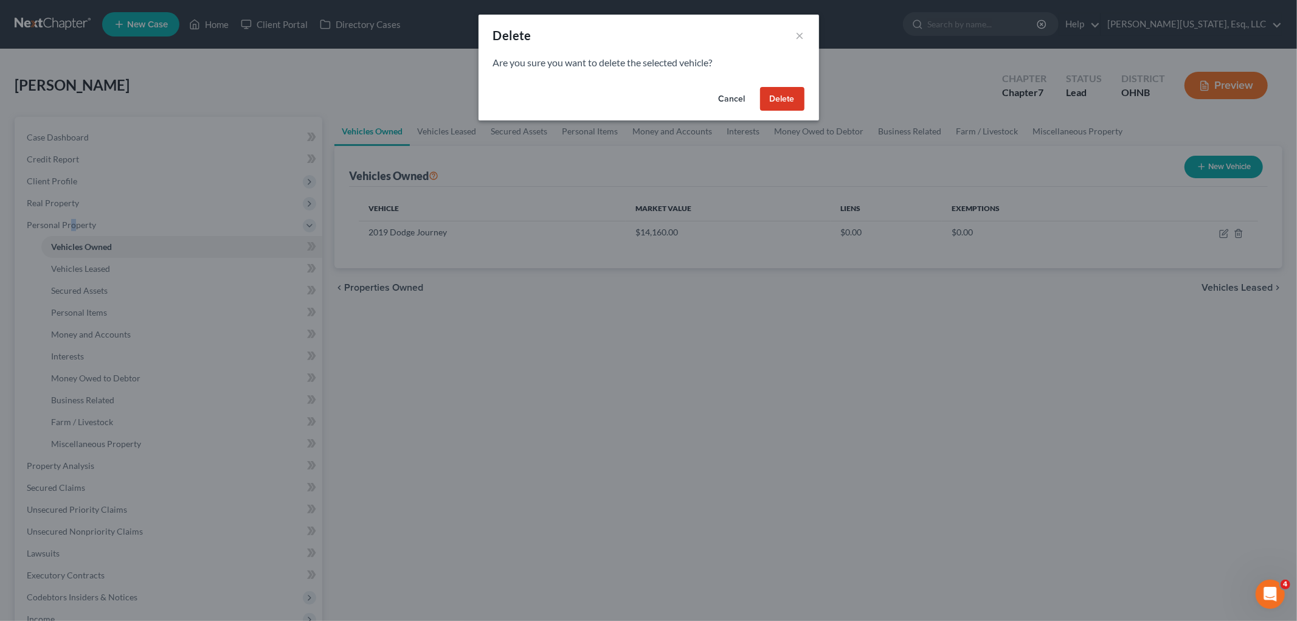
click at [778, 87] on button "Delete" at bounding box center [782, 99] width 44 height 24
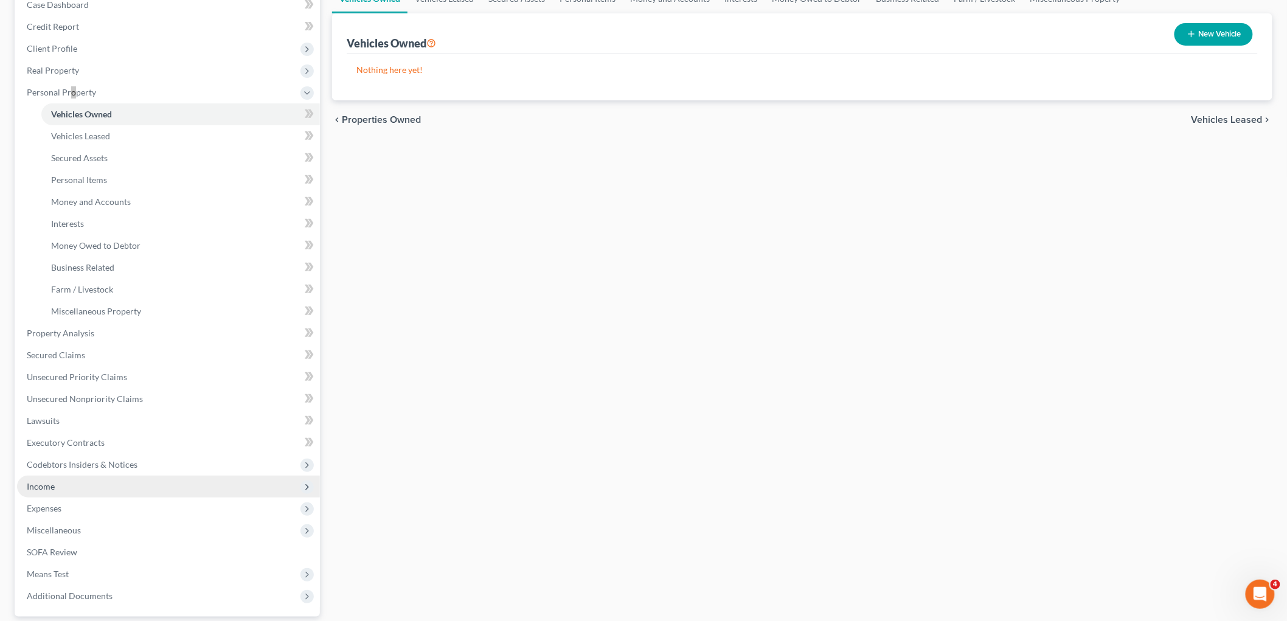
scroll to position [135, 0]
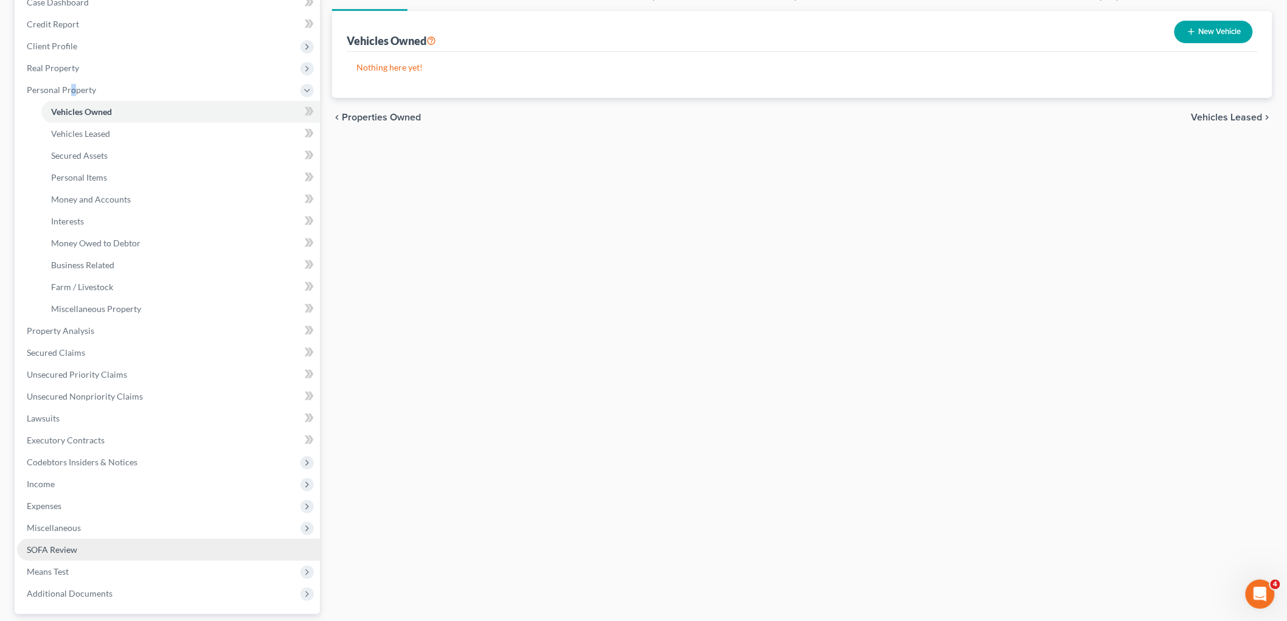
drag, startPoint x: 87, startPoint y: 553, endPoint x: 286, endPoint y: 550, distance: 198.9
click at [87, 553] on link "SOFA Review" at bounding box center [168, 550] width 303 height 22
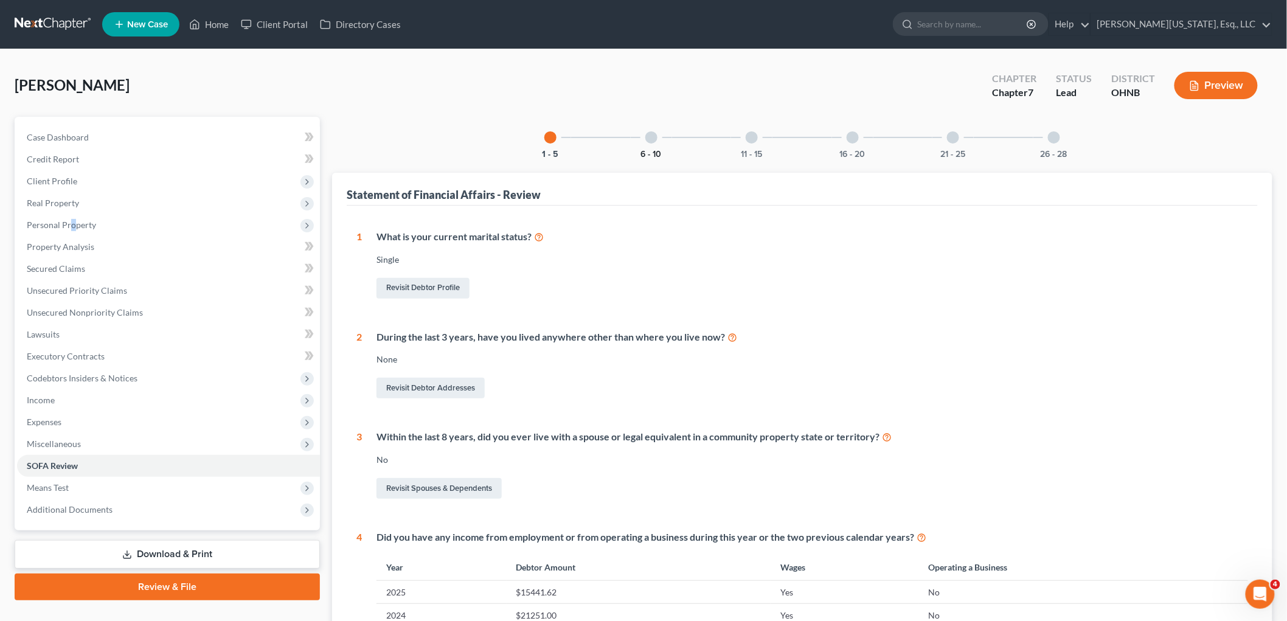
click at [643, 151] on button "6 - 10" at bounding box center [651, 154] width 21 height 9
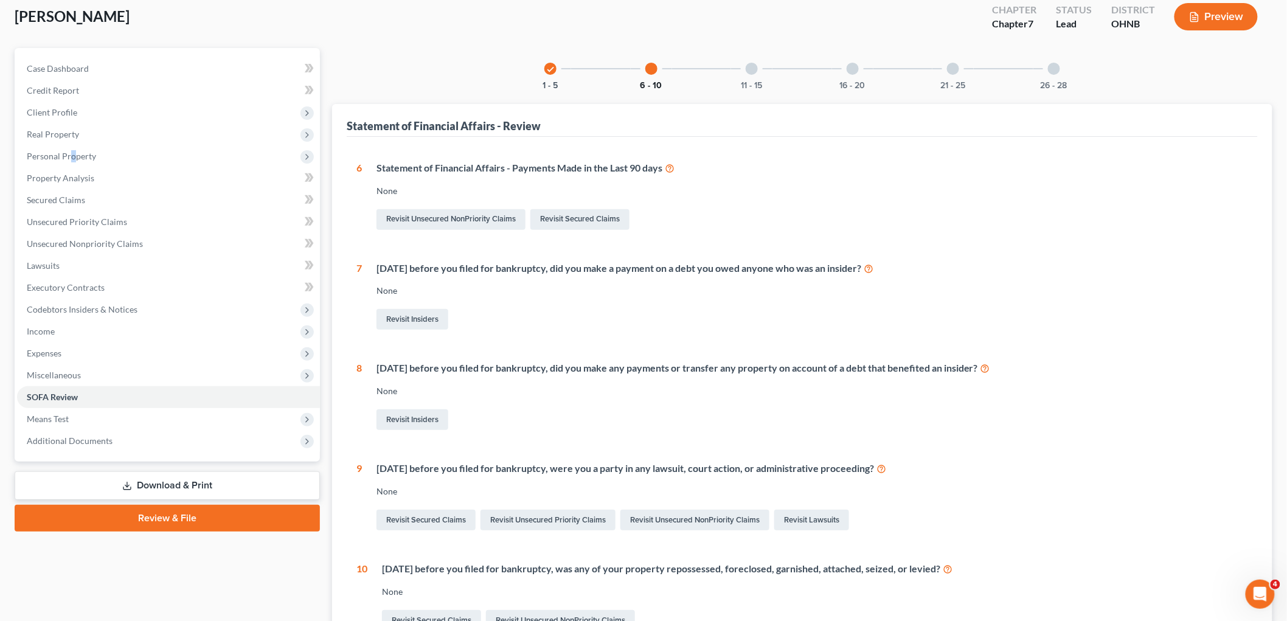
scroll to position [68, 0]
click at [754, 83] on button "11 - 15" at bounding box center [751, 87] width 21 height 9
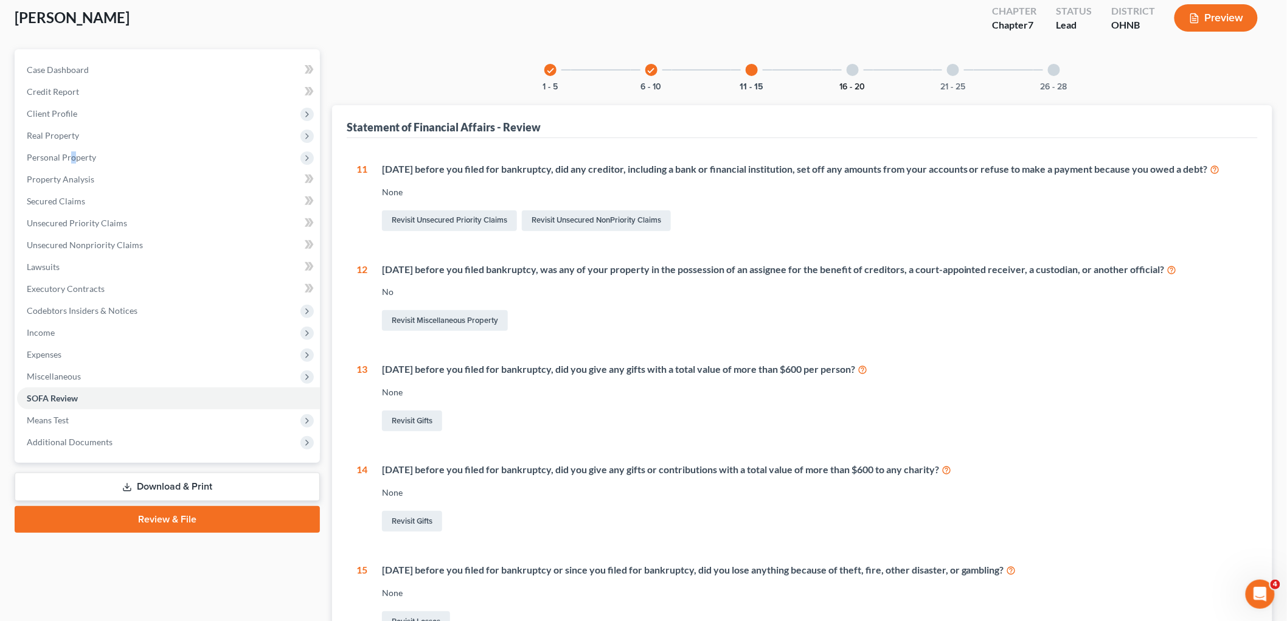
click at [852, 89] on button "16 - 20" at bounding box center [853, 87] width 26 height 9
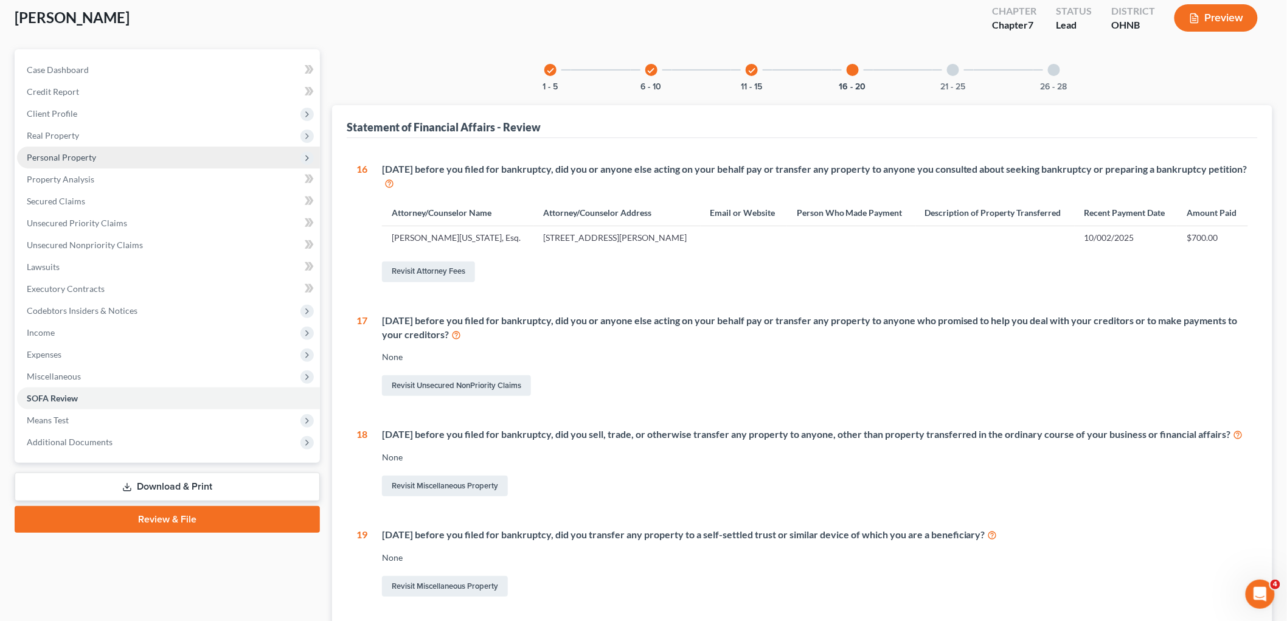
click at [66, 154] on span "Personal Property" at bounding box center [61, 157] width 69 height 10
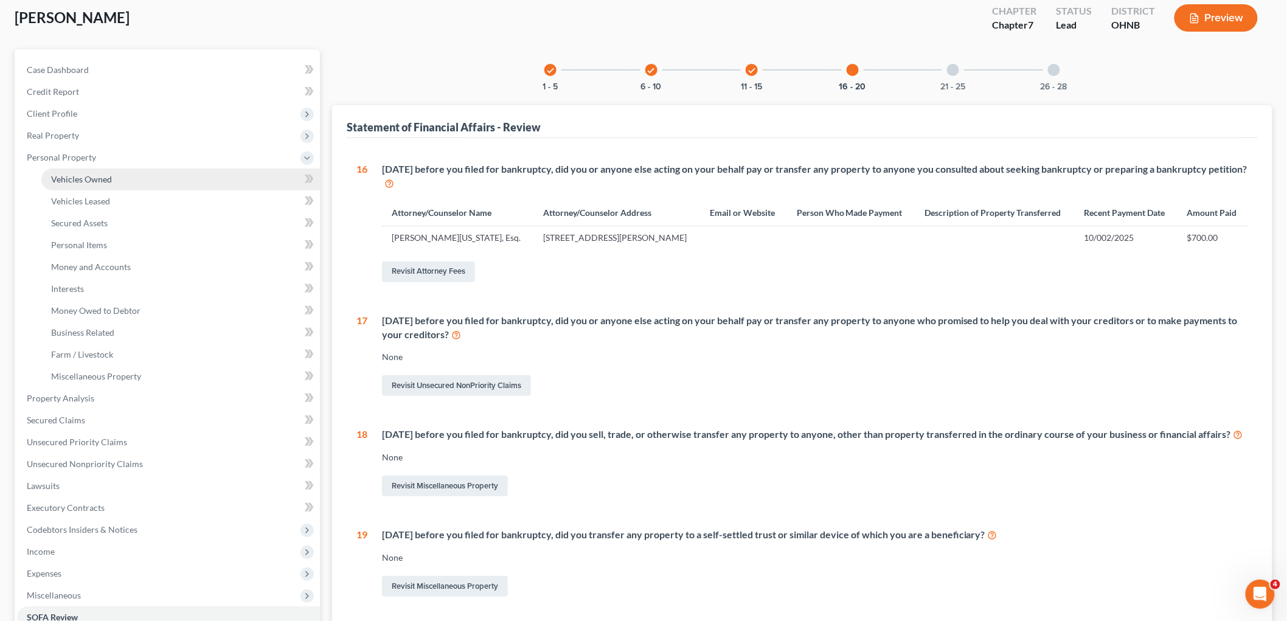
click at [101, 178] on span "Vehicles Owned" at bounding box center [81, 179] width 61 height 10
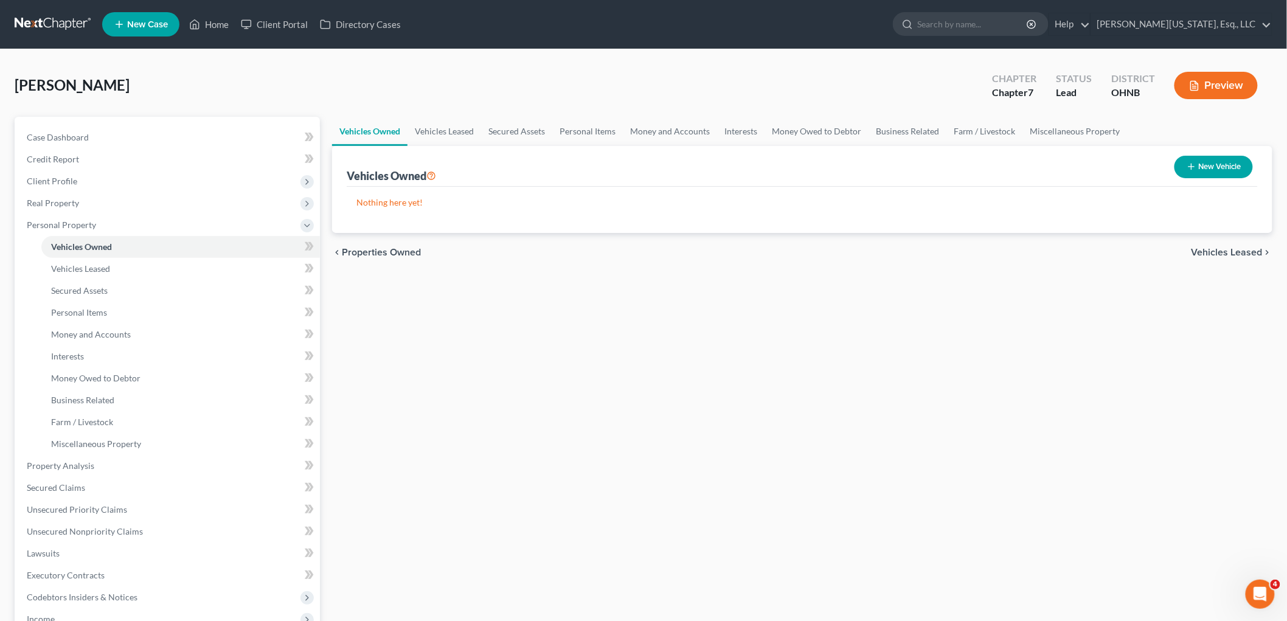
click at [1205, 163] on button "New Vehicle" at bounding box center [1213, 167] width 78 height 23
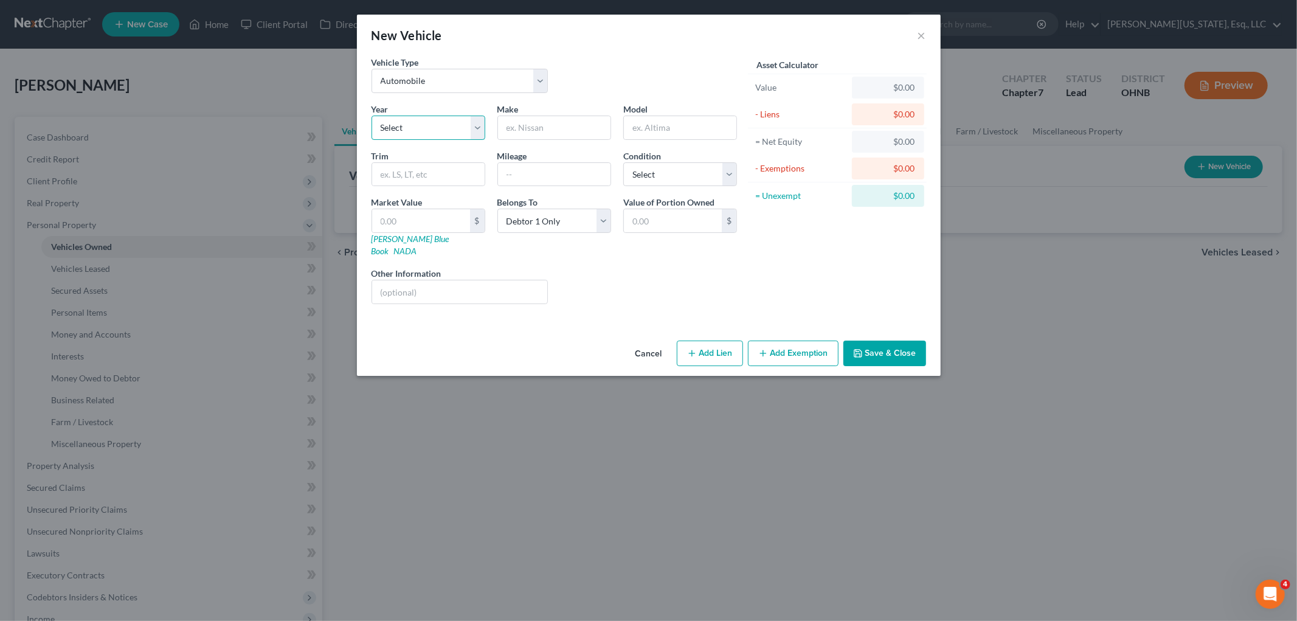
click at [408, 122] on select "Select 2026 2025 2024 2023 2022 2021 2020 2019 2018 2017 2016 2015 2014 2013 20…" at bounding box center [429, 128] width 114 height 24
click at [372, 116] on select "Select 2026 2025 2024 2023 2022 2021 2020 2019 2018 2017 2016 2015 2014 2013 20…" at bounding box center [429, 128] width 114 height 24
click at [546, 125] on input "text" at bounding box center [554, 127] width 113 height 23
click at [594, 173] on input "text" at bounding box center [554, 174] width 113 height 23
click at [704, 174] on select "Select Excellent Very Good Good Fair Poor" at bounding box center [680, 174] width 114 height 24
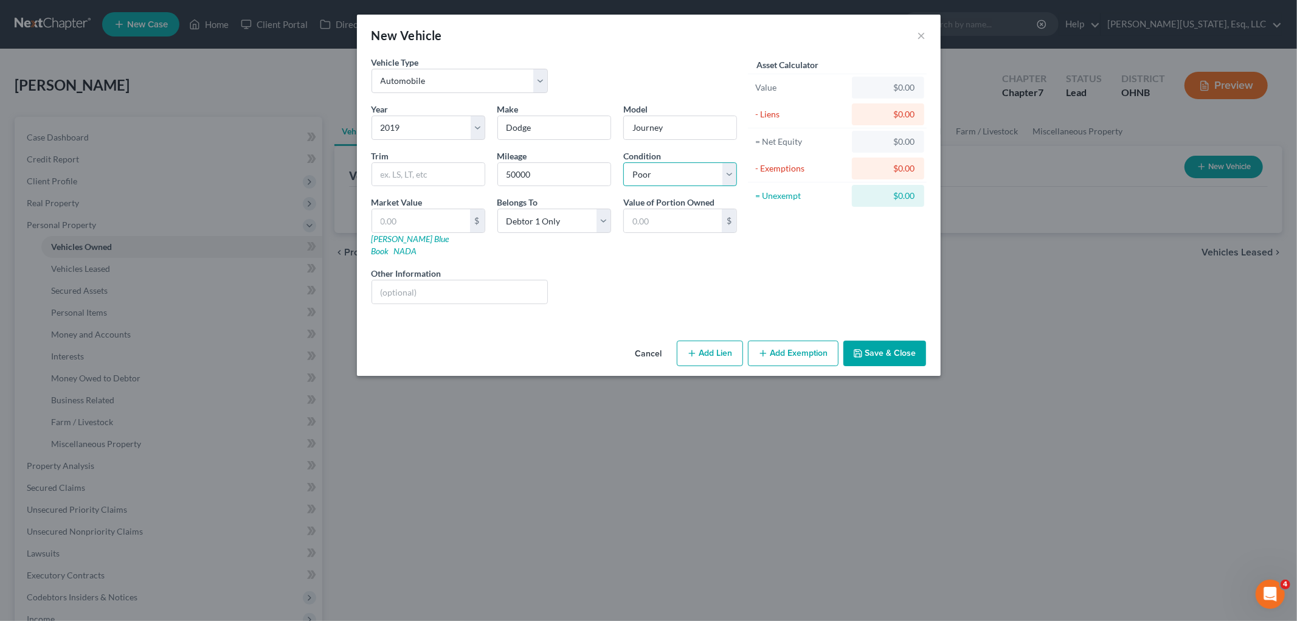
click at [623, 162] on select "Select Excellent Very Good Good Fair Poor" at bounding box center [680, 174] width 114 height 24
click at [461, 267] on div "Other Information" at bounding box center [460, 285] width 189 height 37
drag, startPoint x: 593, startPoint y: 226, endPoint x: 589, endPoint y: 231, distance: 6.9
click at [593, 226] on select "Select Debtor 1 Only Debtor 2 Only Debtor 1 And Debtor 2 Only At Least One Of T…" at bounding box center [555, 221] width 114 height 24
click at [498, 209] on select "Select Debtor 1 Only Debtor 2 Only Debtor 1 And Debtor 2 Only At Least One Of T…" at bounding box center [555, 221] width 114 height 24
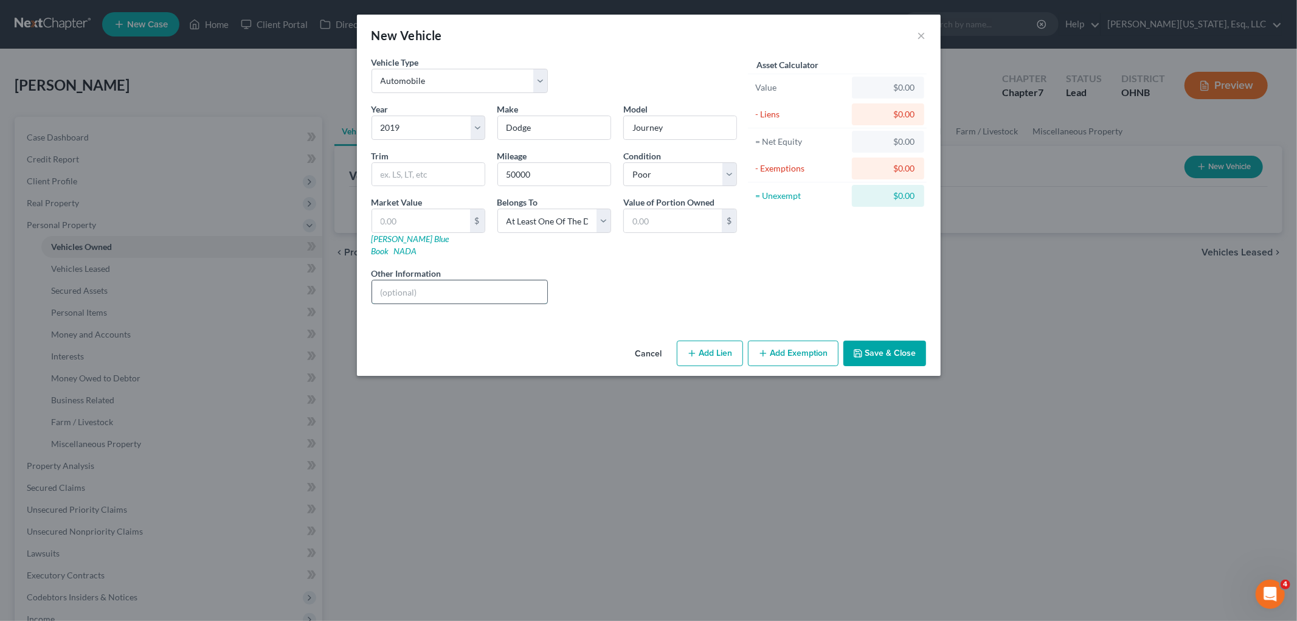
click at [409, 287] on input "text" at bounding box center [460, 291] width 176 height 23
click at [467, 173] on input "text" at bounding box center [428, 174] width 113 height 23
click at [380, 173] on input "Silver" at bounding box center [428, 174] width 113 height 23
click at [862, 350] on icon "button" at bounding box center [858, 353] width 7 height 7
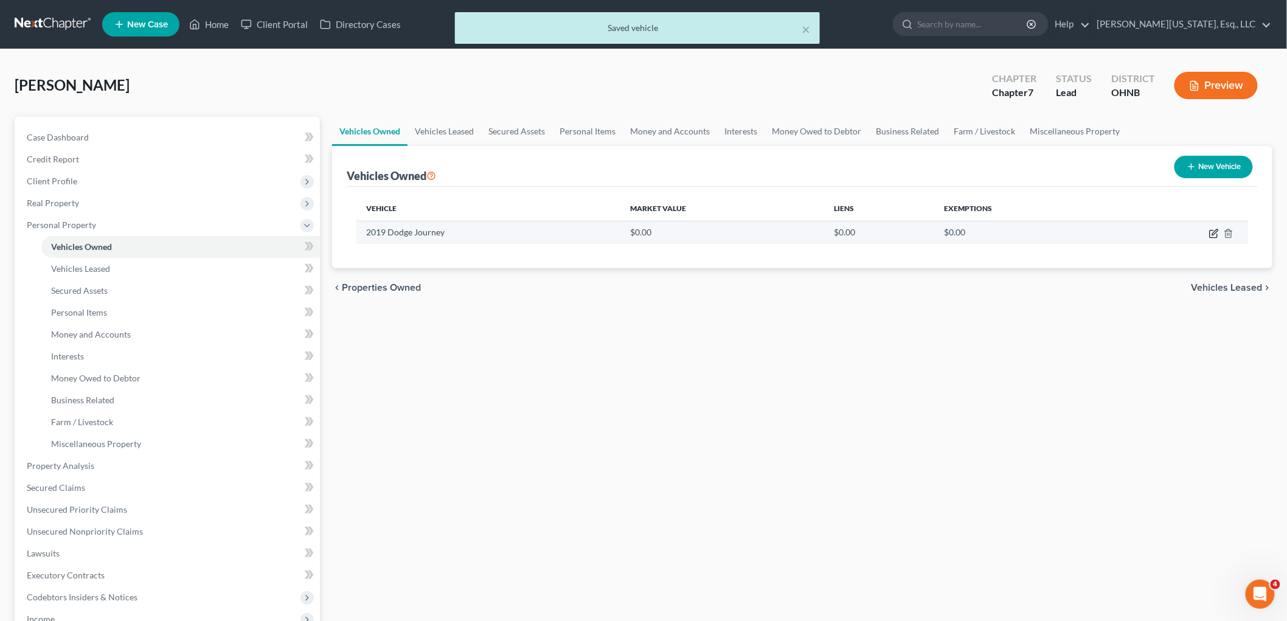
click at [1213, 230] on icon "button" at bounding box center [1214, 234] width 10 height 10
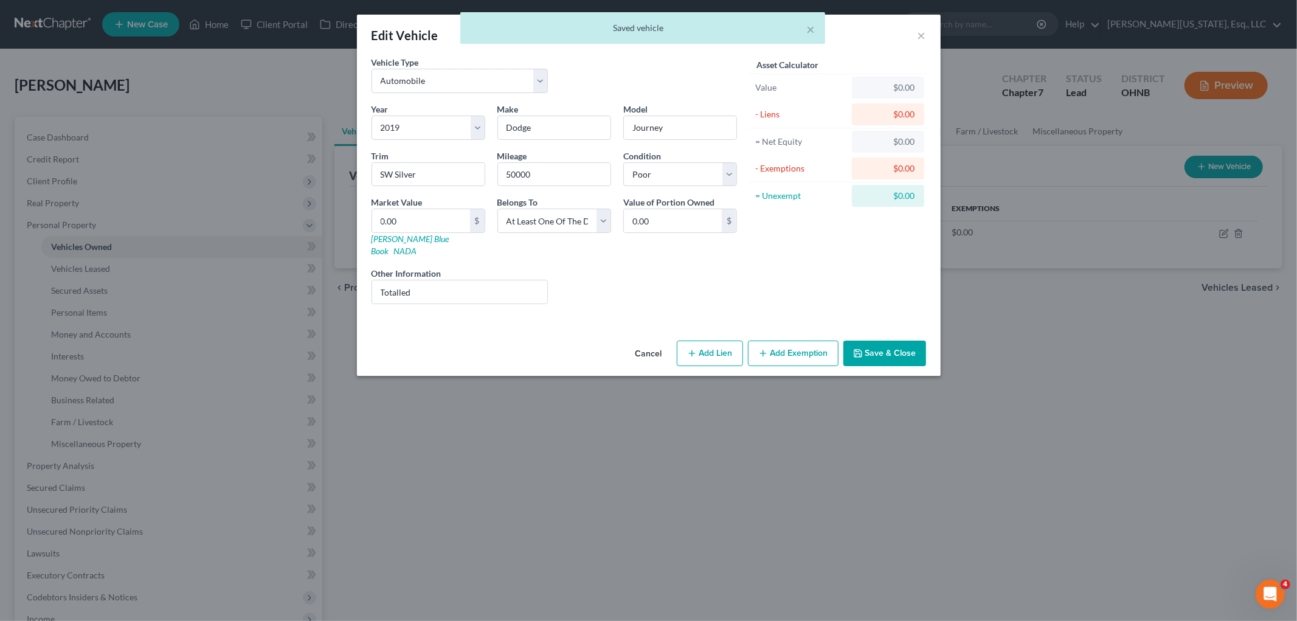
click at [691, 348] on icon "button" at bounding box center [692, 353] width 10 height 10
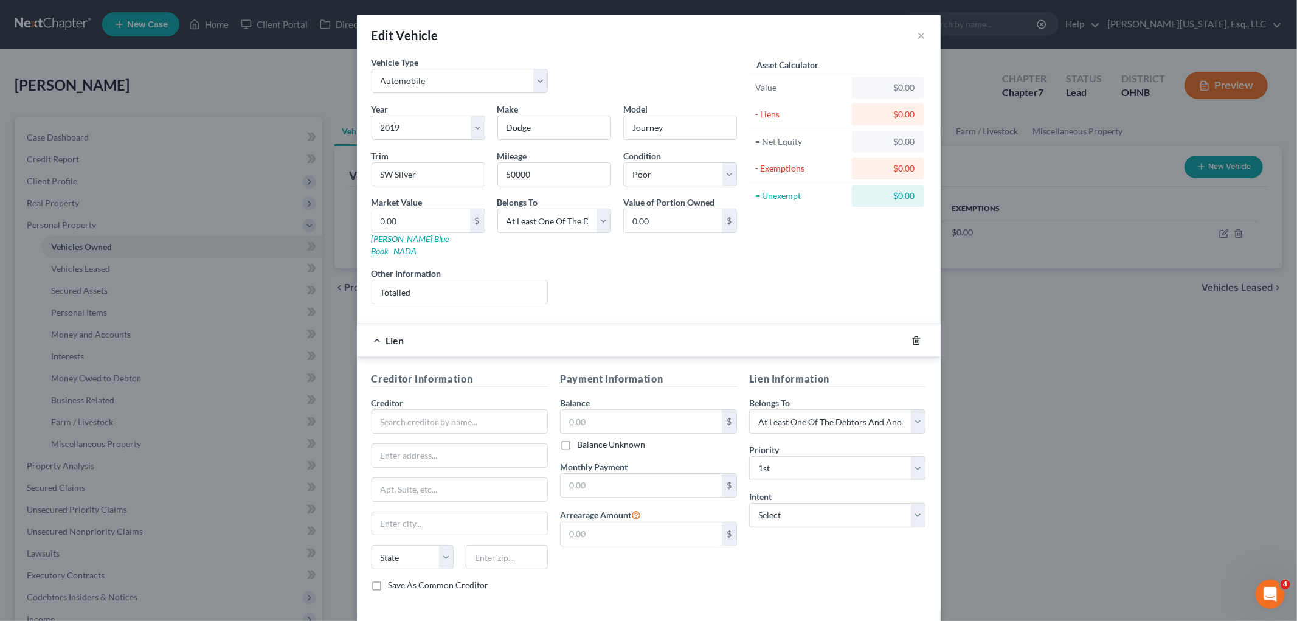
click at [912, 336] on icon "button" at bounding box center [917, 341] width 10 height 10
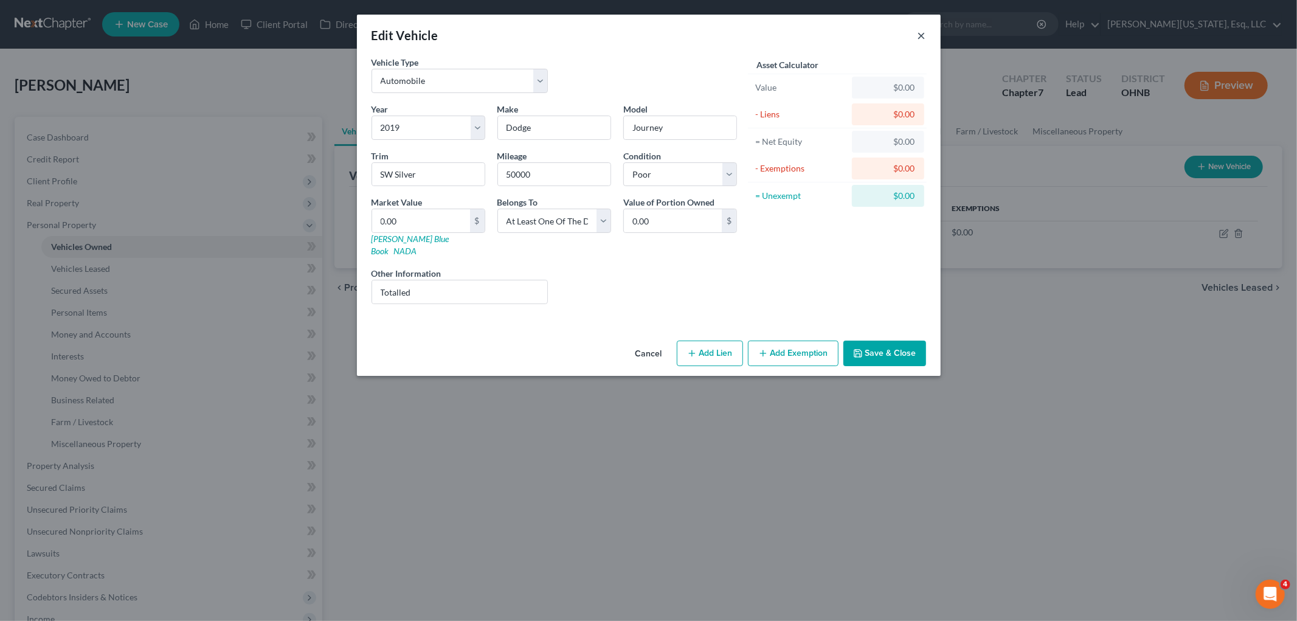
click at [920, 34] on button "×" at bounding box center [922, 35] width 9 height 15
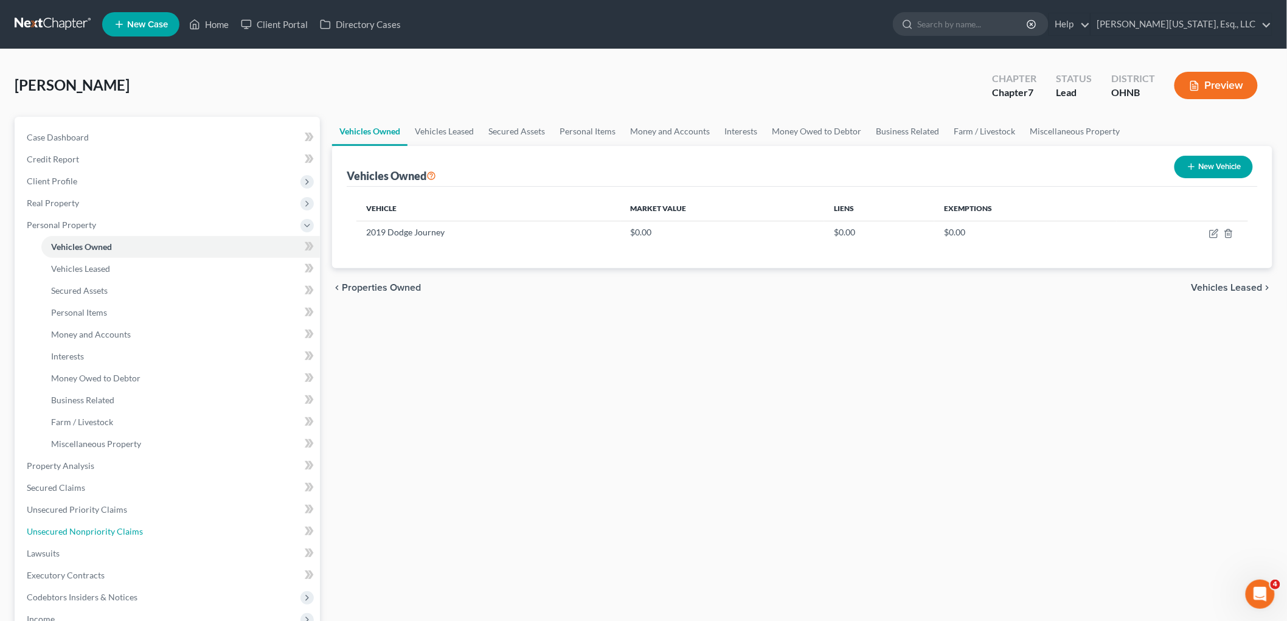
click at [65, 526] on span "Unsecured Nonpriority Claims" at bounding box center [85, 531] width 116 height 10
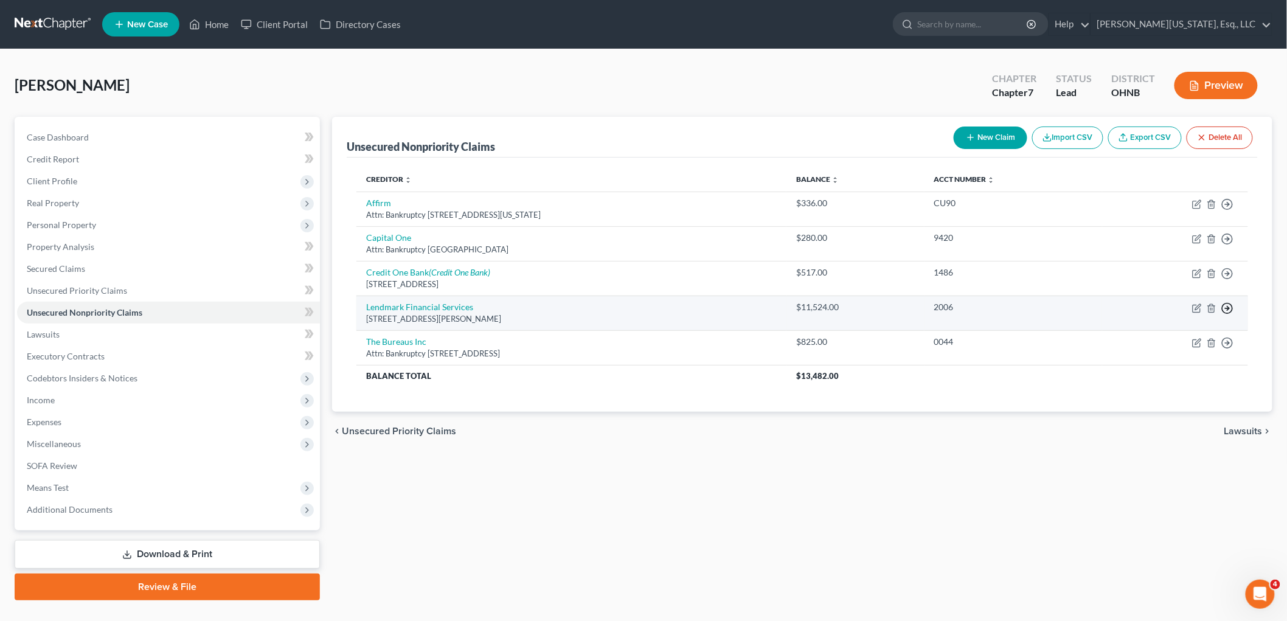
click at [1222, 312] on icon "button" at bounding box center [1227, 308] width 12 height 12
click at [1177, 316] on link "Move to D" at bounding box center [1172, 317] width 102 height 21
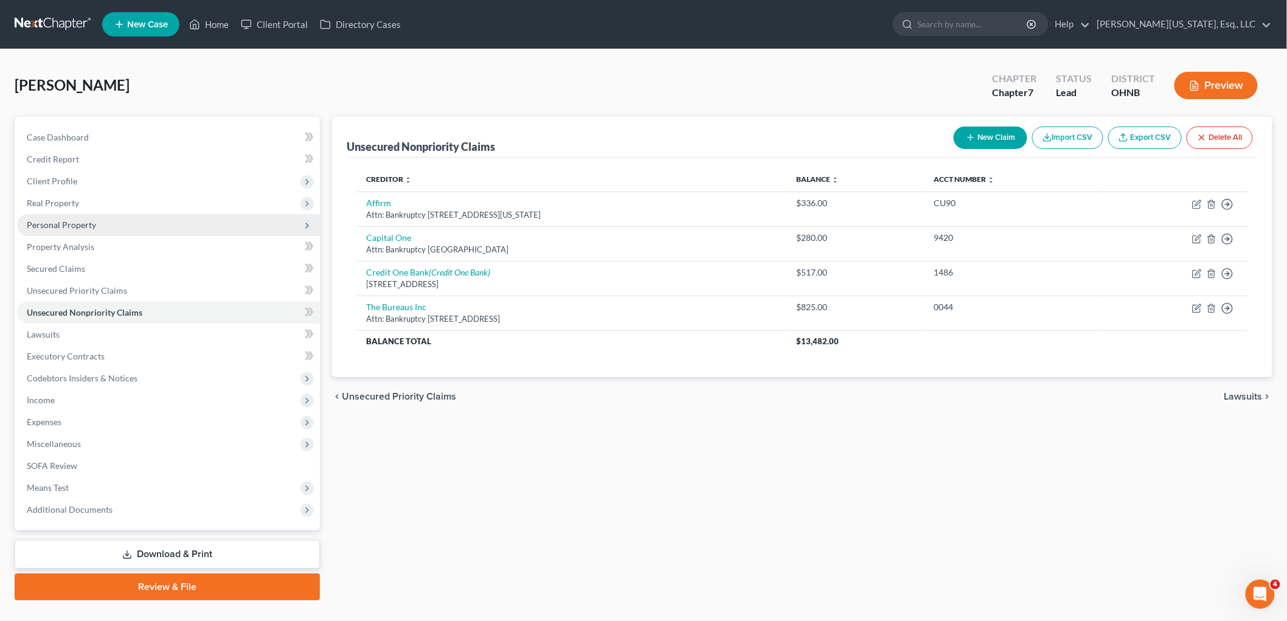
click at [68, 226] on span "Personal Property" at bounding box center [61, 225] width 69 height 10
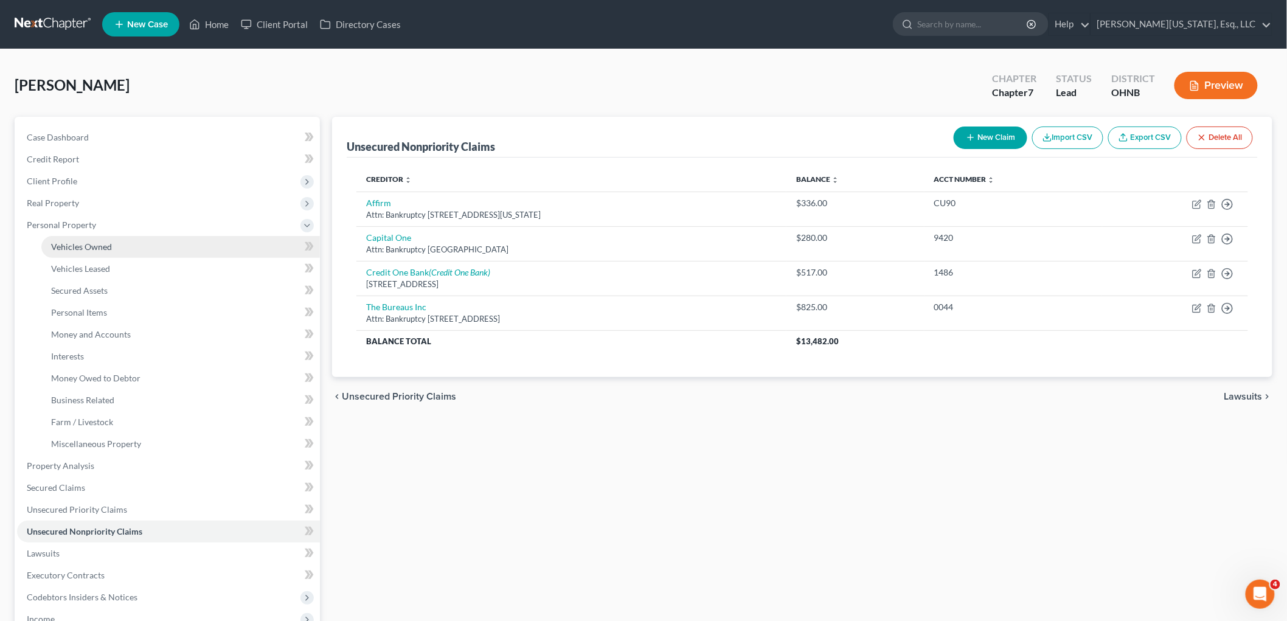
click at [117, 248] on link "Vehicles Owned" at bounding box center [180, 247] width 279 height 22
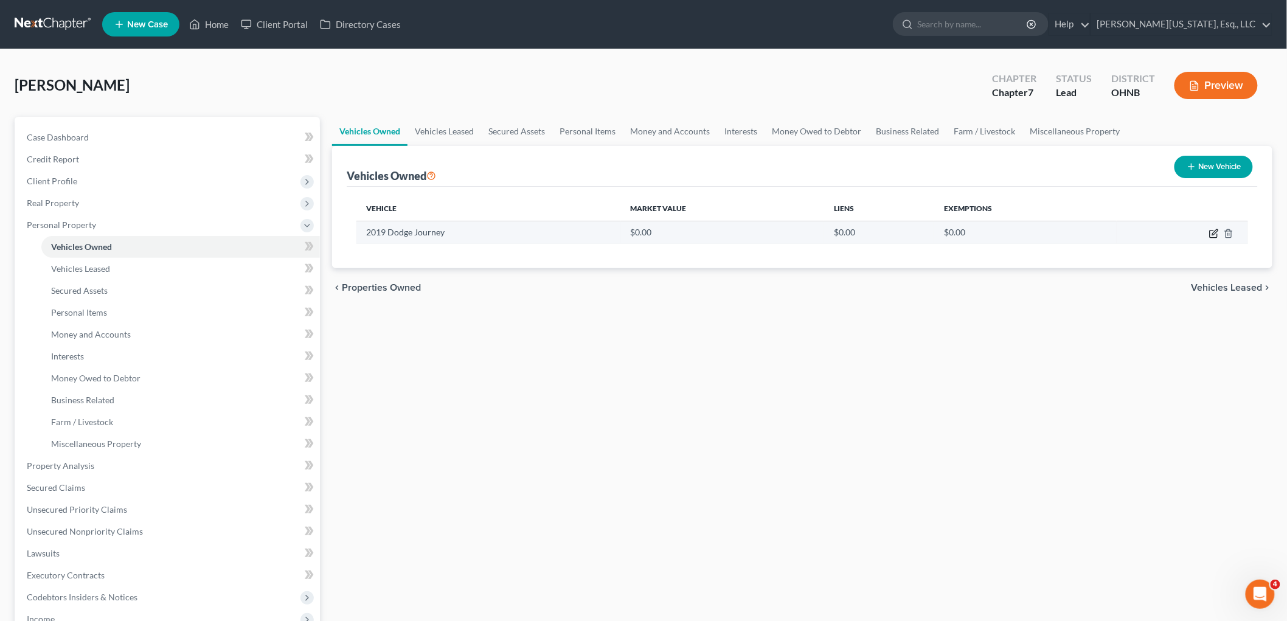
click at [1213, 235] on icon "button" at bounding box center [1214, 234] width 10 height 10
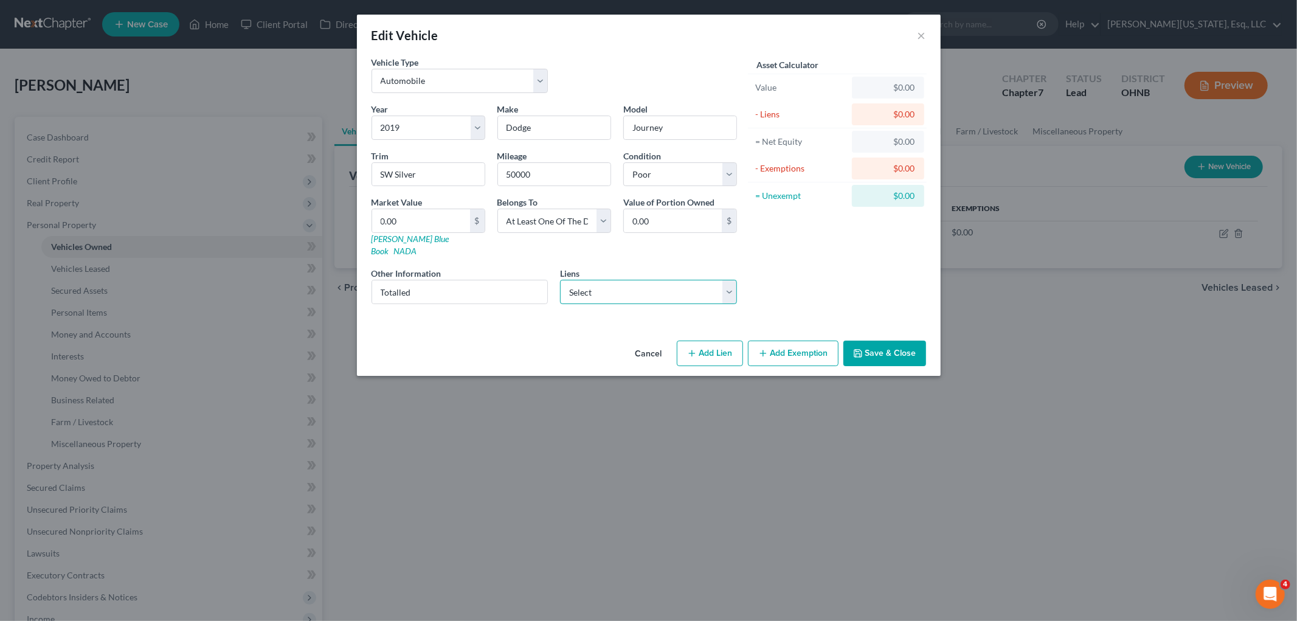
drag, startPoint x: 612, startPoint y: 275, endPoint x: 615, endPoint y: 292, distance: 17.3
click at [612, 280] on select "Select Lendmark Financial Services - $11,524.00" at bounding box center [648, 292] width 177 height 24
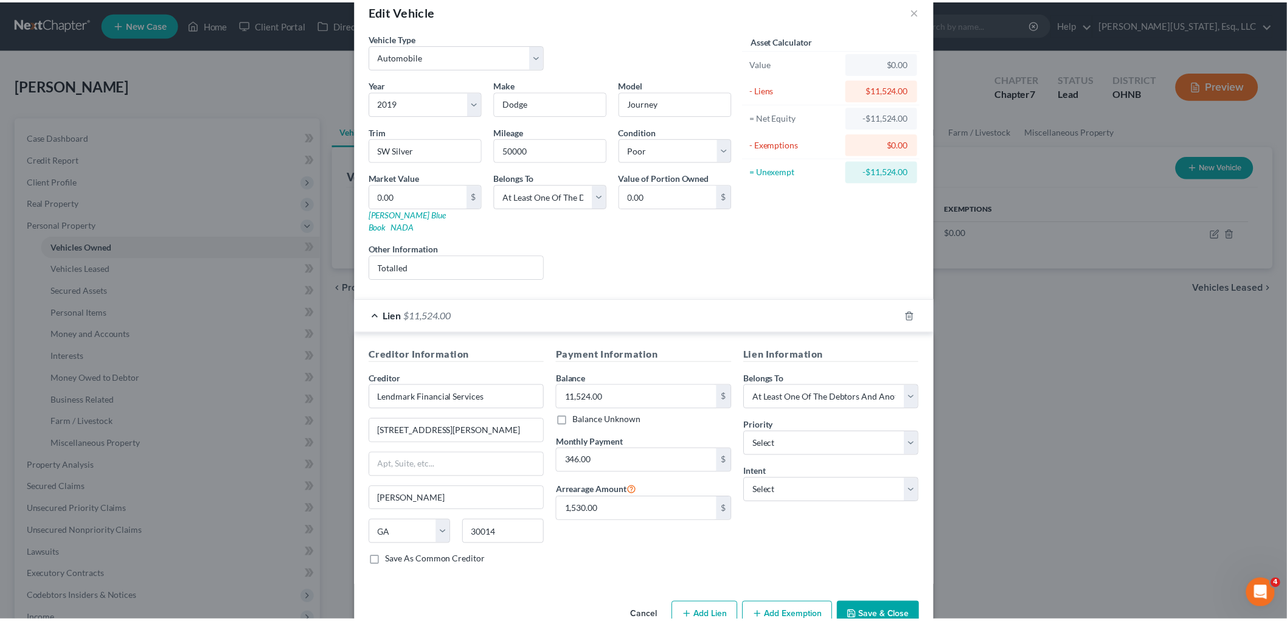
scroll to position [45, 0]
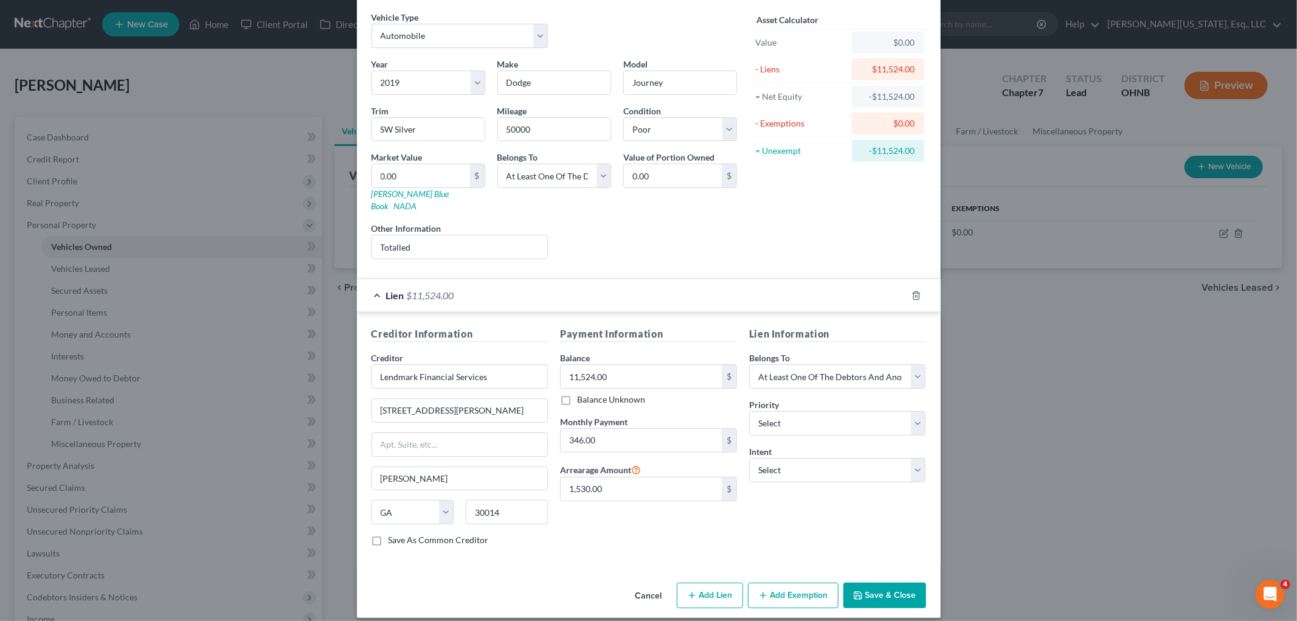
click at [882, 587] on button "Save & Close" at bounding box center [885, 596] width 83 height 26
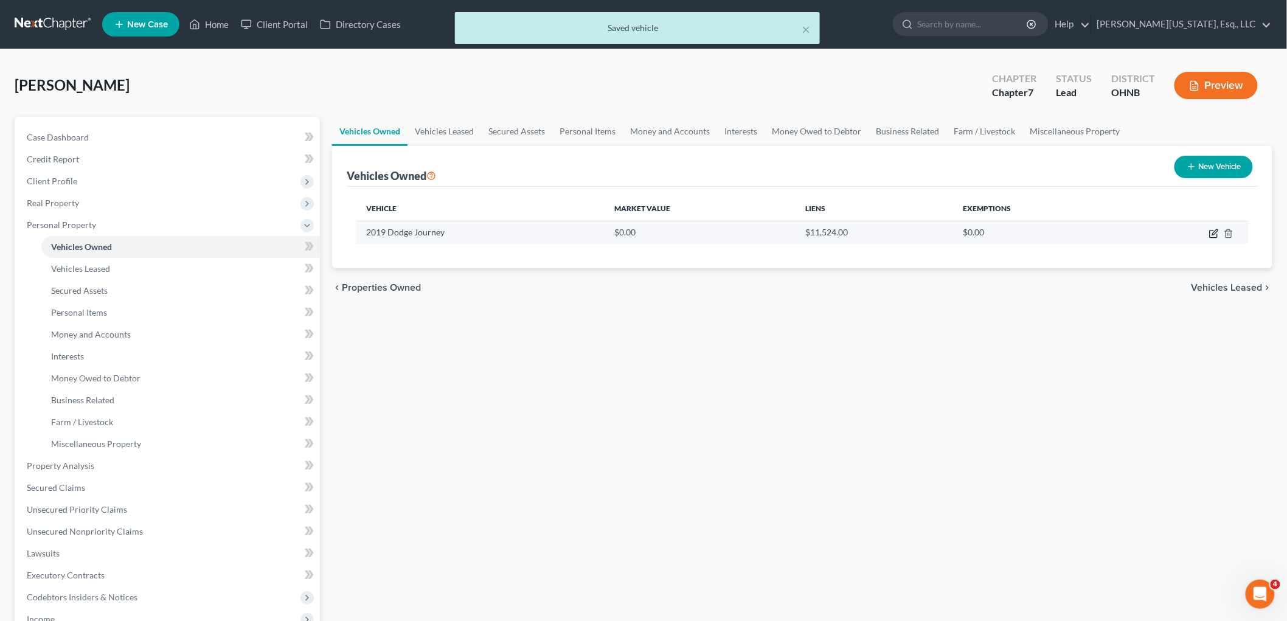
click at [1209, 233] on icon "button" at bounding box center [1214, 234] width 10 height 10
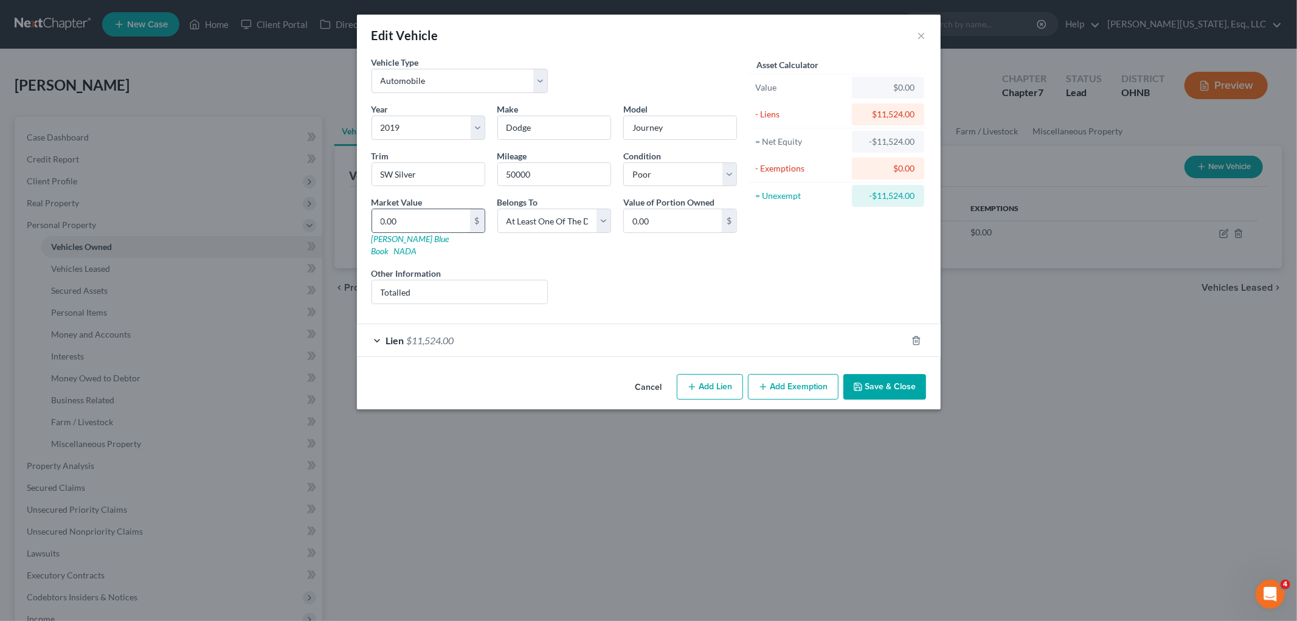
click at [439, 220] on input "0.00" at bounding box center [421, 220] width 98 height 23
drag, startPoint x: 431, startPoint y: 277, endPoint x: 342, endPoint y: 266, distance: 88.9
click at [343, 269] on div "Edit Vehicle × Vehicle Type Select Automobile Truck Trailer Watercraft Aircraft…" at bounding box center [648, 310] width 1297 height 621
click at [878, 374] on button "Save & Close" at bounding box center [885, 387] width 83 height 26
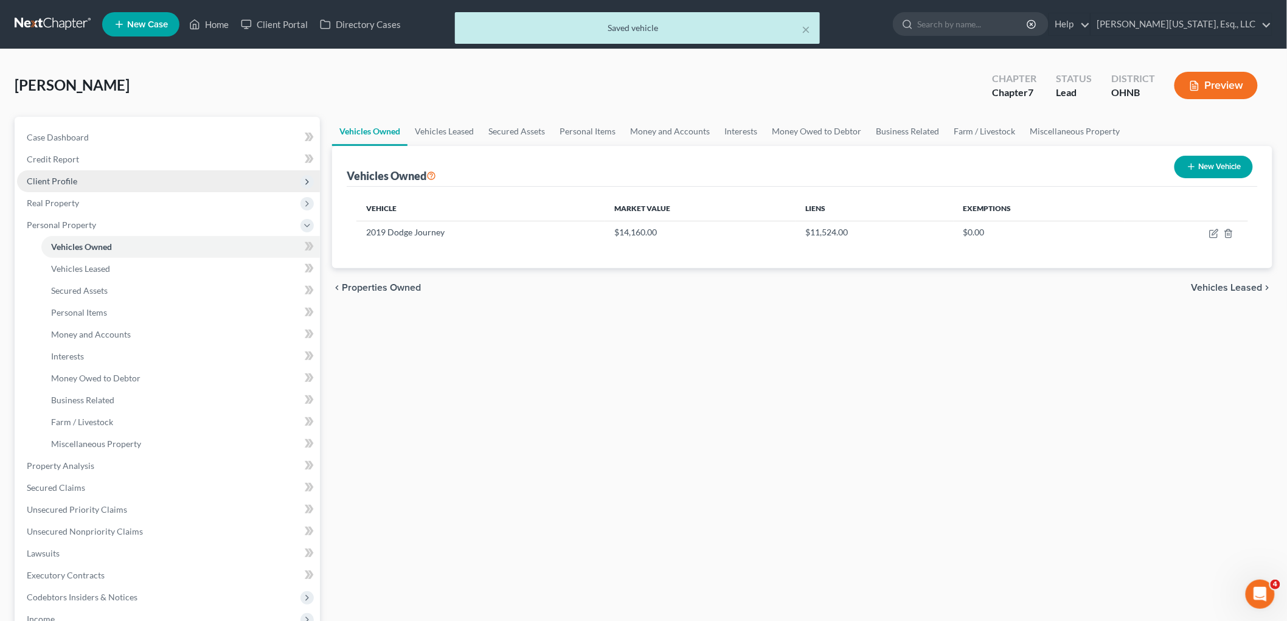
click at [77, 184] on span "Client Profile" at bounding box center [168, 181] width 303 height 22
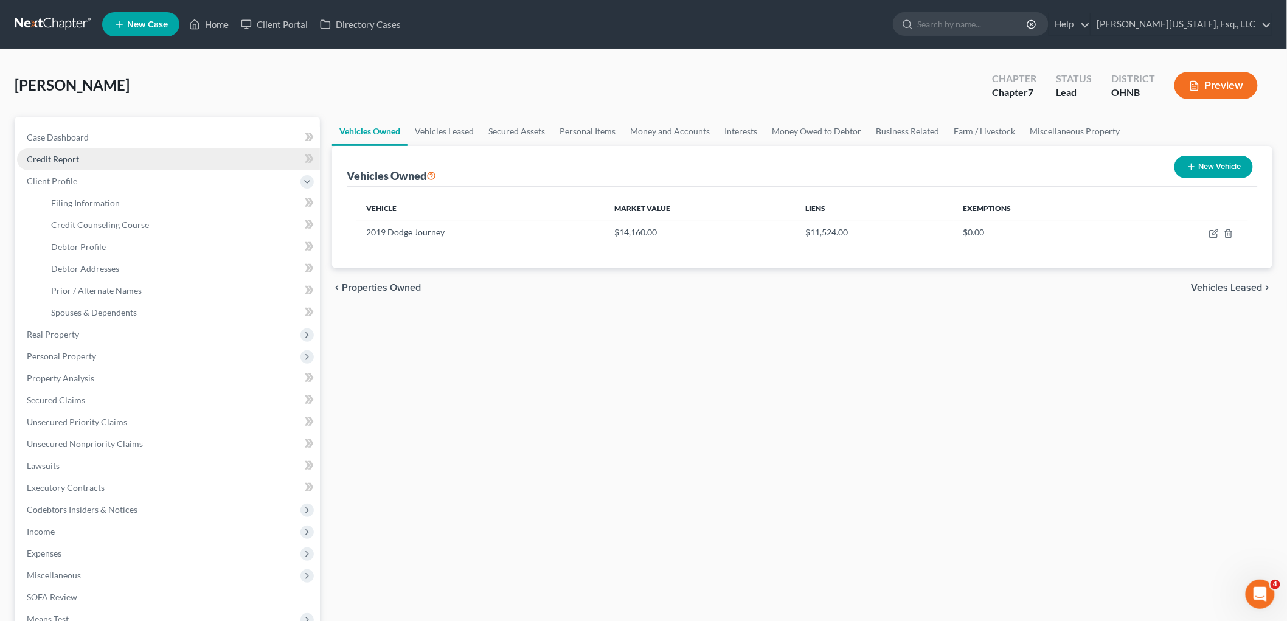
click at [66, 157] on span "Credit Report" at bounding box center [53, 159] width 52 height 10
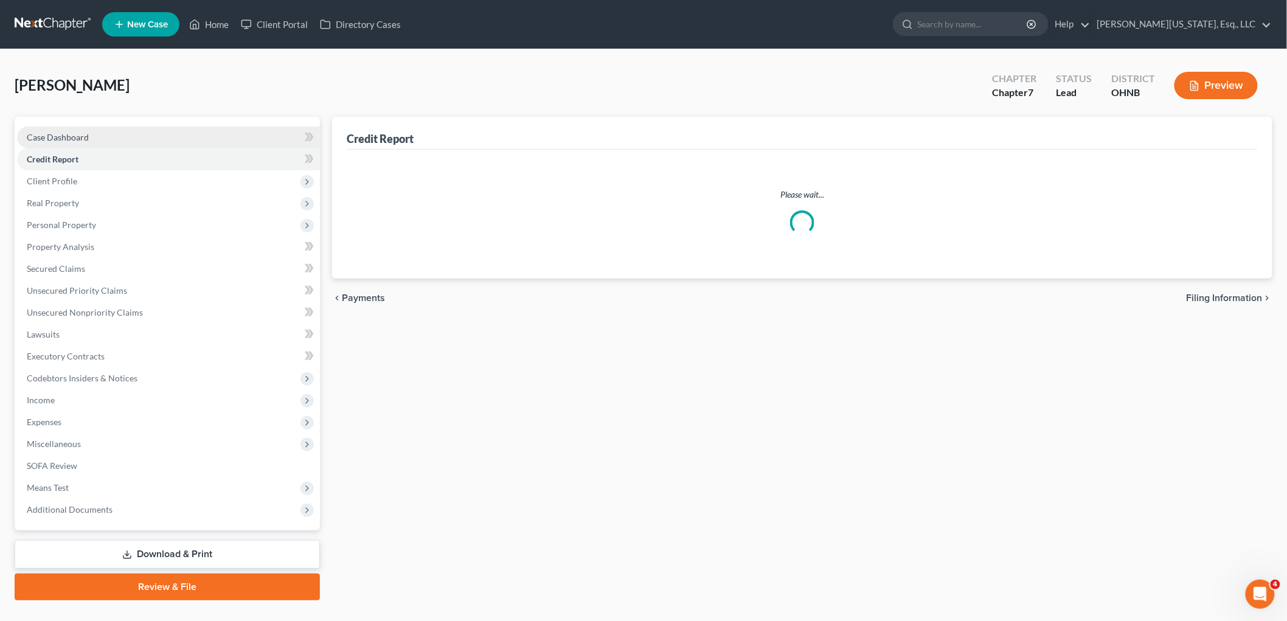
click at [75, 132] on span "Case Dashboard" at bounding box center [58, 137] width 62 height 10
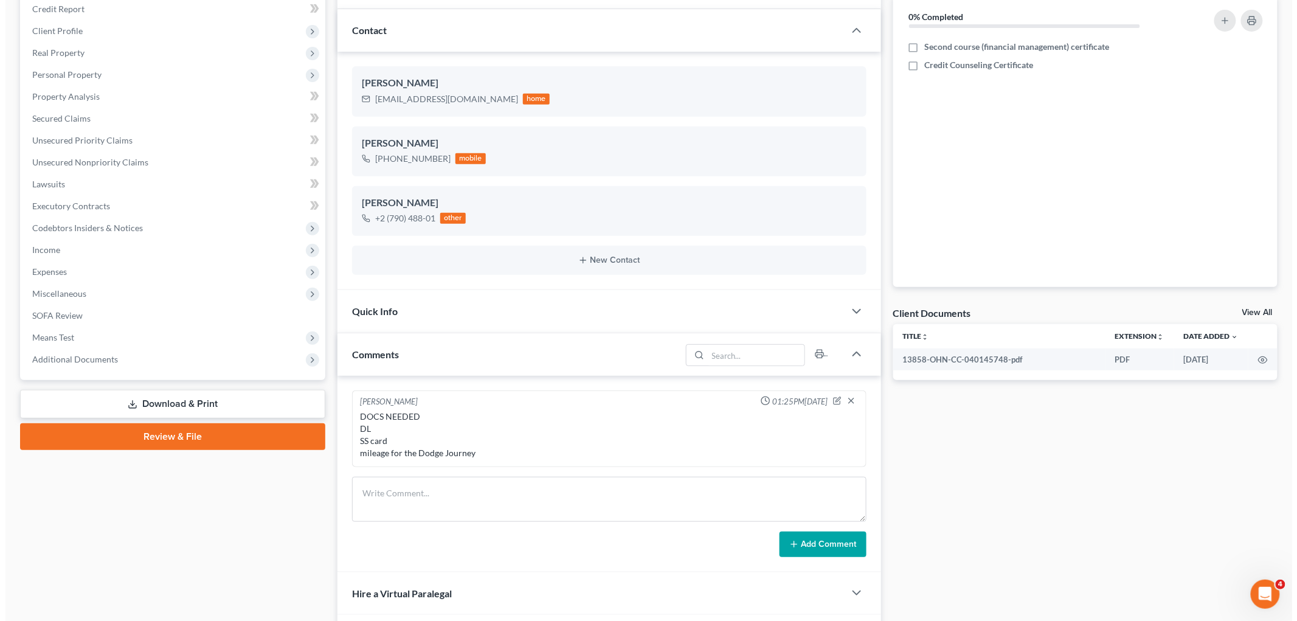
scroll to position [203, 0]
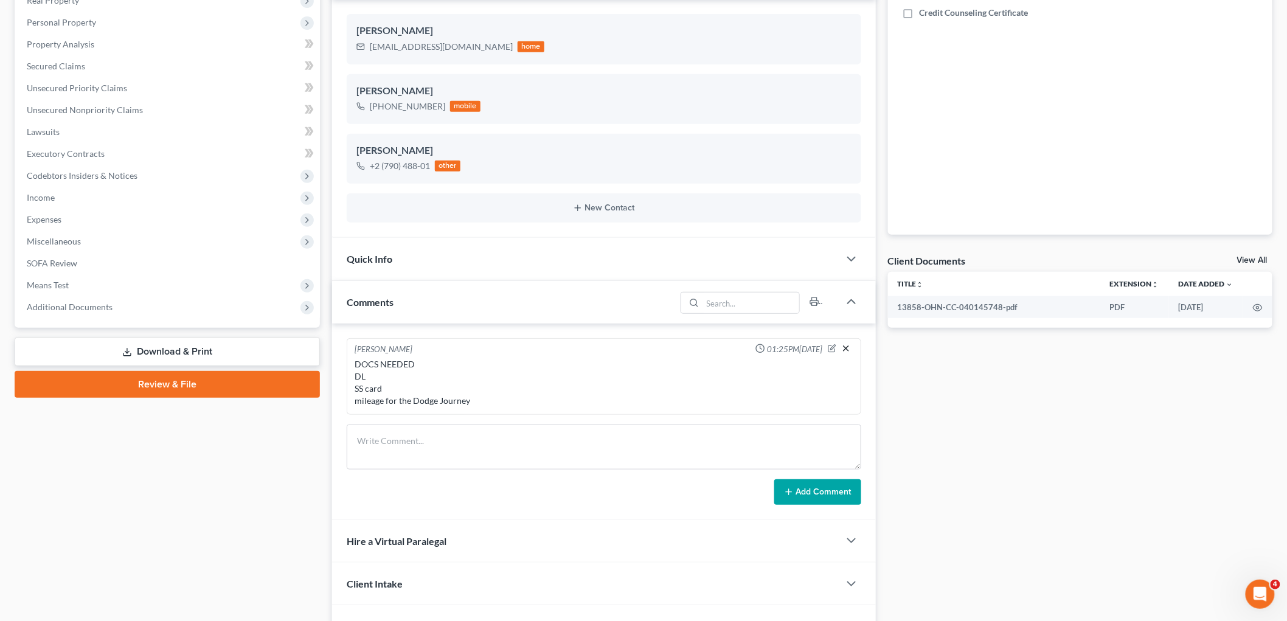
click at [848, 348] on icon "button" at bounding box center [846, 349] width 10 height 10
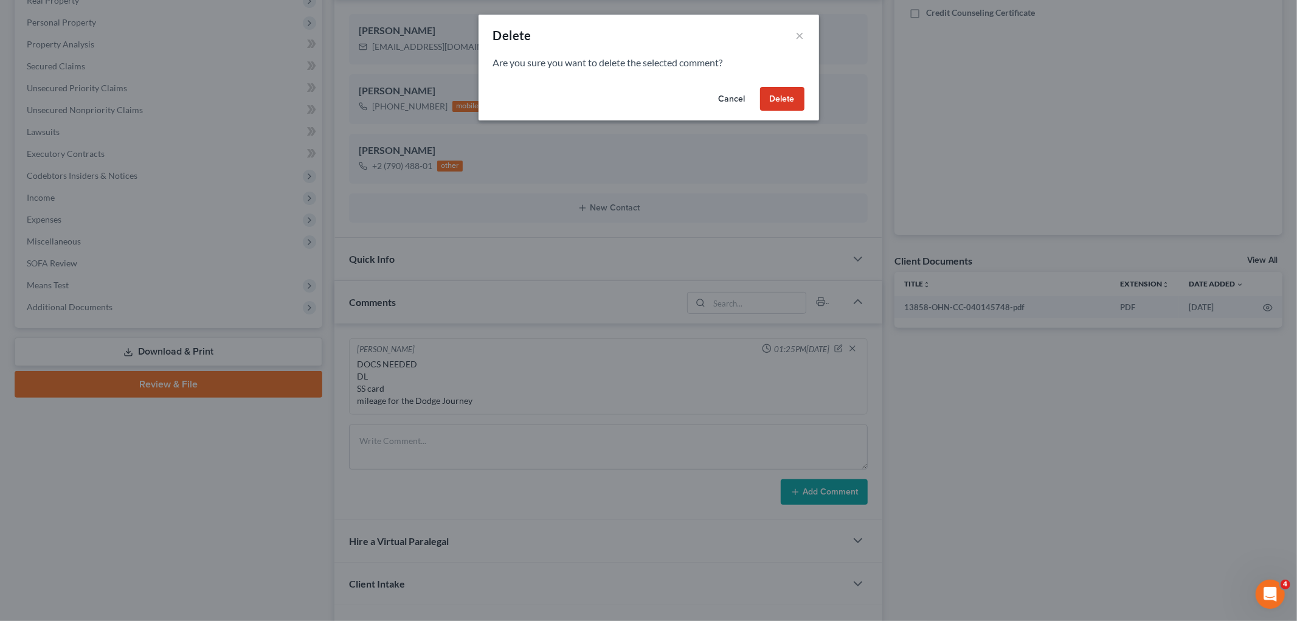
click at [799, 89] on button "Delete" at bounding box center [782, 99] width 44 height 24
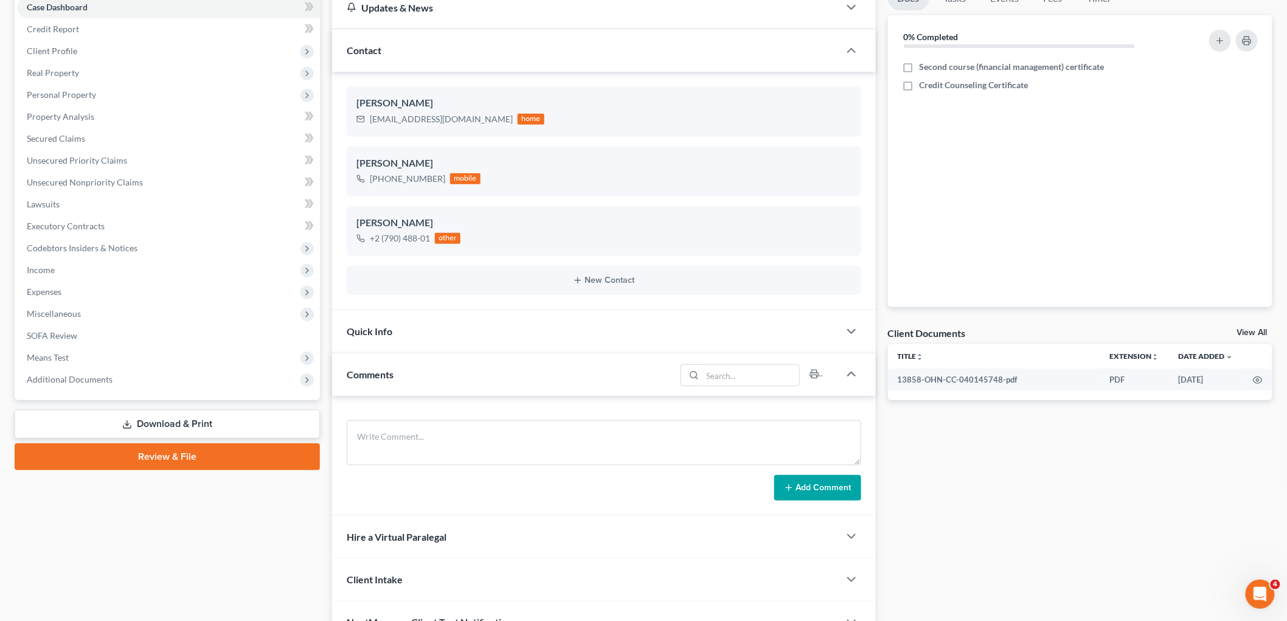
scroll to position [64, 0]
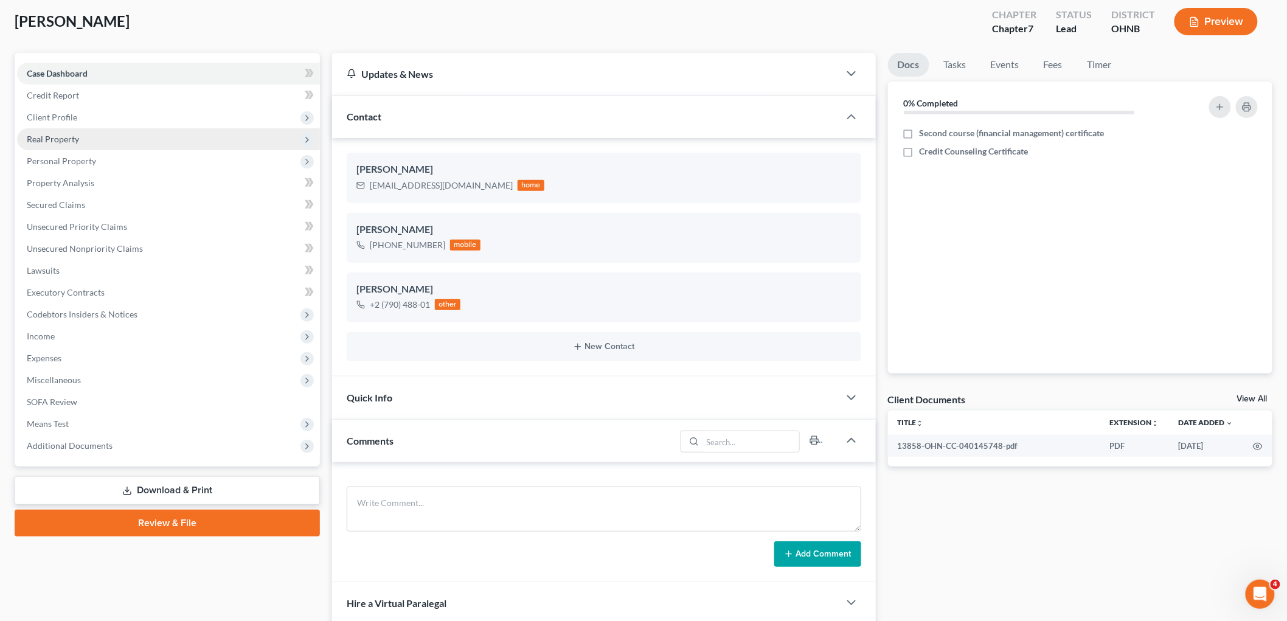
click at [64, 141] on span "Real Property" at bounding box center [53, 139] width 52 height 10
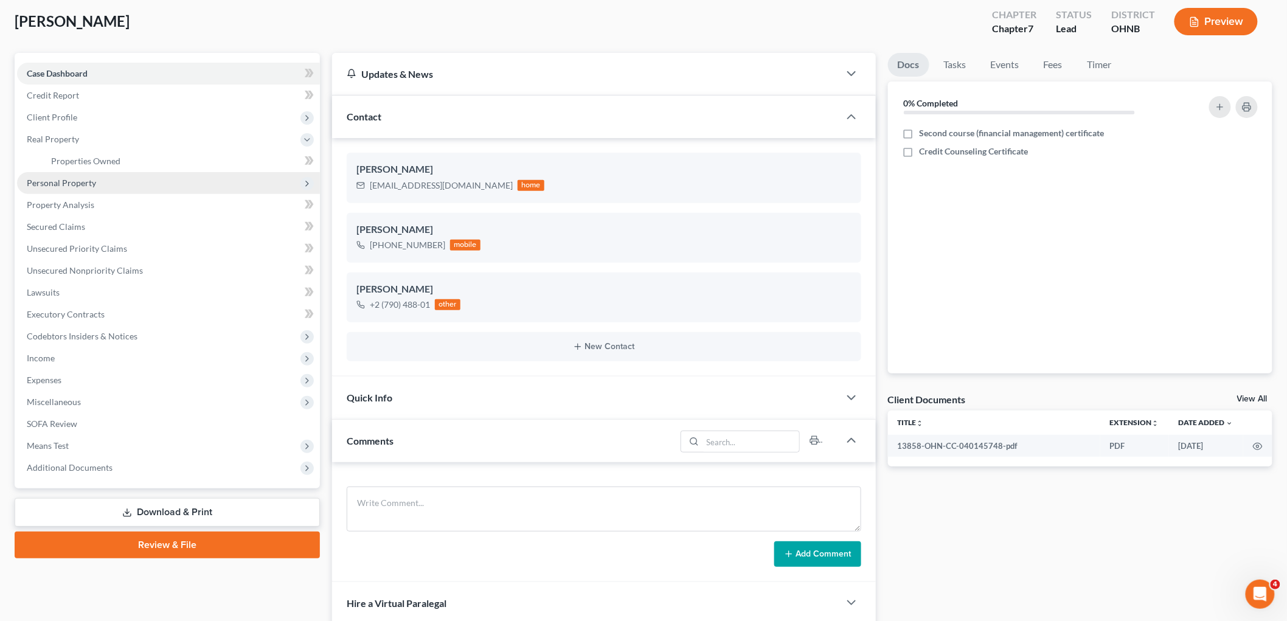
click at [95, 177] on span "Personal Property" at bounding box center [168, 183] width 303 height 22
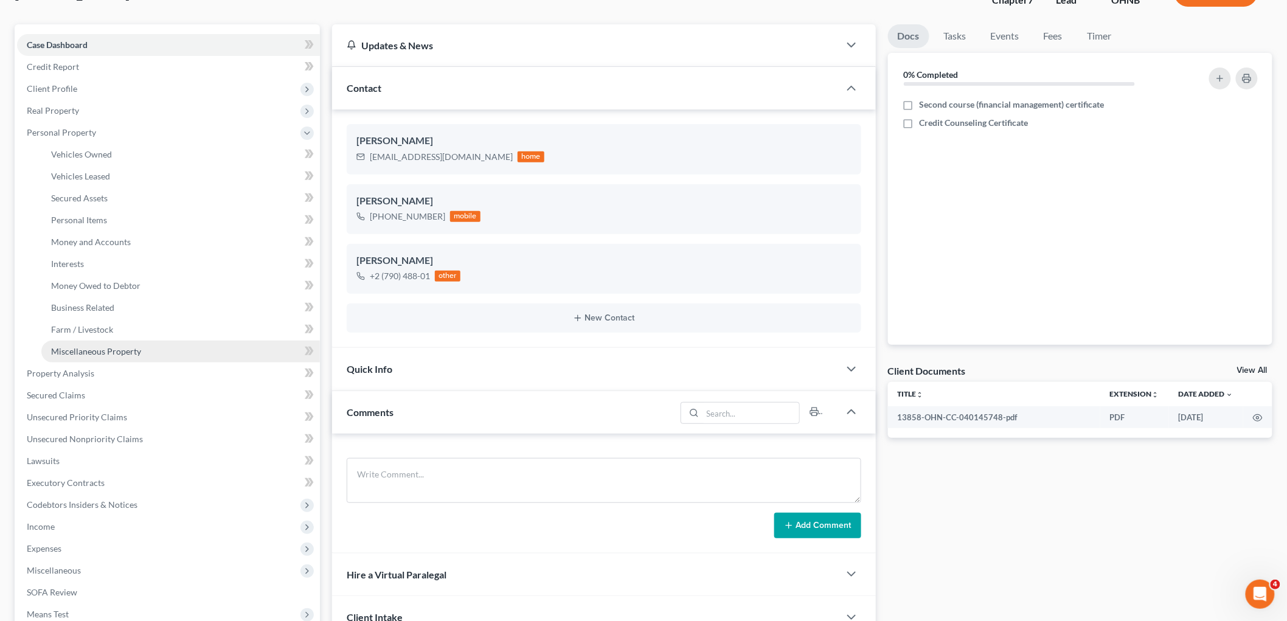
scroll to position [0, 0]
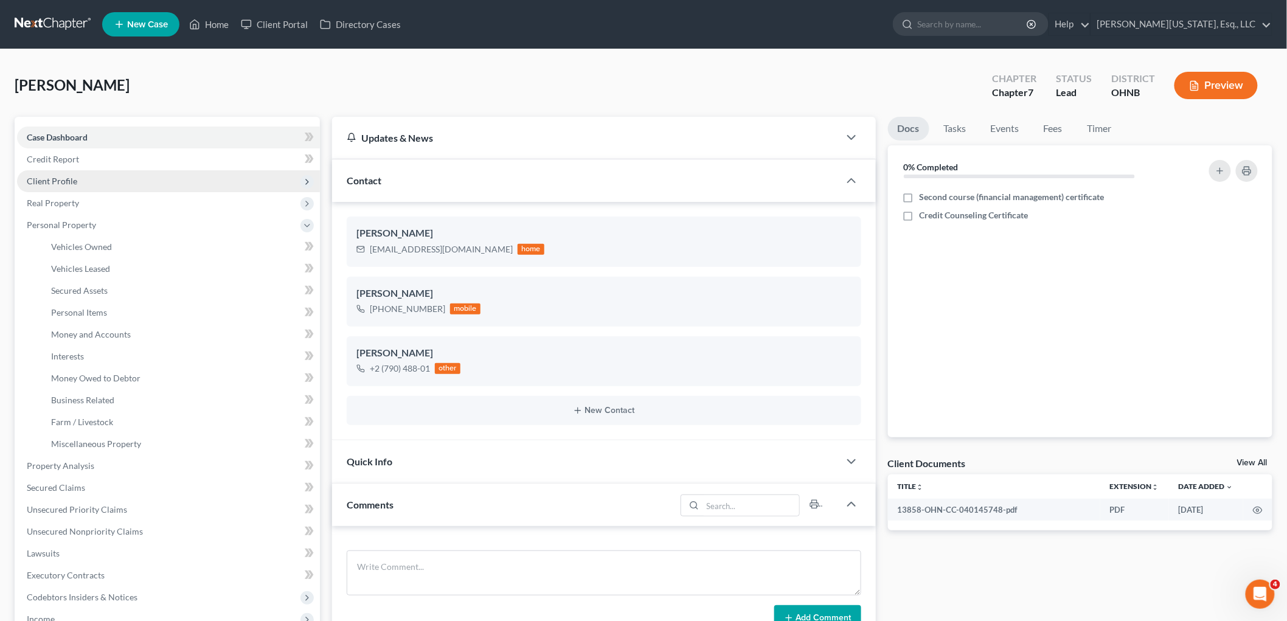
click at [71, 186] on span "Client Profile" at bounding box center [168, 181] width 303 height 22
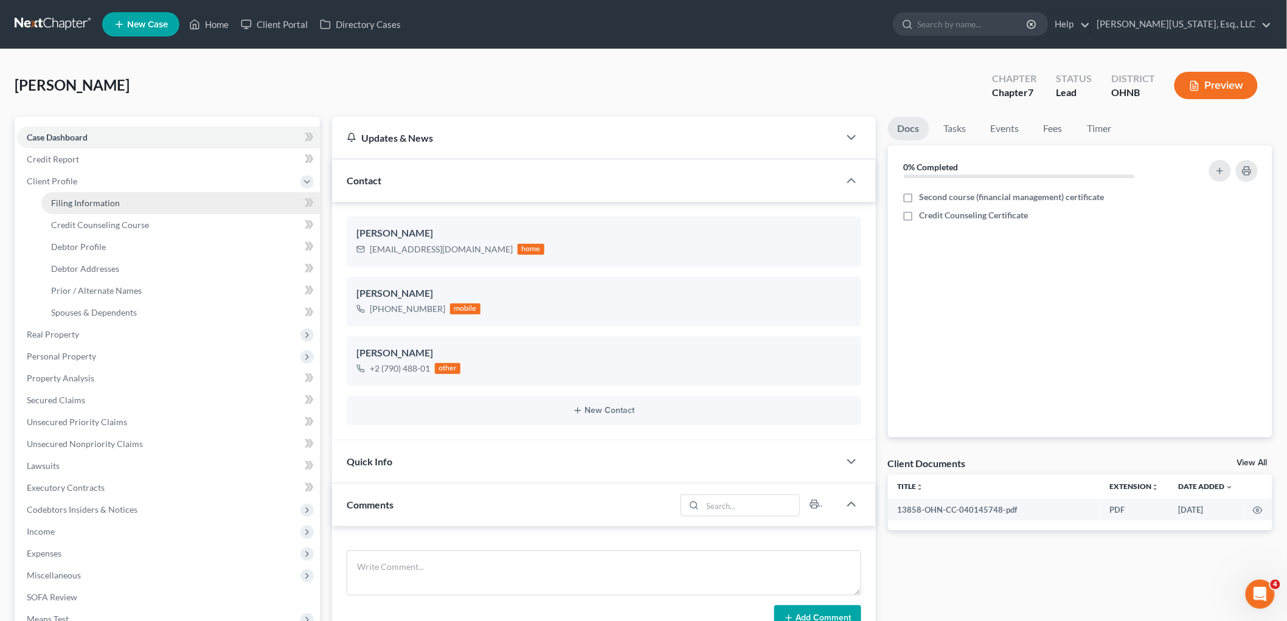
click at [130, 205] on link "Filing Information" at bounding box center [180, 203] width 279 height 22
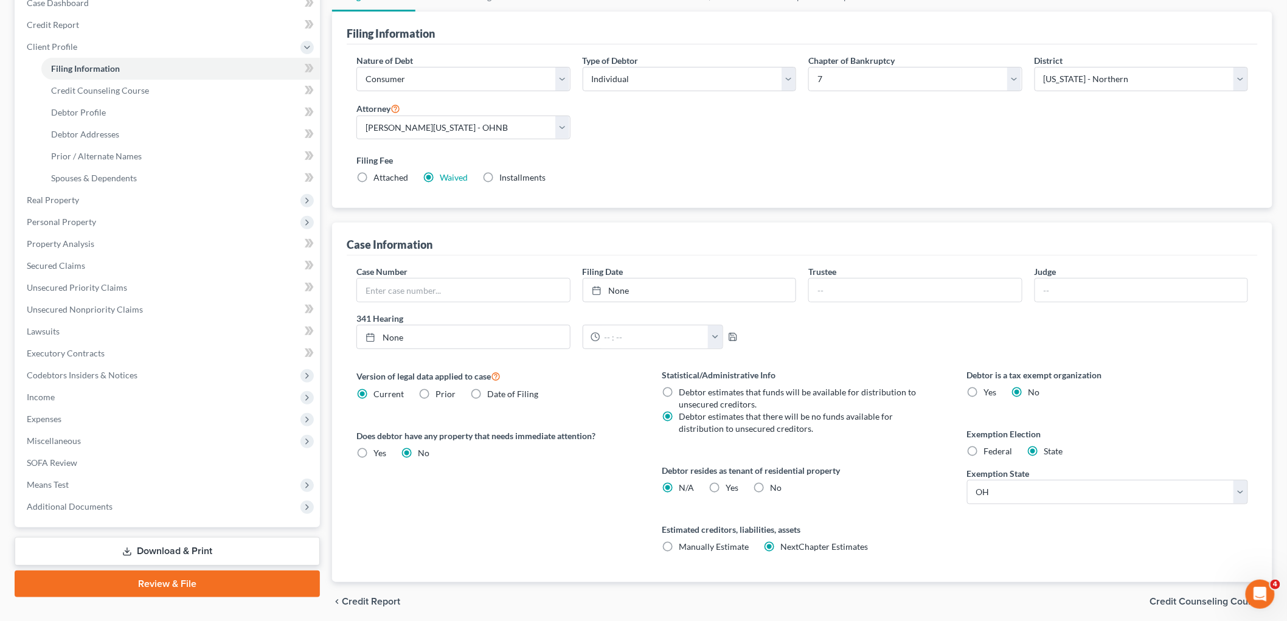
scroll to position [135, 0]
drag, startPoint x: 476, startPoint y: 123, endPoint x: 483, endPoint y: 137, distance: 15.8
click at [476, 123] on select "Select [PERSON_NAME][US_STATE] - OHNB [PERSON_NAME][US_STATE] - OHSB [GEOGRAPHI…" at bounding box center [463, 127] width 214 height 24
click at [356, 115] on select "Select [PERSON_NAME][US_STATE] - OHNB [PERSON_NAME][US_STATE] - OHSB [GEOGRAPHI…" at bounding box center [463, 127] width 214 height 24
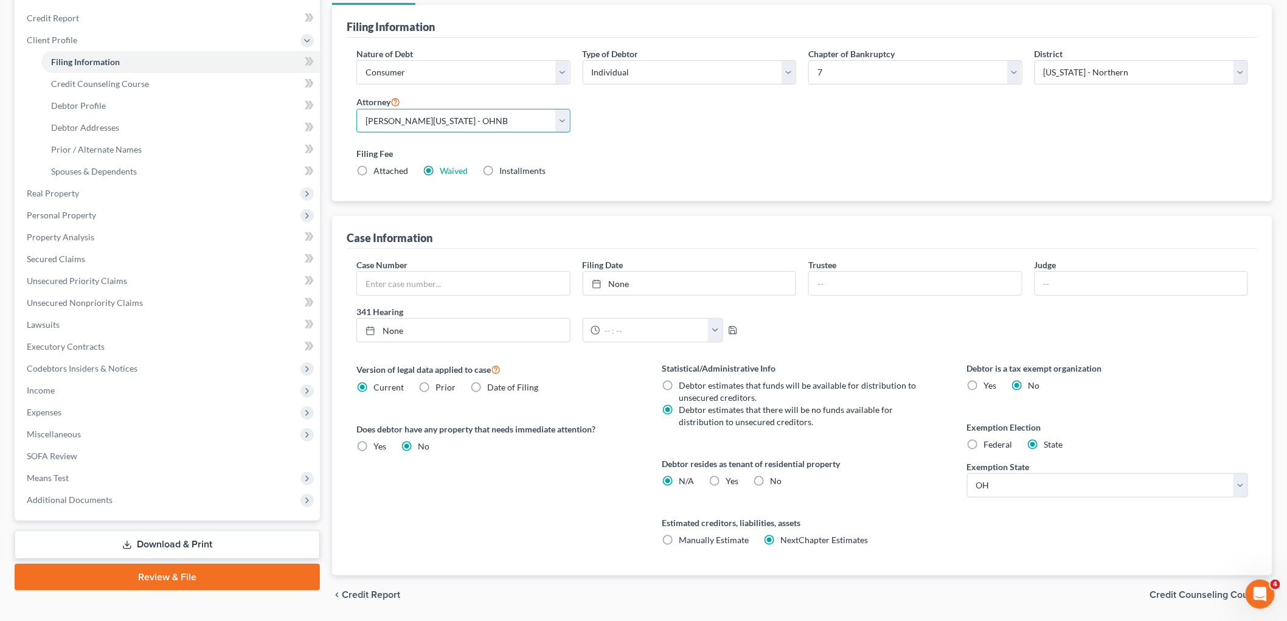
scroll to position [180, 0]
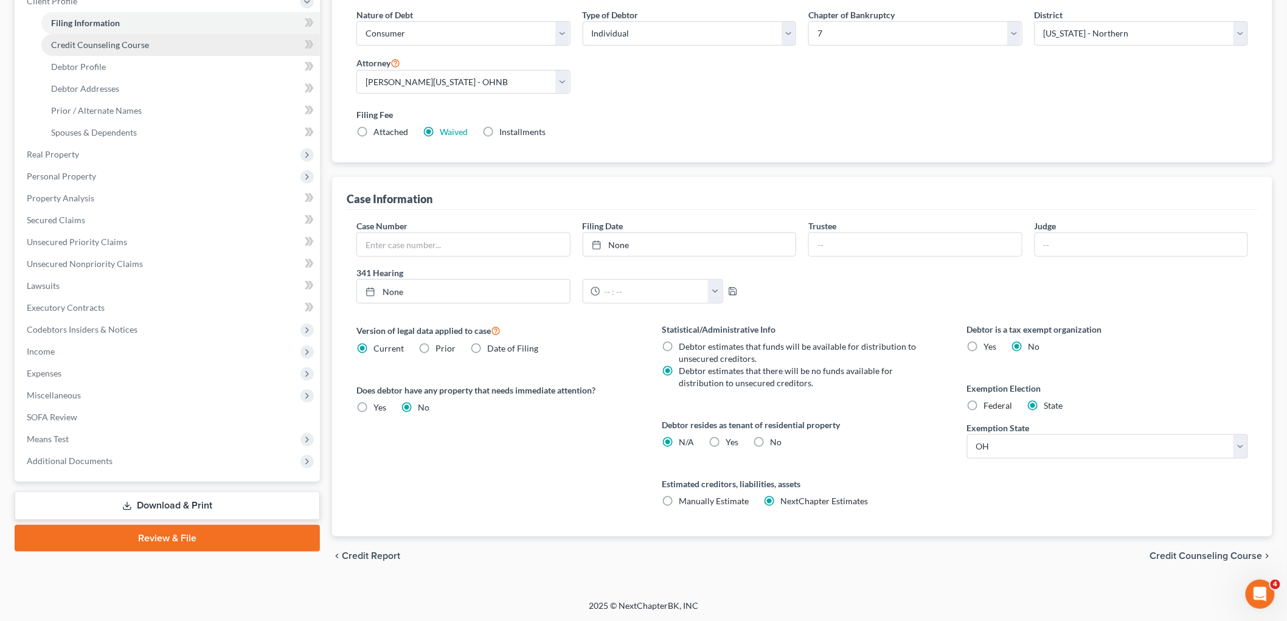
click at [136, 40] on span "Credit Counseling Course" at bounding box center [100, 45] width 98 height 10
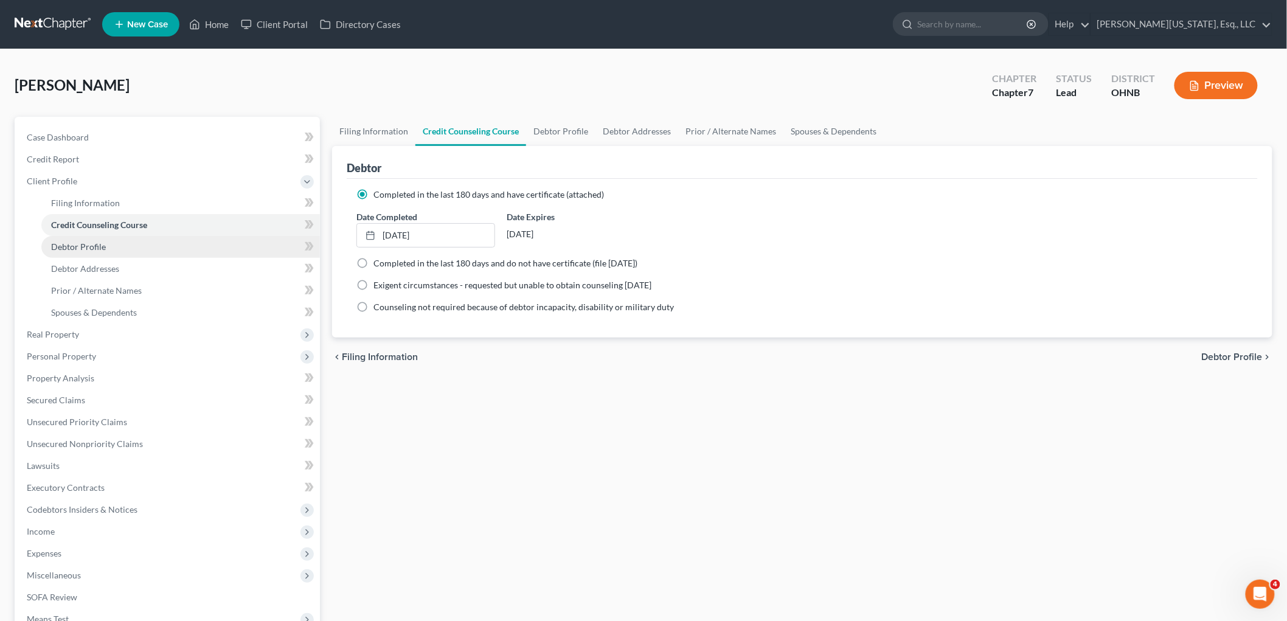
click at [99, 251] on link "Debtor Profile" at bounding box center [180, 247] width 279 height 22
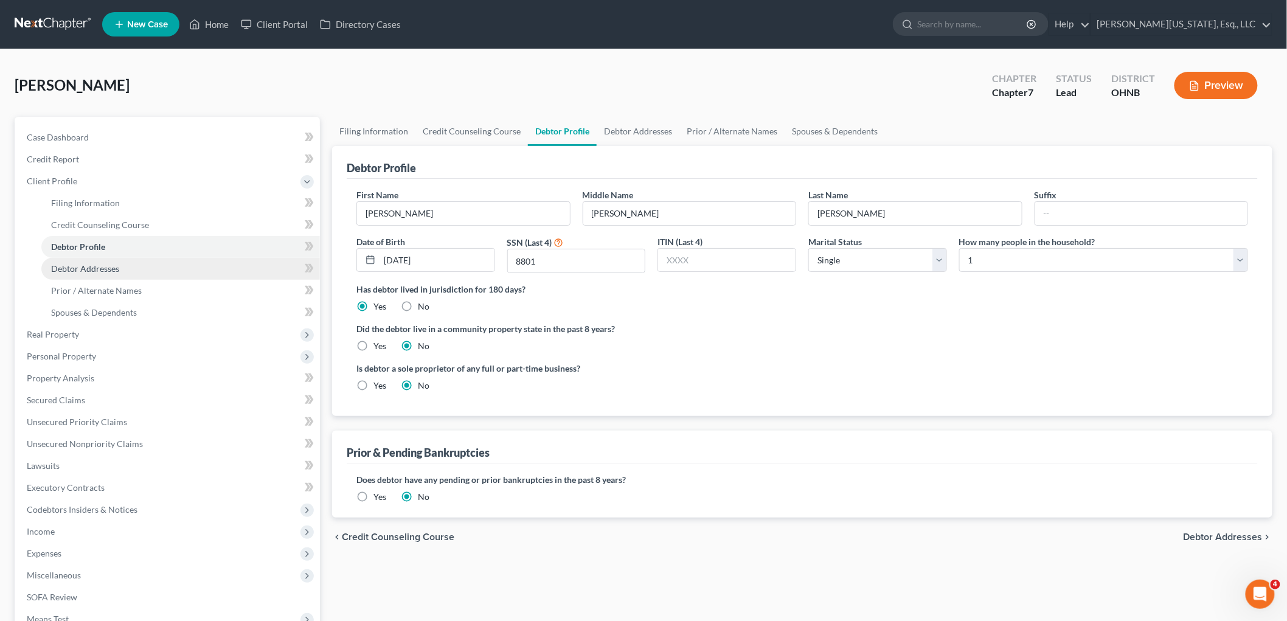
click at [101, 266] on span "Debtor Addresses" at bounding box center [85, 268] width 68 height 10
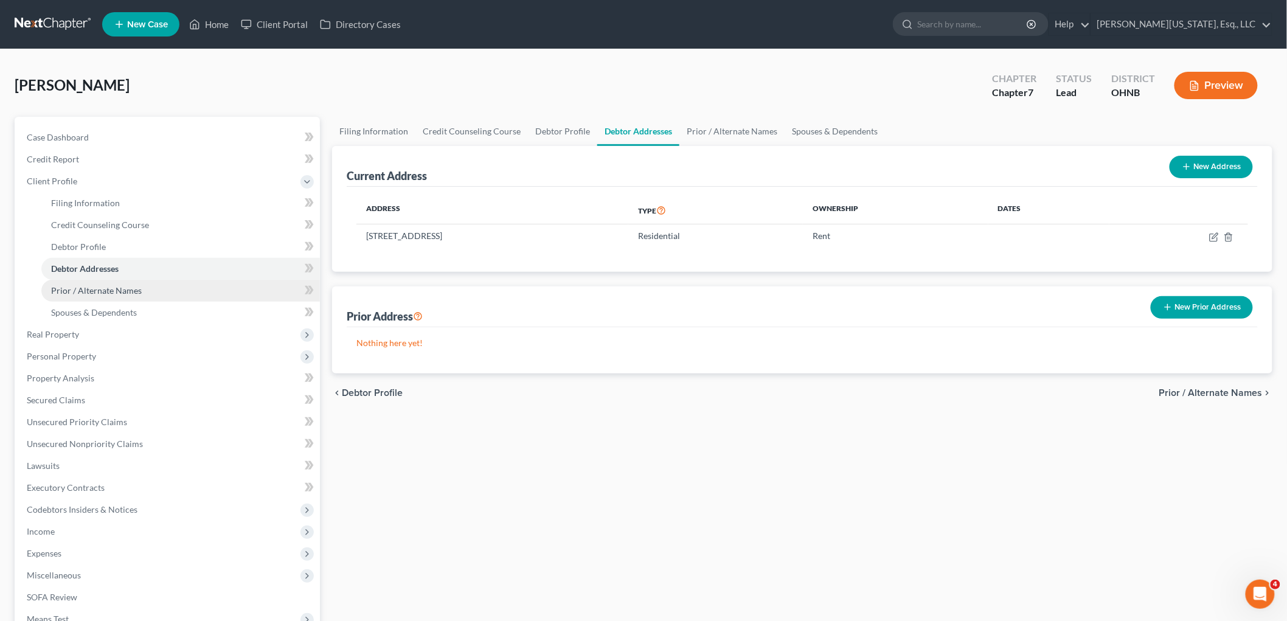
click at [101, 288] on span "Prior / Alternate Names" at bounding box center [96, 290] width 91 height 10
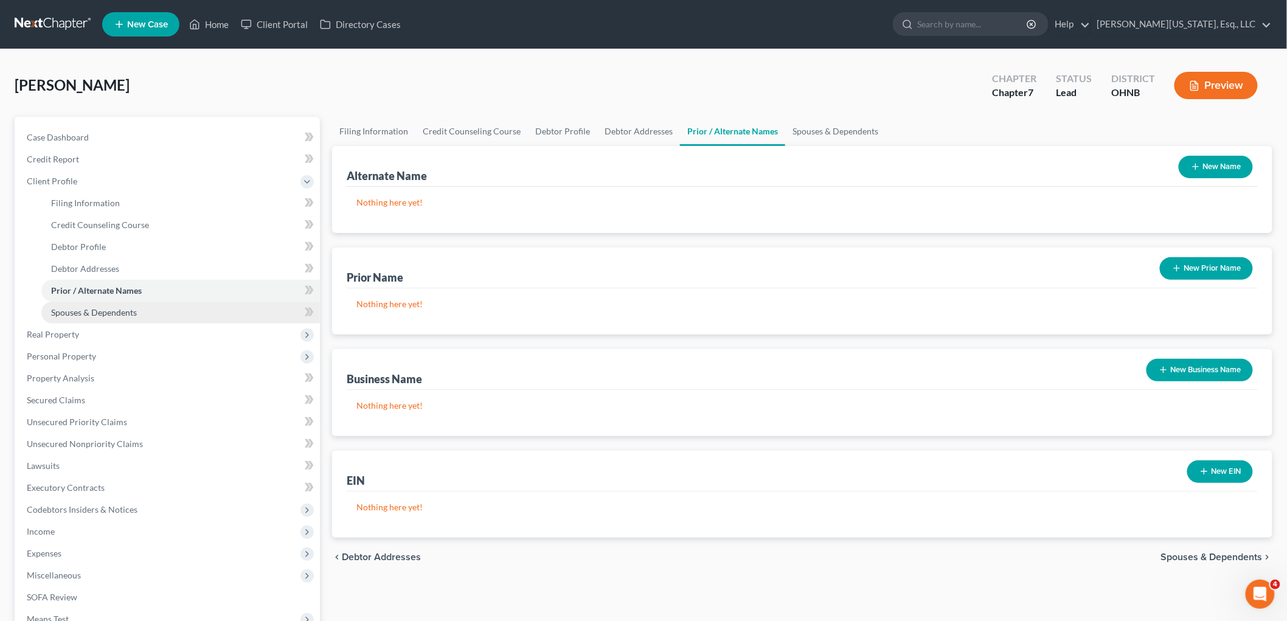
click at [103, 308] on span "Spouses & Dependents" at bounding box center [94, 312] width 86 height 10
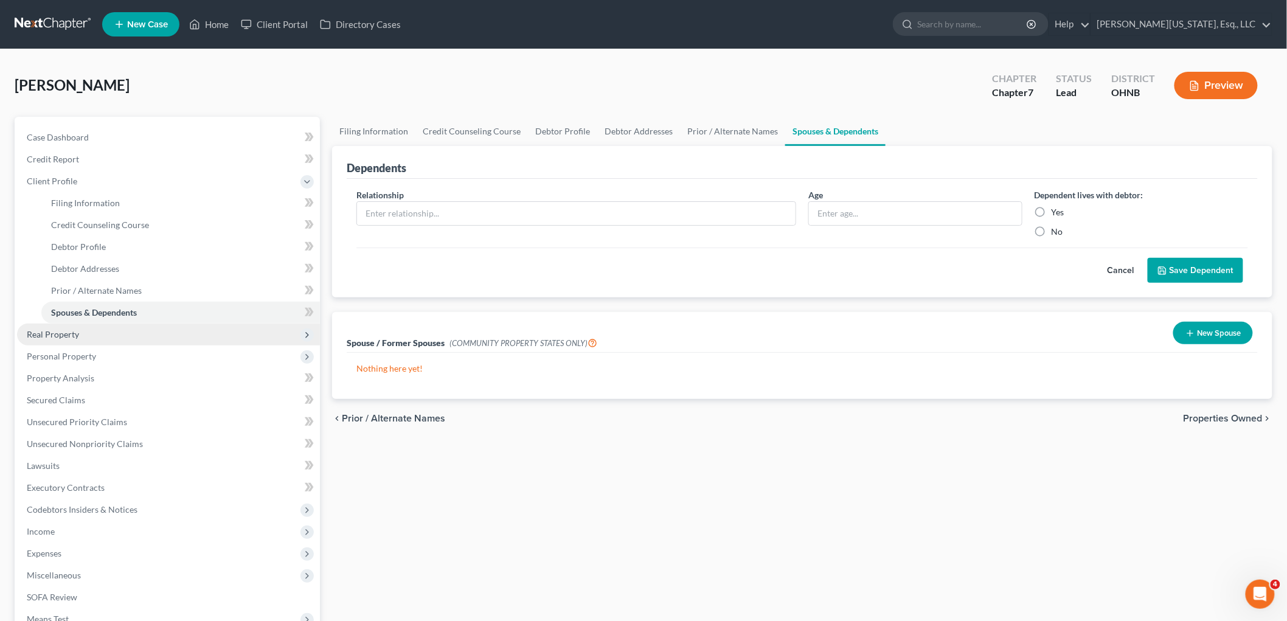
click at [81, 331] on span "Real Property" at bounding box center [168, 335] width 303 height 22
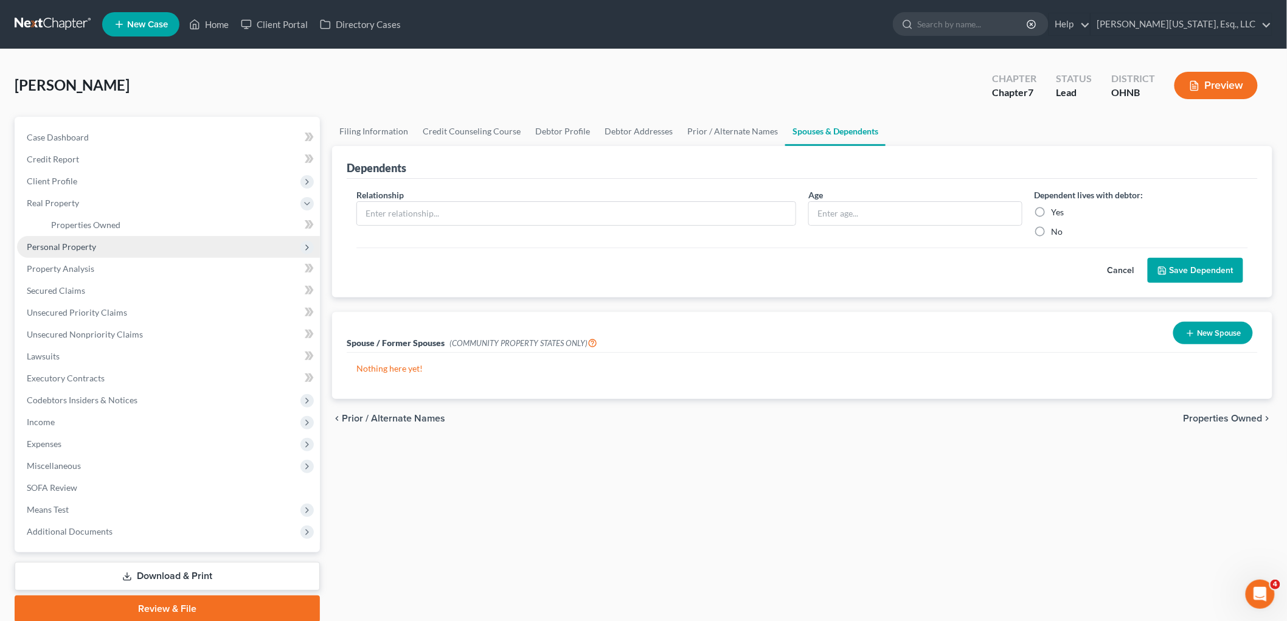
click at [68, 252] on span "Personal Property" at bounding box center [168, 247] width 303 height 22
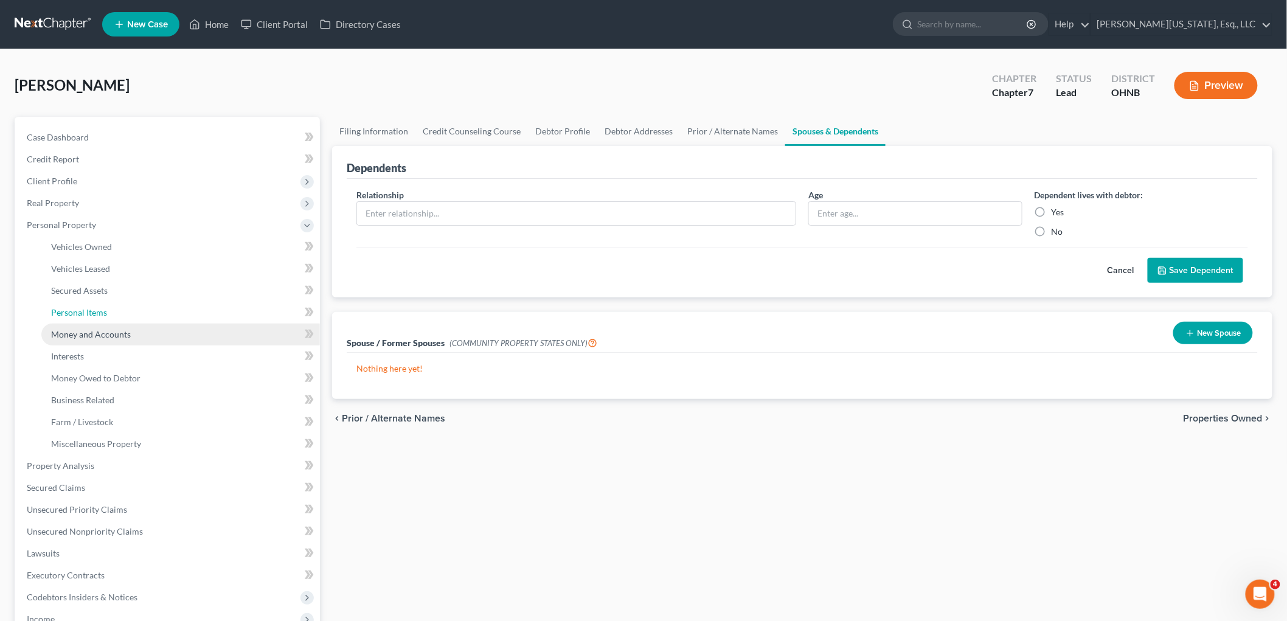
drag, startPoint x: 75, startPoint y: 311, endPoint x: 244, endPoint y: 323, distance: 169.5
click at [75, 311] on span "Personal Items" at bounding box center [79, 312] width 56 height 10
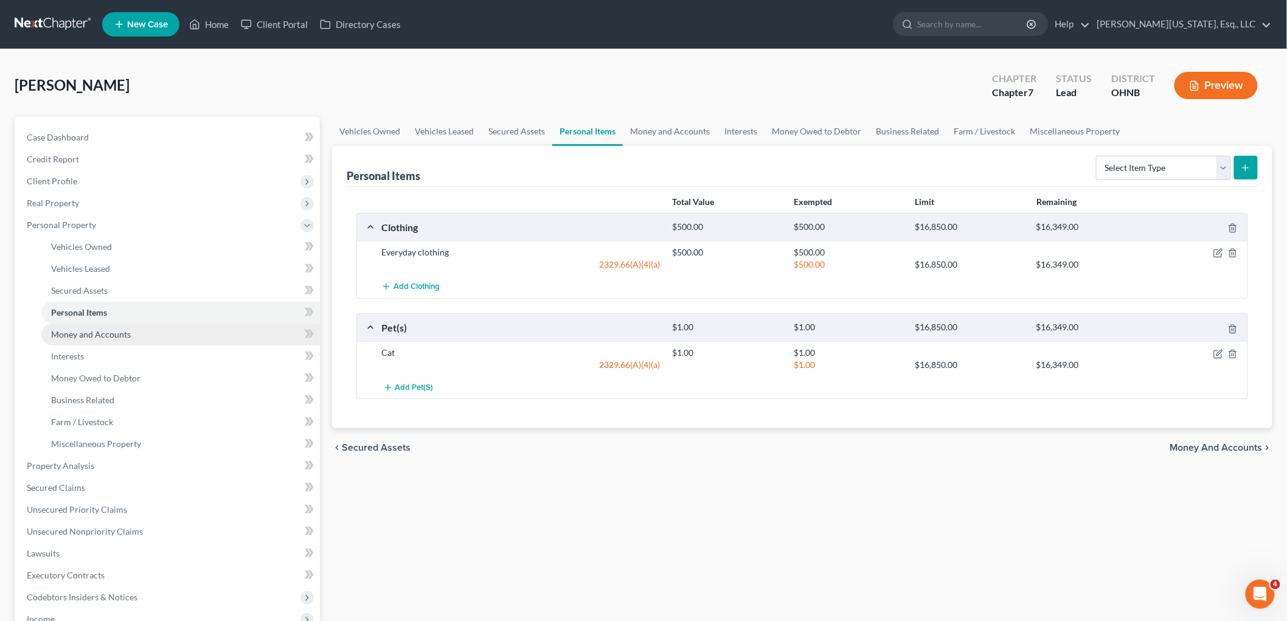
click at [91, 335] on span "Money and Accounts" at bounding box center [91, 334] width 80 height 10
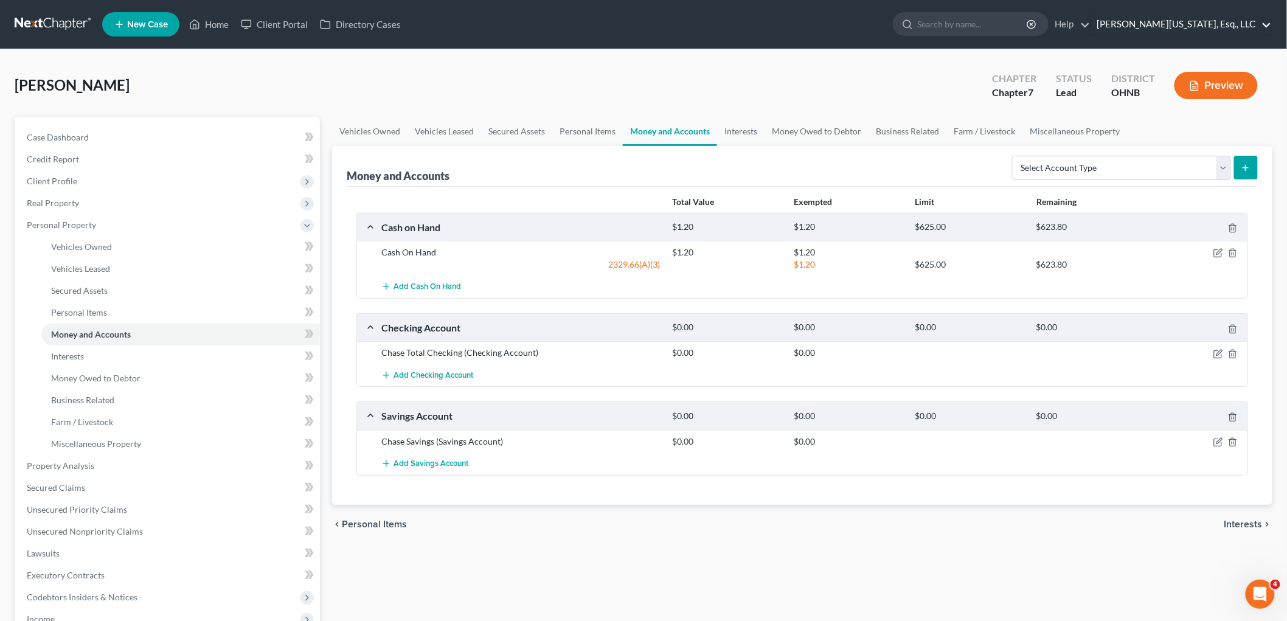
click at [1199, 21] on link "[PERSON_NAME][US_STATE], Esq., LLC" at bounding box center [1181, 24] width 181 height 22
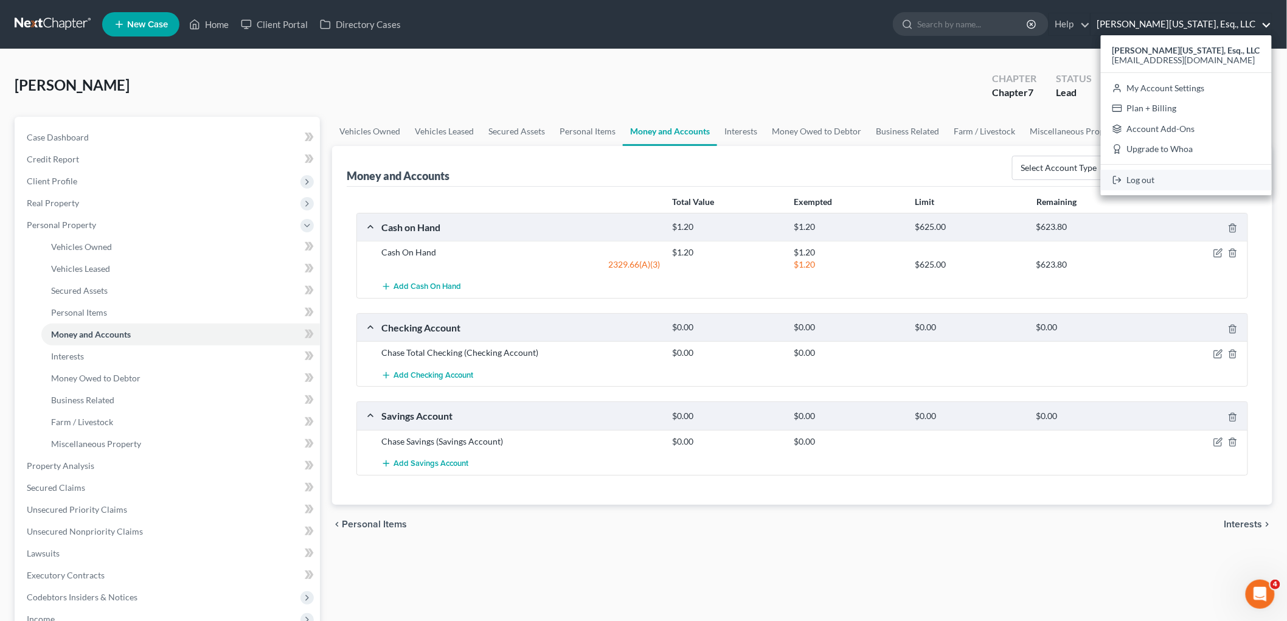
click at [1188, 174] on link "Log out" at bounding box center [1186, 180] width 171 height 21
